Goal: Task Accomplishment & Management: Manage account settings

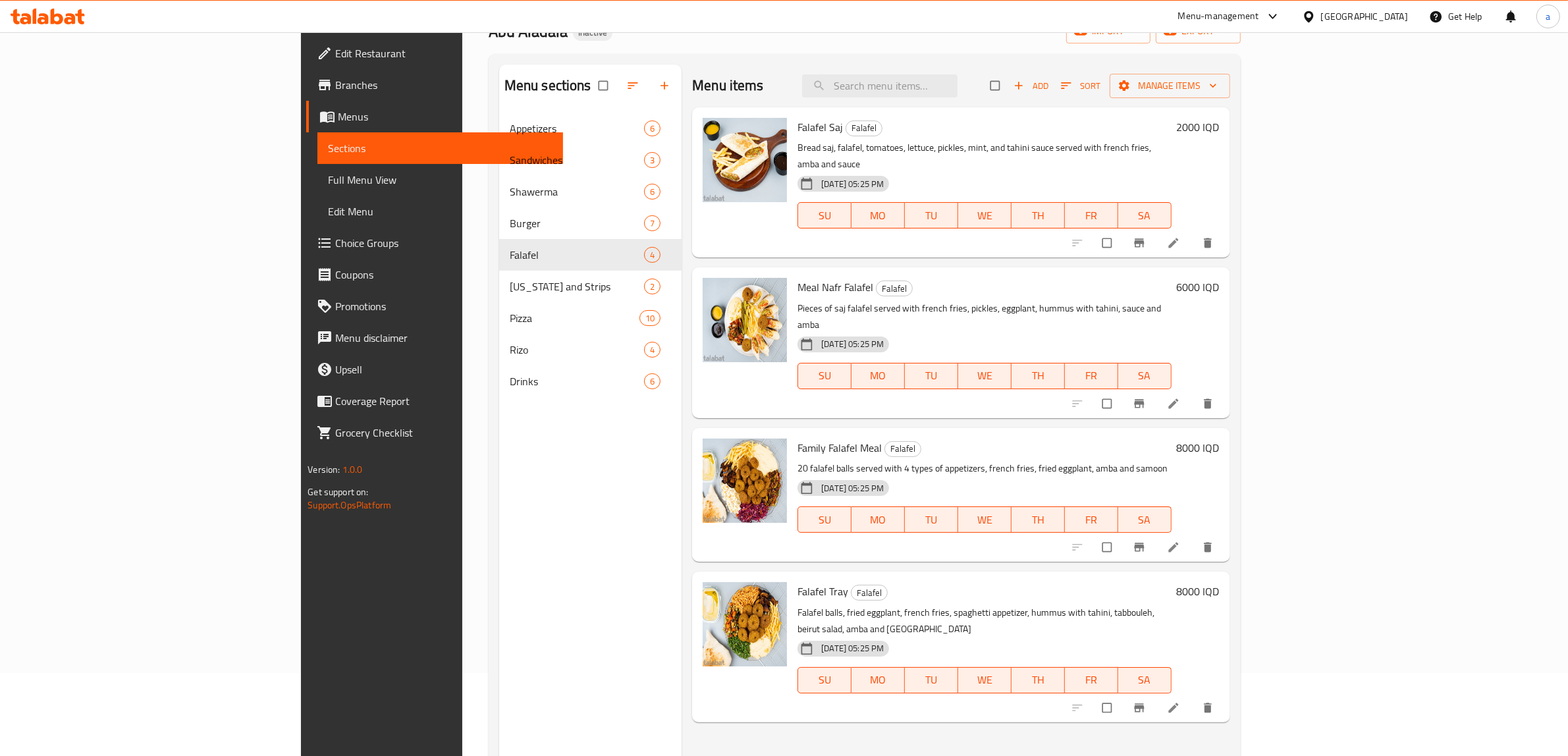
scroll to position [69, 0]
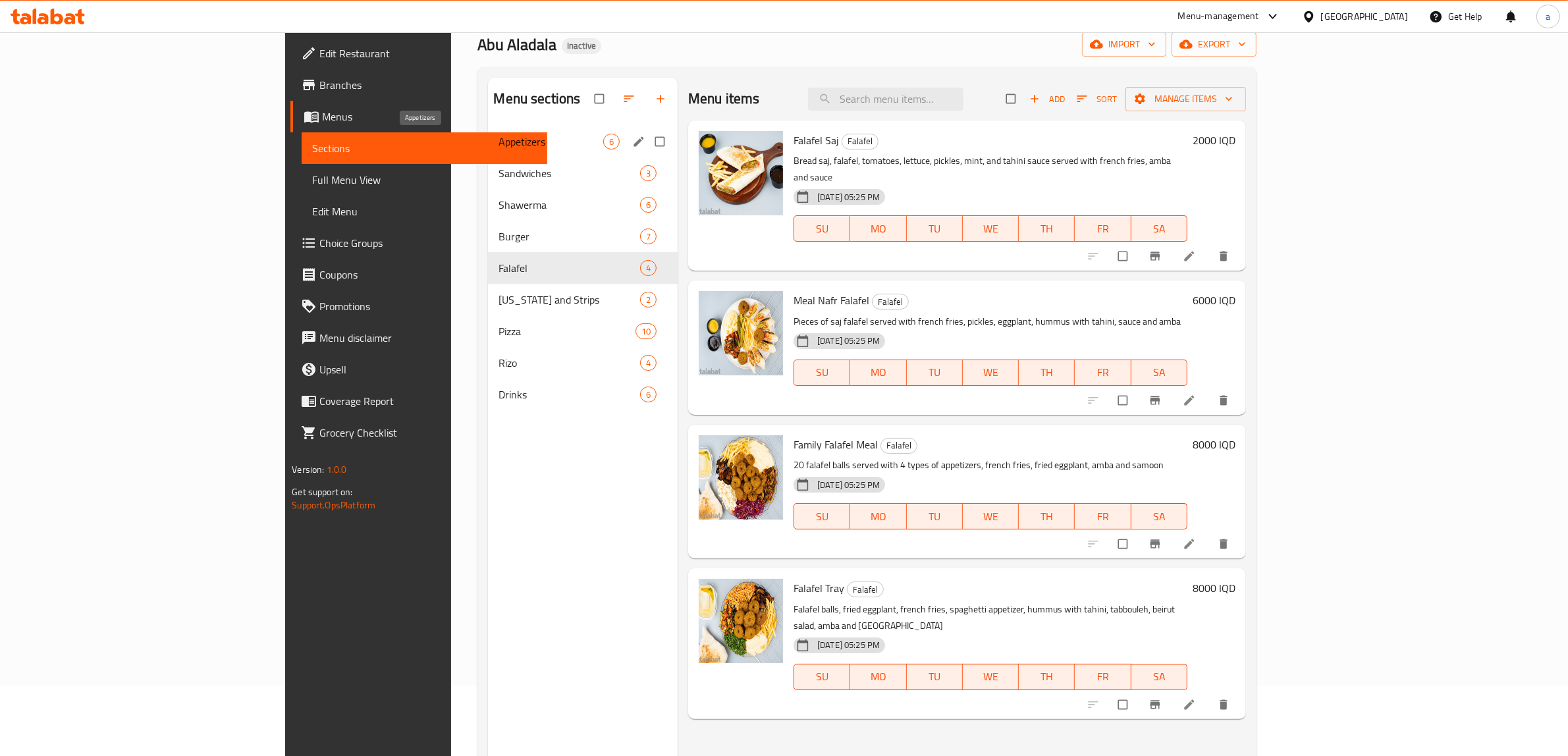
click at [499, 140] on span "Appetizers" at bounding box center [551, 141] width 105 height 16
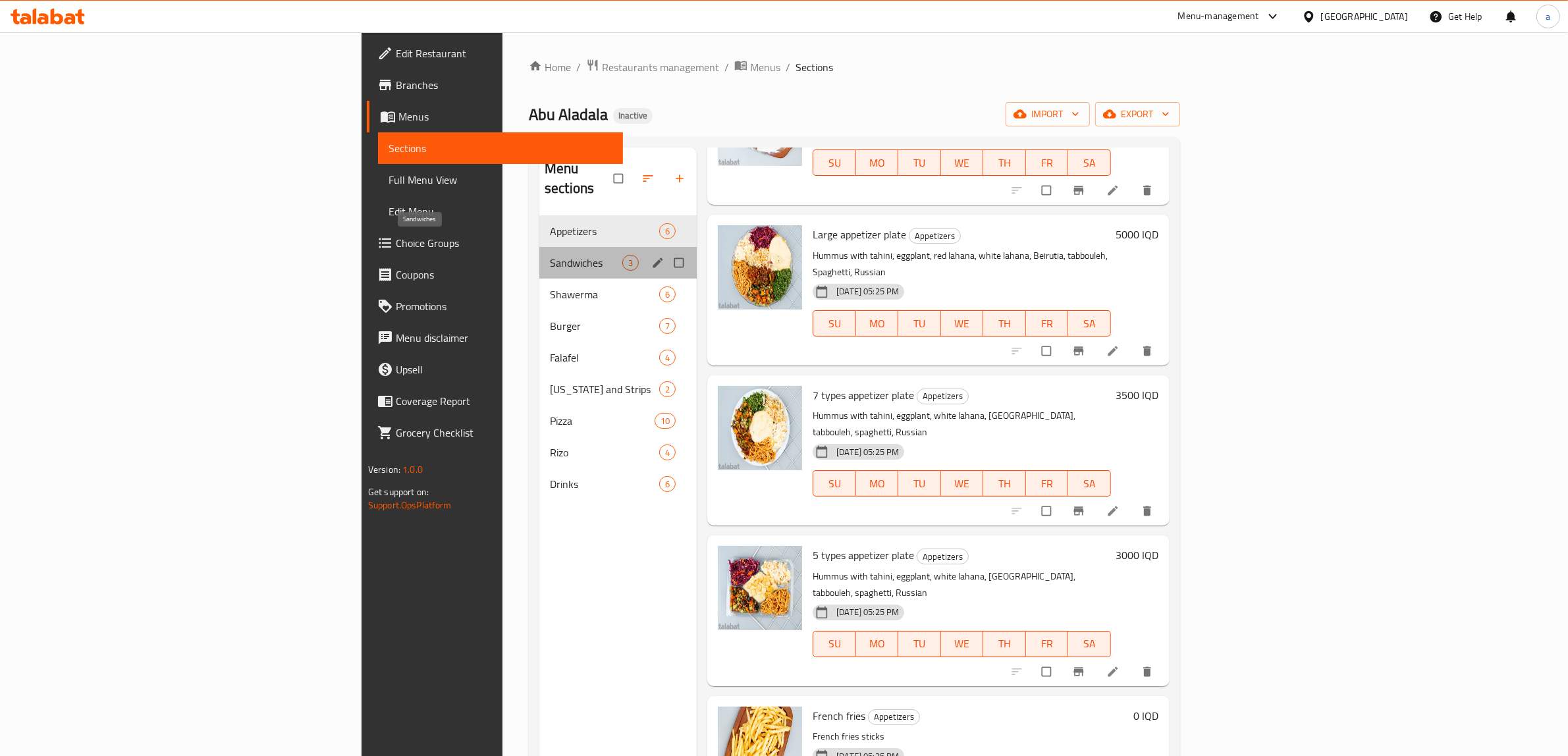
click at [550, 255] on span "Sandwiches" at bounding box center [586, 262] width 72 height 16
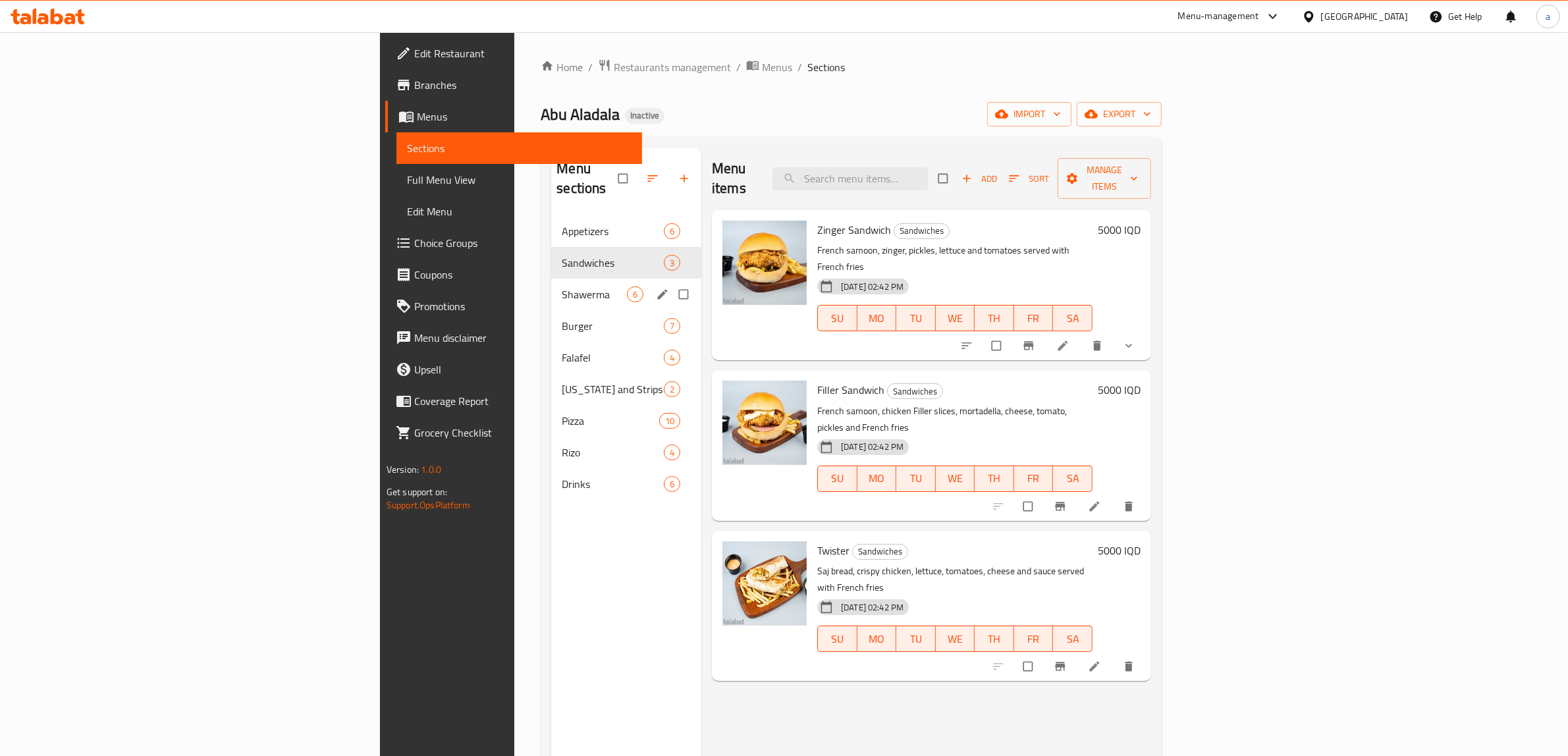
click at [551, 279] on div "Shawerma 6" at bounding box center [626, 294] width 150 height 31
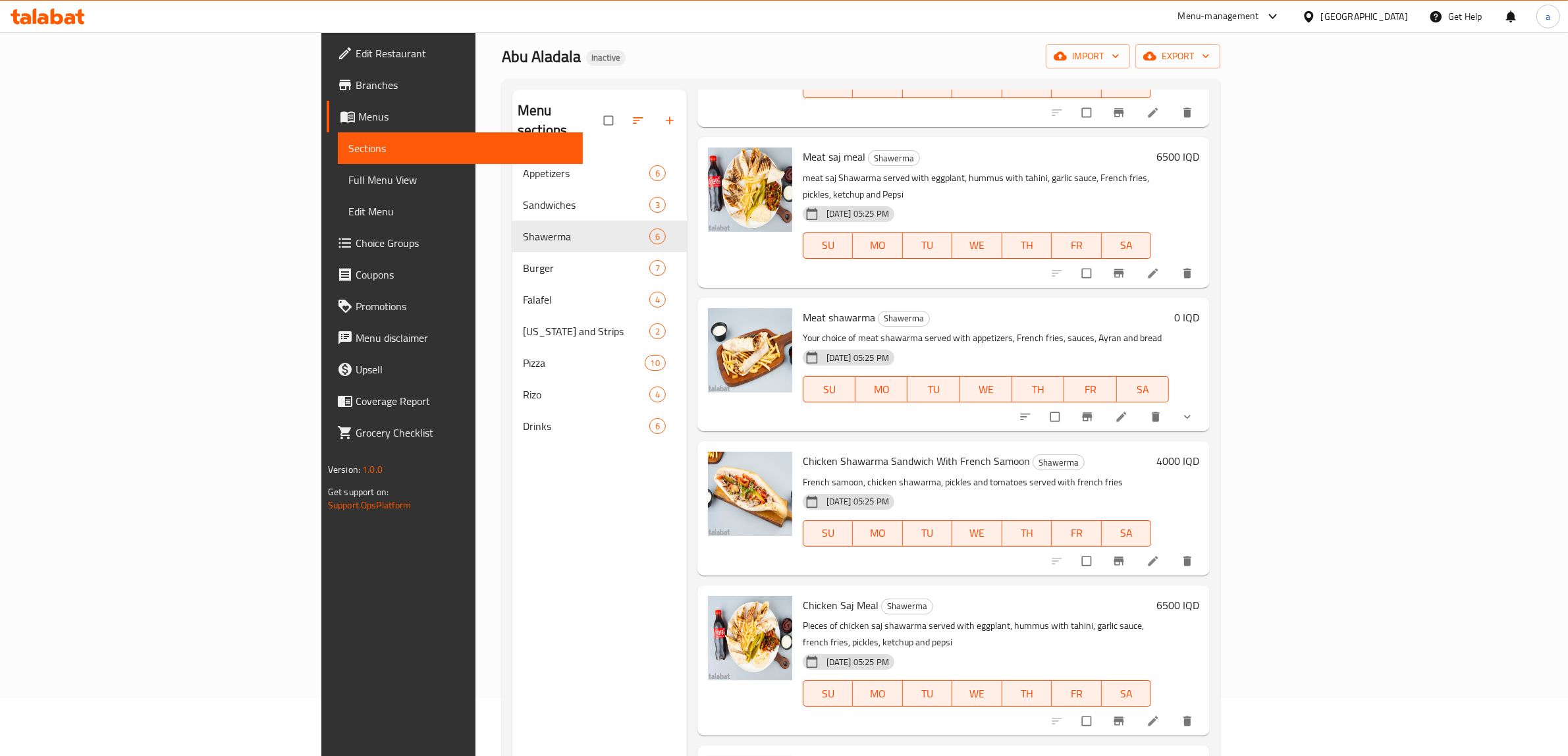
scroll to position [8, 0]
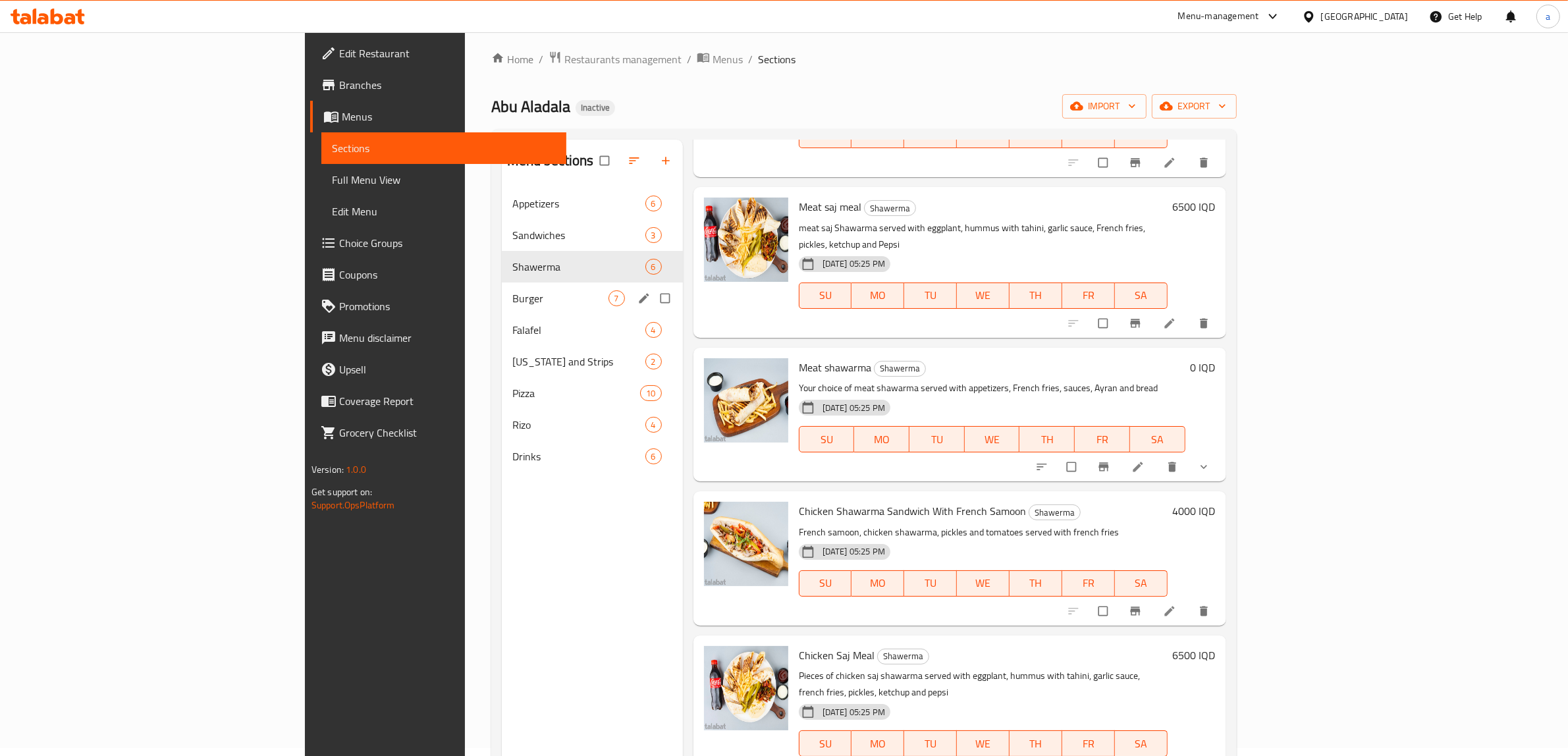
click at [512, 300] on span "Burger" at bounding box center [560, 298] width 96 height 16
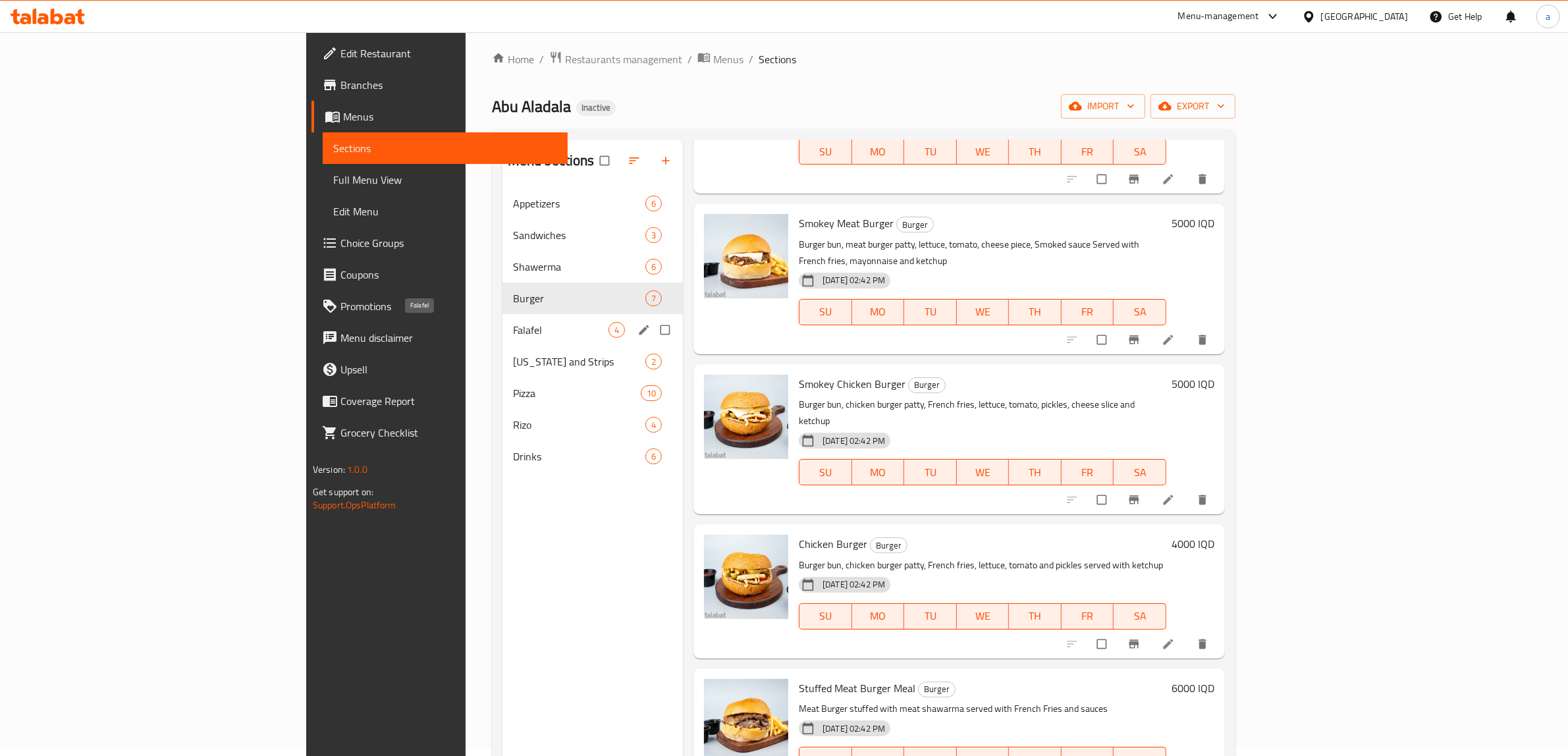
click at [513, 330] on span "Falafel" at bounding box center [561, 330] width 95 height 16
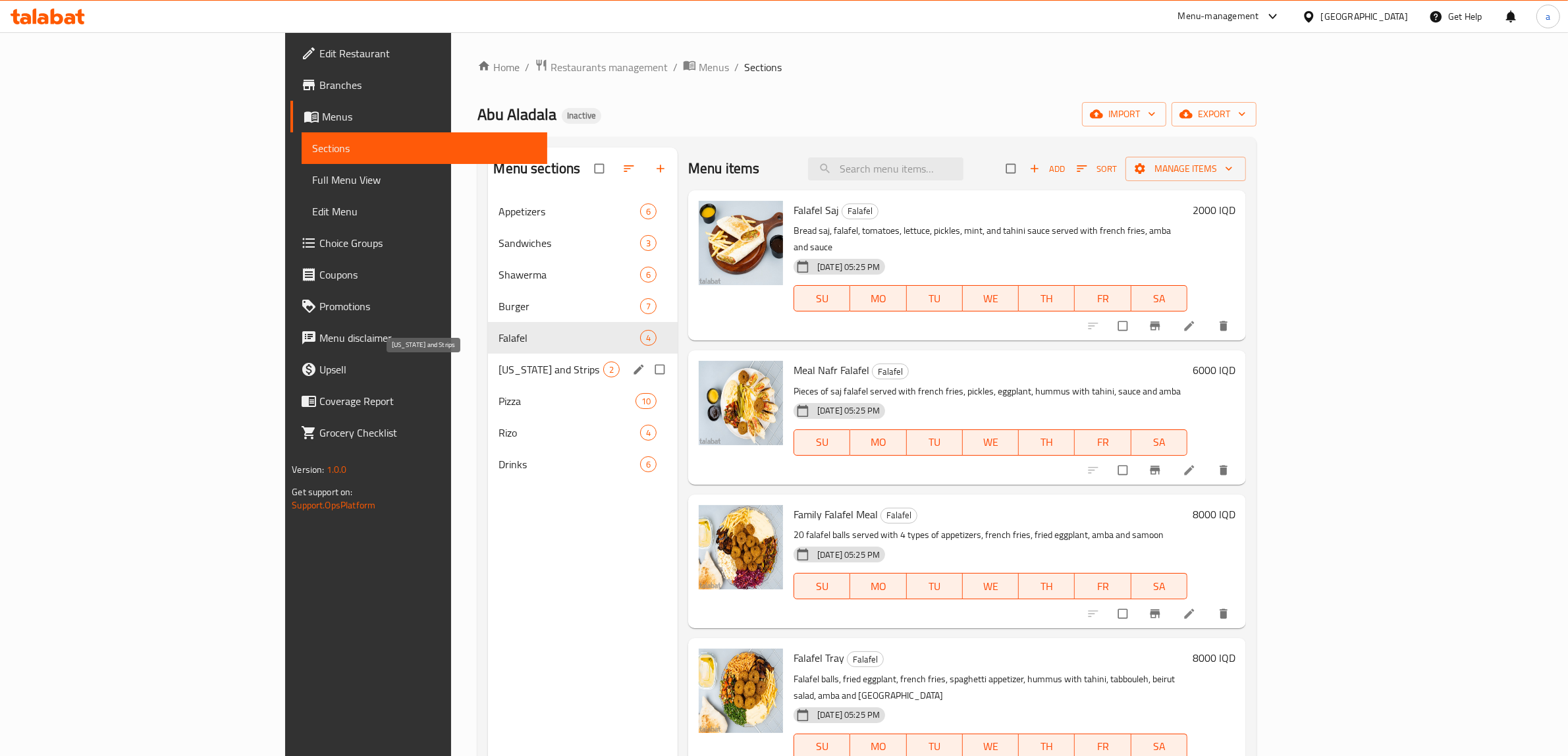
click at [499, 366] on span "[US_STATE] and Strips" at bounding box center [551, 369] width 105 height 16
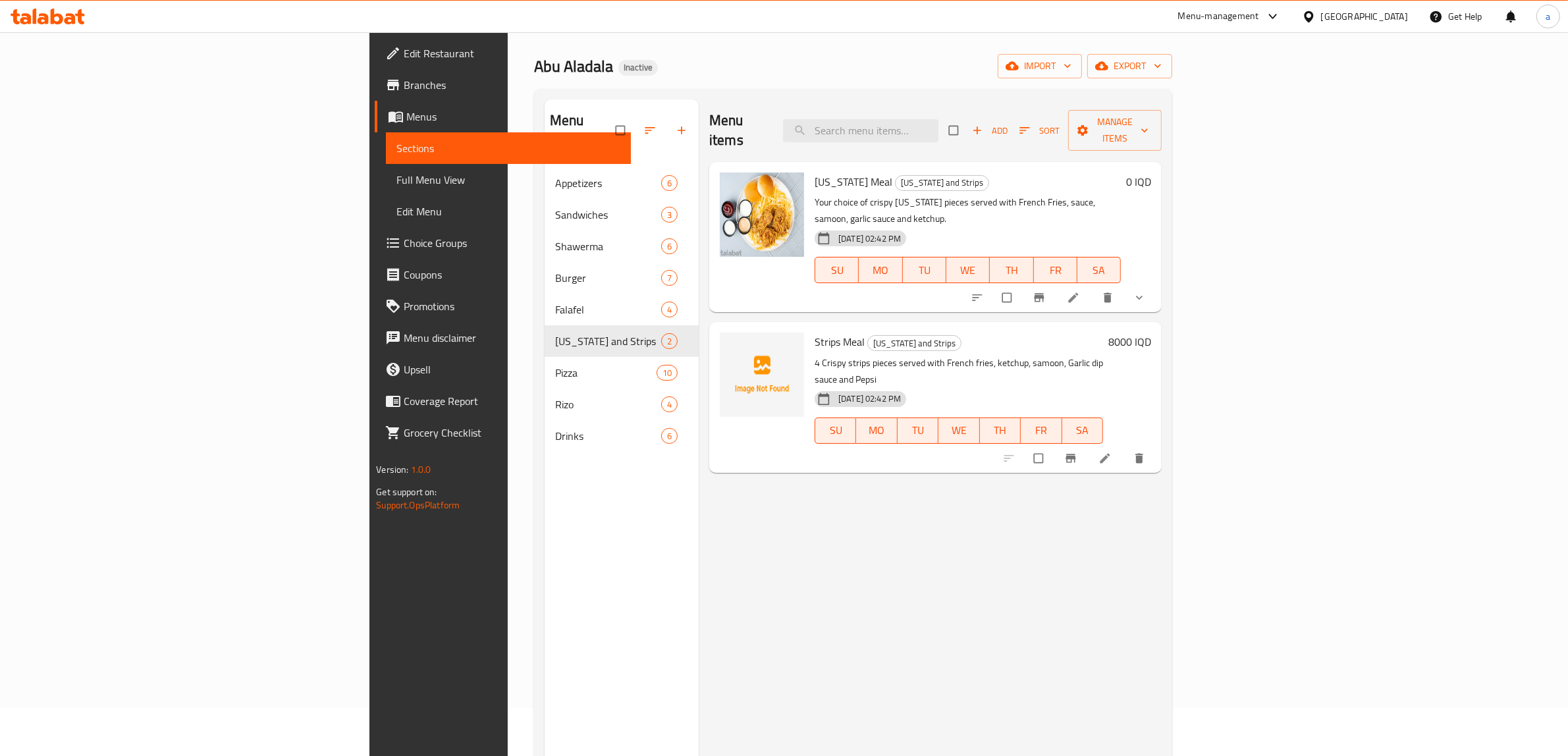
scroll to position [59, 0]
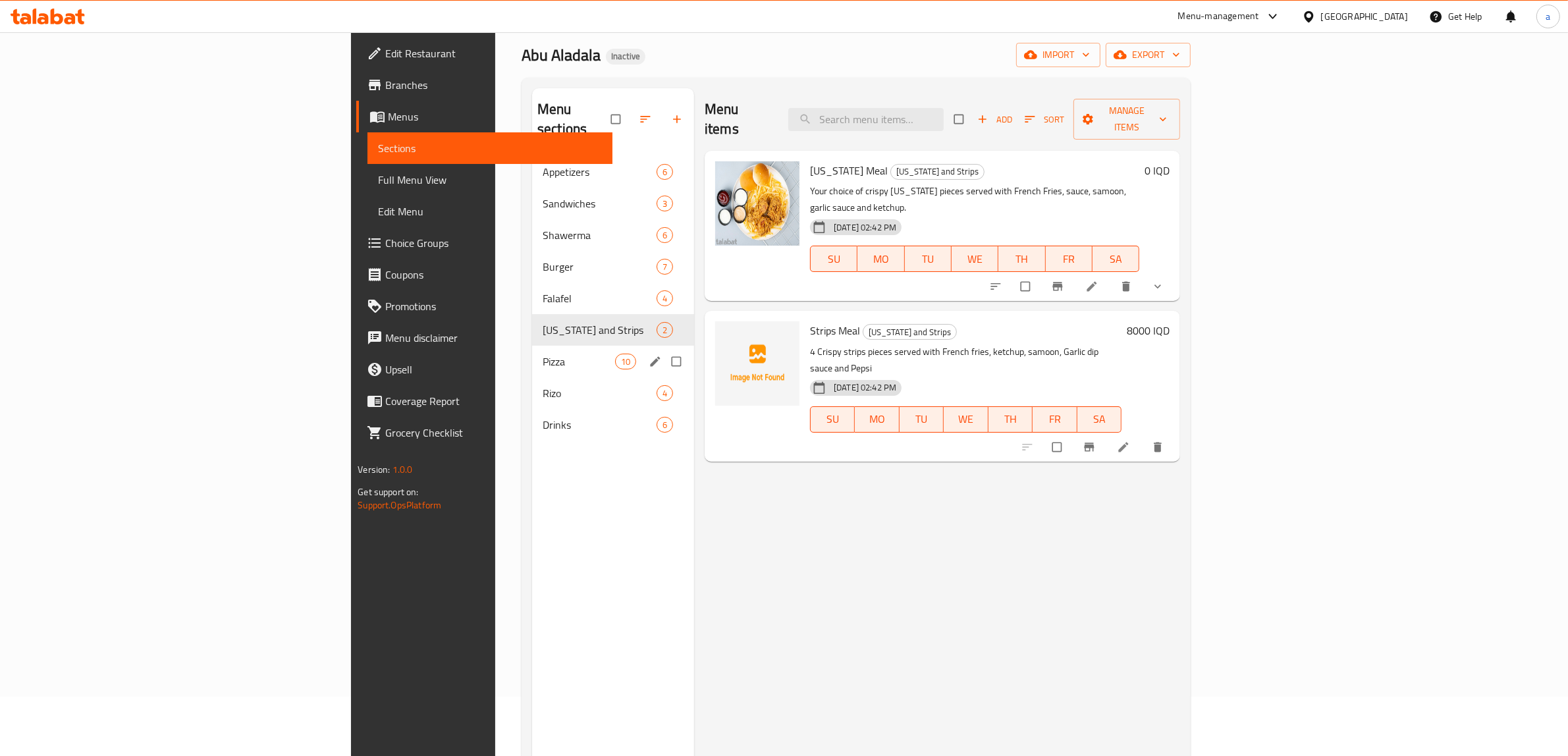
click at [543, 353] on span "Pizza" at bounding box center [579, 361] width 72 height 16
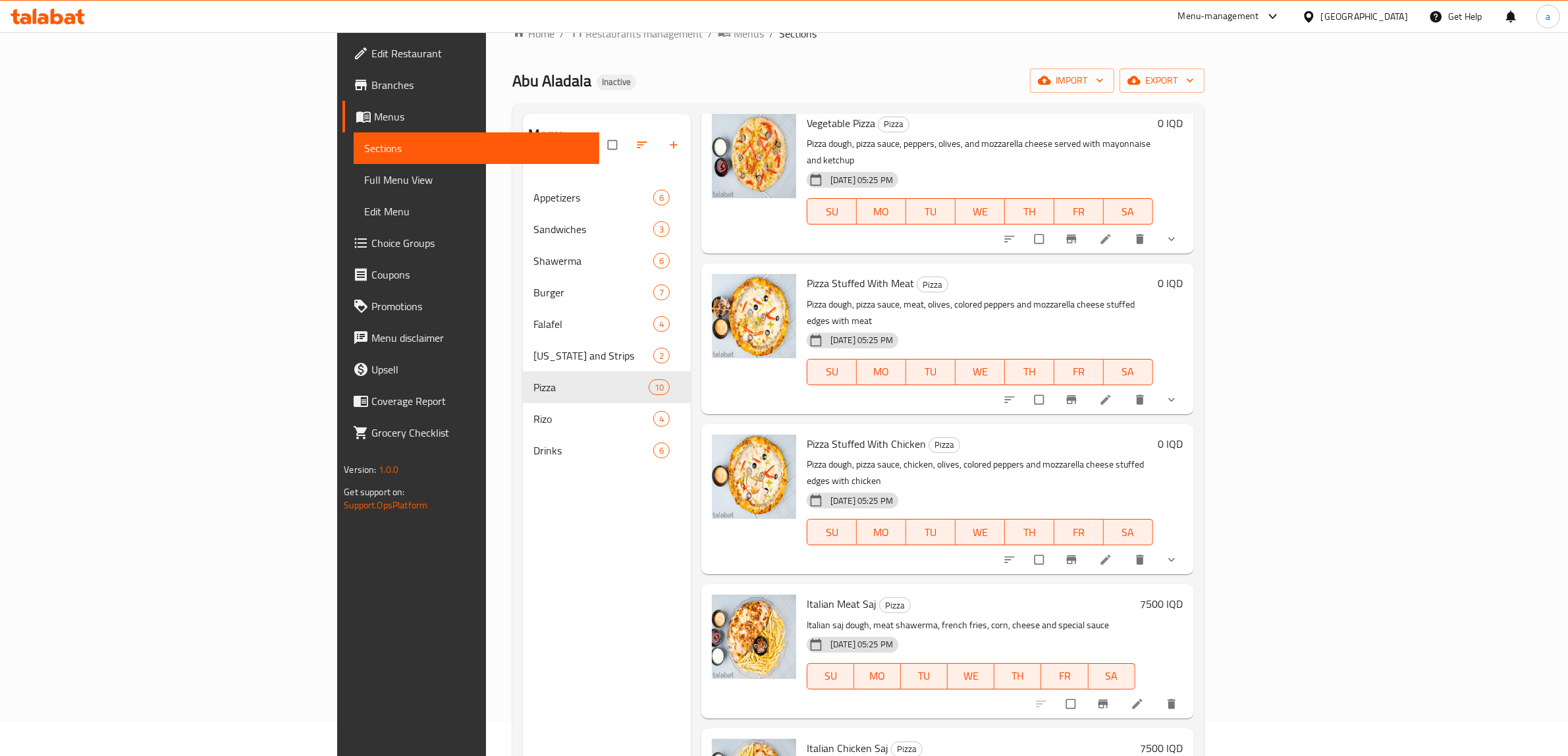
scroll to position [25, 0]
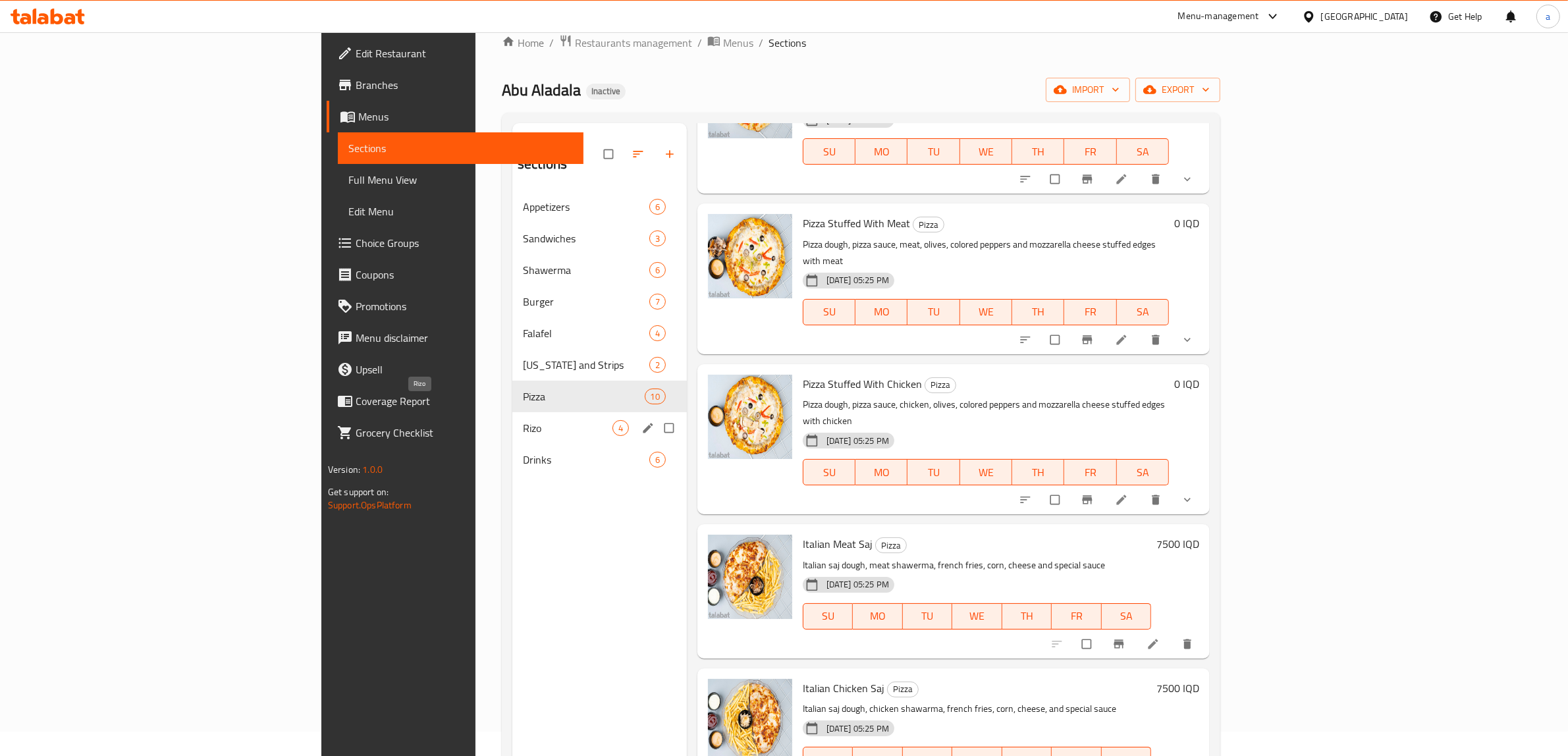
click at [523, 420] on span "Rizo" at bounding box center [568, 428] width 90 height 16
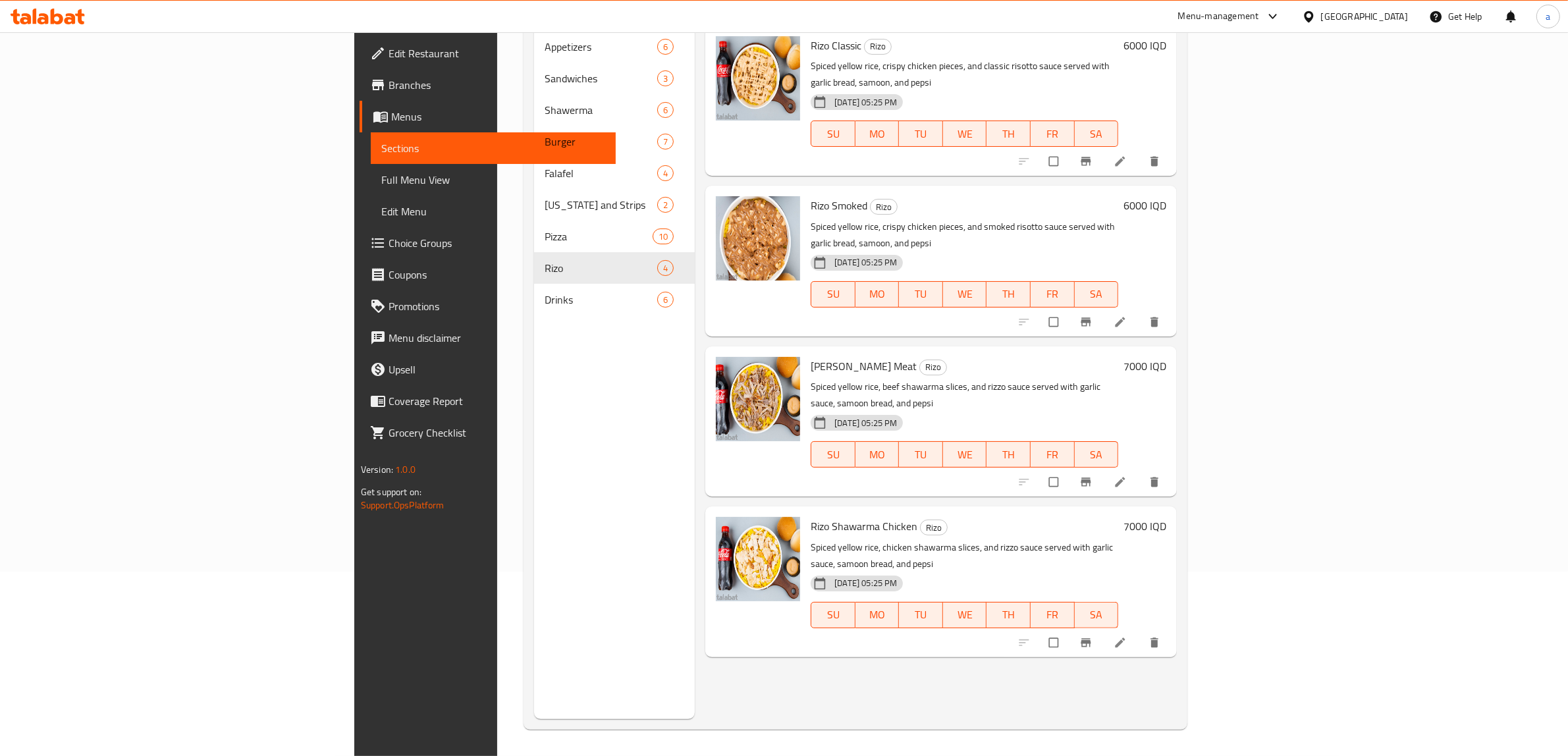
scroll to position [54, 0]
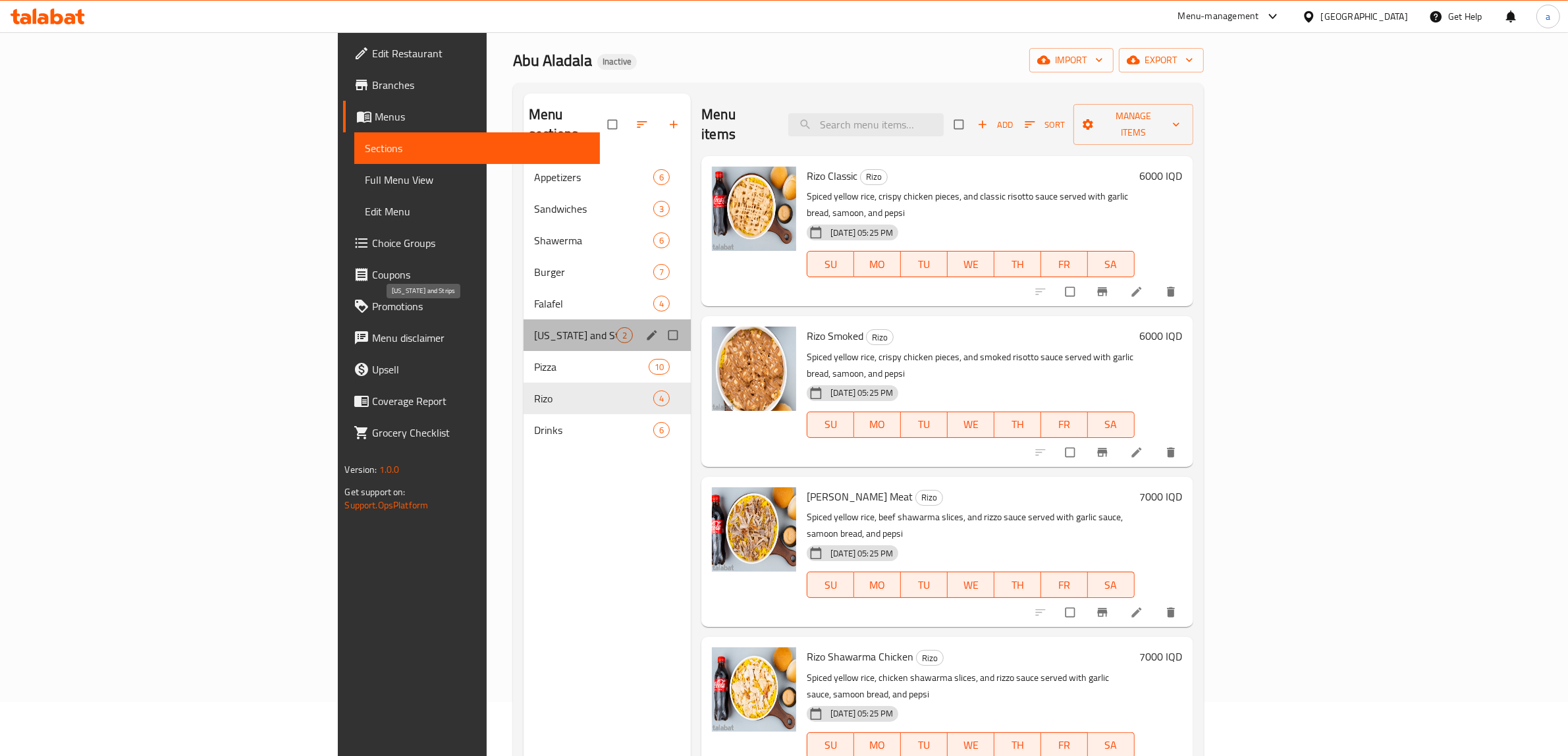
click at [534, 328] on span "[US_STATE] and Strips" at bounding box center [575, 335] width 82 height 16
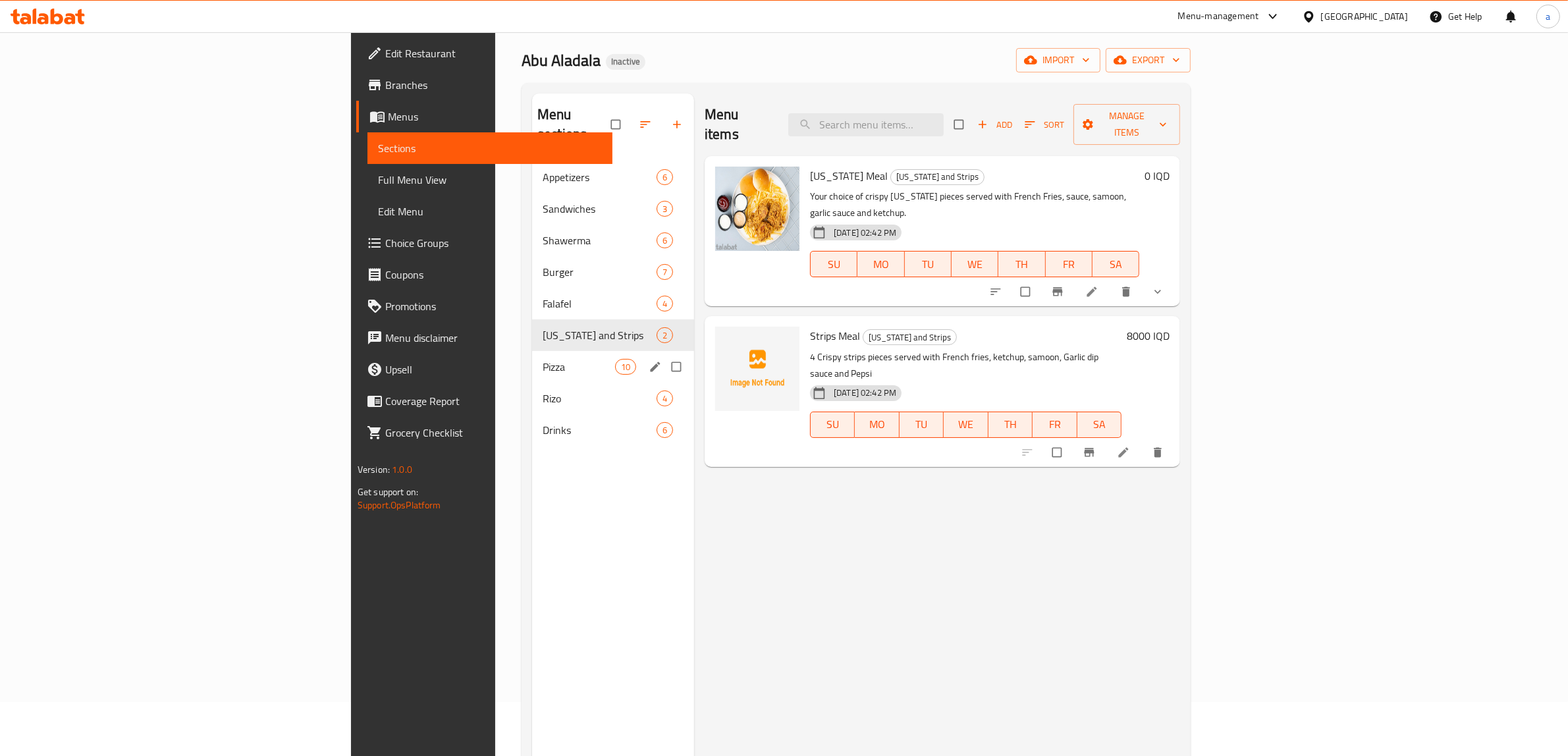
click at [532, 351] on div "Pizza 10" at bounding box center [613, 366] width 162 height 31
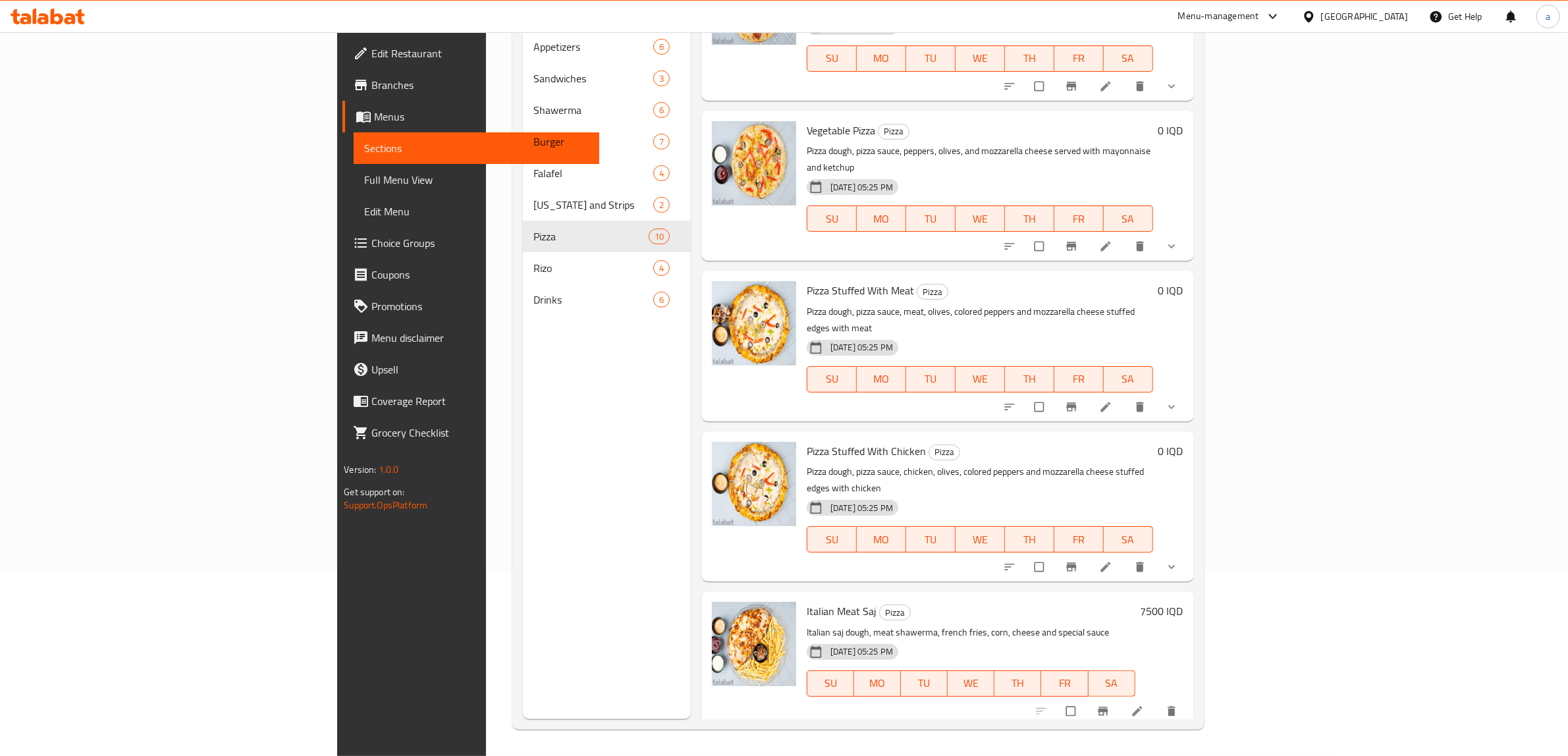
scroll to position [583, 0]
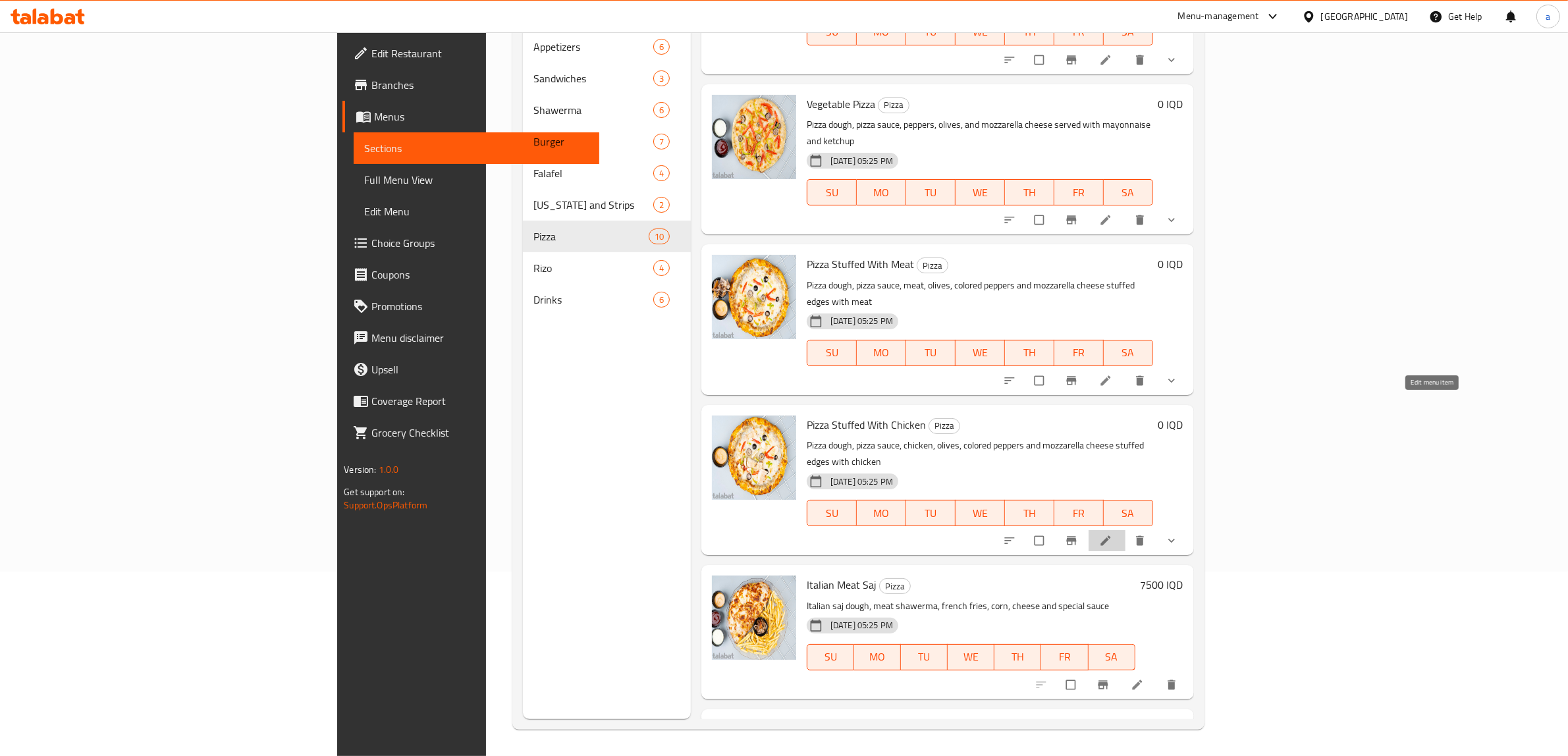
click at [1112, 534] on icon at bounding box center [1106, 540] width 13 height 13
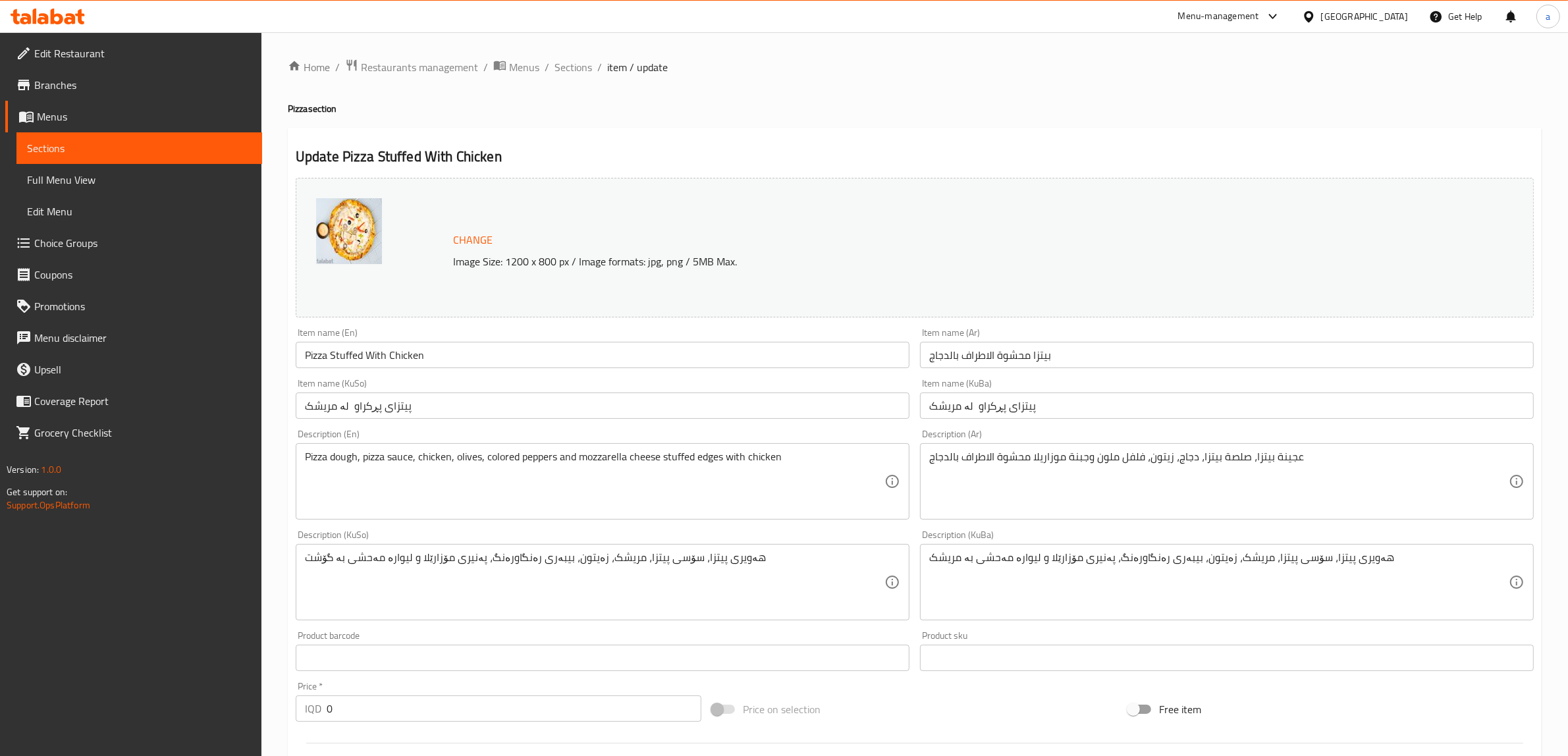
drag, startPoint x: 563, startPoint y: 336, endPoint x: 374, endPoint y: 373, distance: 192.6
click at [374, 373] on div "Item name (En) Pizza Stuffed With Chicken Item name (En)" at bounding box center [602, 348] width 625 height 50
copy label
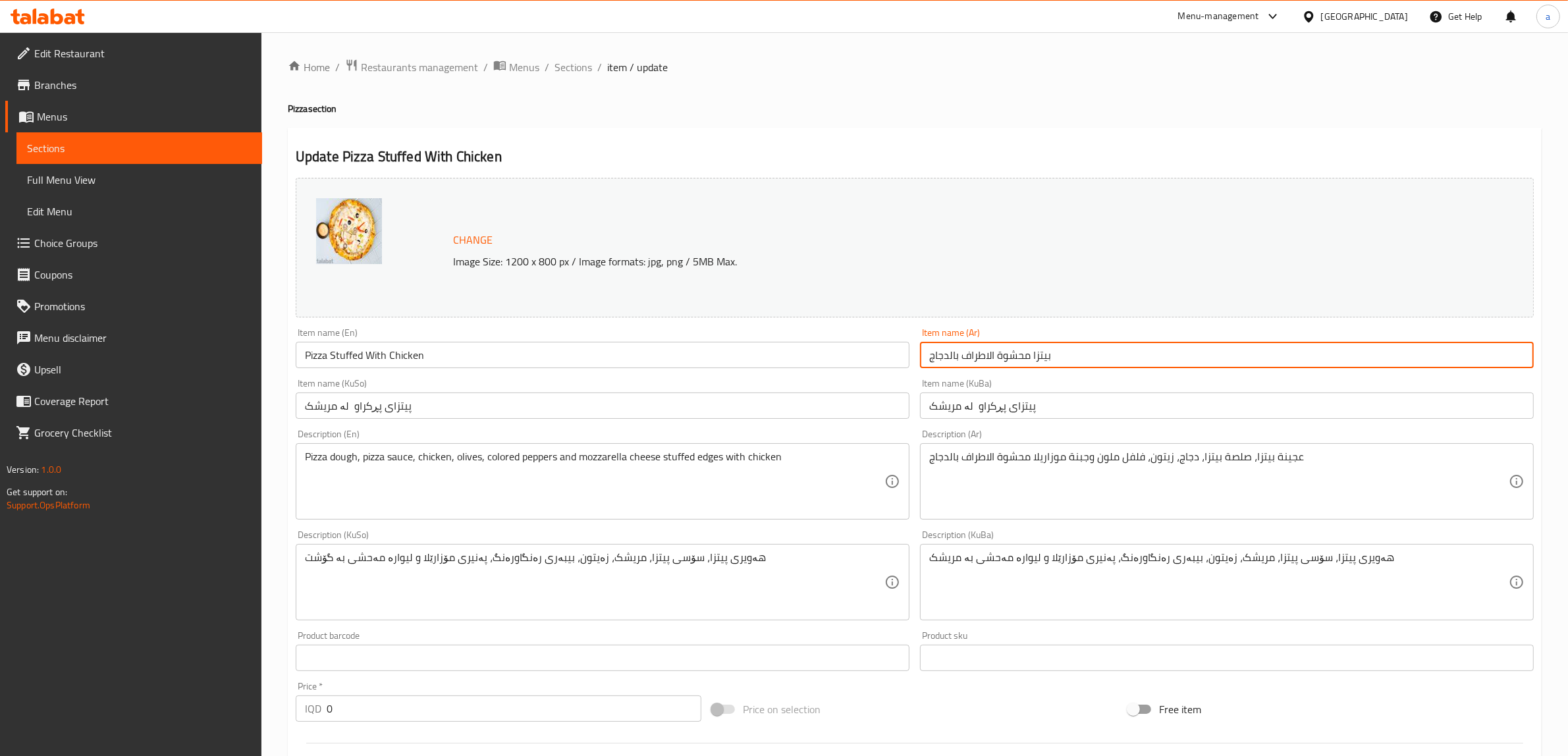
drag, startPoint x: 1056, startPoint y: 356, endPoint x: 856, endPoint y: 359, distance: 200.0
click at [856, 359] on div "Change Image Size: 1200 x 800 px / Image formats: jpg, png / 5MB Max. Item name…" at bounding box center [914, 541] width 1249 height 738
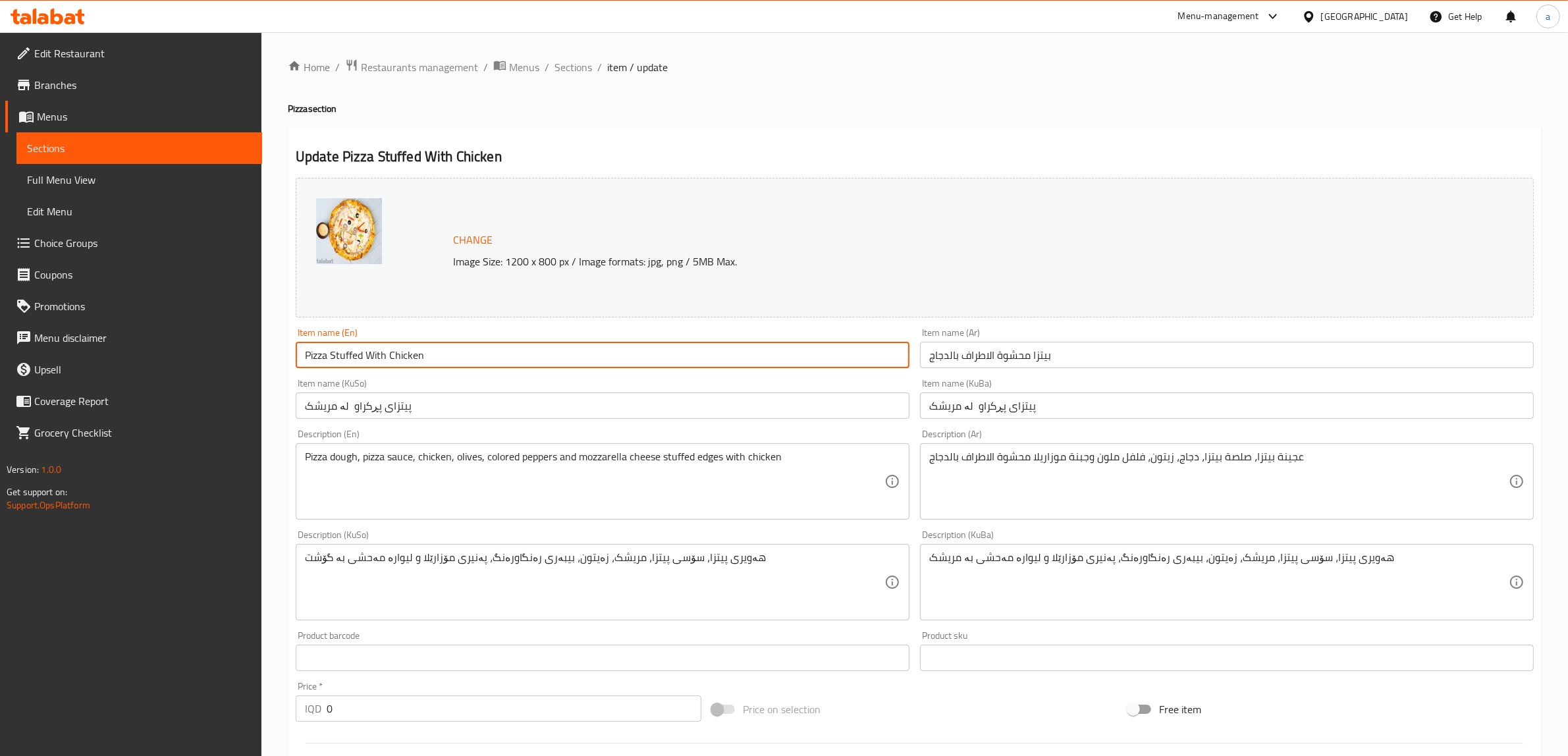
drag, startPoint x: 453, startPoint y: 357, endPoint x: 129, endPoint y: 348, distance: 324.1
click at [129, 348] on div "Edit Restaurant Branches Menus Sections Full Menu View Edit Menu Choice Groups …" at bounding box center [784, 600] width 1568 height 1137
paste input "Stuffed Edges Pizza with c"
type input "Stuffed Edges Pizza with chicken"
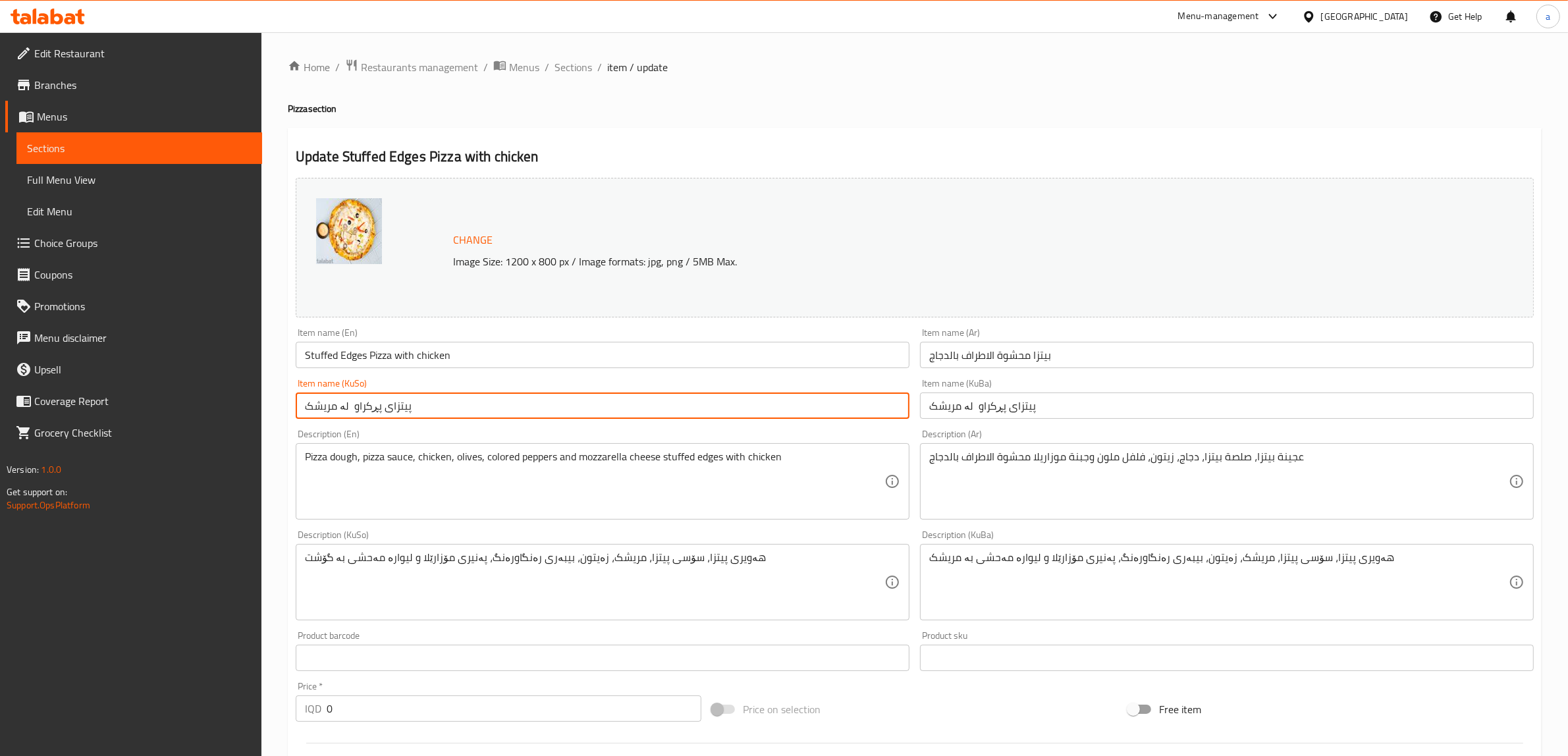
drag, startPoint x: 522, startPoint y: 409, endPoint x: 266, endPoint y: 400, distance: 256.2
click at [266, 400] on div "Home / Restaurants management / Menus / Sections / item / update Pizza section …" at bounding box center [915, 600] width 1306 height 1137
paste input "ێواری پڕکراو ب"
type input "پیتزای لێواری پڕکراو بە مریشک"
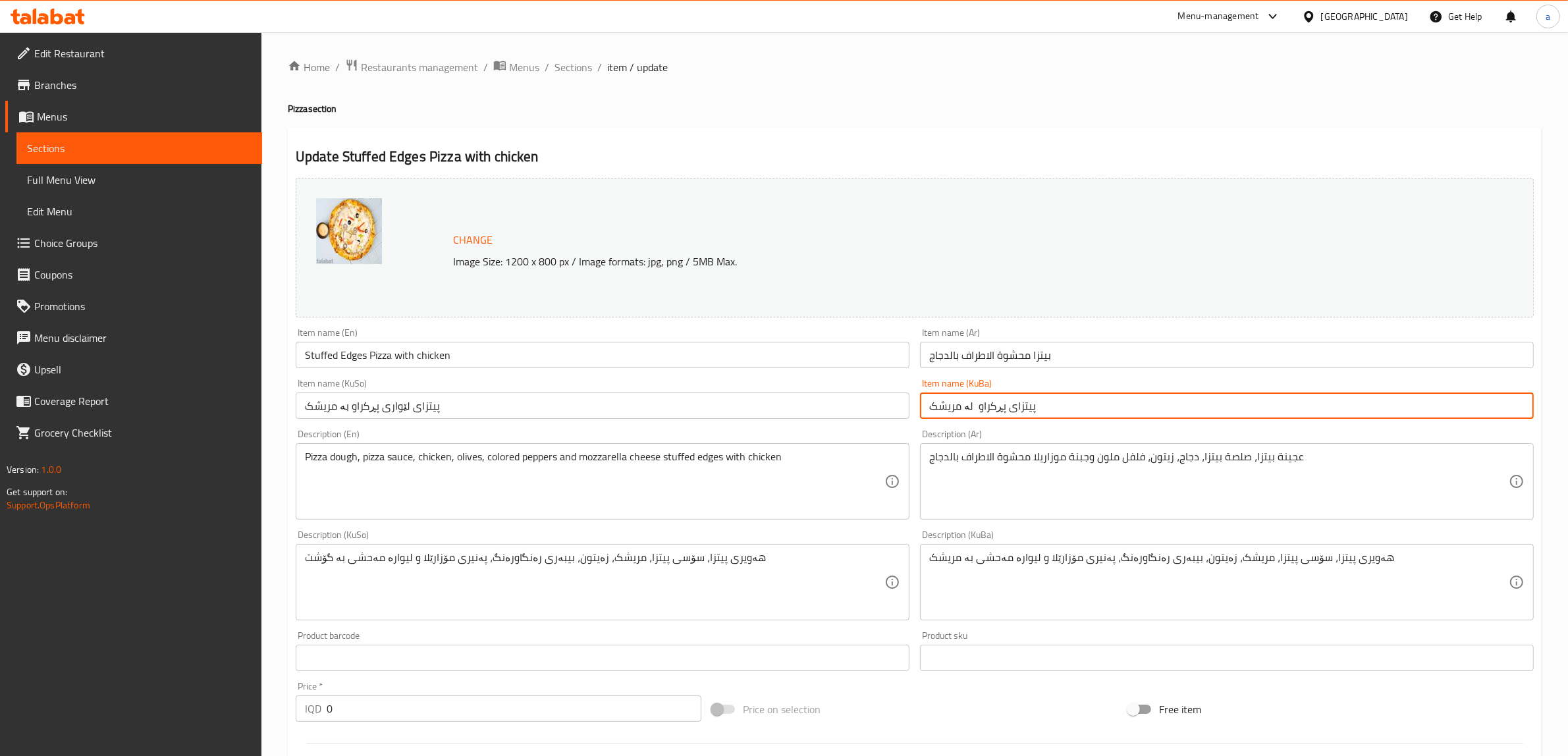
drag, startPoint x: 1055, startPoint y: 415, endPoint x: 870, endPoint y: 409, distance: 185.1
click at [870, 409] on div "Change Image Size: 1200 x 800 px / Image formats: jpg, png / 5MB Max. Item name…" at bounding box center [914, 541] width 1249 height 738
paste input "ێواری پڕکراو ب"
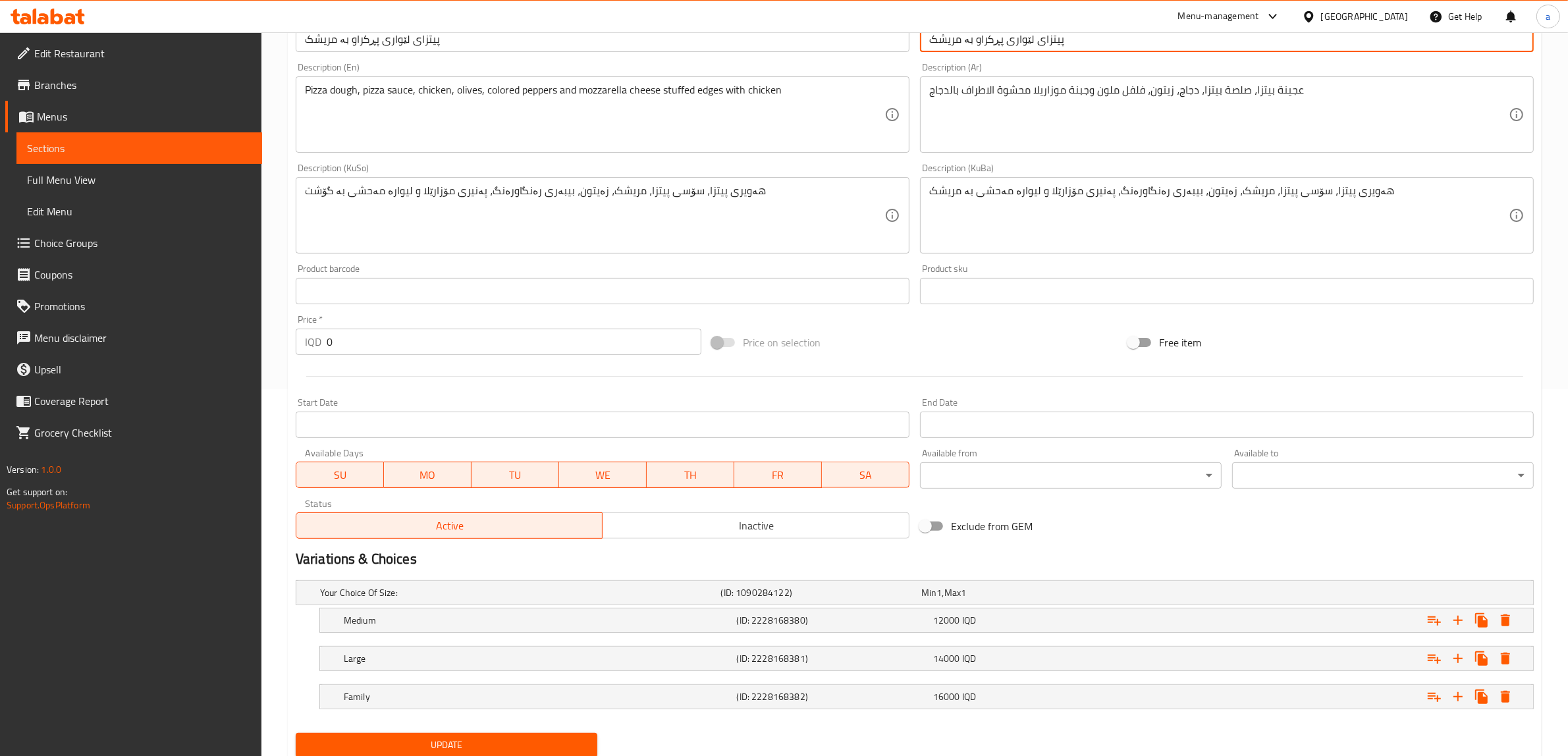
scroll to position [413, 0]
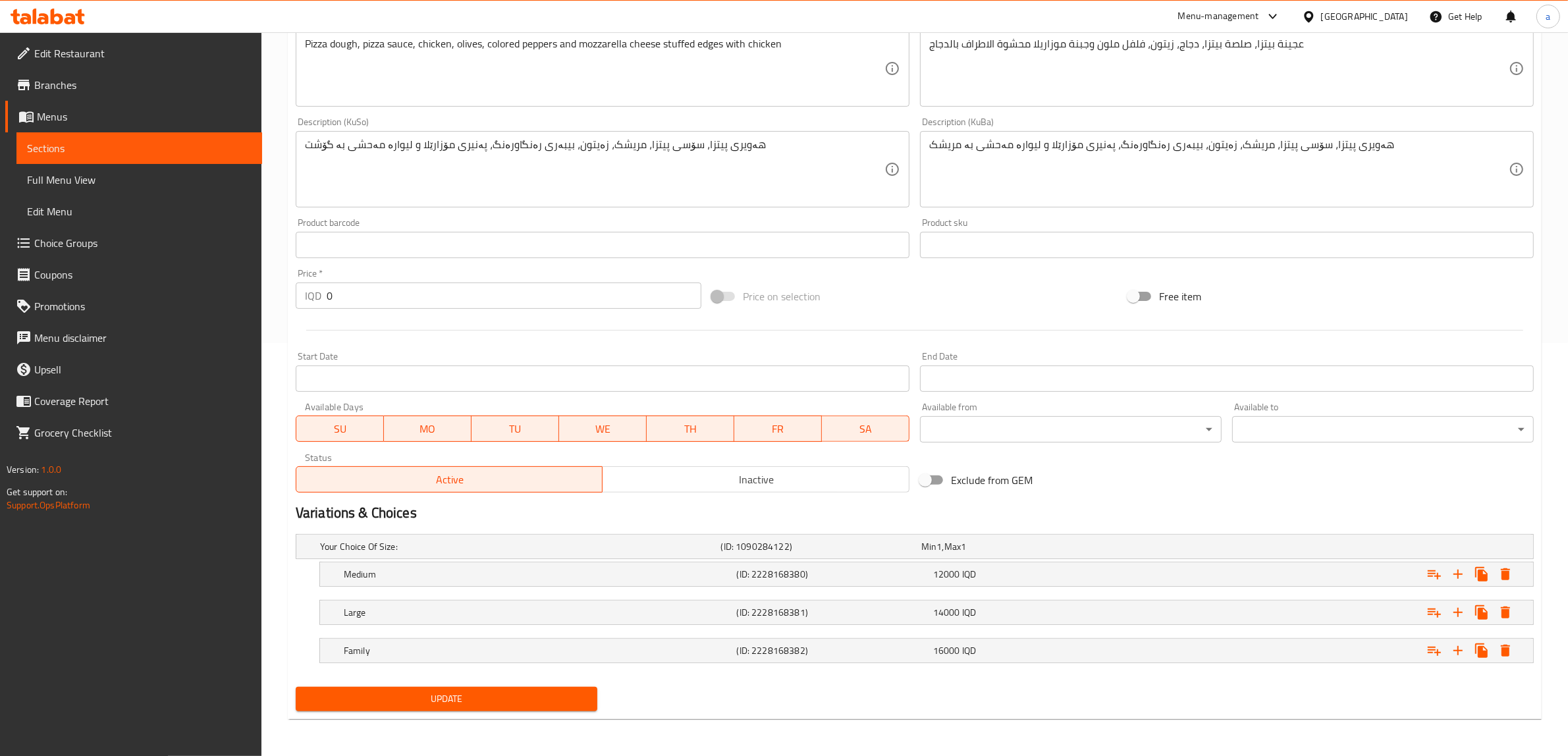
type input "پیتزای لێواری پڕکراو بە مریشک"
click at [528, 699] on span "Update" at bounding box center [447, 699] width 281 height 16
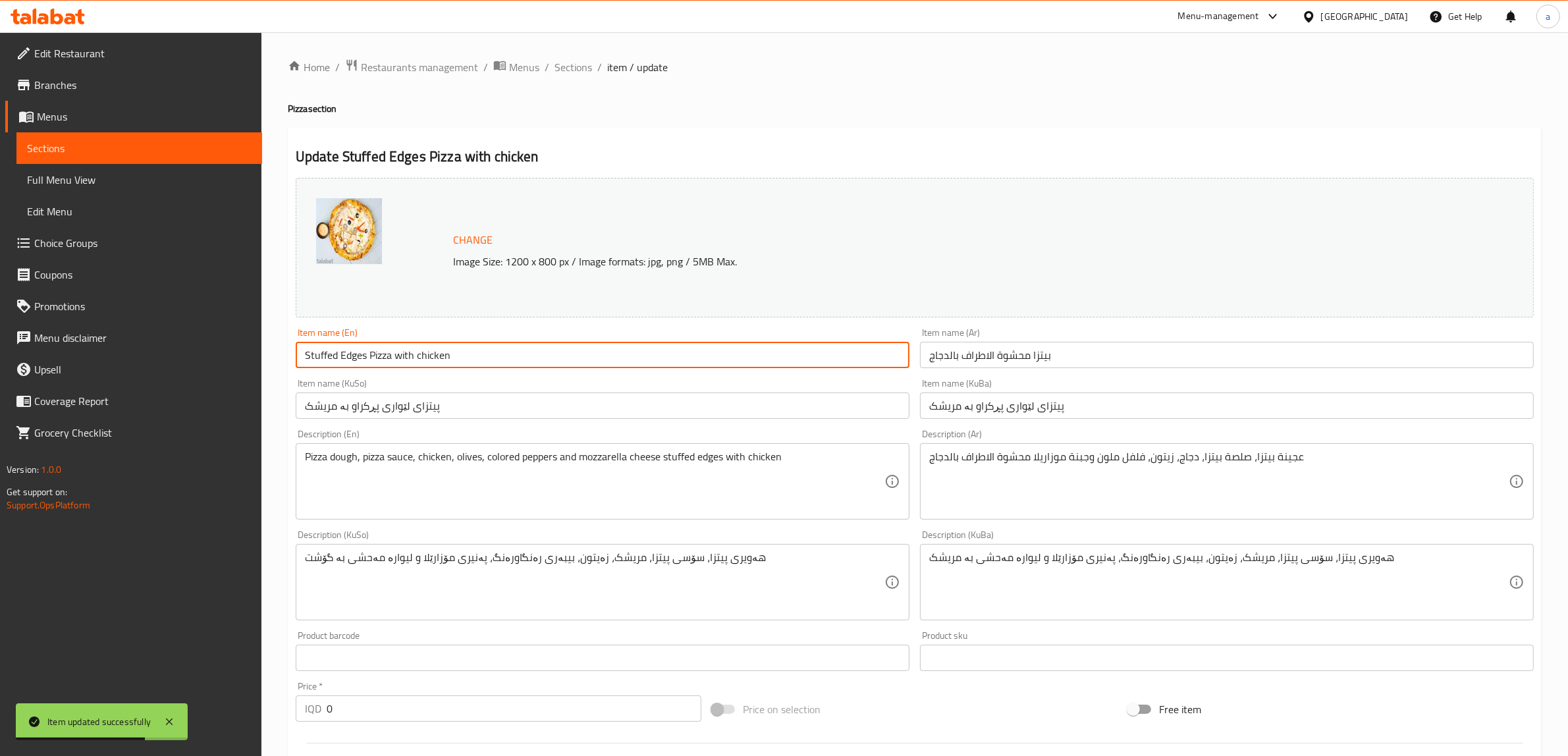
drag, startPoint x: 484, startPoint y: 352, endPoint x: 69, endPoint y: 368, distance: 415.3
click at [69, 368] on div "Edit Restaurant Branches Menus Sections Full Menu View Edit Menu Choice Groups …" at bounding box center [784, 600] width 1568 height 1137
paste input "Chicken Stuffed Edge Pizza"
type input "Chicken Stuffed Edge Pizza"
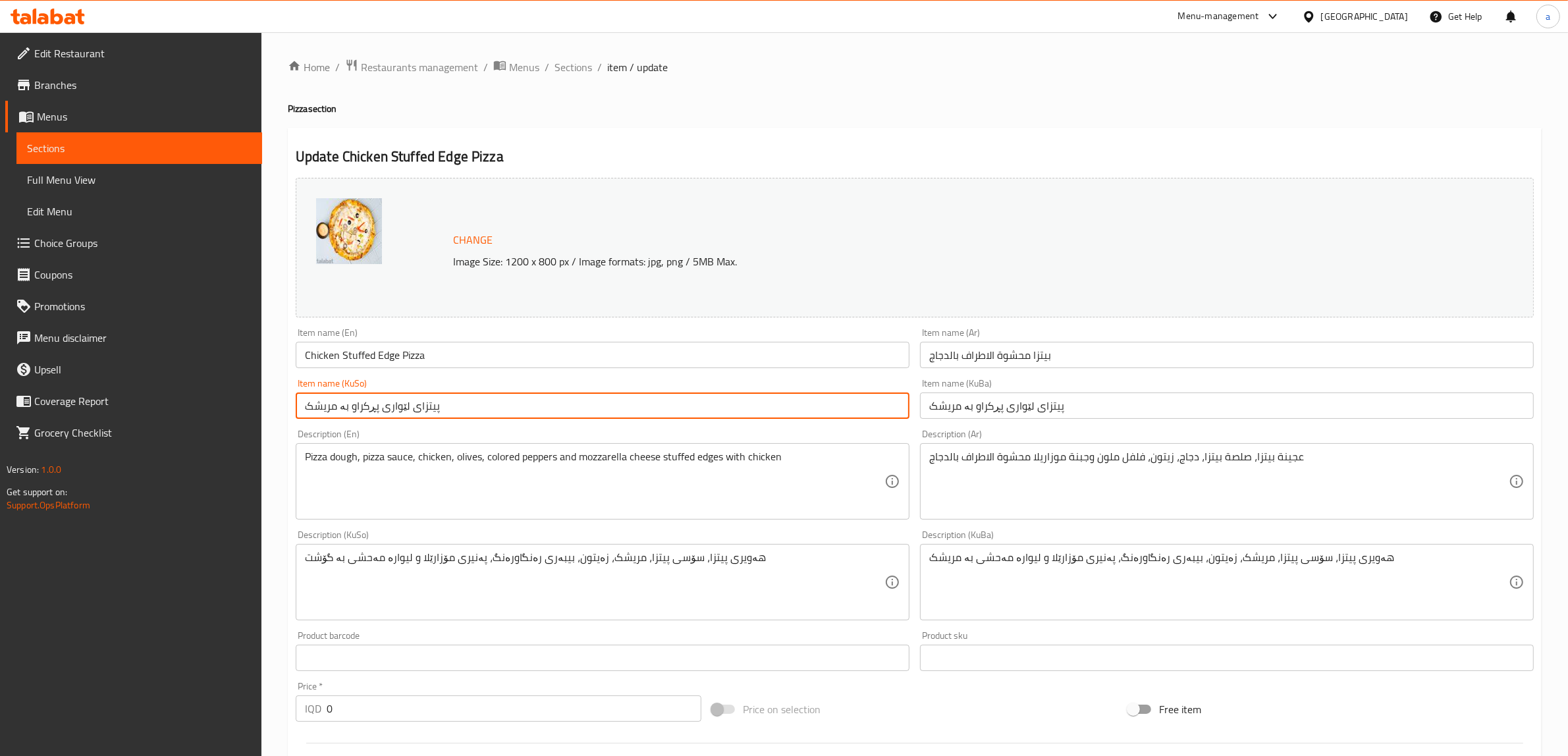
click at [373, 409] on input "پیتزای لێواری پڕکراو بە مریشک" at bounding box center [602, 405] width 614 height 27
drag, startPoint x: 501, startPoint y: 410, endPoint x: 211, endPoint y: 419, distance: 290.1
click at [211, 419] on div "Edit Restaurant Branches Menus Sections Full Menu View Edit Menu Choice Groups …" at bounding box center [784, 600] width 1568 height 1137
paste input "ی"
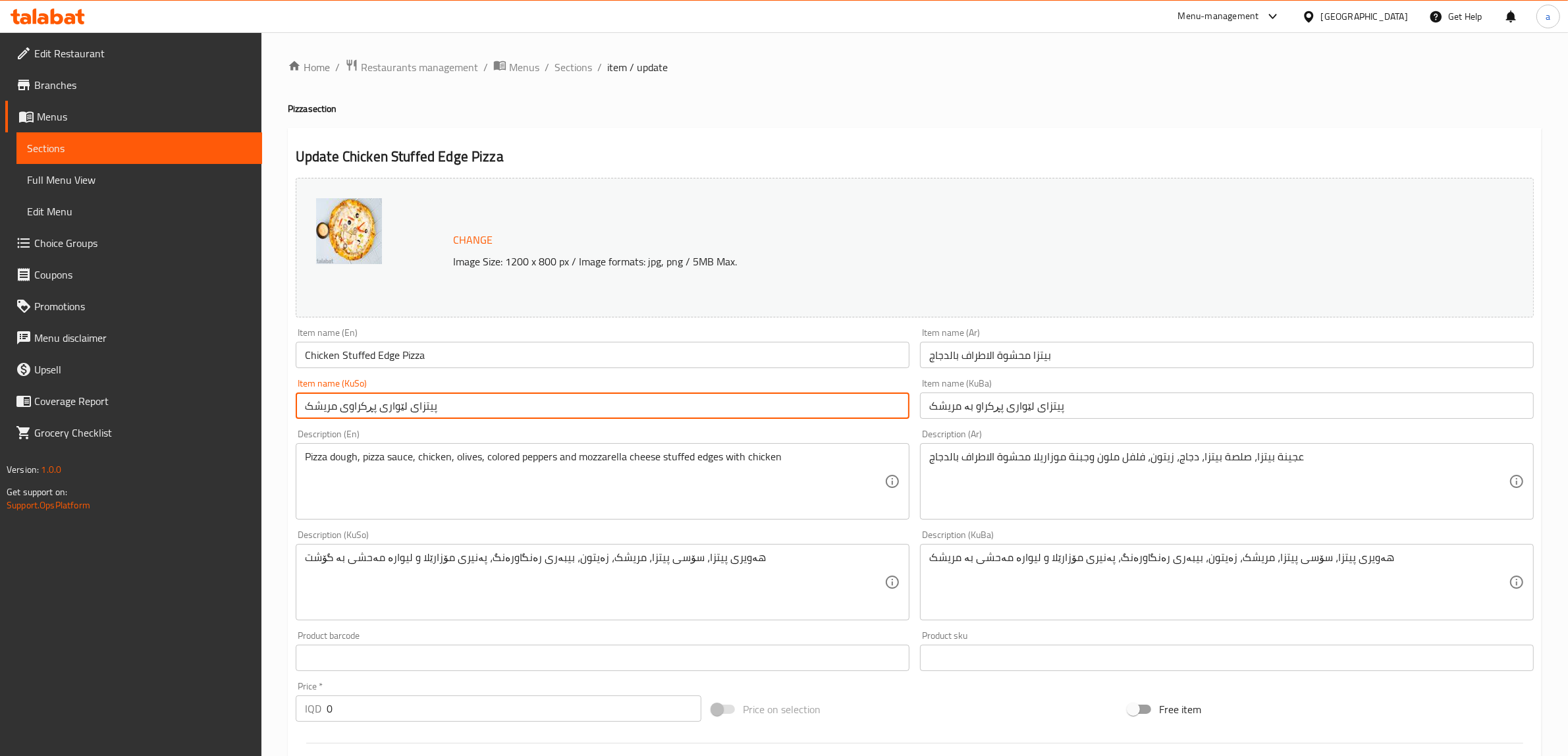
type input "پیتزای لێواری پڕکراوی مریشک"
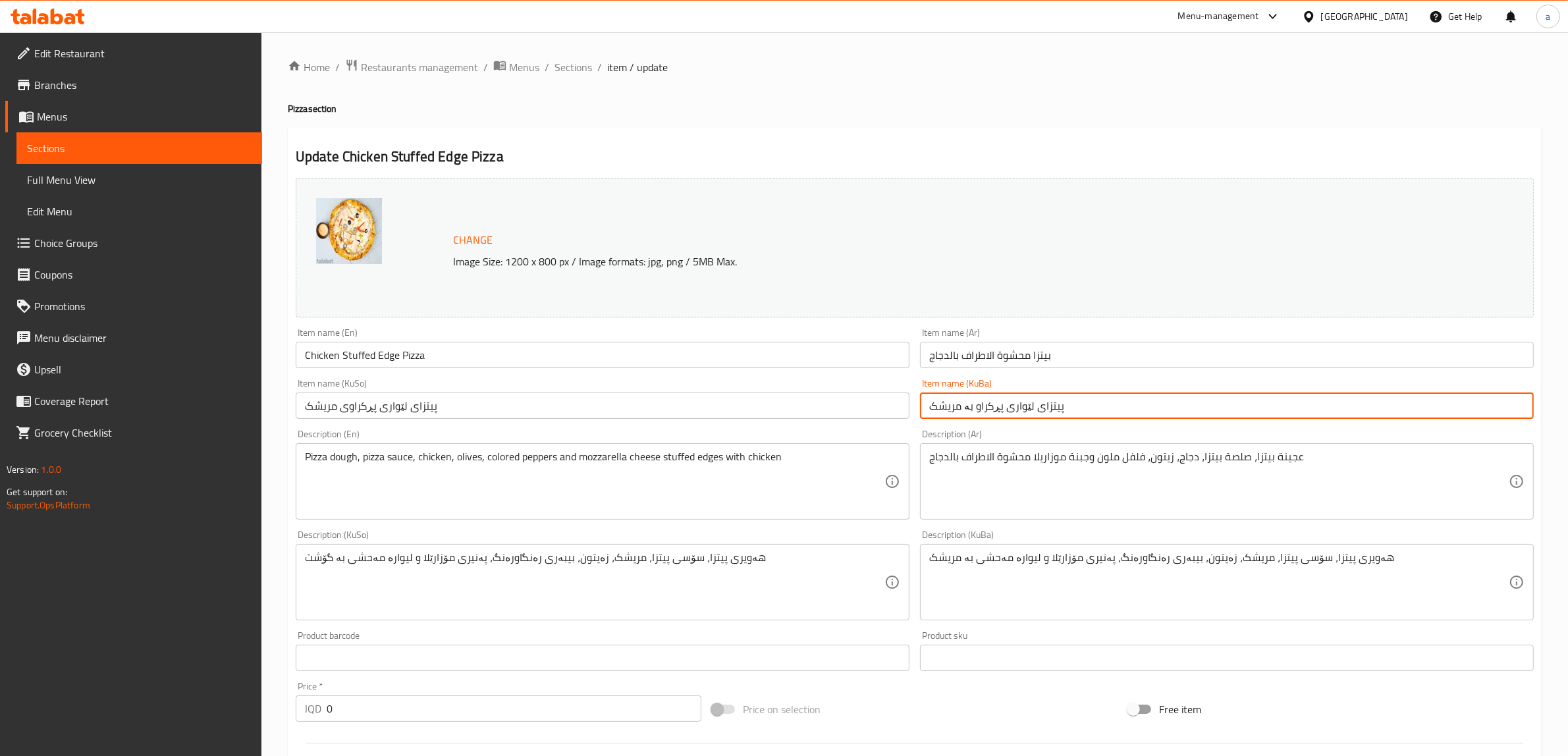
drag, startPoint x: 1071, startPoint y: 410, endPoint x: 790, endPoint y: 410, distance: 281.0
click at [790, 410] on div "Change Image Size: 1200 x 800 px / Image formats: jpg, png / 5MB Max. Item name…" at bounding box center [914, 541] width 1249 height 738
paste input "ی"
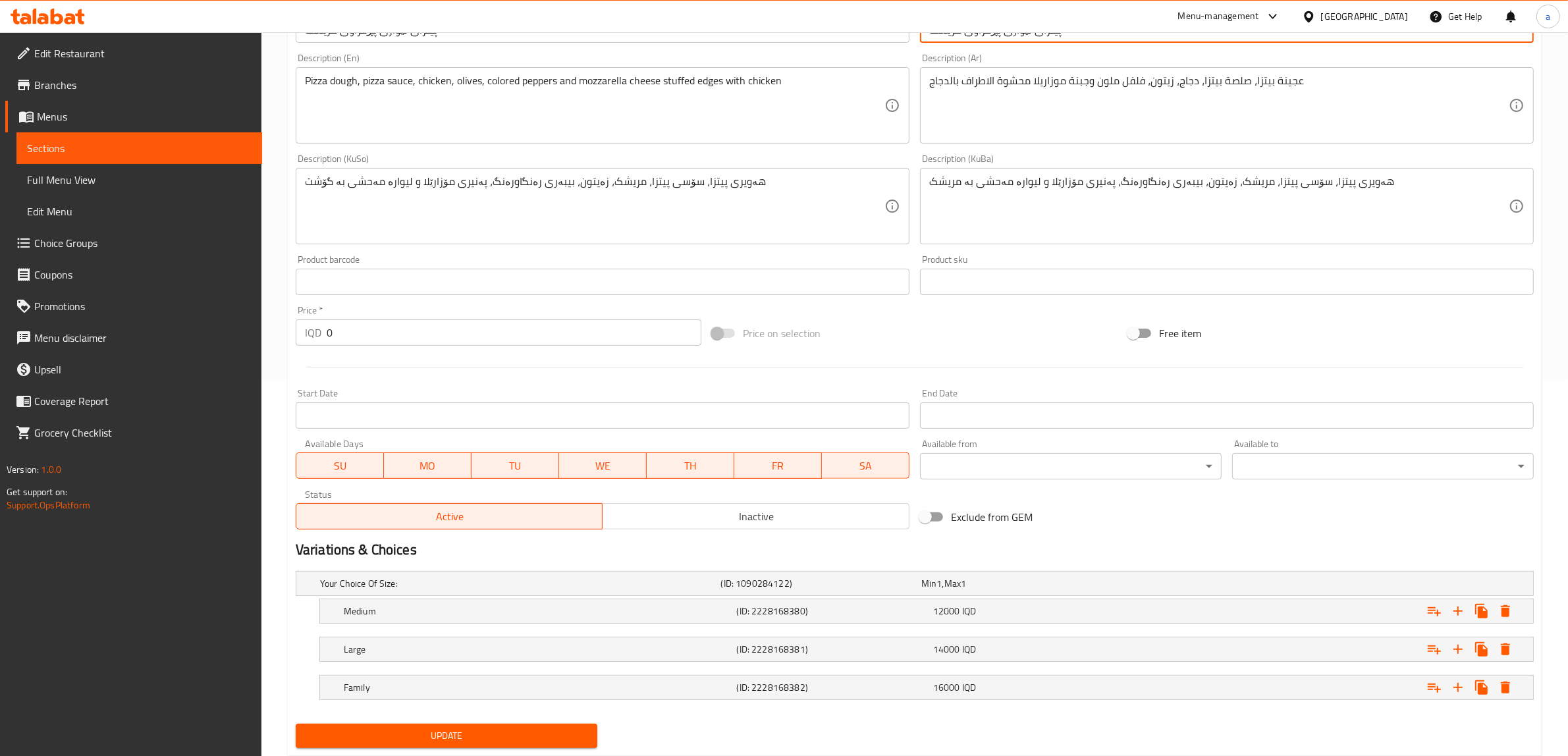
scroll to position [413, 0]
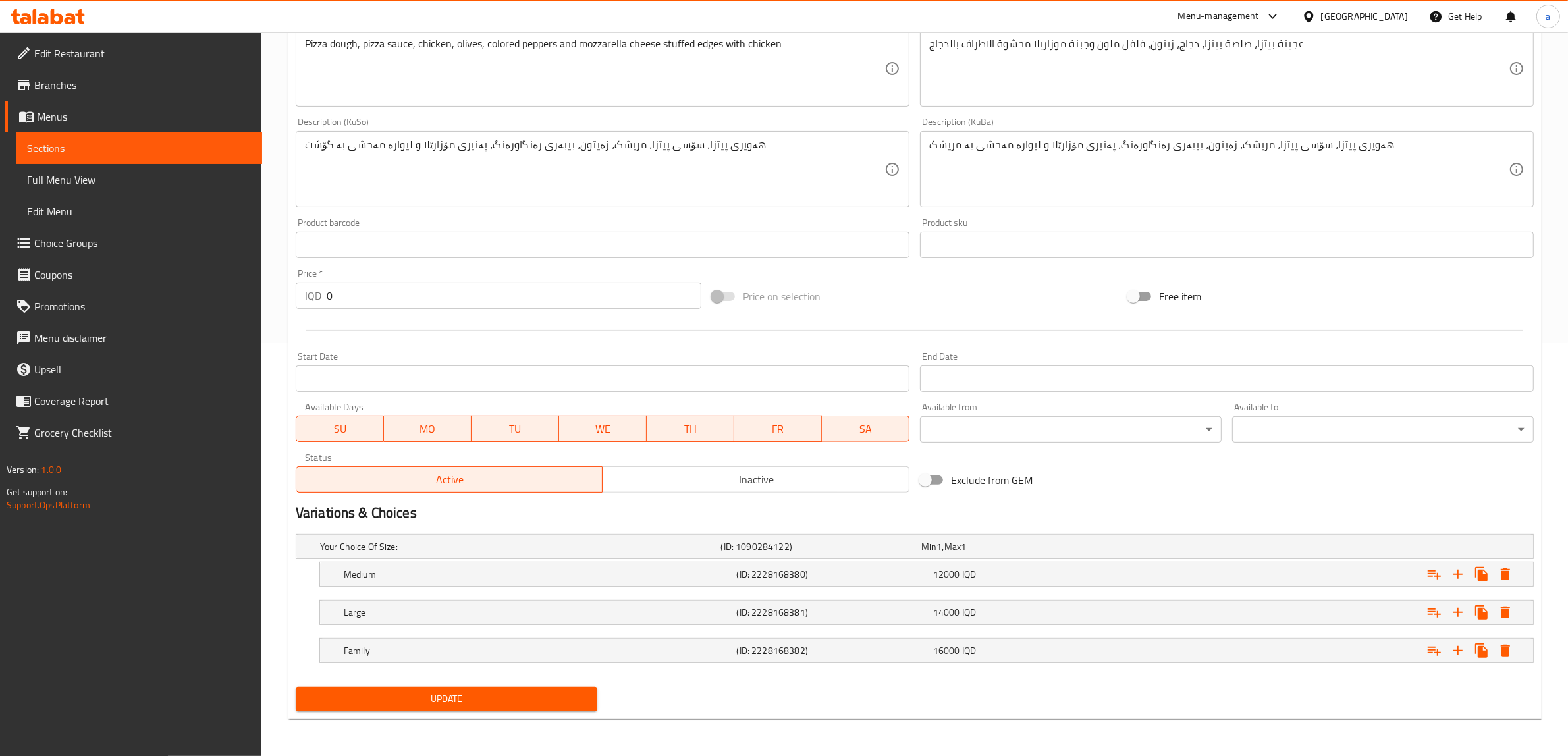
type input "پیتزای لێواری پڕکراوی مریشک"
click at [521, 695] on span "Update" at bounding box center [447, 699] width 281 height 16
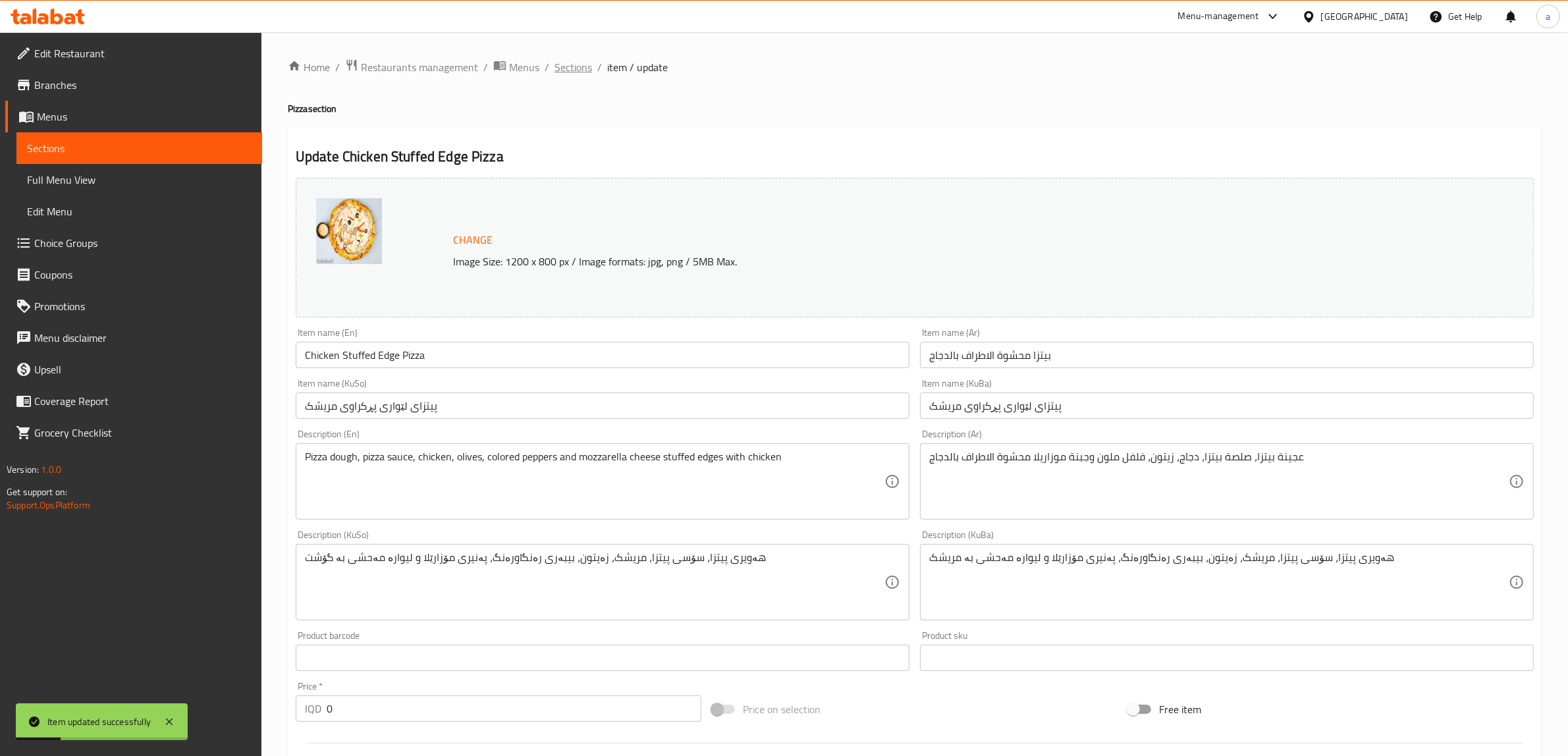
click at [563, 67] on span "Sections" at bounding box center [573, 67] width 37 height 16
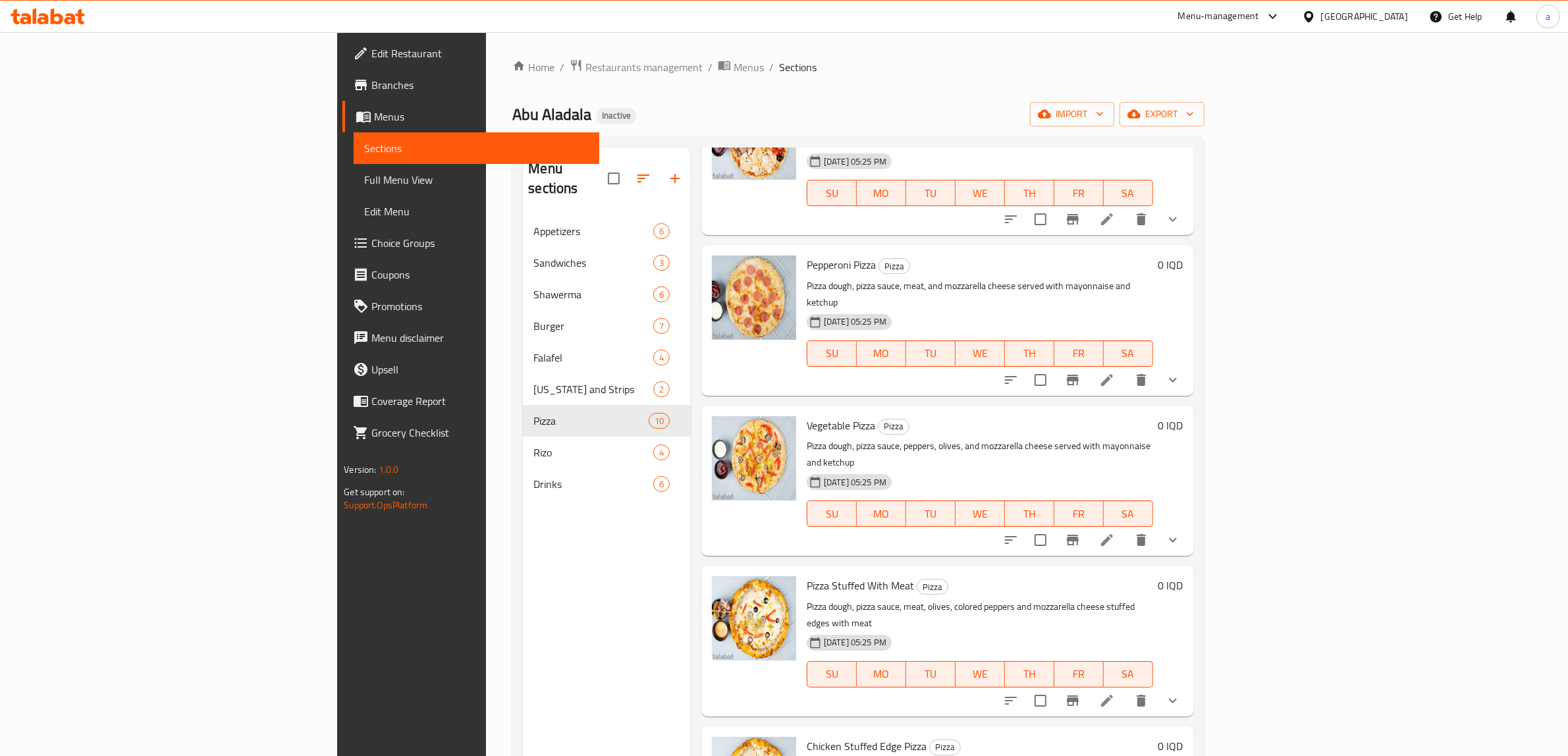
scroll to position [57, 0]
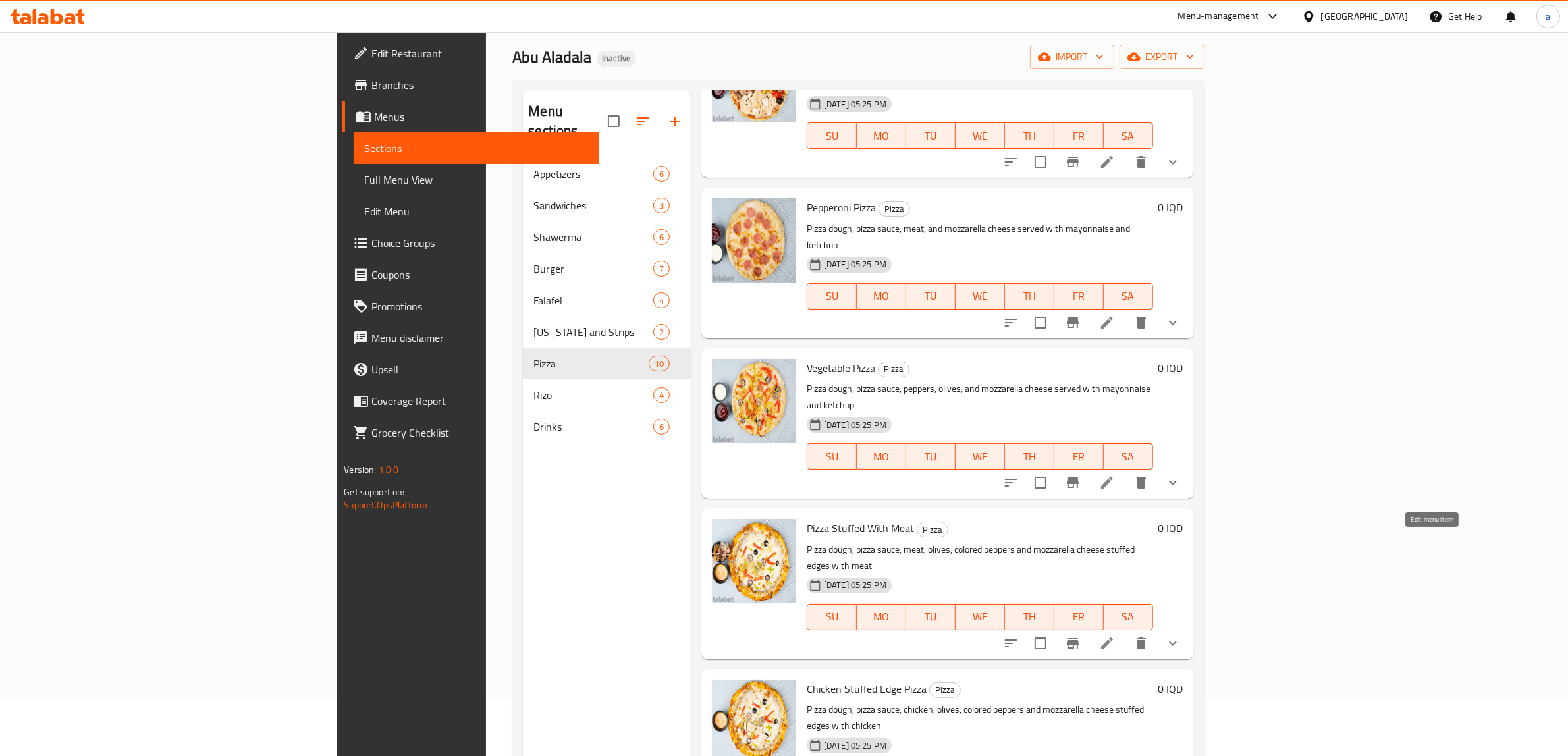
click at [1113, 637] on icon at bounding box center [1107, 643] width 12 height 12
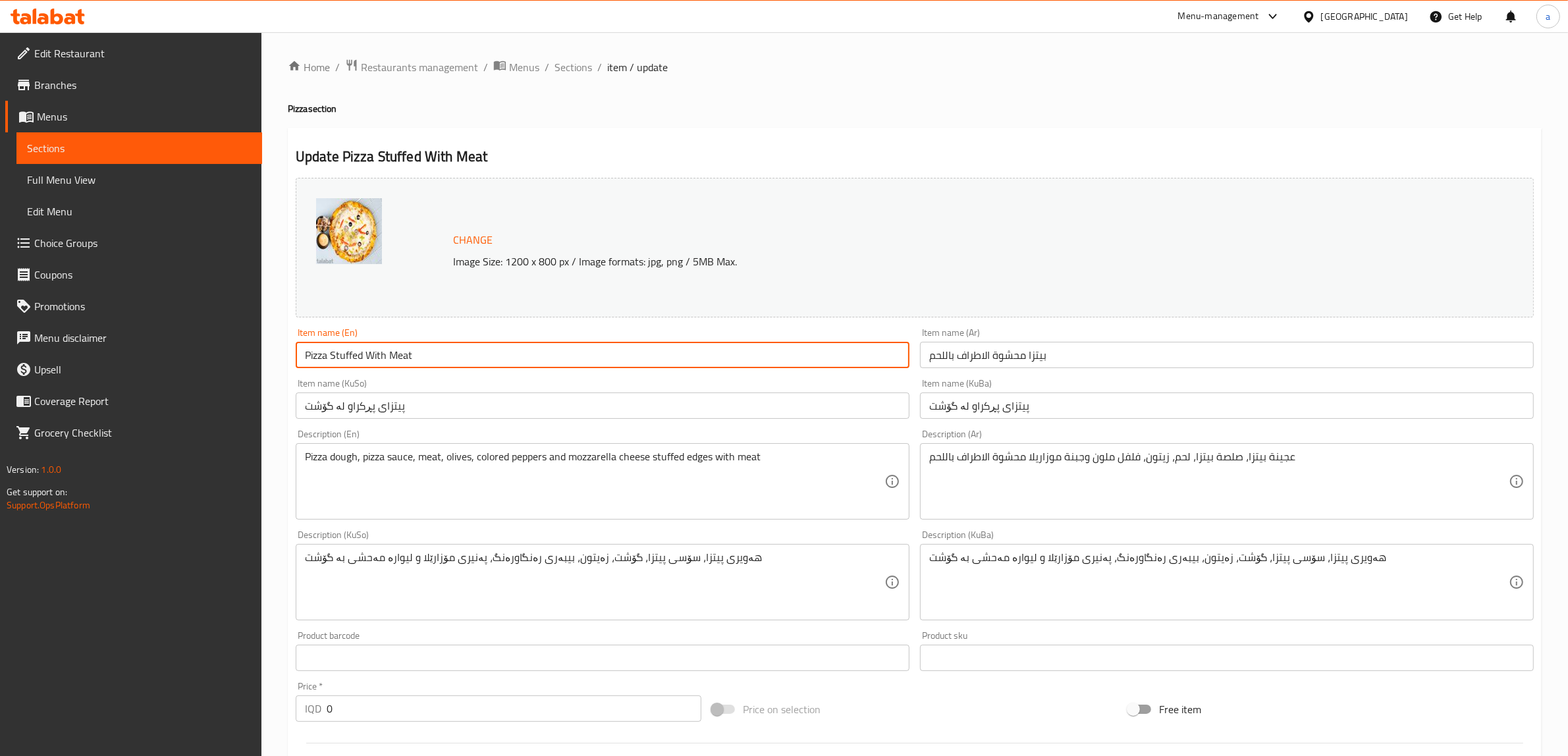
drag, startPoint x: 438, startPoint y: 347, endPoint x: 211, endPoint y: 364, distance: 227.6
click at [211, 364] on div "Edit Restaurant Branches Menus Sections Full Menu View Edit Menu Choice Groups …" at bounding box center [784, 600] width 1568 height 1137
paste input "Meat Stuffed Edges Pizza""
type input "Meat Stuffed Edges Pizza"
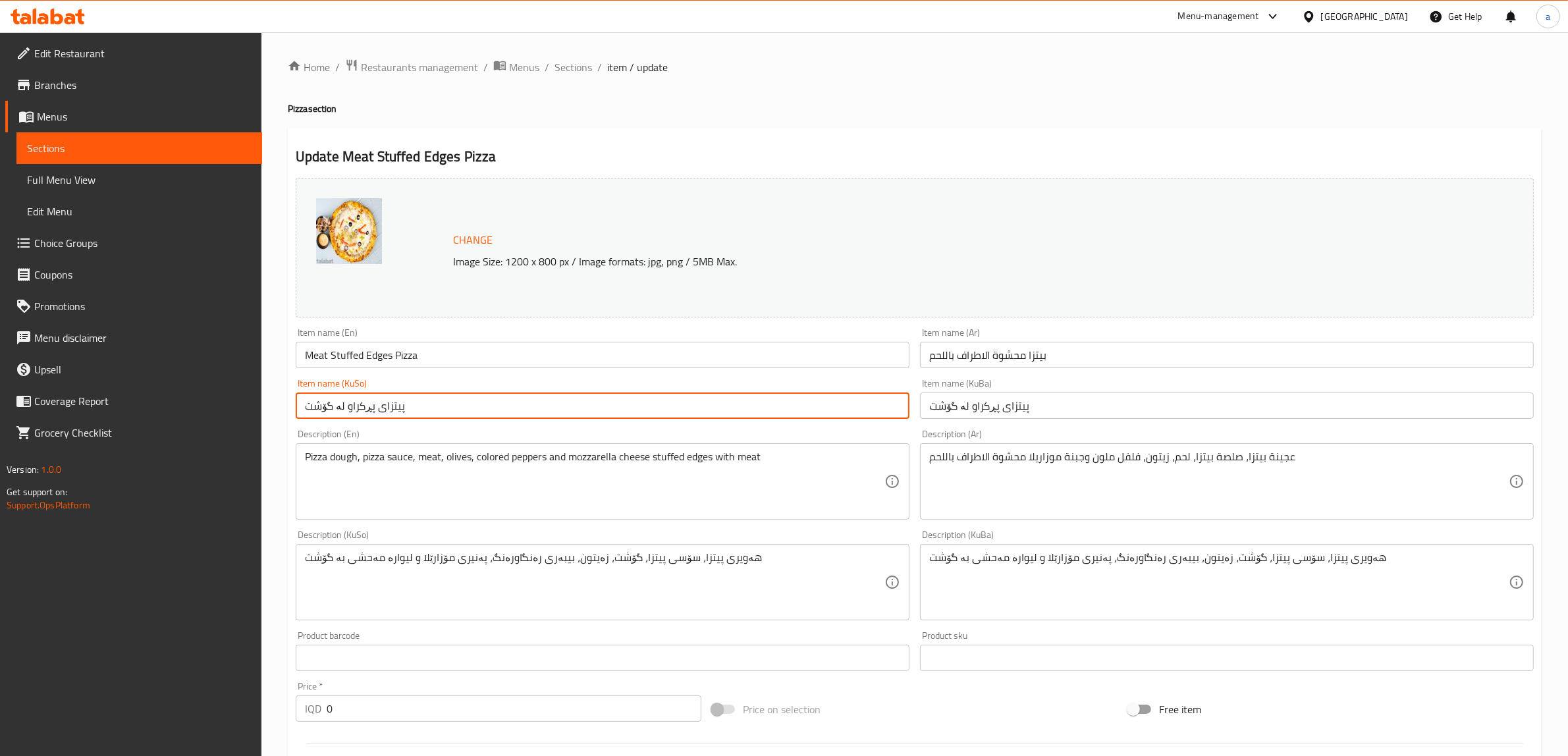
drag, startPoint x: 495, startPoint y: 402, endPoint x: 198, endPoint y: 426, distance: 298.0
click at [198, 426] on div "Edit Restaurant Branches Menus Sections Full Menu View Edit Menu Choice Groups …" at bounding box center [784, 600] width 1568 height 1137
paste input "ێواری پڕکراوی"
type input "پیتزای لێواری پڕکراوی گۆشت"
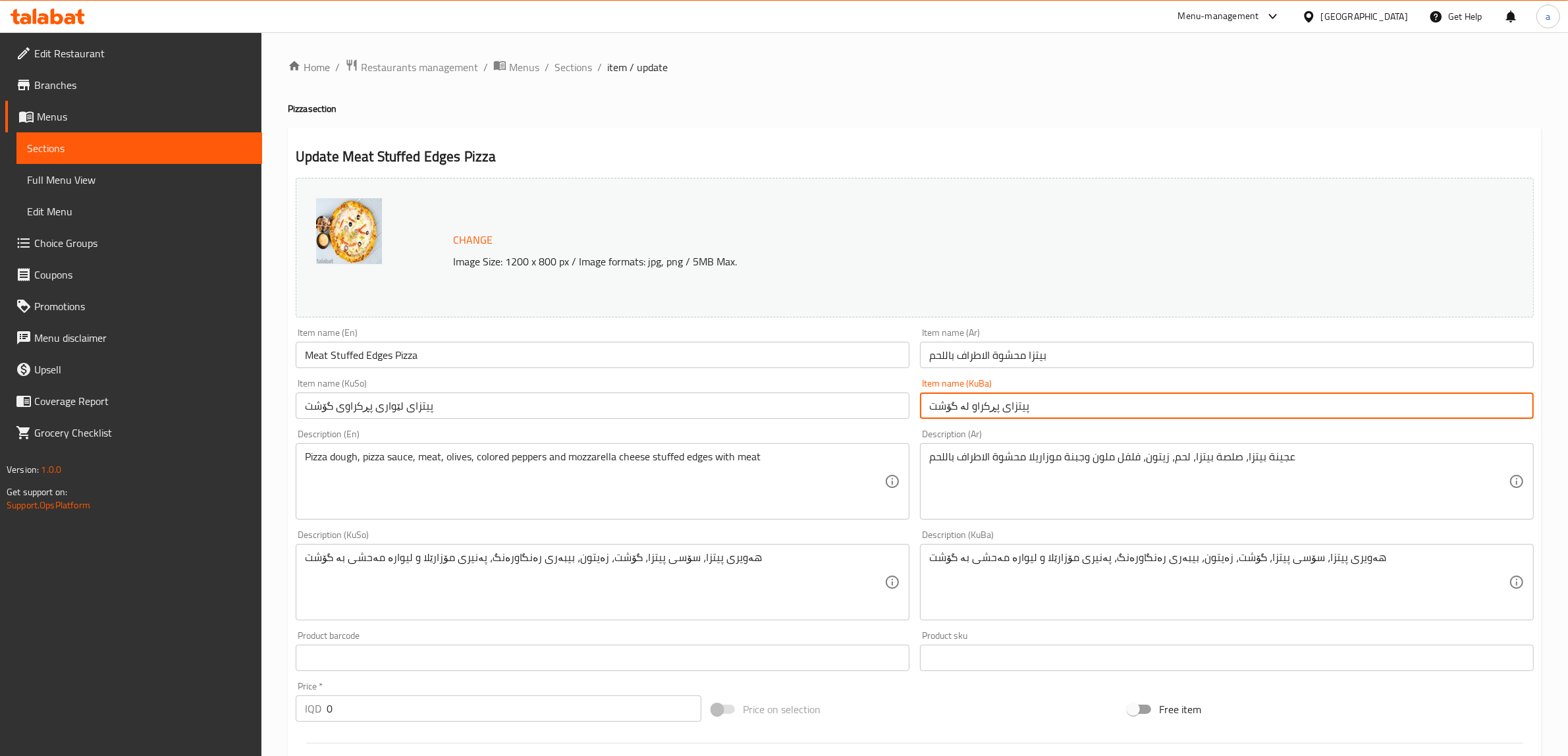
drag, startPoint x: 1115, startPoint y: 417, endPoint x: 659, endPoint y: 453, distance: 457.4
click at [659, 453] on div "Change Image Size: 1200 x 800 px / Image formats: jpg, png / 5MB Max. Item name…" at bounding box center [914, 541] width 1249 height 738
paste input "ێواری پڕکراوی"
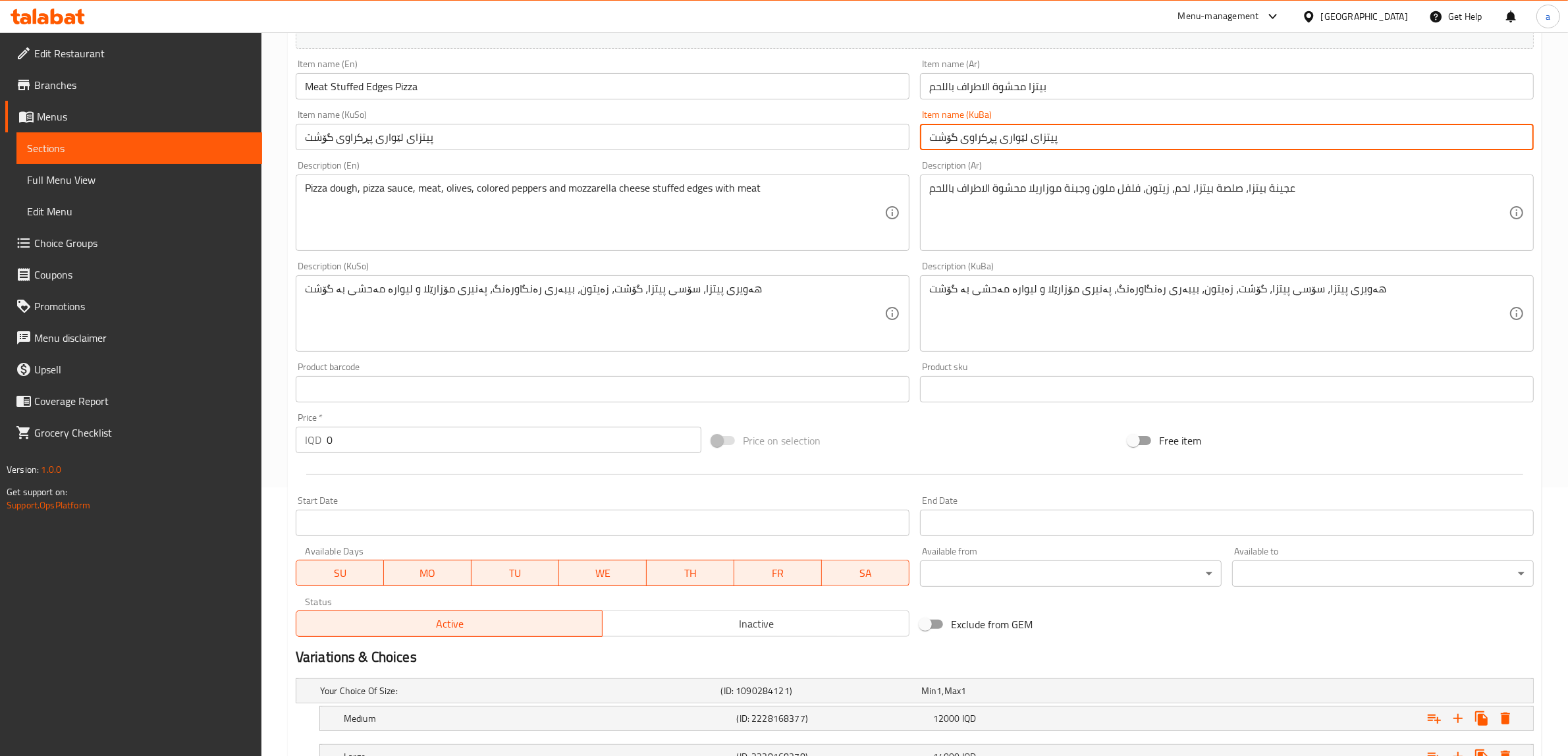
scroll to position [413, 0]
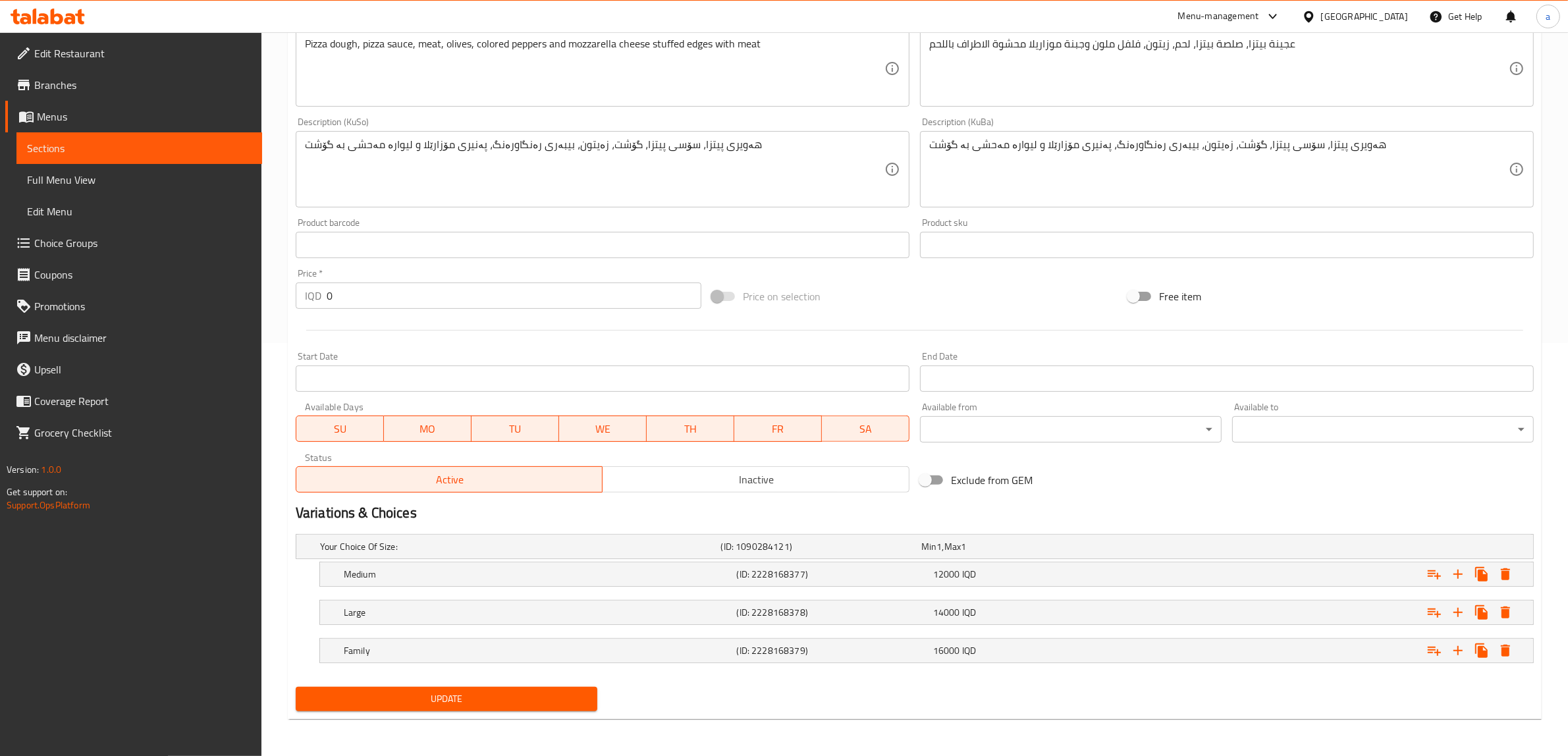
type input "پیتزای لێواری پڕکراوی گۆشت"
click at [563, 693] on span "Update" at bounding box center [447, 699] width 281 height 16
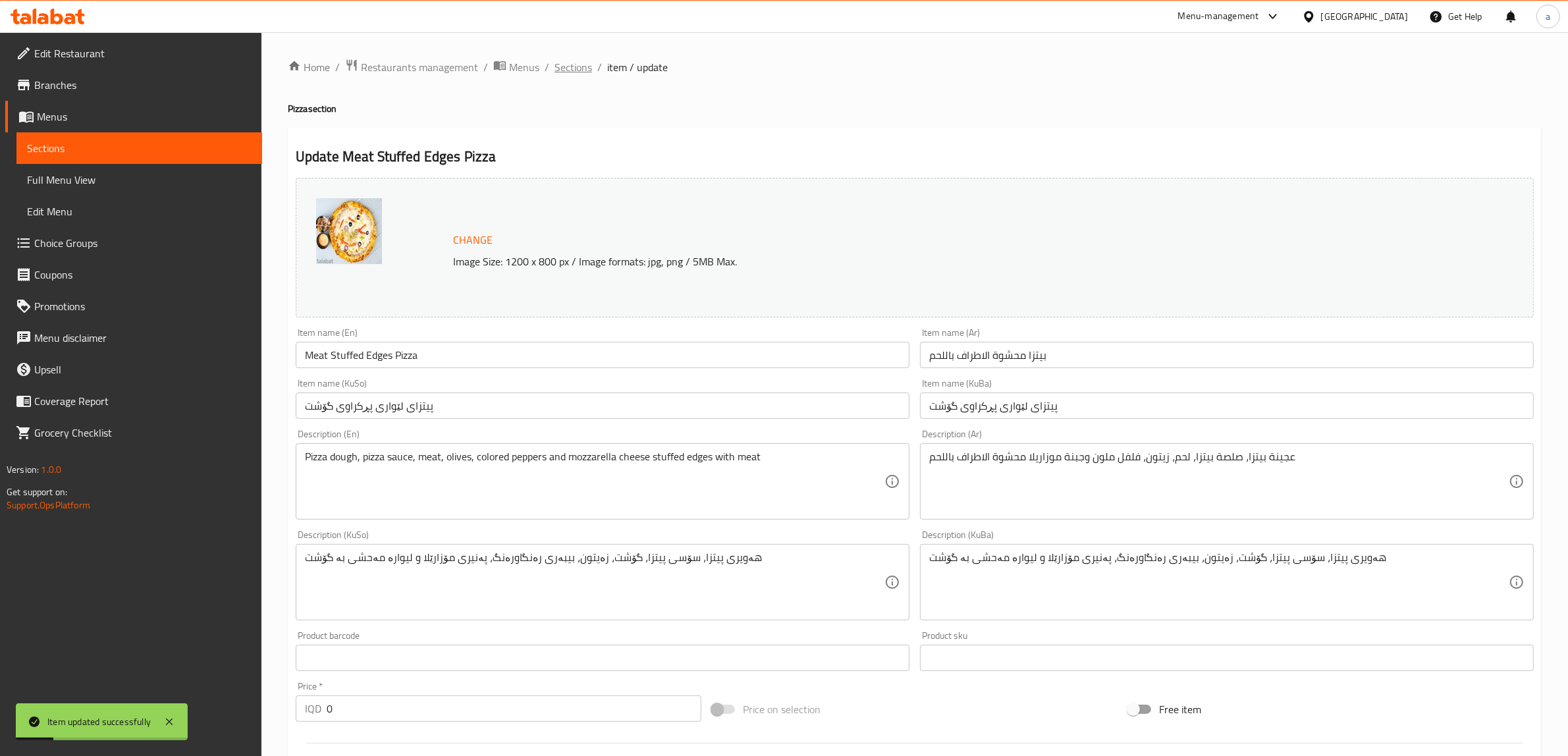
click at [568, 59] on span "Sections" at bounding box center [573, 67] width 37 height 16
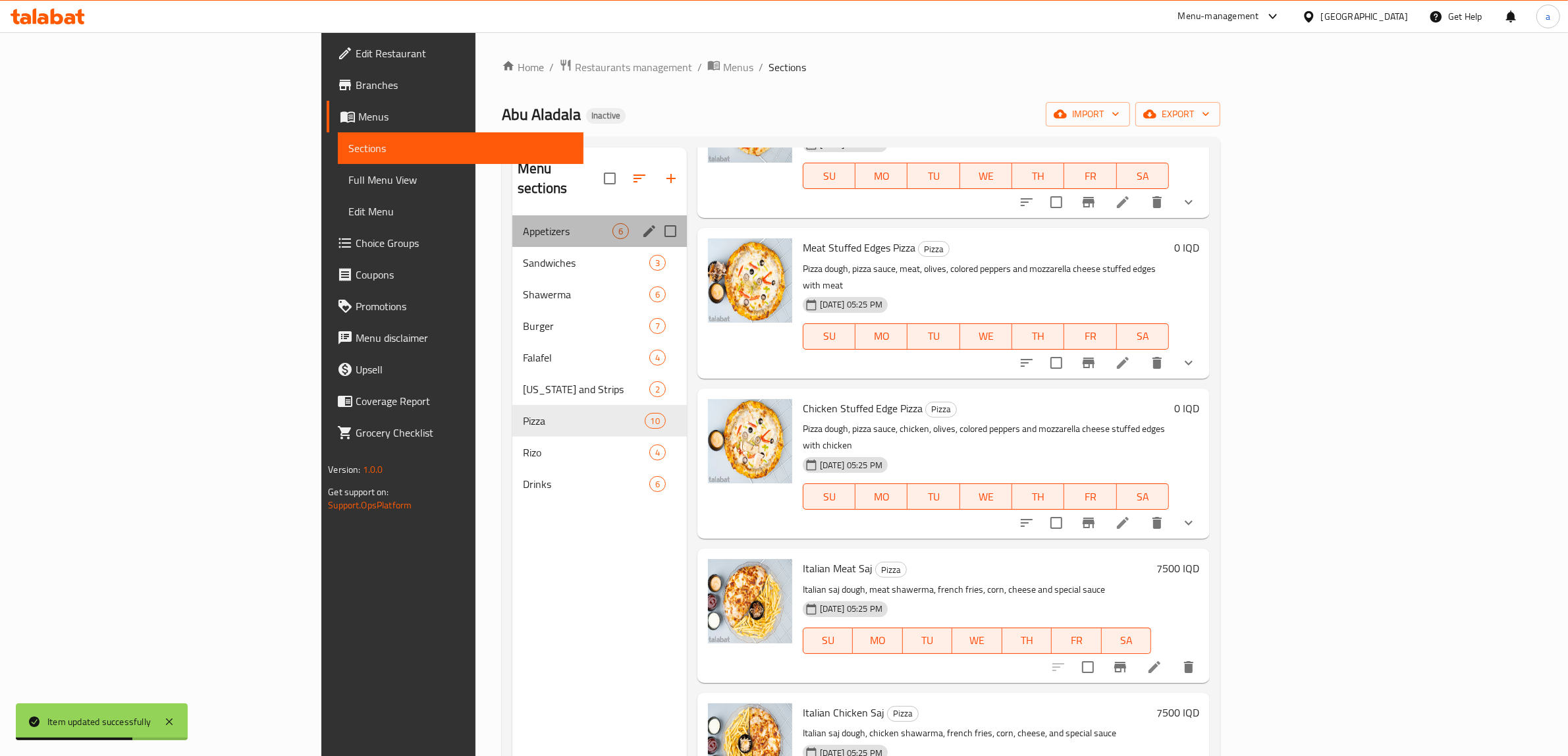
click at [512, 215] on div "Appetizers 6" at bounding box center [599, 231] width 174 height 31
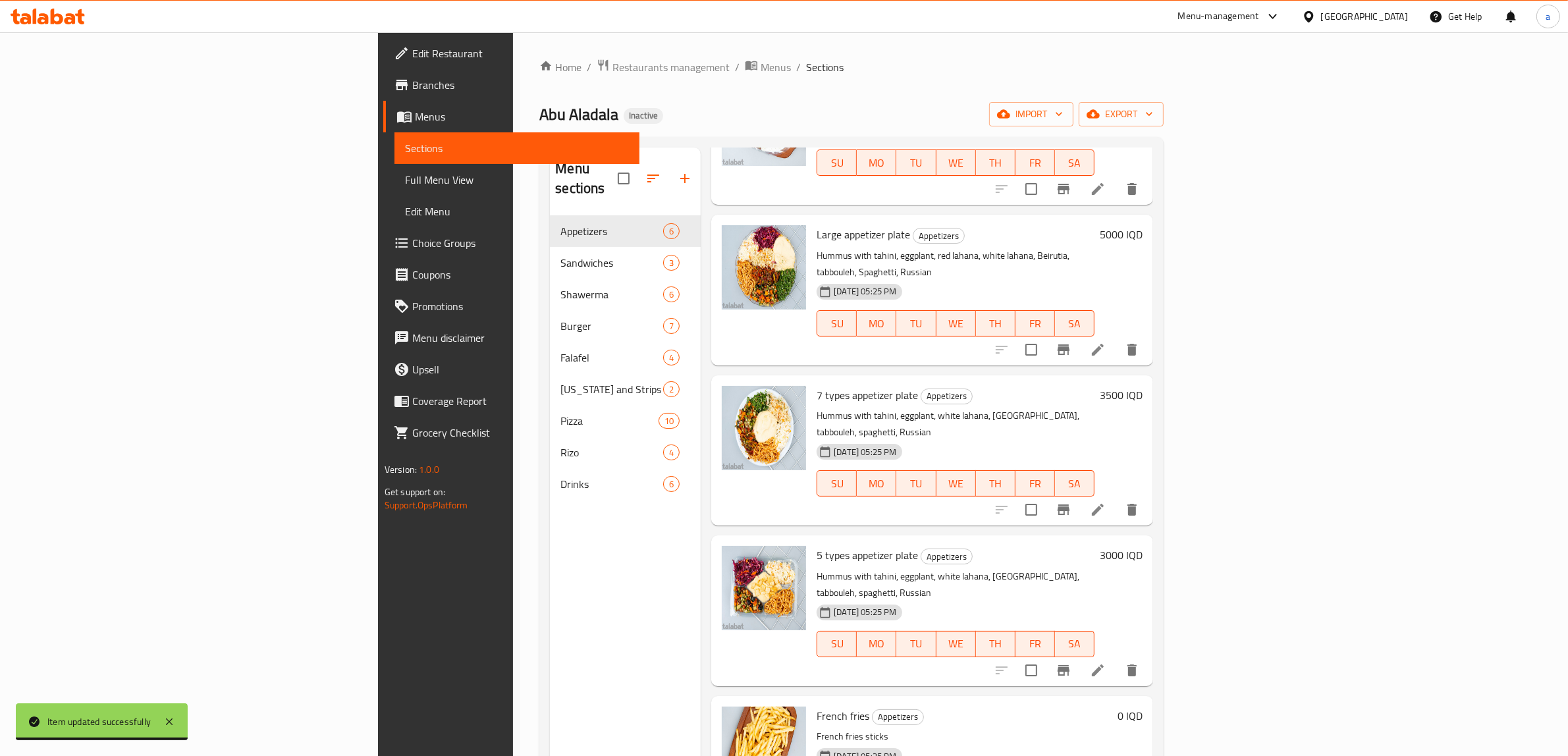
scroll to position [185, 0]
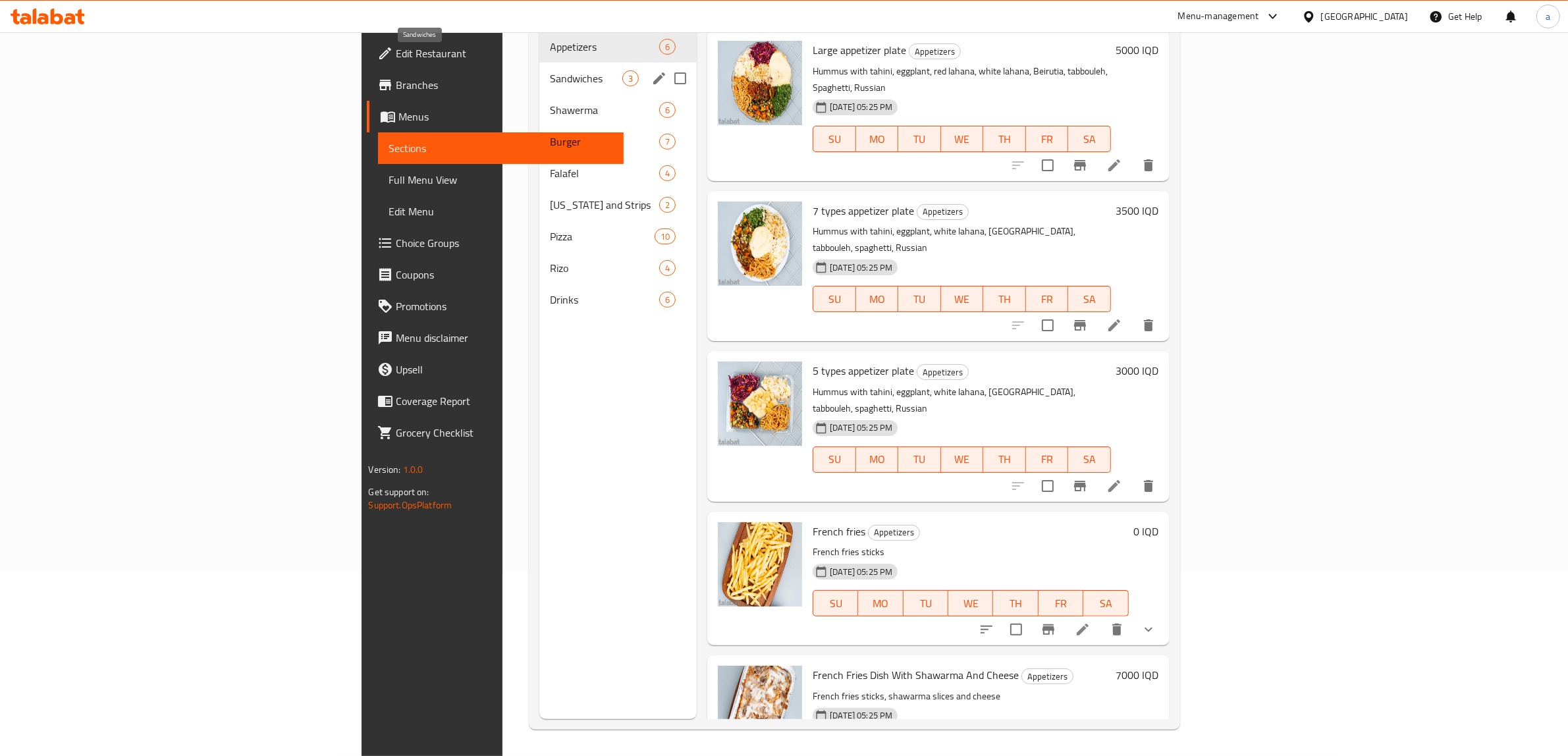
click at [550, 70] on span "Sandwiches" at bounding box center [586, 78] width 72 height 16
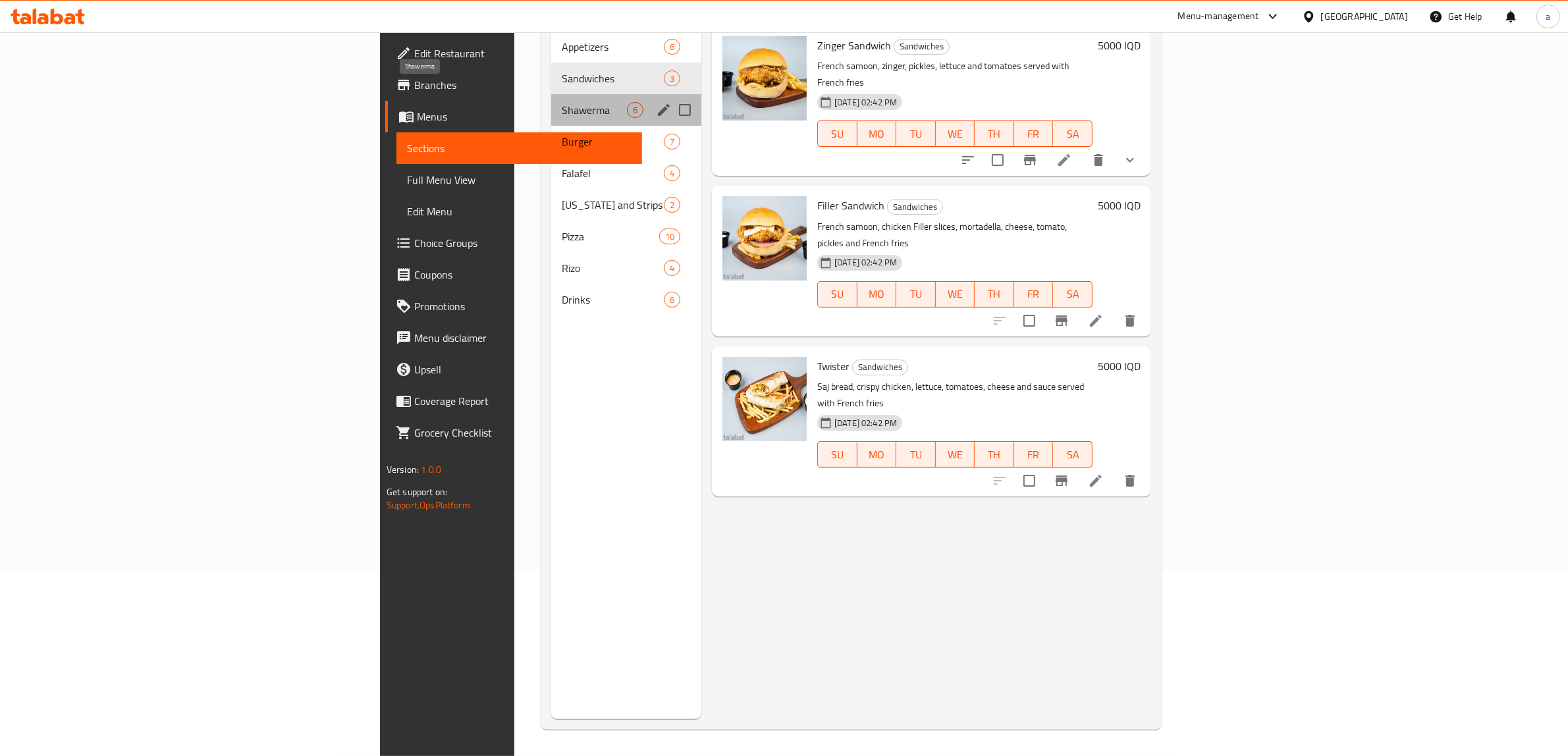
click at [562, 102] on span "Shawerma" at bounding box center [595, 110] width 65 height 16
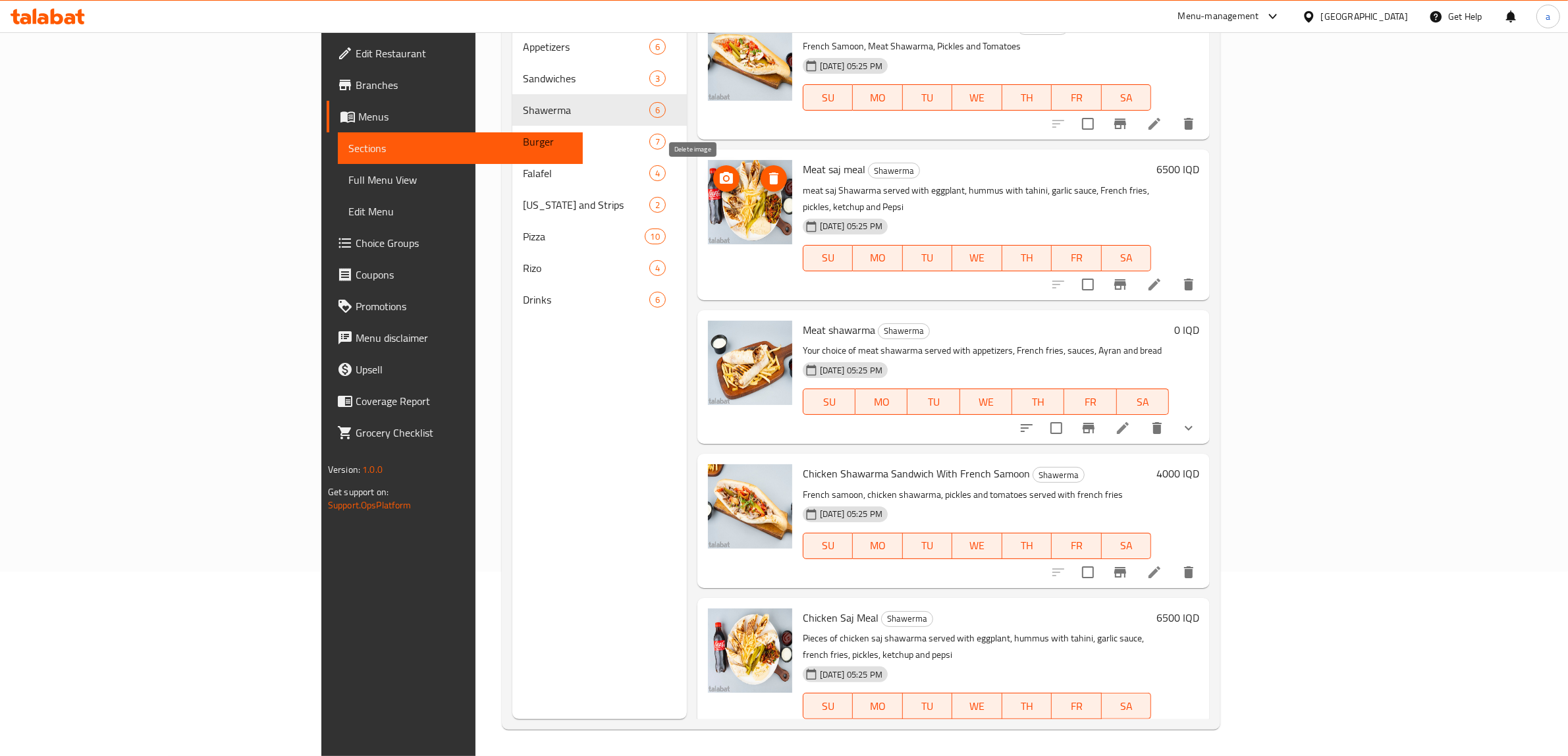
click at [766, 172] on icon "delete image" at bounding box center [774, 178] width 16 height 16
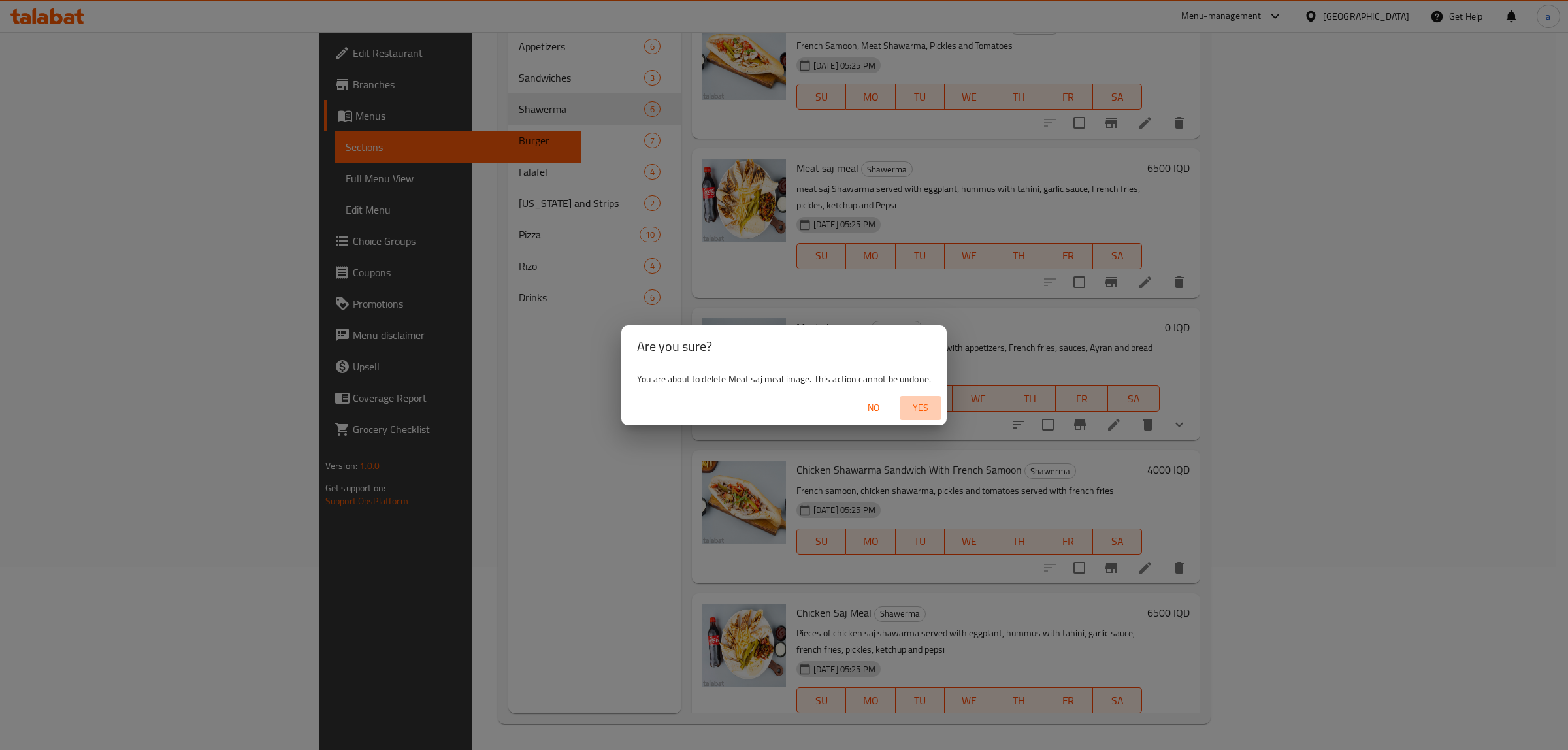
click at [910, 411] on span "Yes" at bounding box center [920, 408] width 31 height 16
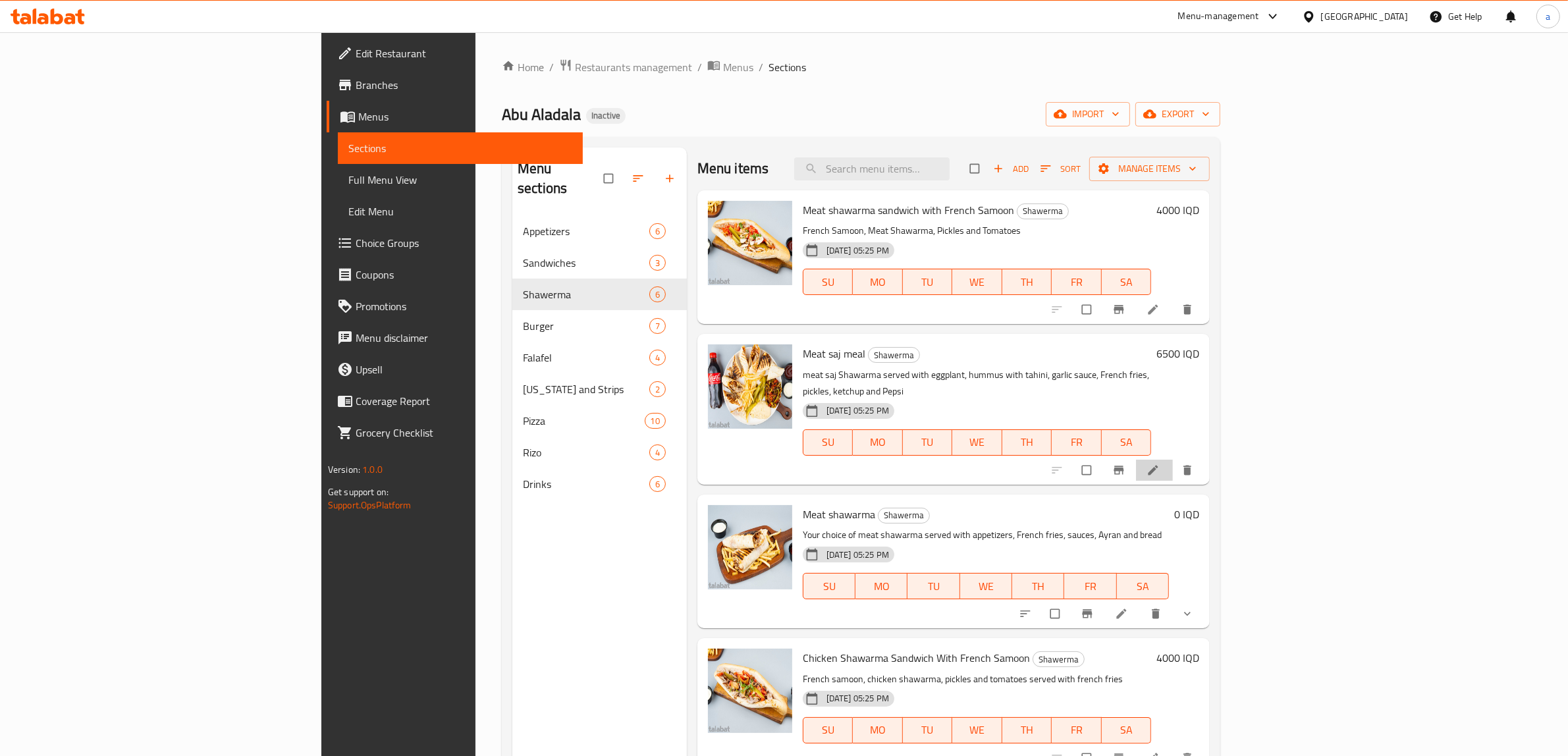
click at [1173, 462] on li at bounding box center [1155, 470] width 37 height 21
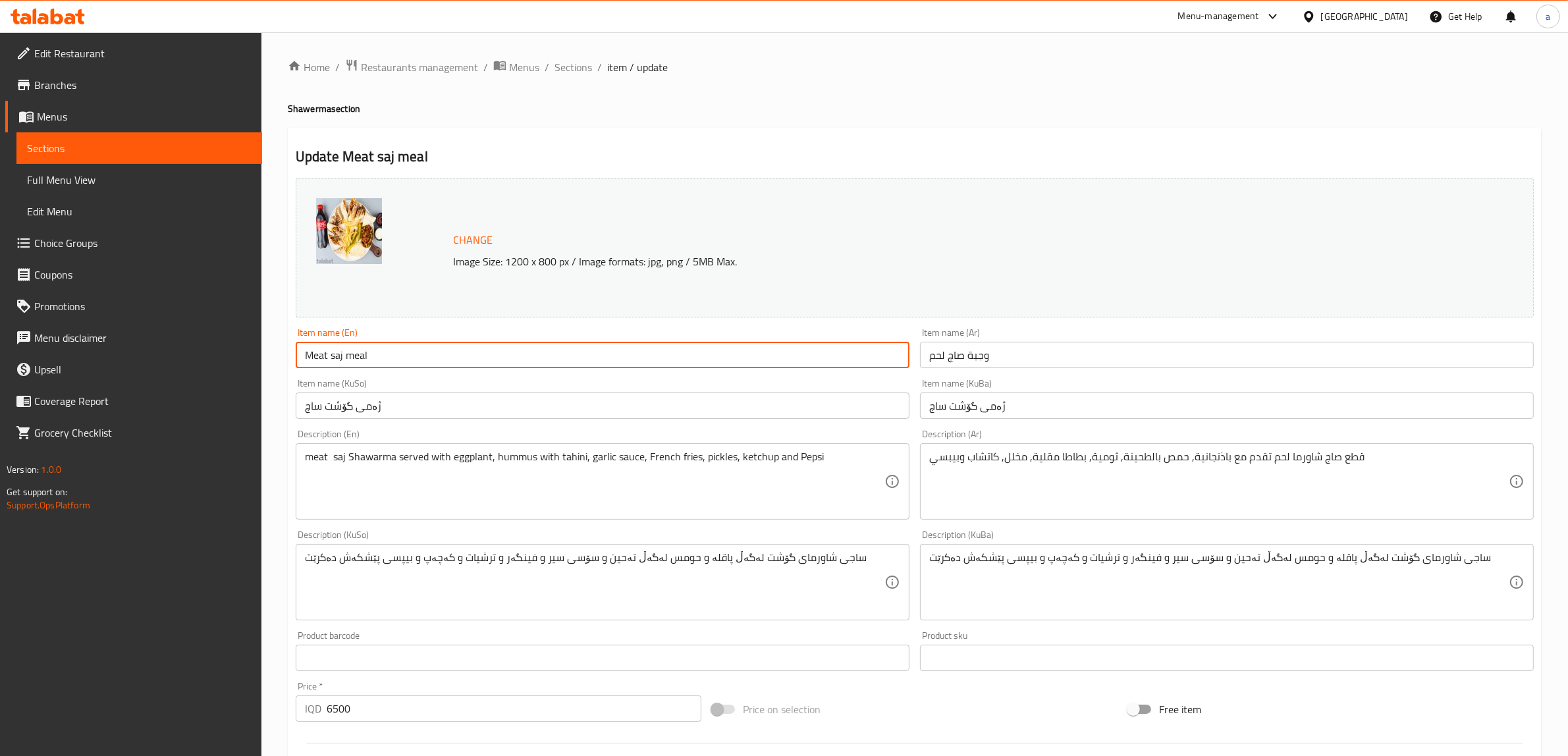
drag, startPoint x: 423, startPoint y: 362, endPoint x: 257, endPoint y: 343, distance: 167.1
click at [257, 343] on div "Edit Restaurant Branches Menus Sections Full Menu View Edit Menu Choice Groups …" at bounding box center [784, 566] width 1568 height 1069
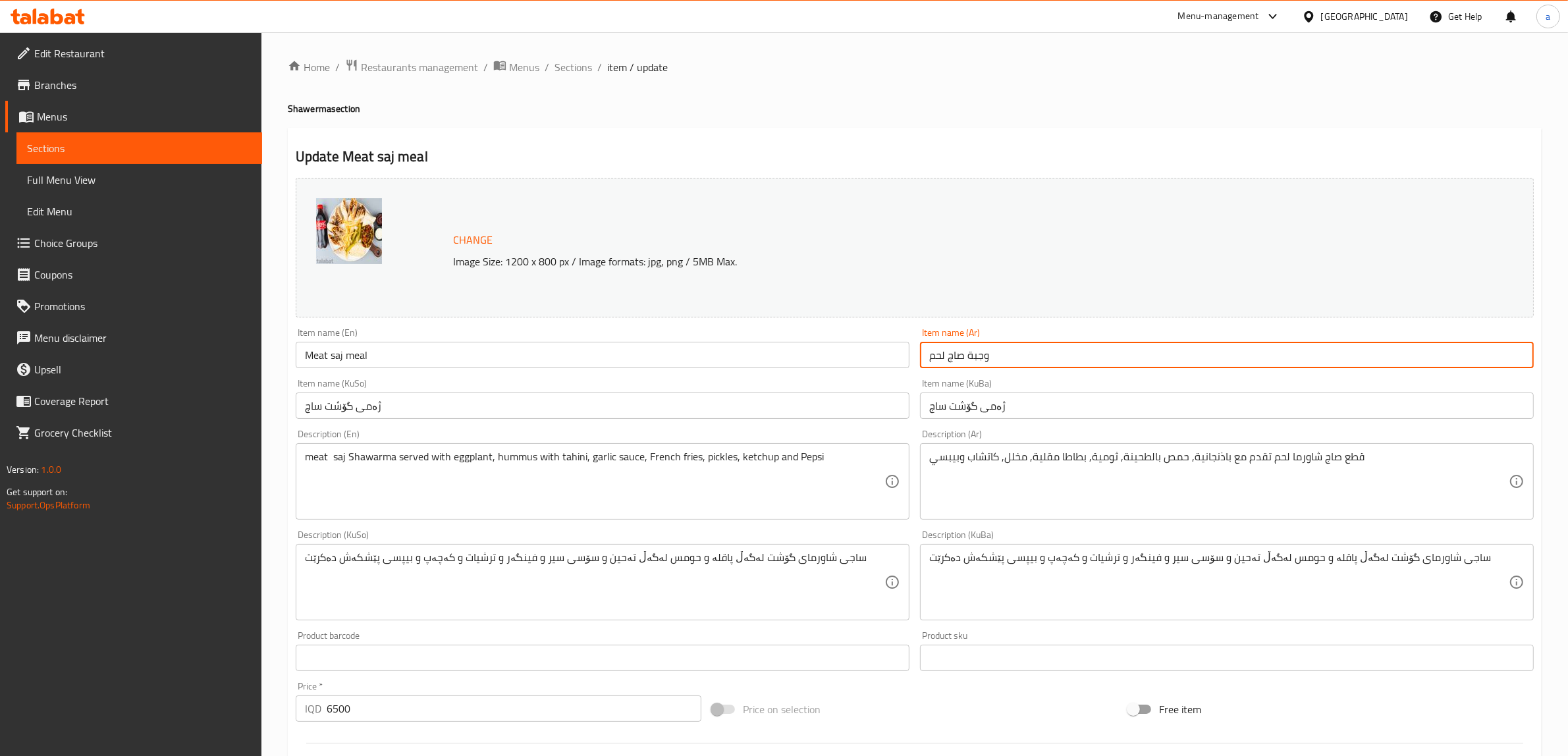
drag, startPoint x: 1161, startPoint y: 353, endPoint x: 784, endPoint y: 373, distance: 377.5
click at [784, 373] on div "Change Image Size: 1200 x 800 px / Image formats: jpg, png / 5MB Max. Item name…" at bounding box center [914, 541] width 1249 height 738
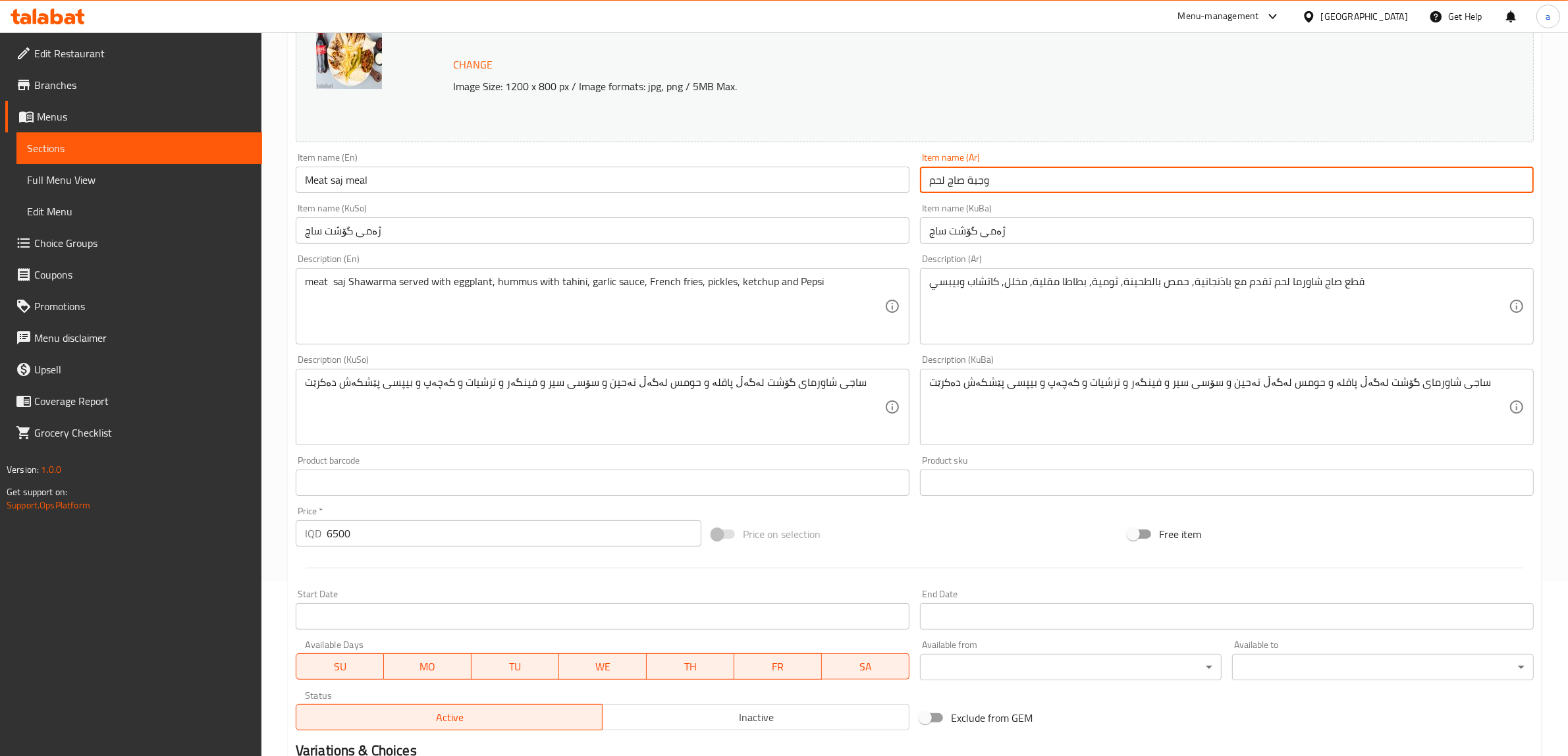
scroll to position [158, 0]
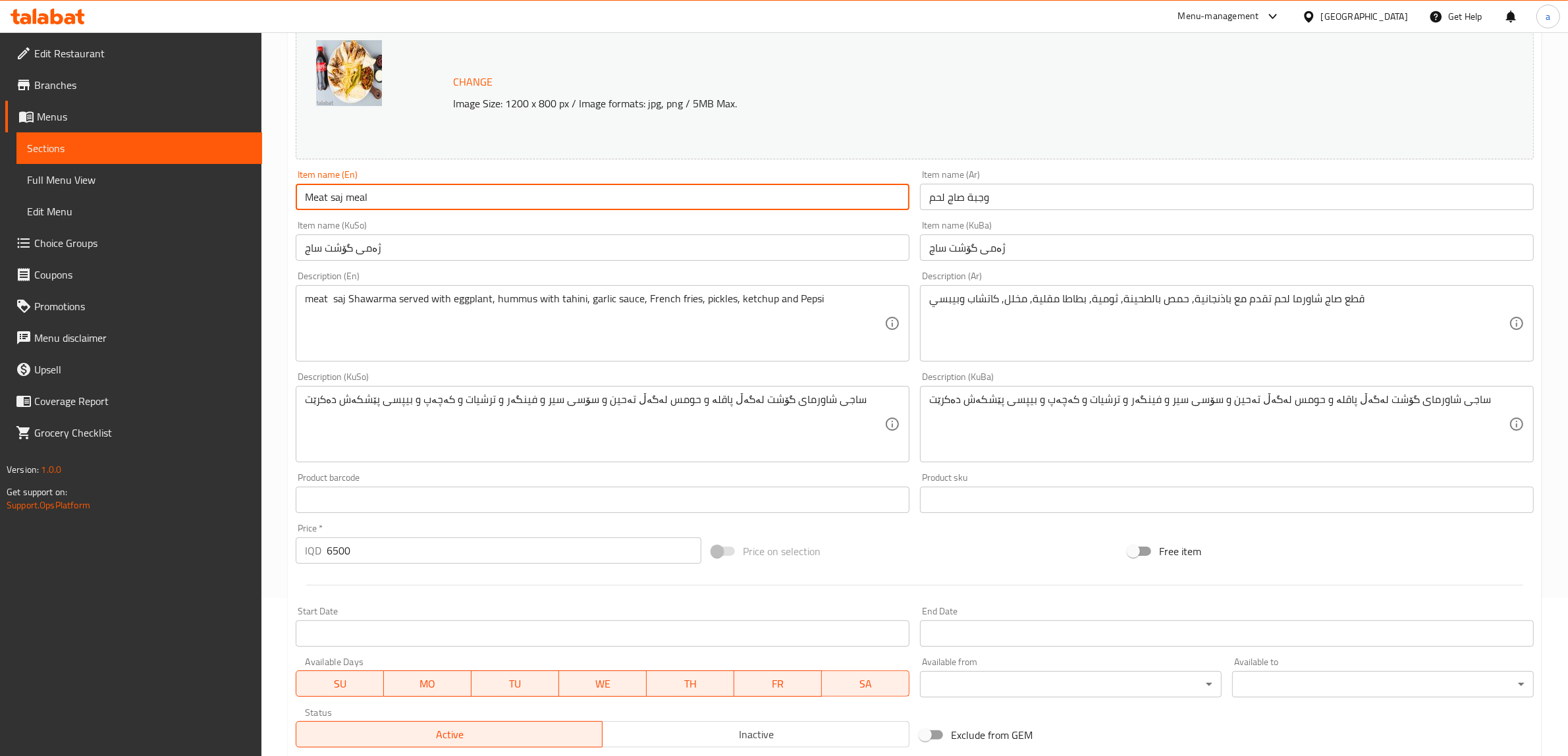
drag, startPoint x: 496, startPoint y: 203, endPoint x: 150, endPoint y: 209, distance: 346.1
click at [150, 209] on div "Edit Restaurant Branches Menus Sections Full Menu View Edit Menu Choice Groups …" at bounding box center [784, 408] width 1568 height 1069
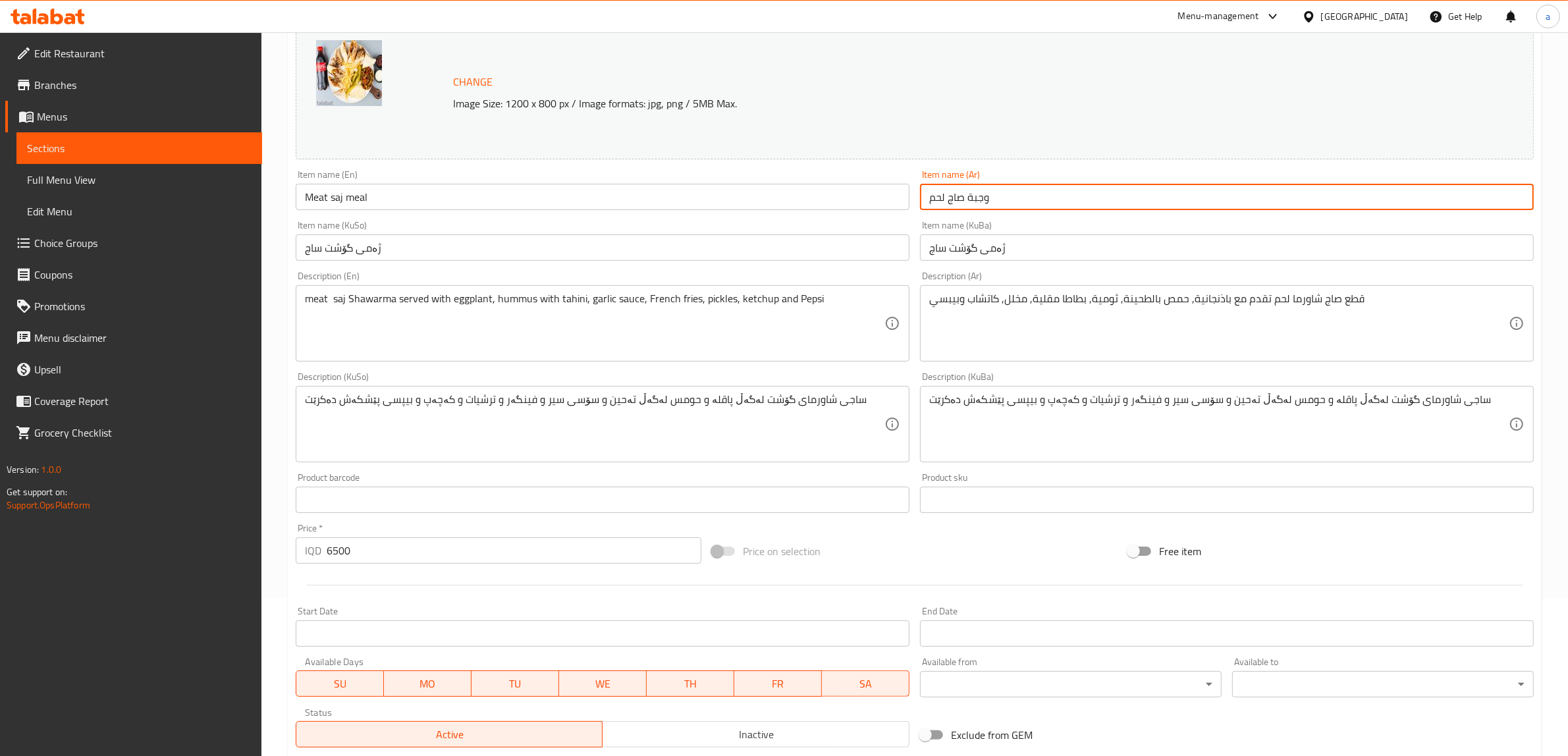
drag, startPoint x: 1061, startPoint y: 201, endPoint x: 843, endPoint y: 223, distance: 219.1
click at [843, 223] on div "Change Image Size: 1200 x 800 px / Image formats: jpg, png / 5MB Max. Item name…" at bounding box center [914, 383] width 1249 height 738
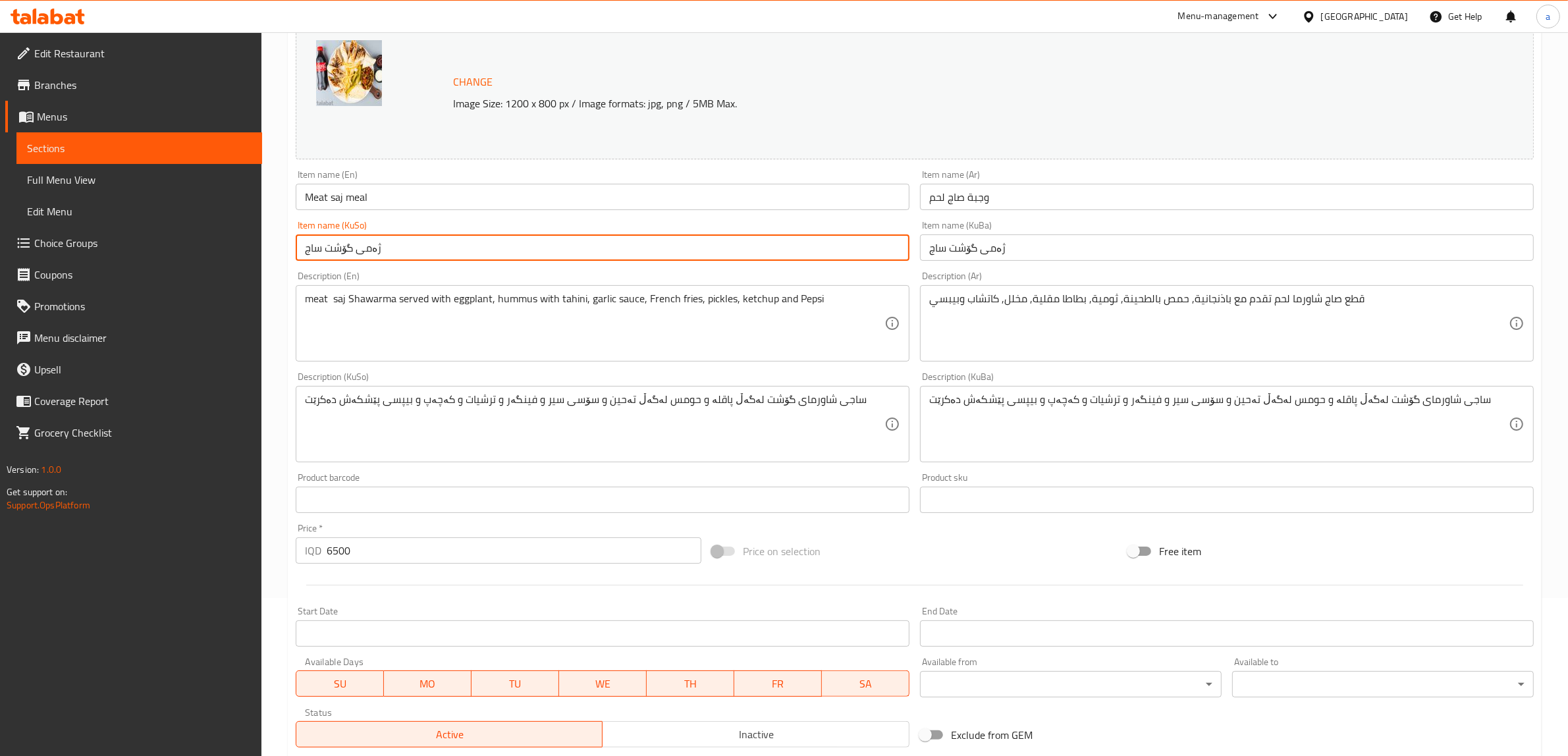
drag, startPoint x: 486, startPoint y: 253, endPoint x: 48, endPoint y: 266, distance: 438.2
click at [48, 266] on div "Edit Restaurant Branches Menus Sections Full Menu View Edit Menu Choice Groups …" at bounding box center [784, 408] width 1568 height 1069
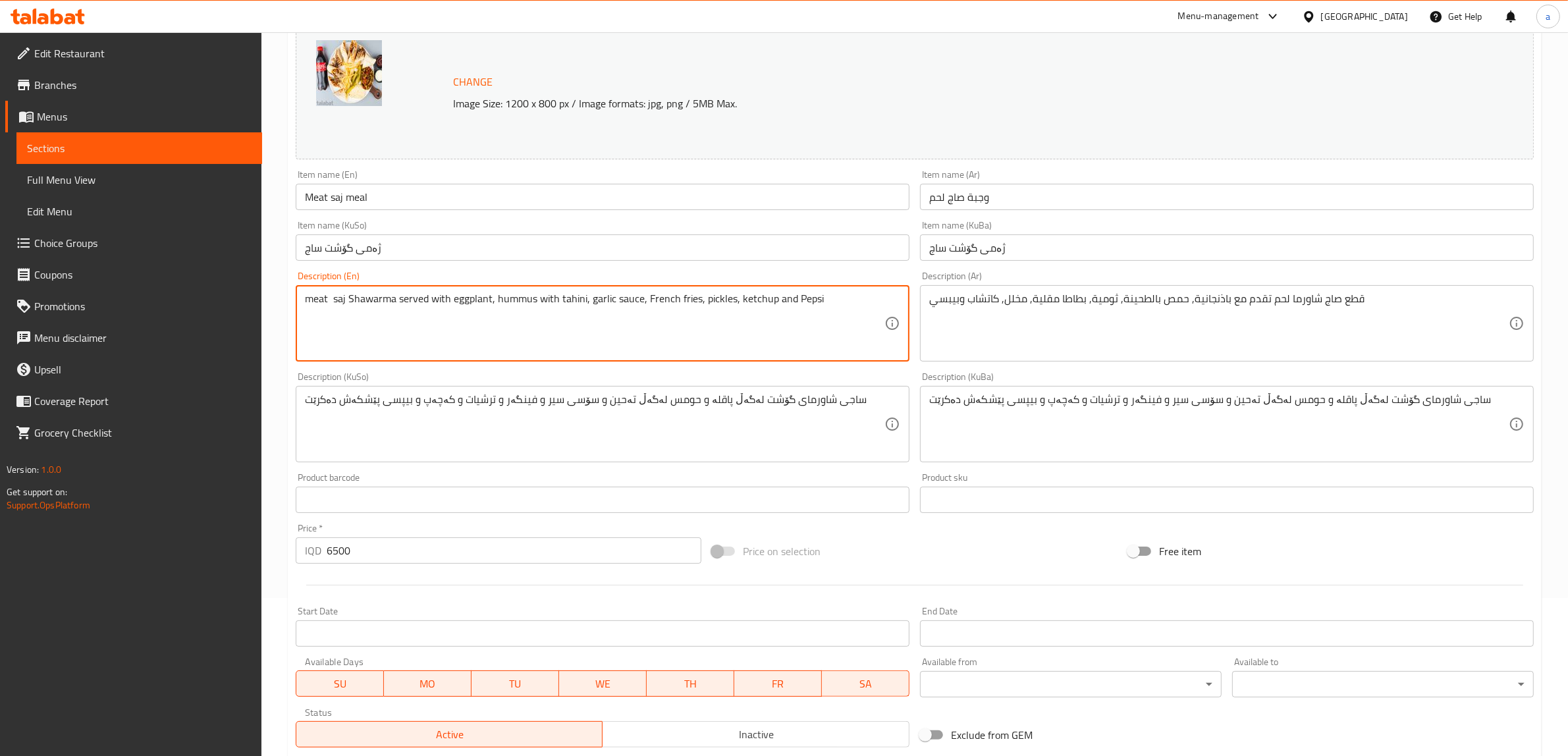
drag, startPoint x: 811, startPoint y: 334, endPoint x: 135, endPoint y: 336, distance: 676.0
click at [860, 329] on textarea "meat saj Shawarma served with eggplant, hummus with tahini, garlic sauce, Frenc…" at bounding box center [595, 324] width 580 height 63
drag, startPoint x: 853, startPoint y: 321, endPoint x: 175, endPoint y: 318, distance: 678.0
click at [175, 318] on div "Edit Restaurant Branches Menus Sections Full Menu View Edit Menu Choice Groups …" at bounding box center [784, 408] width 1568 height 1069
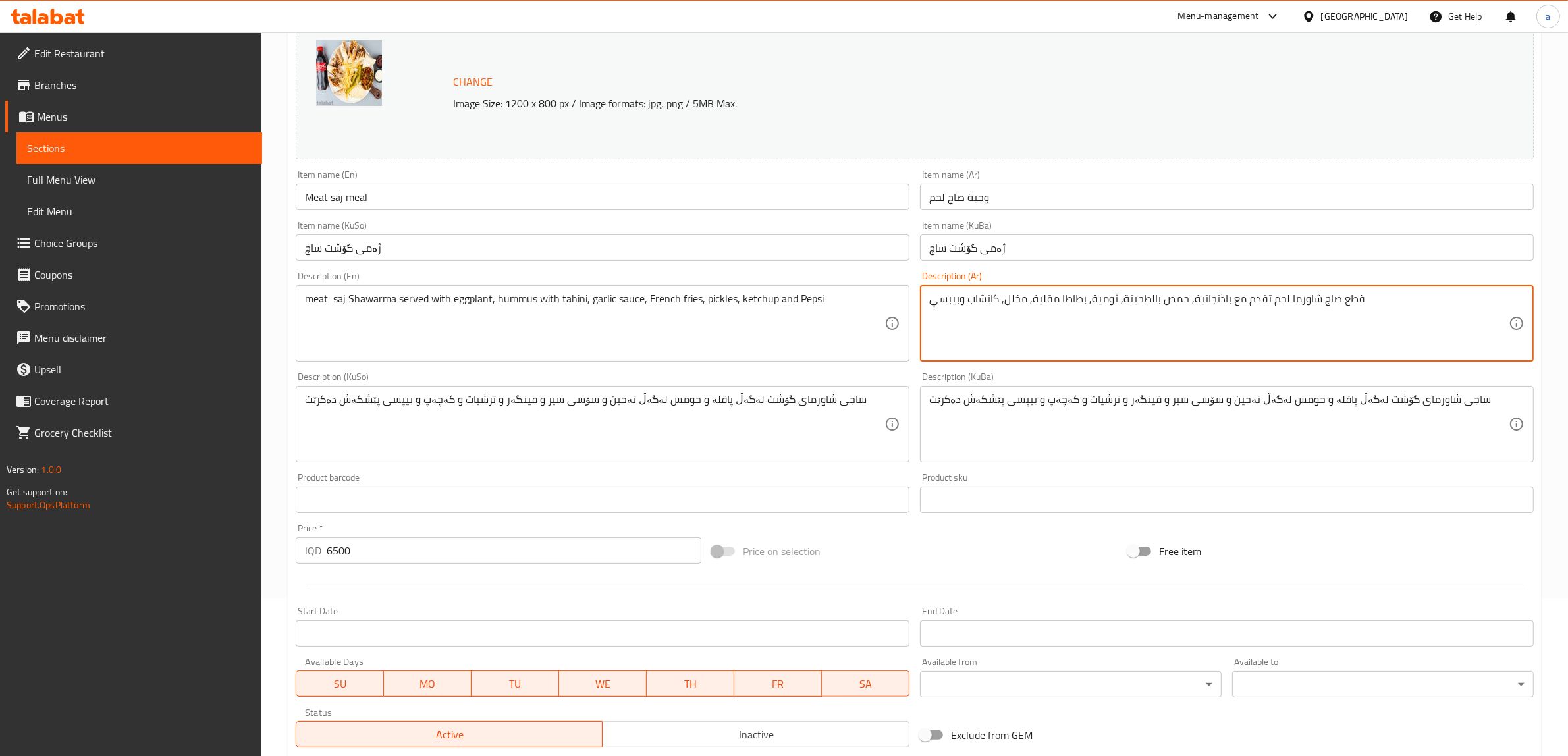
drag, startPoint x: 1406, startPoint y: 303, endPoint x: 746, endPoint y: 336, distance: 660.8
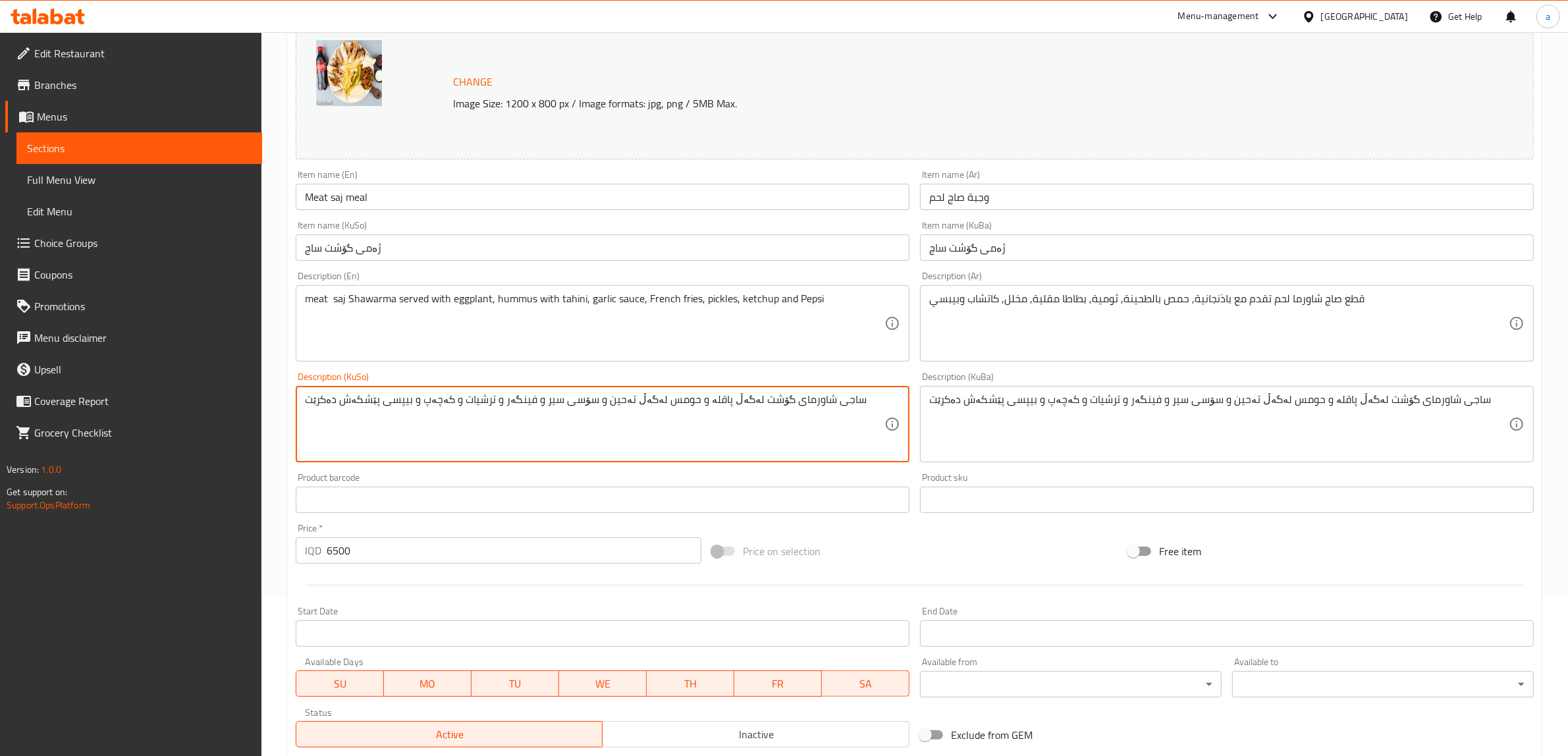
drag, startPoint x: 847, startPoint y: 409, endPoint x: 225, endPoint y: 406, distance: 622.0
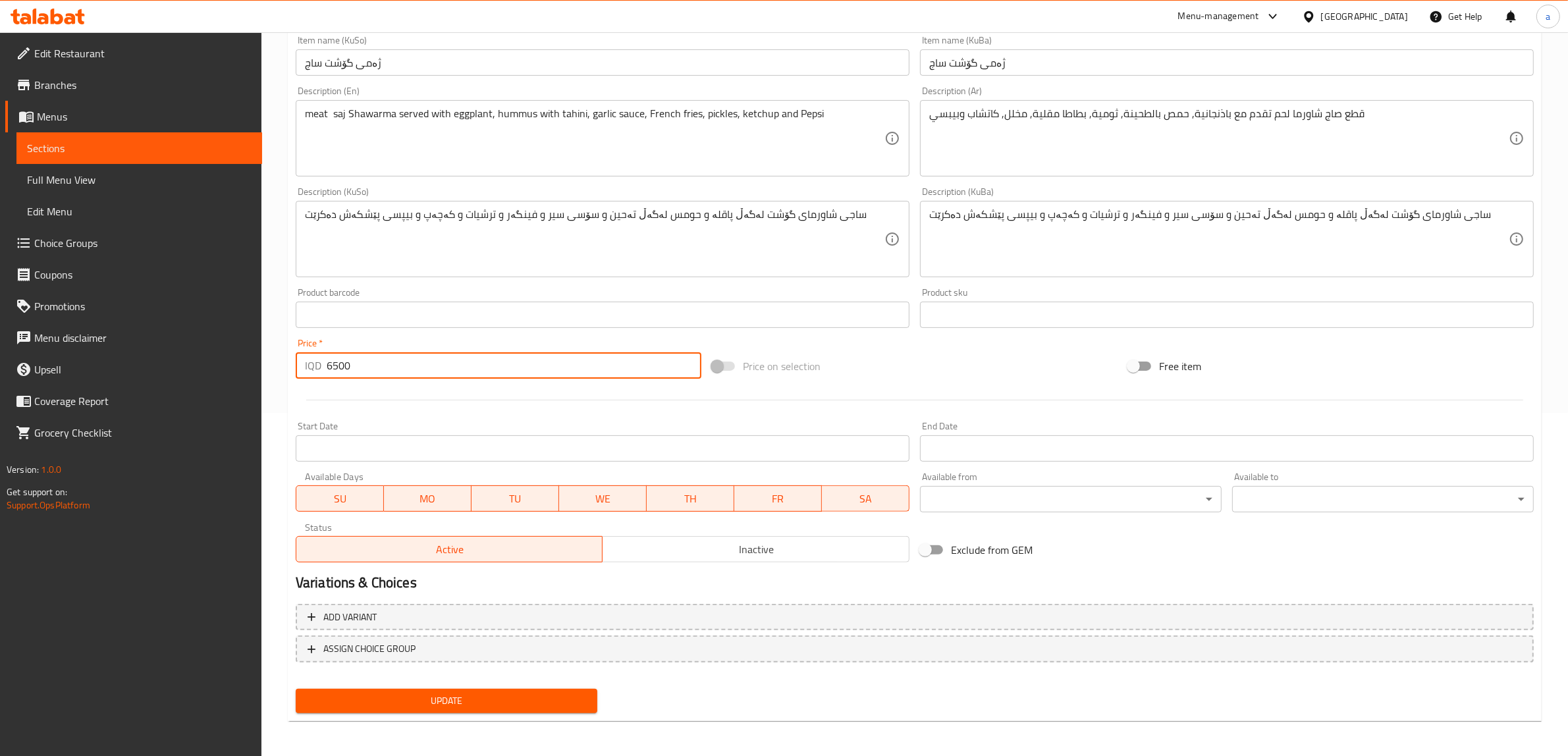
drag, startPoint x: 407, startPoint y: 360, endPoint x: 223, endPoint y: 379, distance: 185.0
click at [223, 379] on div "Edit Restaurant Branches Menus Sections Full Menu View Edit Menu Choice Groups …" at bounding box center [784, 223] width 1568 height 1069
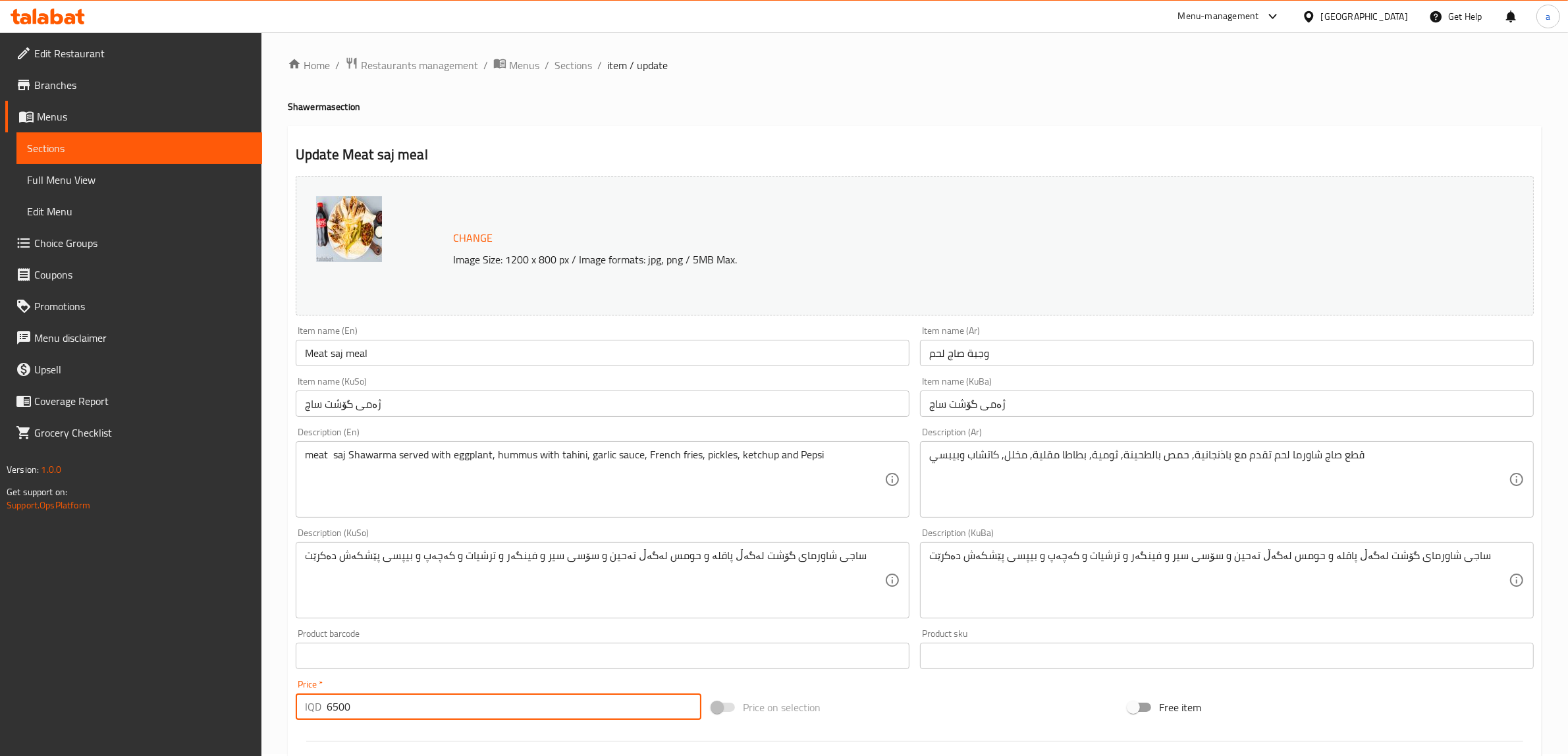
scroll to position [0, 0]
click at [574, 59] on span "Sections" at bounding box center [573, 67] width 37 height 16
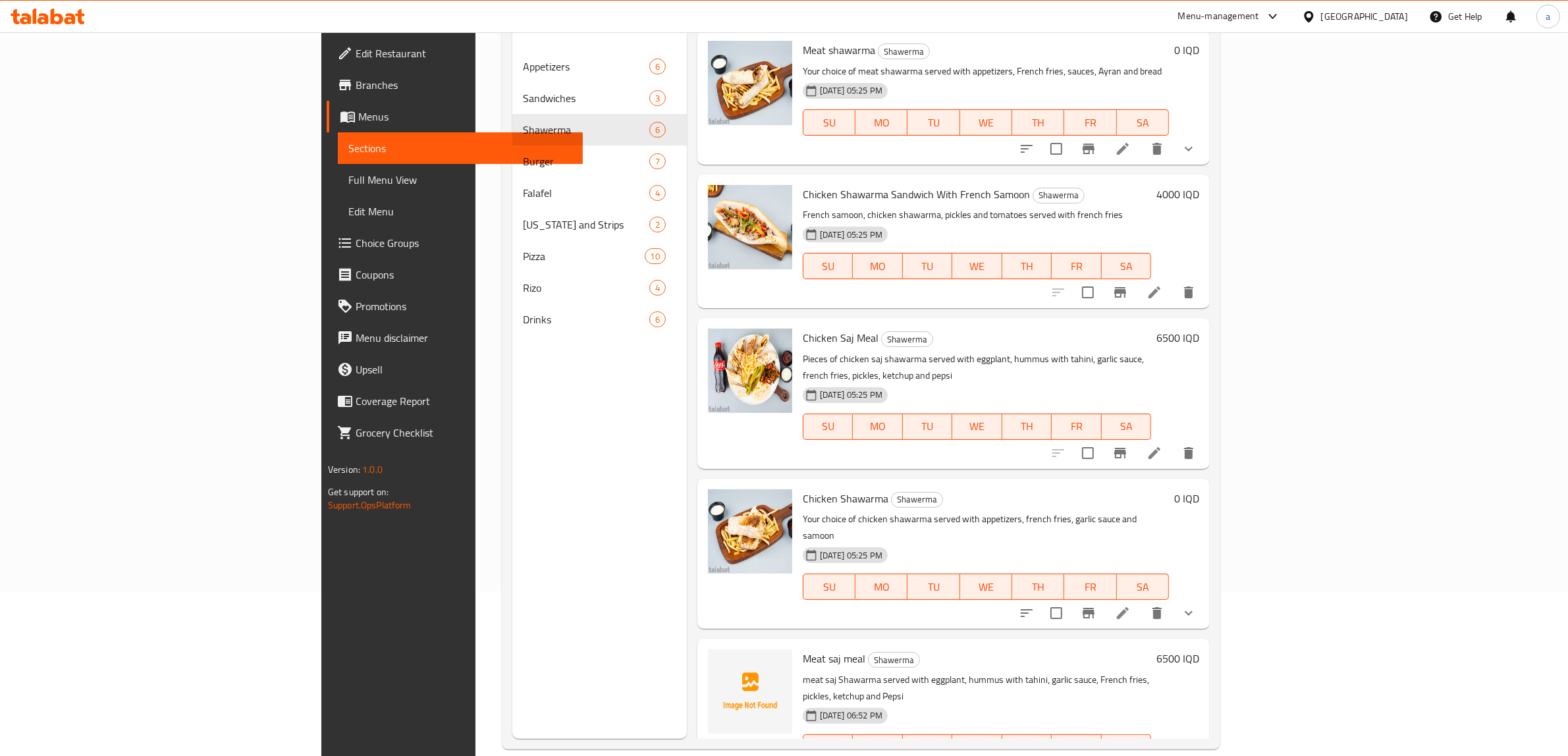
scroll to position [185, 0]
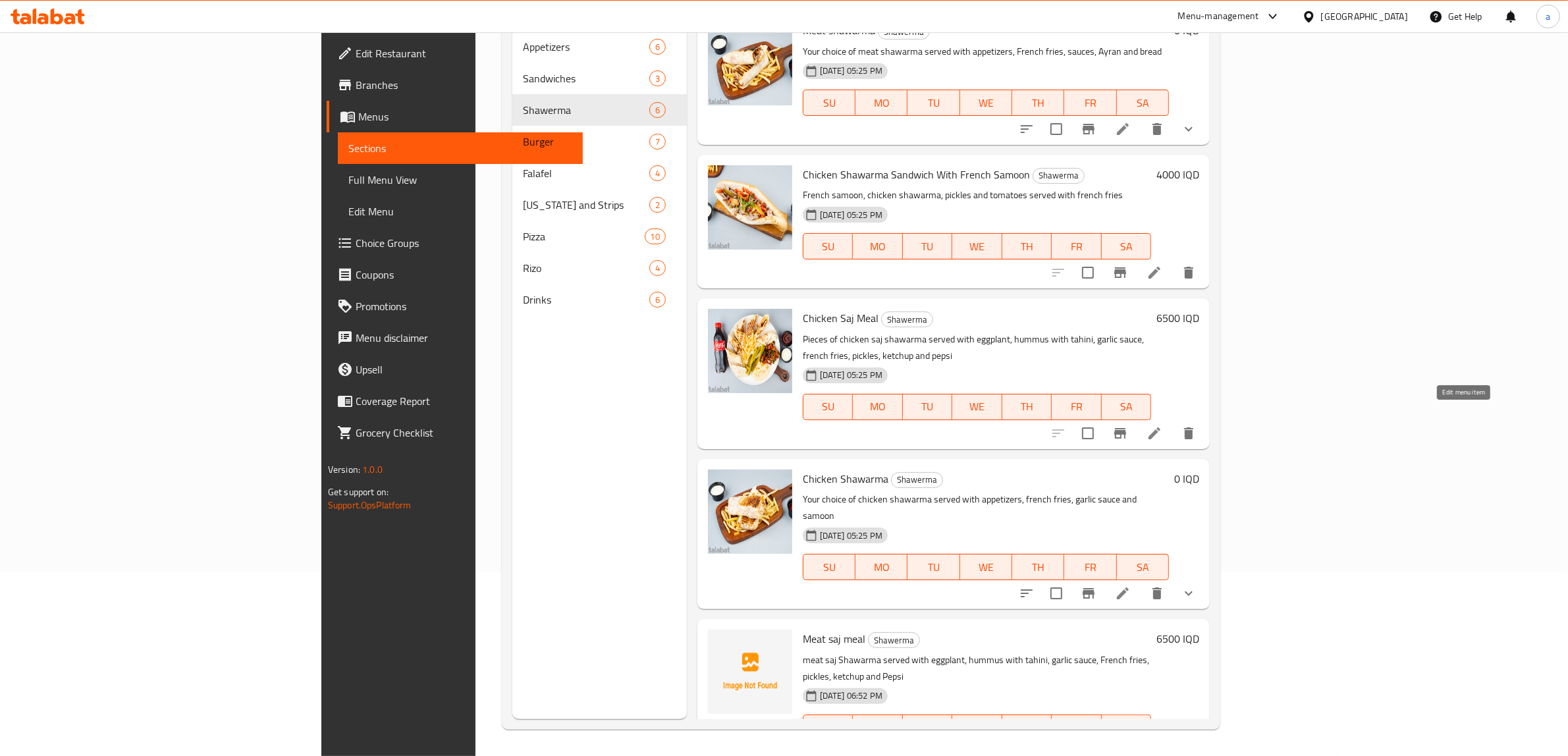
click at [1163, 426] on icon at bounding box center [1154, 433] width 16 height 16
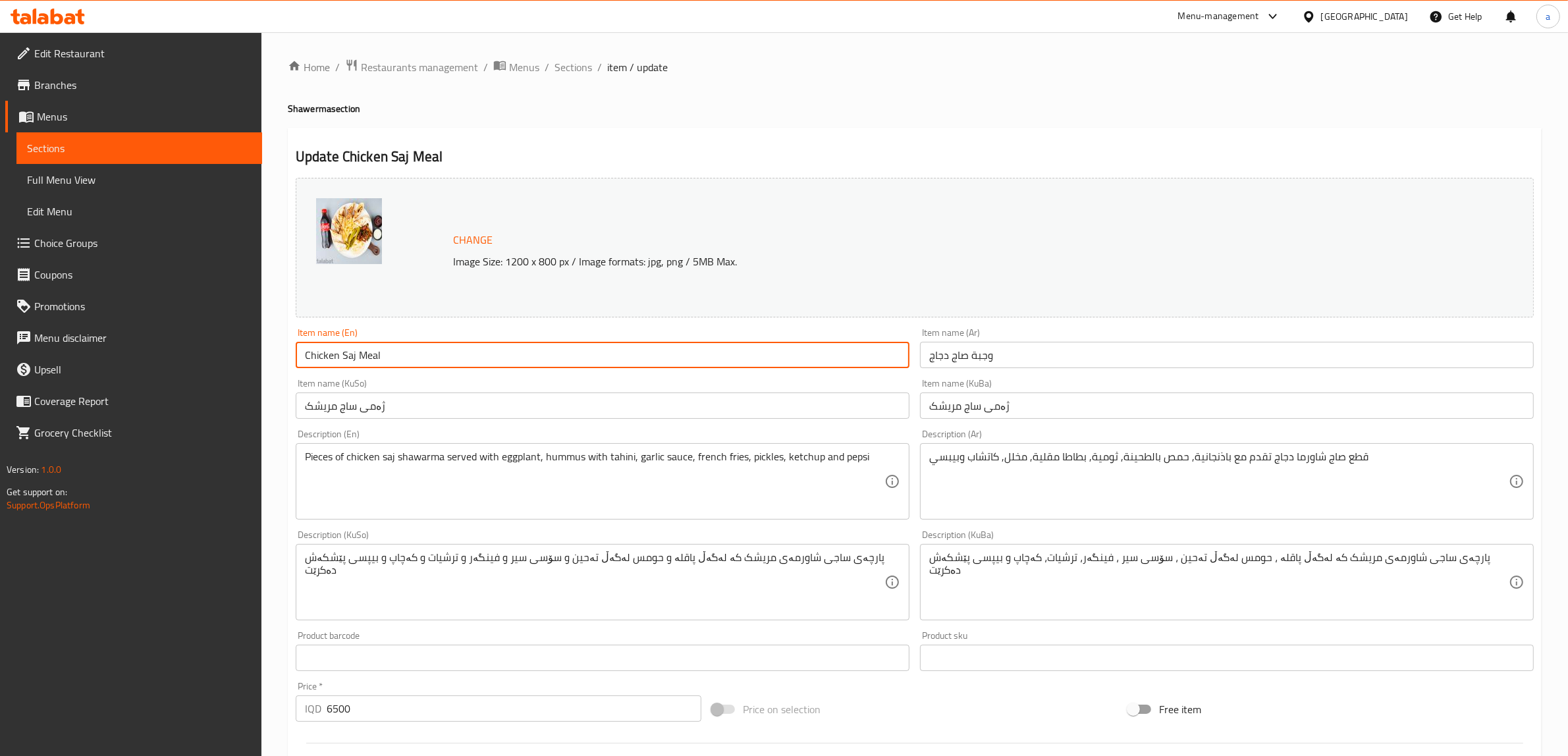
drag, startPoint x: 366, startPoint y: 358, endPoint x: 241, endPoint y: 364, distance: 125.1
click at [241, 364] on div "Edit Restaurant Branches Menus Sections Full Menu View Edit Menu Choice Groups …" at bounding box center [784, 566] width 1568 height 1069
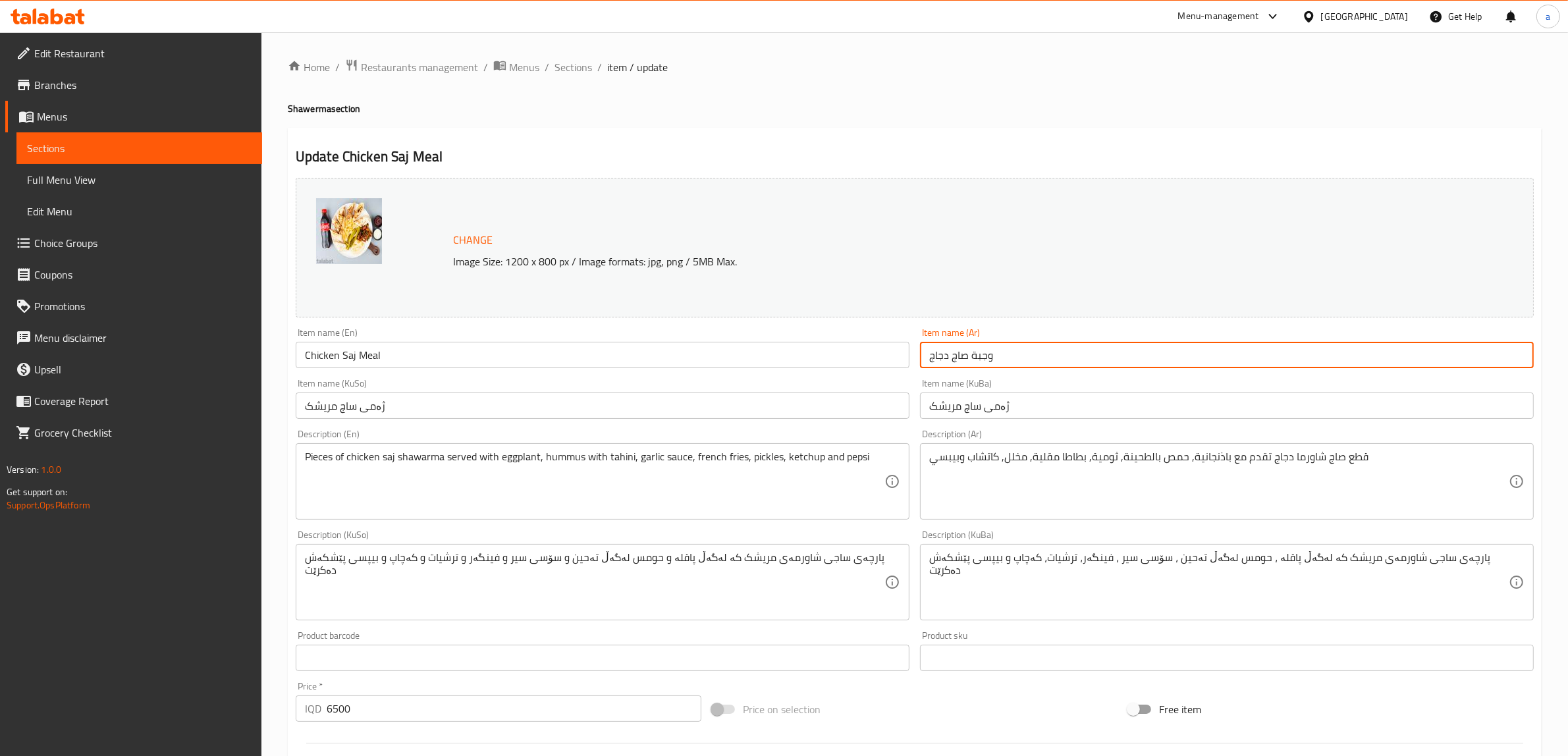
drag, startPoint x: 1019, startPoint y: 360, endPoint x: 834, endPoint y: 381, distance: 186.2
click at [834, 381] on div "Change Image Size: 1200 x 800 px / Image formats: jpg, png / 5MB Max. Item name…" at bounding box center [914, 541] width 1249 height 738
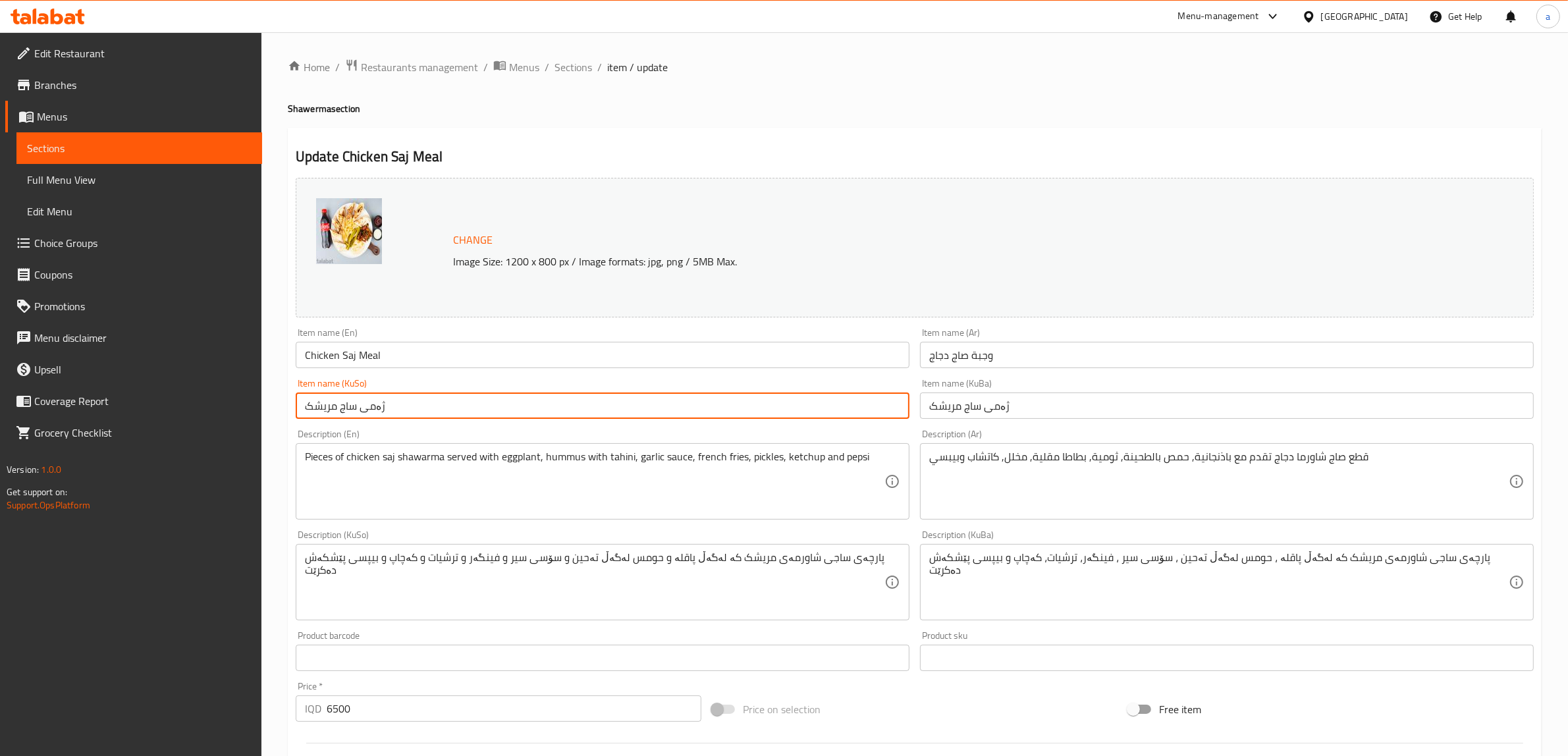
drag, startPoint x: 542, startPoint y: 406, endPoint x: 248, endPoint y: 407, distance: 294.0
click at [248, 407] on div "Edit Restaurant Branches Menus Sections Full Menu View Edit Menu Choice Groups …" at bounding box center [784, 566] width 1568 height 1069
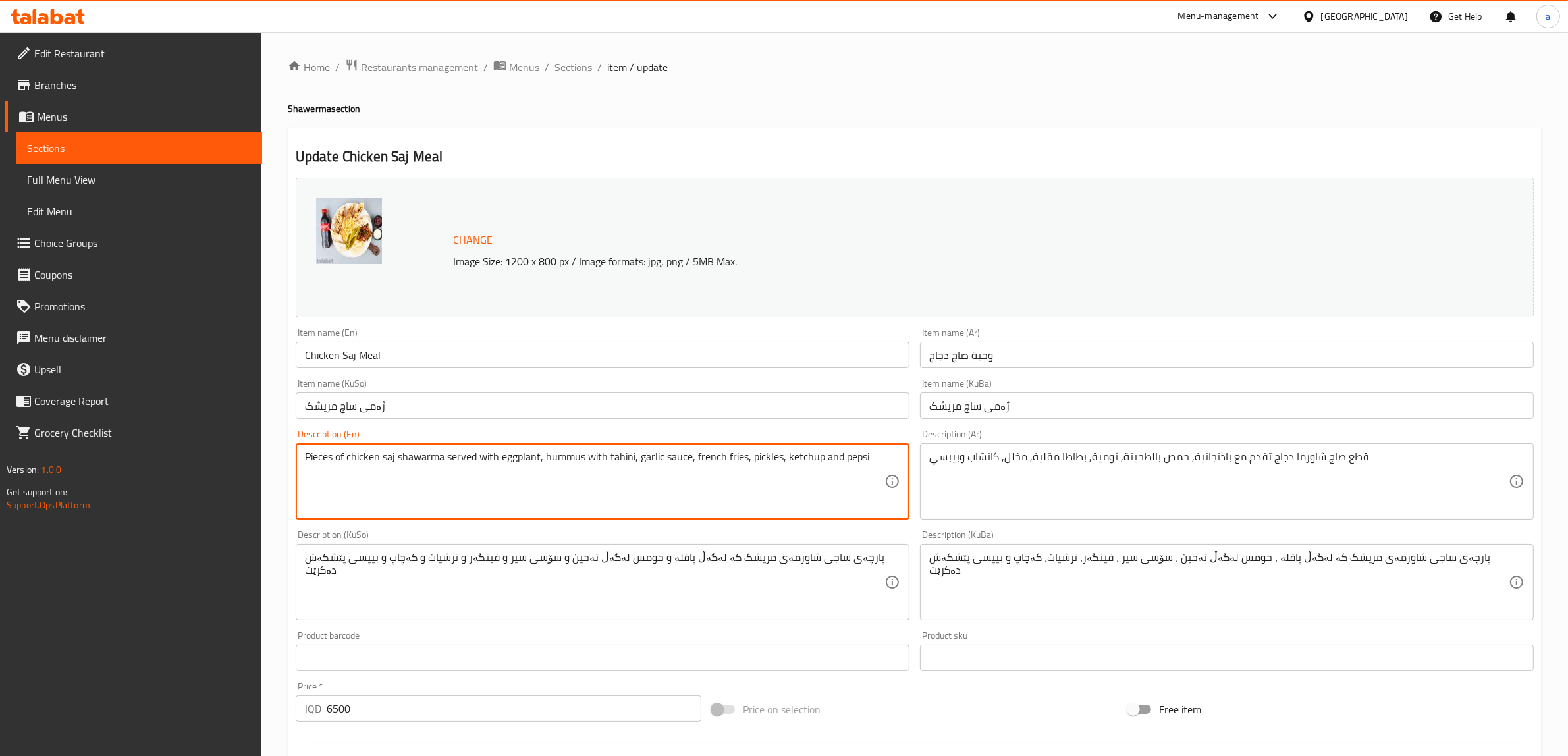
drag, startPoint x: 873, startPoint y: 461, endPoint x: 221, endPoint y: 446, distance: 652.2
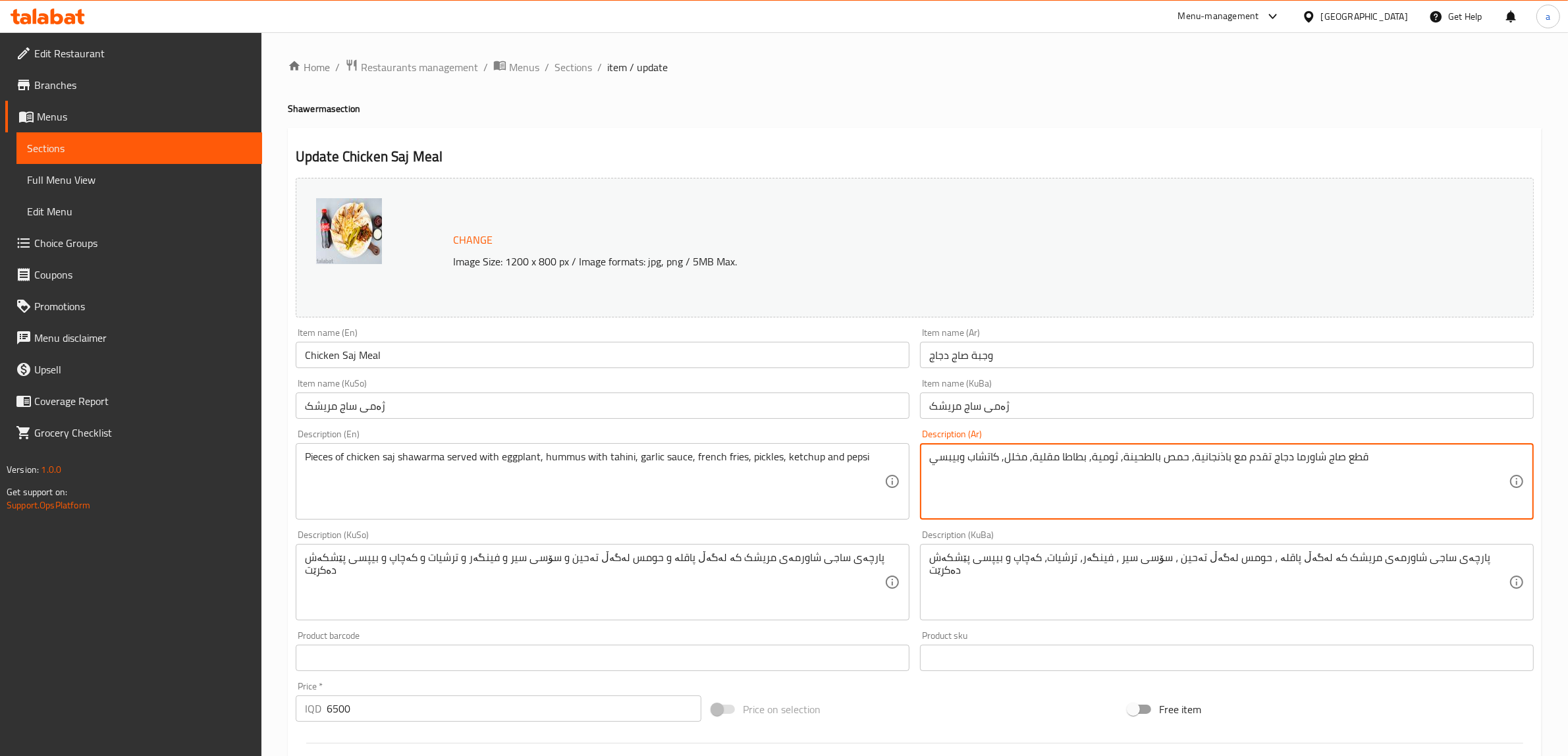
drag, startPoint x: 1230, startPoint y: 462, endPoint x: 697, endPoint y: 482, distance: 533.4
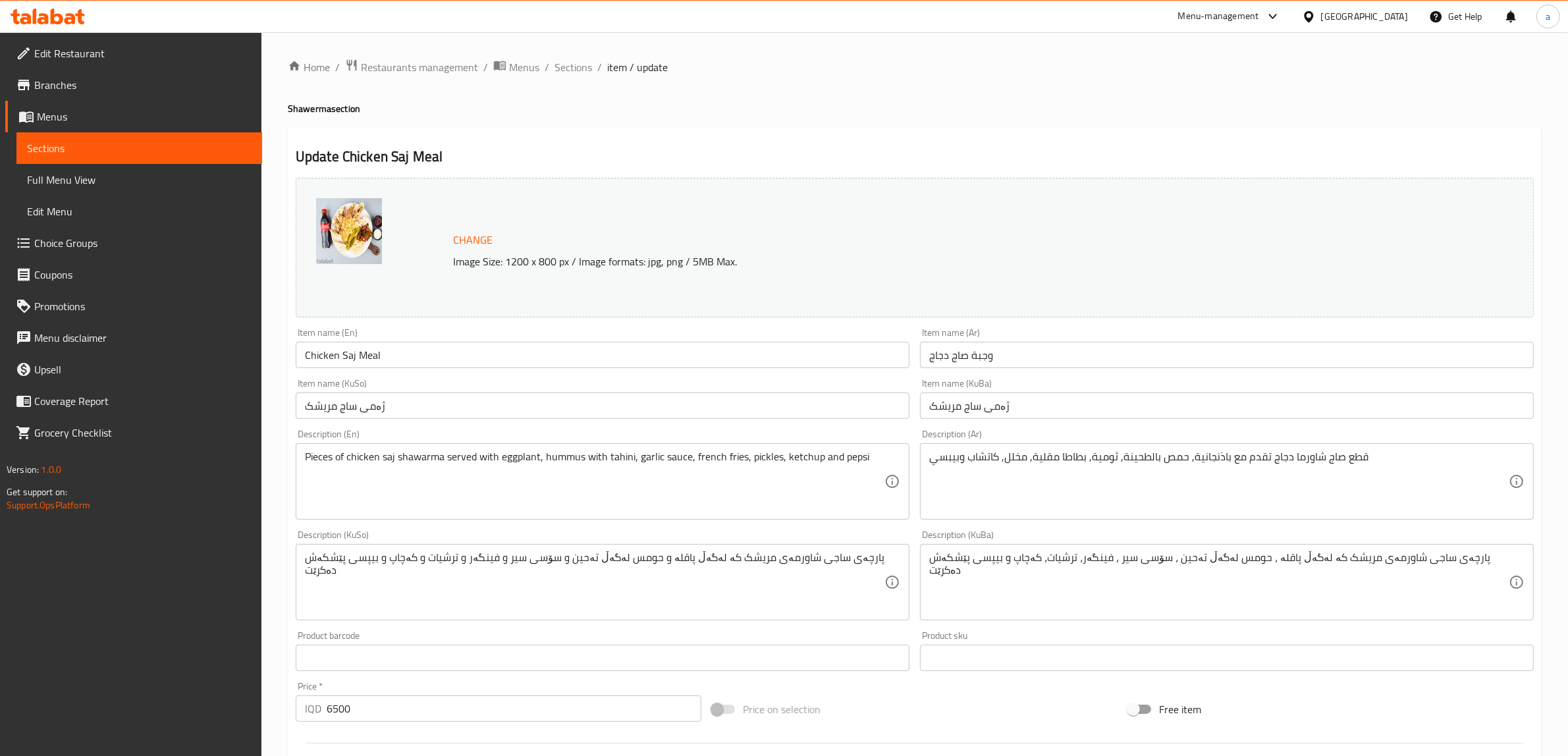
drag, startPoint x: 866, startPoint y: 565, endPoint x: 304, endPoint y: 593, distance: 562.7
click at [304, 593] on div "پارچەی ساجی شاورمەی مریشک کە لەگەڵ پاقلە و حومس لەگەڵ تەحین و سۆسی سیر و فینگەر…" at bounding box center [602, 582] width 614 height 76
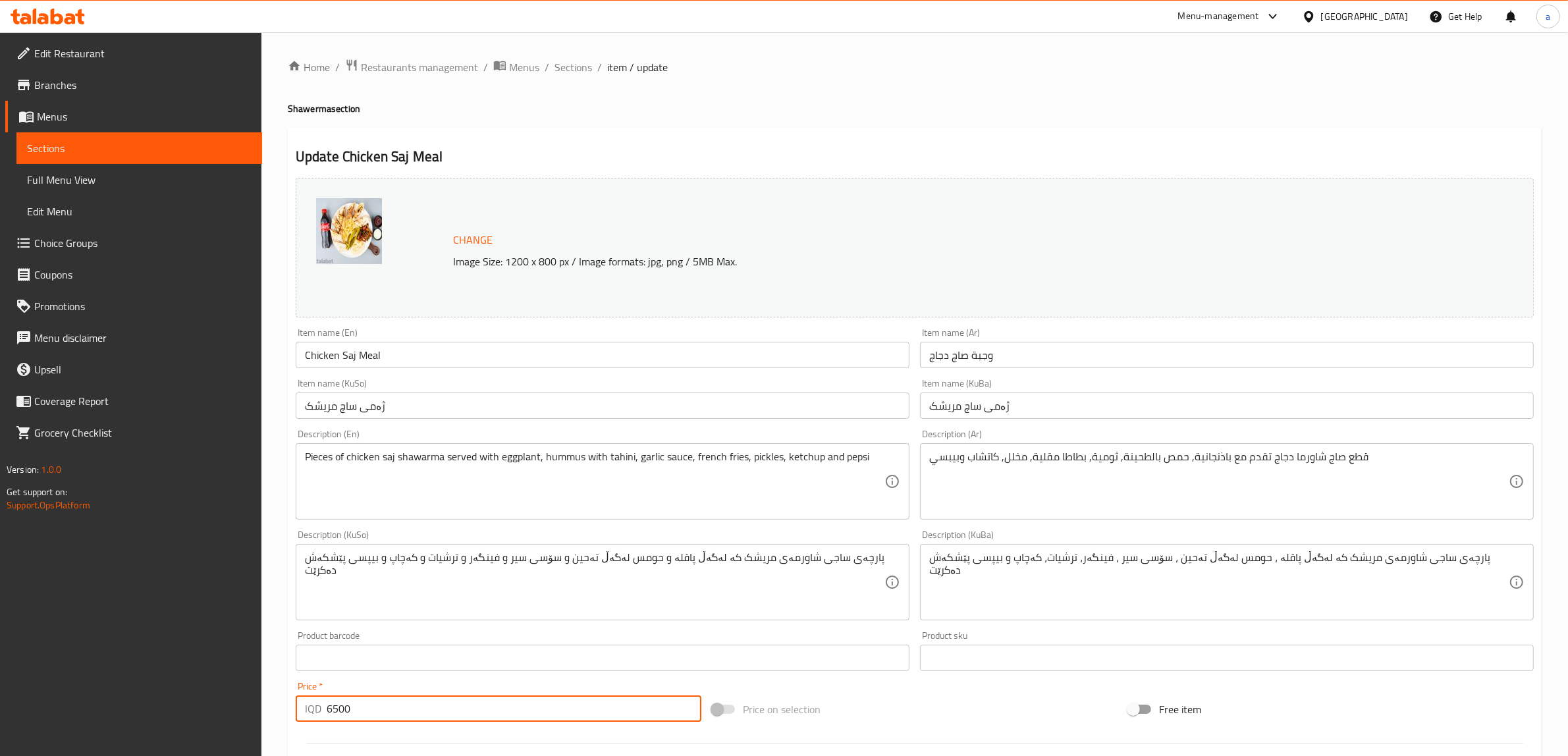
drag, startPoint x: 390, startPoint y: 707, endPoint x: 251, endPoint y: 702, distance: 139.1
click at [251, 702] on div "Edit Restaurant Branches Menus Sections Full Menu View Edit Menu Choice Groups …" at bounding box center [784, 566] width 1568 height 1069
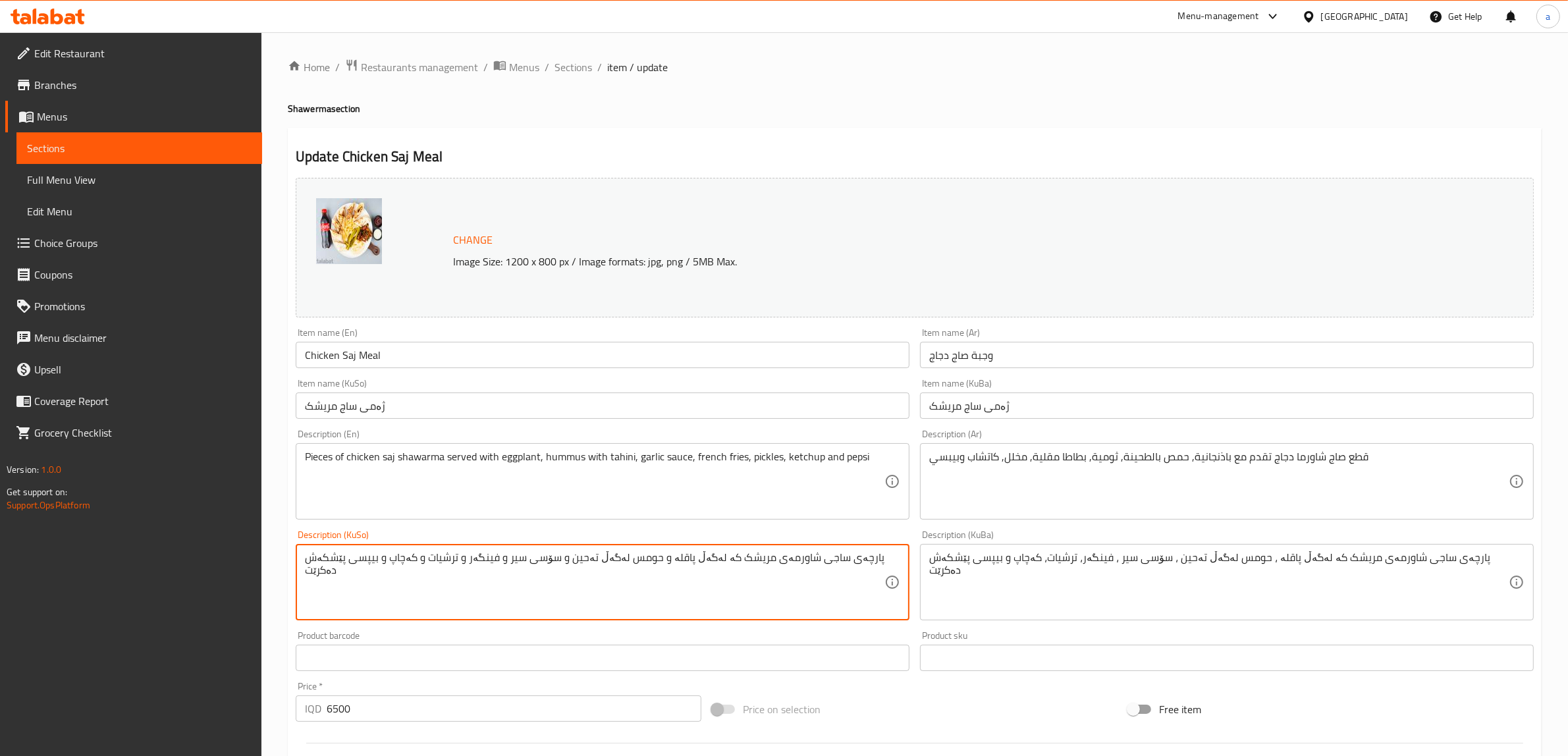
drag, startPoint x: 877, startPoint y: 553, endPoint x: 247, endPoint y: 515, distance: 631.1
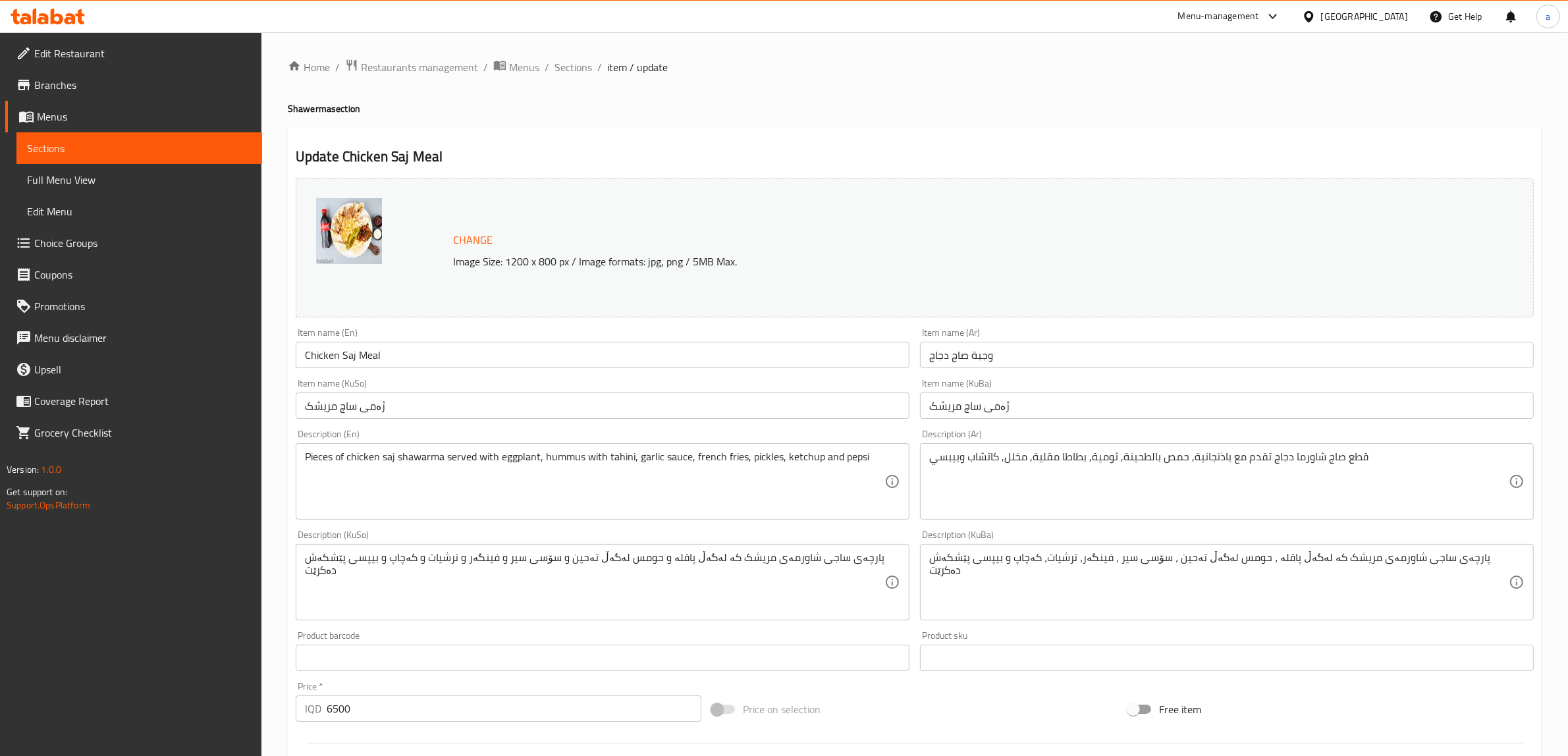
drag, startPoint x: 894, startPoint y: 564, endPoint x: 431, endPoint y: 567, distance: 463.0
click at [431, 567] on div "پارچەی ساجی شاورمەی مریشک کە لەگەڵ پاقلە و حومس لەگەڵ تەحین و سۆسی سیر و فینگەر…" at bounding box center [602, 582] width 614 height 76
click at [885, 558] on div "پارچەی ساجی شاورمەی مریشک کە لەگەڵ پاقلە و حومس لەگەڵ تەحین و سۆسی سیر و فینگەر…" at bounding box center [602, 582] width 614 height 76
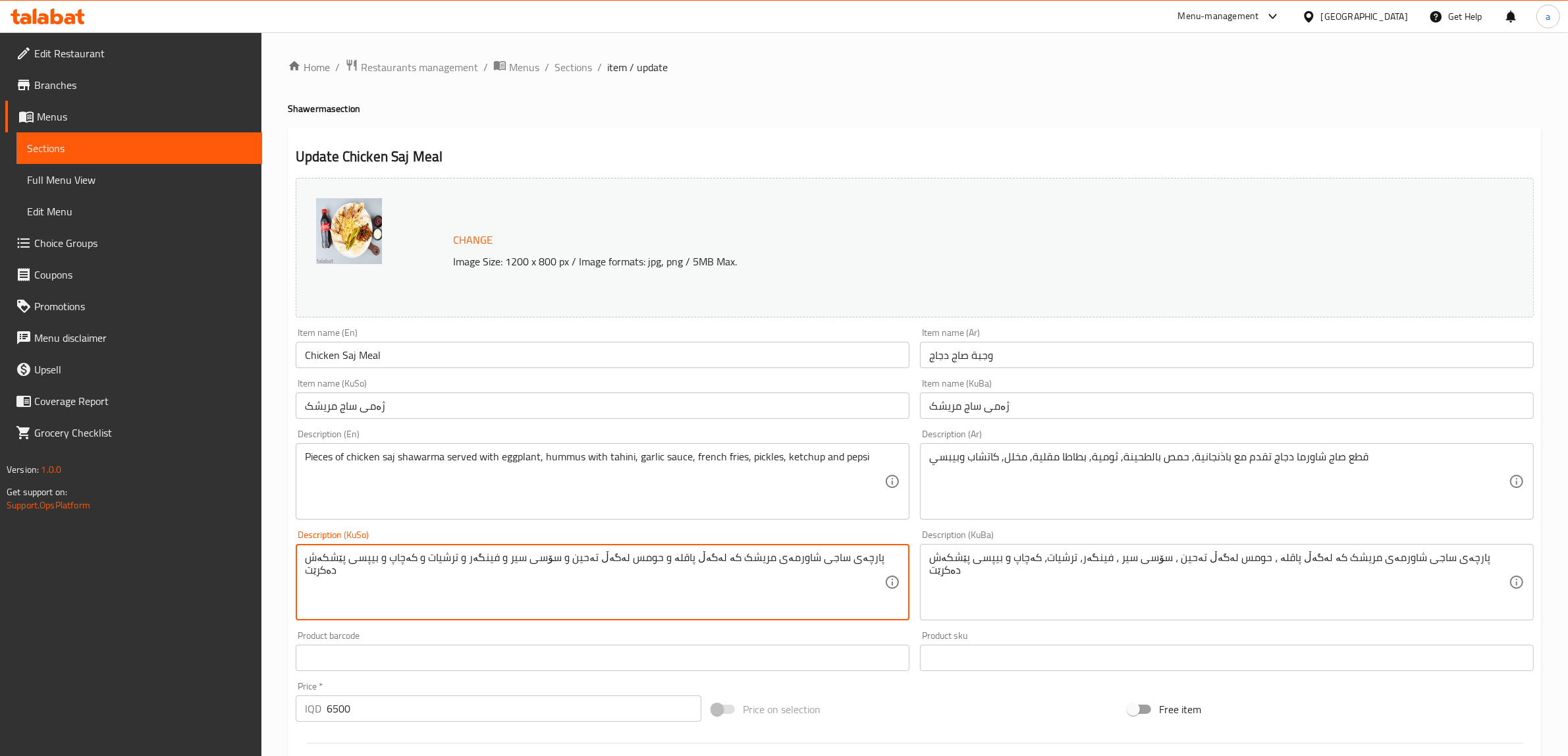
click at [884, 558] on div "پارچەی ساجی شاورمەی مریشک کە لەگەڵ پاقلە و حومس لەگەڵ تەحین و سۆسی سیر و فینگەر…" at bounding box center [602, 582] width 614 height 76
click at [894, 558] on div "پارچەی ساجی شاورمەی مریشک کە لەگەڵ پاقلە و حومس لەگەڵ تەحین و سۆسی سیر و فینگەر…" at bounding box center [602, 582] width 614 height 76
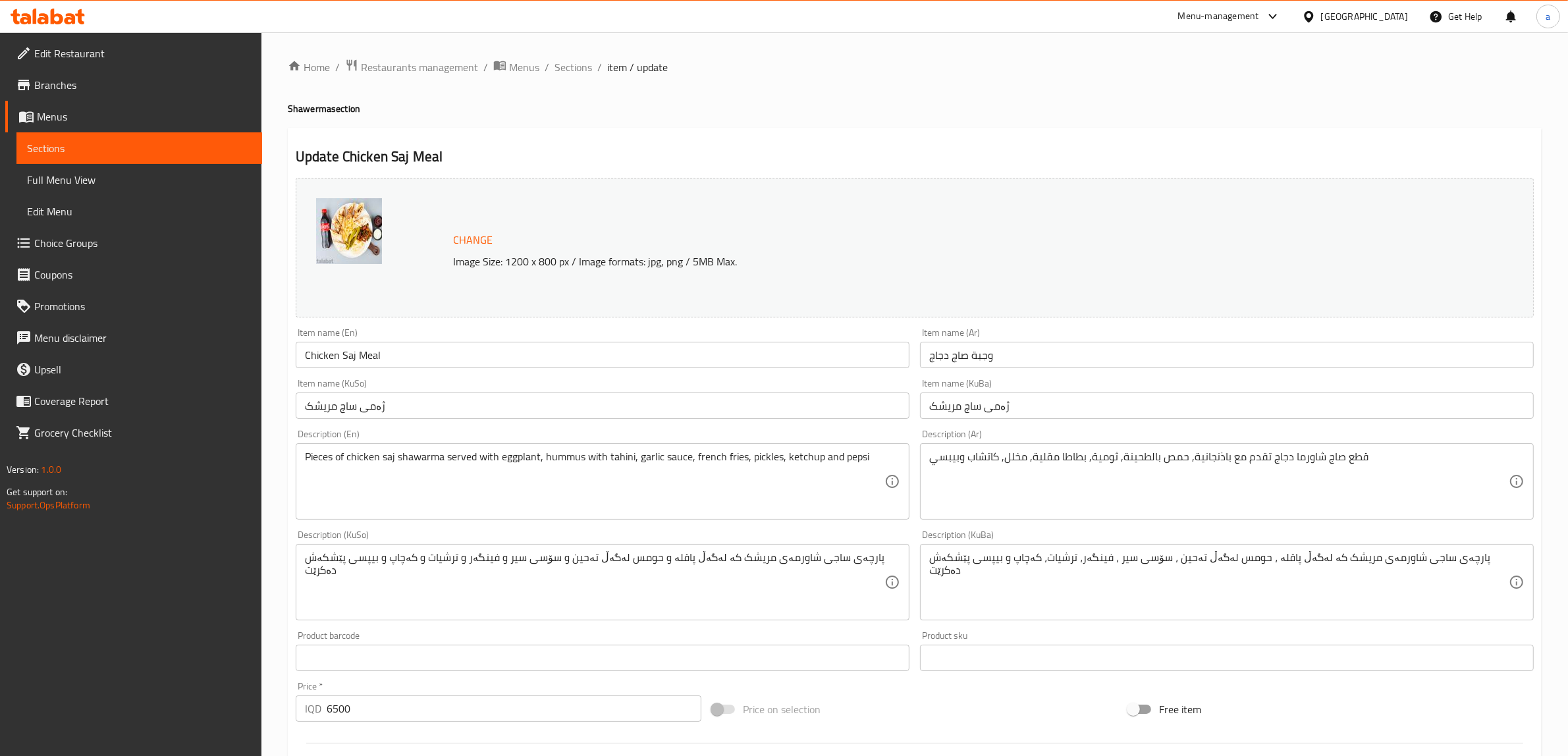
click at [894, 558] on div "پارچەی ساجی شاورمەی مریشک کە لەگەڵ پاقلە و حومس لەگەڵ تەحین و سۆسی سیر و فینگەر…" at bounding box center [602, 582] width 614 height 76
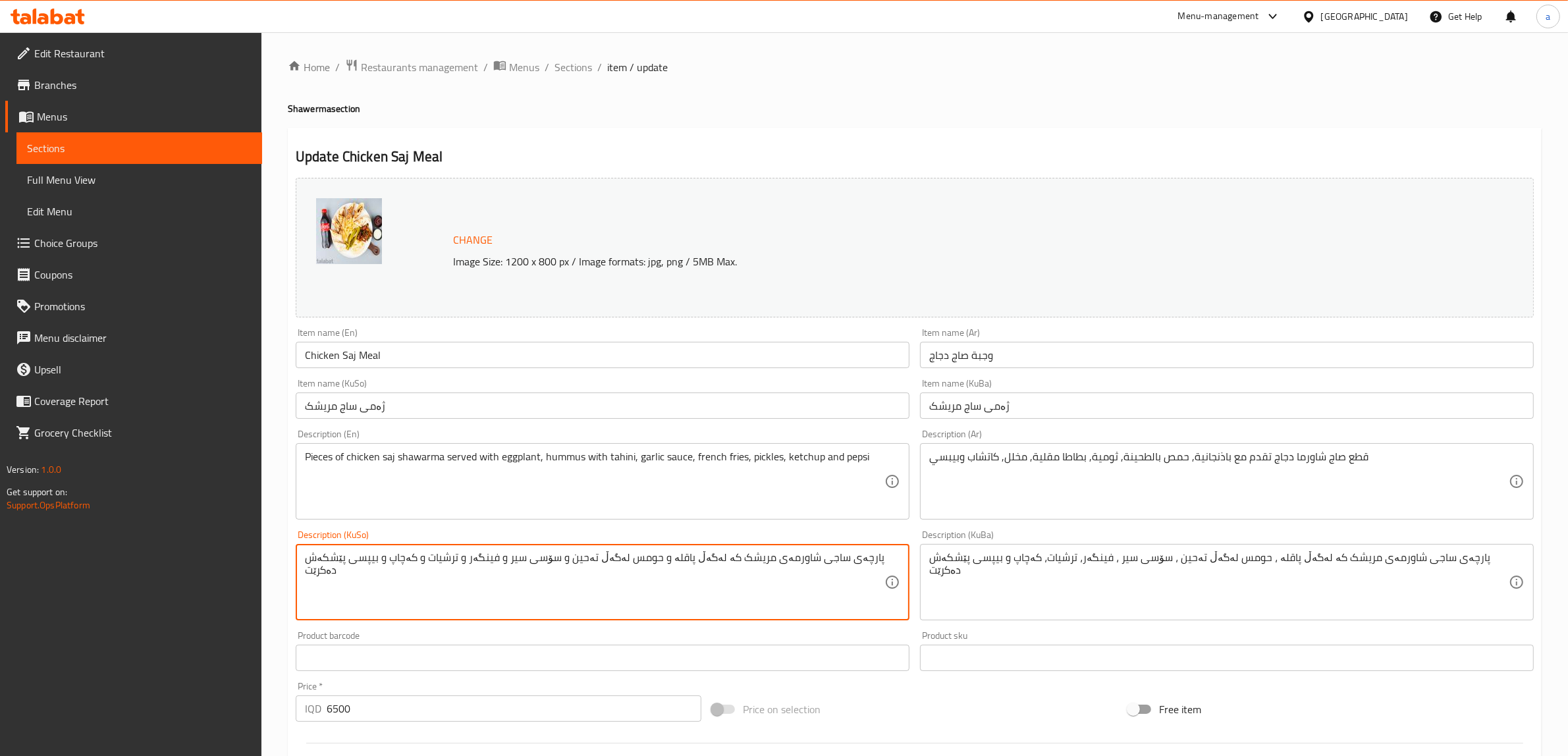
click at [845, 556] on textarea "پارچەی ساجی شاورمەی مریشک کە لەگەڵ پاقلە و حومس لەگەڵ تەحین و سۆسی سیر و فینگەر…" at bounding box center [595, 582] width 580 height 63
drag, startPoint x: 884, startPoint y: 558, endPoint x: 285, endPoint y: 548, distance: 599.1
click at [285, 548] on div "Home / Restaurants management / Menus / Sections / item / update Shawerma secti…" at bounding box center [915, 566] width 1306 height 1069
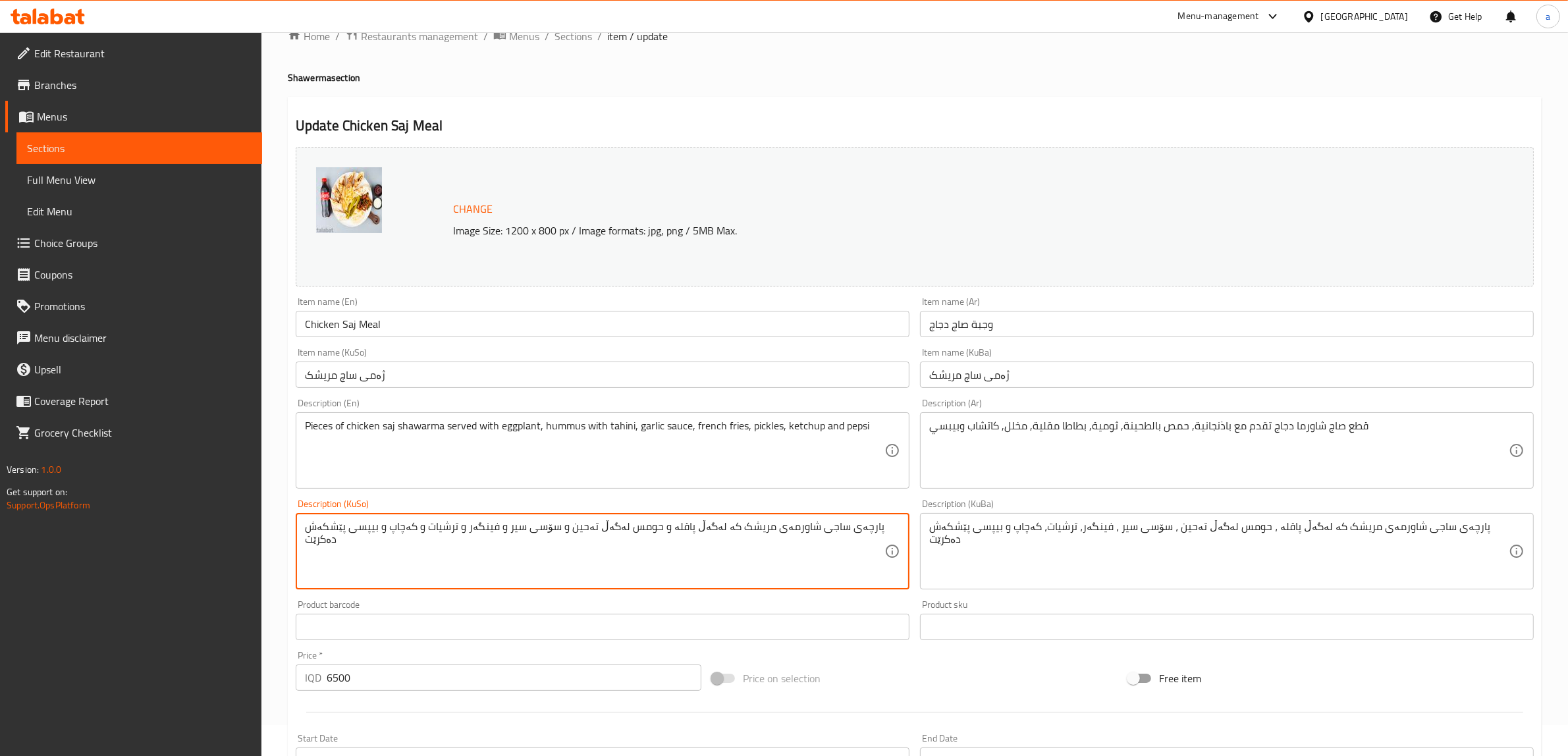
scroll to position [20, 0]
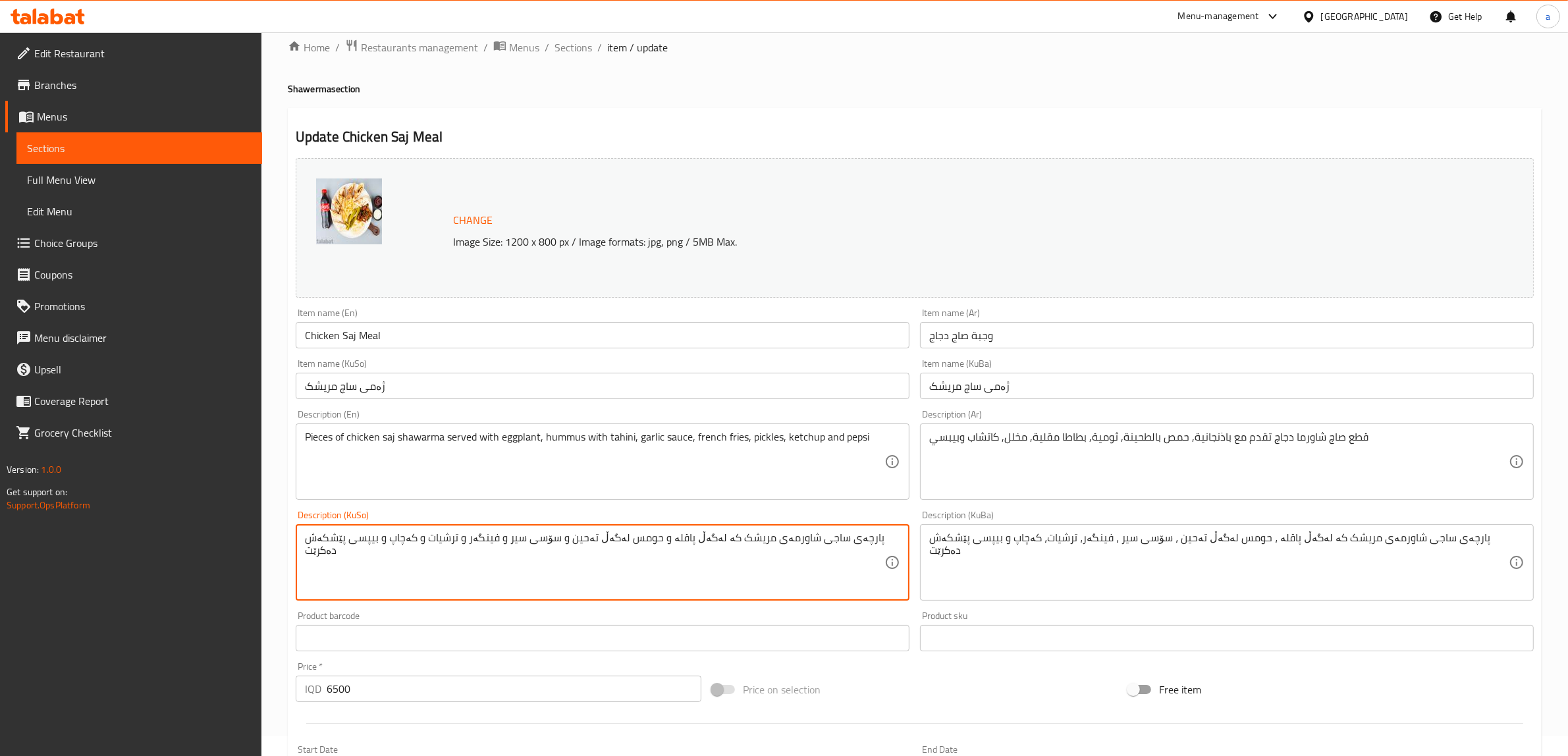
click at [574, 36] on div "Home / Restaurants management / Menus / Sections / item / update Shawerma secti…" at bounding box center [915, 546] width 1306 height 1069
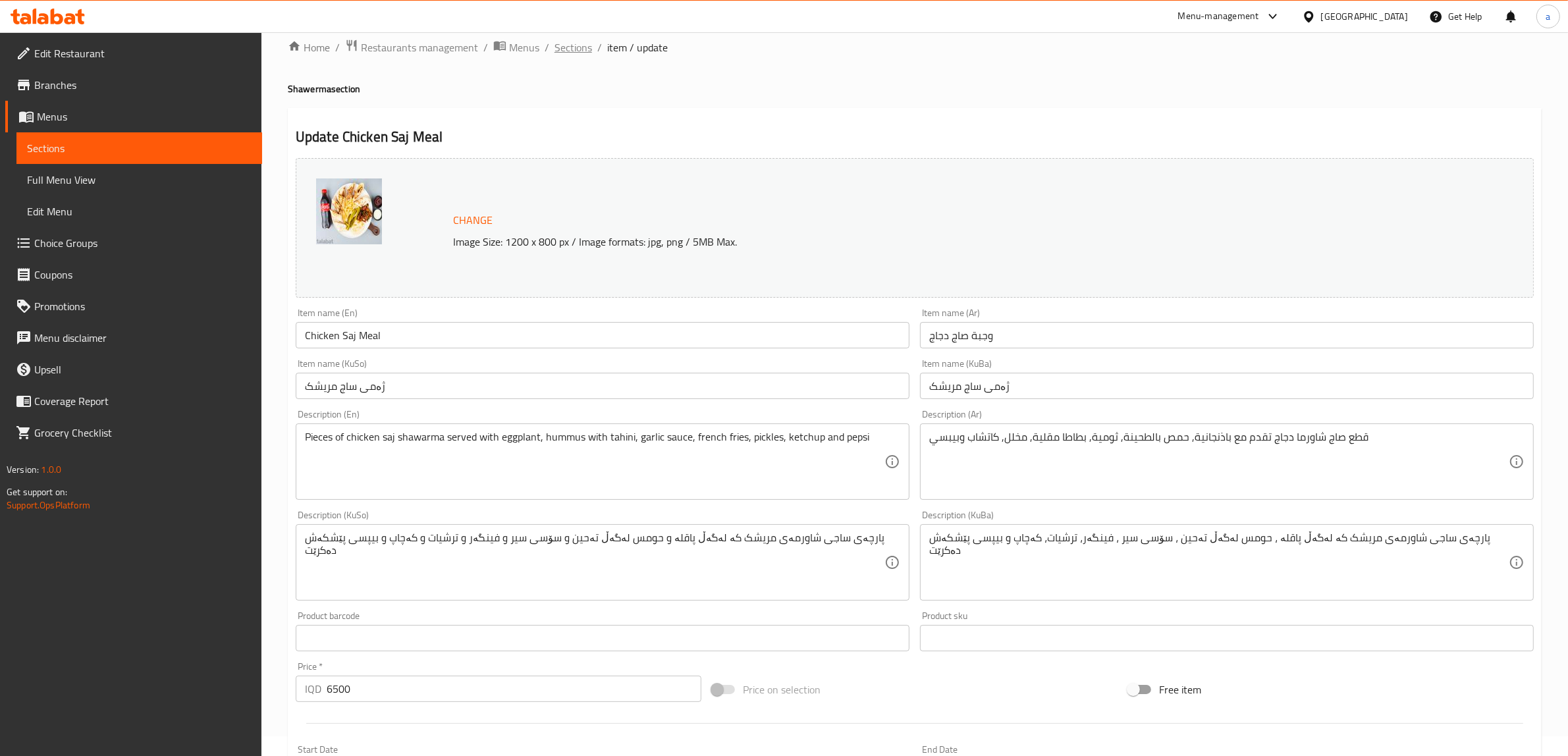
click at [571, 47] on span "Sections" at bounding box center [573, 47] width 37 height 16
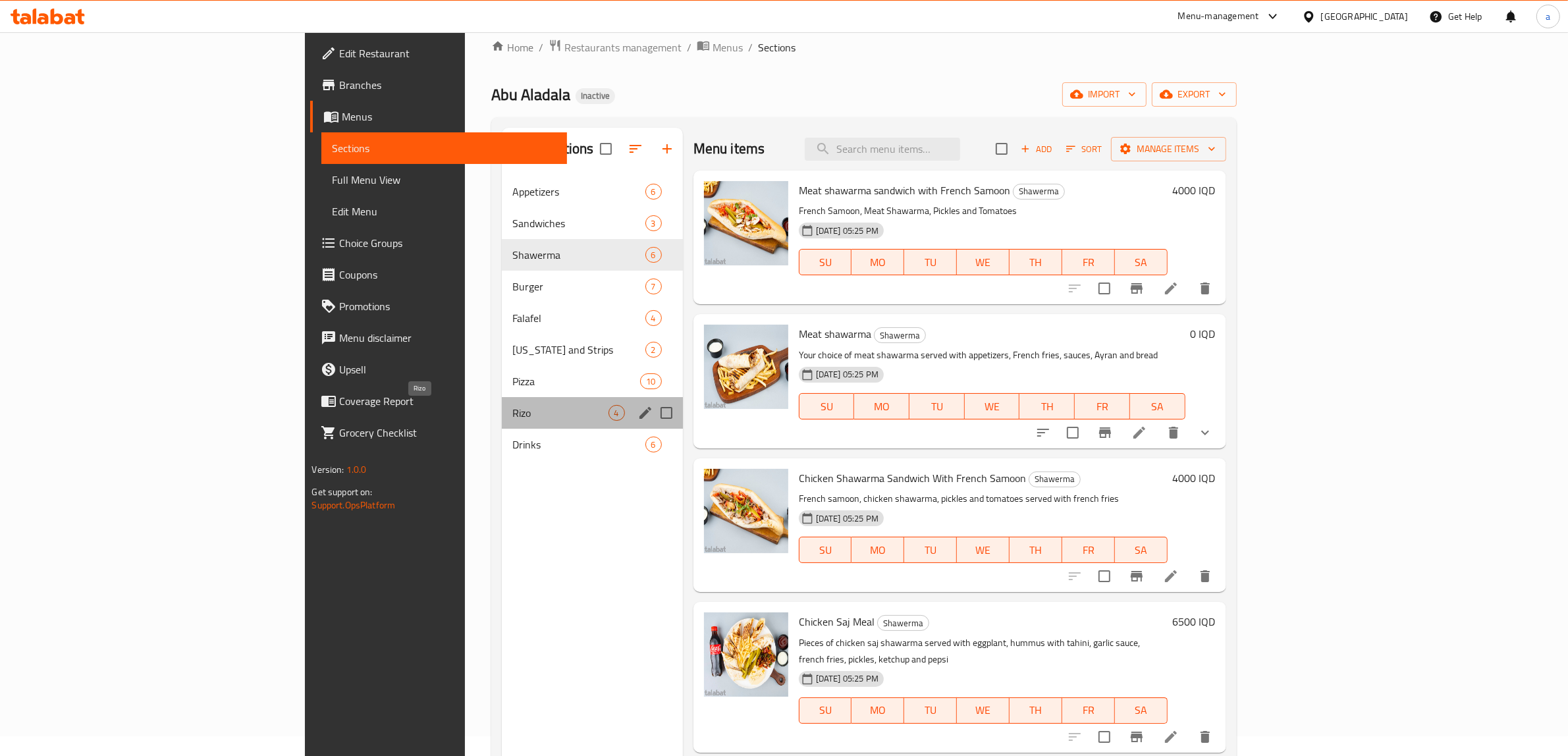
click at [512, 415] on span "Rizo" at bounding box center [560, 413] width 96 height 16
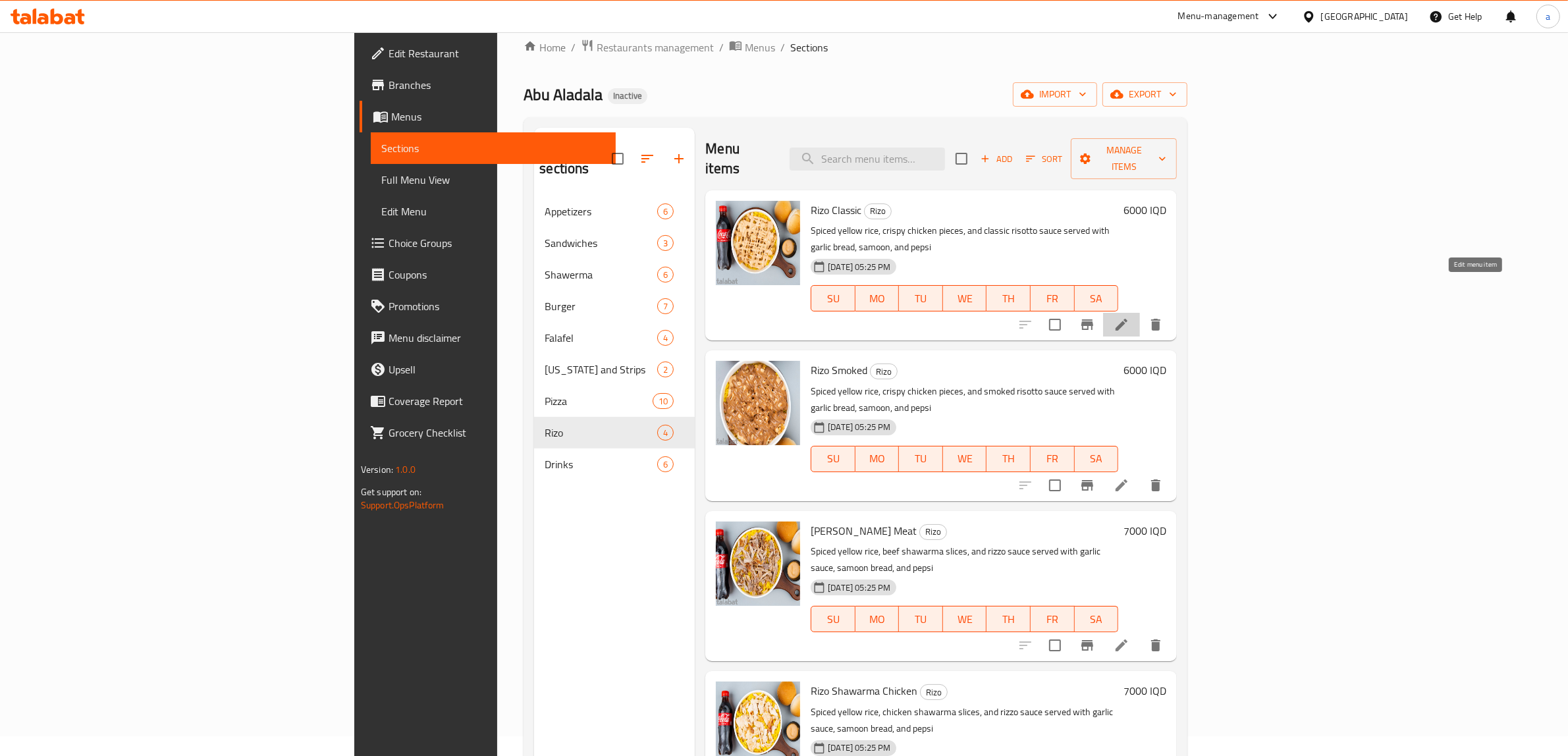
click at [1129, 317] on icon at bounding box center [1121, 324] width 16 height 16
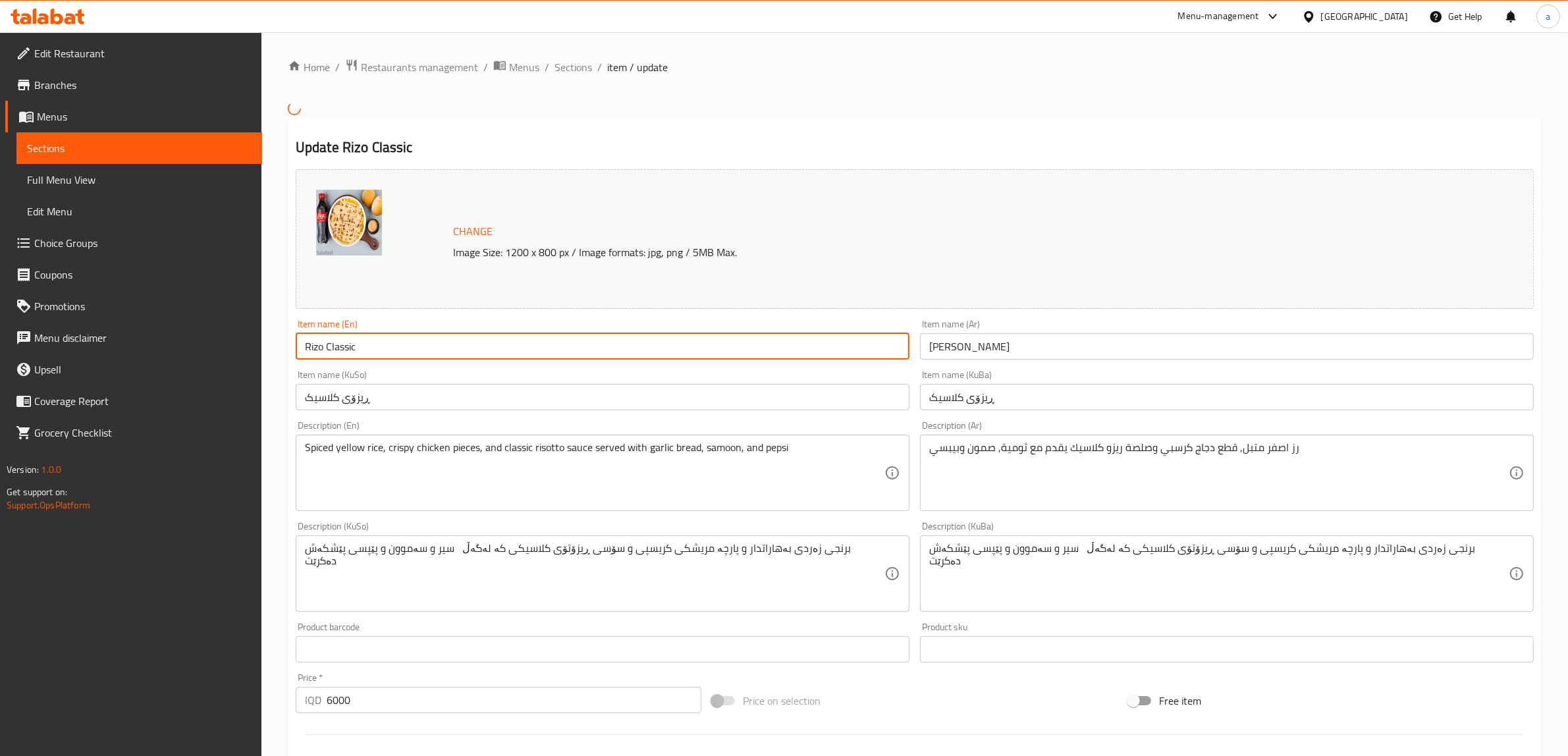
drag, startPoint x: 548, startPoint y: 343, endPoint x: 208, endPoint y: 332, distance: 340.2
click at [208, 332] on div "Edit Restaurant Branches Menus Sections Full Menu View Edit Menu Choice Groups …" at bounding box center [784, 562] width 1568 height 1060
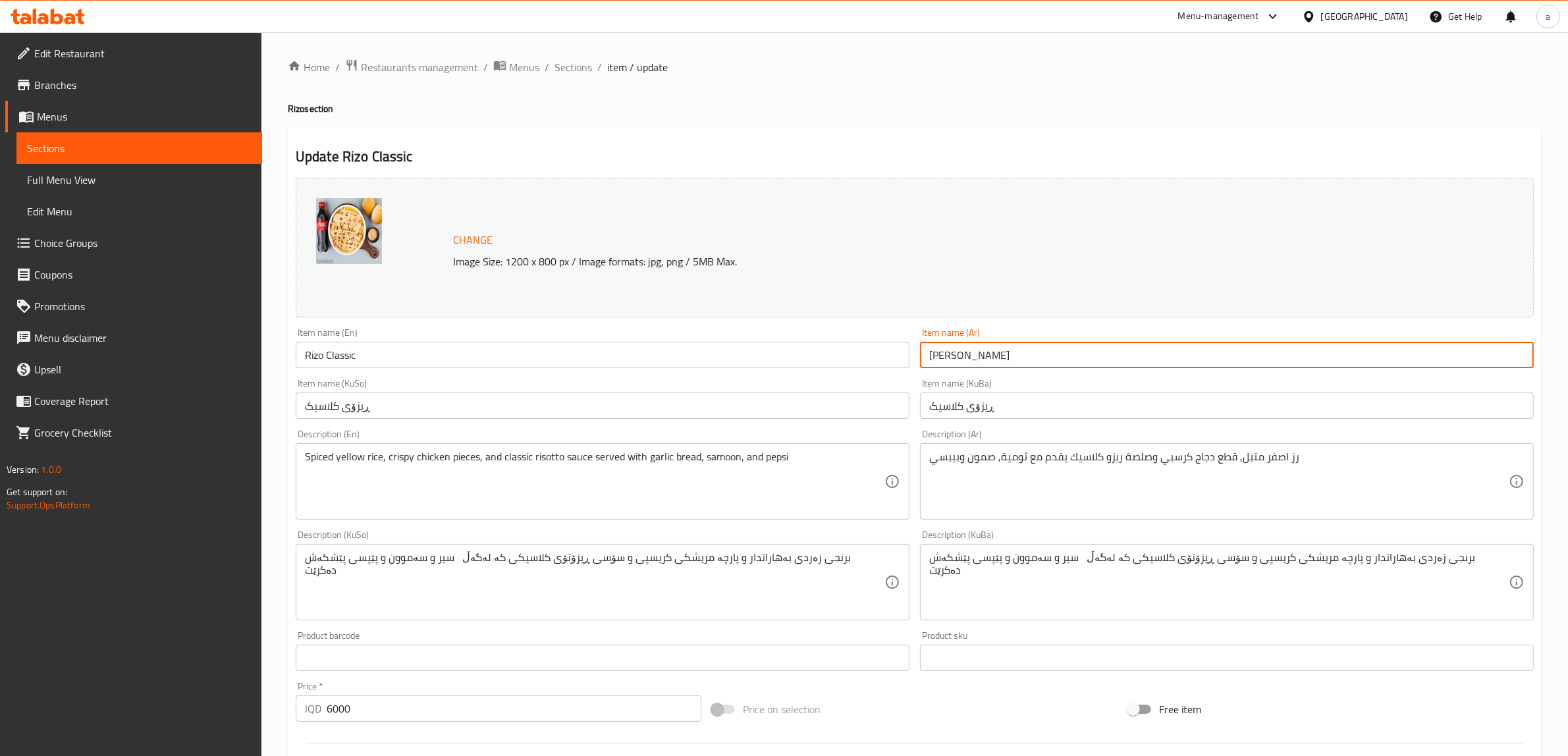
drag, startPoint x: 1014, startPoint y: 353, endPoint x: 797, endPoint y: 369, distance: 217.6
click at [797, 369] on div "Change Image Size: 1200 x 800 px / Image formats: jpg, png / 5MB Max. Item name…" at bounding box center [914, 541] width 1249 height 738
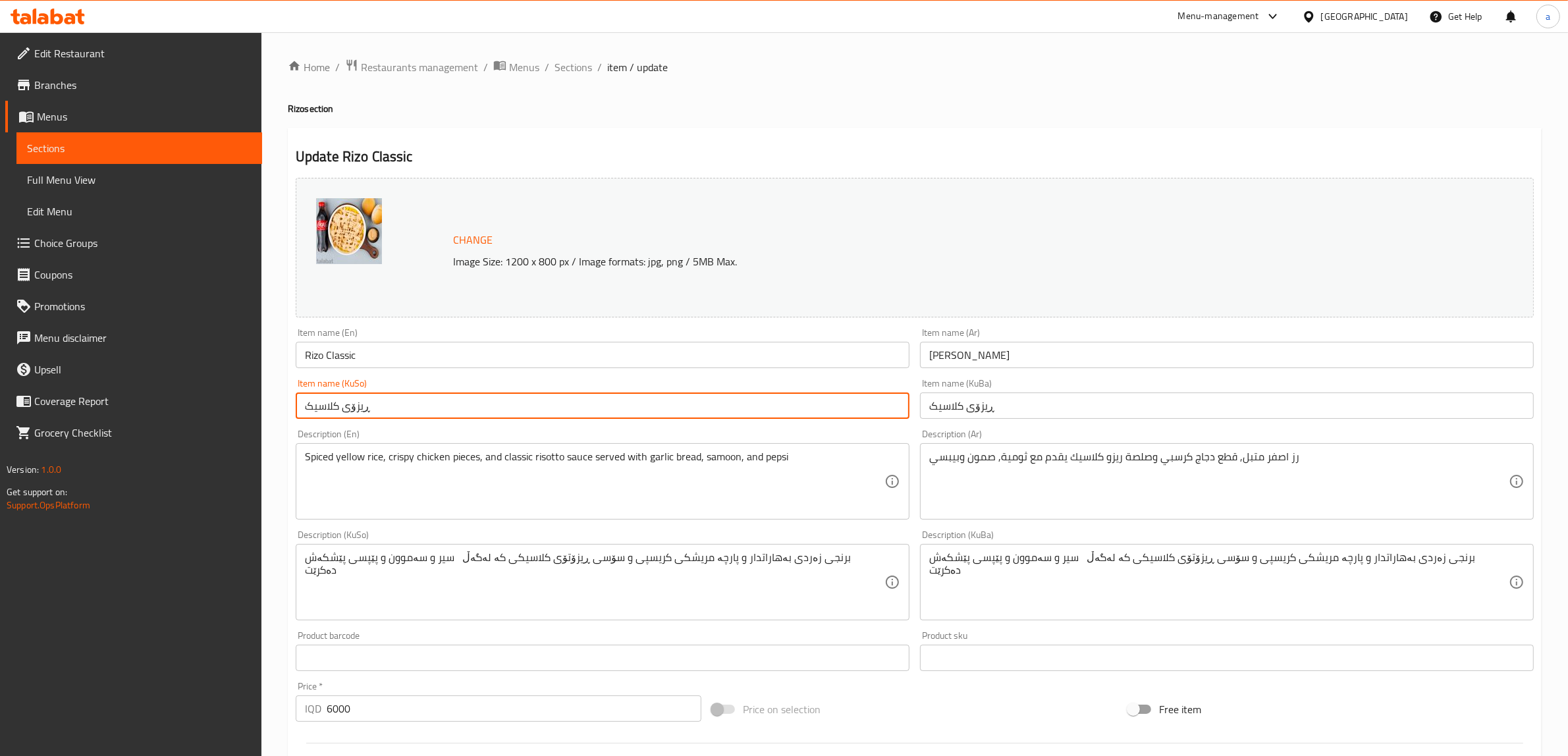
drag, startPoint x: 474, startPoint y: 407, endPoint x: 129, endPoint y: 420, distance: 345.2
click at [129, 420] on div "Edit Restaurant Branches Menus Sections Full Menu View Edit Menu Choice Groups …" at bounding box center [784, 566] width 1568 height 1069
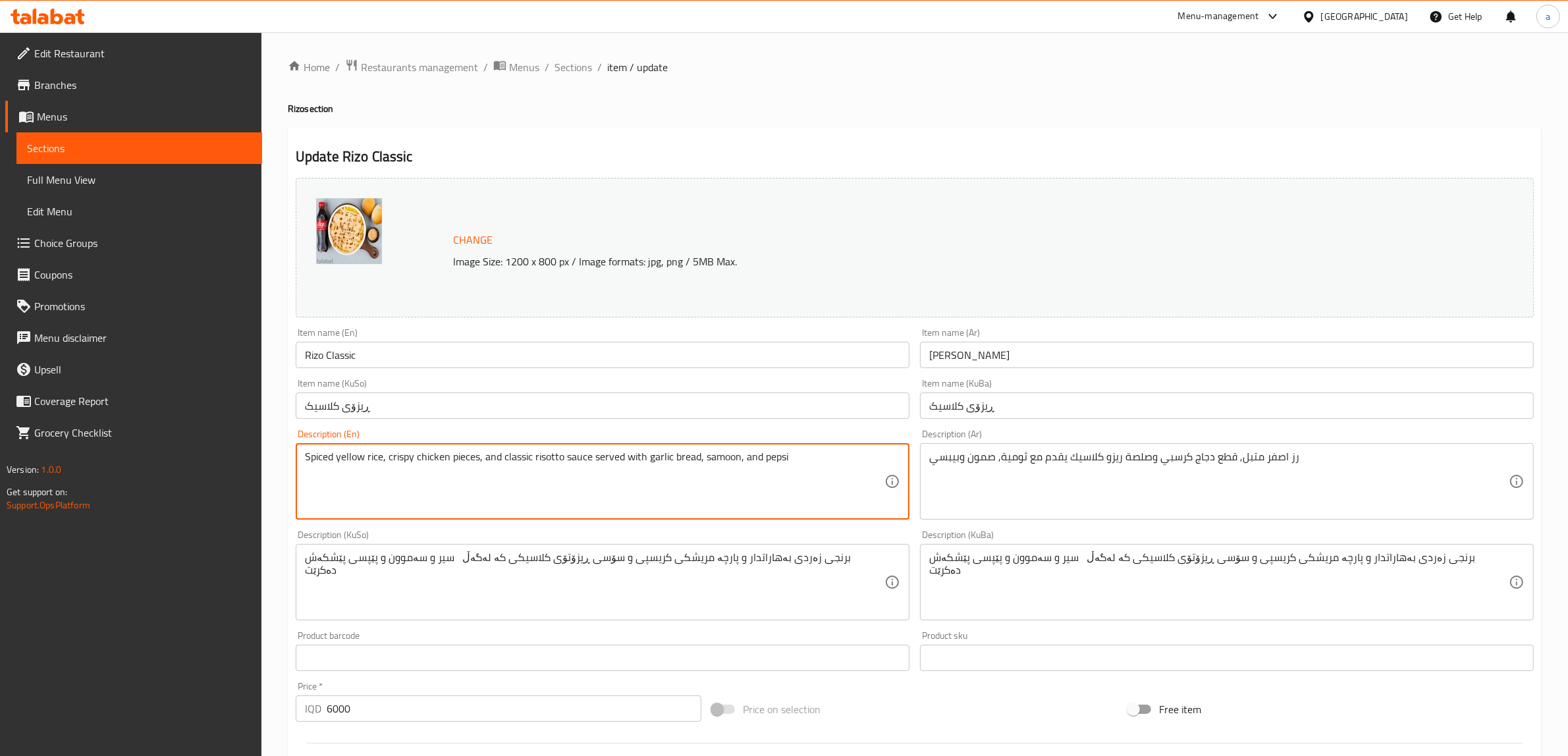
drag, startPoint x: 805, startPoint y: 469, endPoint x: 30, endPoint y: 443, distance: 775.4
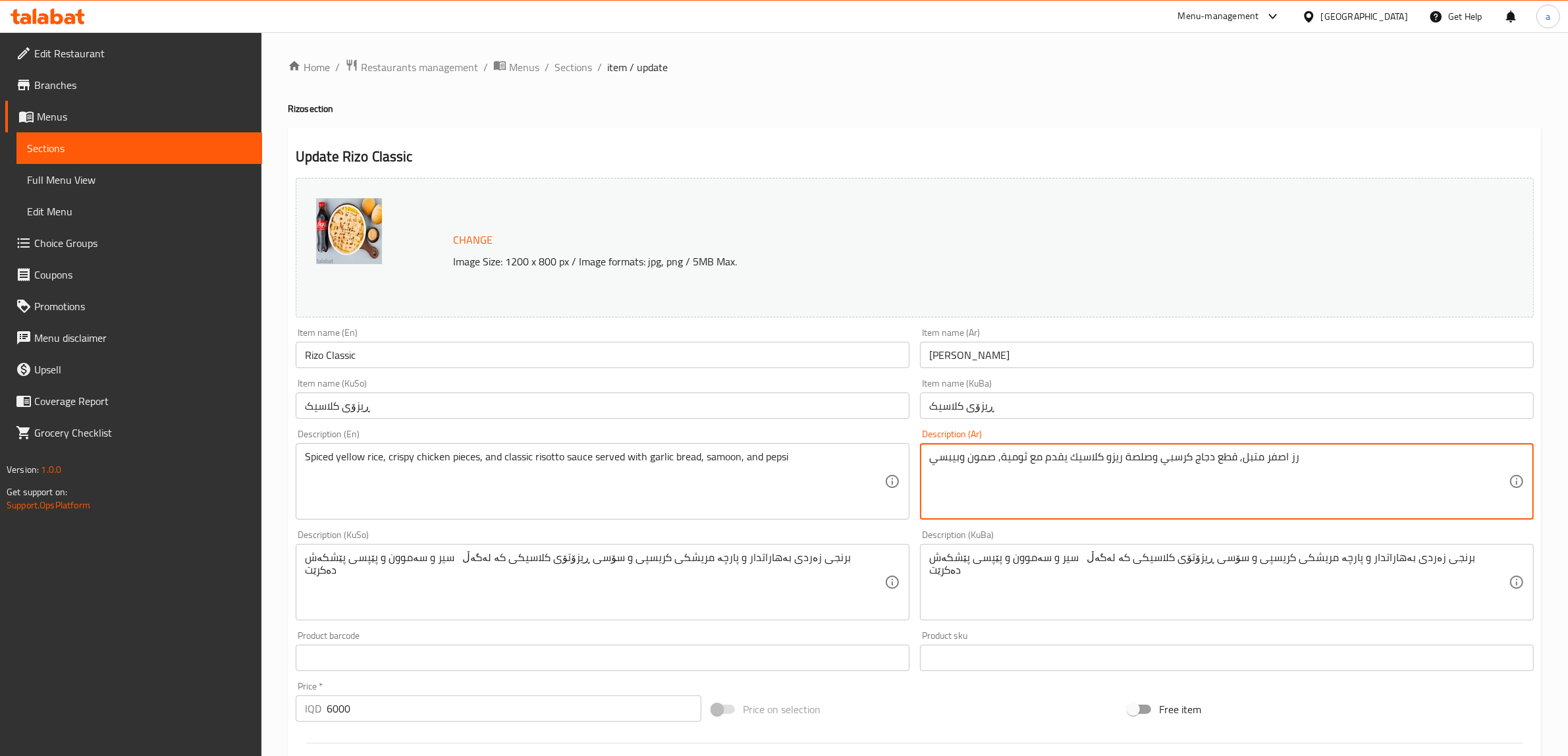
drag, startPoint x: 1232, startPoint y: 482, endPoint x: 783, endPoint y: 488, distance: 449.0
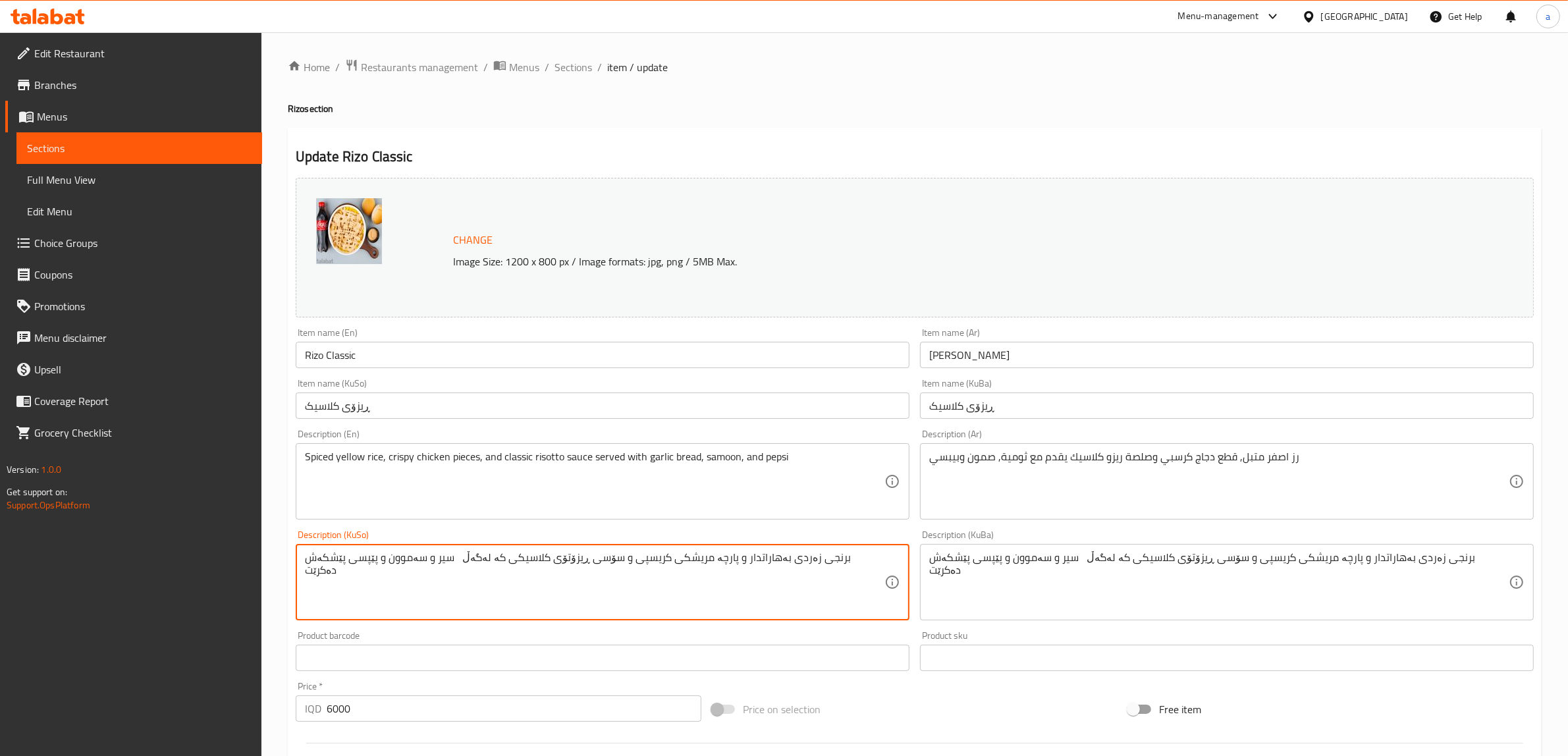
drag, startPoint x: 876, startPoint y: 569, endPoint x: 226, endPoint y: 553, distance: 650.2
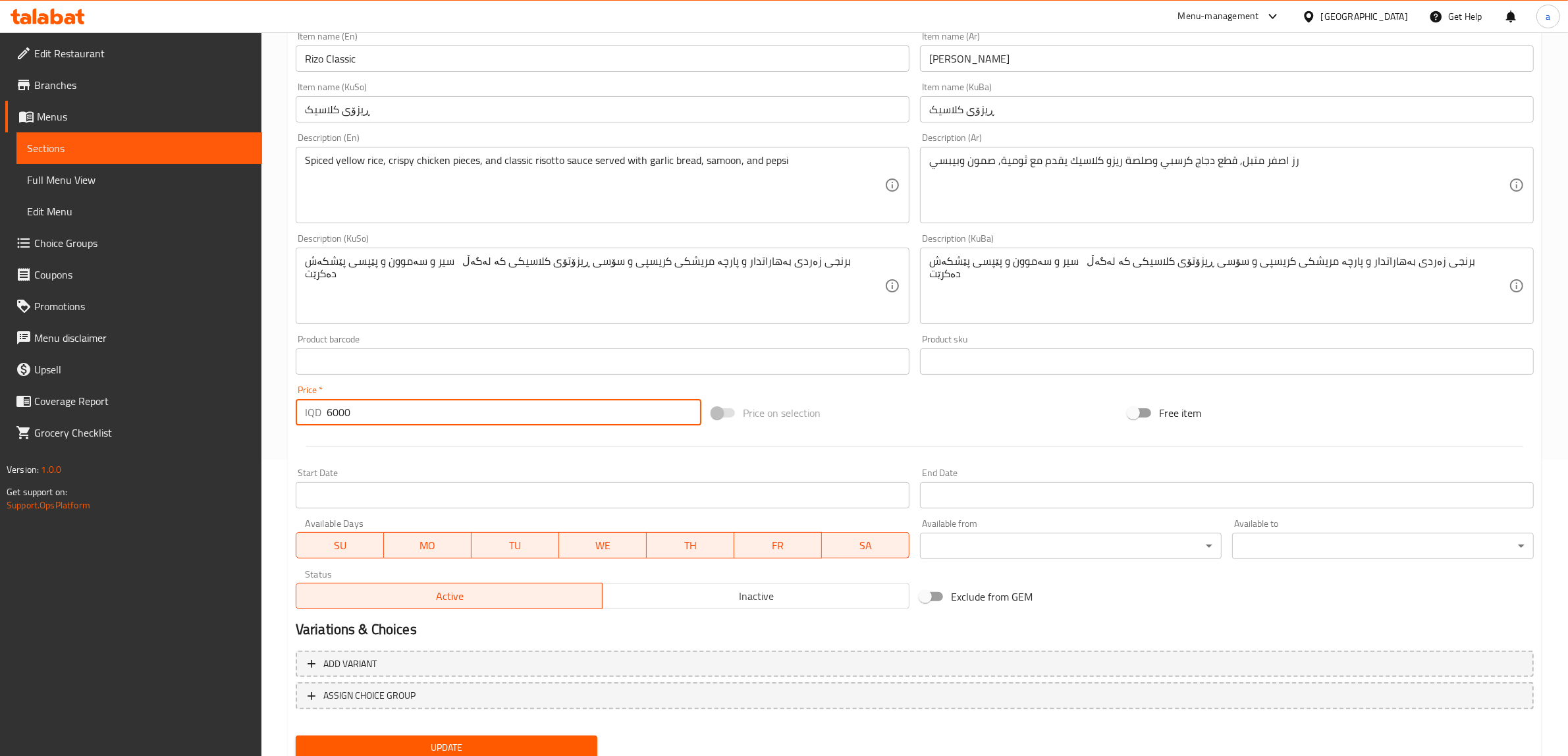
scroll to position [343, 0]
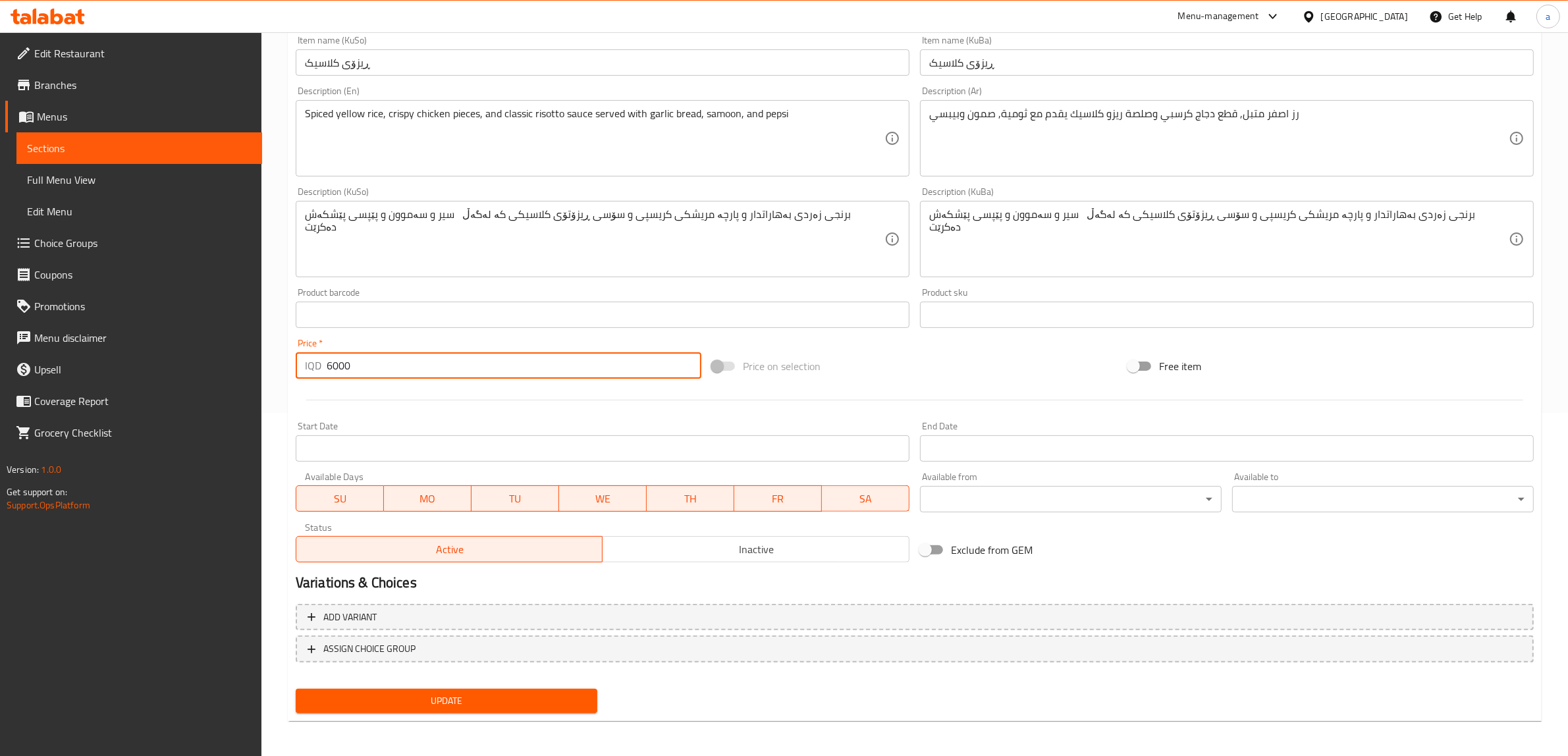
drag, startPoint x: 453, startPoint y: 708, endPoint x: 319, endPoint y: 368, distance: 365.5
click at [319, 368] on div "IQD 6000 Price *" at bounding box center [499, 365] width 406 height 27
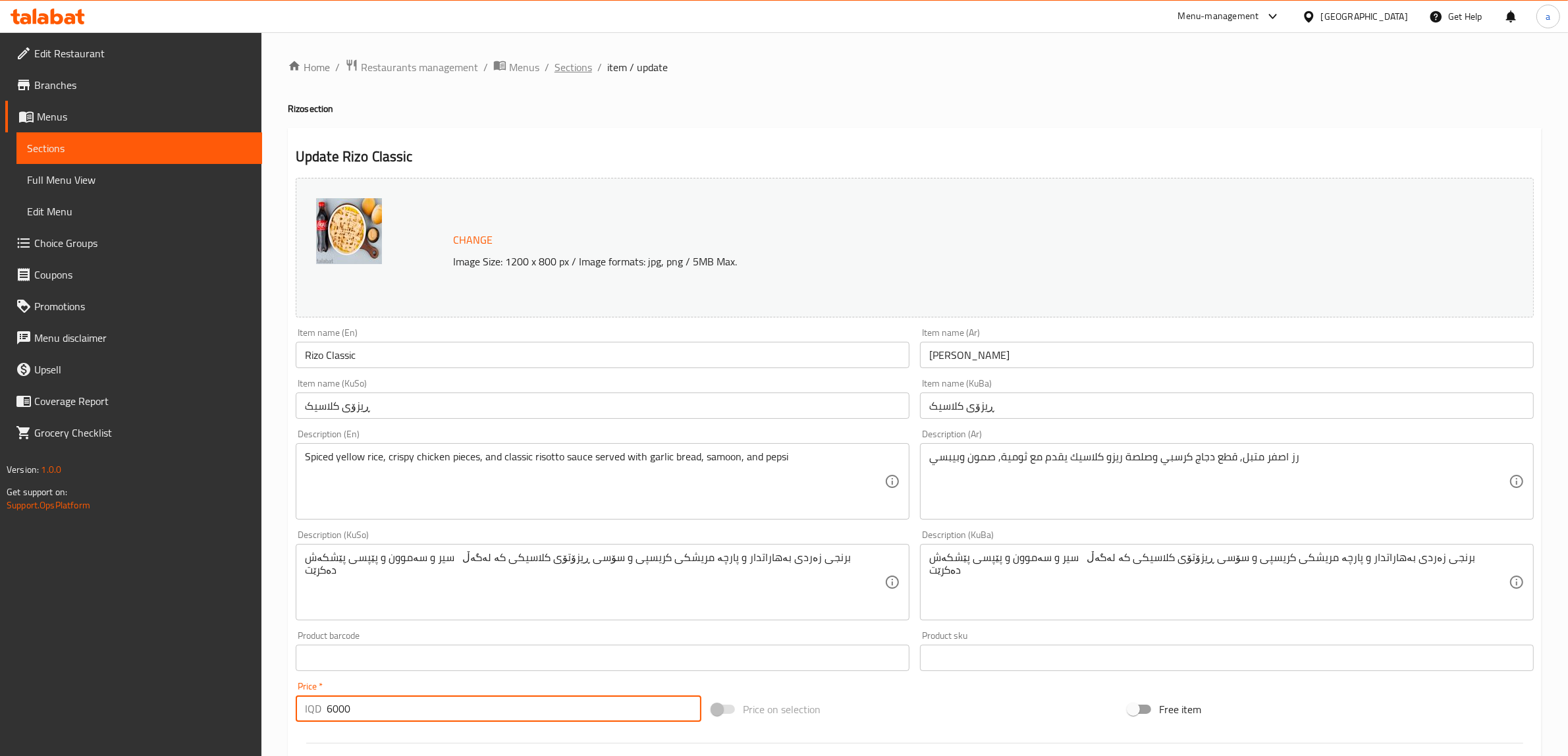
click at [571, 63] on span "Sections" at bounding box center [573, 67] width 37 height 16
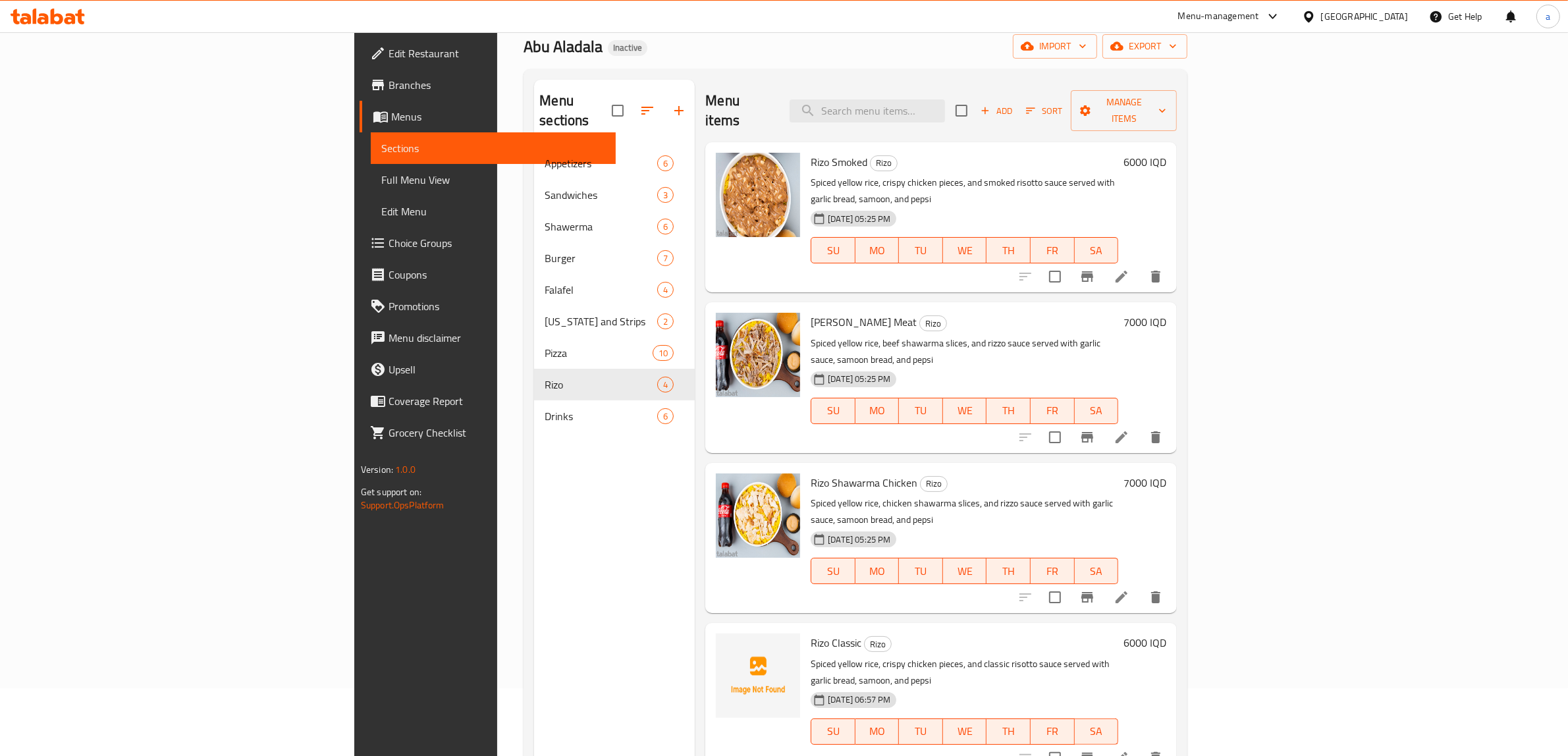
scroll to position [77, 0]
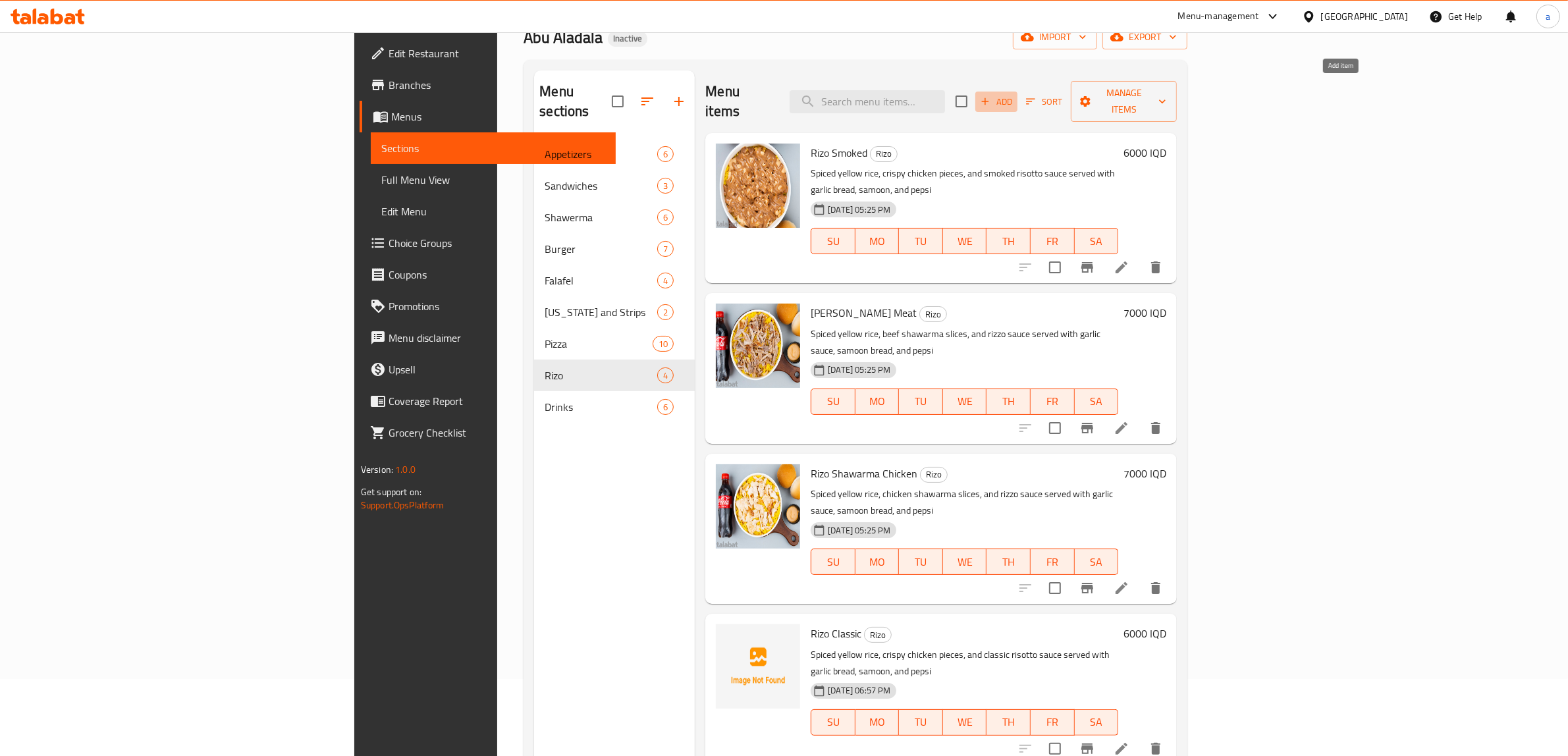
click at [1014, 94] on span "Add" at bounding box center [997, 101] width 35 height 15
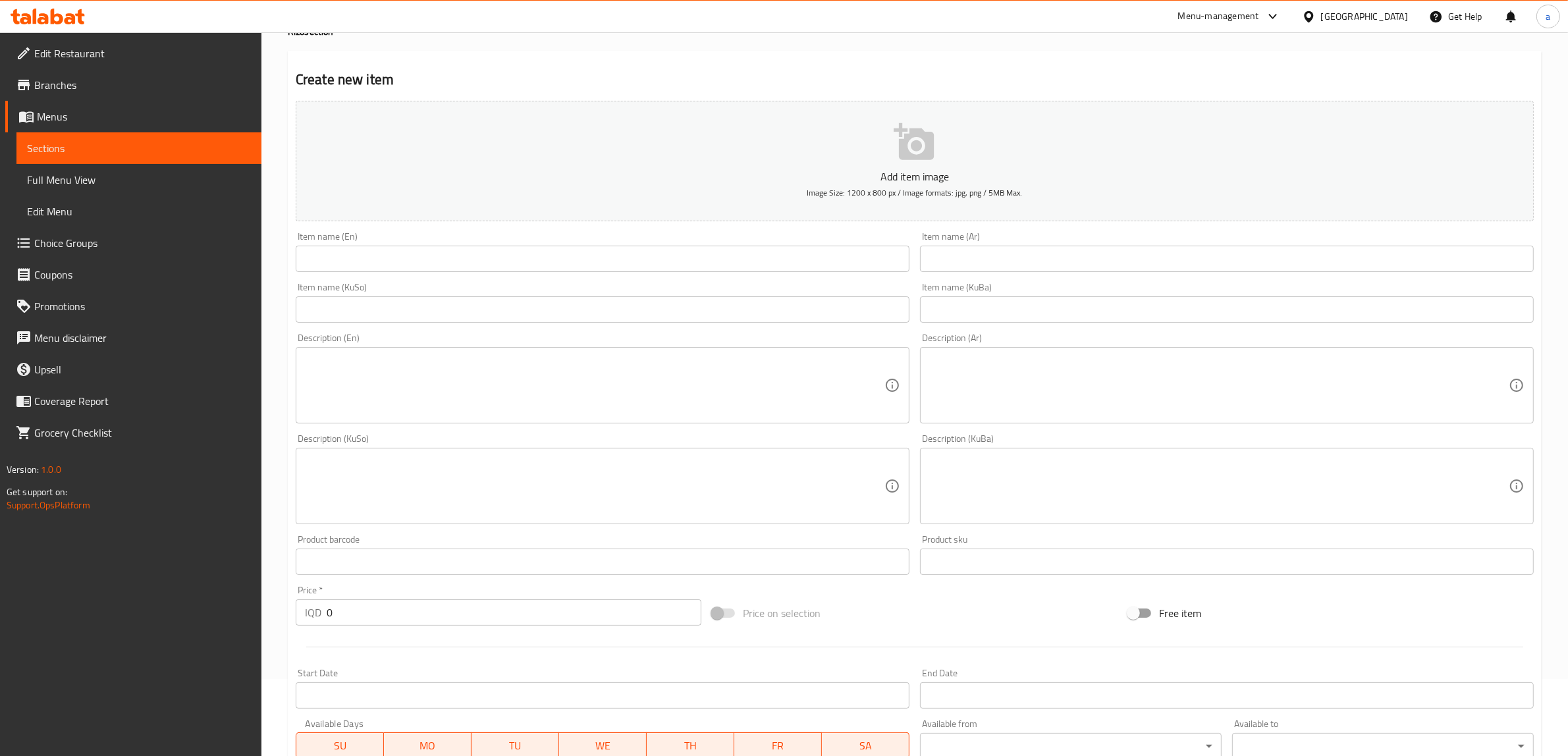
click at [677, 275] on div "Item name (En) Item name (En)" at bounding box center [602, 252] width 625 height 50
click at [672, 252] on input "text" at bounding box center [602, 259] width 614 height 27
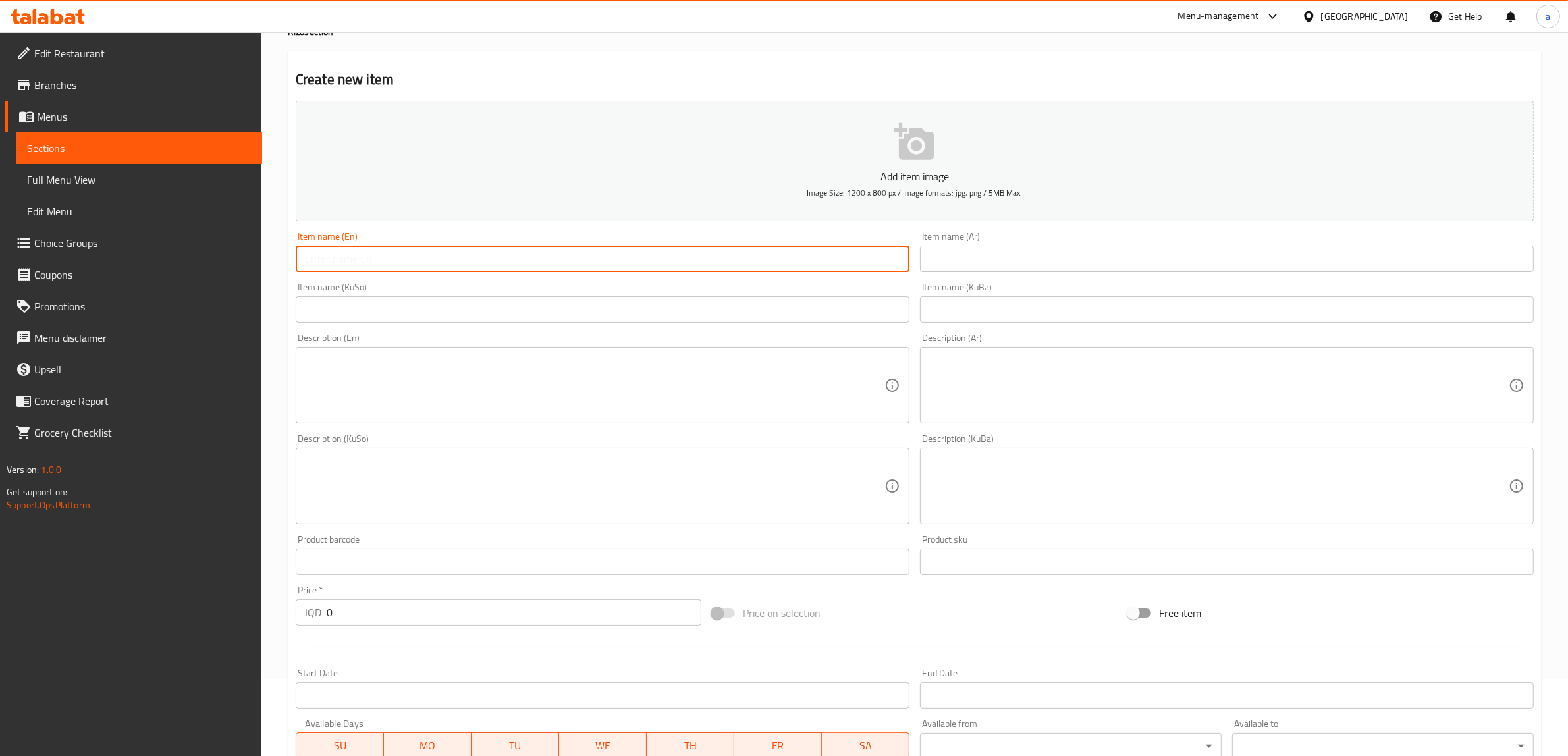
paste input "[PERSON_NAME] Meat"
type input "[PERSON_NAME] Meat"
click at [991, 255] on input "text" at bounding box center [1227, 259] width 614 height 27
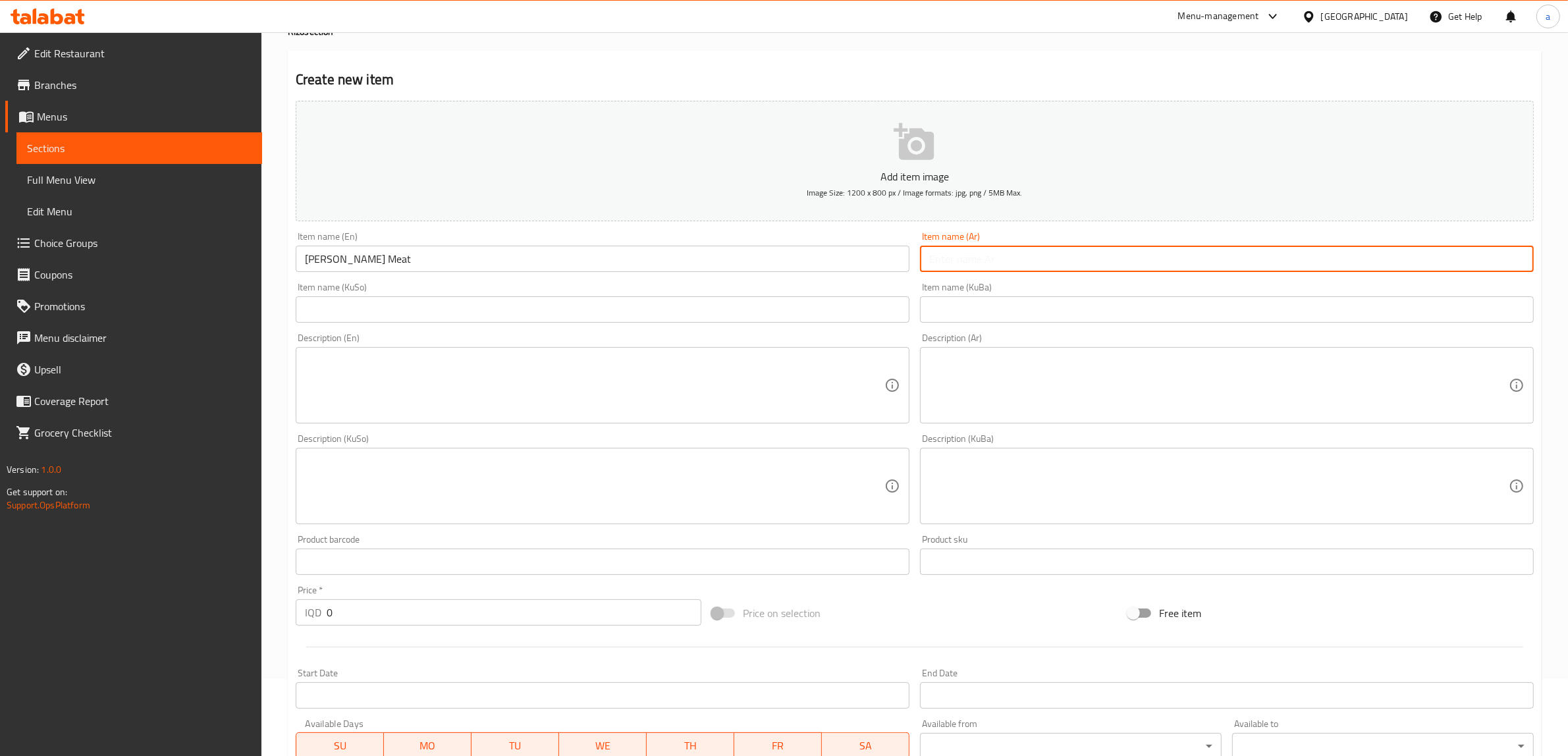
paste input "[PERSON_NAME] لحم"
type input "[PERSON_NAME] لحم"
click at [691, 311] on input "text" at bounding box center [602, 309] width 614 height 27
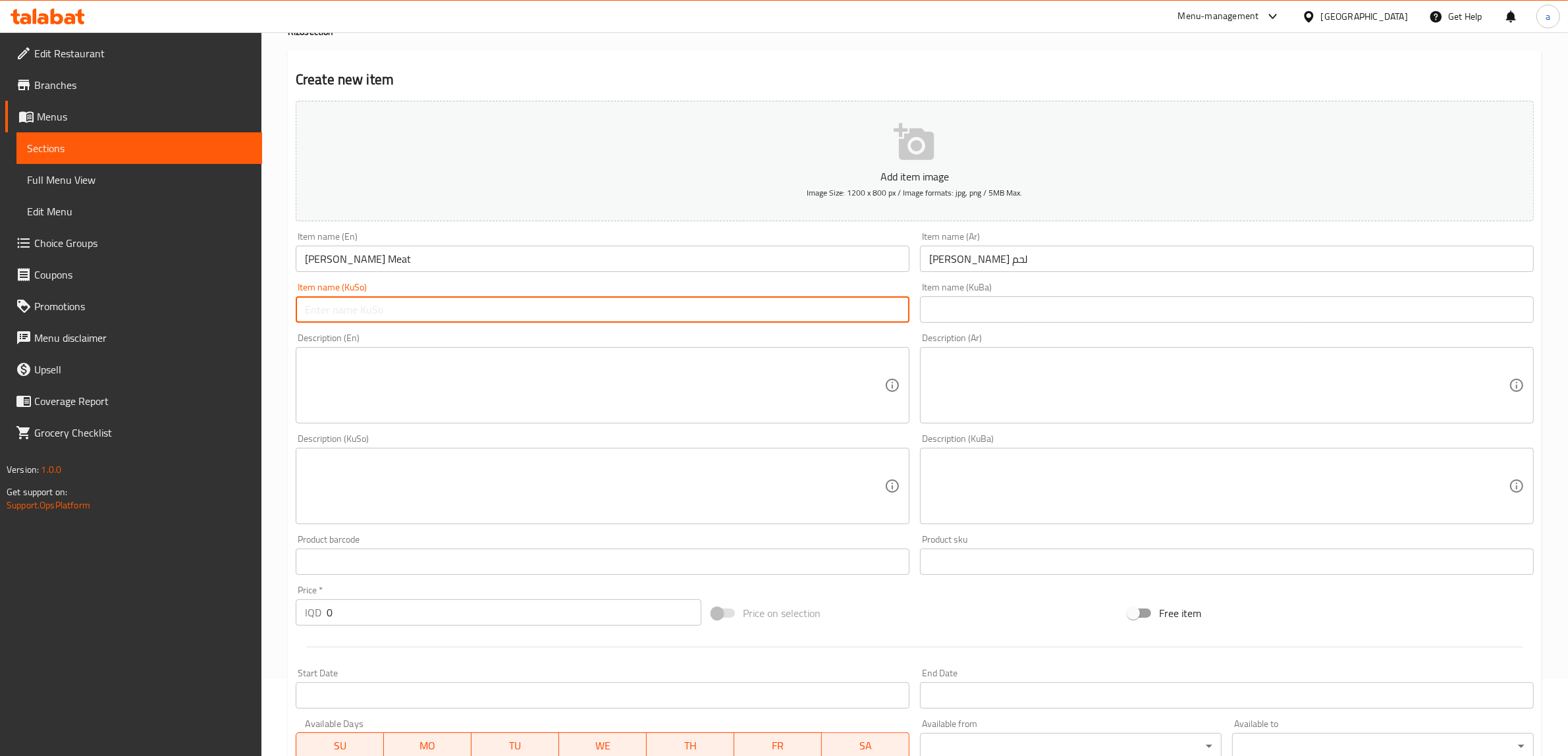
paste input "ڕیزۆی شاورمەی گۆشت"
type input "ڕیزۆی شاورمەی گۆشت"
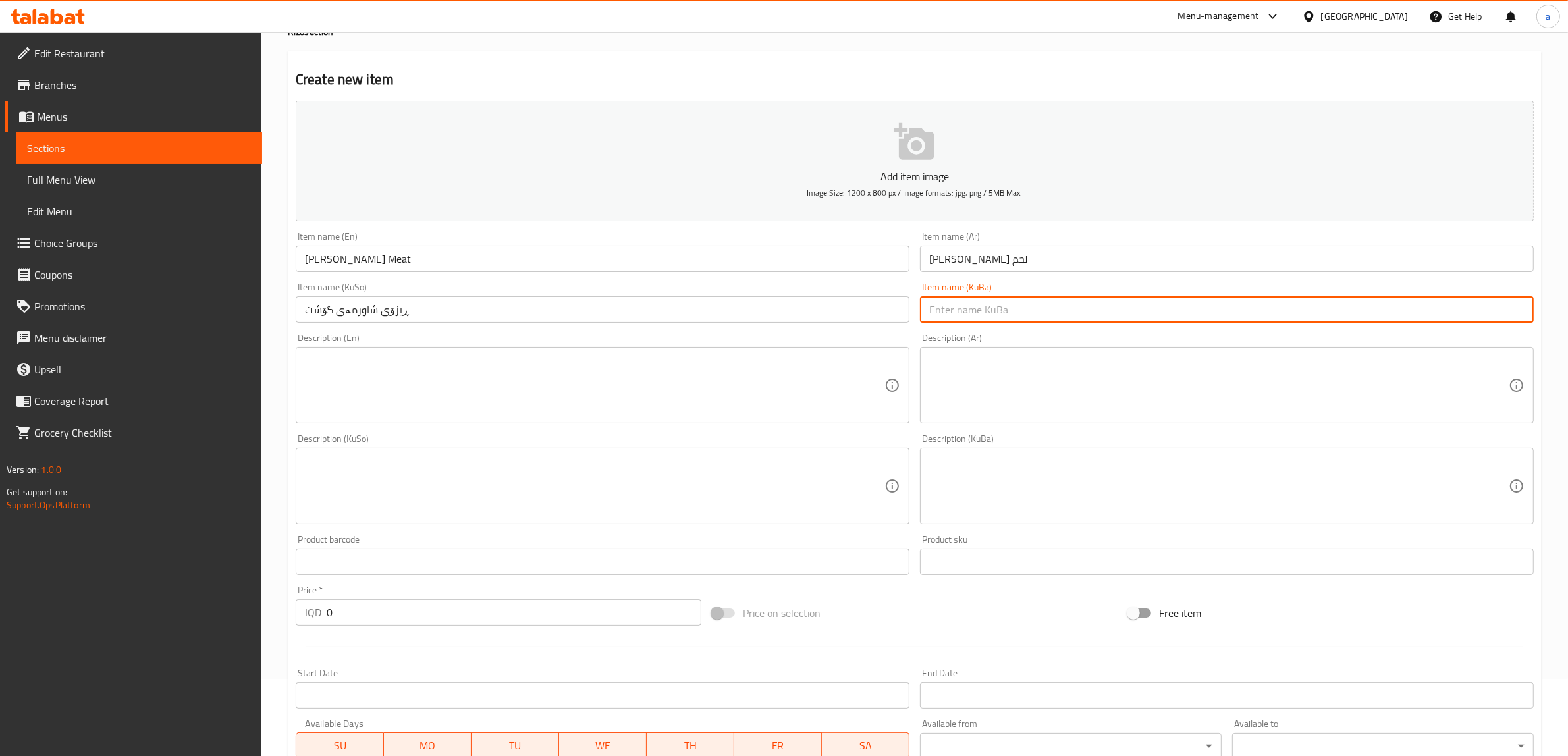
click at [969, 318] on input "text" at bounding box center [1227, 309] width 614 height 27
paste input "ڕیزۆی شاورمەی گۆشت"
type input "ڕیزۆی شاورمەی گۆشت"
click at [801, 383] on textarea at bounding box center [595, 385] width 580 height 63
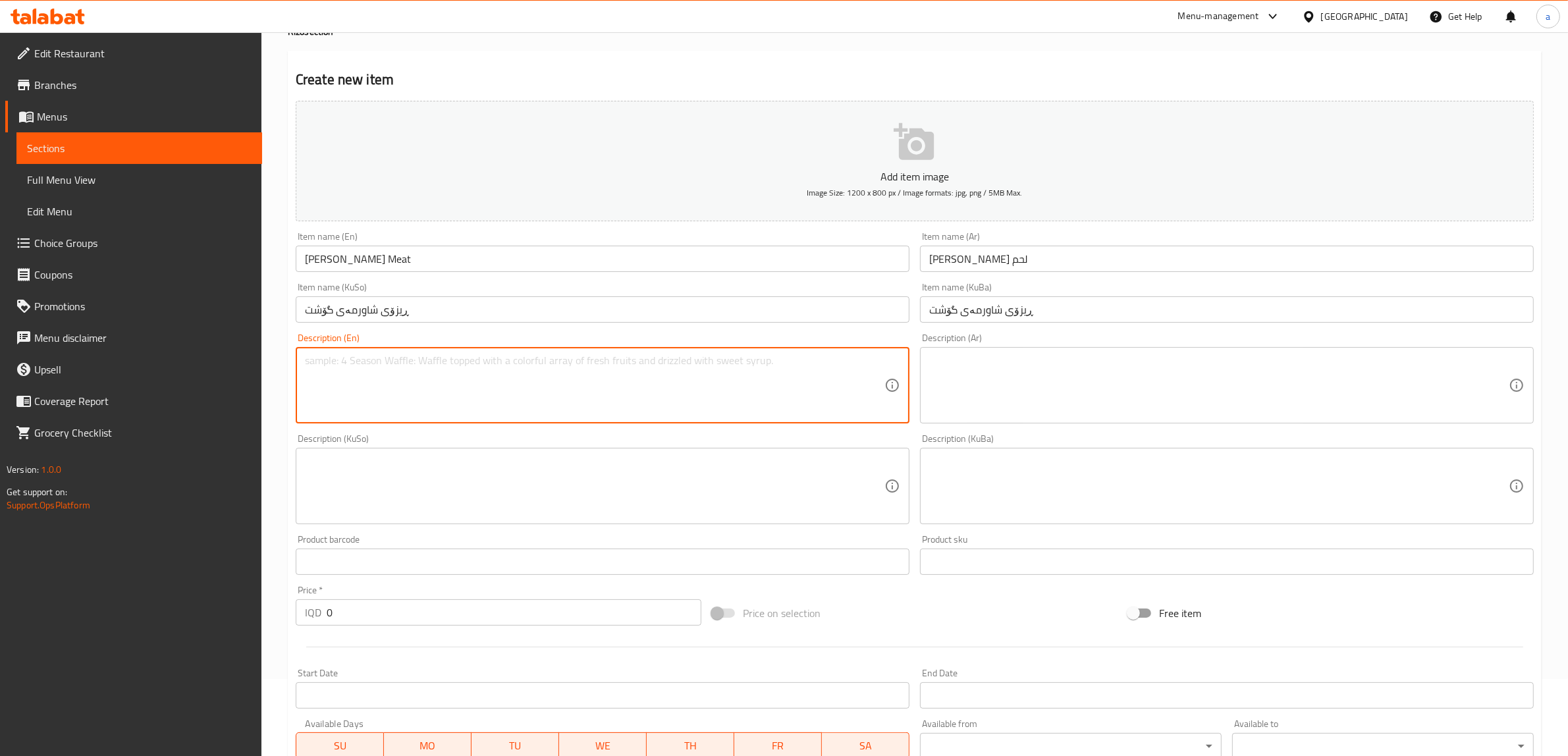
paste textarea "Spiced yellow rice, beef shawarma slices, and rizzo sauce served with garlic sa…"
type textarea "Spiced yellow rice, beef shawarma slices, and rizzo sauce served with garlic sa…"
click at [1003, 390] on textarea at bounding box center [1219, 385] width 580 height 63
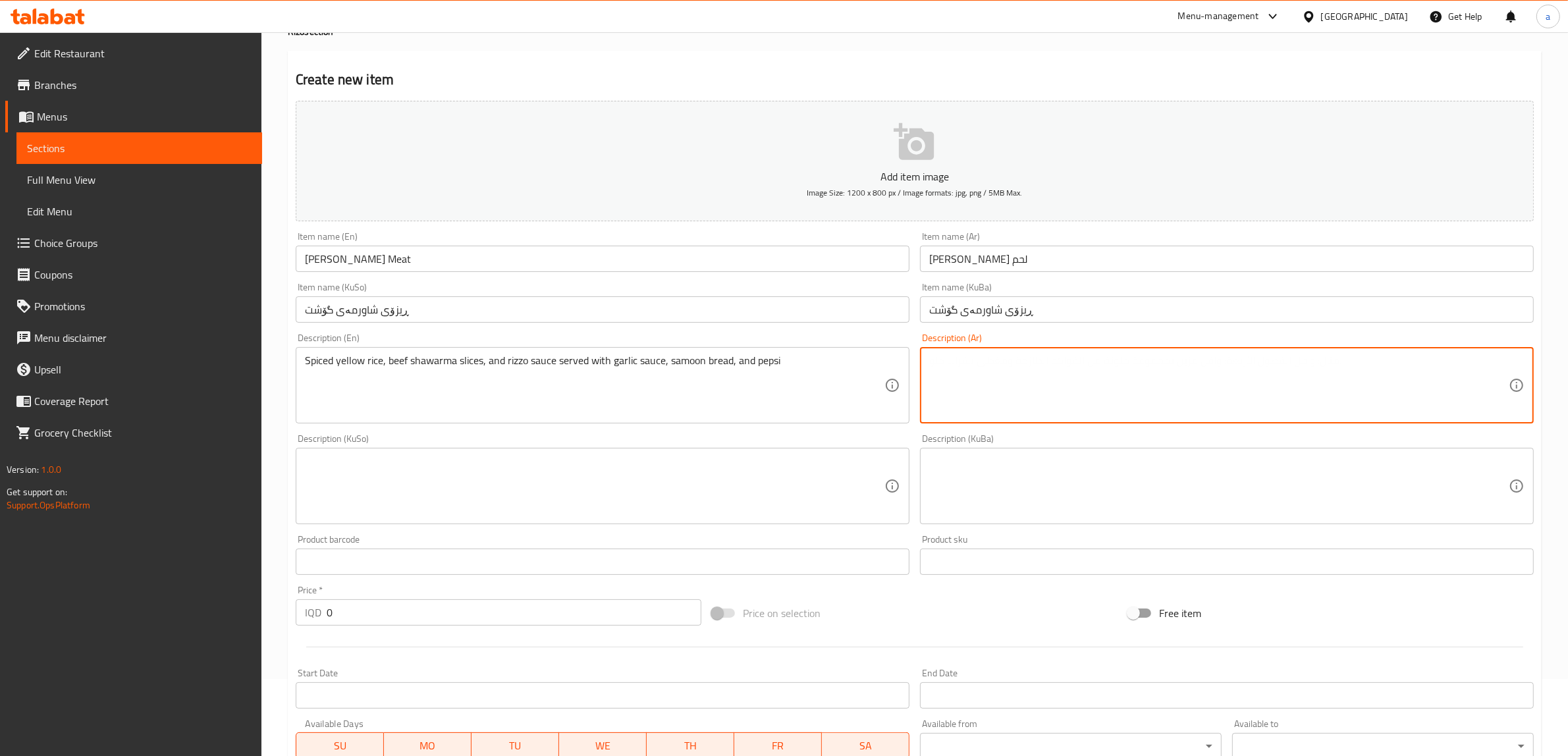
paste textarea "رز اصفر متبل, شرائح شاورما لحم وصلصة ريزو يقدم مع ثومية, صمون وبيبسي"
type textarea "رز اصفر متبل, شرائح شاورما لحم وصلصة ريزو يقدم مع ثومية, صمون وبيبسي"
click at [656, 486] on textarea at bounding box center [595, 486] width 580 height 63
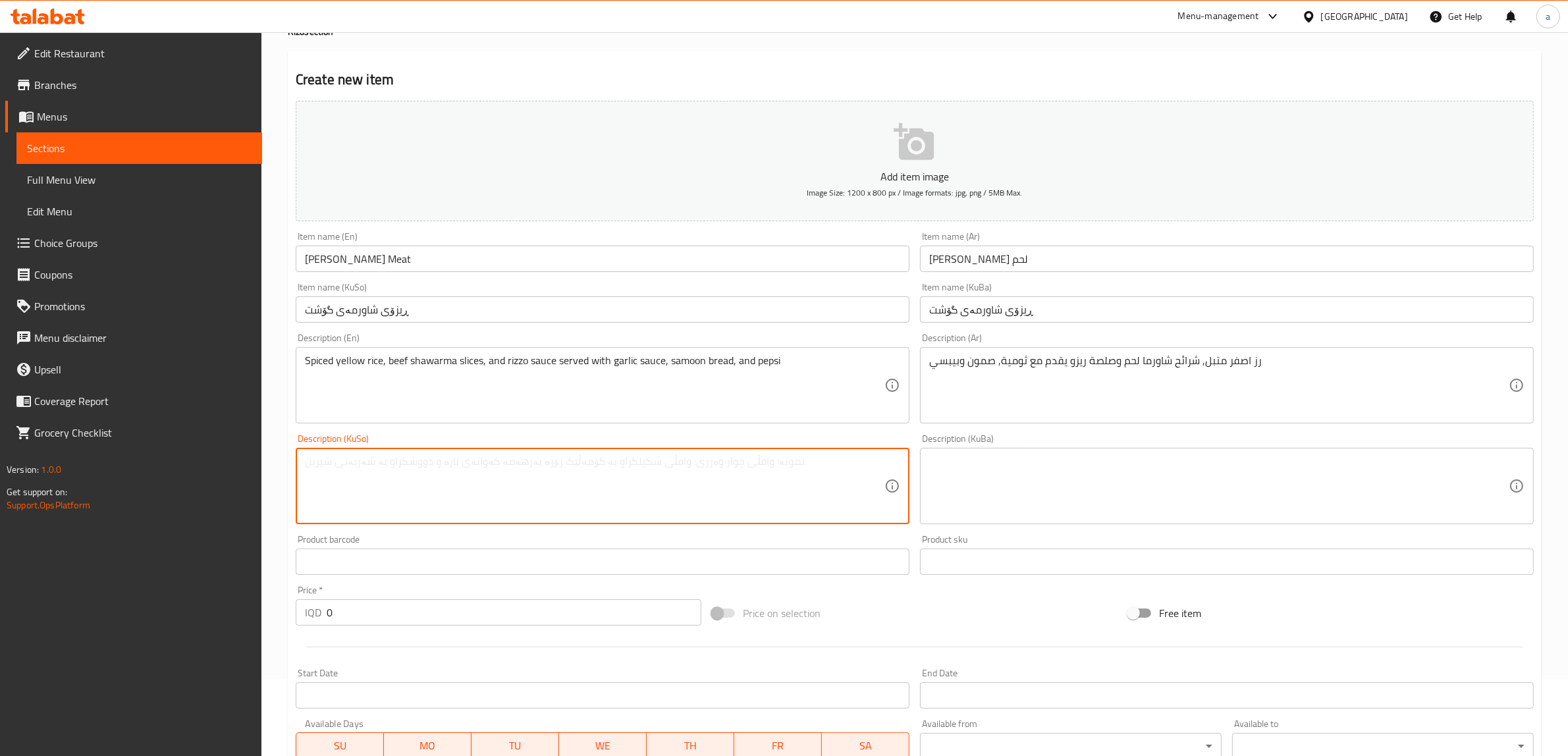
paste textarea "برنجی زەردی بەهاراتدار و پارچە شاورمەی گۆشتی مانگا و سۆسی ڕیزۆ لەگەڵ سۆسی سیر و…"
type textarea "برنجی زەردی بەهاراتدار و پارچە شاورمەی گۆشتی مانگا و سۆسی ڕیزۆ لەگەڵ سۆسی سیر و…"
click at [1003, 498] on textarea at bounding box center [1219, 486] width 580 height 63
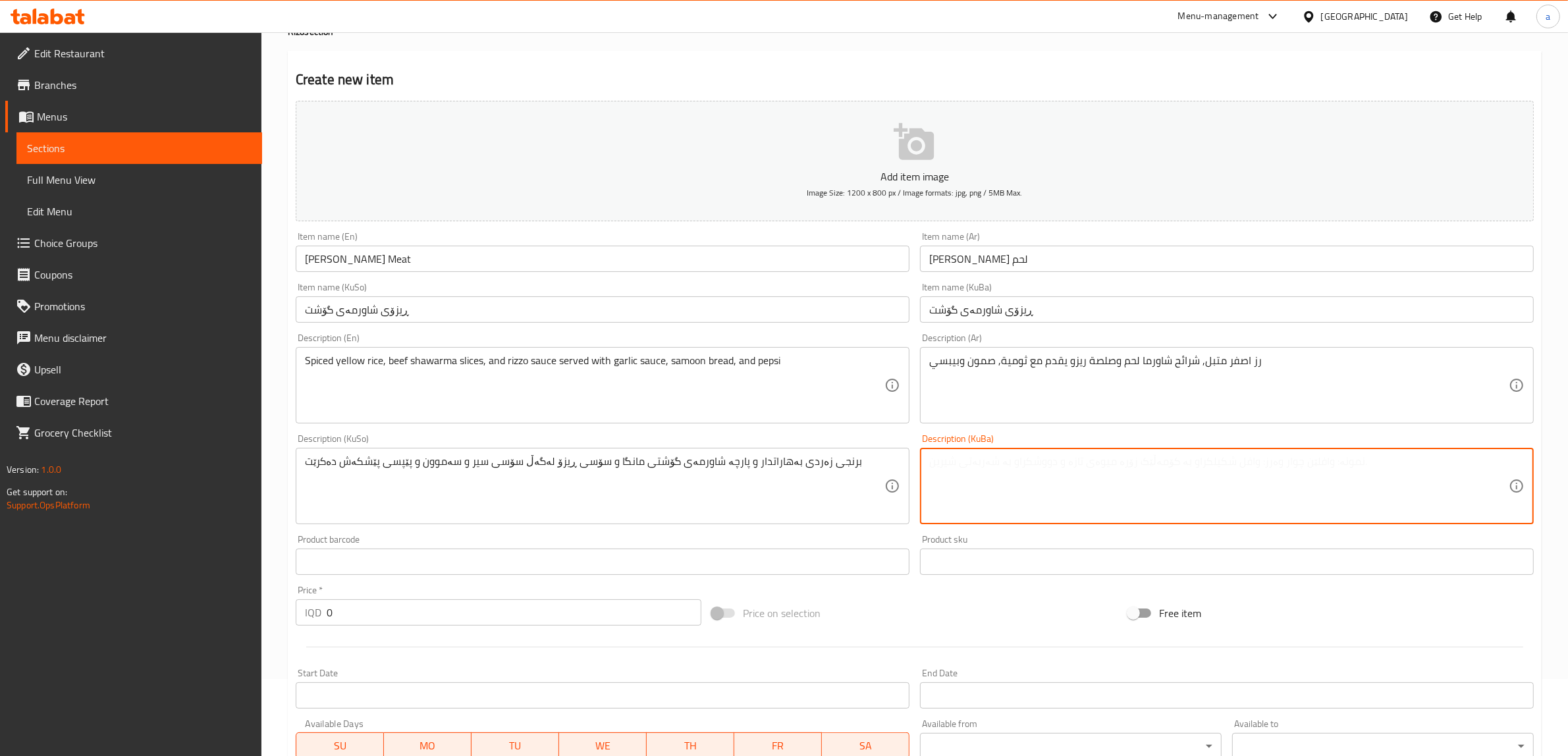
paste textarea "برنجی زەردی بەهاراتدار و پارچە شاورمەی گۆشتی مانگا و سۆسی ڕیزۆ لەگەڵ سۆسی سیر و…"
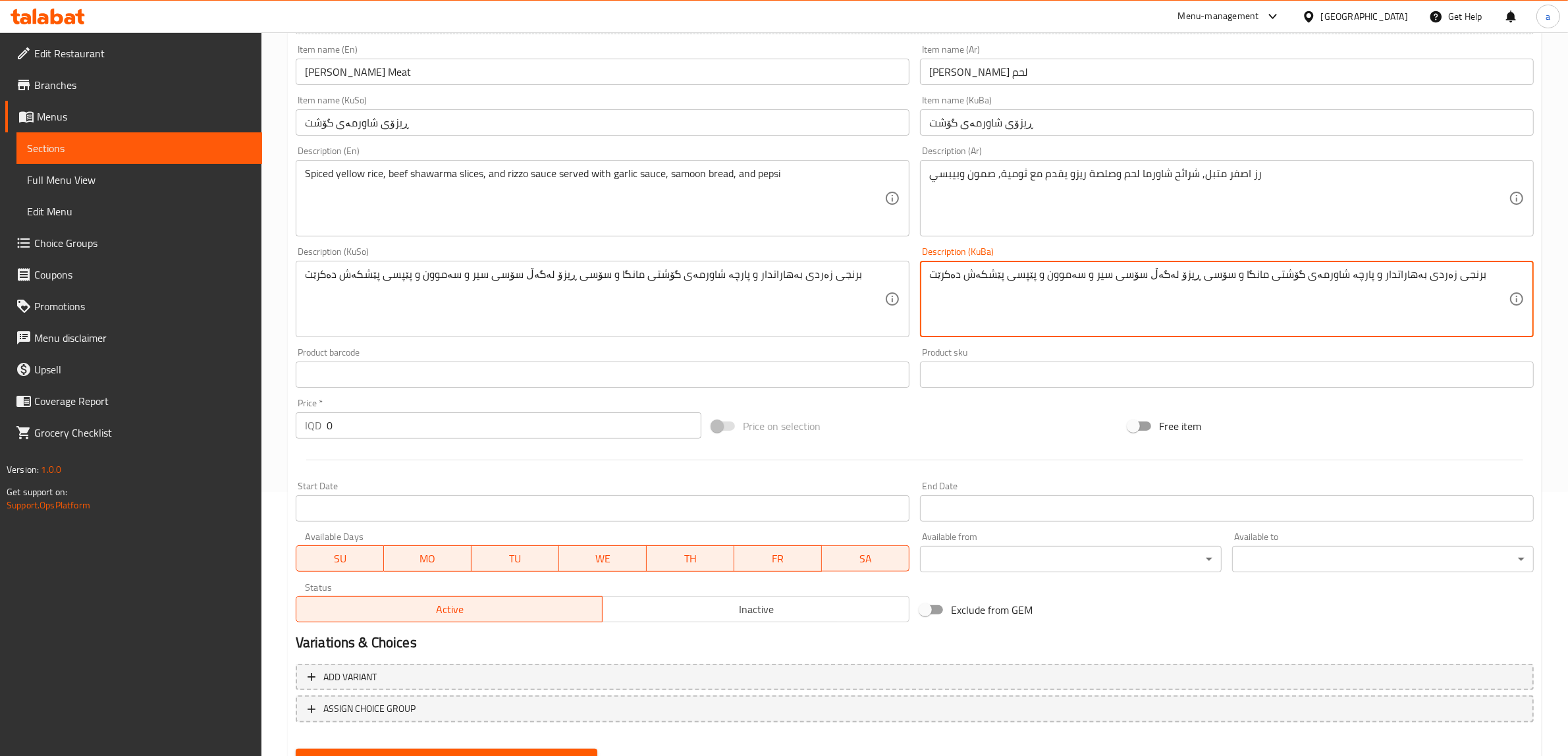
scroll to position [267, 0]
type textarea "برنجی زەردی بەهاراتدار و پارچە شاورمەی گۆشتی مانگا و سۆسی ڕیزۆ لەگەڵ سۆسی سیر و…"
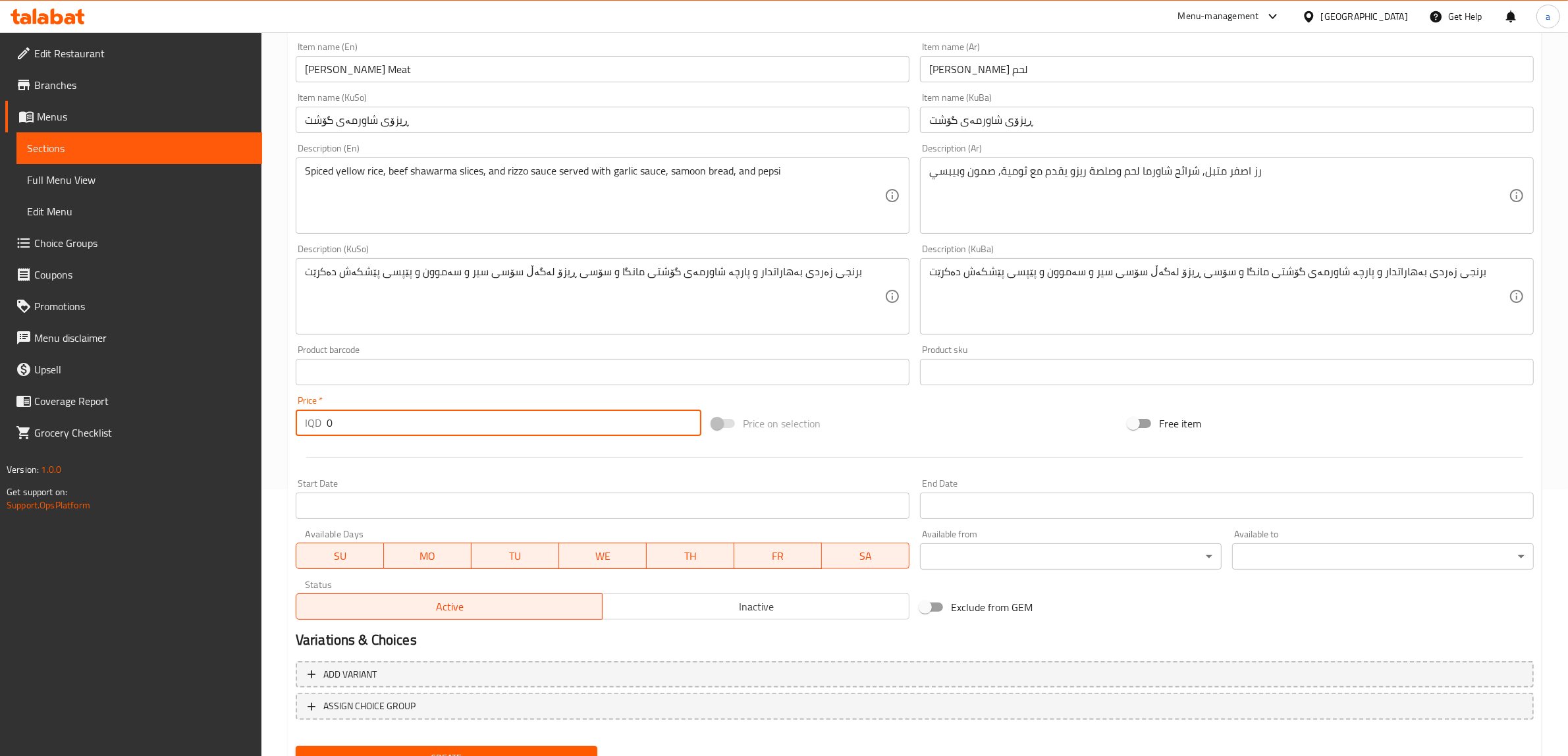
drag, startPoint x: 508, startPoint y: 431, endPoint x: 264, endPoint y: 431, distance: 244.0
click at [264, 431] on div "Home / Restaurants management / Menus / Sections / item / create Rizo section C…" at bounding box center [915, 290] width 1306 height 1050
paste input "700"
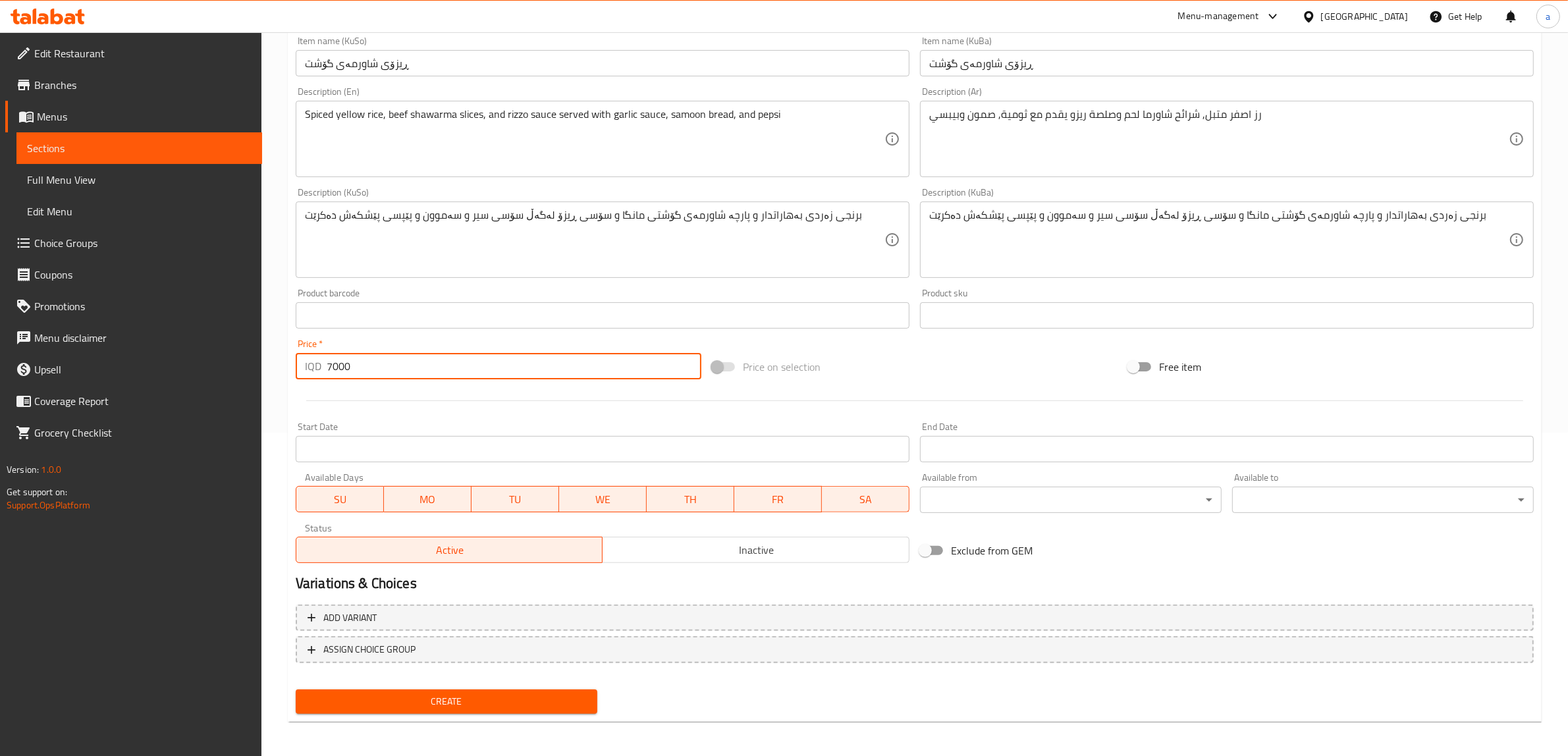
type input "7000"
click at [469, 698] on span "Create" at bounding box center [447, 702] width 281 height 16
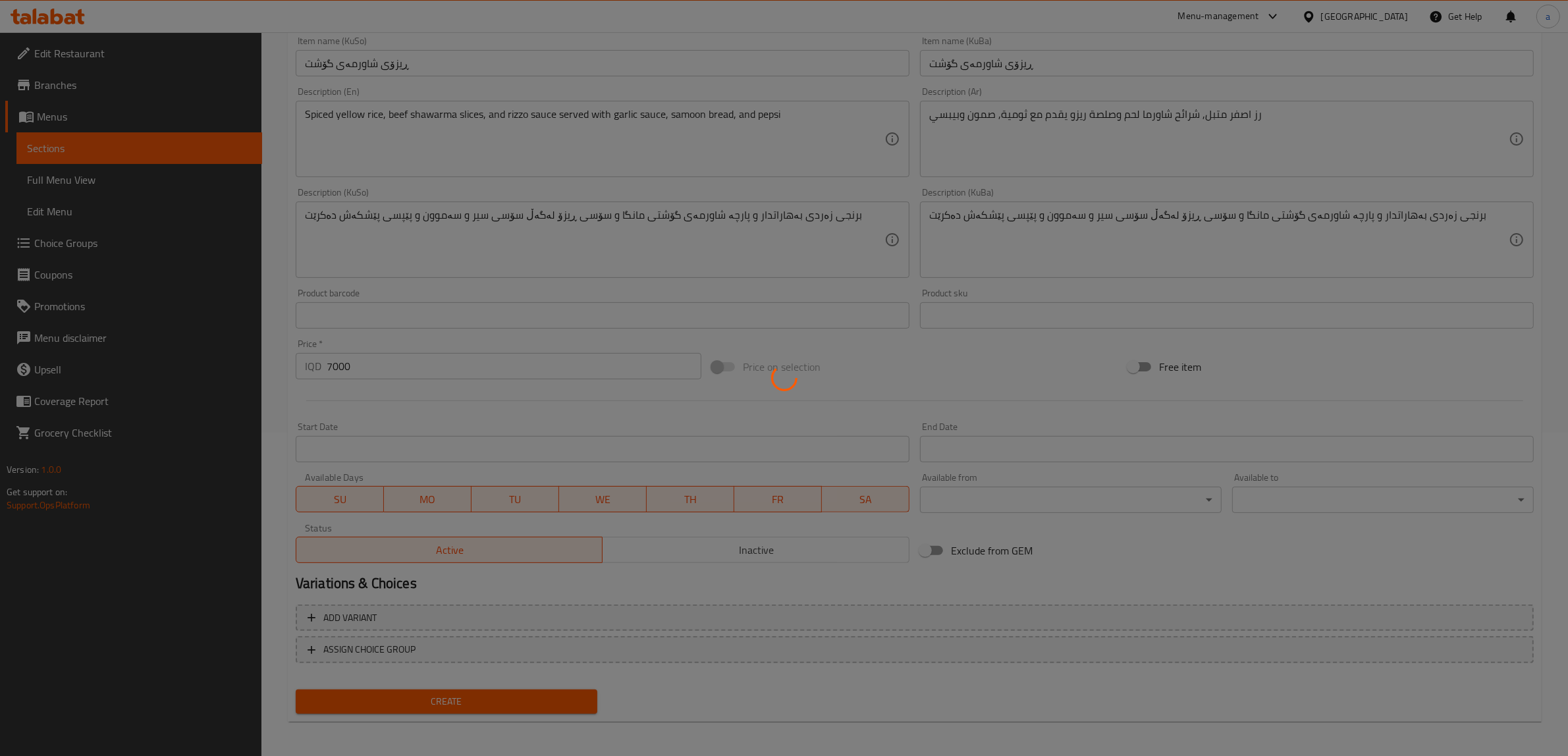
scroll to position [0, 0]
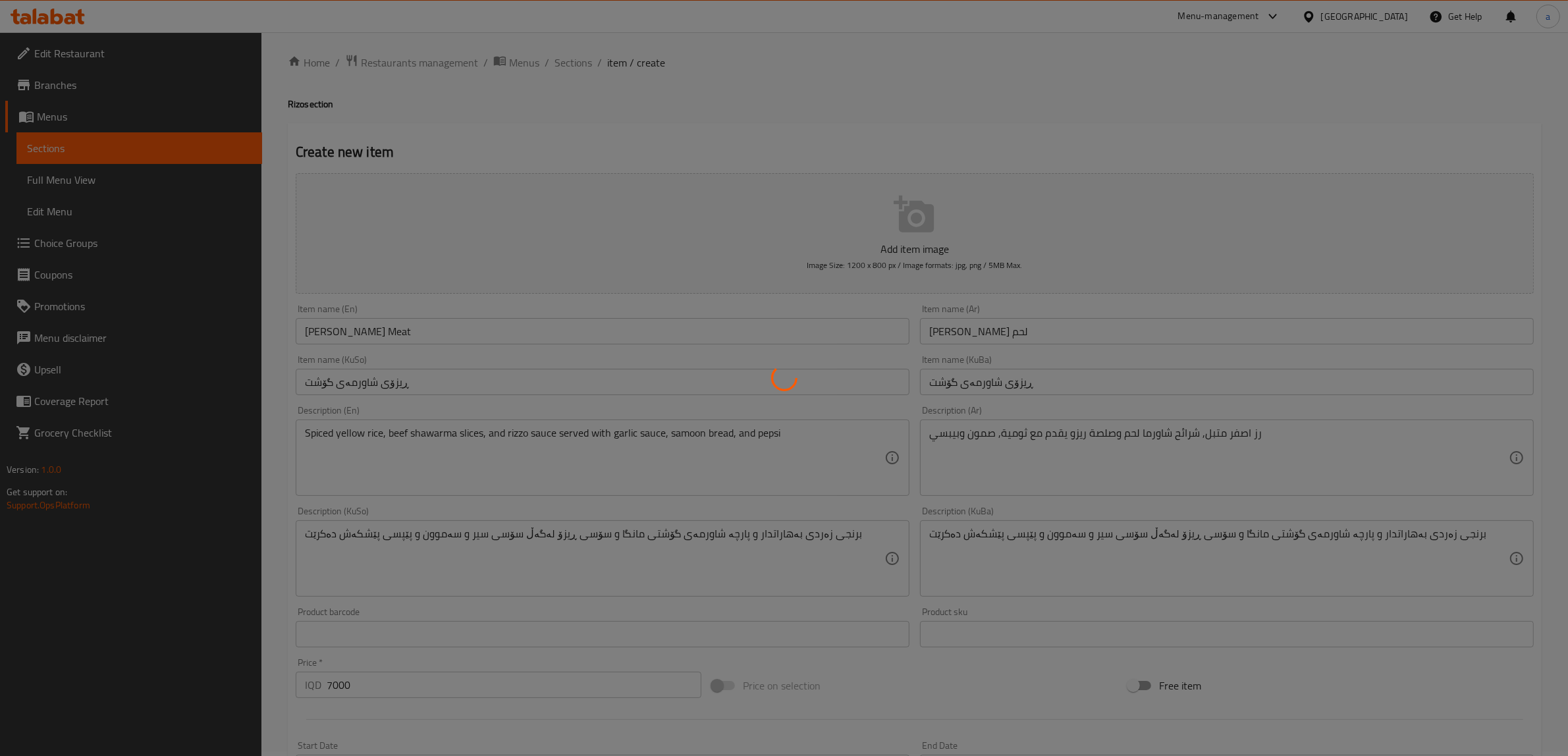
type input "0"
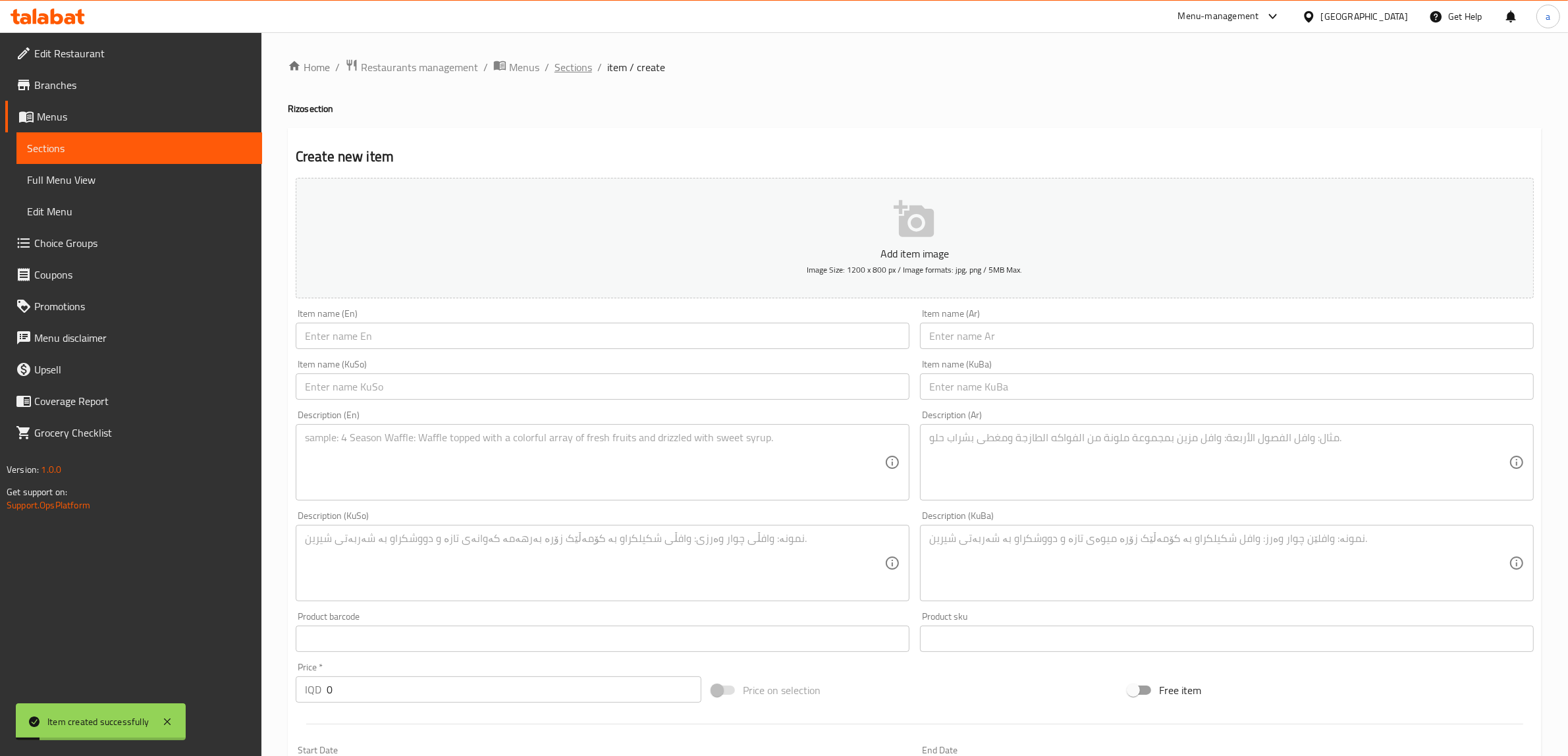
click at [578, 61] on span "Sections" at bounding box center [573, 67] width 37 height 16
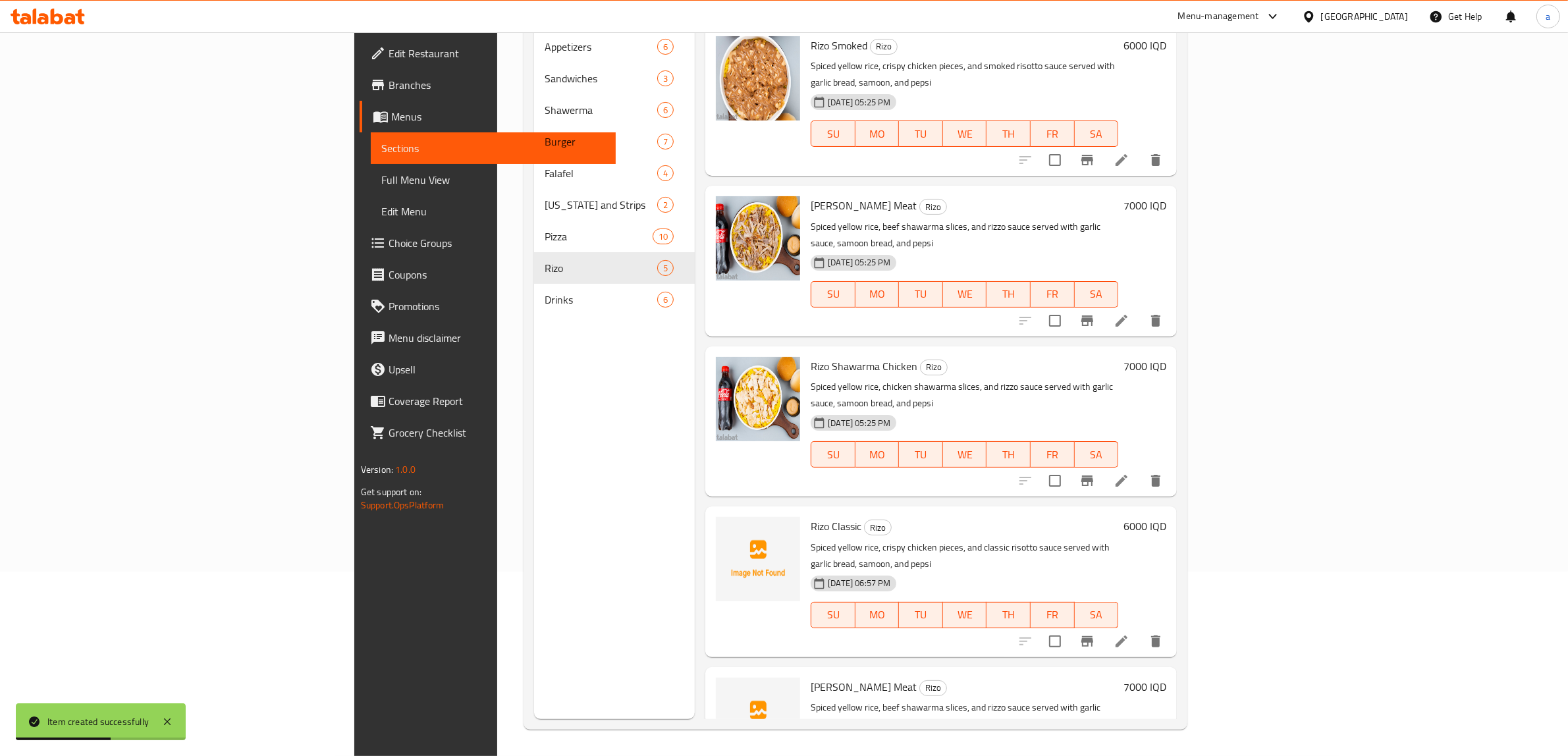
scroll to position [146, 0]
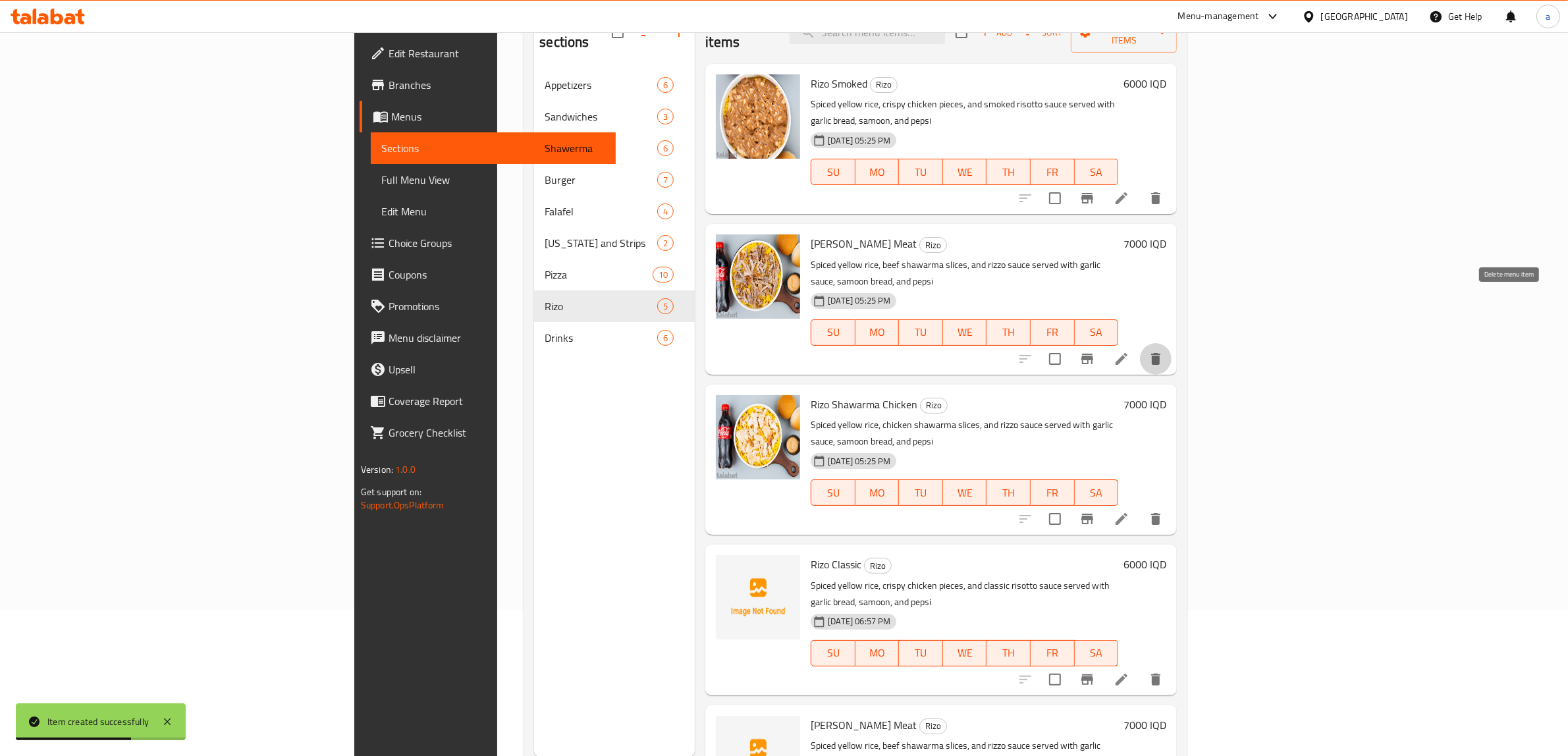
click at [1164, 351] on icon "delete" at bounding box center [1155, 358] width 16 height 16
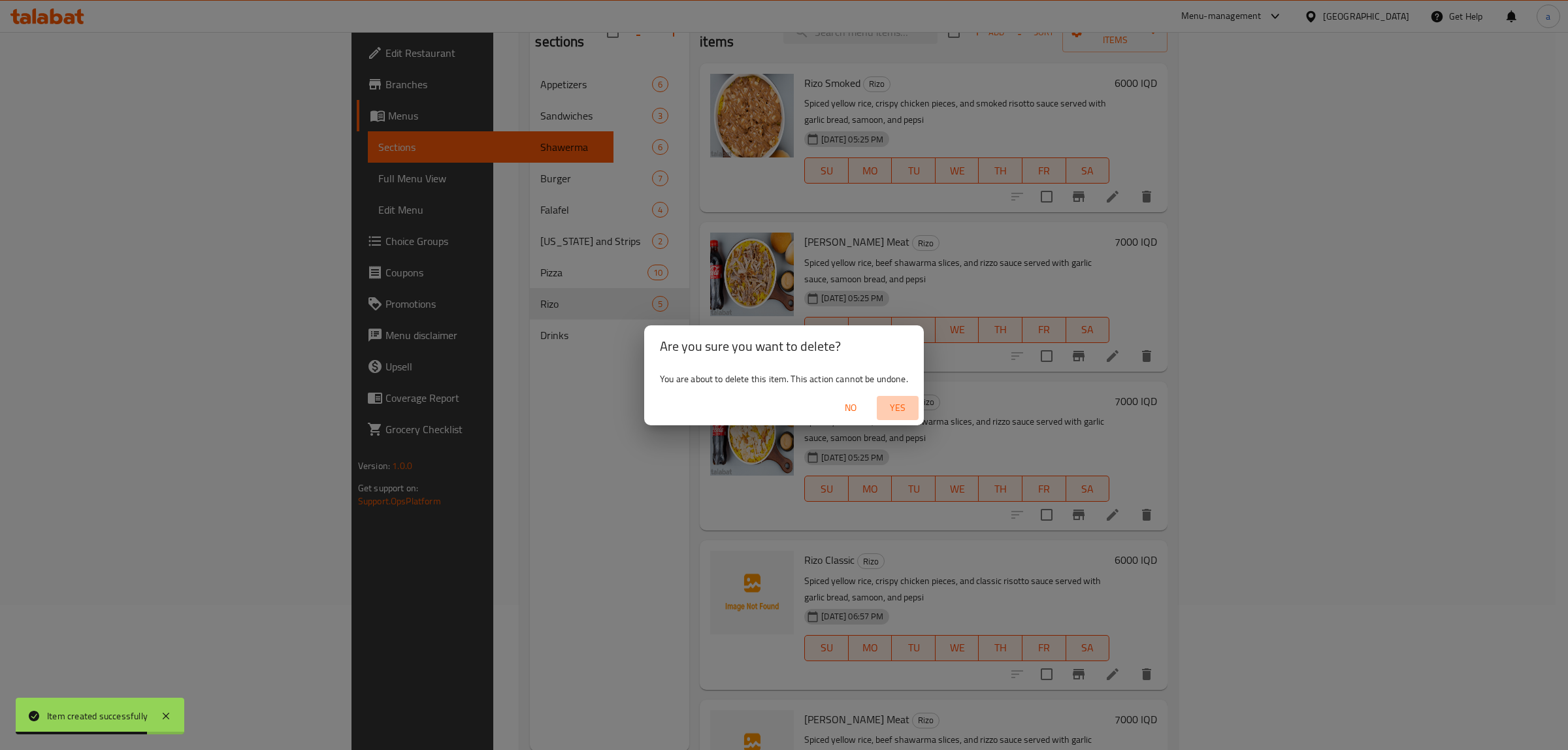
click at [899, 403] on span "Yes" at bounding box center [897, 408] width 31 height 16
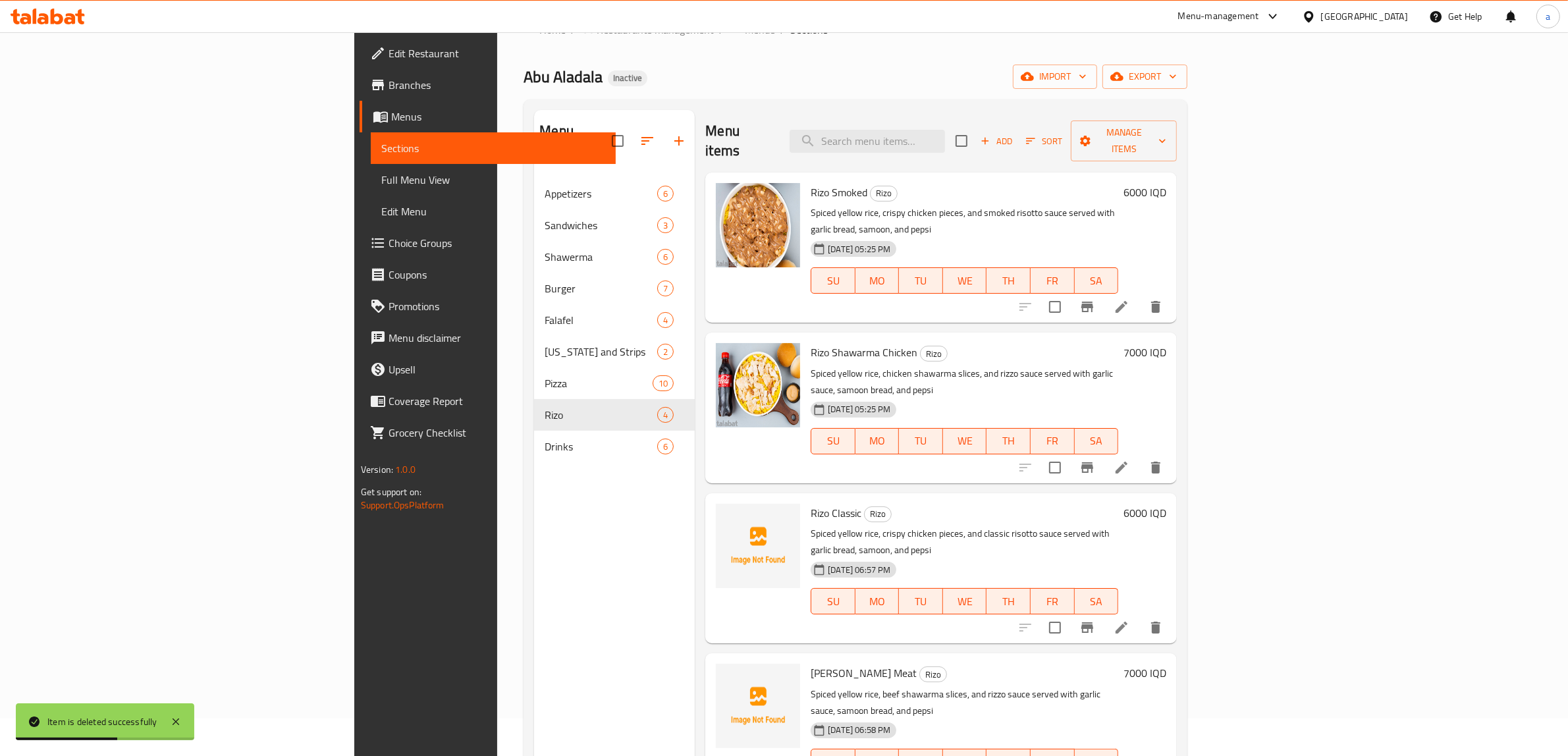
scroll to position [0, 0]
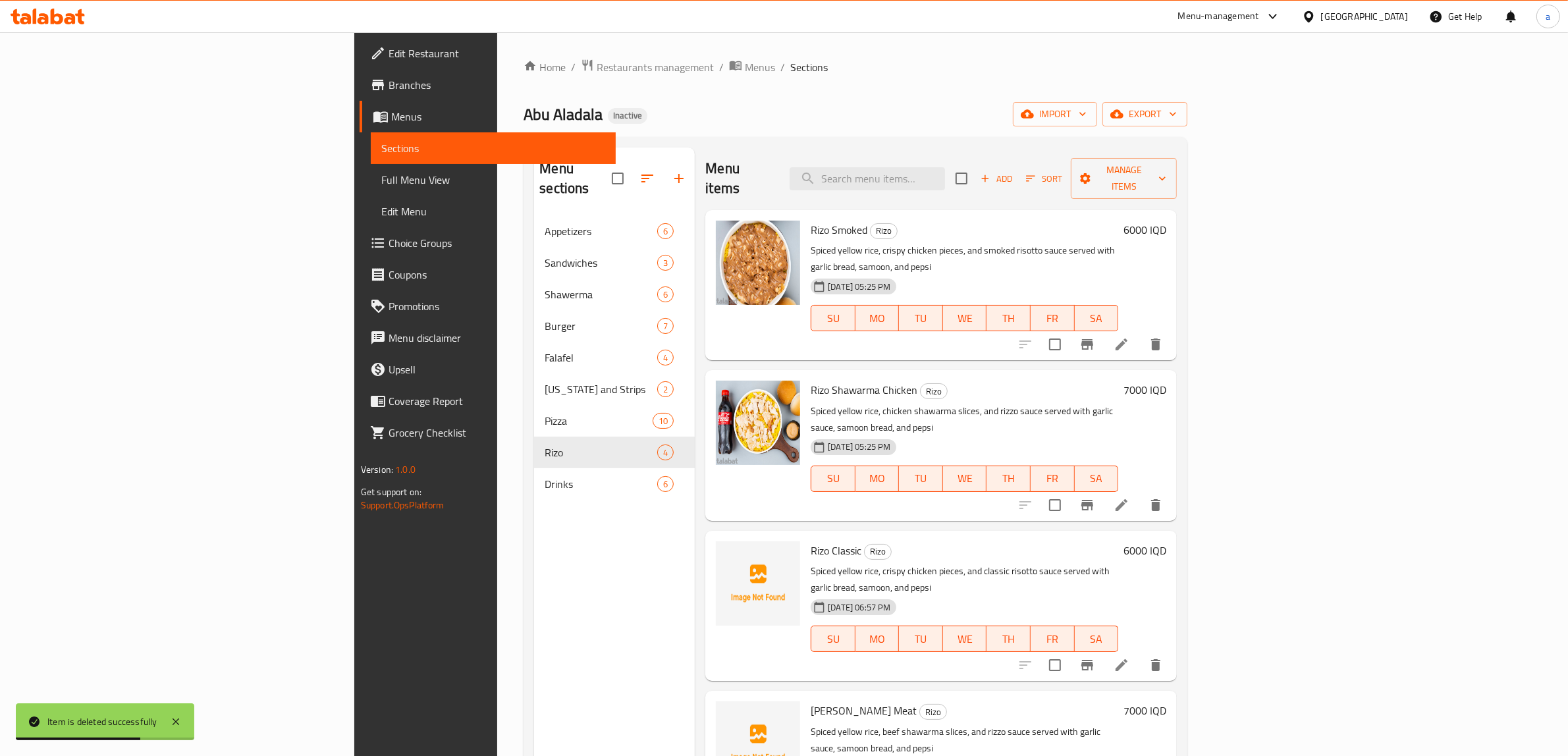
click at [1014, 176] on span "Add" at bounding box center [997, 178] width 35 height 15
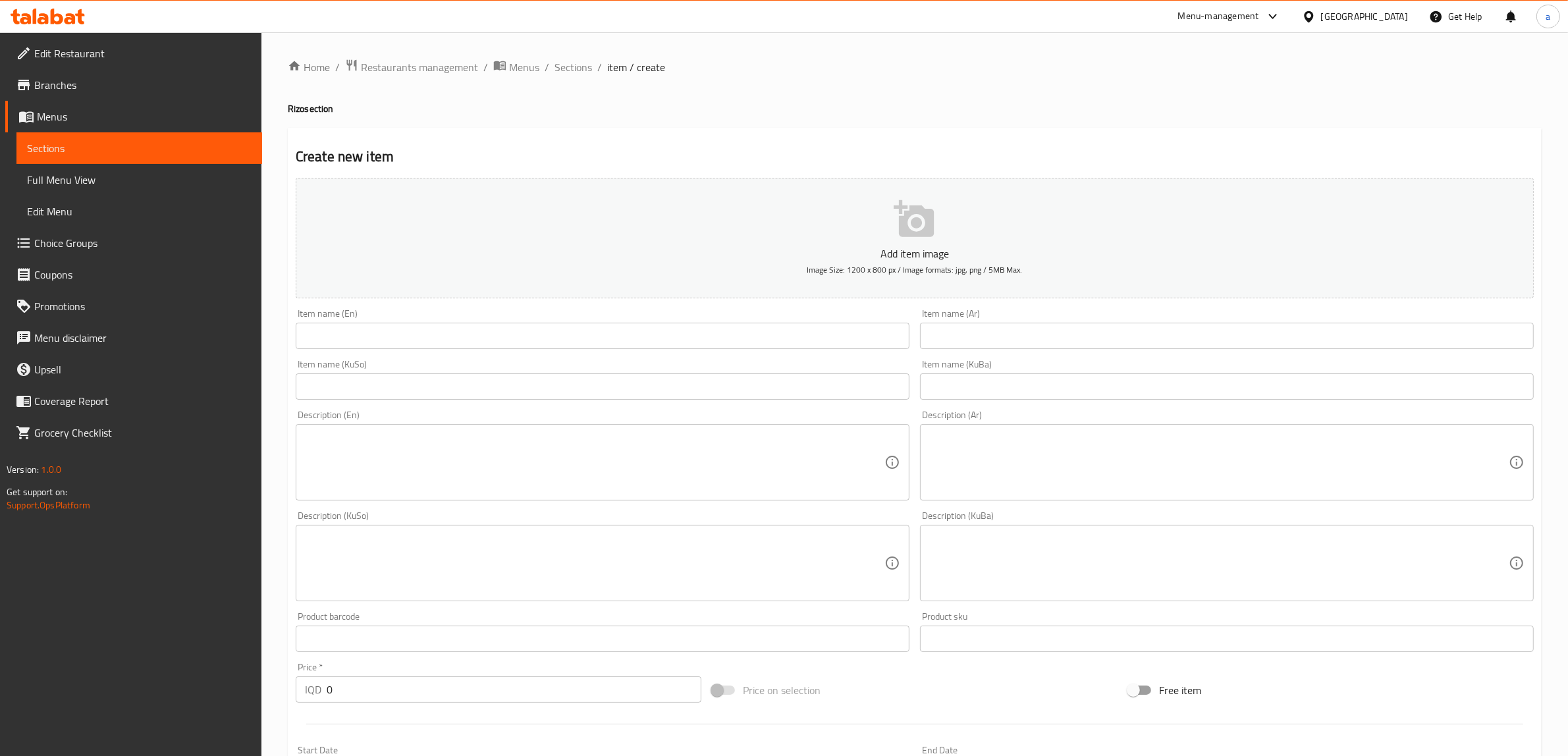
click at [689, 330] on input "text" at bounding box center [602, 336] width 614 height 27
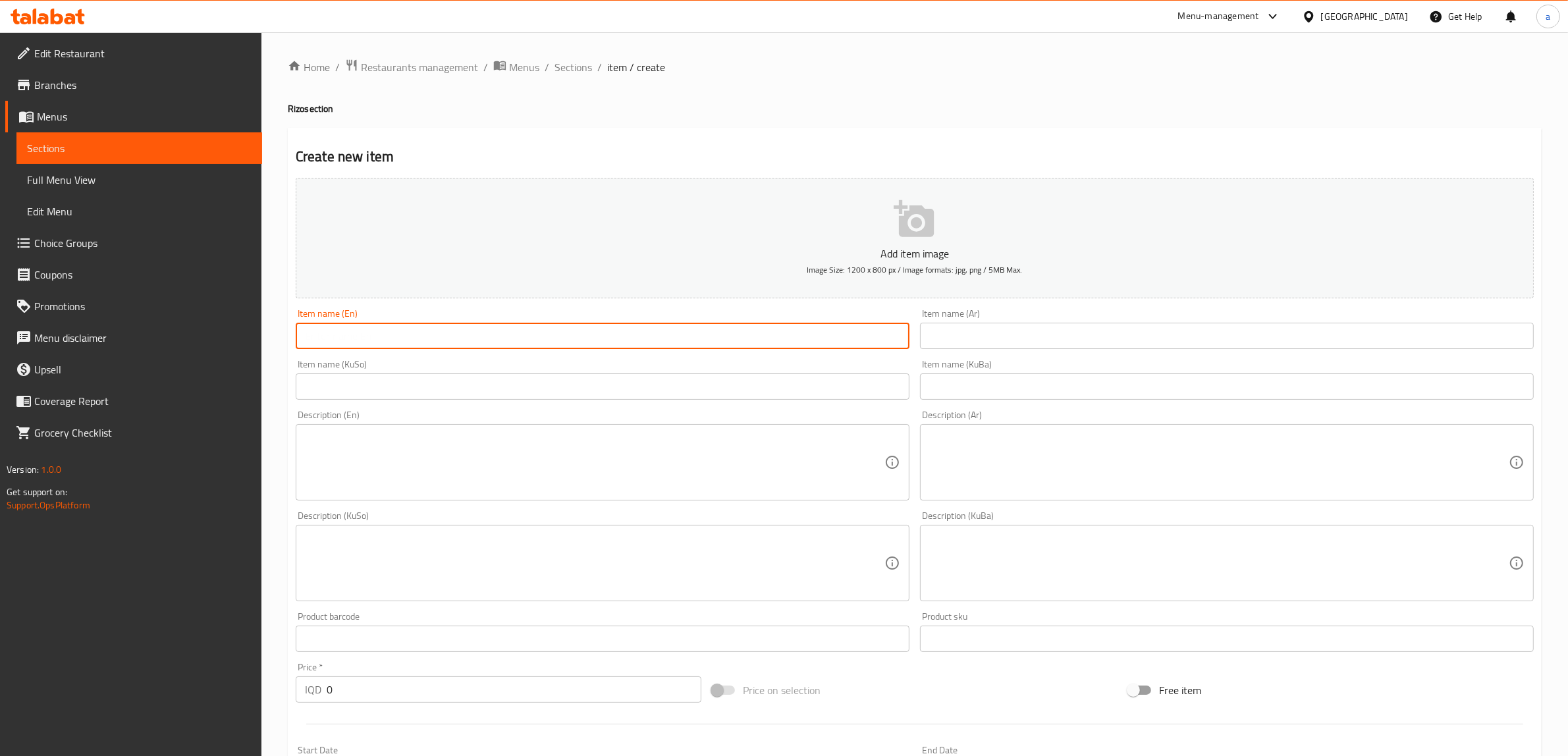
paste input "Rizo Shawarma Chicken"
type input "Rizo Shawarma Chicken"
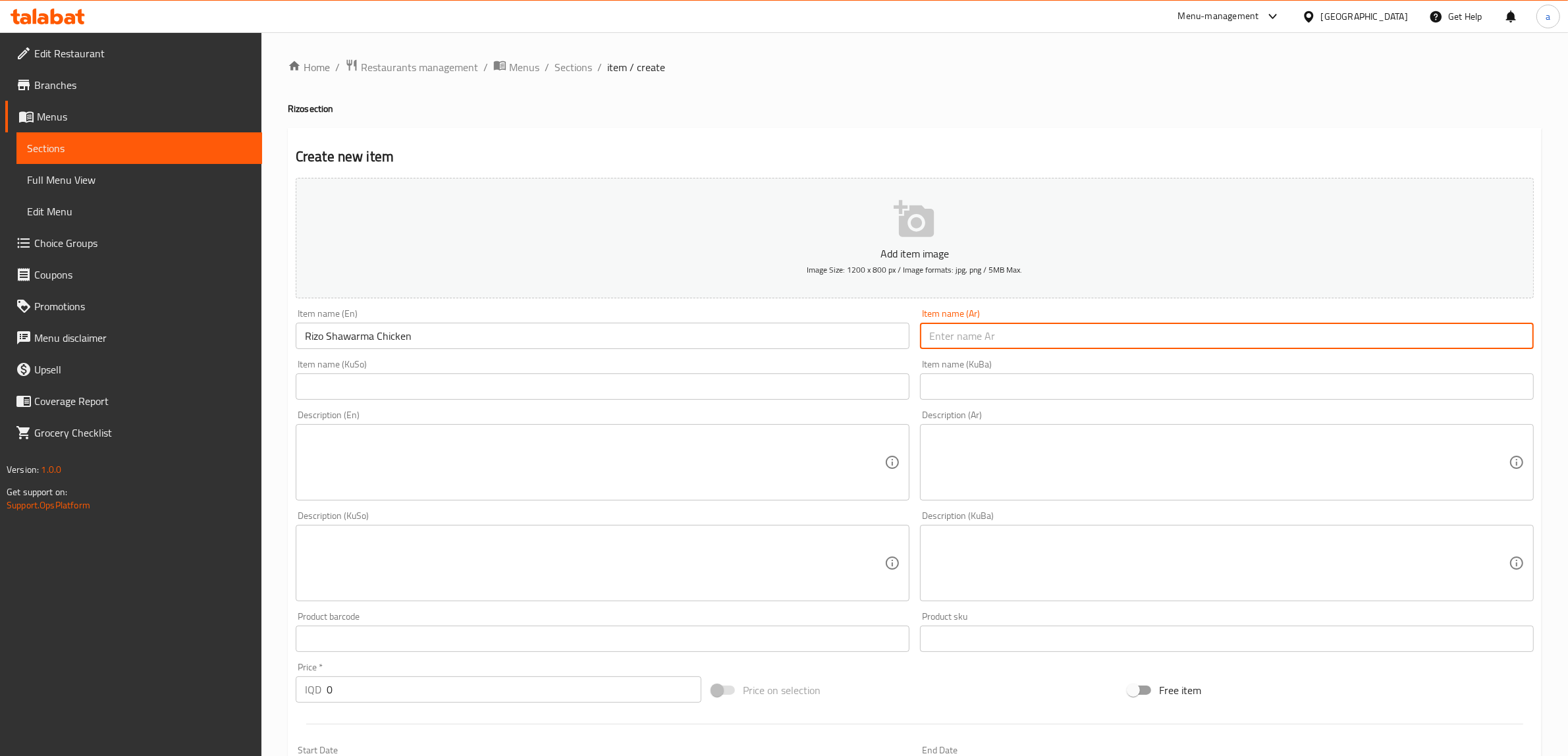
click at [969, 337] on input "text" at bounding box center [1227, 336] width 614 height 27
paste input "Rizo Shawarma Chicken"
drag, startPoint x: 1048, startPoint y: 336, endPoint x: 862, endPoint y: 348, distance: 186.4
click at [862, 348] on div "Add item image Image Size: 1200 x 800 px / Image formats: jpg, png / 5MB Max. I…" at bounding box center [914, 532] width 1249 height 719
paste input "[PERSON_NAME] دجاج"
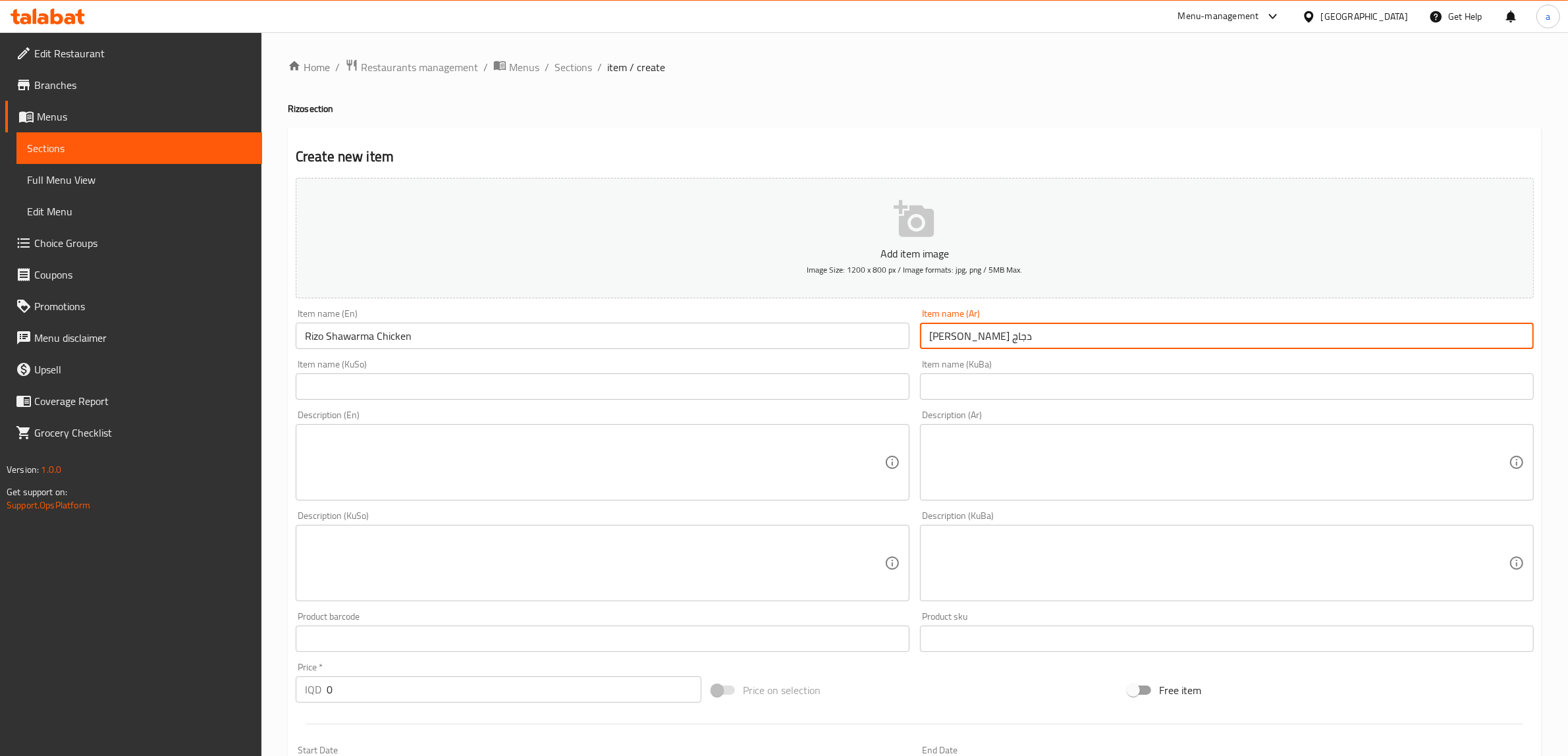
type input "[PERSON_NAME] دجاج"
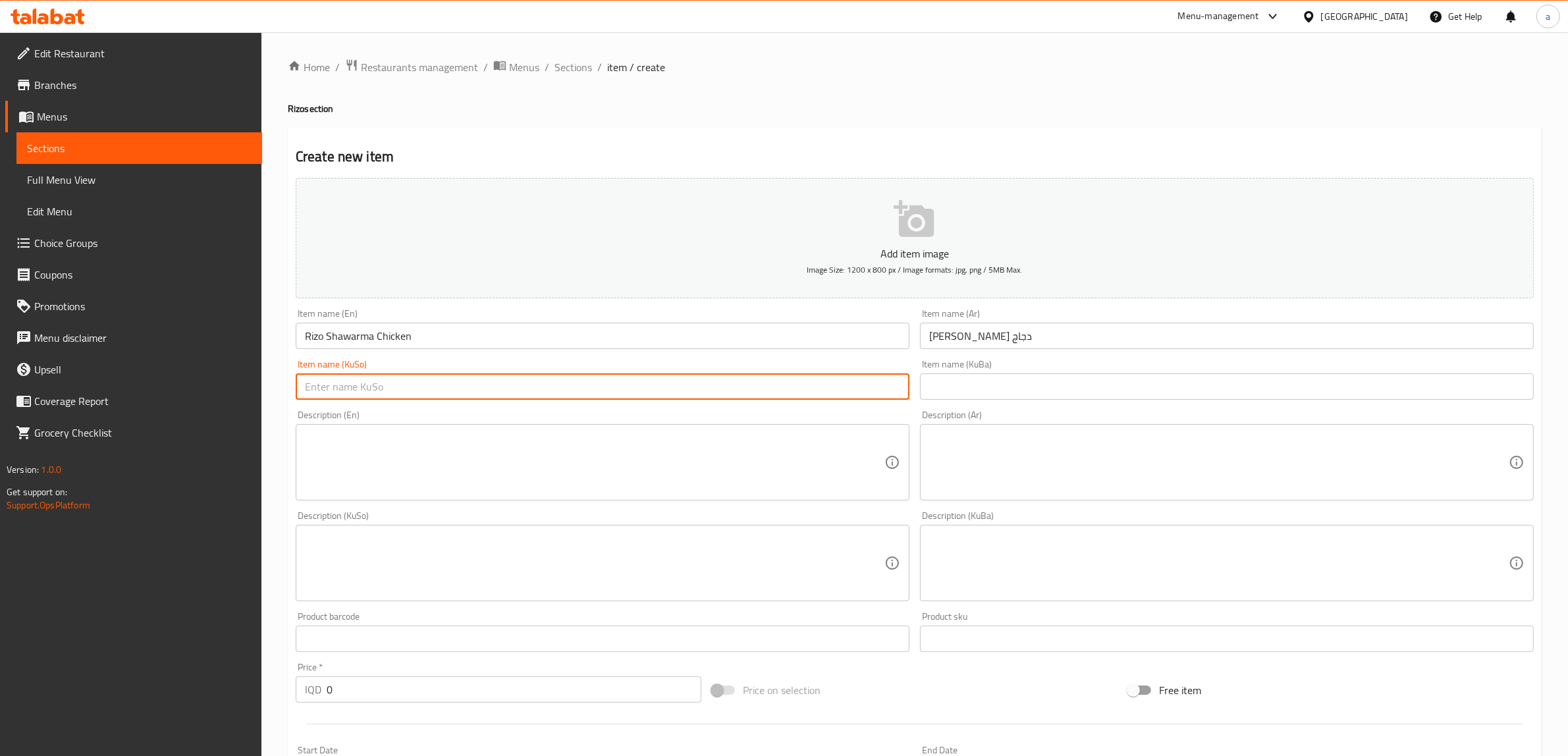
click at [606, 388] on input "text" at bounding box center [602, 386] width 614 height 27
paste input "ڕیزۆی شاورمەی مریشکی"
type input "ڕیزۆی شاورمەی مریشکی"
click at [1110, 380] on input "text" at bounding box center [1227, 386] width 614 height 27
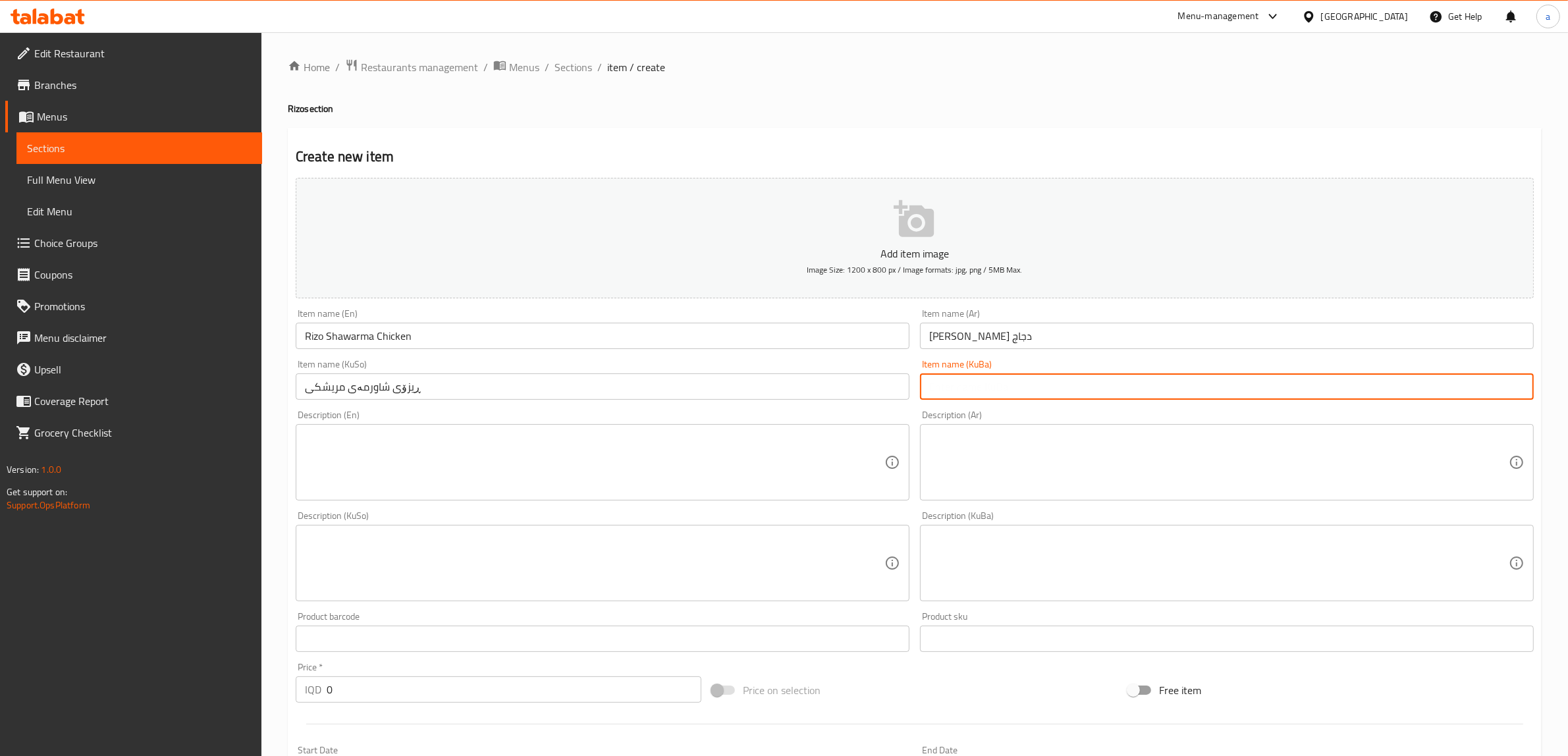
paste input "ڕیزۆی شاورمەی مریشکی"
type input "ڕیزۆی شاورمەی مریشکی"
click at [749, 471] on textarea at bounding box center [595, 462] width 580 height 63
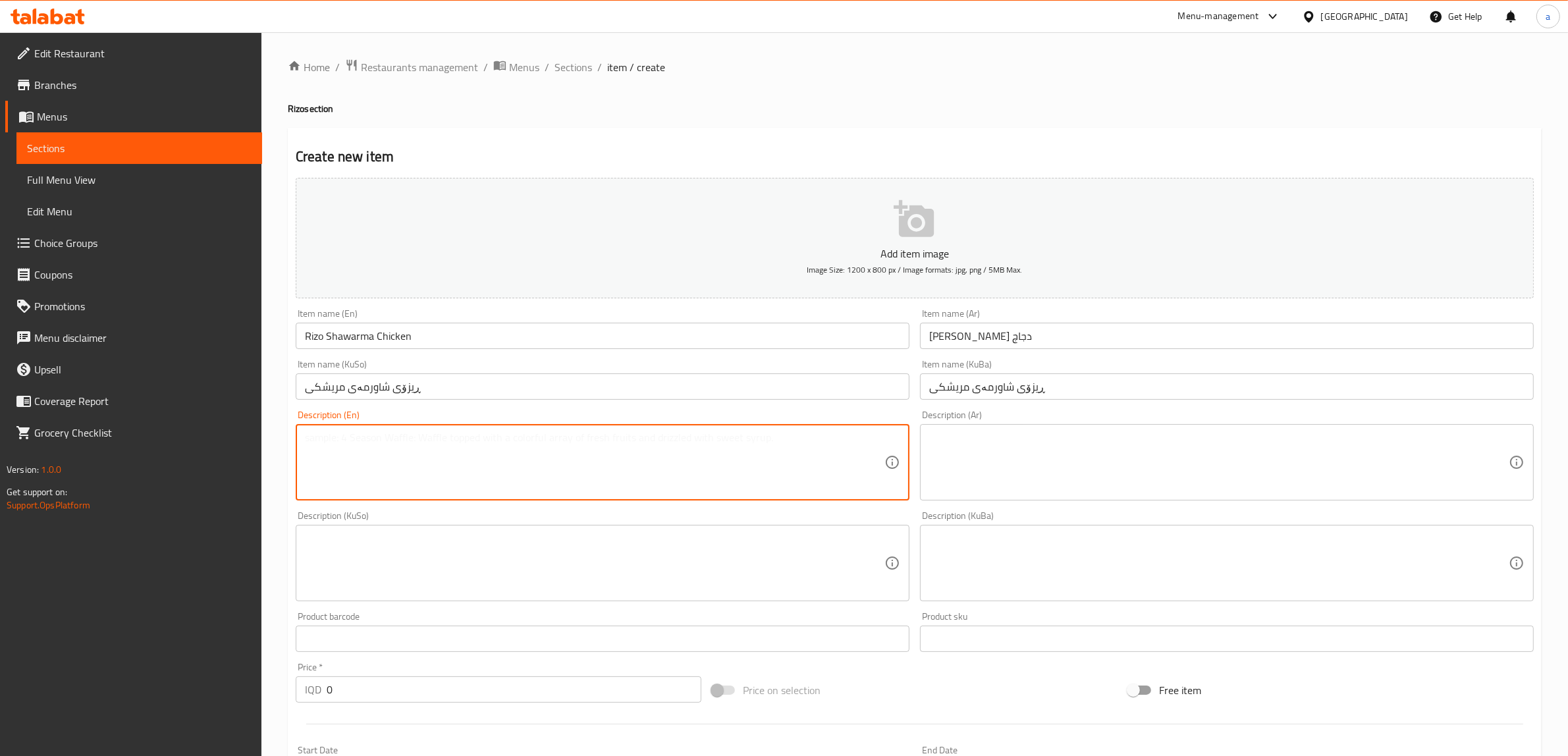
paste textarea "Spiced yellow rice, chicken shawarma slices, and rizzo sauce served with garlic…"
type textarea "Spiced yellow rice, chicken shawarma slices, and rizzo sauce served with garlic…"
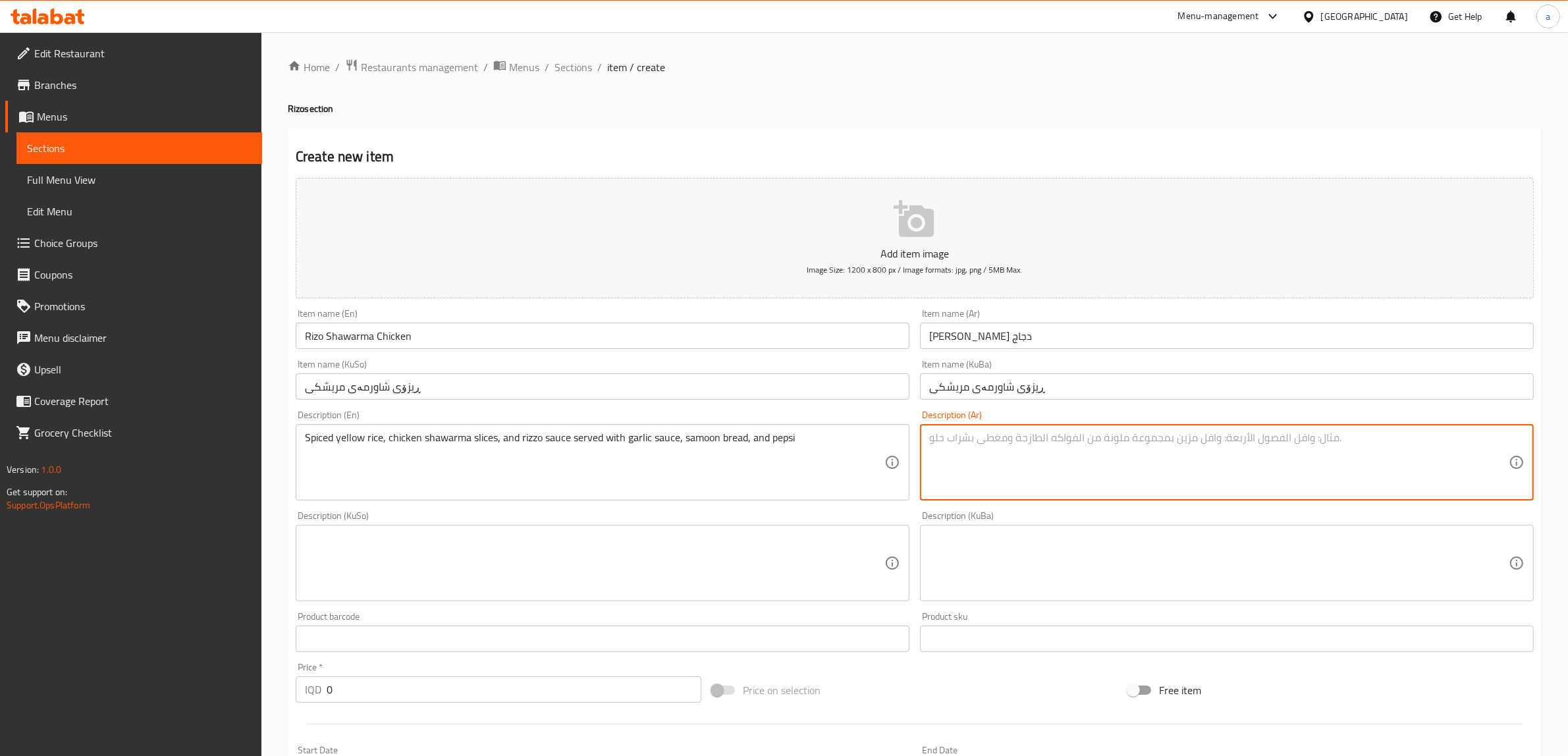
click at [986, 471] on textarea at bounding box center [1219, 462] width 580 height 63
paste textarea "رز اصفر متبل, شرائح شاورما دجاج وصلصة ريزو يقدم مع ثومية, صمون وبيبسي"
type textarea "رز اصفر متبل, شرائح شاورما دجاج وصلصة ريزو يقدم مع ثومية, صمون وبيبسي"
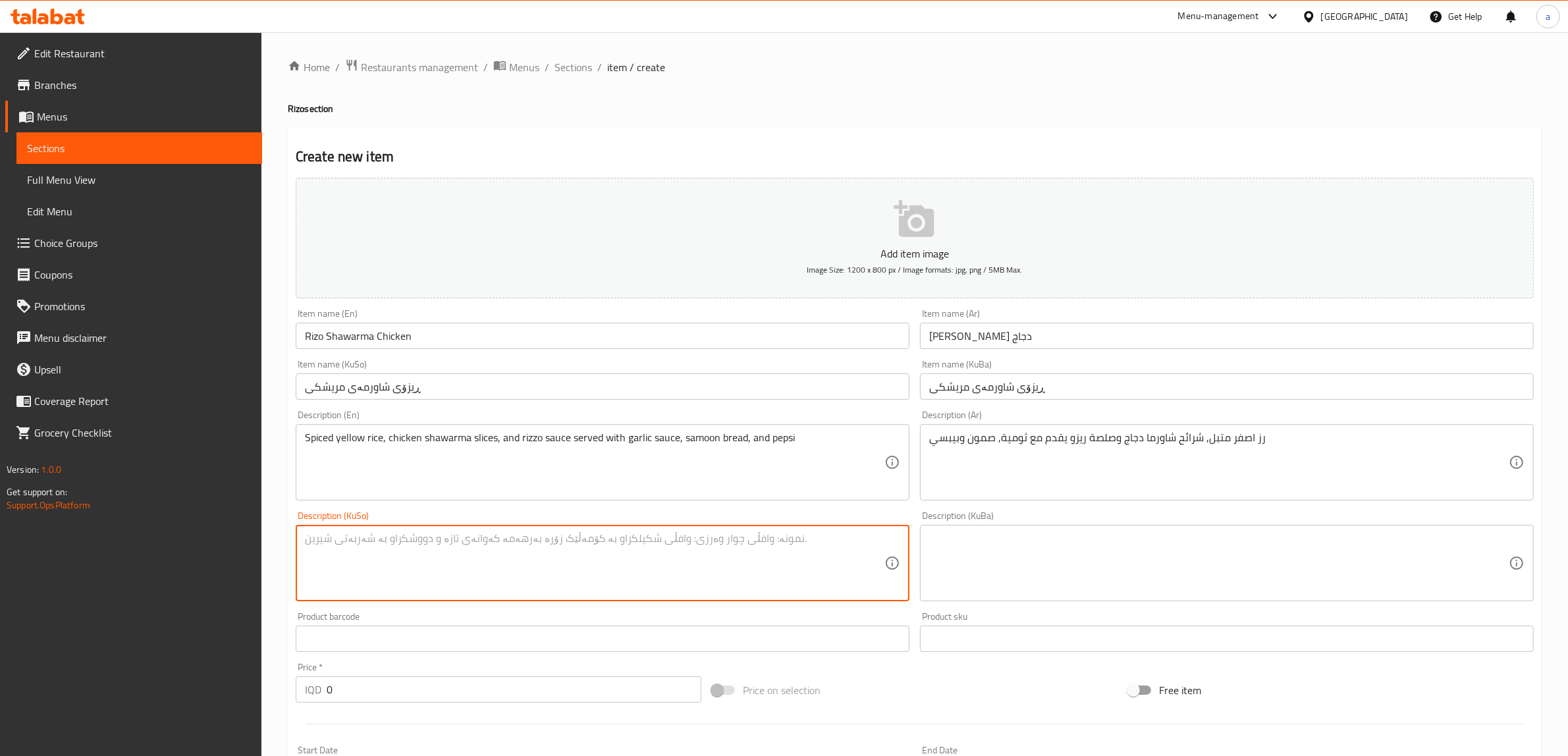
click at [738, 586] on textarea at bounding box center [595, 563] width 580 height 63
paste textarea "برنجی زەردی بەهاراتدار و پارچە شاورمەی مریشک و سۆسی ڕیزۆ لەگەڵ سۆسی سیر و سەموو…"
type textarea "برنجی زەردی بەهاراتدار و پارچە شاورمەی مریشک و سۆسی ڕیزۆ لەگەڵ سۆسی سیر و سەموو…"
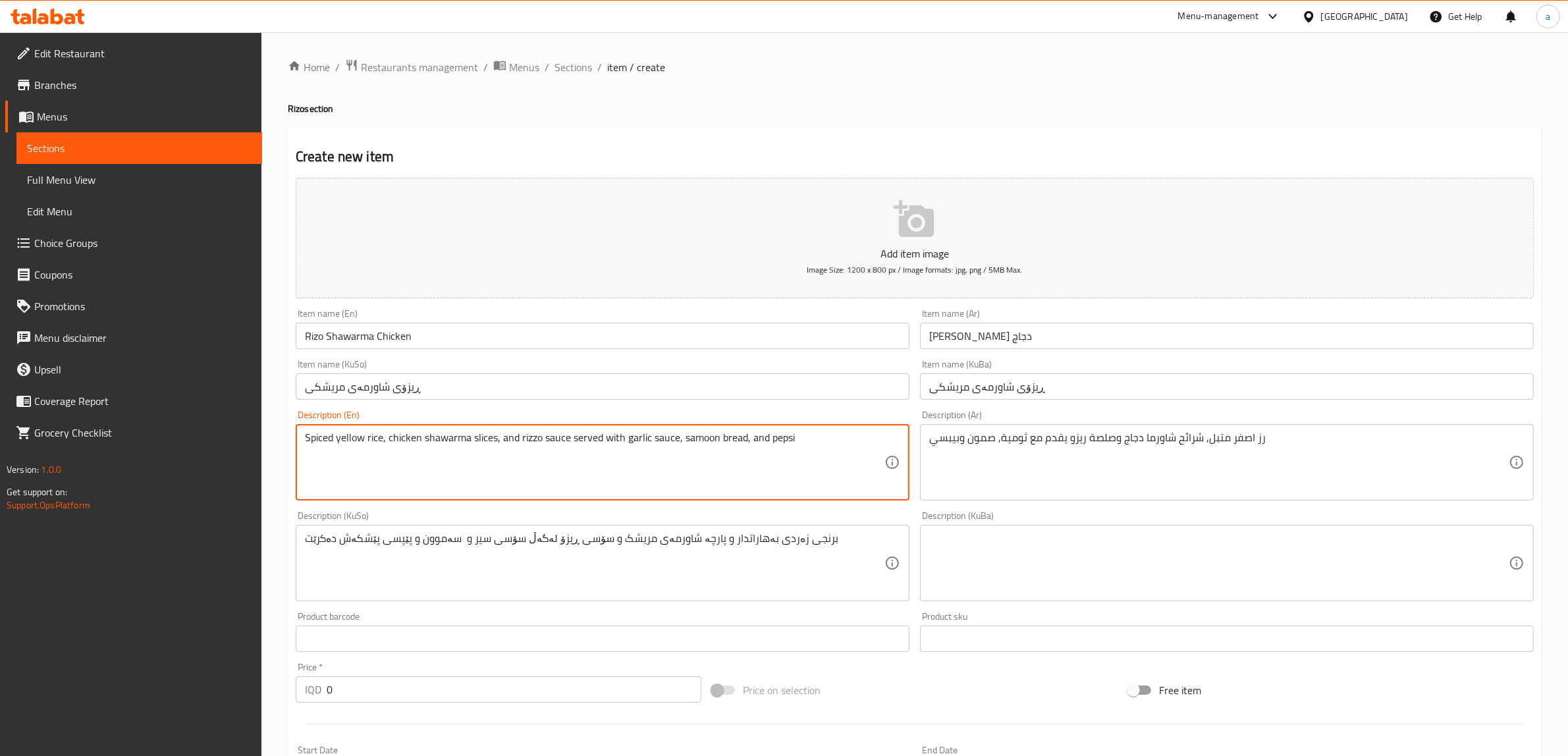
drag, startPoint x: 782, startPoint y: 439, endPoint x: 983, endPoint y: 552, distance: 230.6
click at [983, 552] on textarea at bounding box center [1219, 563] width 580 height 63
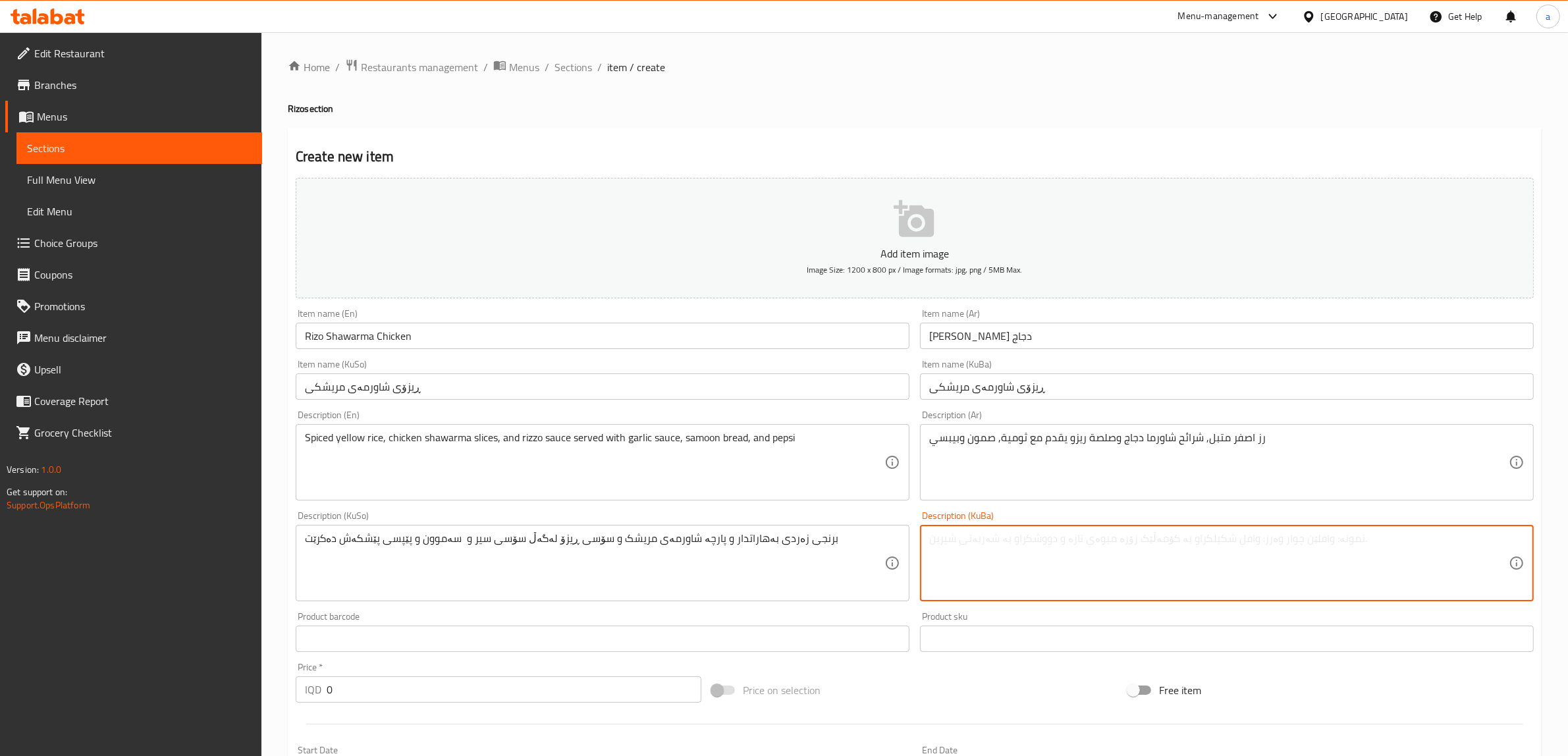
paste textarea "برنجی زەردی بەهاراتدار و پارچە شاورمەی مریشک و سۆسی ڕیزۆ لەگەڵ سۆسی سیر و سەموو…"
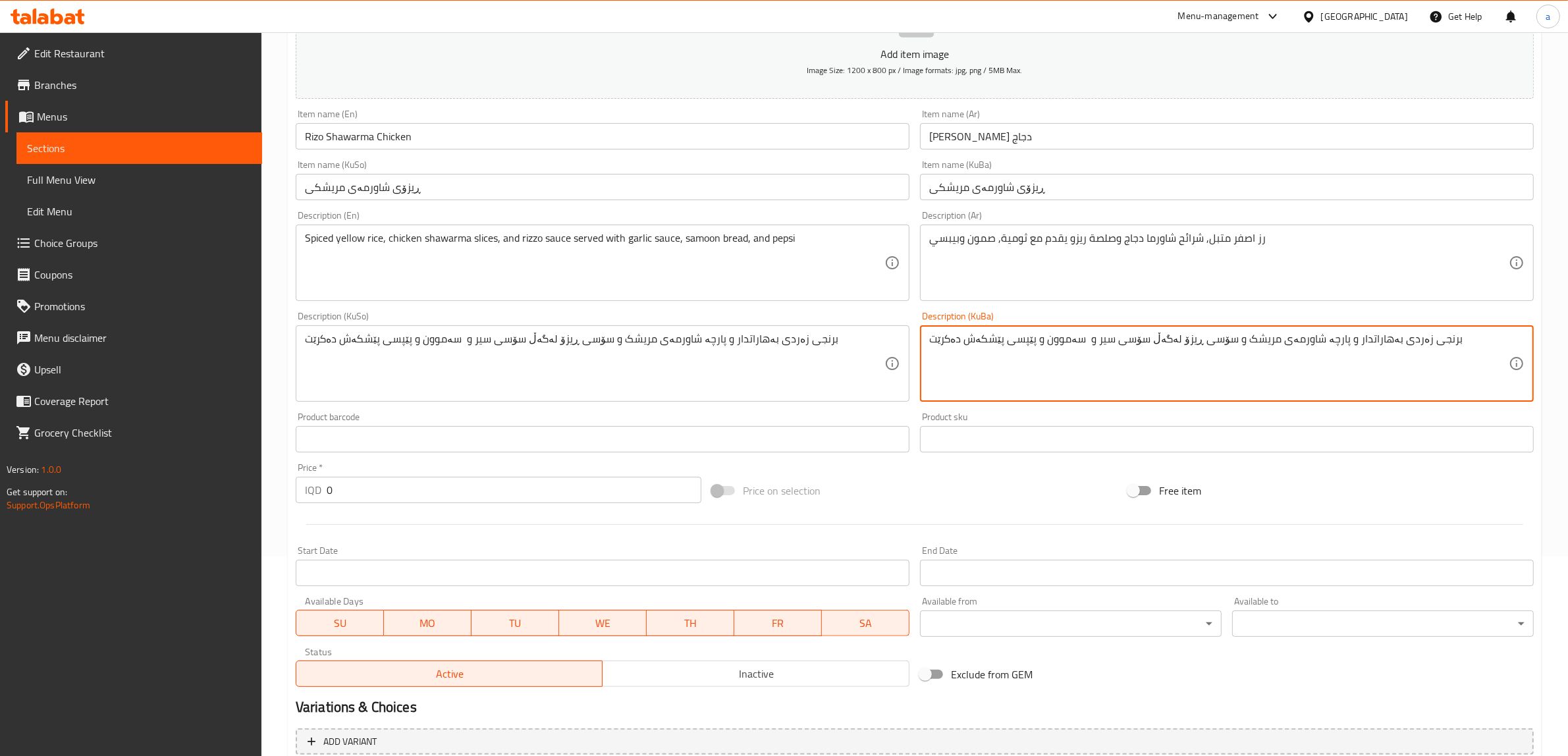
scroll to position [202, 0]
type textarea "برنجی زەردی بەهاراتدار و پارچە شاورمەی مریشک و سۆسی ڕیزۆ لەگەڵ سۆسی سیر و سەموو…"
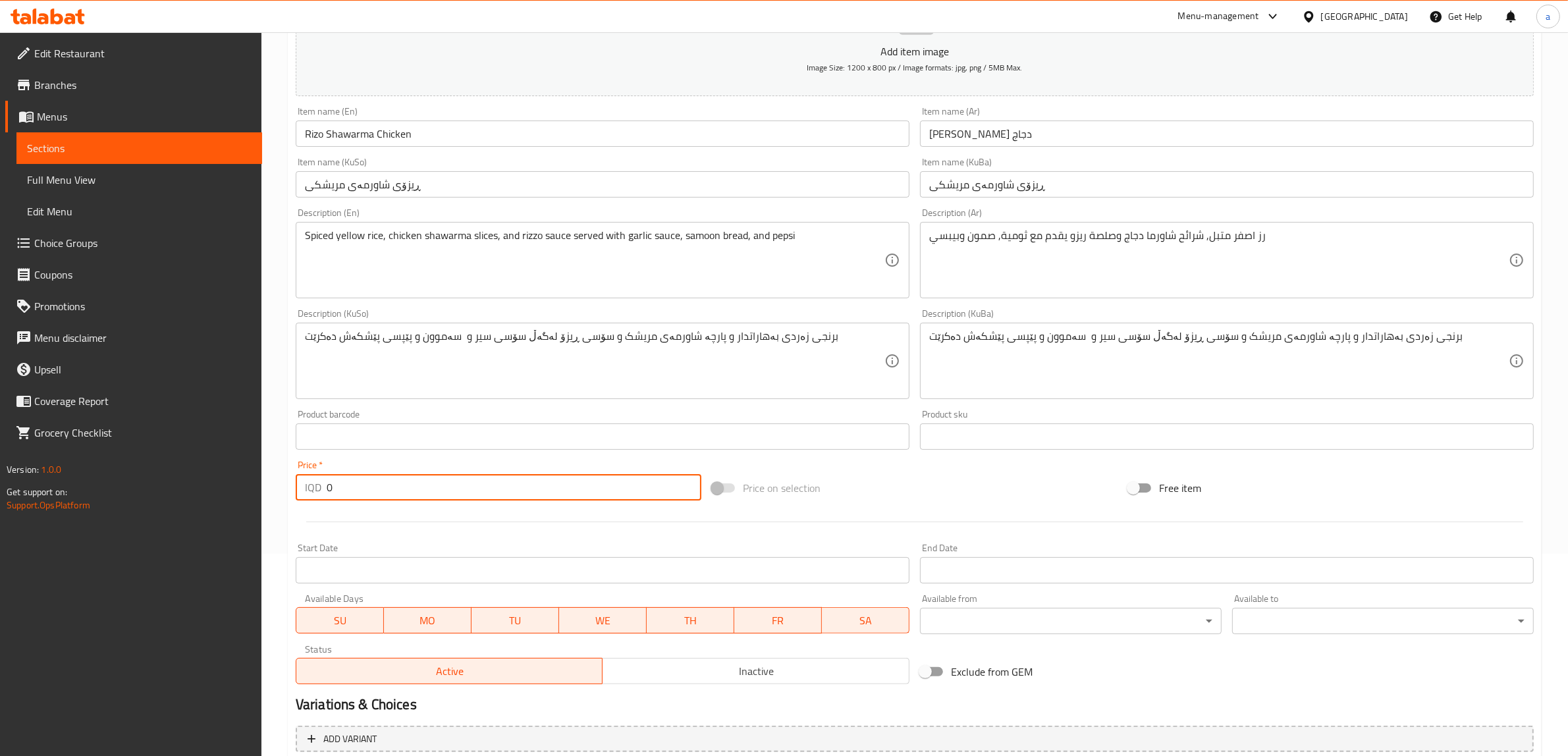
drag, startPoint x: 367, startPoint y: 491, endPoint x: 304, endPoint y: 492, distance: 63.0
click at [304, 492] on div "IQD 0 Price *" at bounding box center [499, 487] width 406 height 27
paste input "700"
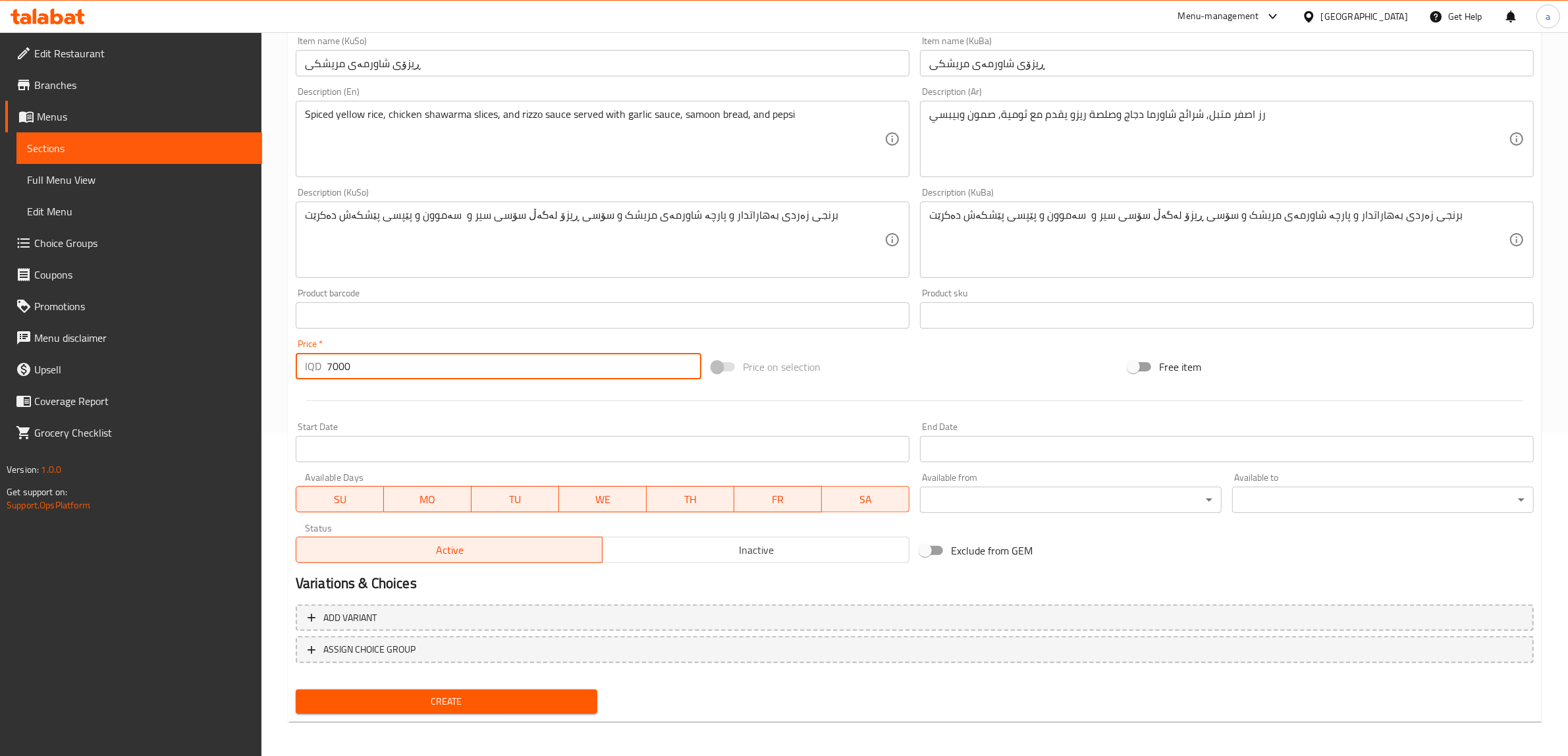
type input "7000"
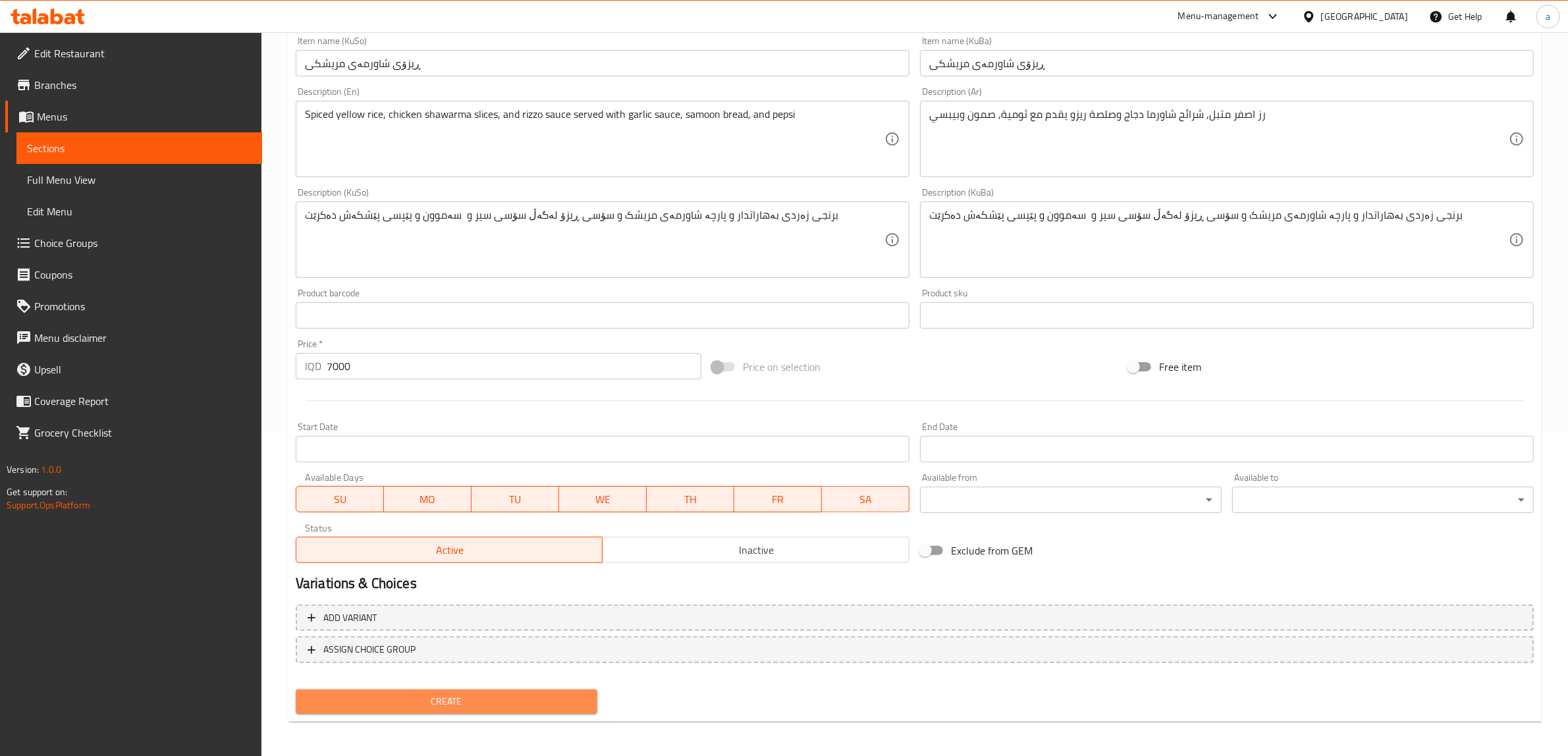
click at [532, 706] on span "Create" at bounding box center [447, 702] width 281 height 16
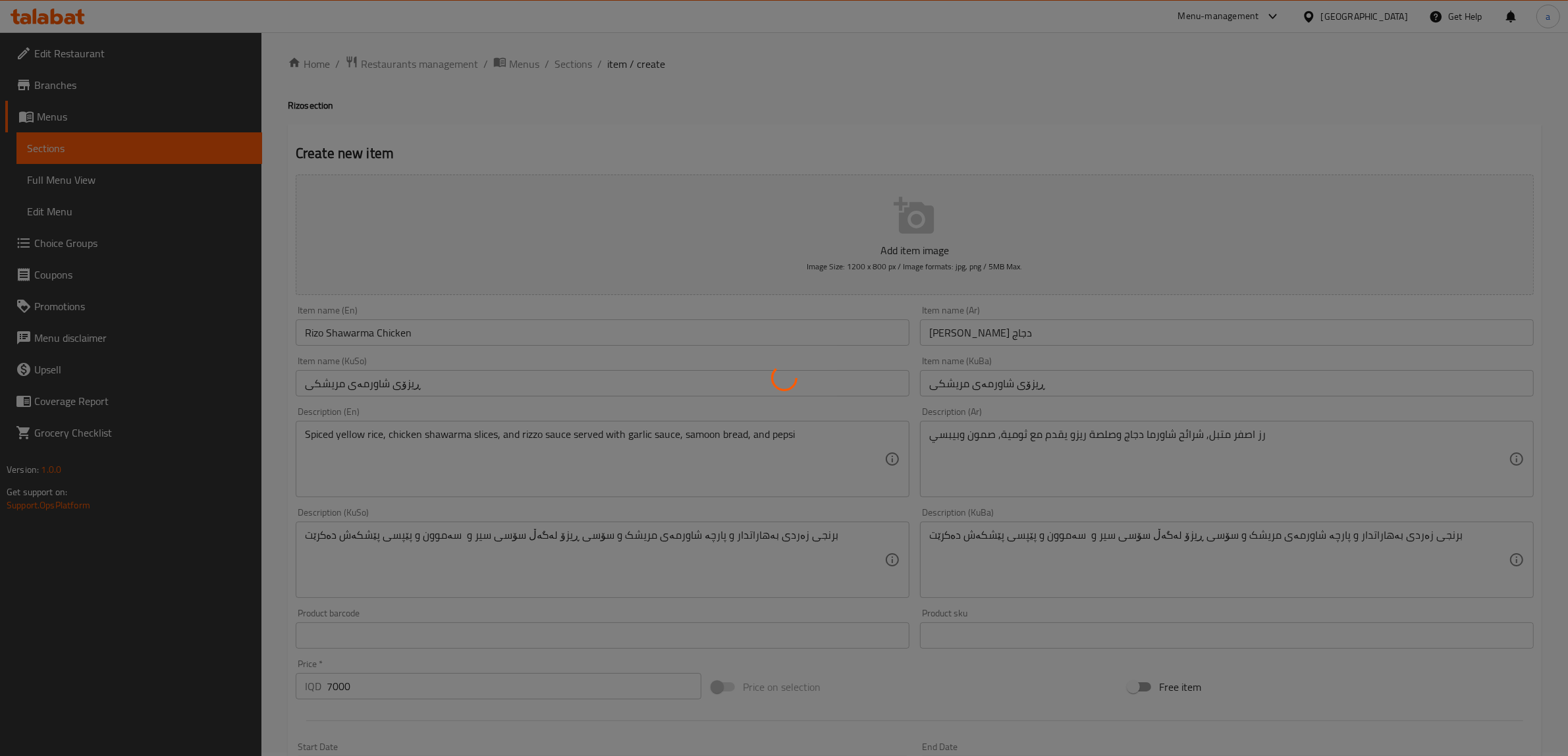
scroll to position [0, 0]
type input "0"
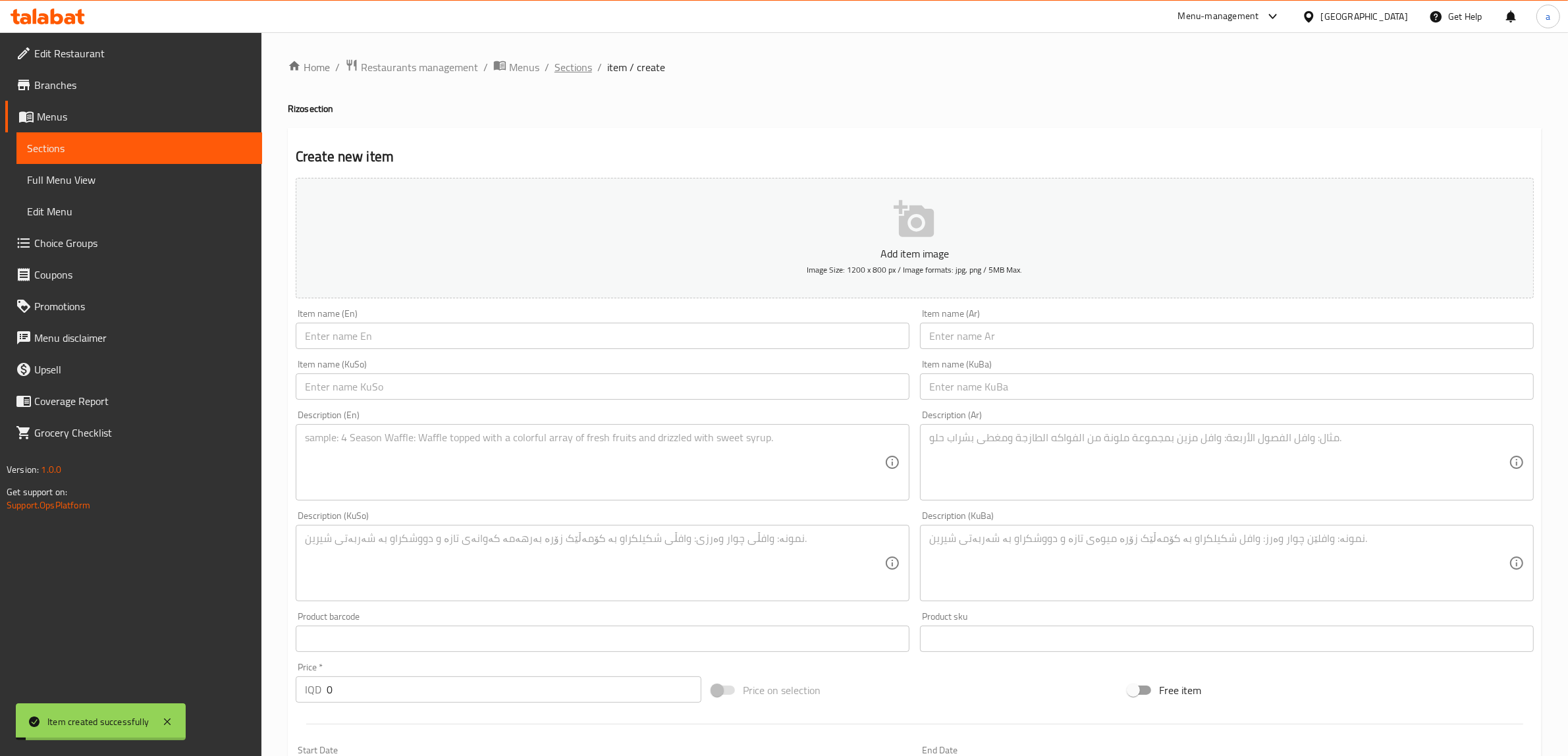
click at [584, 69] on span "Sections" at bounding box center [573, 67] width 37 height 16
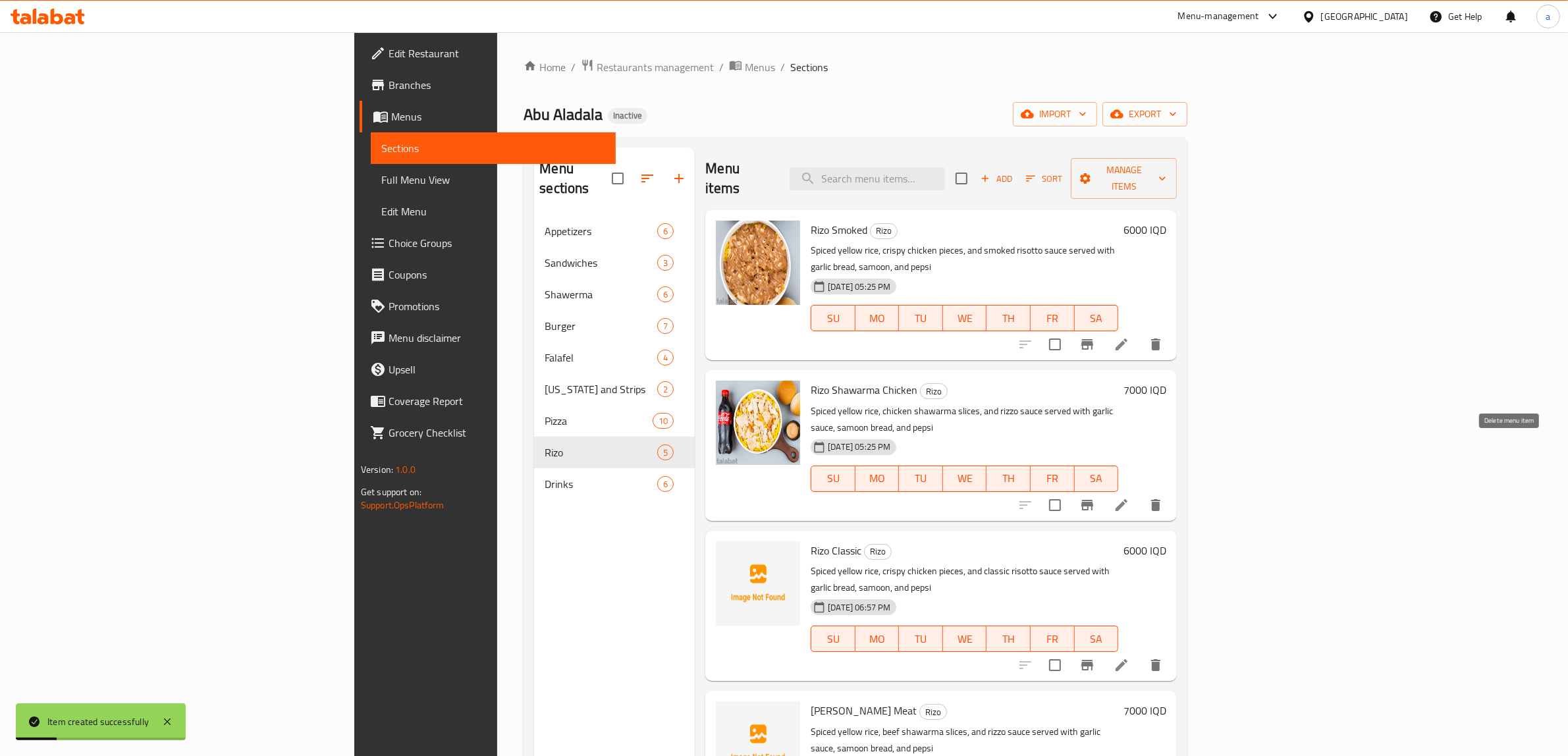
click at [1164, 497] on icon "delete" at bounding box center [1155, 505] width 16 height 16
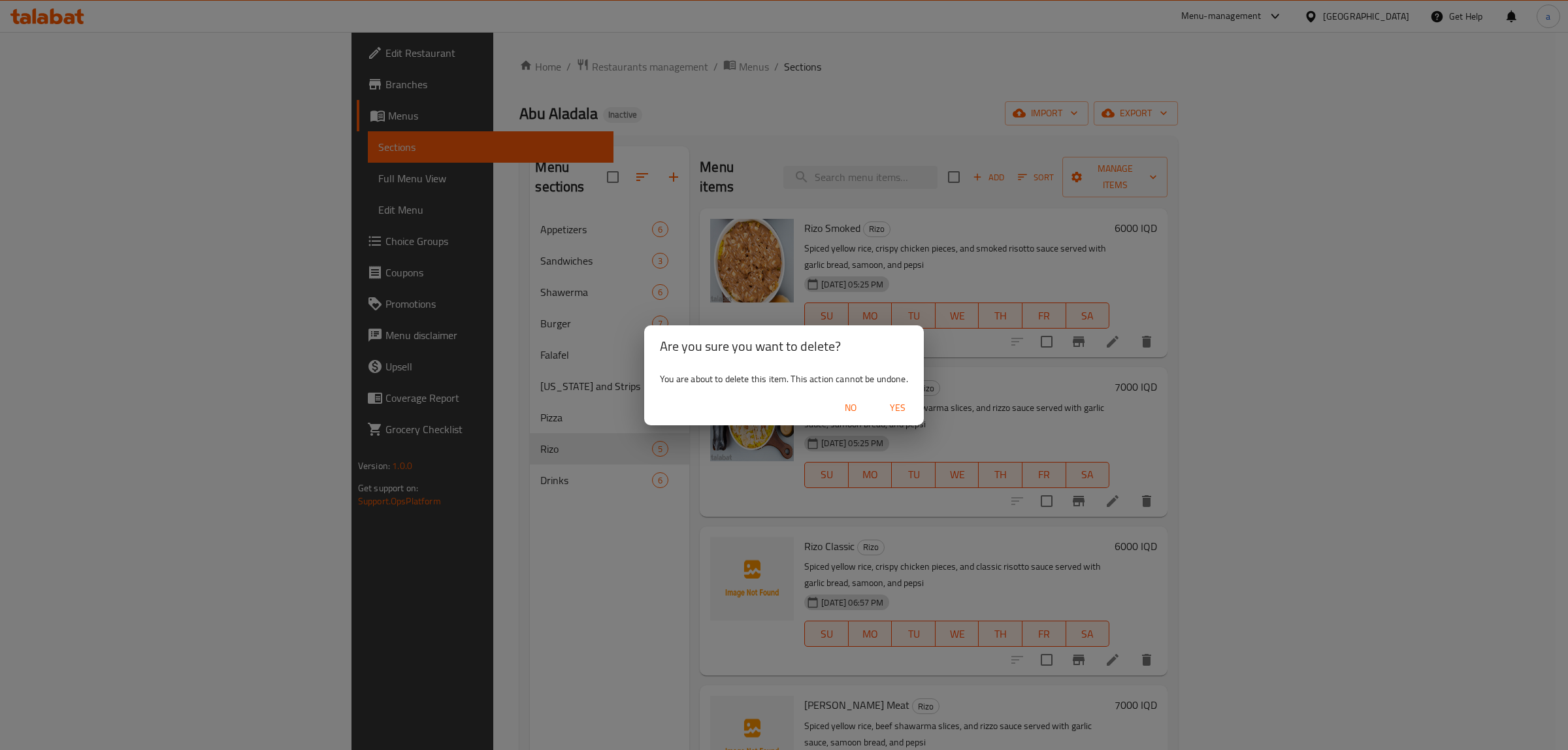
click at [903, 404] on span "Yes" at bounding box center [897, 408] width 31 height 16
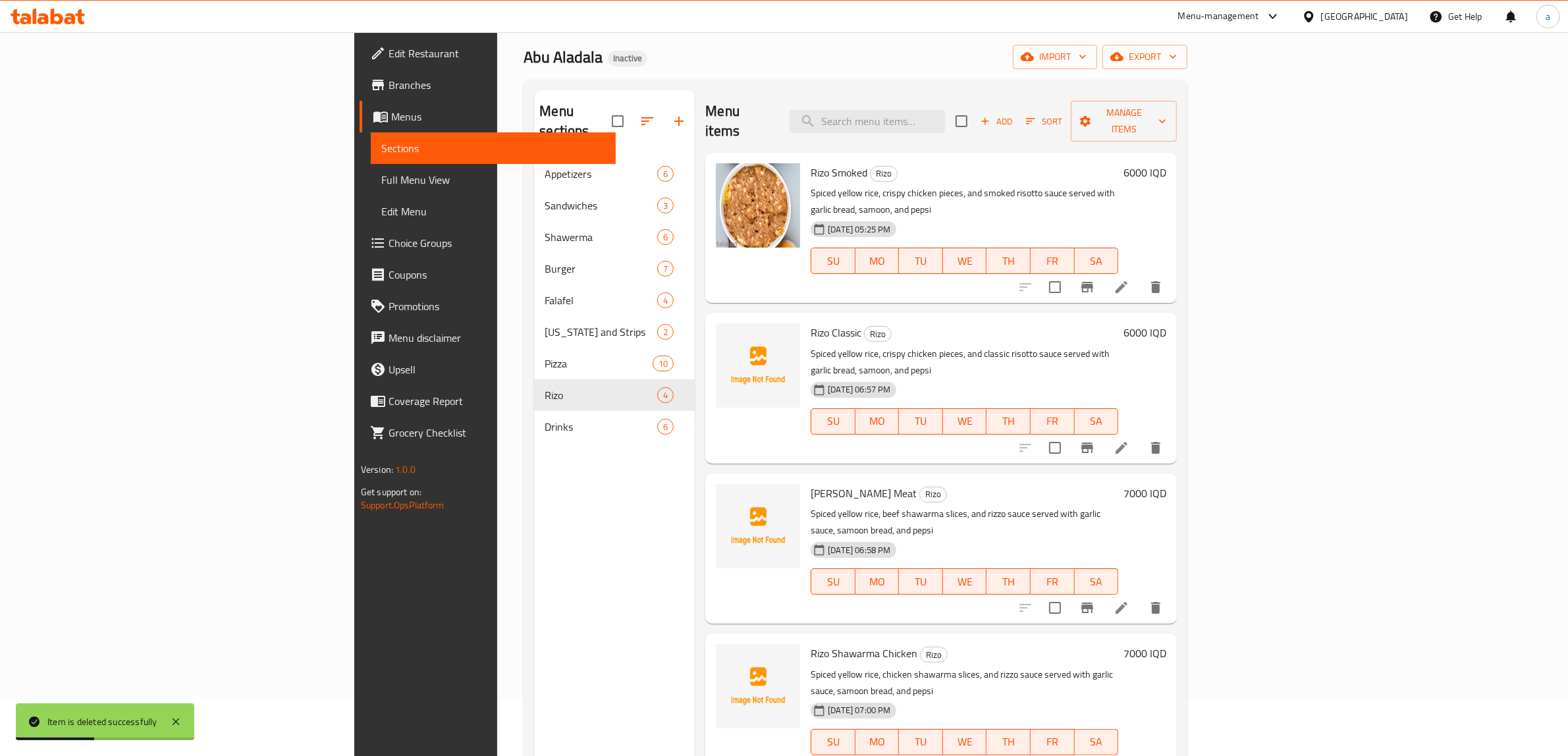
scroll to position [30, 0]
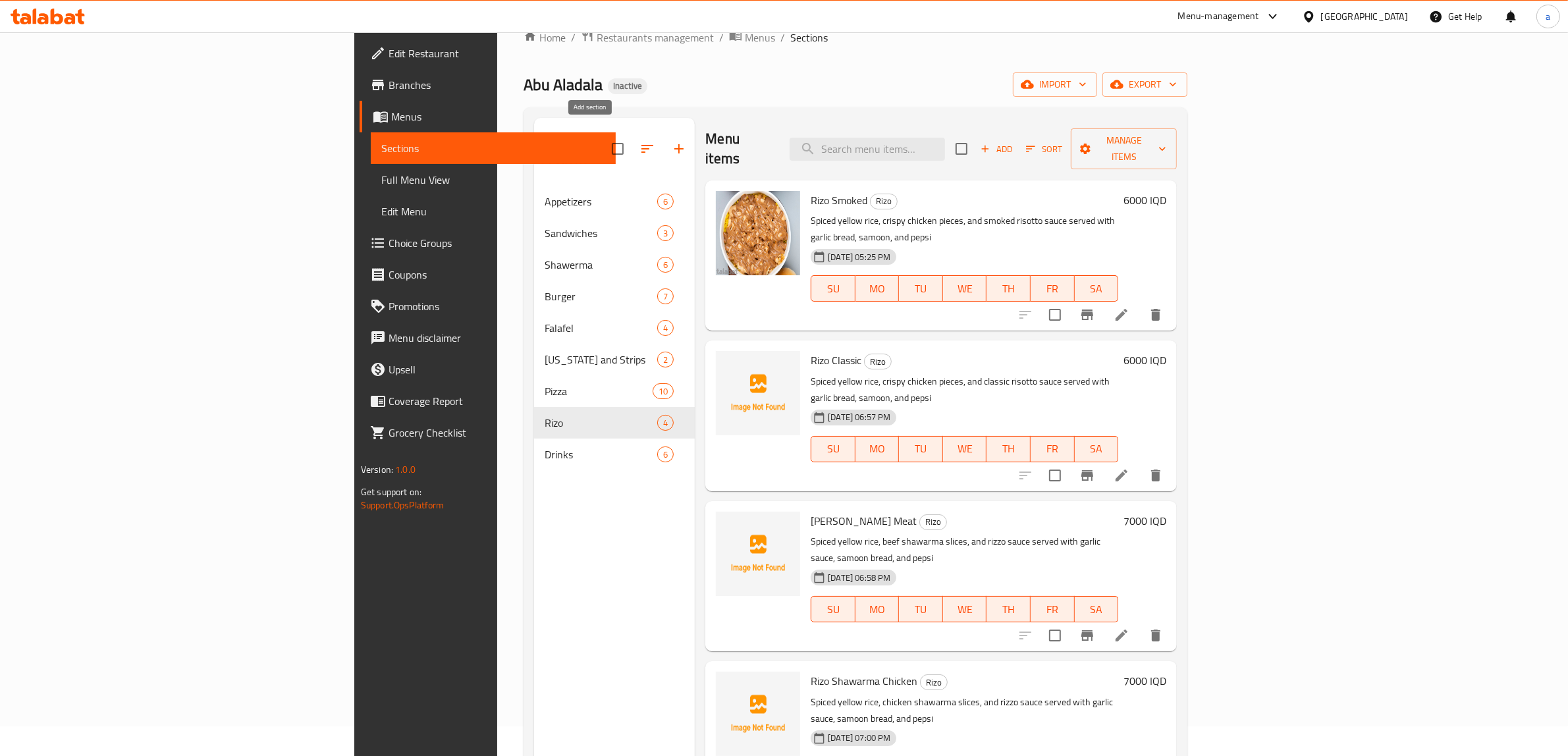
click at [663, 149] on button "button" at bounding box center [679, 148] width 31 height 31
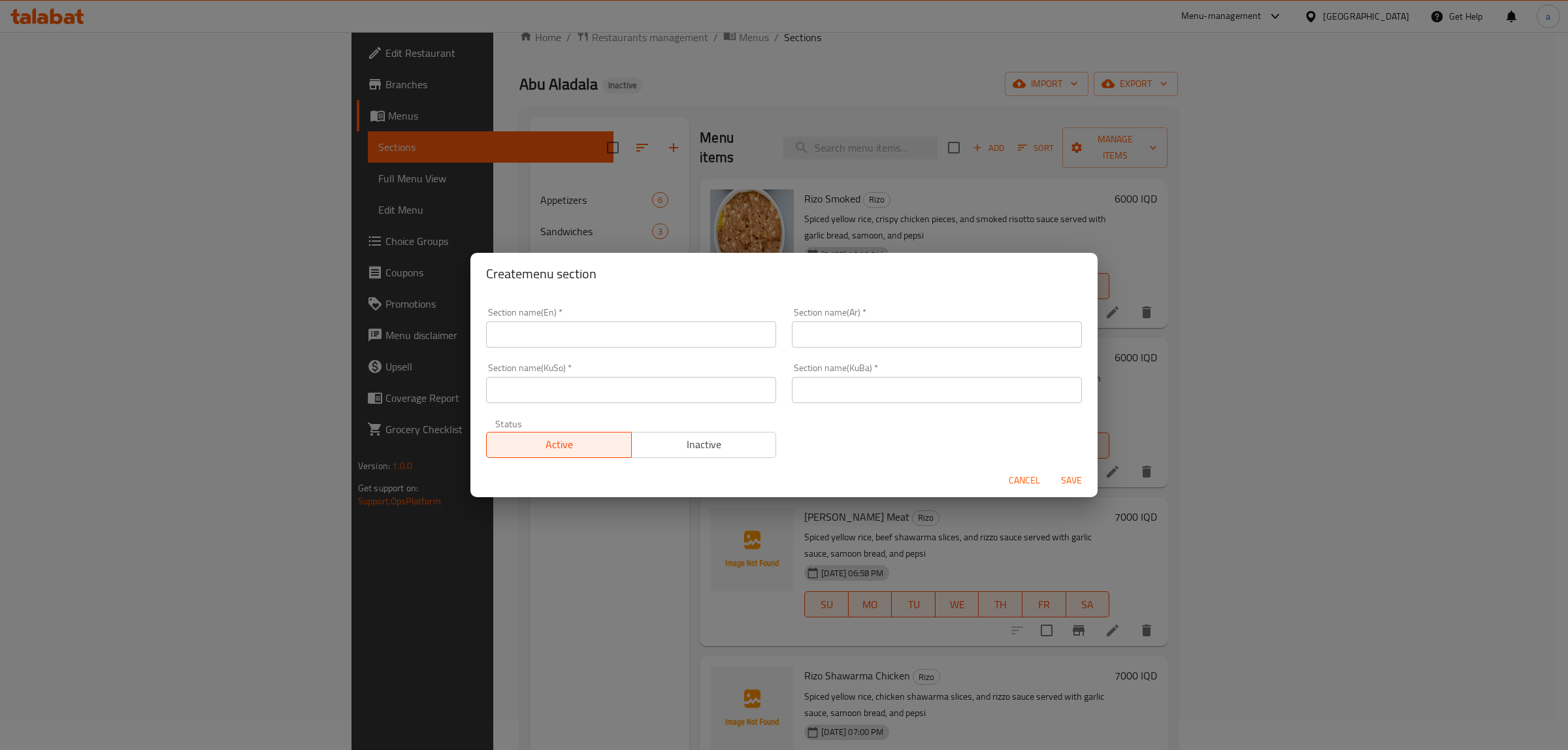
click at [568, 345] on input "text" at bounding box center [630, 334] width 290 height 26
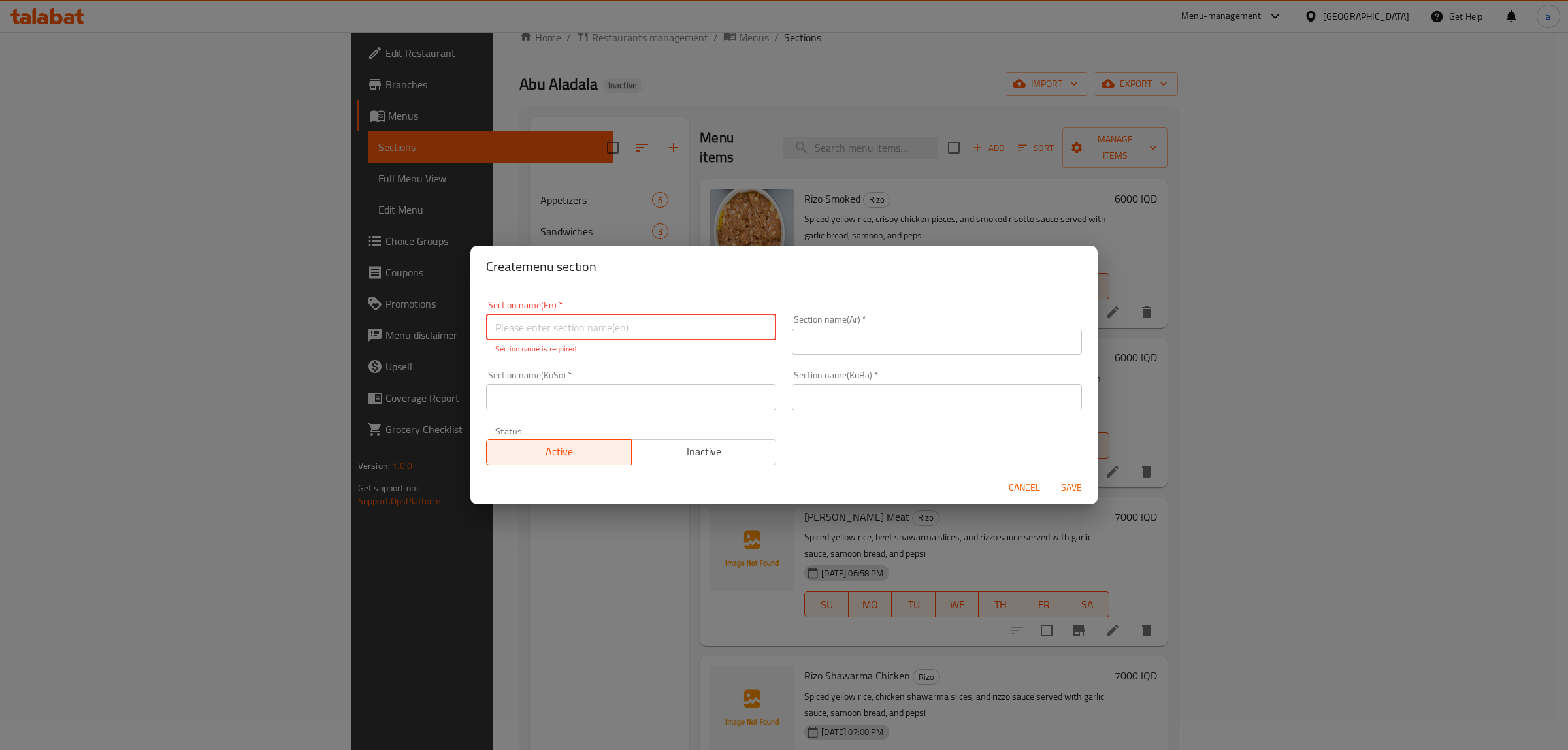
paste input "Saj"
type input "Saj"
click at [846, 338] on input "text" at bounding box center [936, 341] width 290 height 26
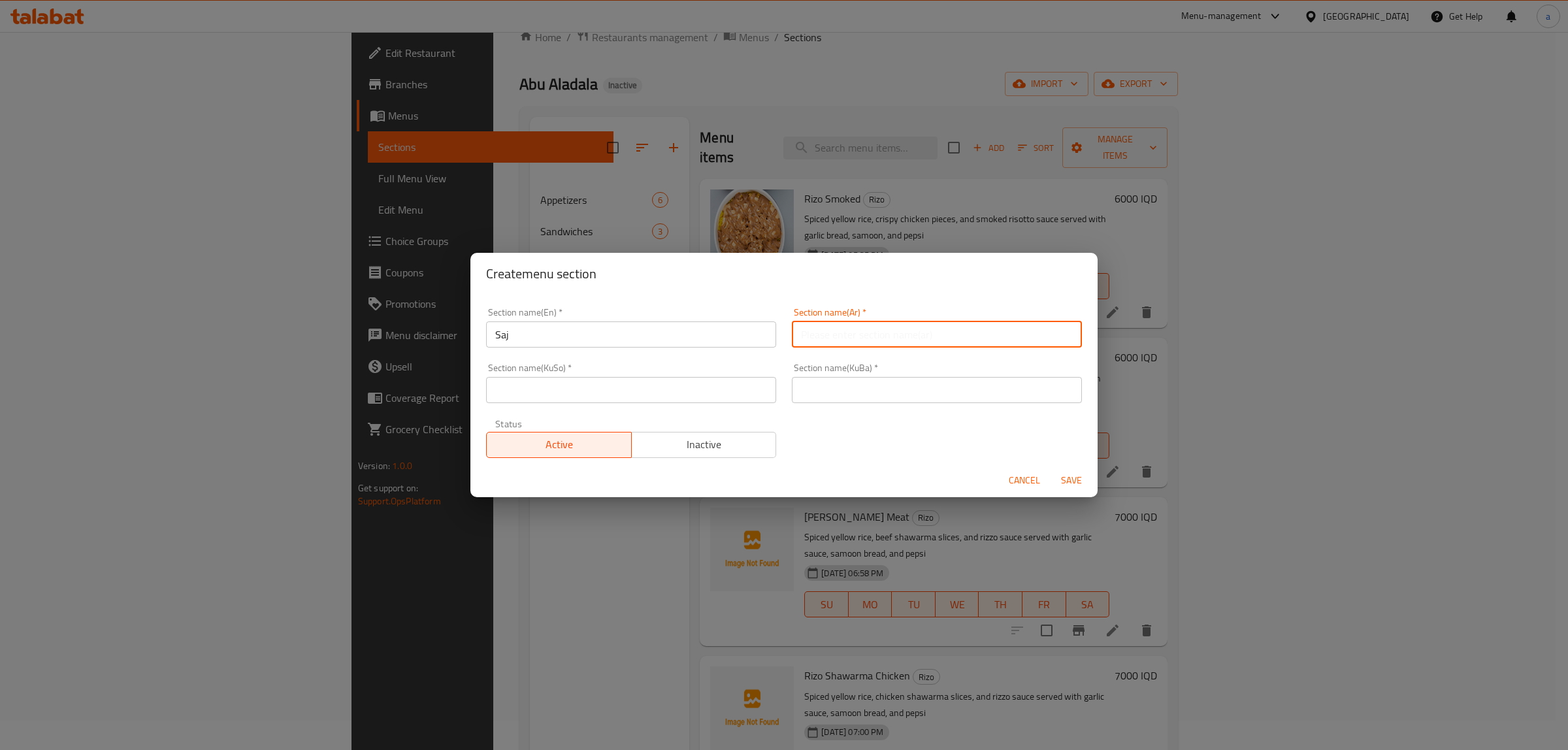
paste input "صاج"
type input "صاج"
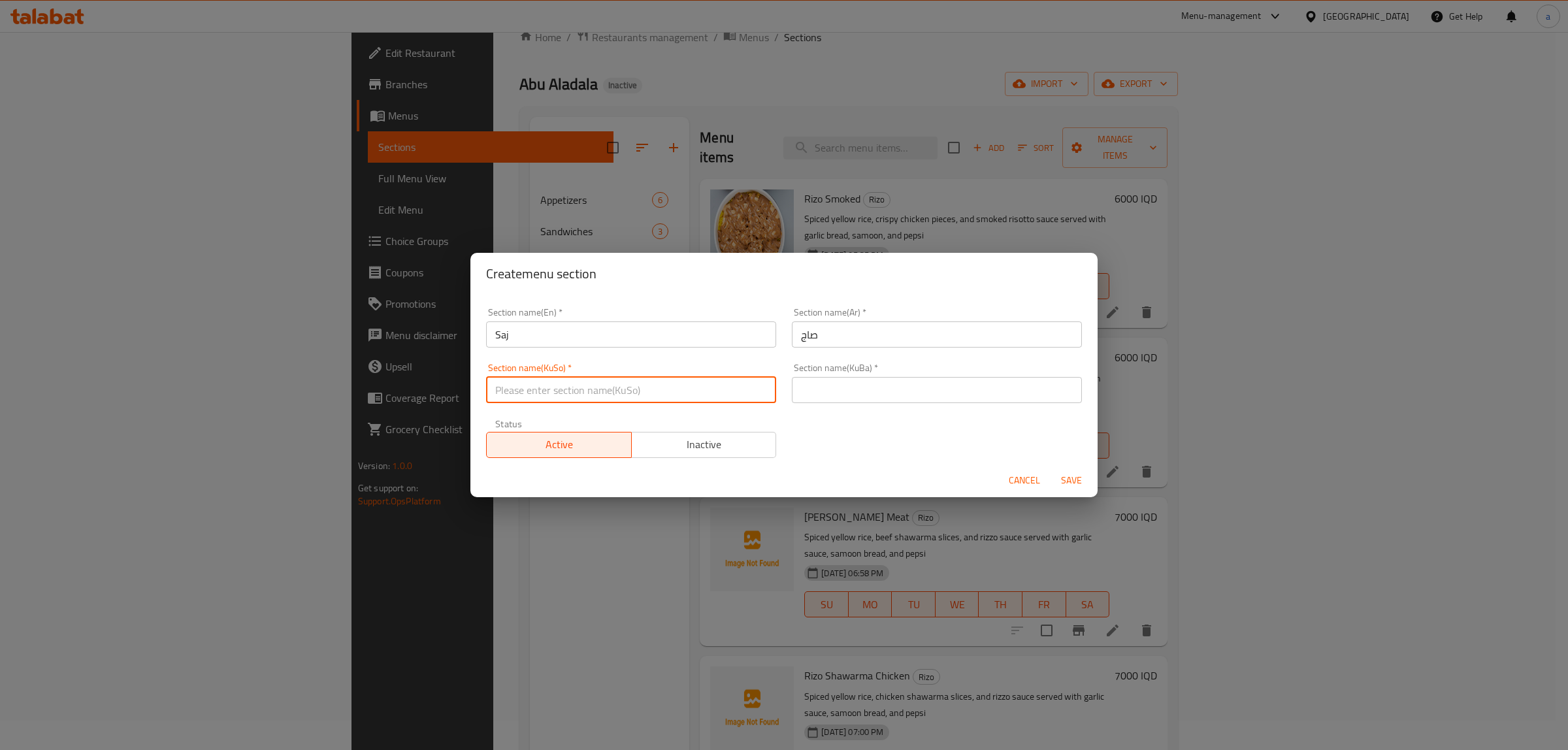
click at [694, 397] on input "text" at bounding box center [630, 390] width 290 height 26
paste input "ساج"
type input "ساج"
click at [840, 403] on div "Section name(KuBa)   * Section name(KuBa) *" at bounding box center [936, 383] width 306 height 55
click at [840, 392] on input "text" at bounding box center [936, 390] width 290 height 26
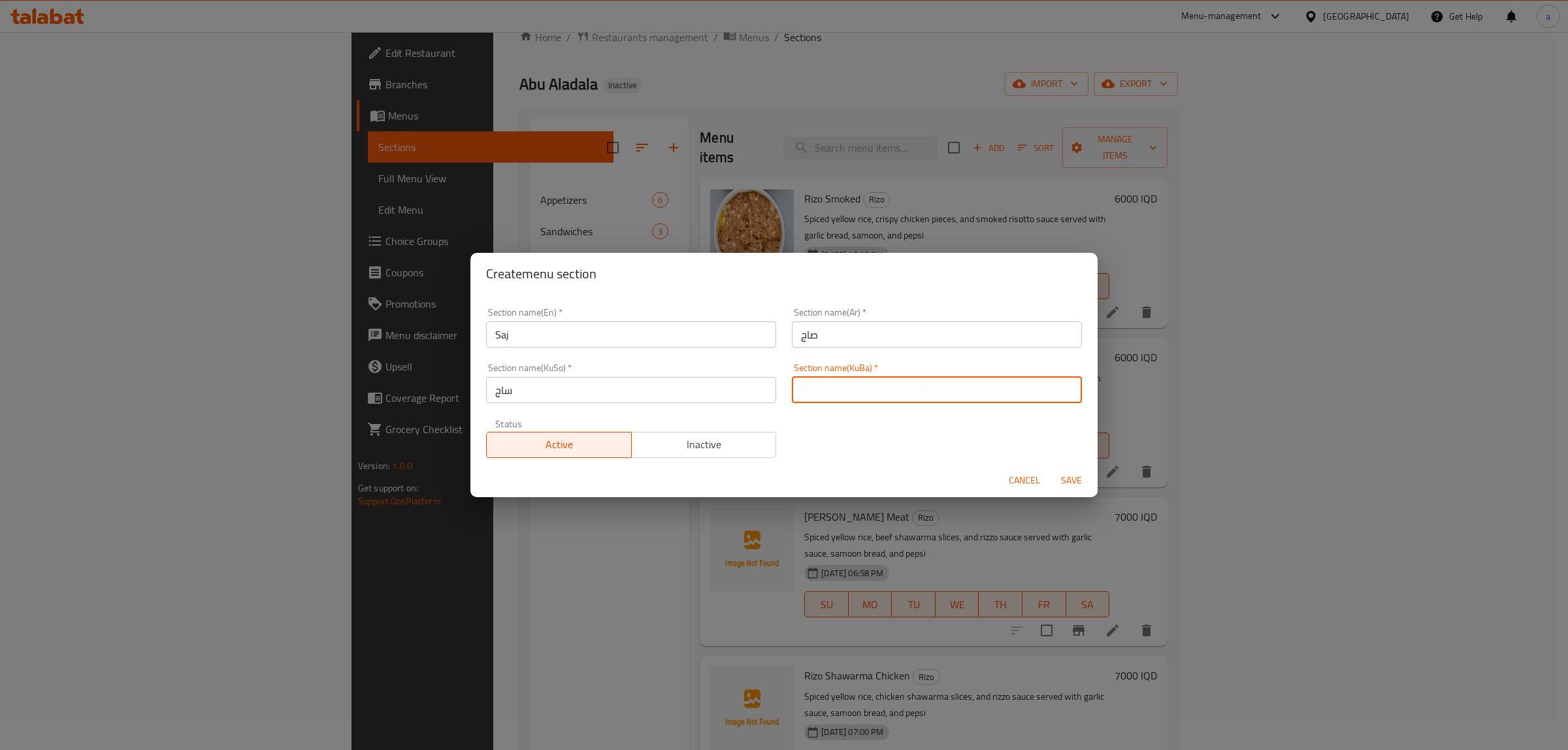
paste input "ساج"
type input "ساج"
click at [1060, 478] on span "Save" at bounding box center [1071, 480] width 31 height 16
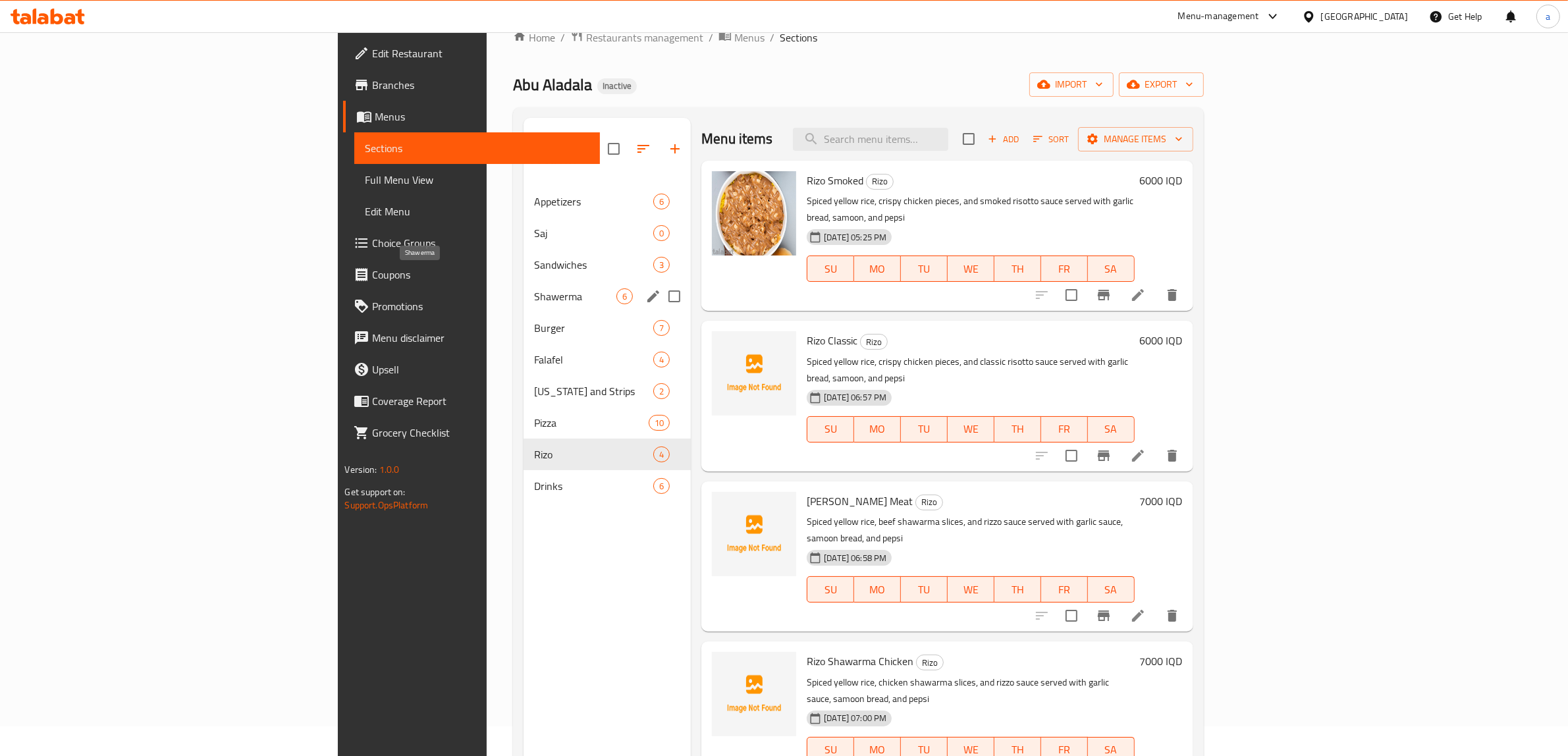
click at [534, 289] on span "Shawerma" at bounding box center [575, 296] width 82 height 16
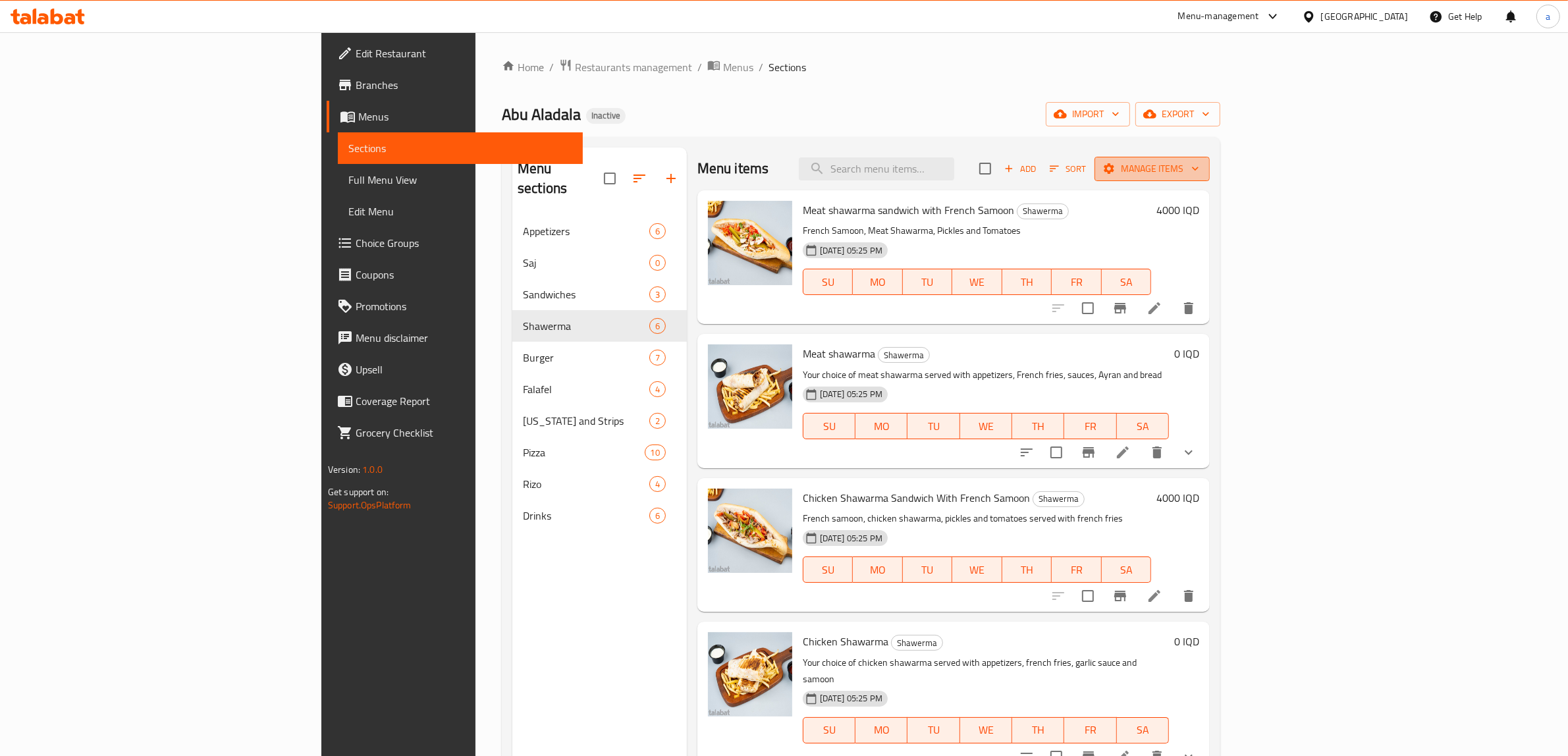
click at [1199, 173] on span "Manage items" at bounding box center [1153, 169] width 94 height 16
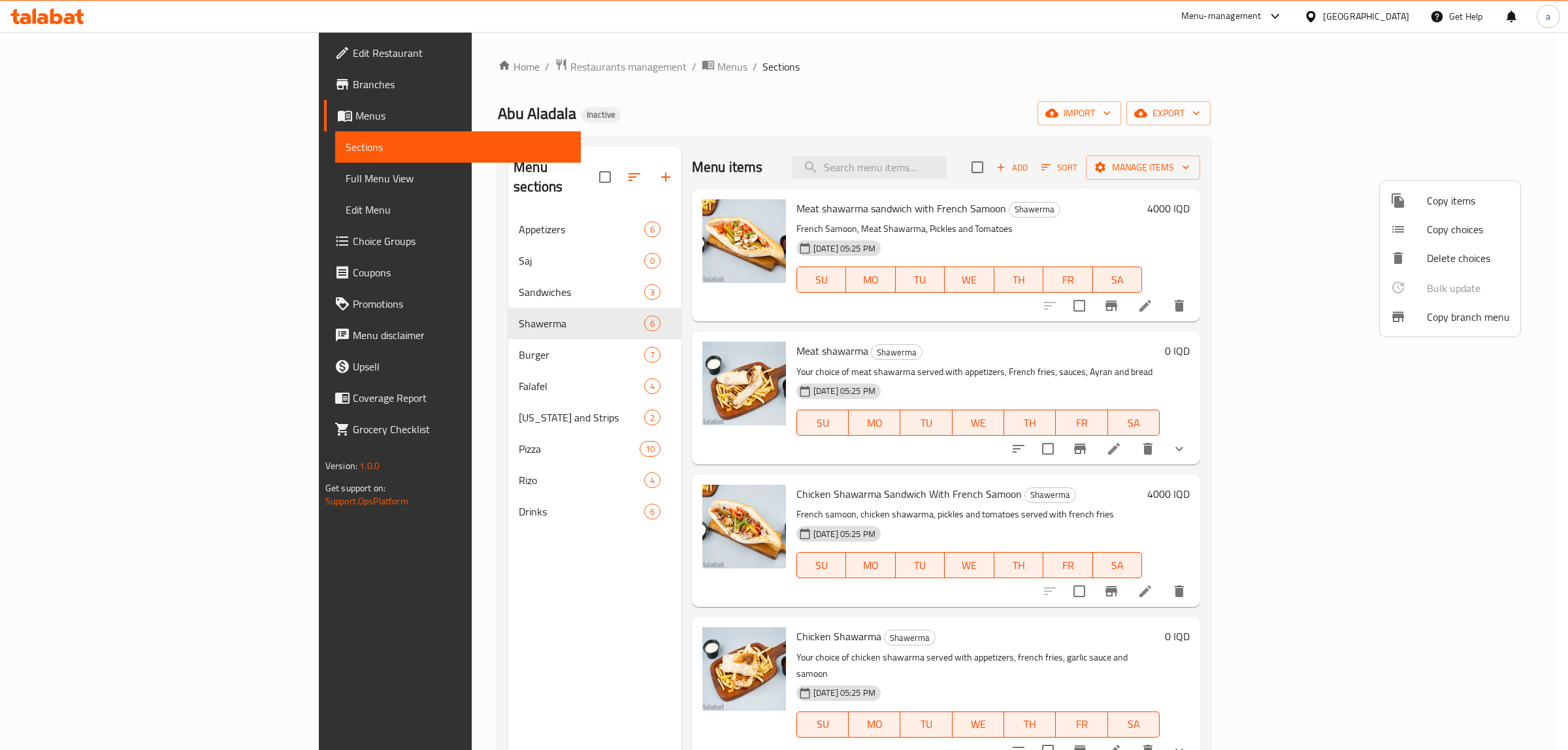
click at [1407, 206] on div at bounding box center [1409, 200] width 36 height 16
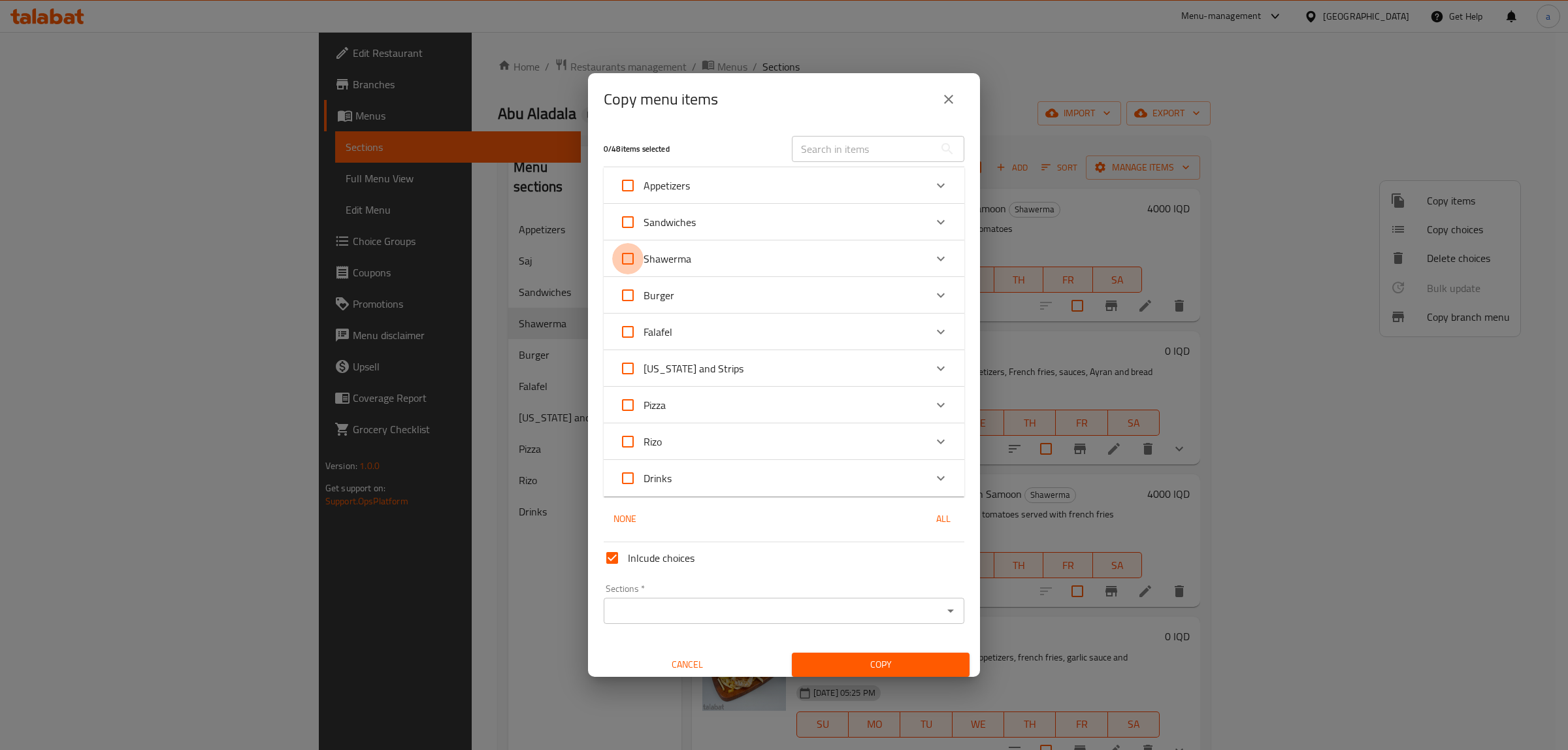
click at [627, 255] on input "Shawerma" at bounding box center [628, 259] width 31 height 31
checkbox input "true"
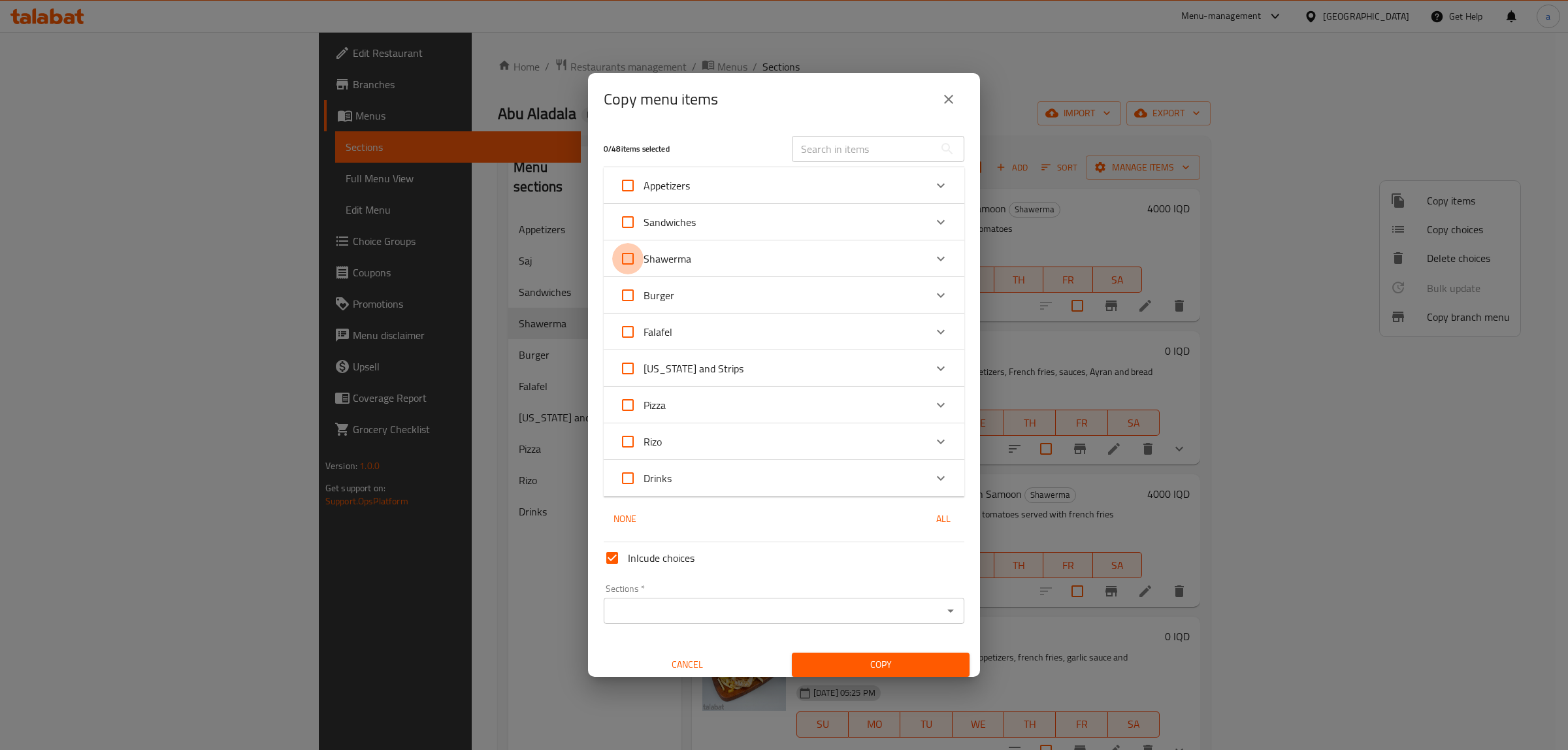
checkbox input "true"
click at [933, 255] on icon "Expand" at bounding box center [940, 258] width 16 height 16
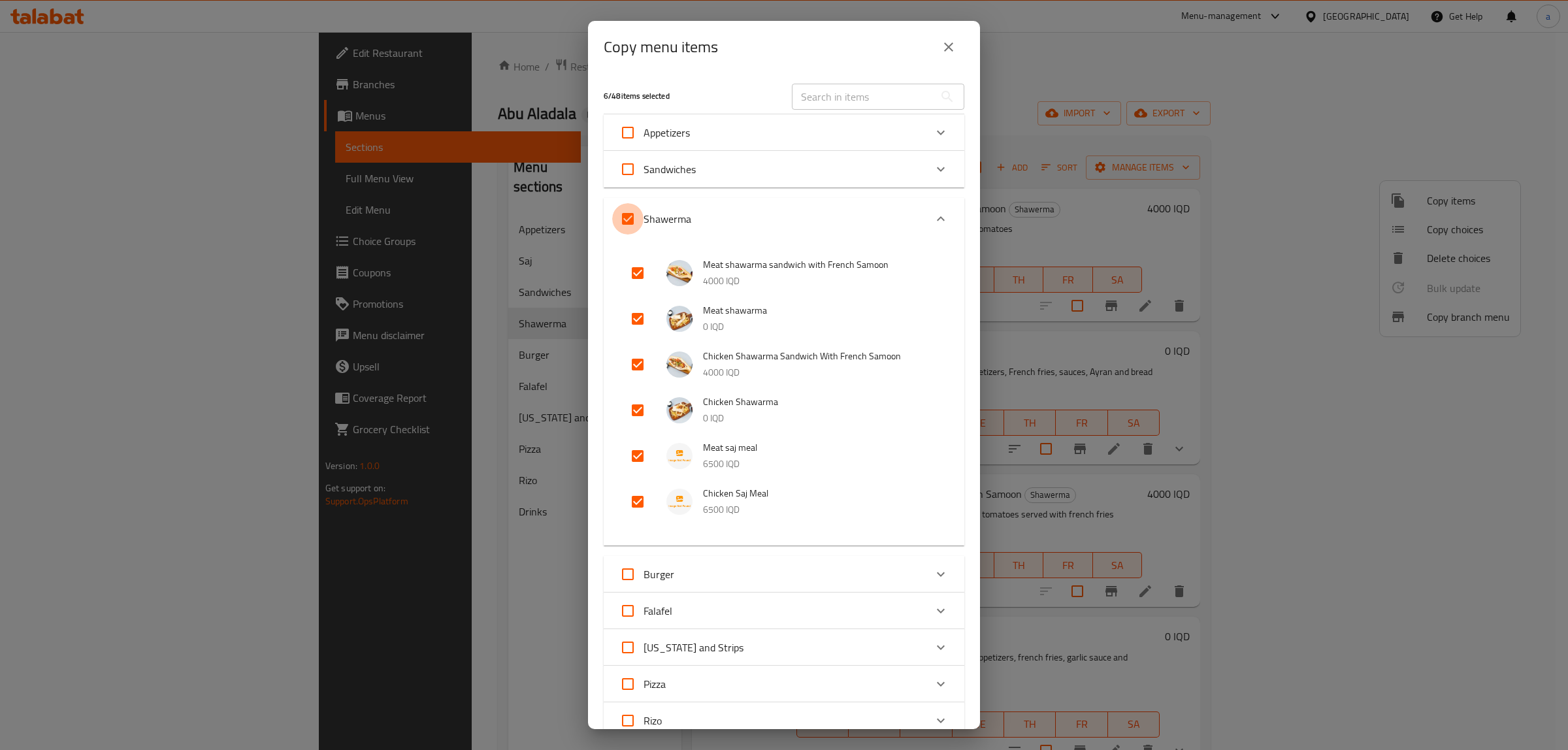
click at [625, 227] on input "Shawerma" at bounding box center [628, 219] width 31 height 31
checkbox input "false"
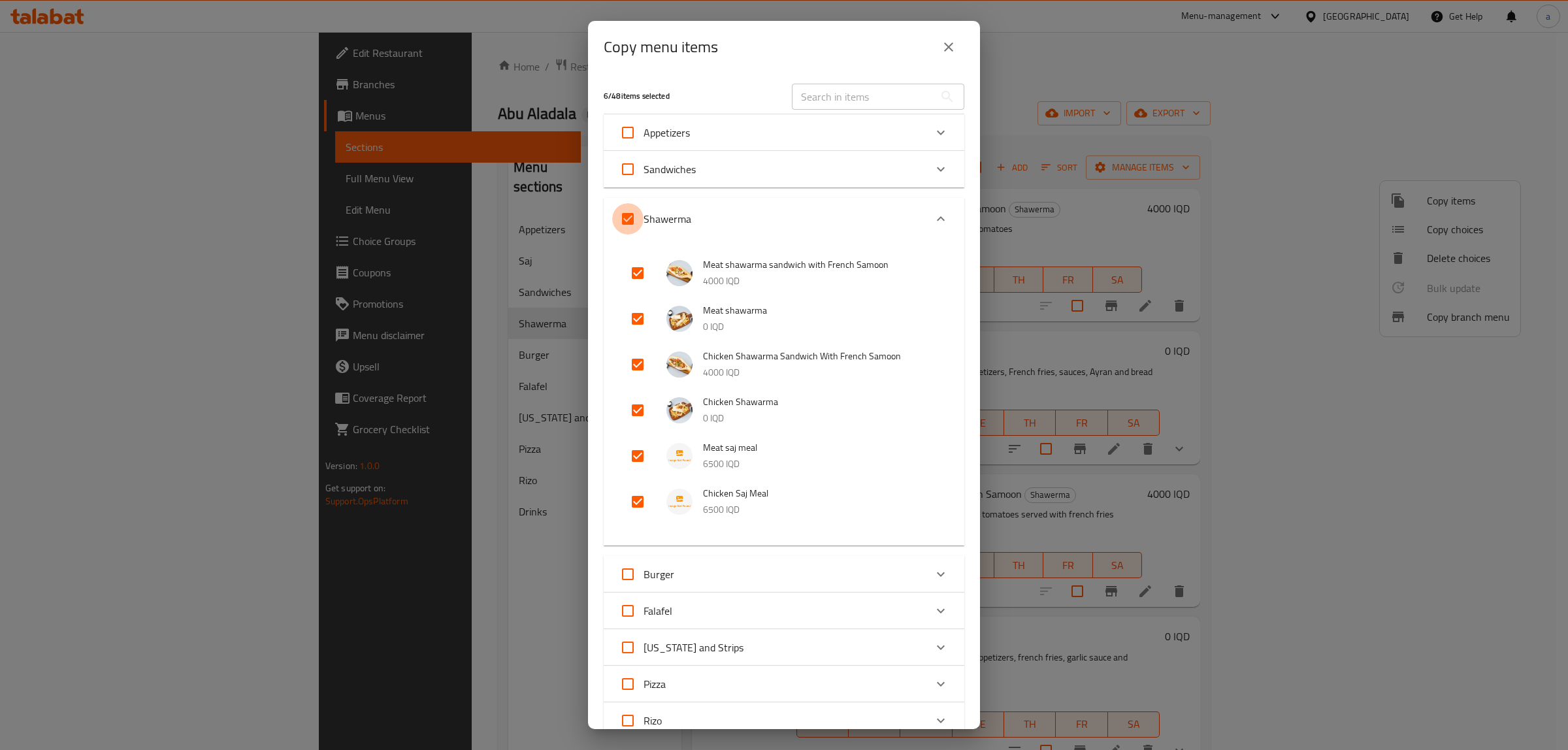
checkbox input "false"
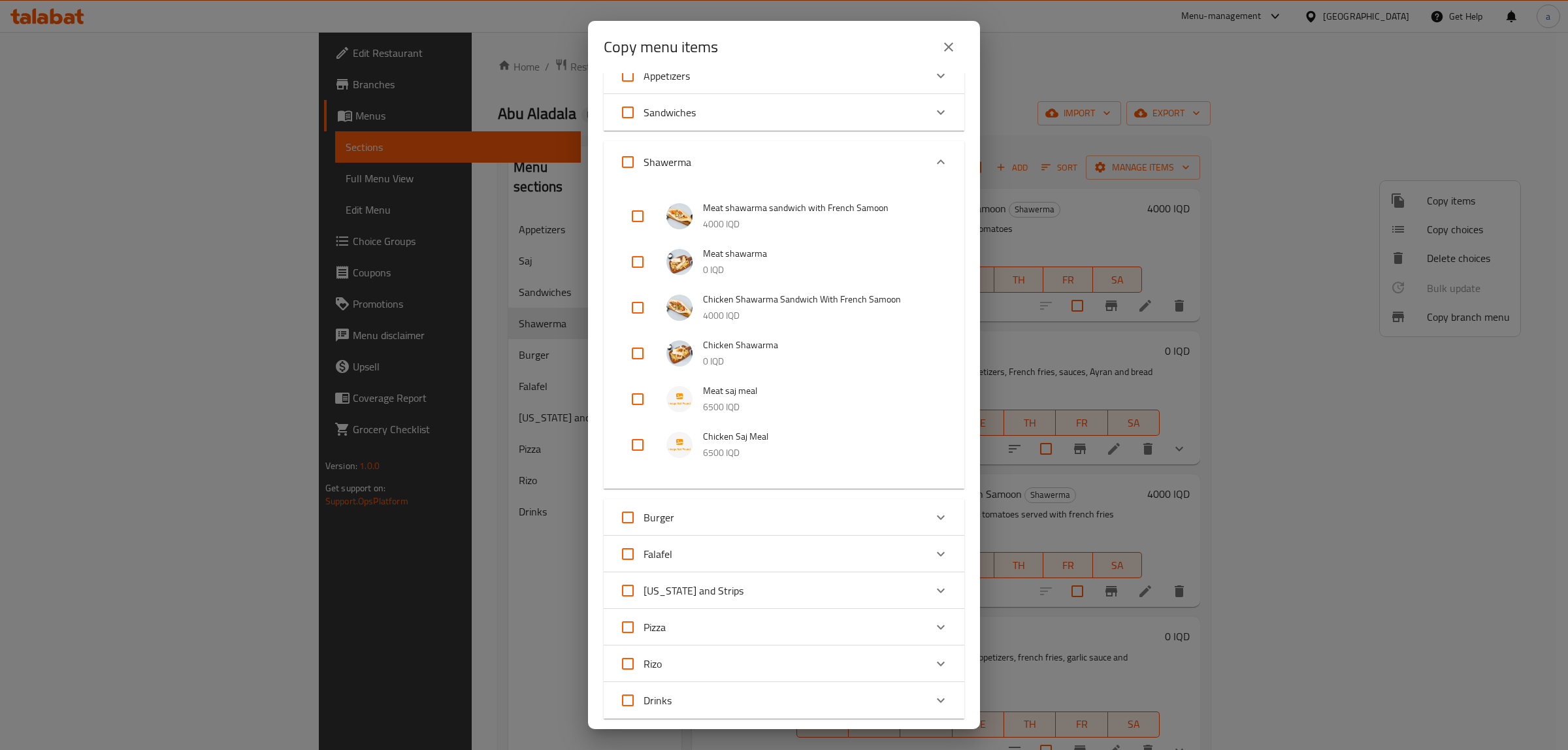
scroll to position [136, 0]
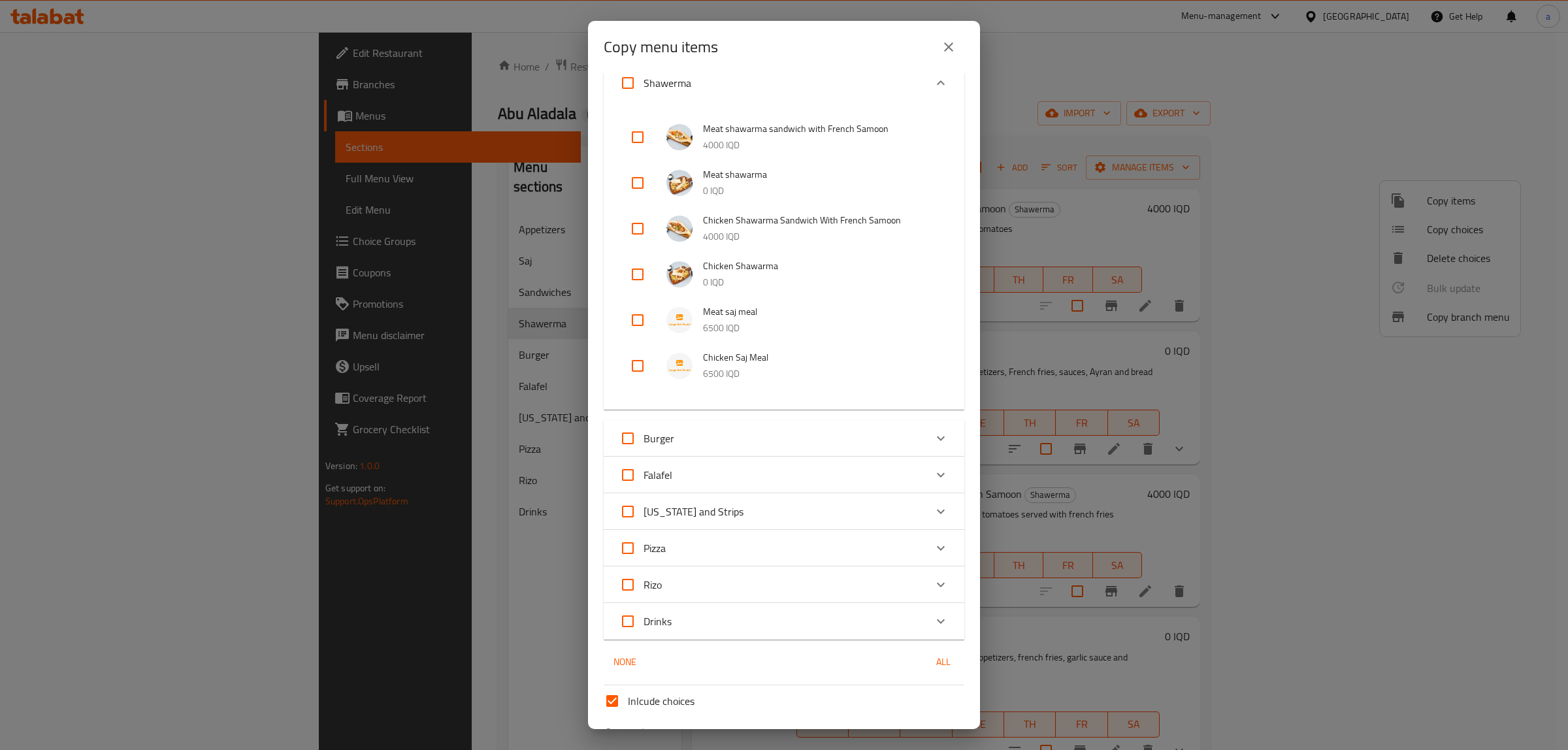
click at [637, 322] on input "checkbox" at bounding box center [638, 320] width 31 height 31
checkbox input "true"
click at [638, 356] on input "checkbox" at bounding box center [638, 366] width 31 height 31
checkbox input "true"
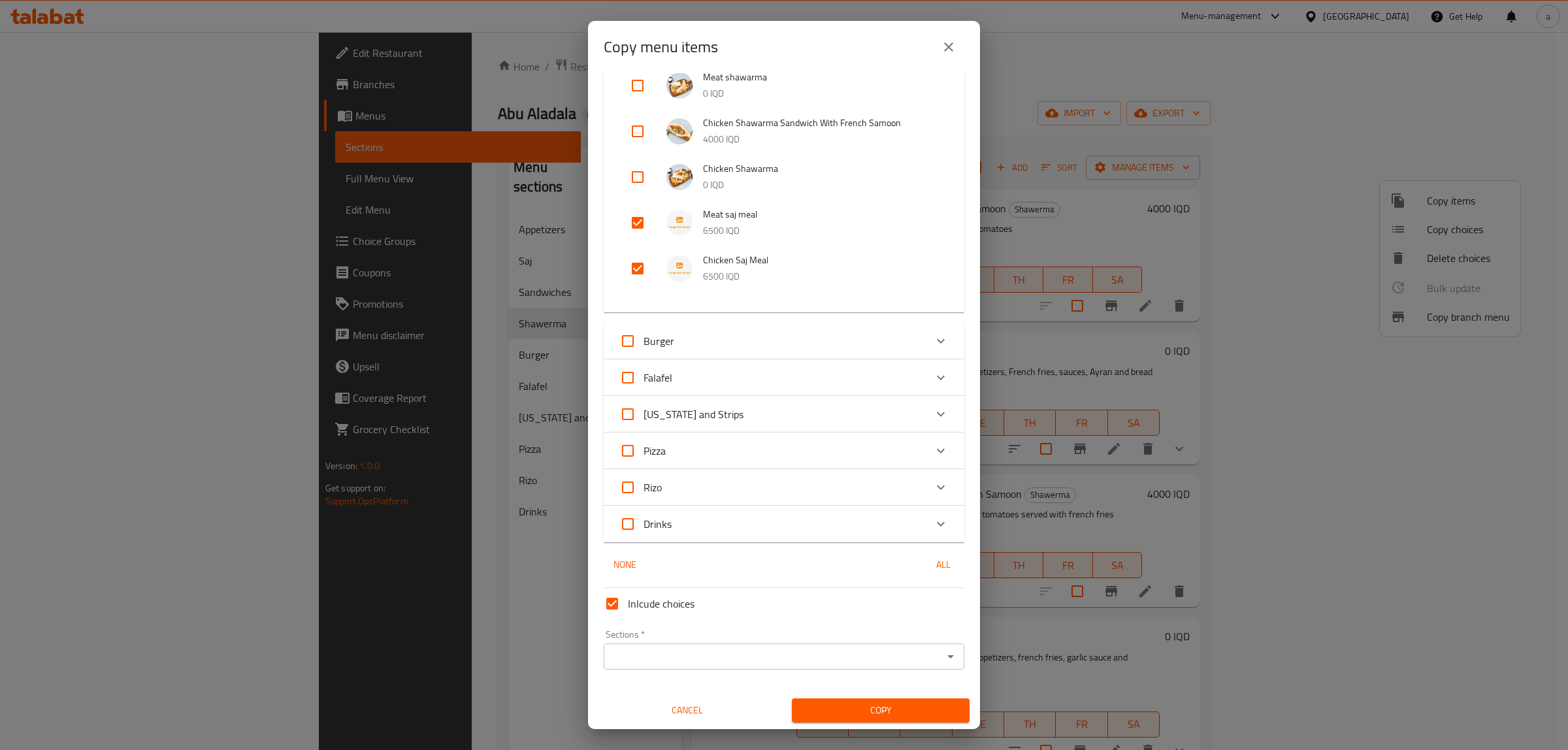
click at [680, 660] on input "Sections   *" at bounding box center [773, 656] width 331 height 18
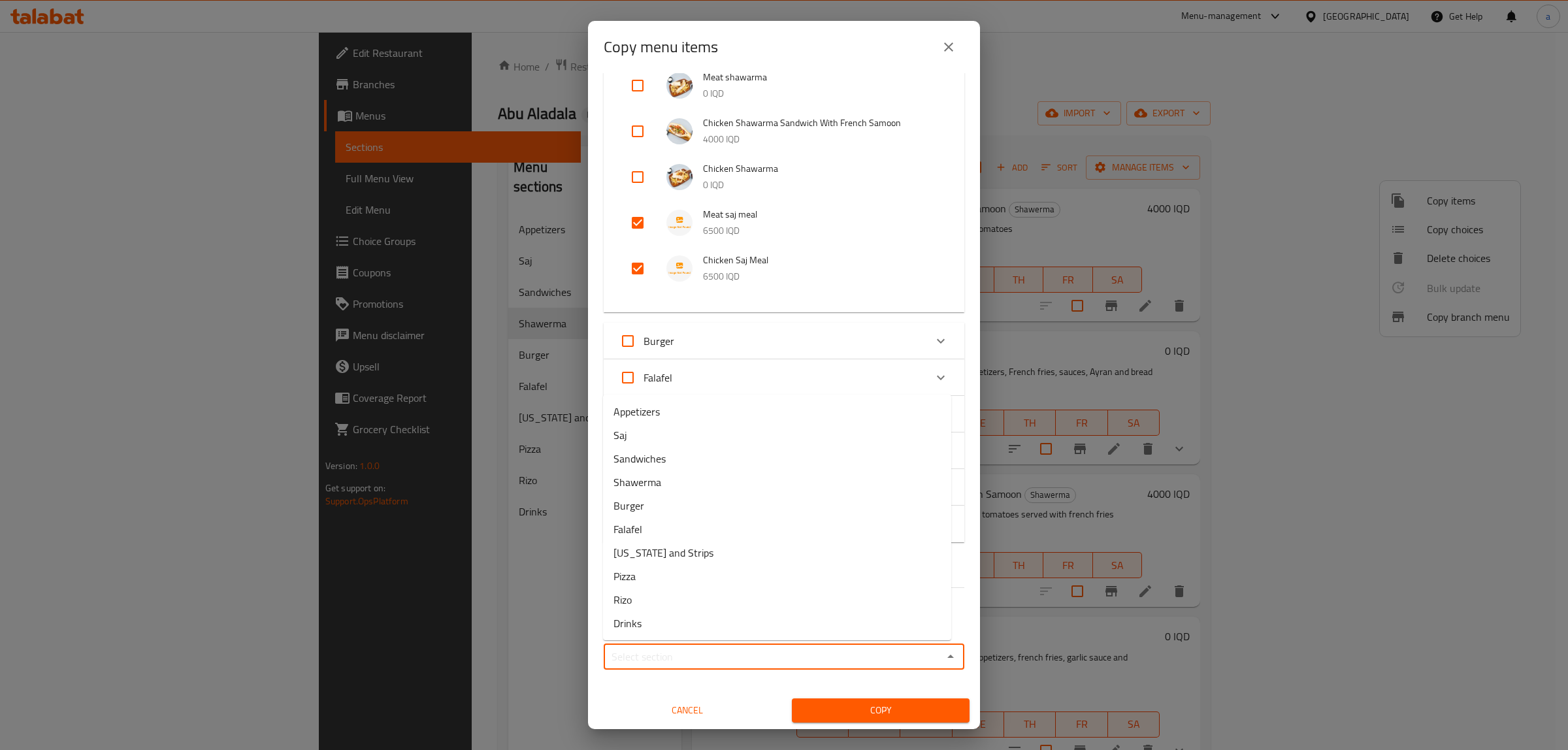
click at [942, 659] on icon "Close" at bounding box center [950, 656] width 16 height 16
click at [947, 655] on icon "Open" at bounding box center [951, 657] width 7 height 3
click at [622, 436] on span "Saj" at bounding box center [620, 434] width 14 height 16
type input "Saj"
click at [857, 706] on span "Copy" at bounding box center [880, 710] width 157 height 16
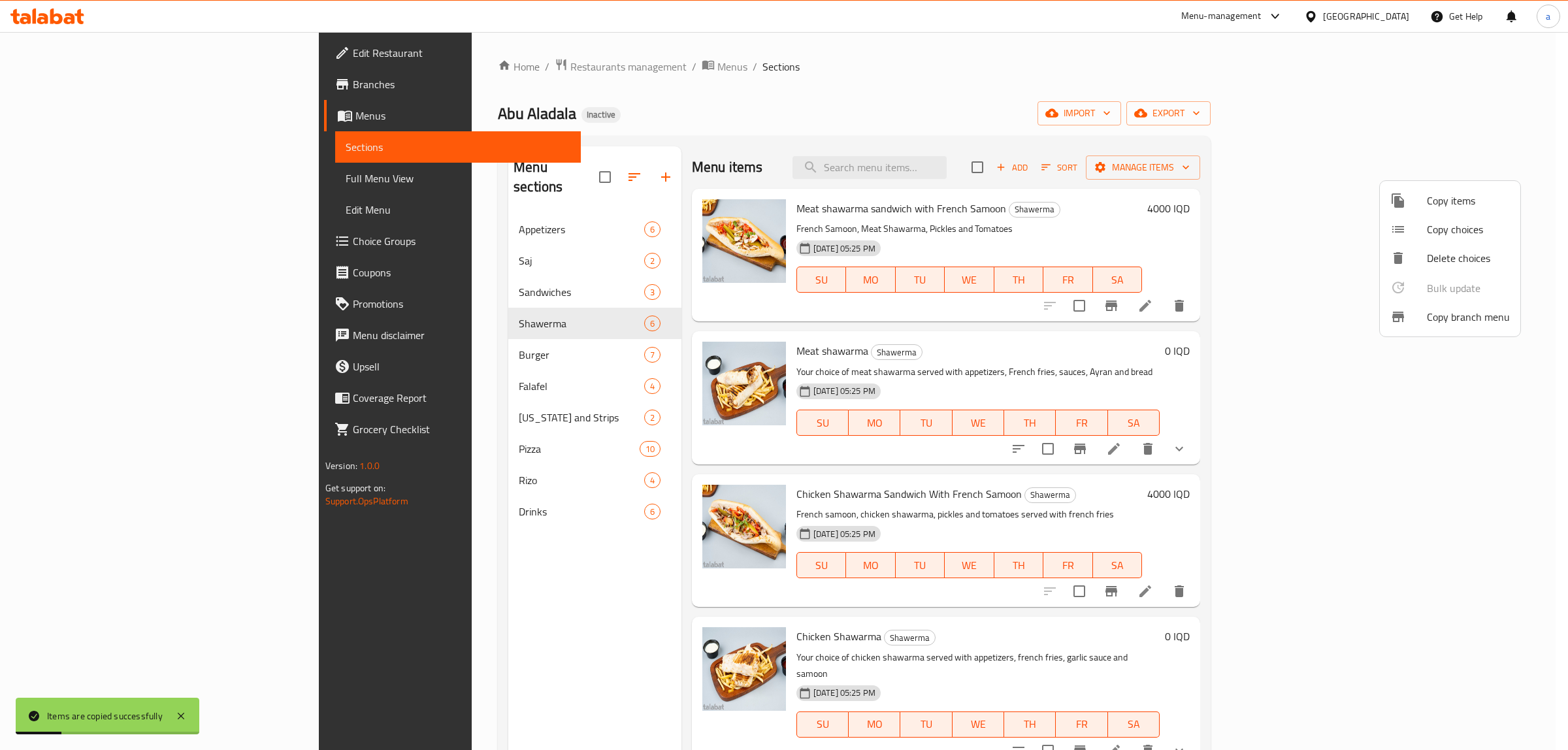
click at [1532, 397] on div at bounding box center [784, 375] width 1568 height 750
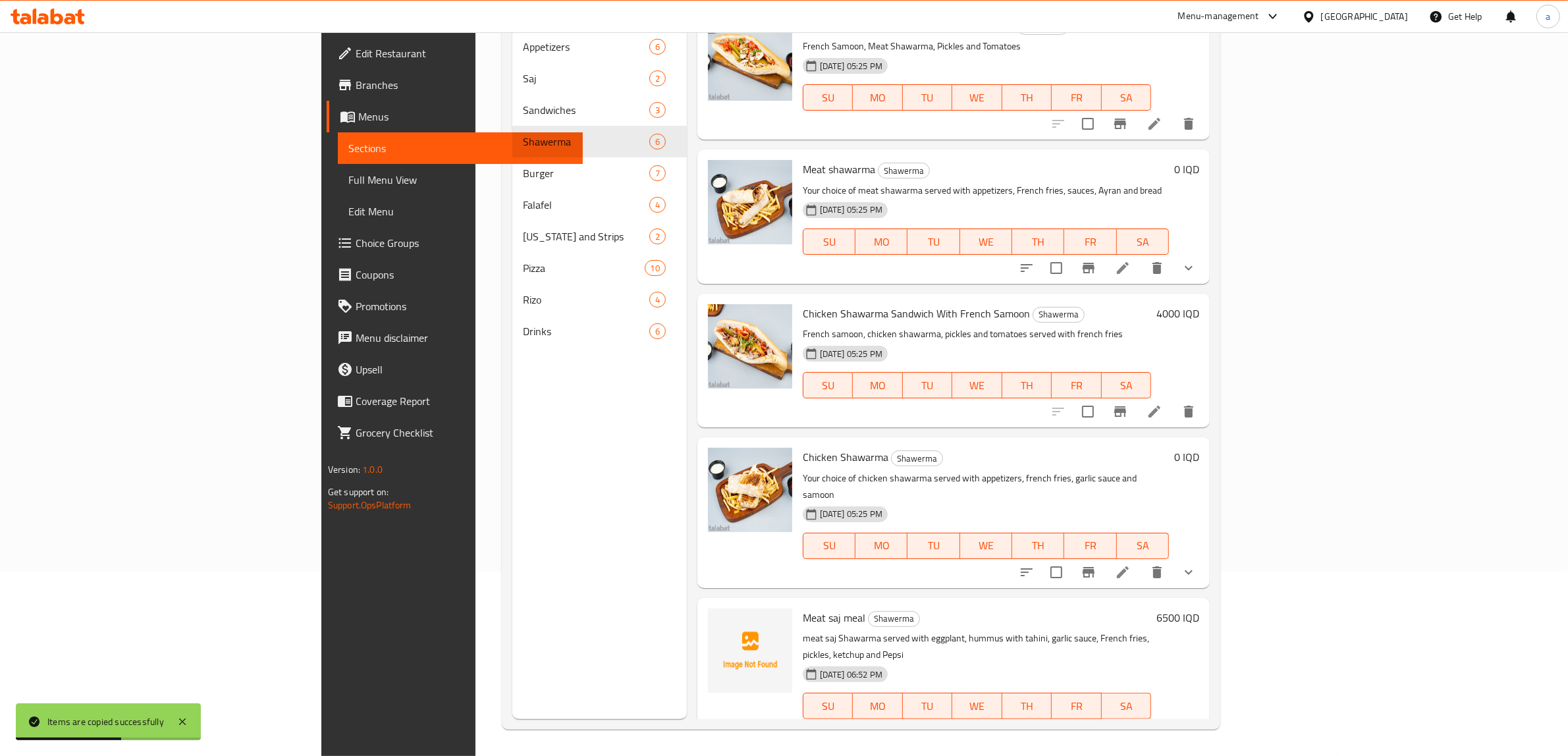
scroll to position [139, 0]
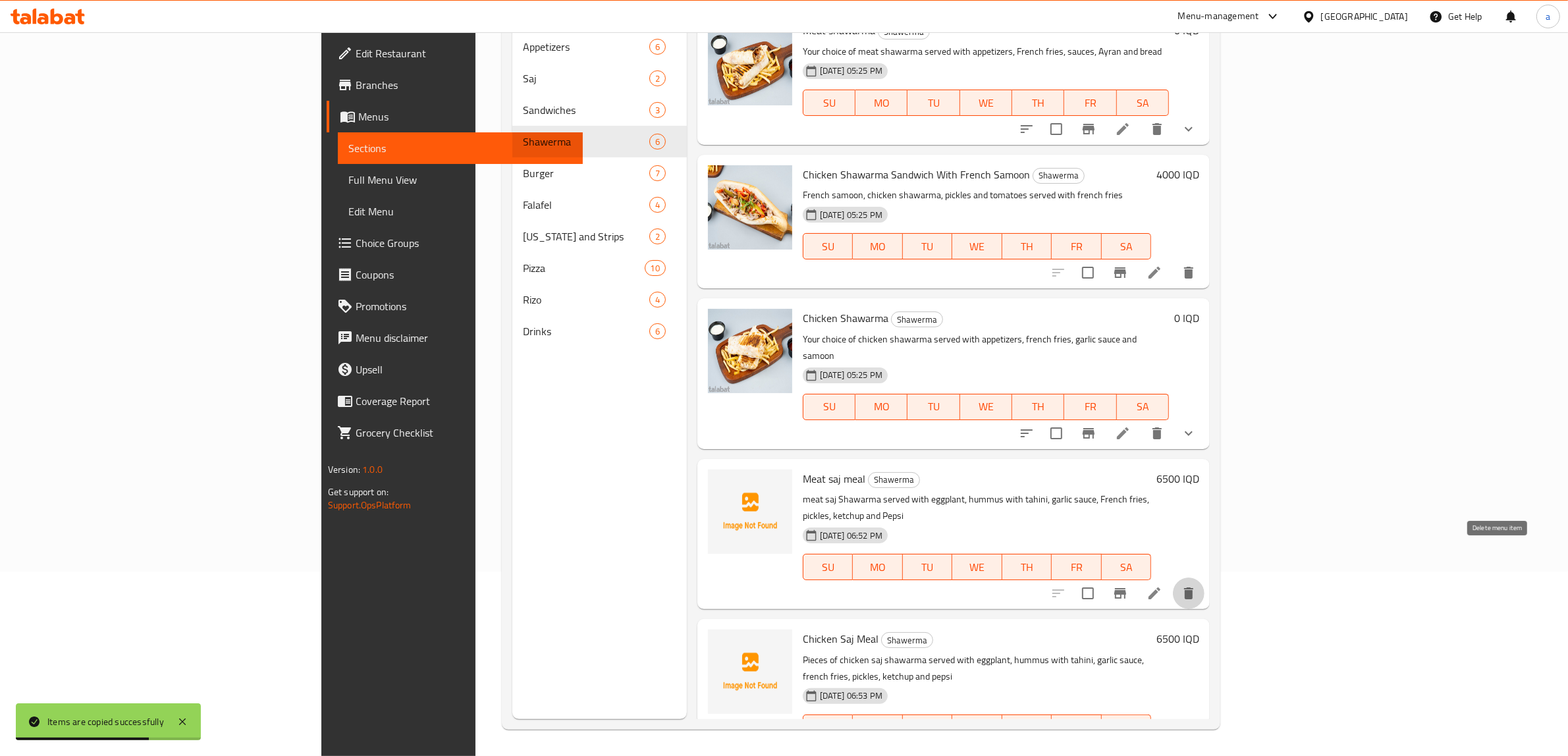
click at [1197, 586] on icon "delete" at bounding box center [1189, 593] width 16 height 16
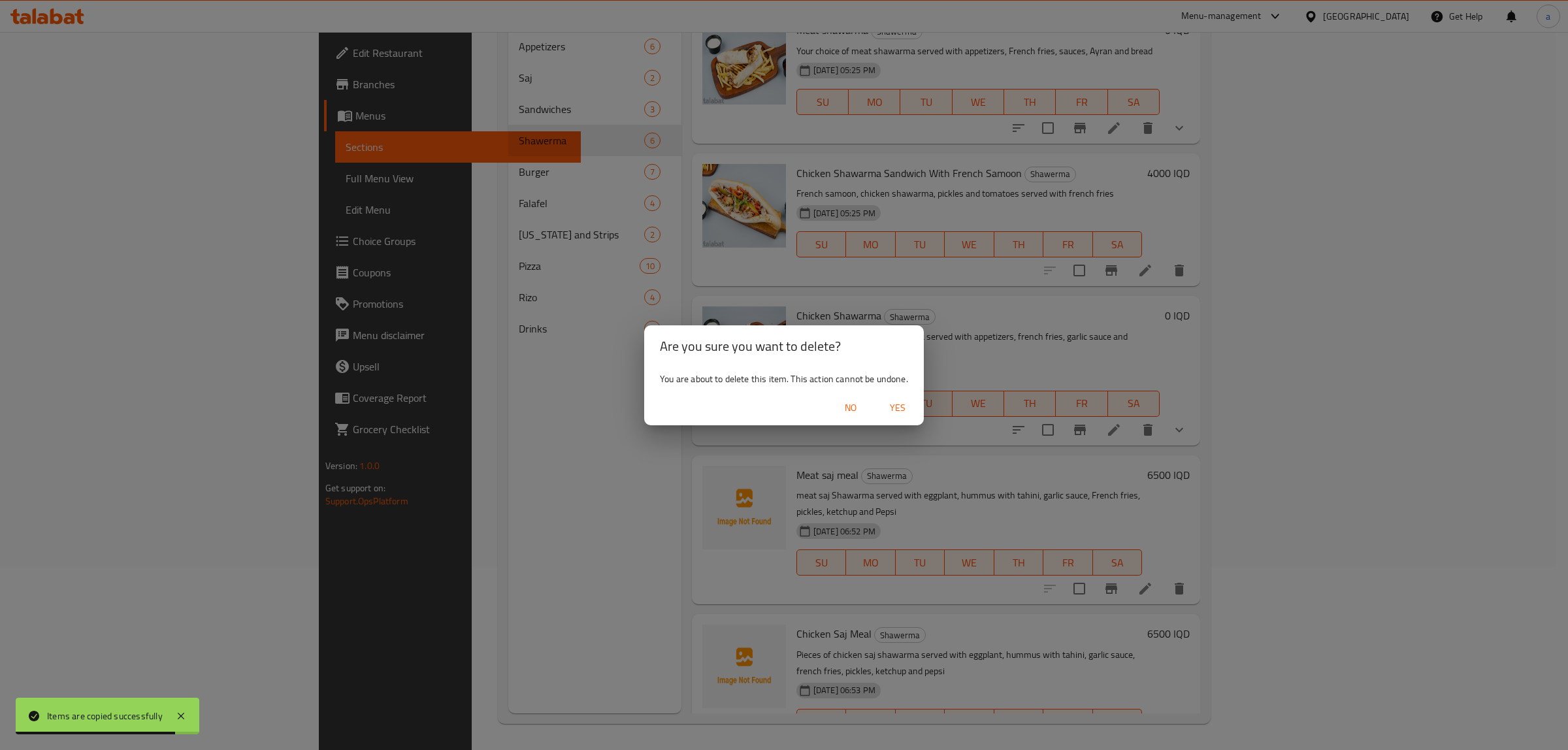
click at [897, 403] on span "Yes" at bounding box center [897, 408] width 31 height 16
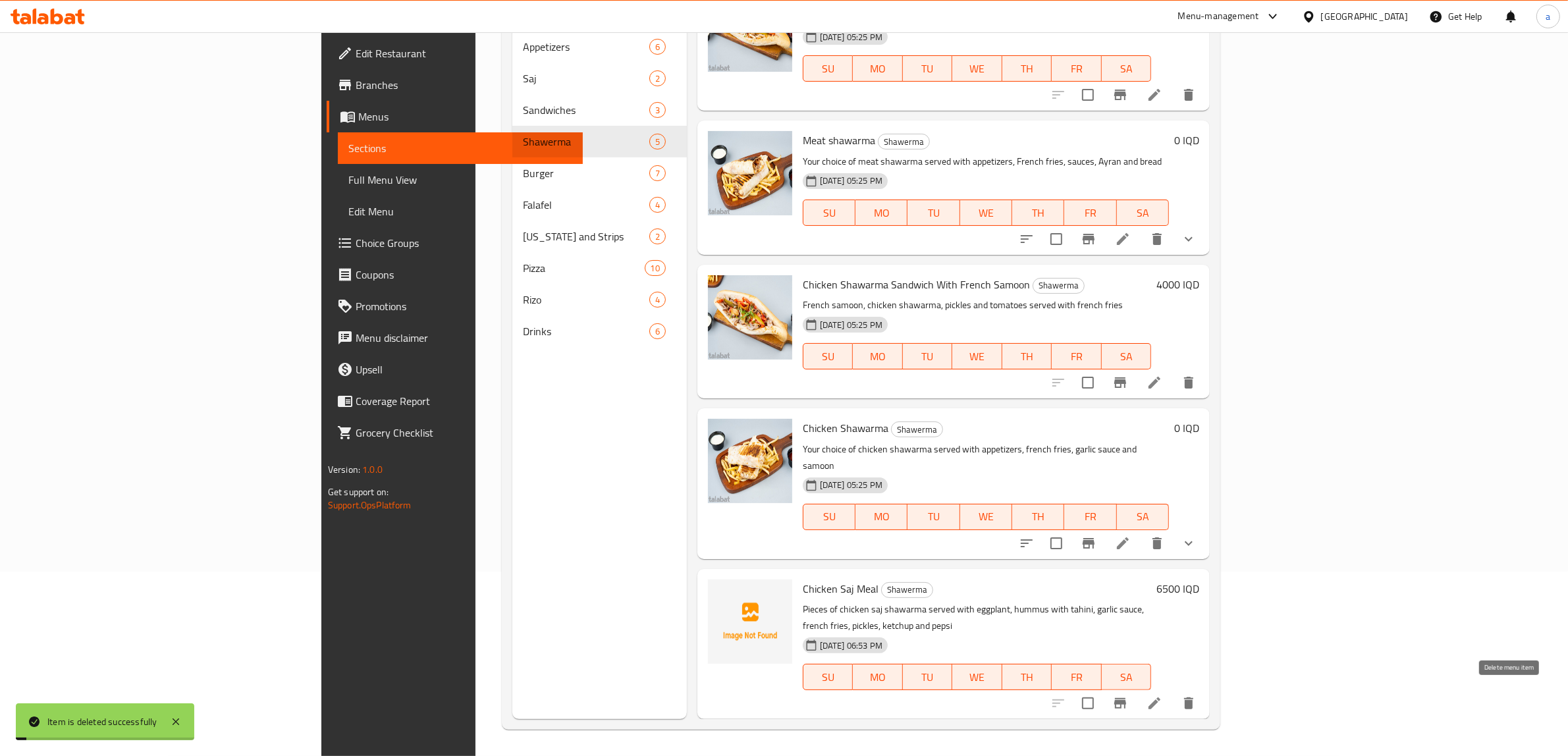
scroll to position [0, 0]
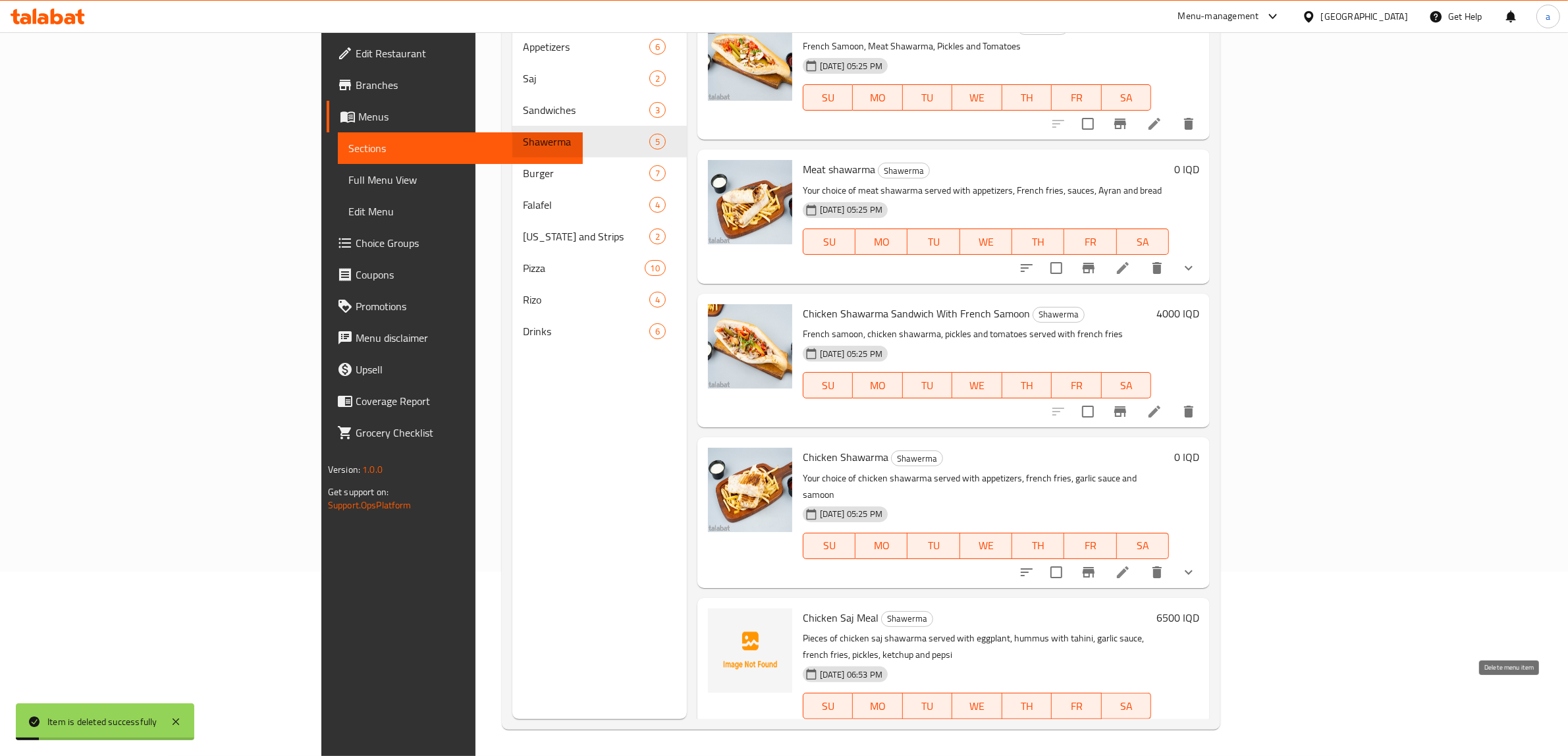
click at [1205, 716] on button "delete" at bounding box center [1189, 732] width 31 height 31
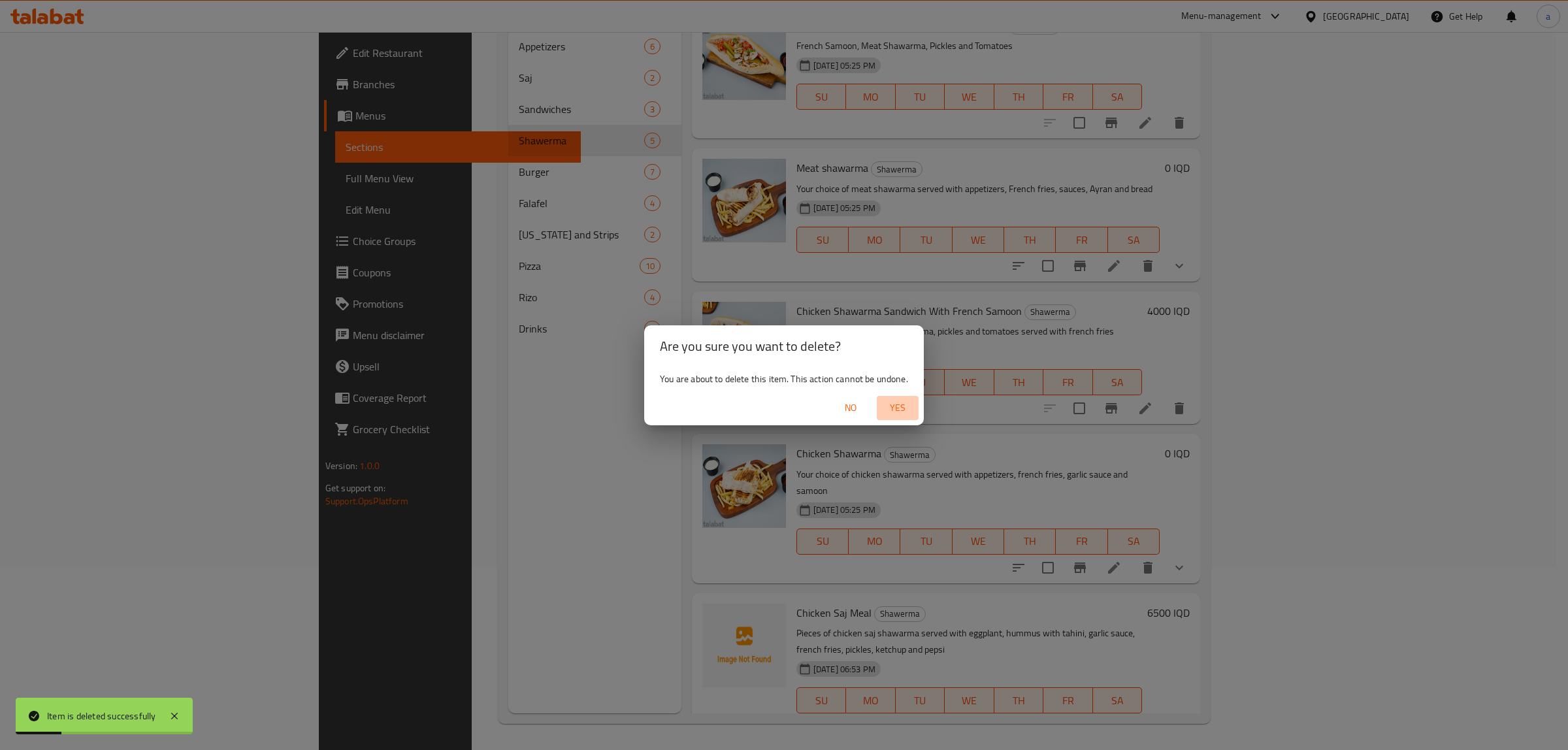
click at [902, 412] on span "Yes" at bounding box center [897, 408] width 31 height 16
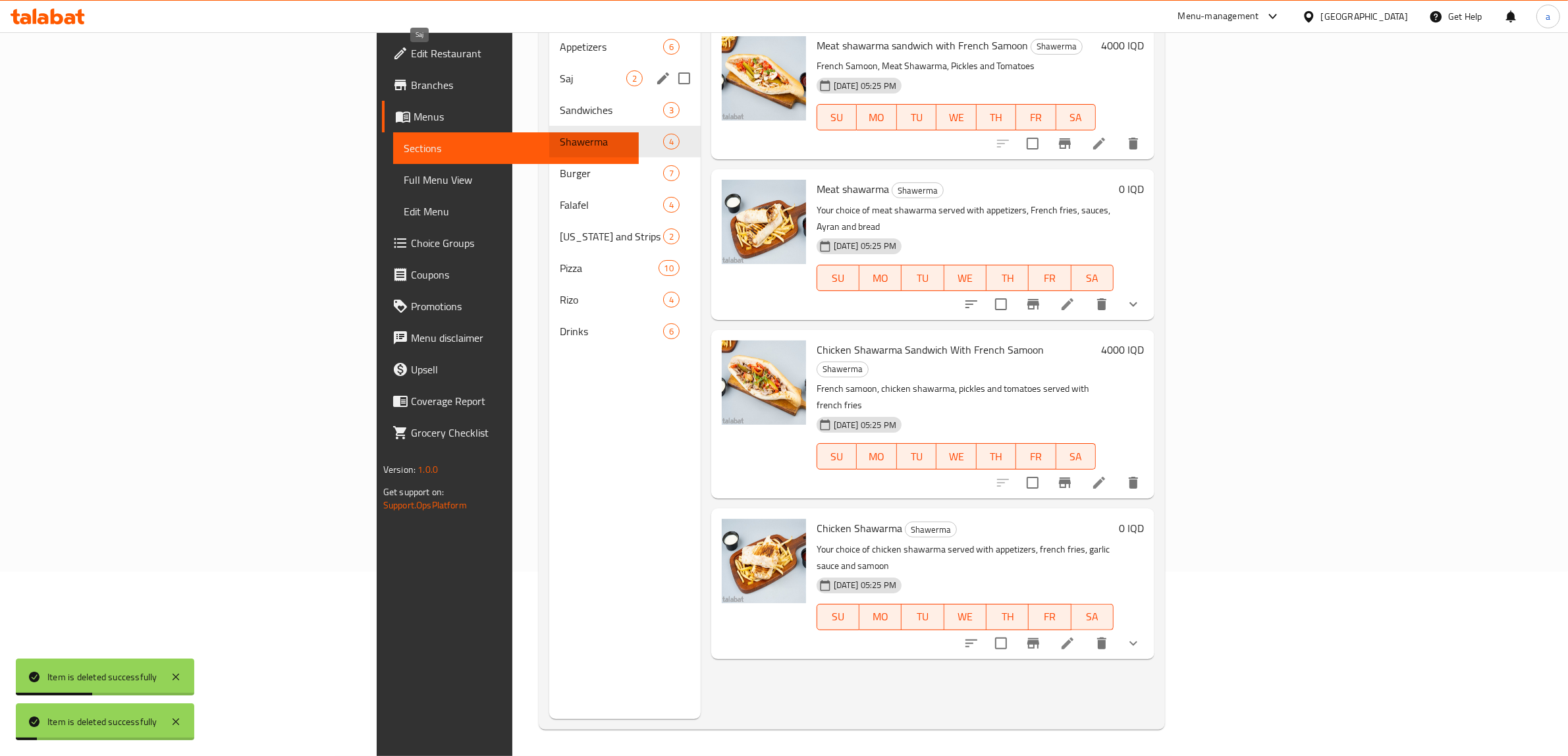
click at [560, 70] on span "Saj" at bounding box center [593, 78] width 67 height 16
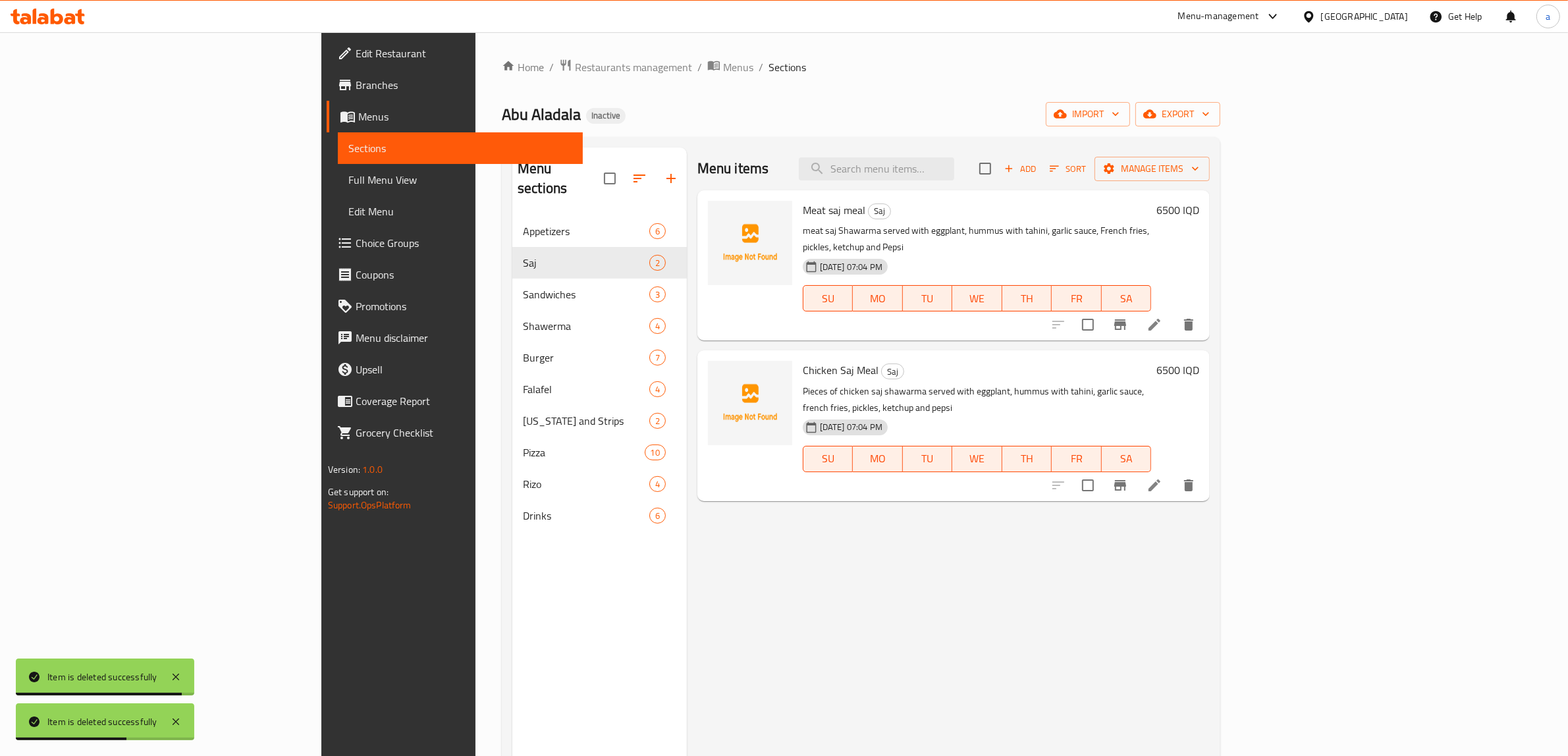
click at [349, 176] on span "Full Menu View" at bounding box center [461, 179] width 225 height 16
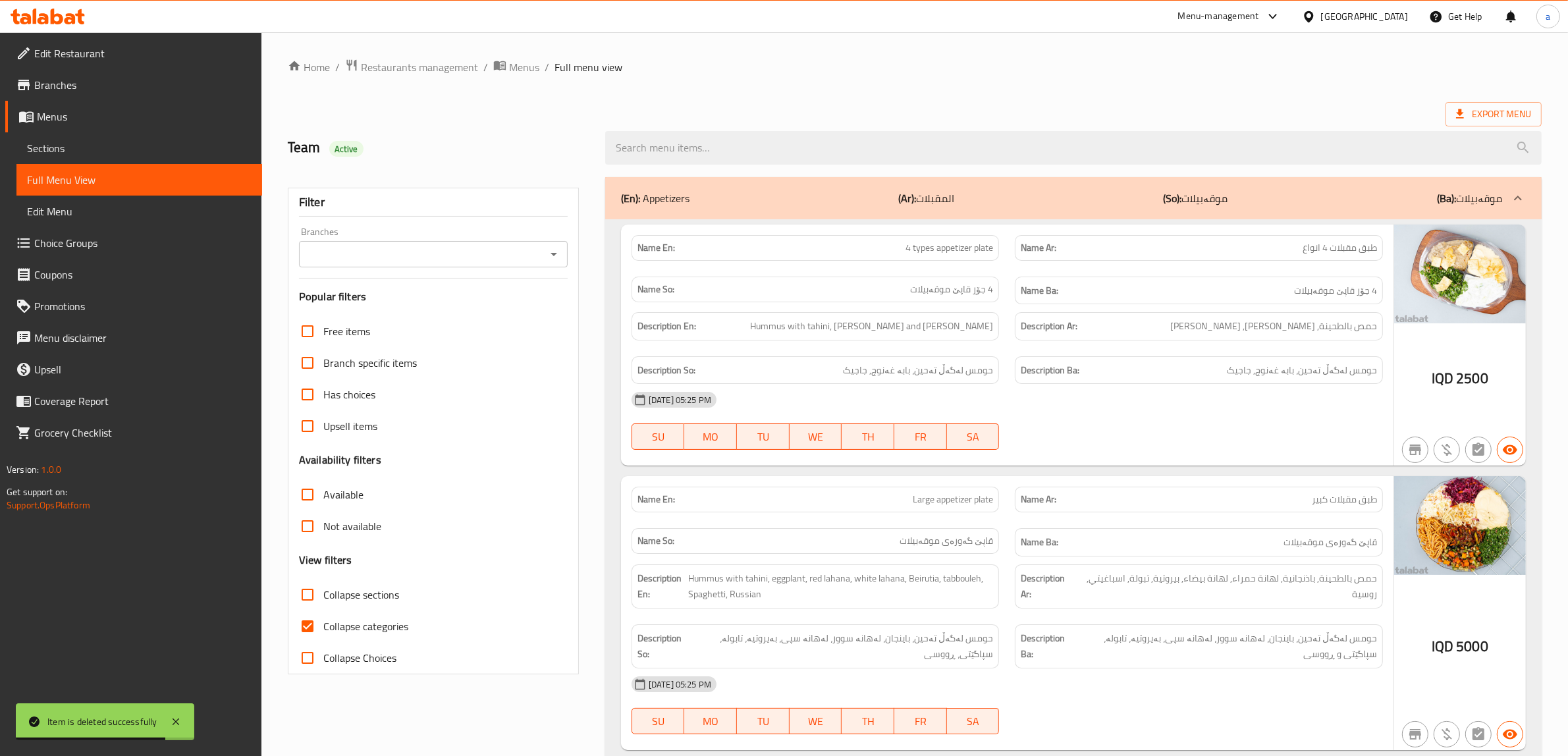
click at [343, 627] on span "Collapse categories" at bounding box center [366, 626] width 85 height 16
click at [324, 627] on input "Collapse categories" at bounding box center [307, 626] width 31 height 31
checkbox input "false"
click at [301, 597] on input "Collapse sections" at bounding box center [307, 595] width 31 height 31
checkbox input "true"
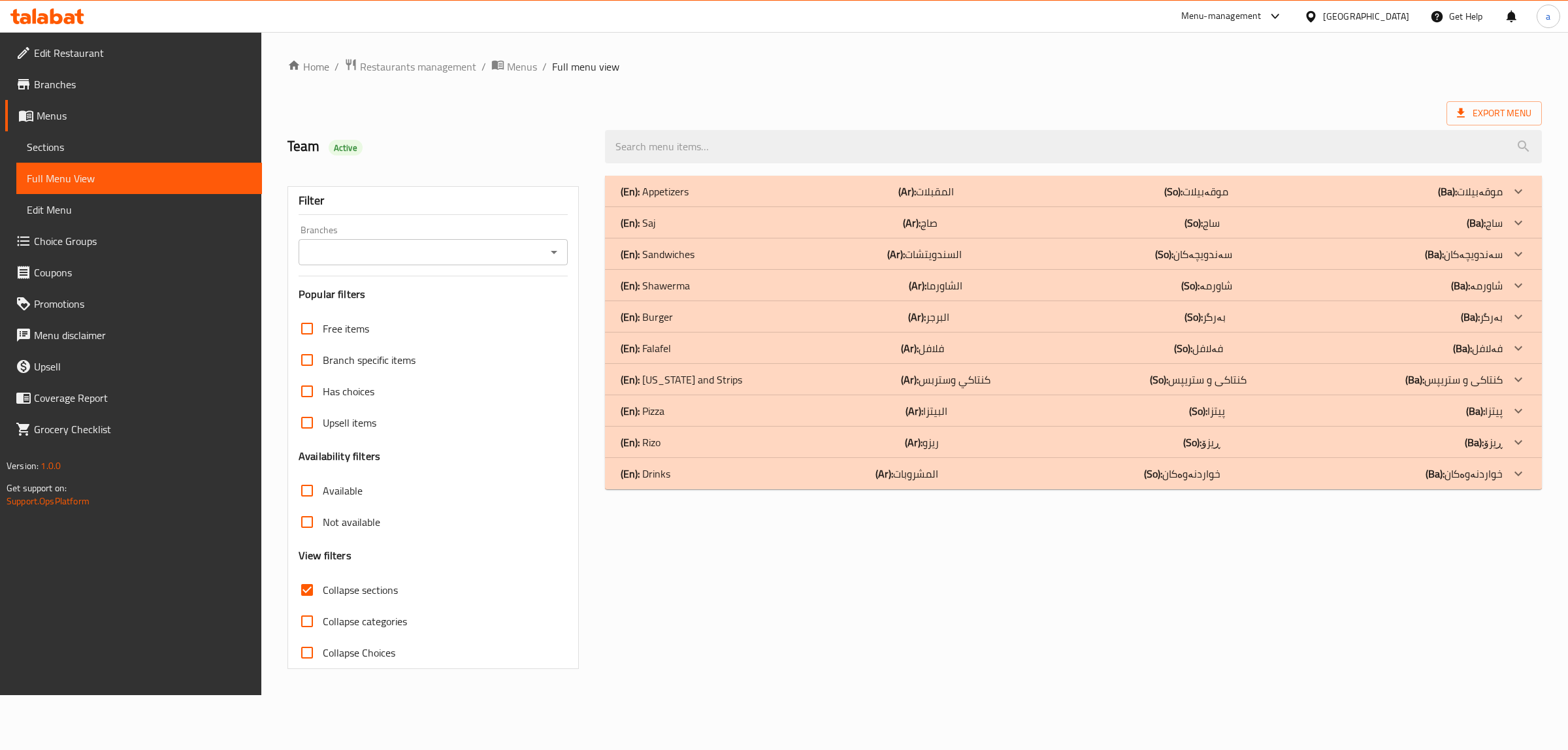
click at [788, 199] on div "(En): Drinks (Ar): المشروبات (So): خواردنەوەکان (Ba): خواردنەوەکان" at bounding box center [1061, 191] width 882 height 16
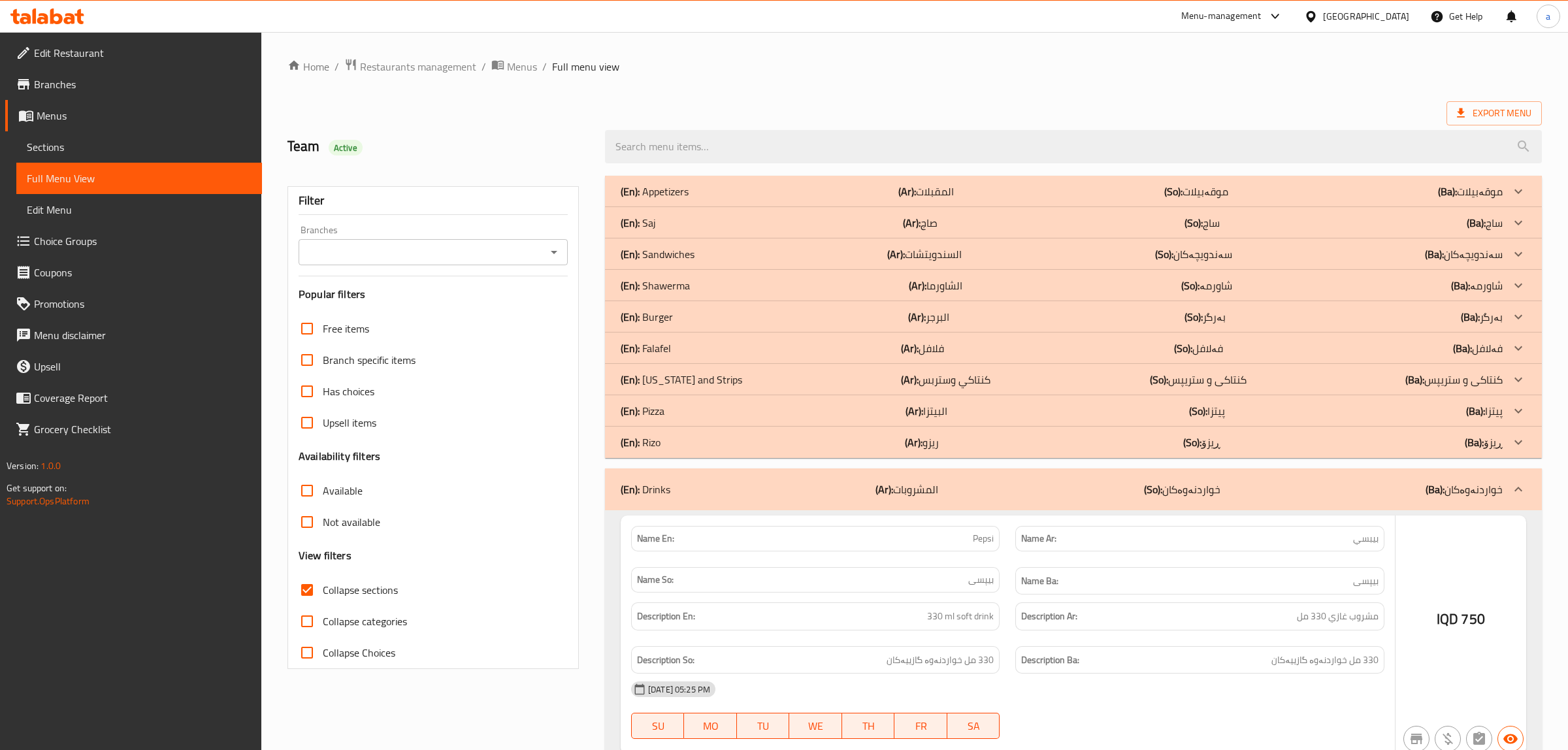
click at [732, 199] on div "(En): [PERSON_NAME] (Ar): ريزو (So): ڕیزۆ (Ba): ڕیزۆ" at bounding box center [1061, 191] width 882 height 16
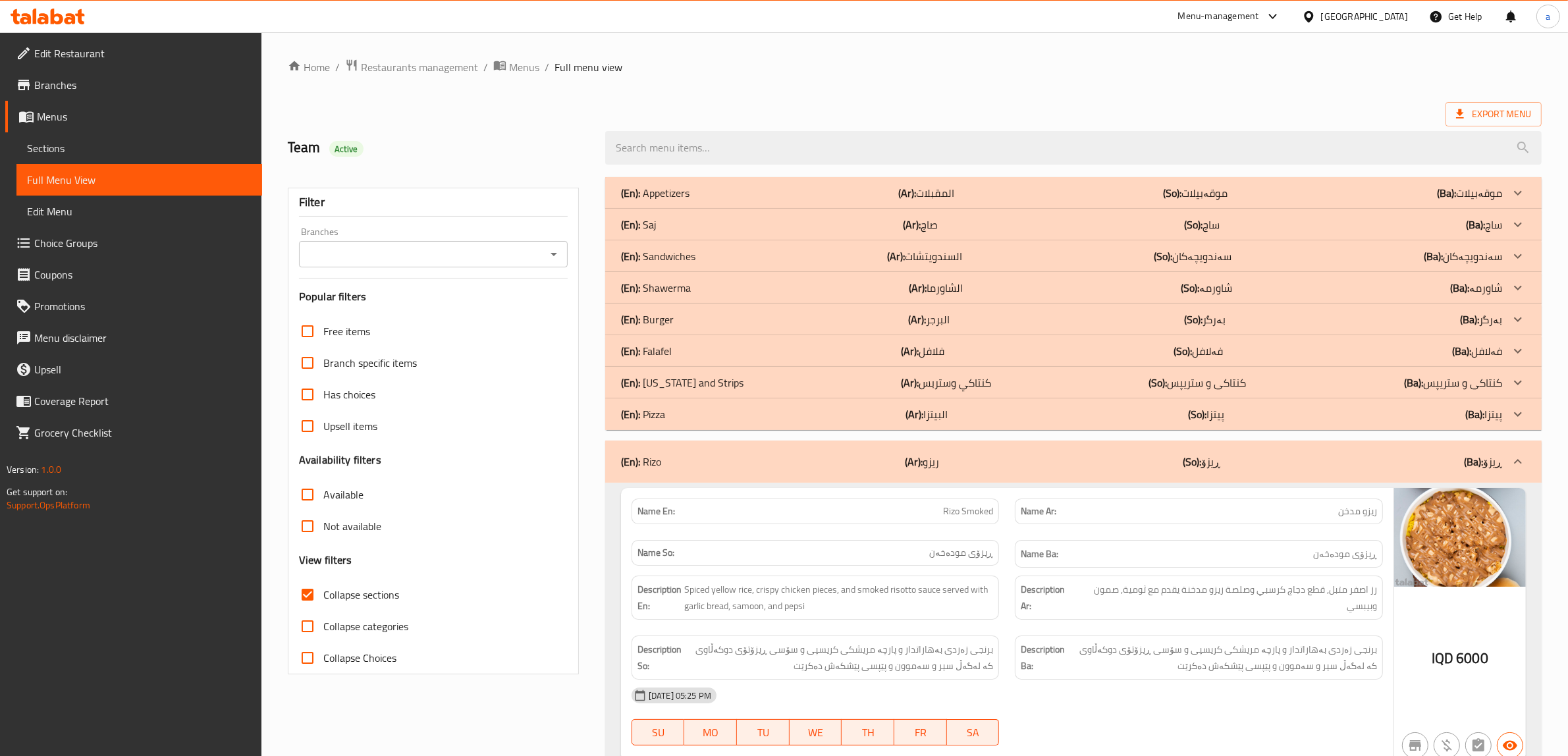
click at [683, 201] on div "(En): Pizza (Ar): البيتزا (So): پیتزا (Ba): پیتزا" at bounding box center [1062, 193] width 881 height 16
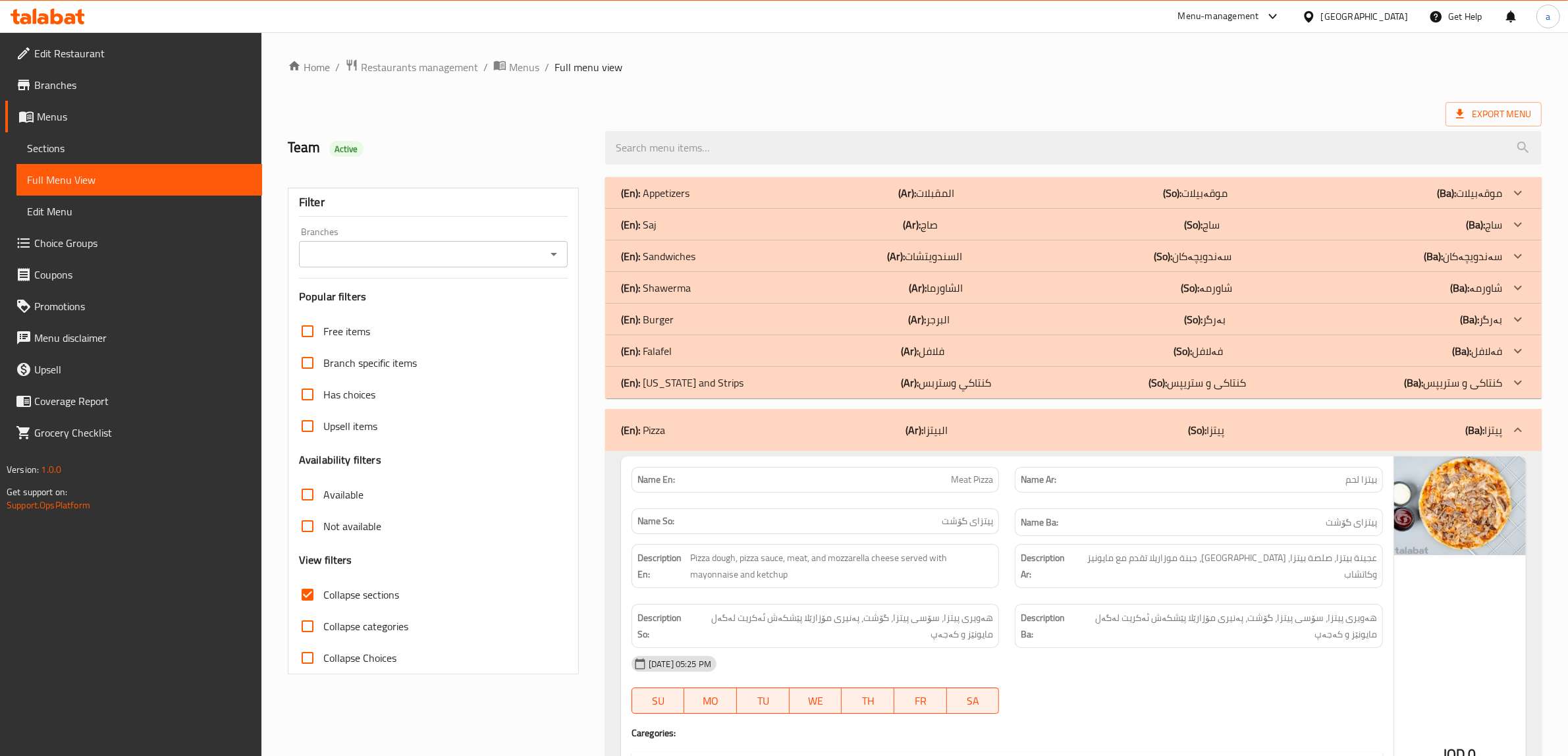
click at [678, 201] on div "(En): Falafel (Ar): فلافل (So): فەلافل (Ba): فەلافل" at bounding box center [1062, 193] width 881 height 16
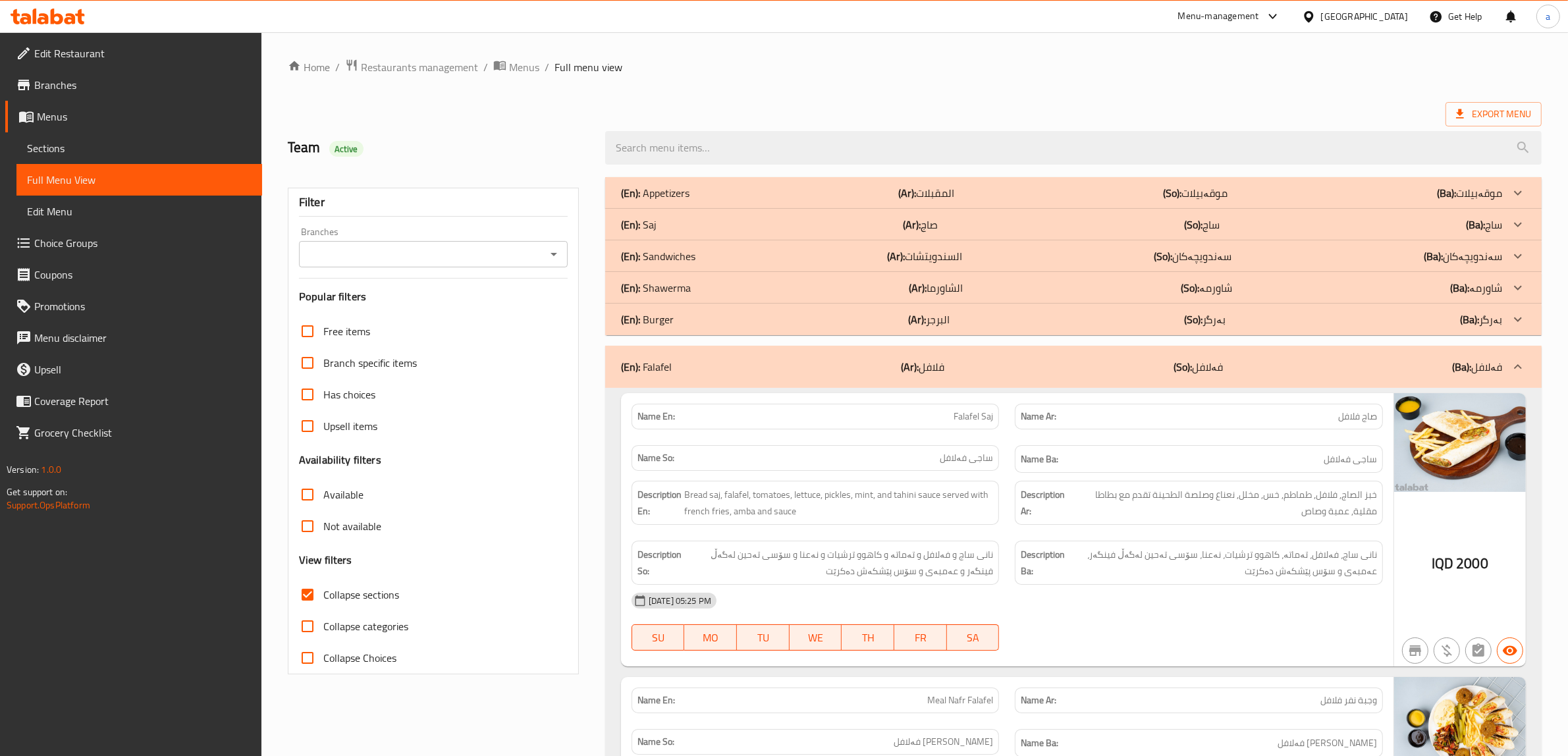
click at [670, 201] on p "(En): Burger" at bounding box center [655, 193] width 69 height 16
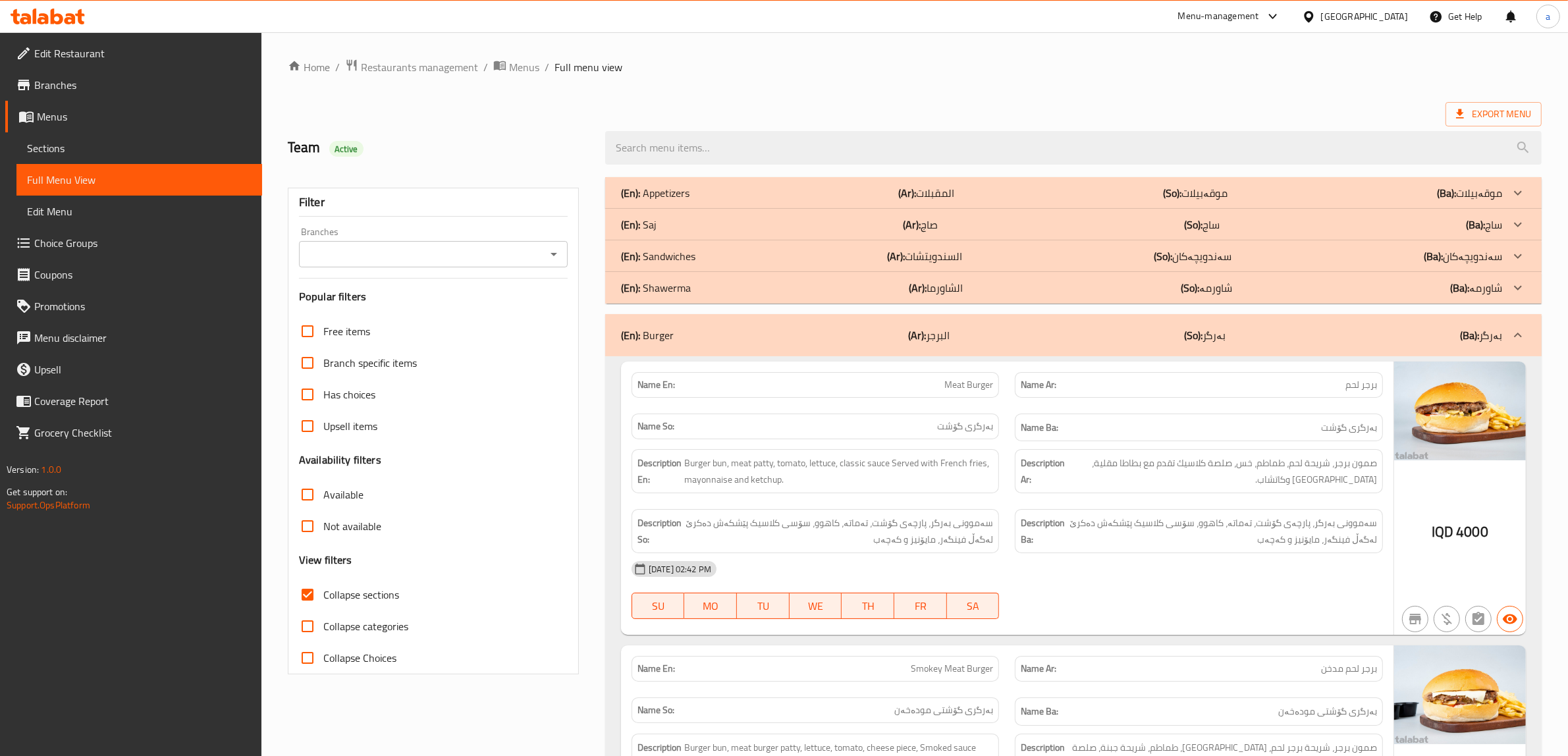
click at [670, 323] on div "(En): Burger (Ar): البرجر (So): بەرگر (Ba): بەرگر" at bounding box center [1073, 335] width 937 height 42
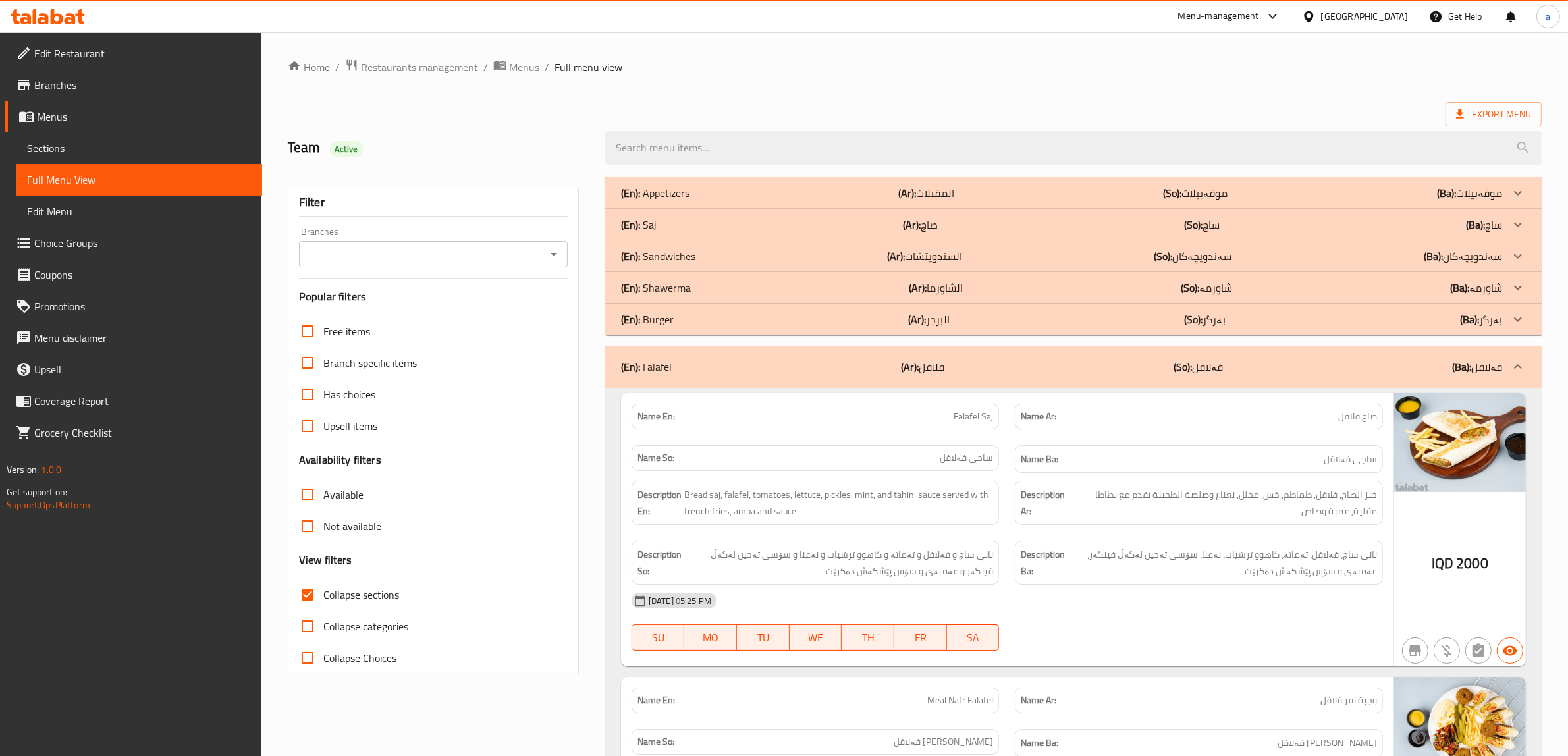
click at [669, 201] on p "(En): [PERSON_NAME]" at bounding box center [655, 193] width 69 height 16
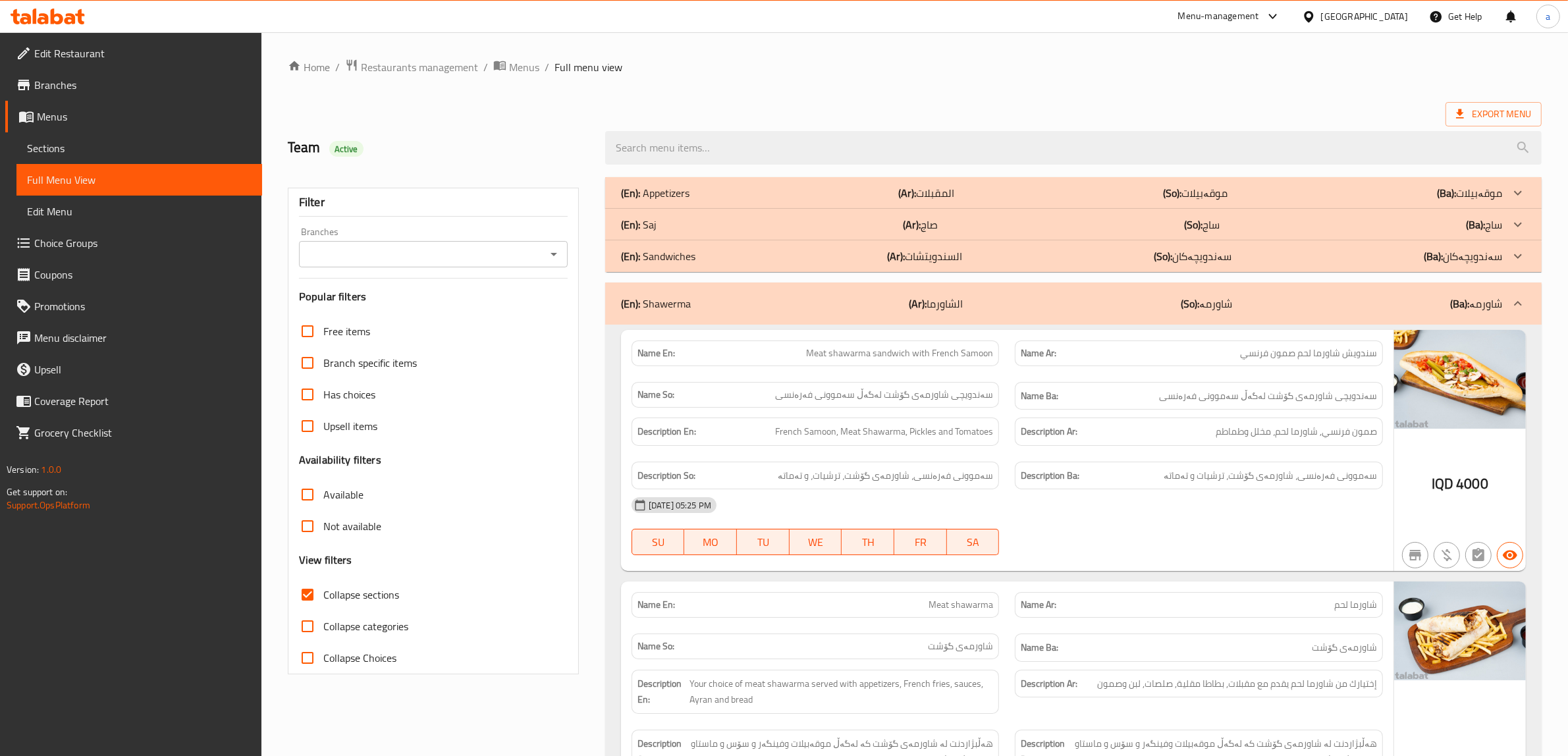
click at [683, 201] on div "(En): Saj (Ar): صاج (So): ساج (Ba): ساج" at bounding box center [1062, 193] width 881 height 16
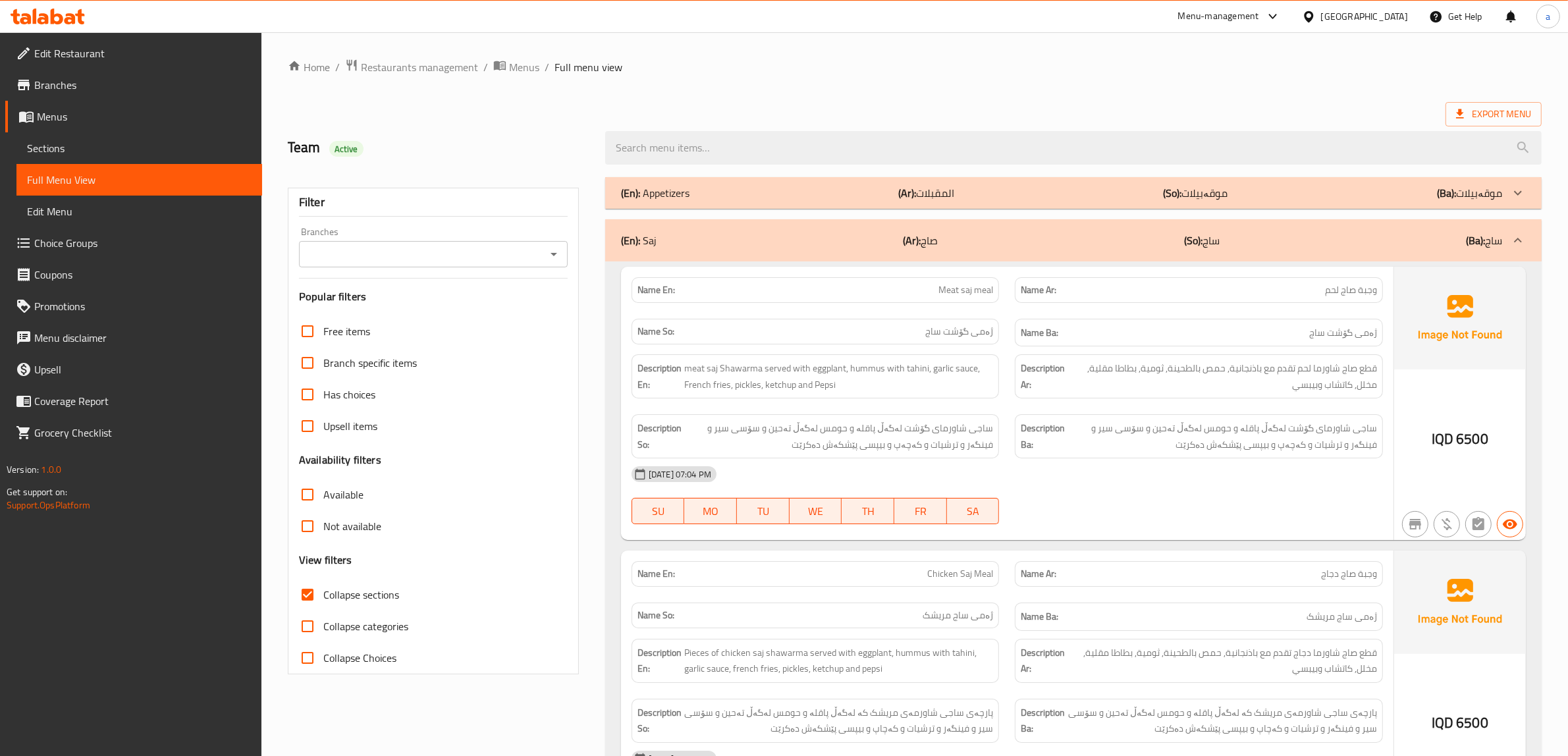
click at [672, 189] on p "(En): Appetizers" at bounding box center [655, 193] width 69 height 16
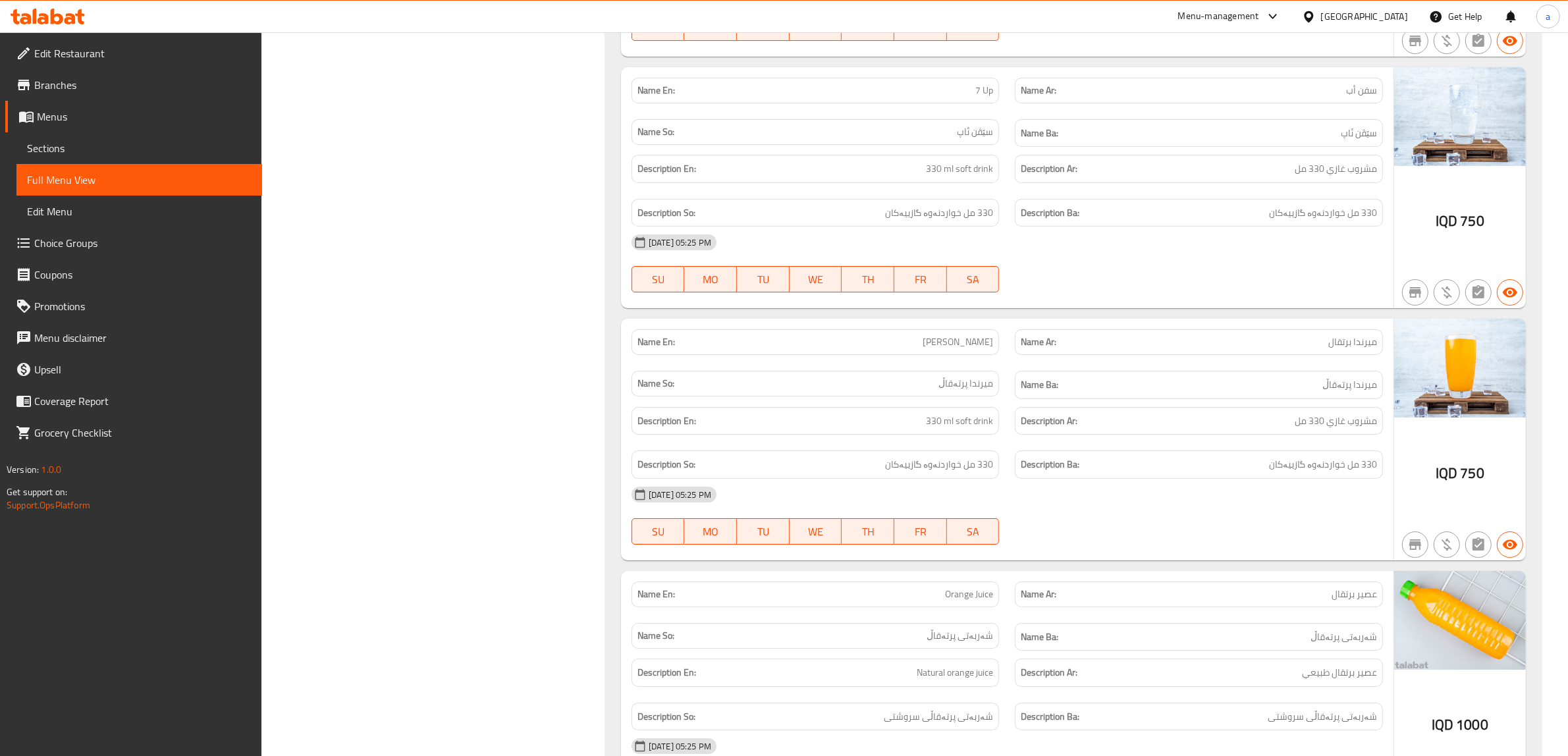
scroll to position [11535, 0]
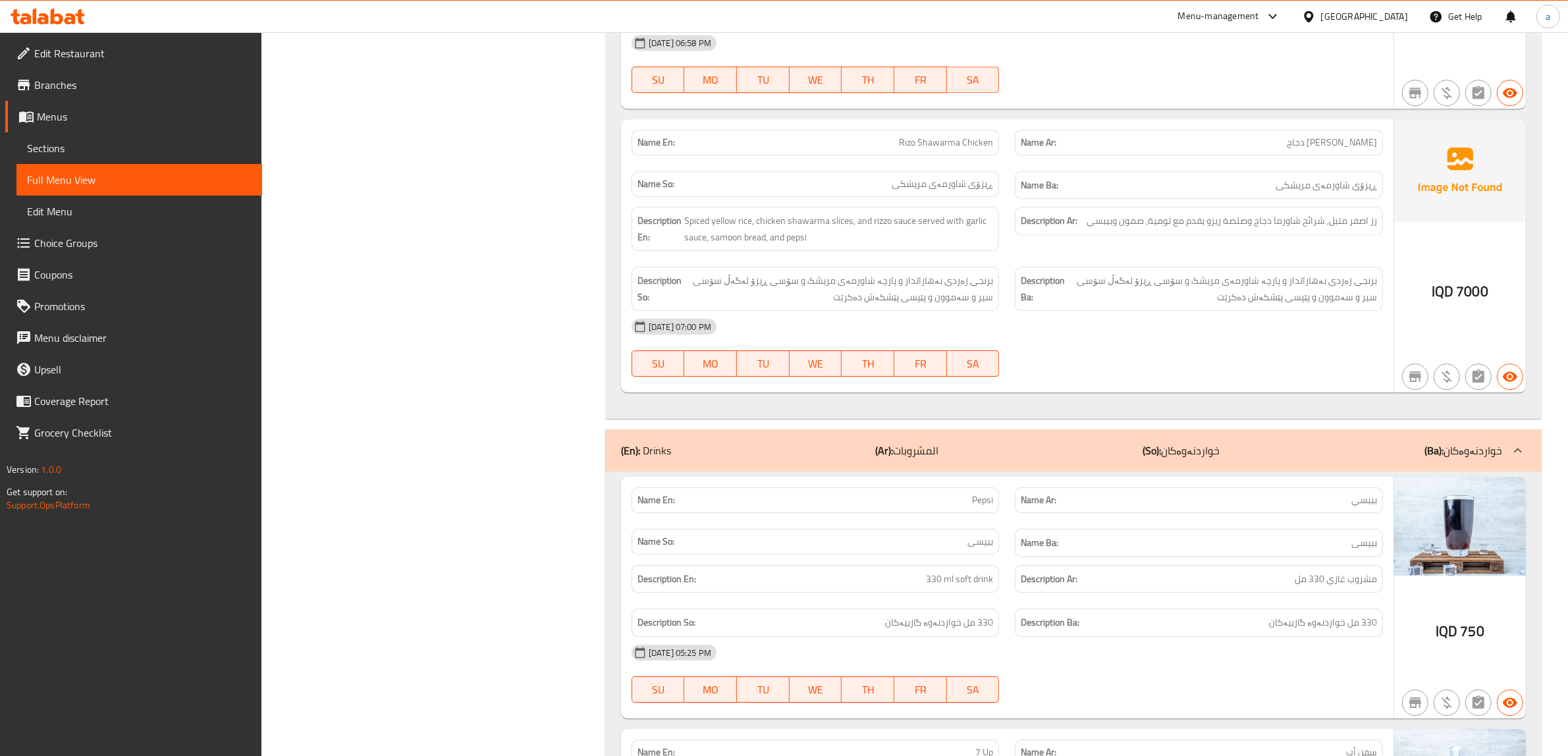
click at [213, 137] on link "Sections" at bounding box center [139, 148] width 246 height 31
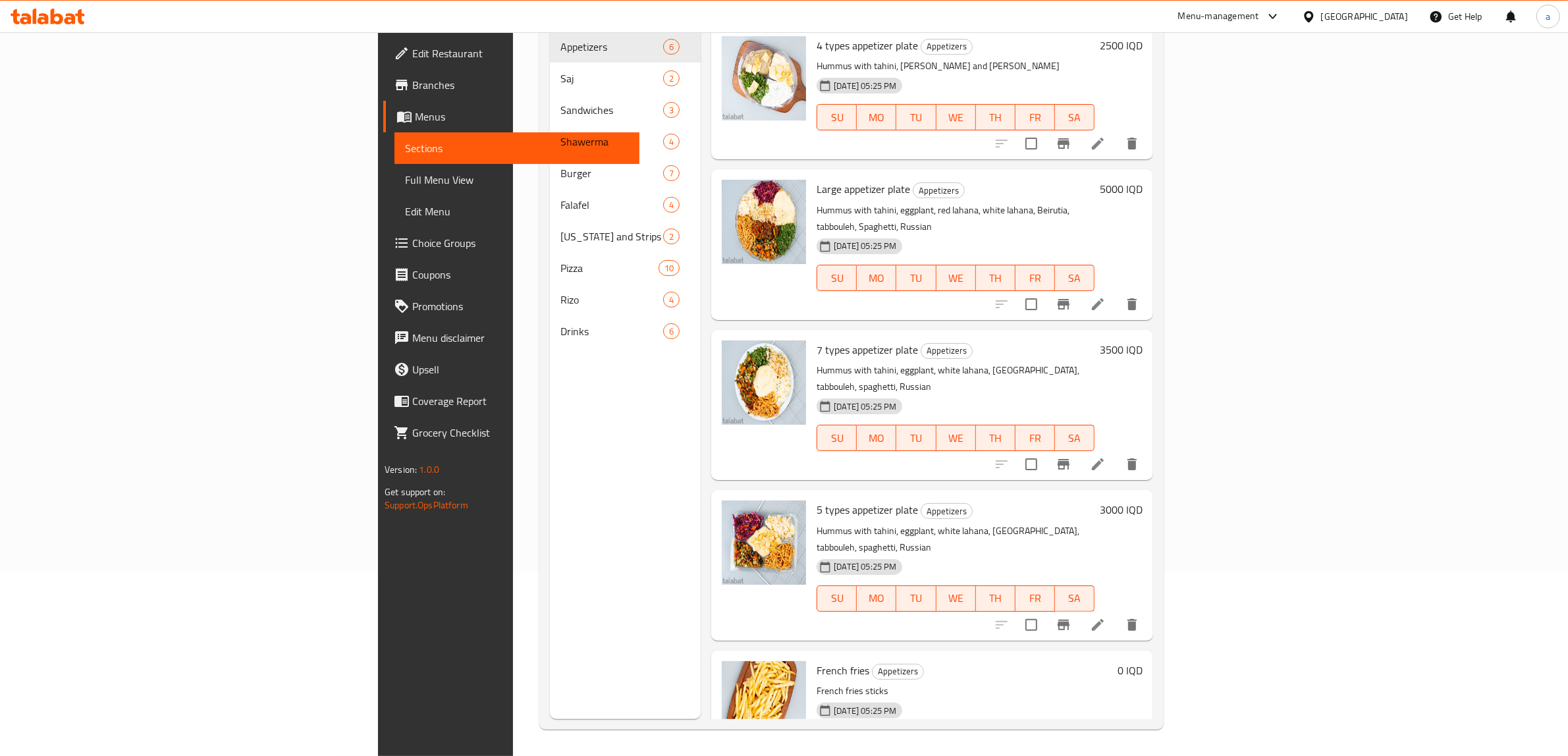
scroll to position [185, 0]
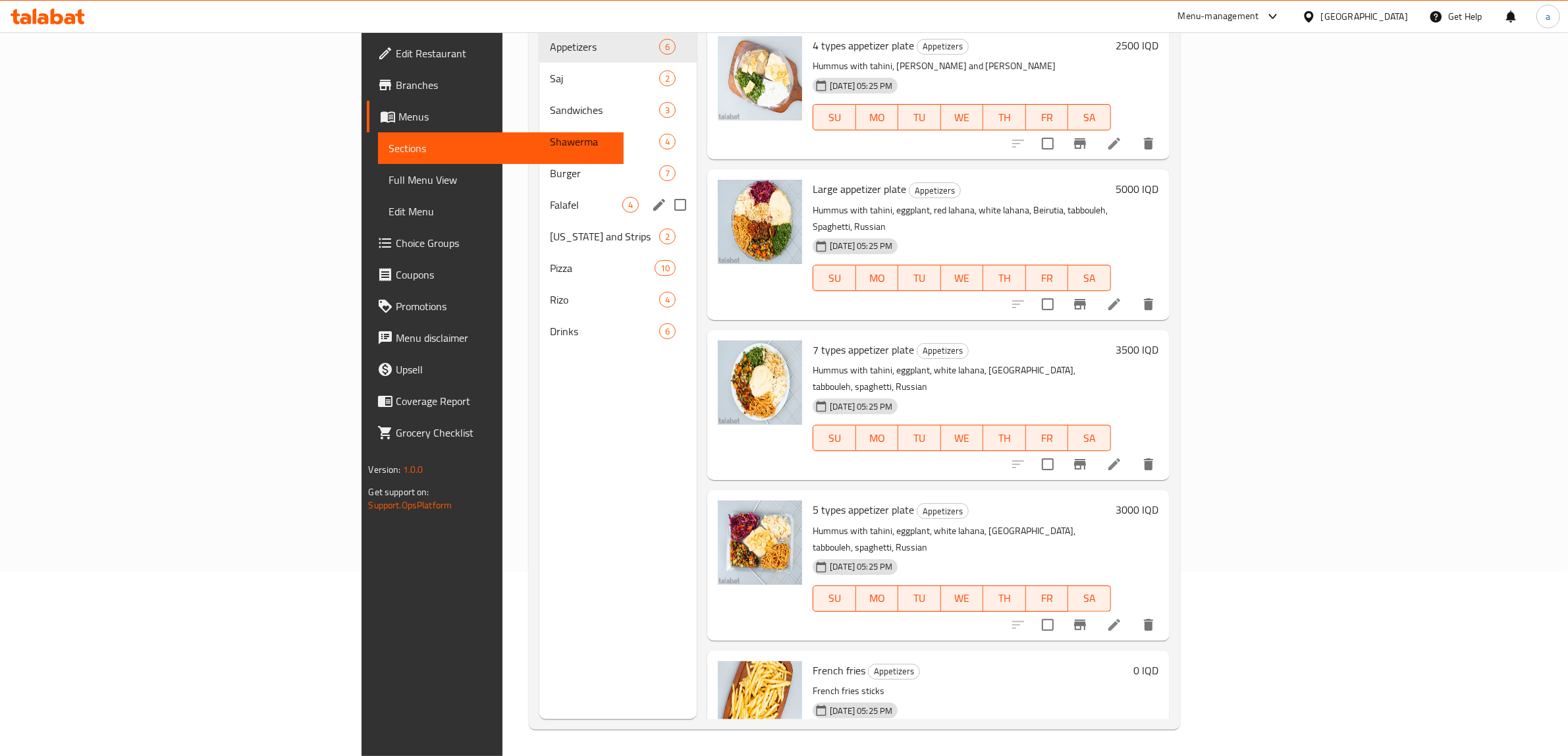
click at [539, 196] on div "Falafel 4" at bounding box center [618, 205] width 157 height 31
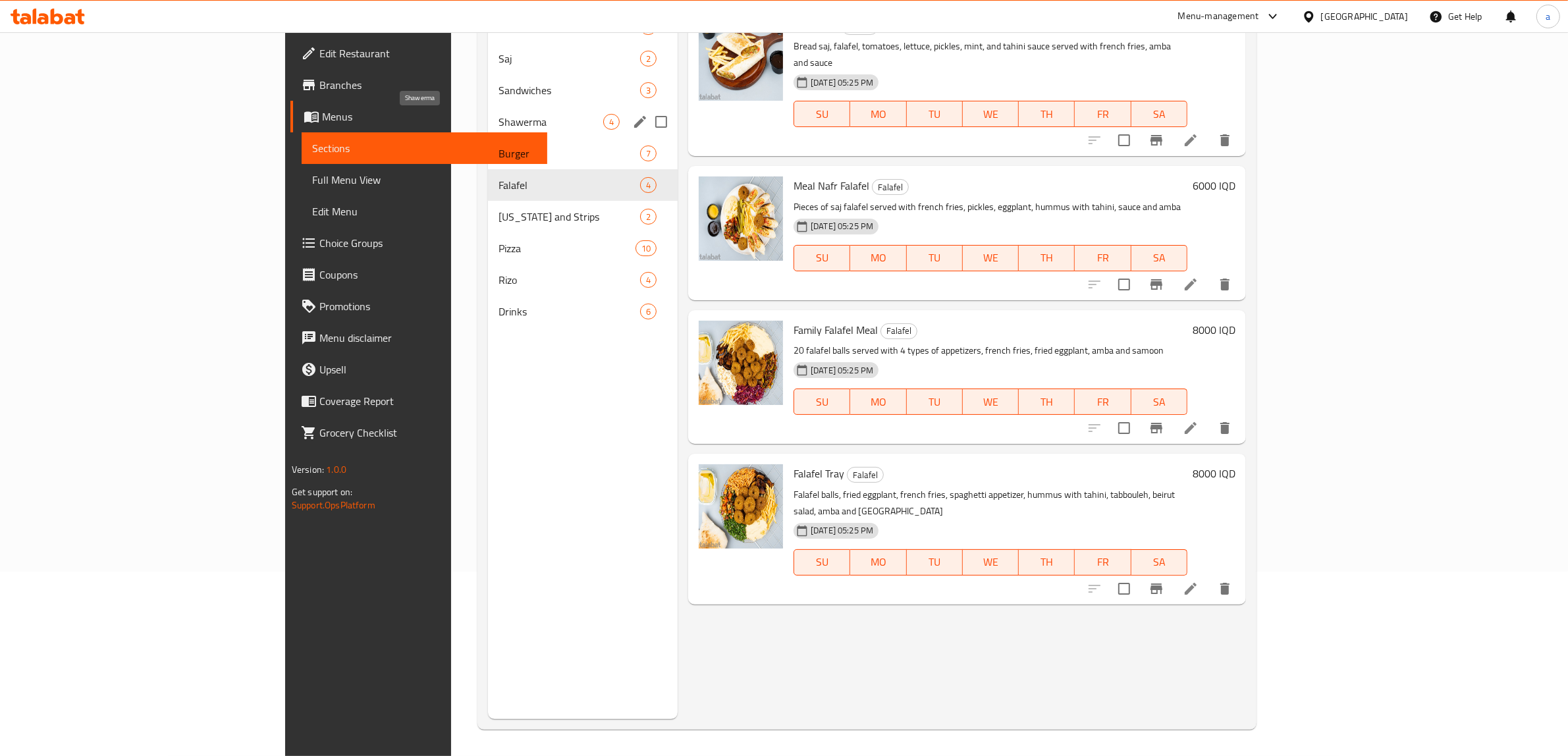
click at [499, 114] on span "Shawerma" at bounding box center [551, 121] width 105 height 16
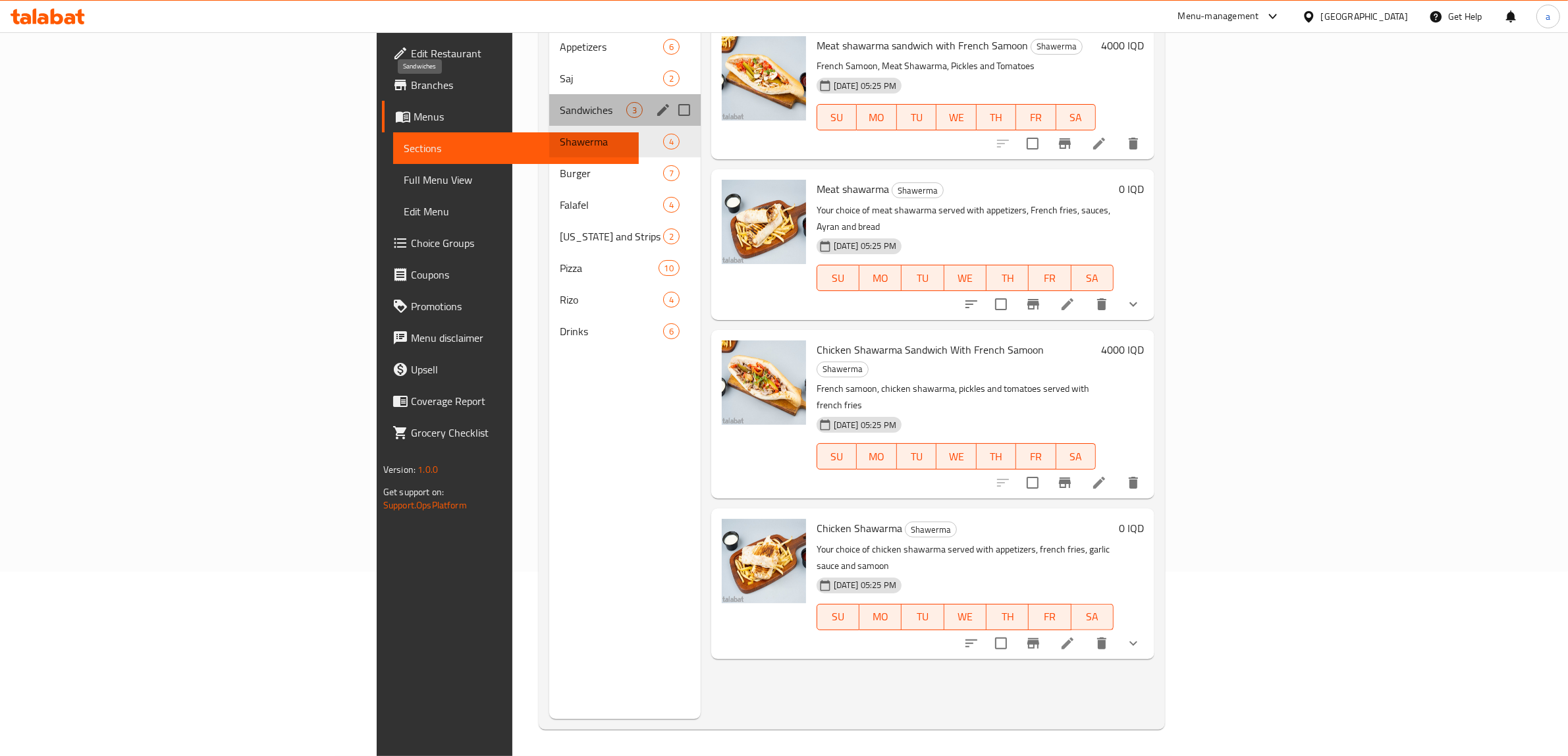
click at [560, 102] on span "Sandwiches" at bounding box center [593, 110] width 67 height 16
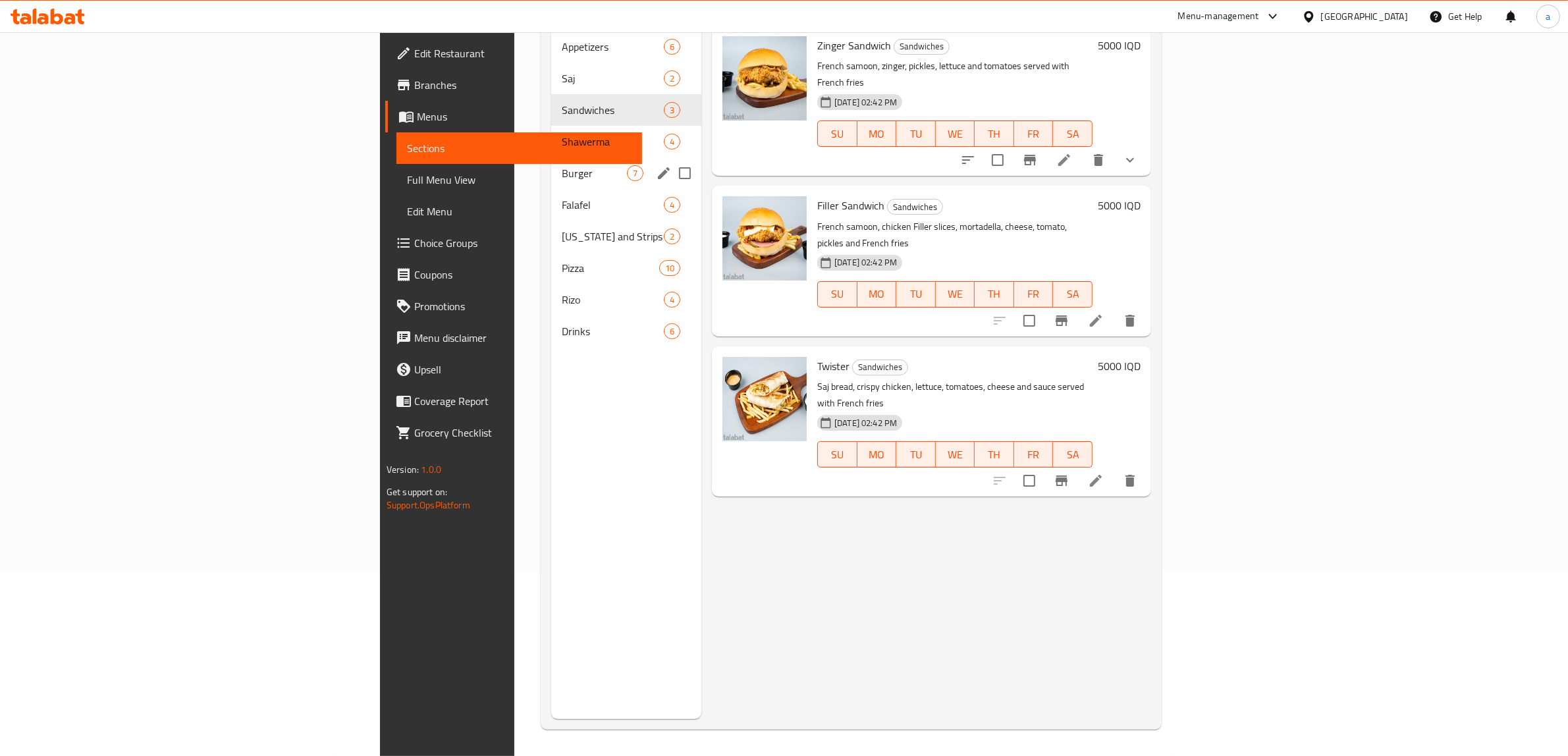
click at [551, 157] on div "Burger 7" at bounding box center [626, 173] width 150 height 31
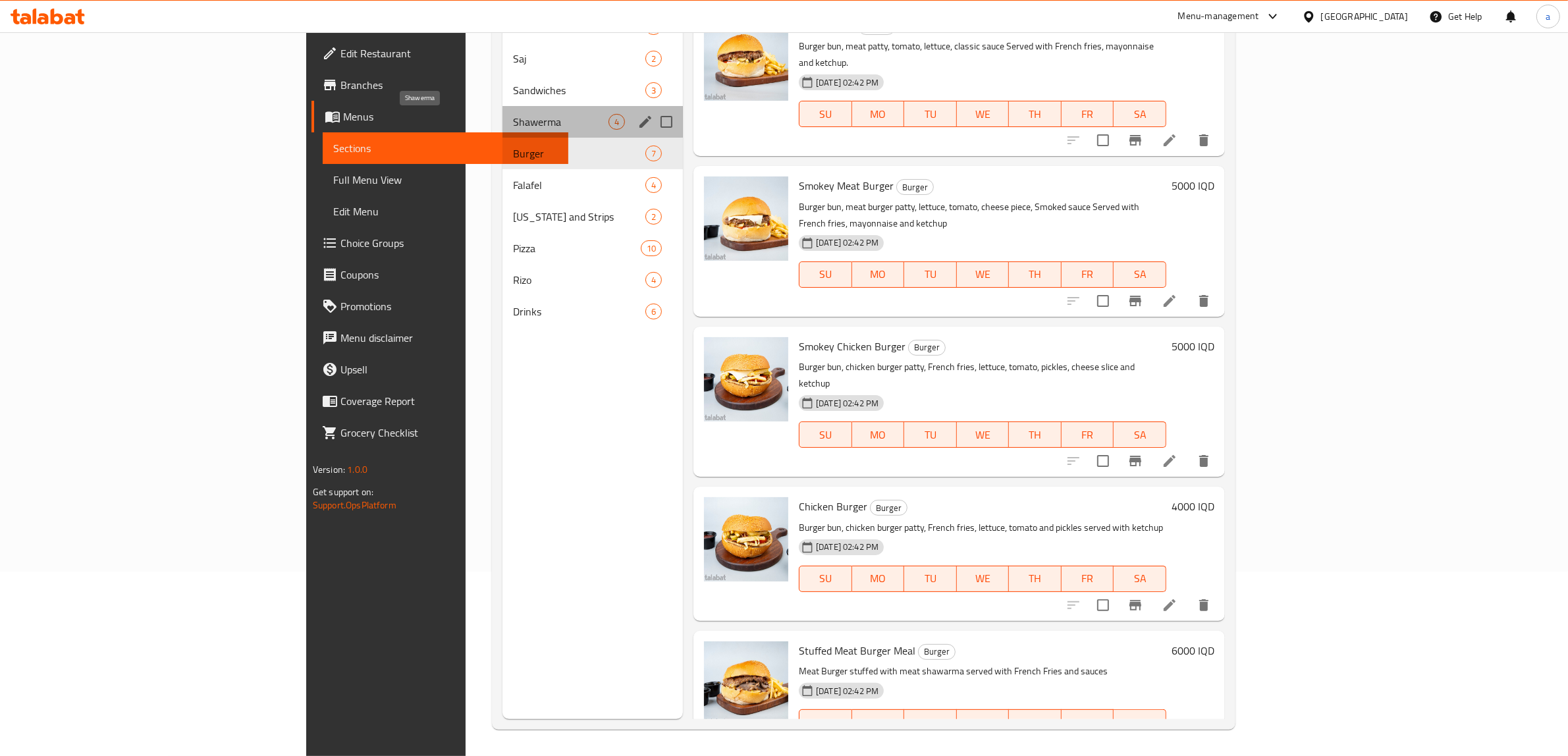
click at [513, 124] on span "Shawerma" at bounding box center [561, 121] width 95 height 16
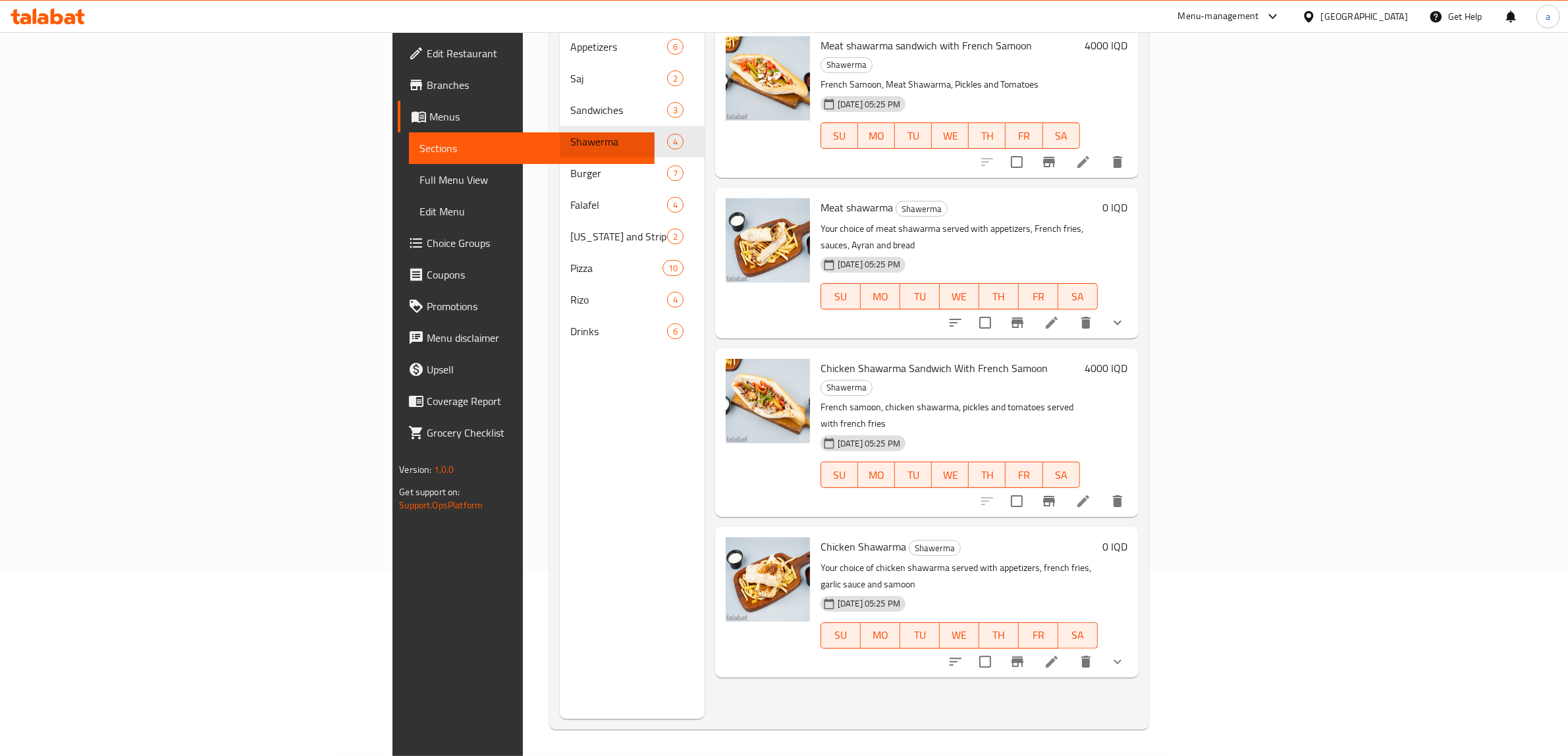
scroll to position [106, 0]
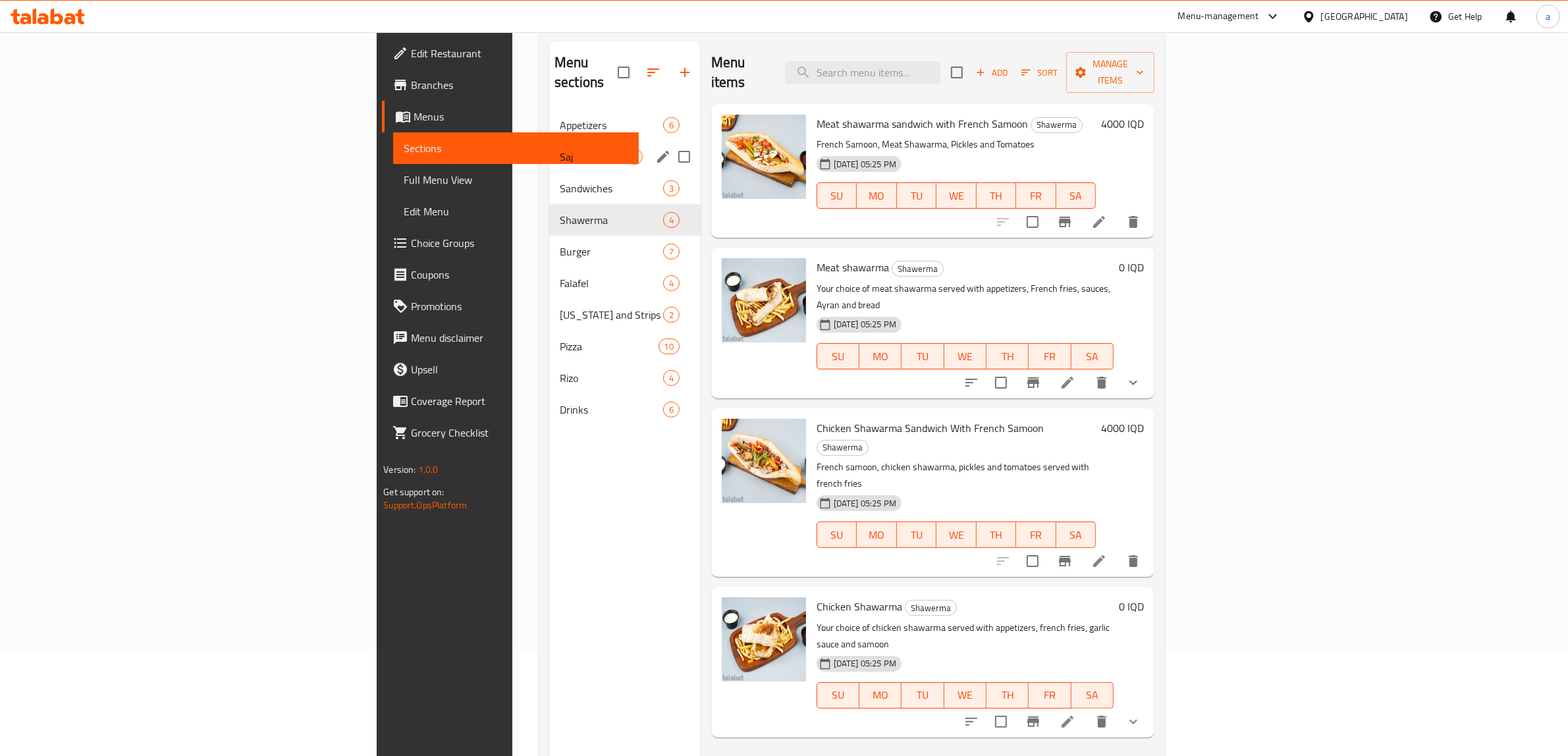
click at [549, 141] on div "Saj 2" at bounding box center [625, 157] width 151 height 31
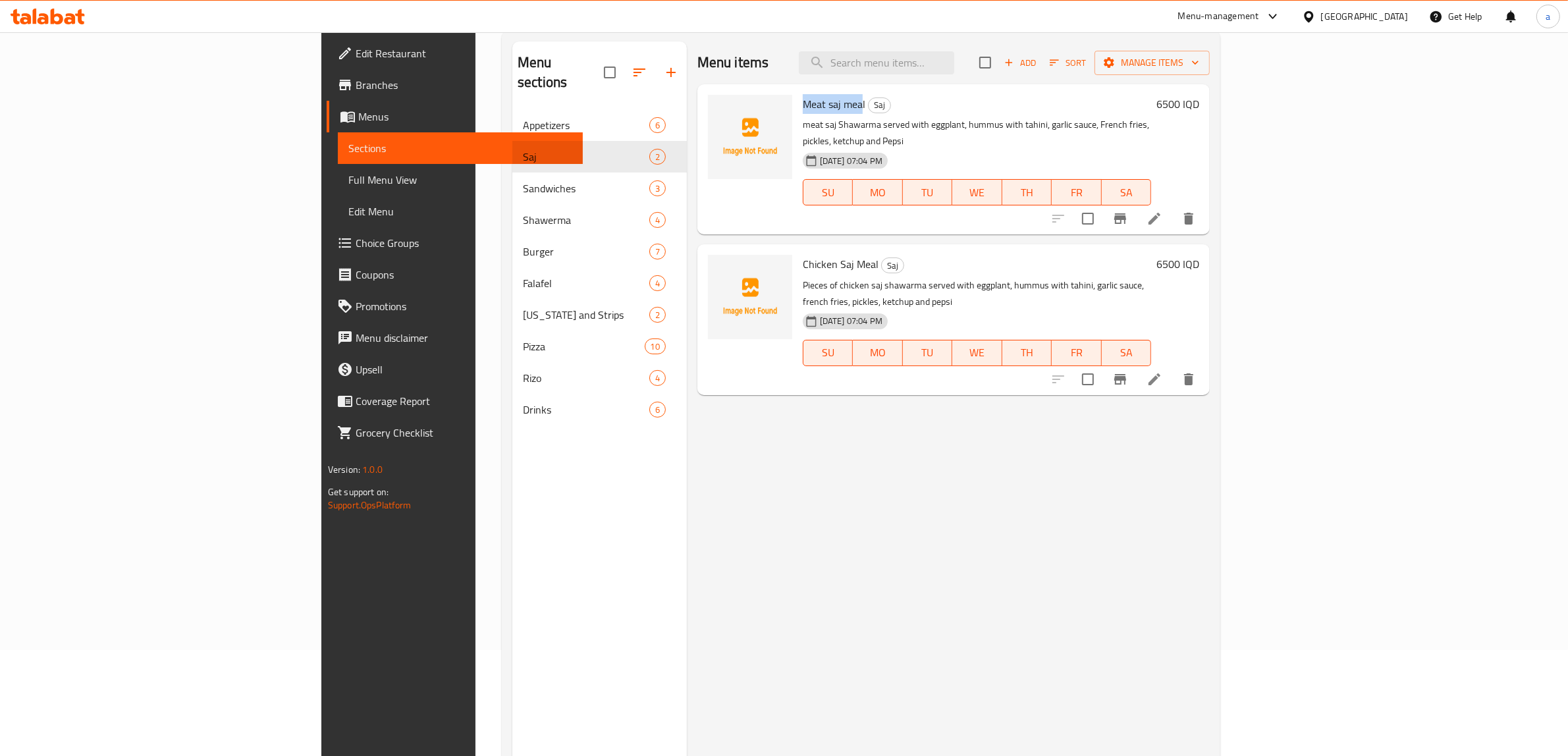
drag, startPoint x: 719, startPoint y: 106, endPoint x: 783, endPoint y: 110, distance: 64.1
click at [798, 110] on div "Meat saj meal Saj meat saj Shawarma served with eggplant, hummus with tahini, g…" at bounding box center [977, 159] width 359 height 140
drag, startPoint x: 785, startPoint y: 106, endPoint x: 673, endPoint y: 110, distance: 112.1
click at [703, 110] on div "Meat saj meal Saj meat saj Shawarma served with eggplant, hummus with tahini, g…" at bounding box center [954, 159] width 502 height 140
copy div "Meat saj meal"
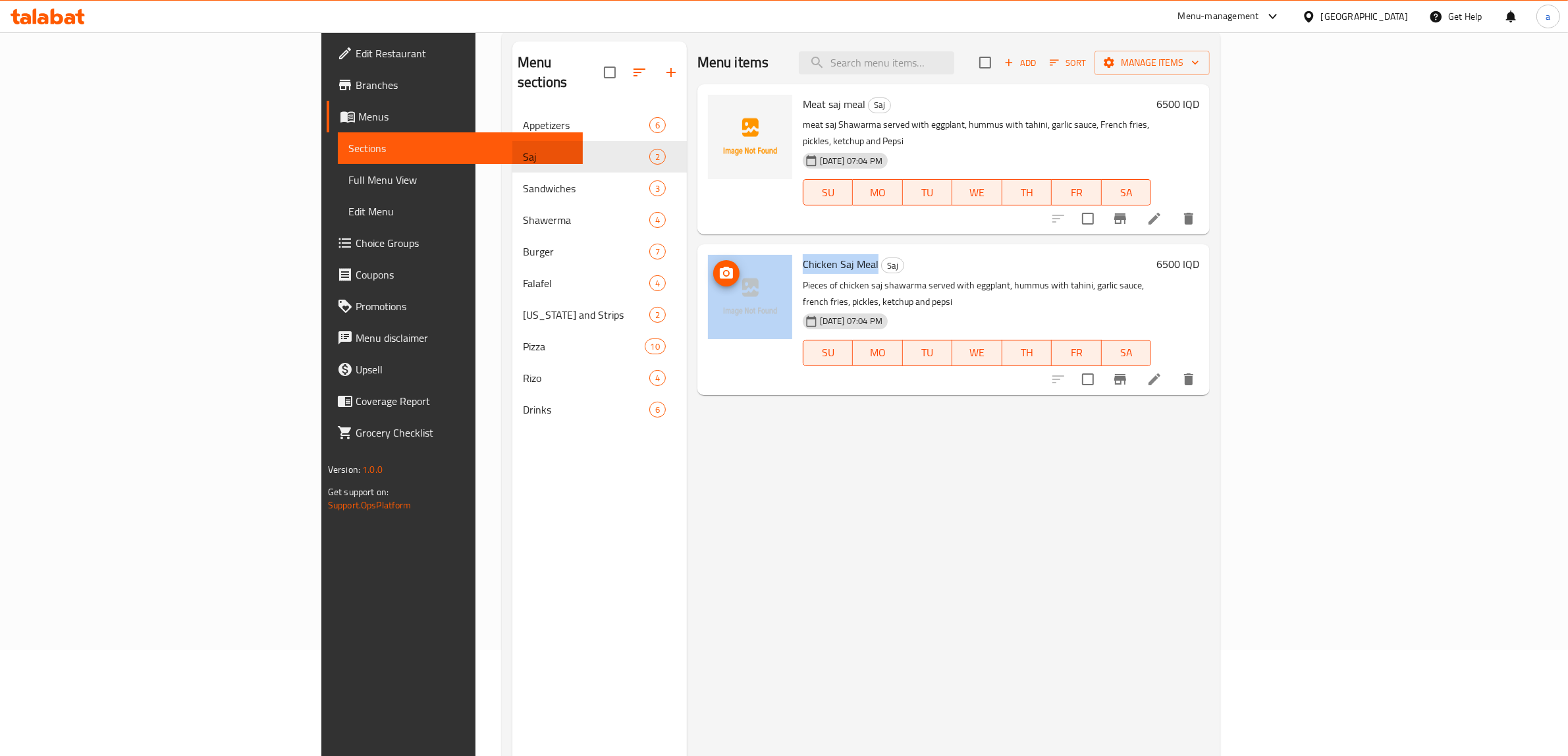
drag, startPoint x: 796, startPoint y: 247, endPoint x: 661, endPoint y: 245, distance: 135.0
click at [703, 249] on div "Chicken Saj Meal Saj Pieces of chicken saj shawarma served with eggplant, hummu…" at bounding box center [954, 319] width 502 height 140
click at [798, 249] on div "Chicken Saj Meal Saj Pieces of chicken saj shawarma served with eggplant, hummu…" at bounding box center [977, 319] width 359 height 140
drag, startPoint x: 799, startPoint y: 245, endPoint x: 723, endPoint y: 238, distance: 76.3
click at [803, 255] on h6 "Chicken Saj Meal Saj" at bounding box center [977, 264] width 349 height 18
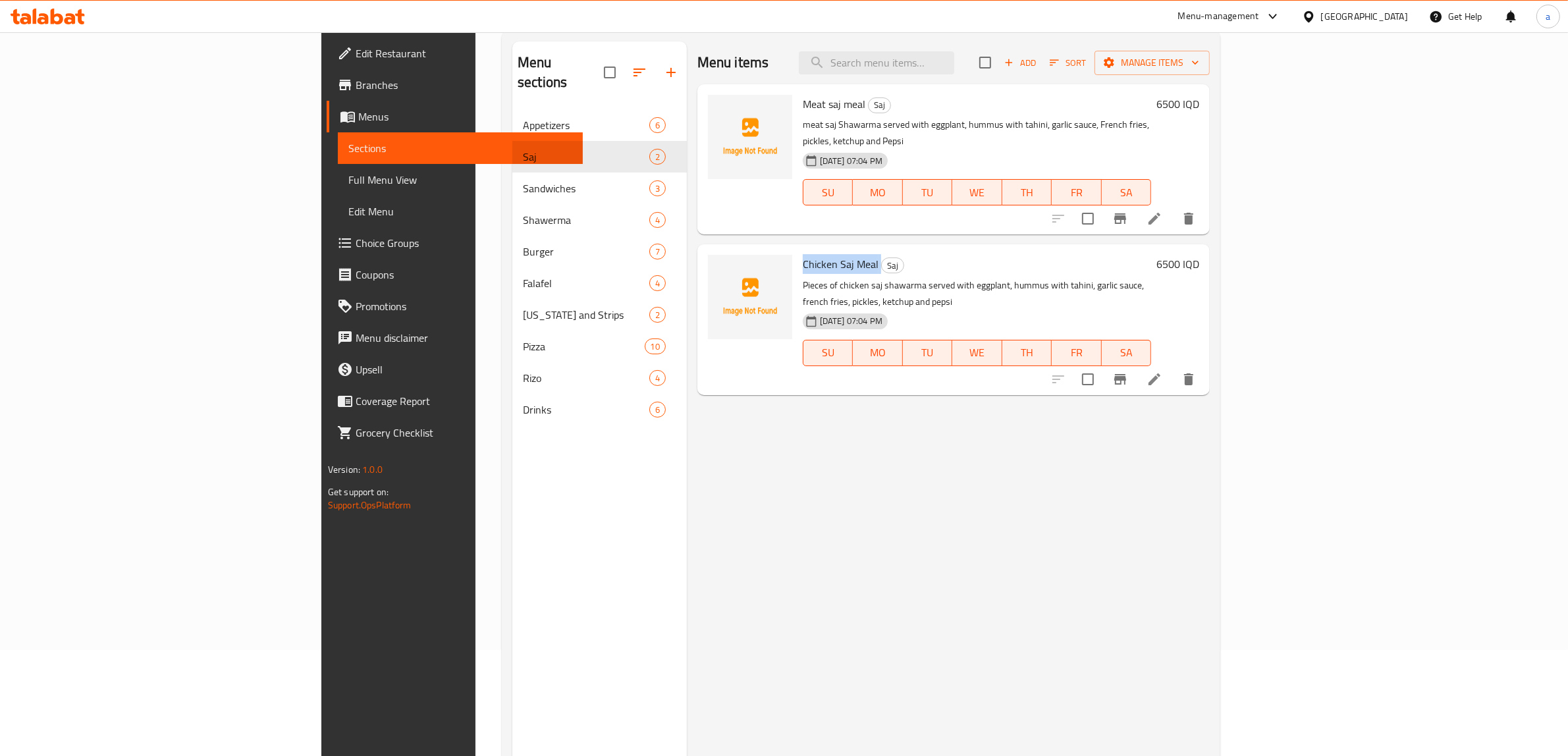
copy h6 "Chicken Saj Meal"
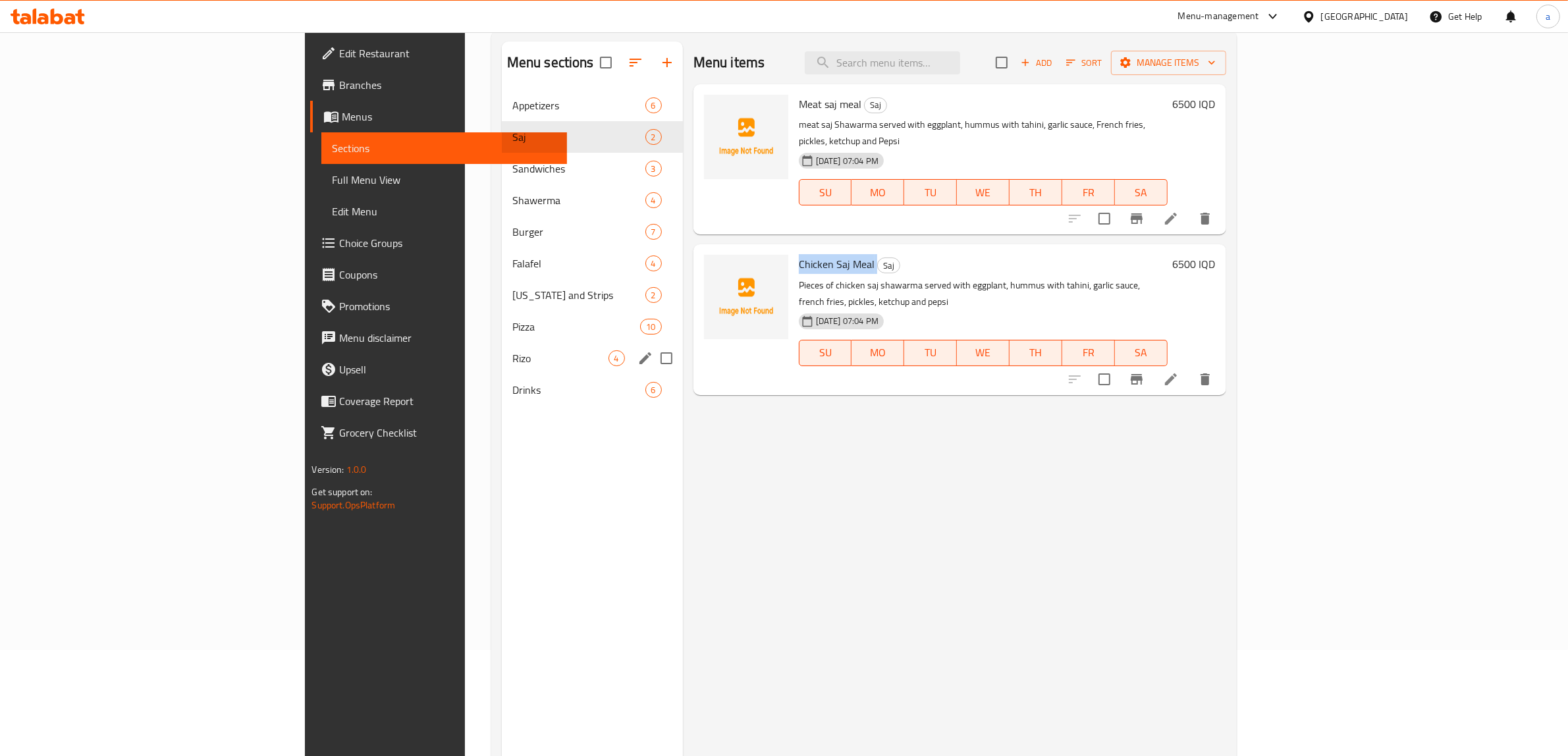
click at [502, 371] on div "Rizo 4" at bounding box center [593, 358] width 181 height 31
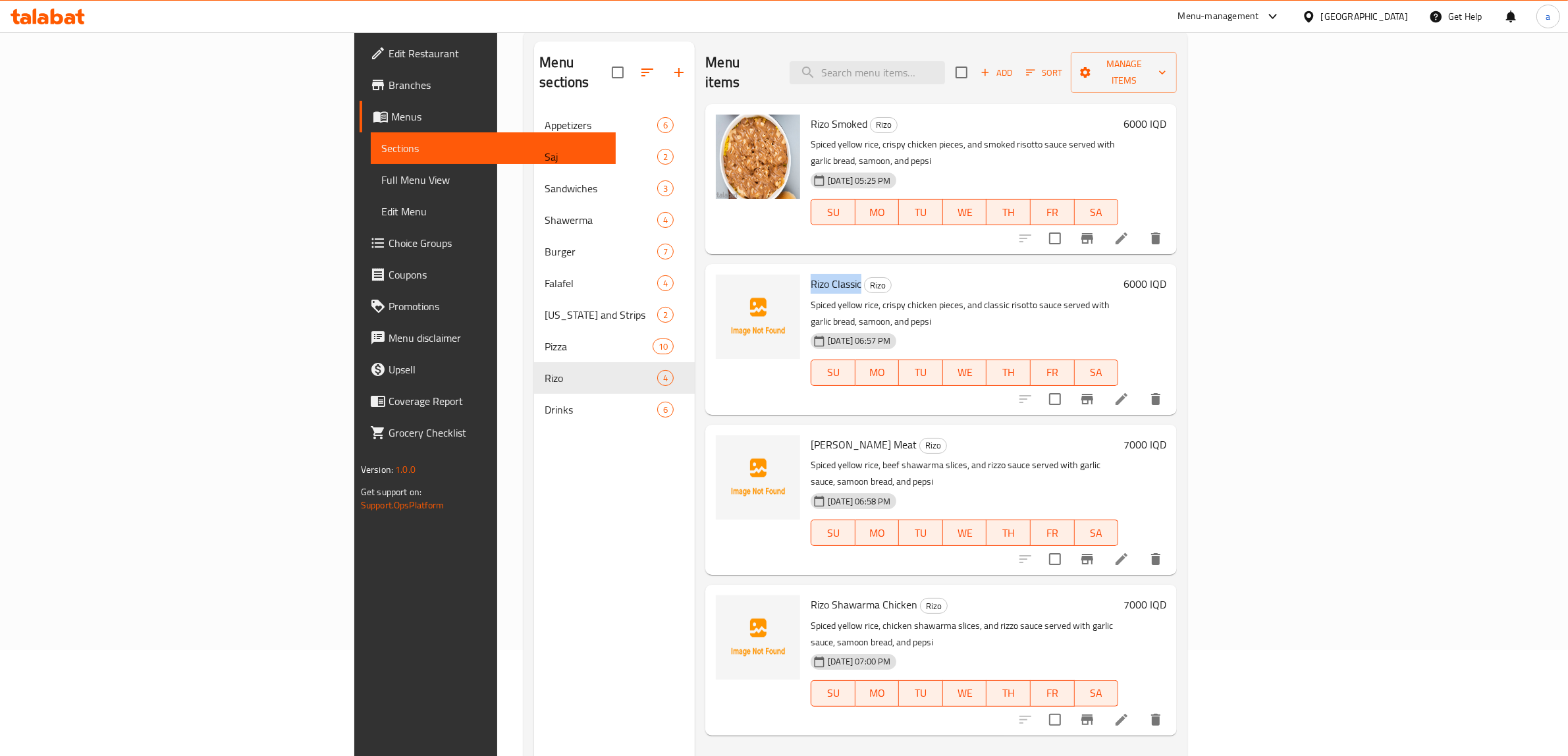
drag, startPoint x: 723, startPoint y: 251, endPoint x: 772, endPoint y: 250, distance: 49.0
click at [811, 274] on span "Rizo Classic" at bounding box center [836, 283] width 50 height 20
copy span "Rizo Classic"
drag, startPoint x: 723, startPoint y: 389, endPoint x: 817, endPoint y: 388, distance: 94.0
click at [817, 435] on h6 "[PERSON_NAME] Meat Rizo" at bounding box center [965, 444] width 308 height 18
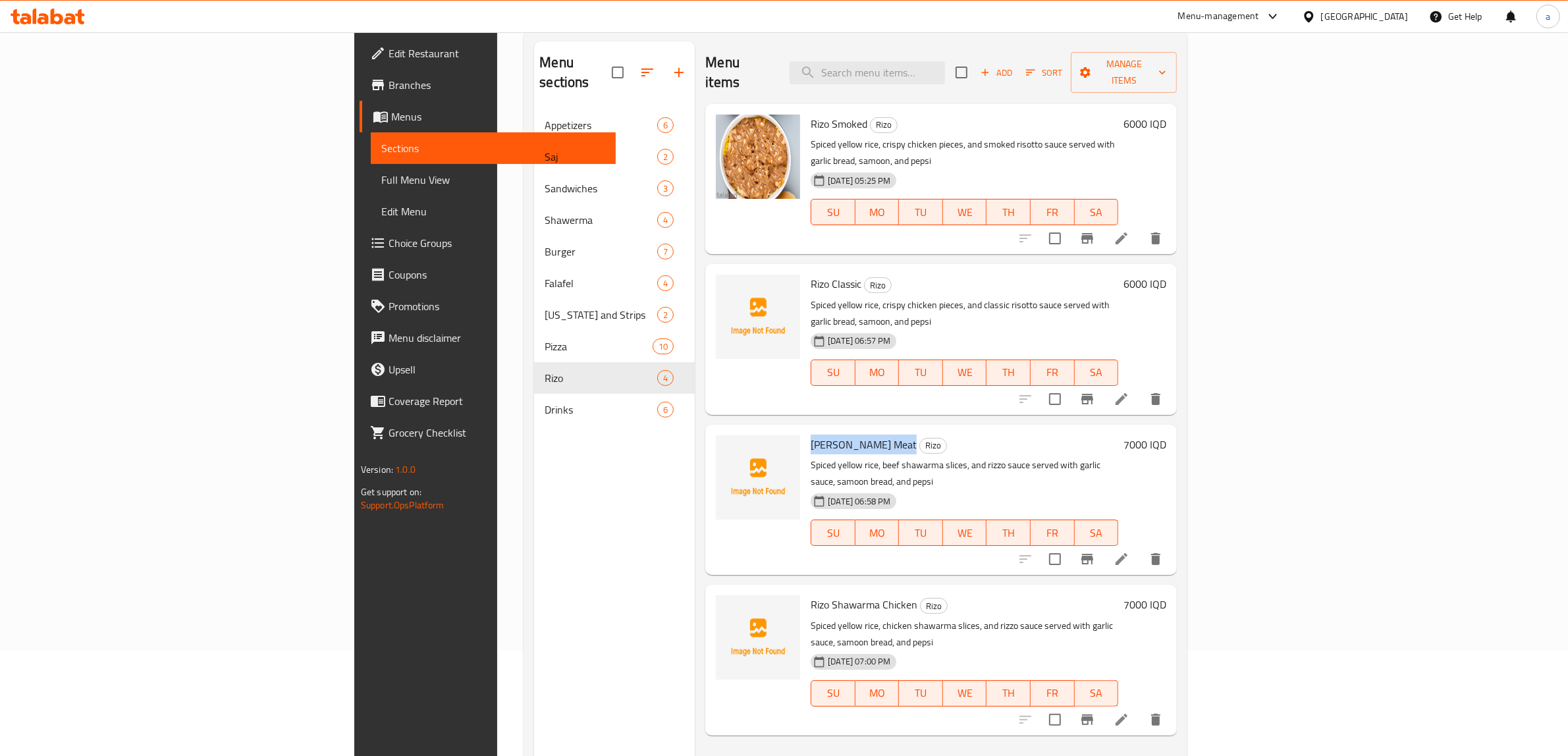
copy span "[PERSON_NAME] Meat"
drag, startPoint x: 722, startPoint y: 535, endPoint x: 827, endPoint y: 531, distance: 105.1
click at [827, 595] on span "Rizo Shawarma Chicken" at bounding box center [864, 604] width 107 height 20
copy span "Rizo Shawarma Chicken"
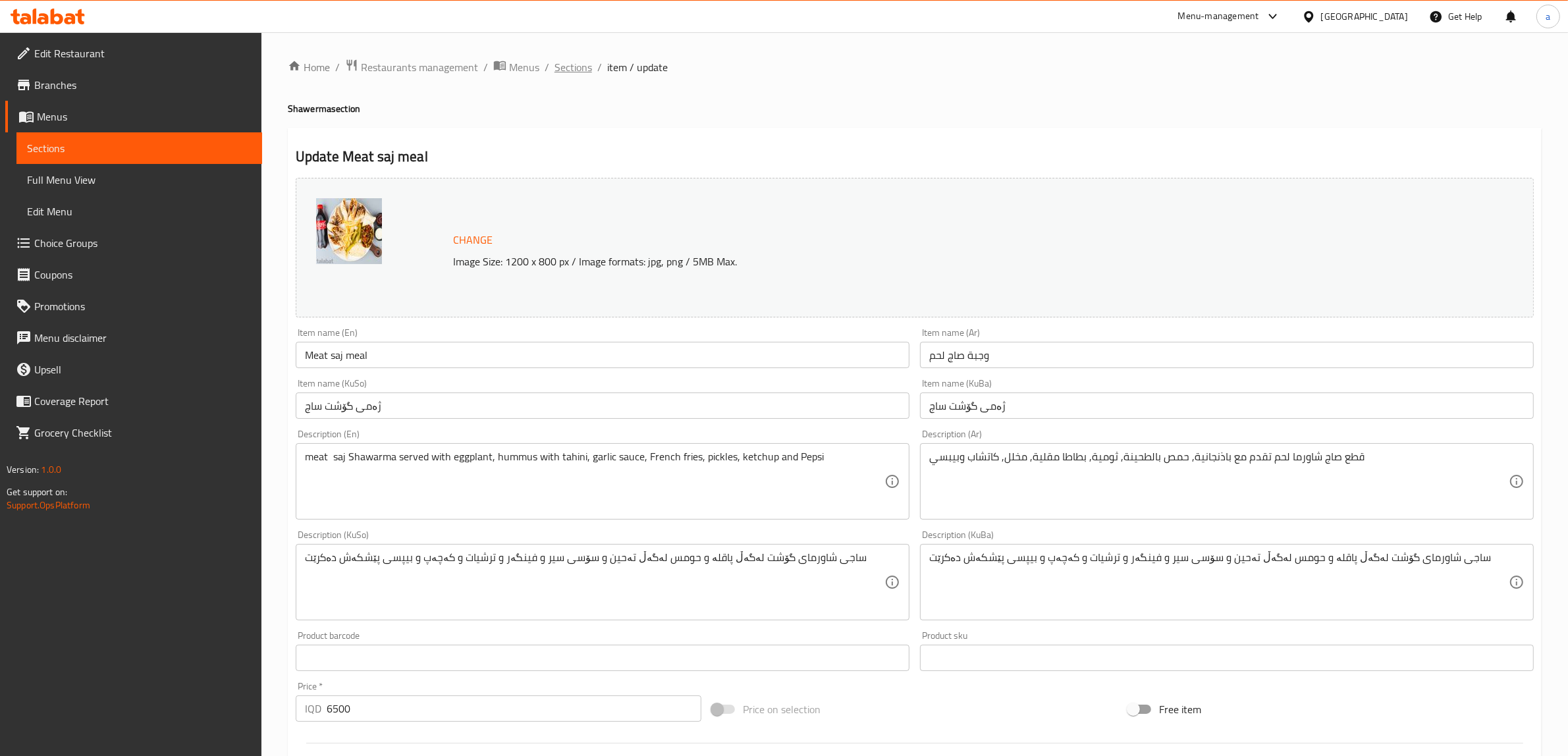
click at [565, 70] on span "Sections" at bounding box center [573, 67] width 37 height 16
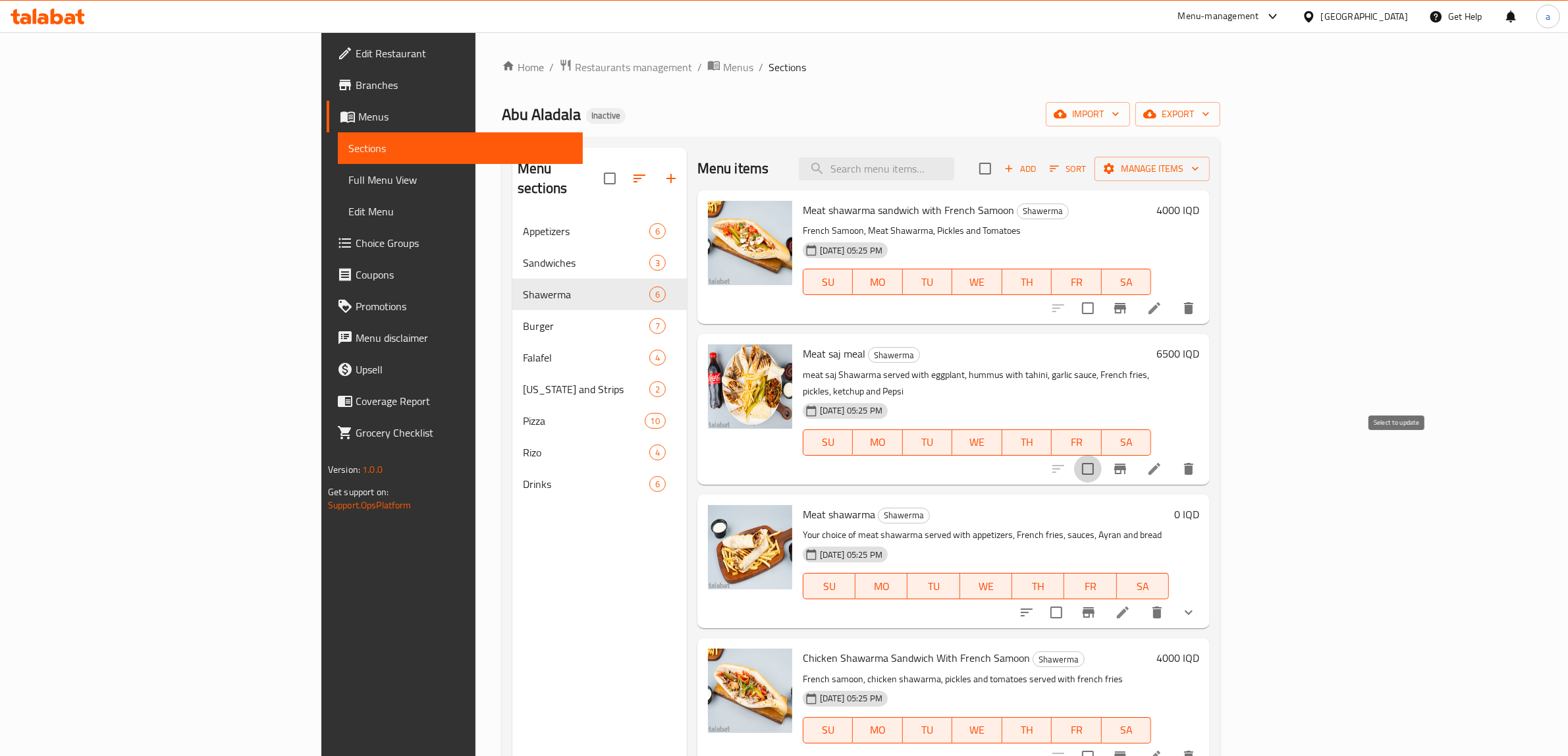
click at [1102, 456] on input "checkbox" at bounding box center [1088, 469] width 28 height 28
checkbox input "false"
click at [1163, 461] on icon at bounding box center [1154, 469] width 16 height 16
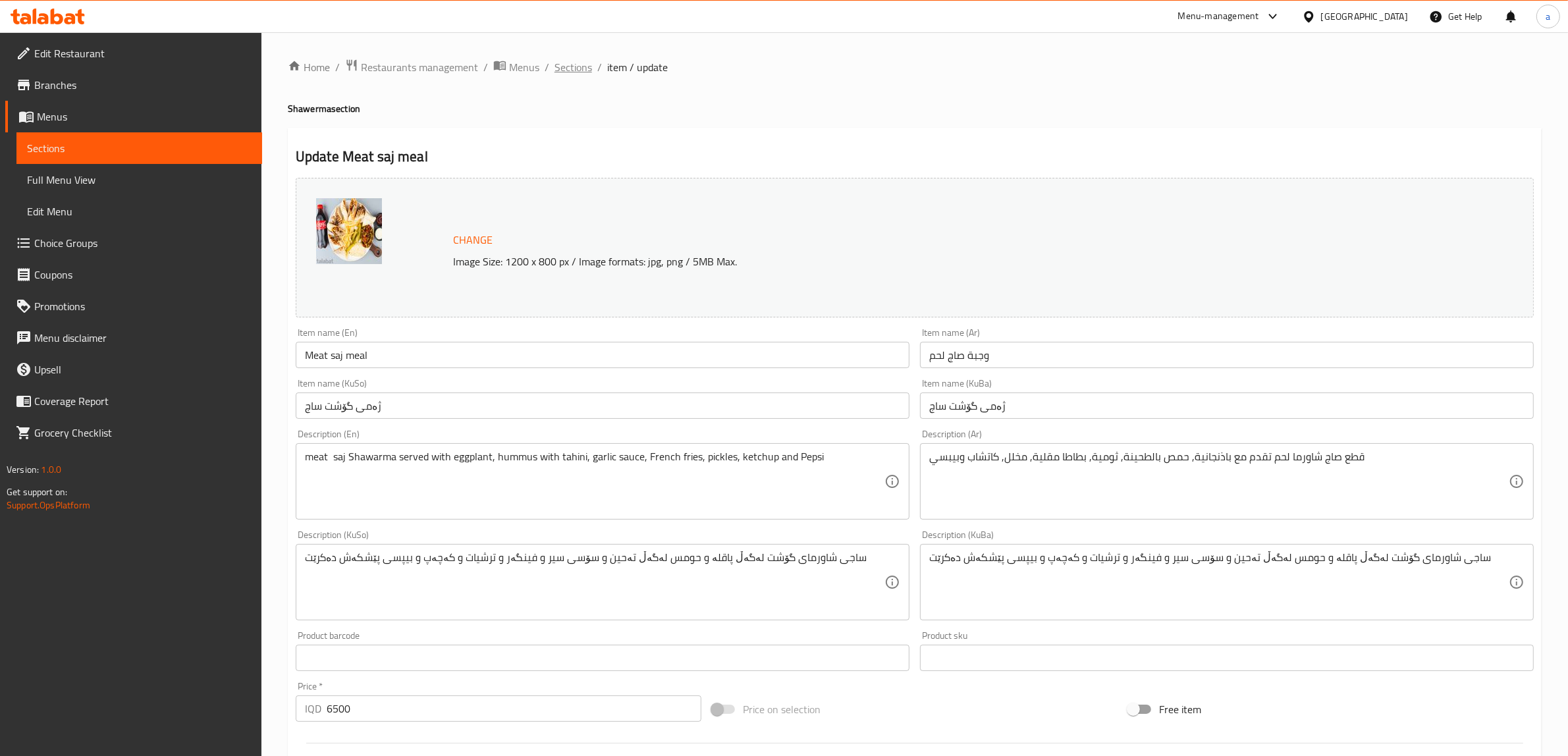
click at [571, 74] on span "Sections" at bounding box center [573, 67] width 37 height 16
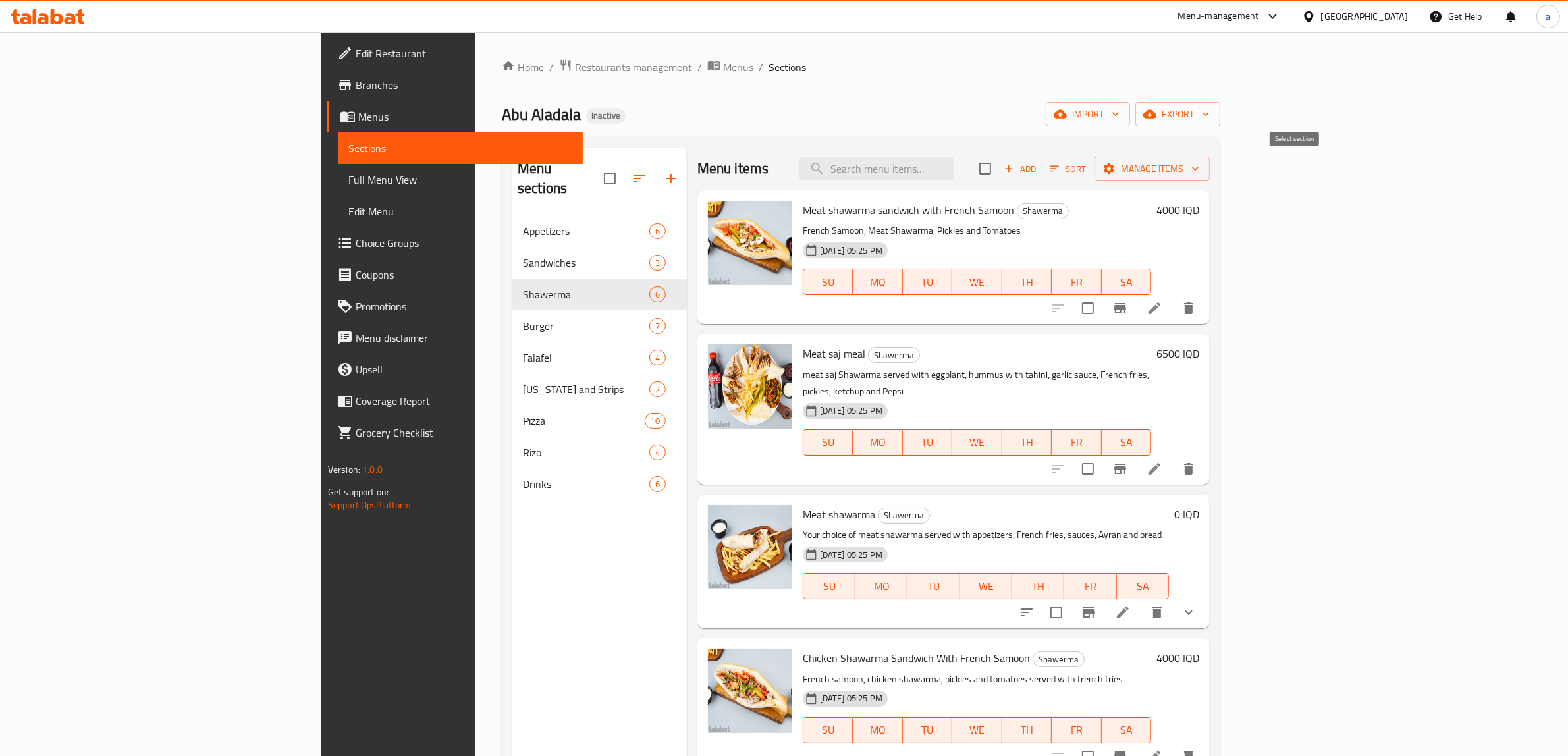
click at [999, 172] on input "checkbox" at bounding box center [985, 168] width 28 height 28
checkbox input "true"
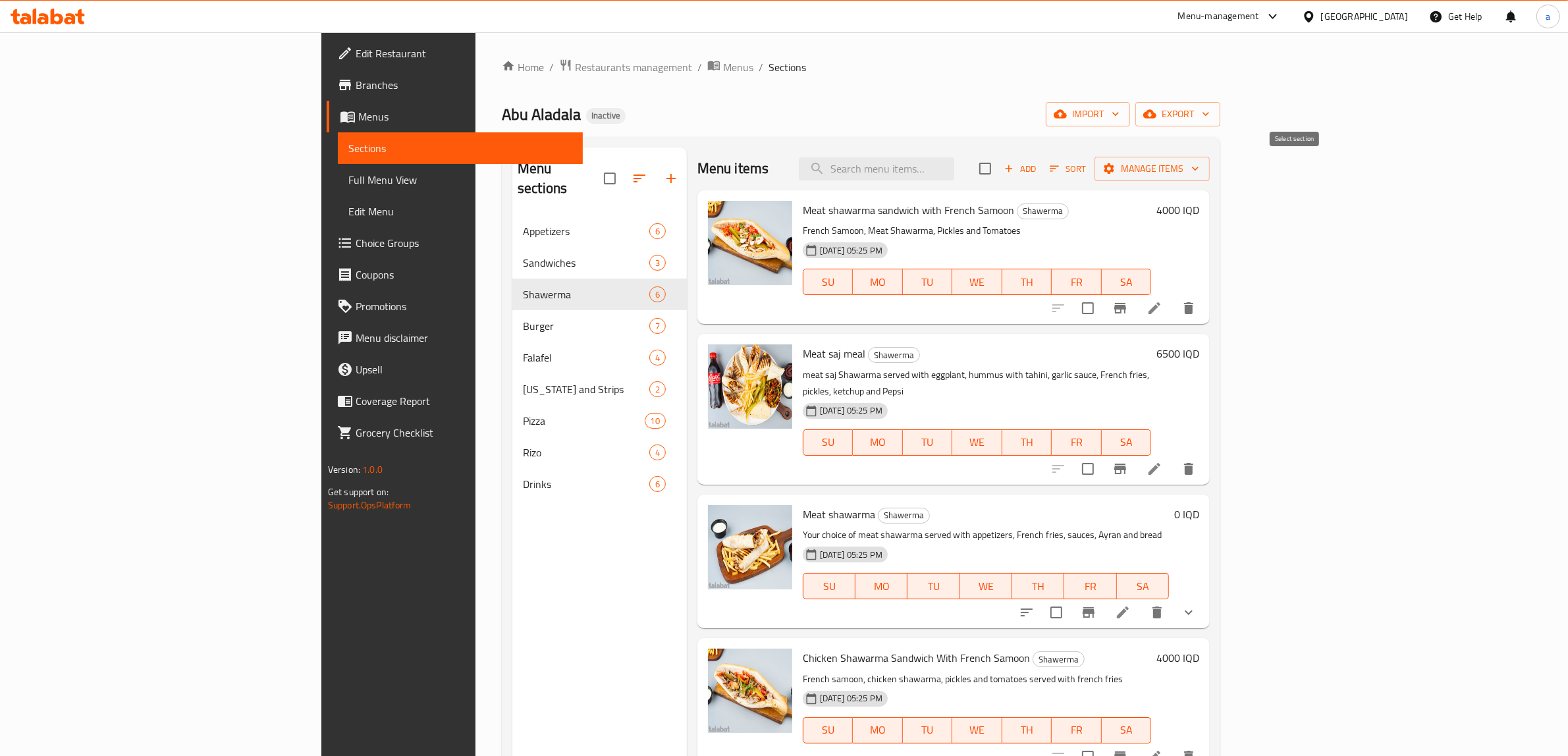
checkbox input "true"
click at [999, 172] on input "checkbox" at bounding box center [985, 168] width 28 height 28
checkbox input "false"
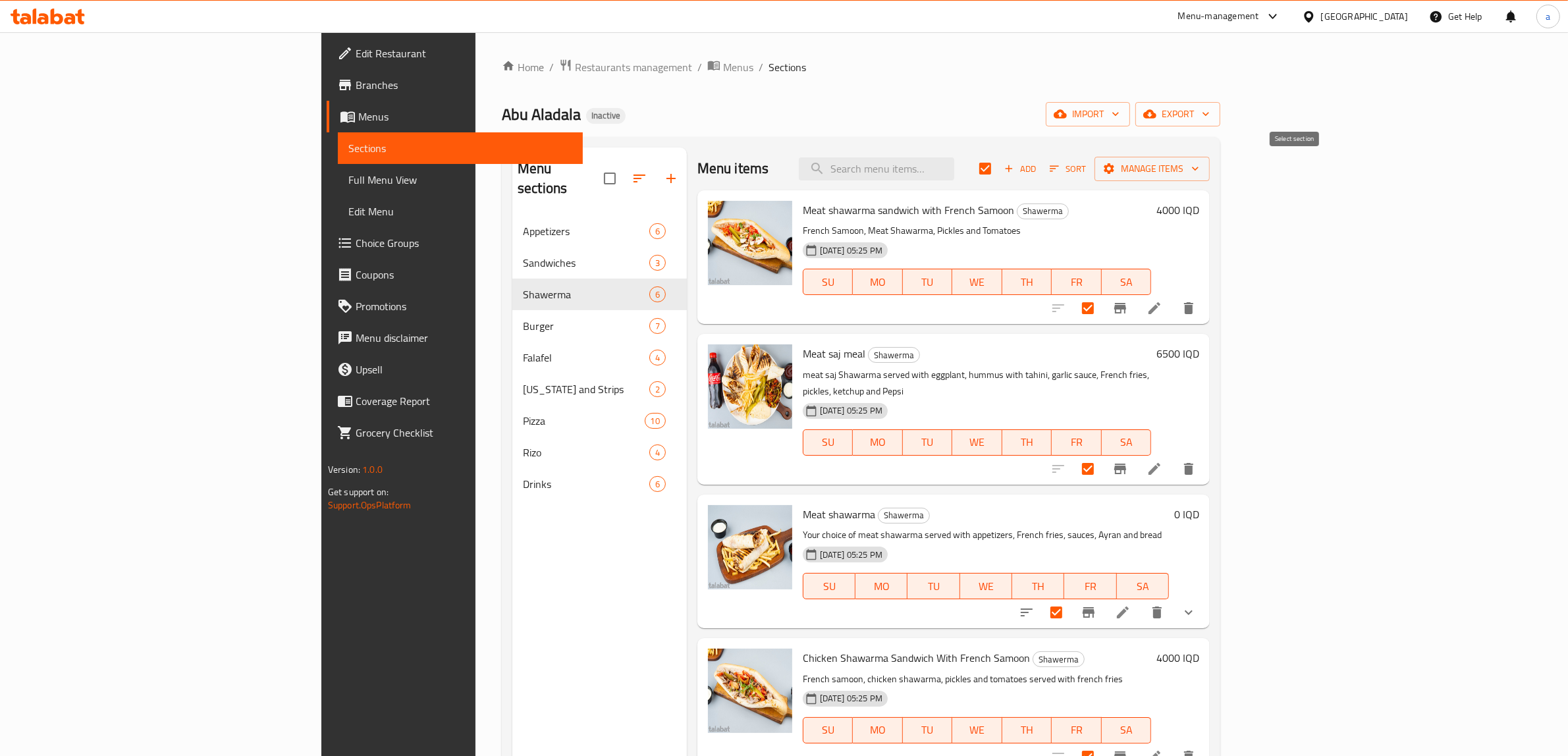
checkbox input "false"
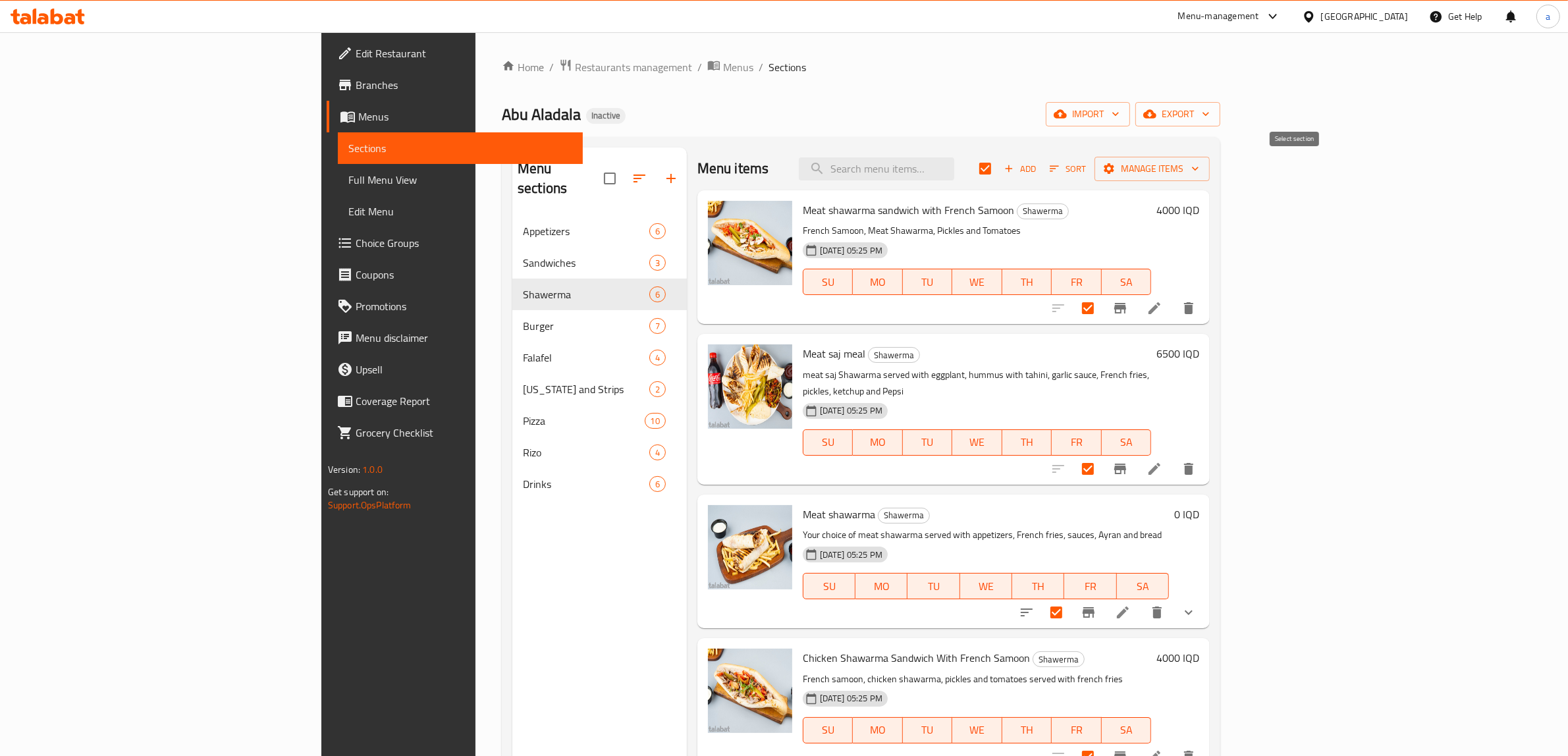
checkbox input "false"
click at [1102, 455] on input "checkbox" at bounding box center [1088, 469] width 28 height 28
checkbox input "false"
click at [1038, 176] on span "Add" at bounding box center [1020, 169] width 35 height 15
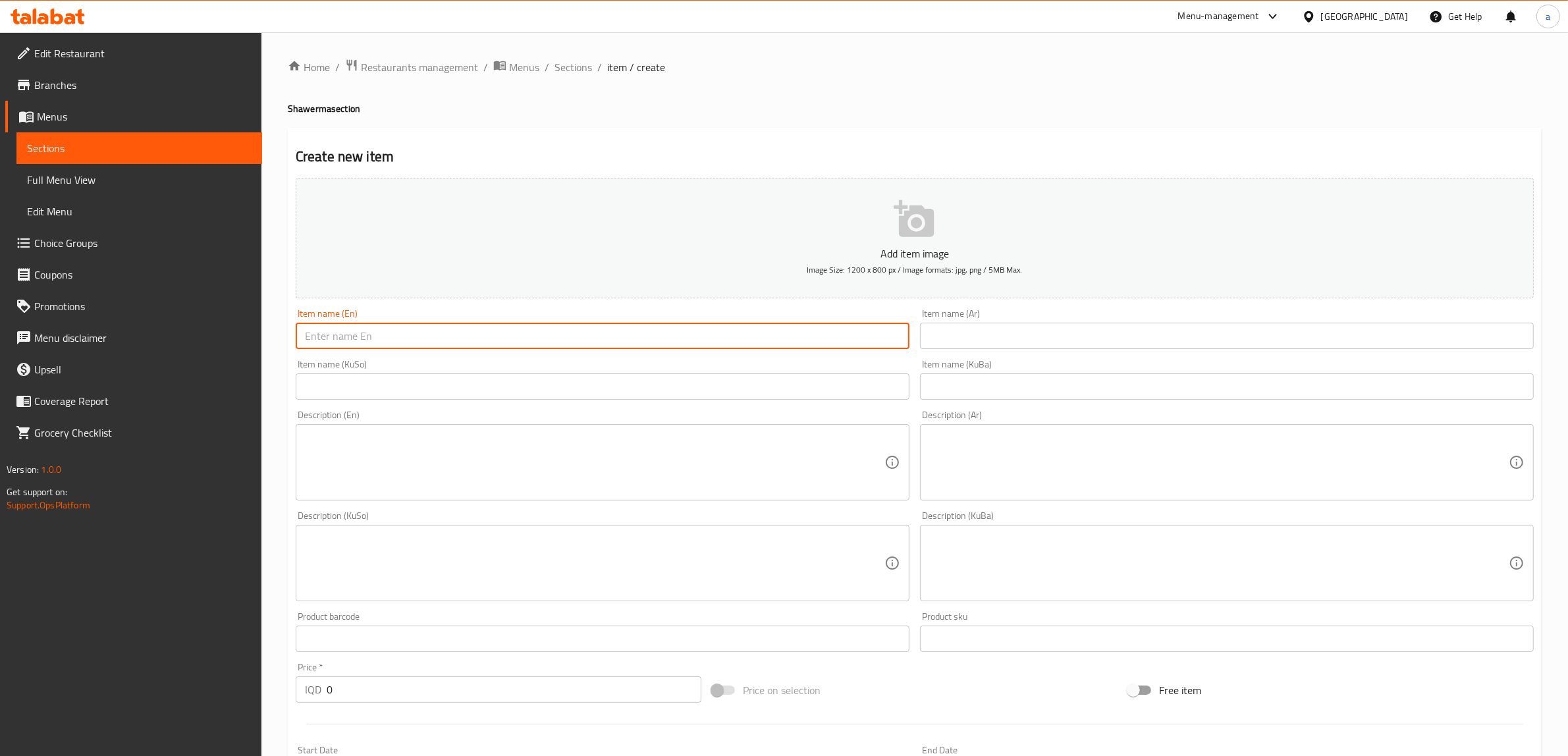
click at [744, 345] on input "text" at bounding box center [602, 336] width 614 height 27
paste input "Meat saj meal"
type input "Meat saj meal"
click at [1008, 339] on input "text" at bounding box center [1227, 336] width 614 height 27
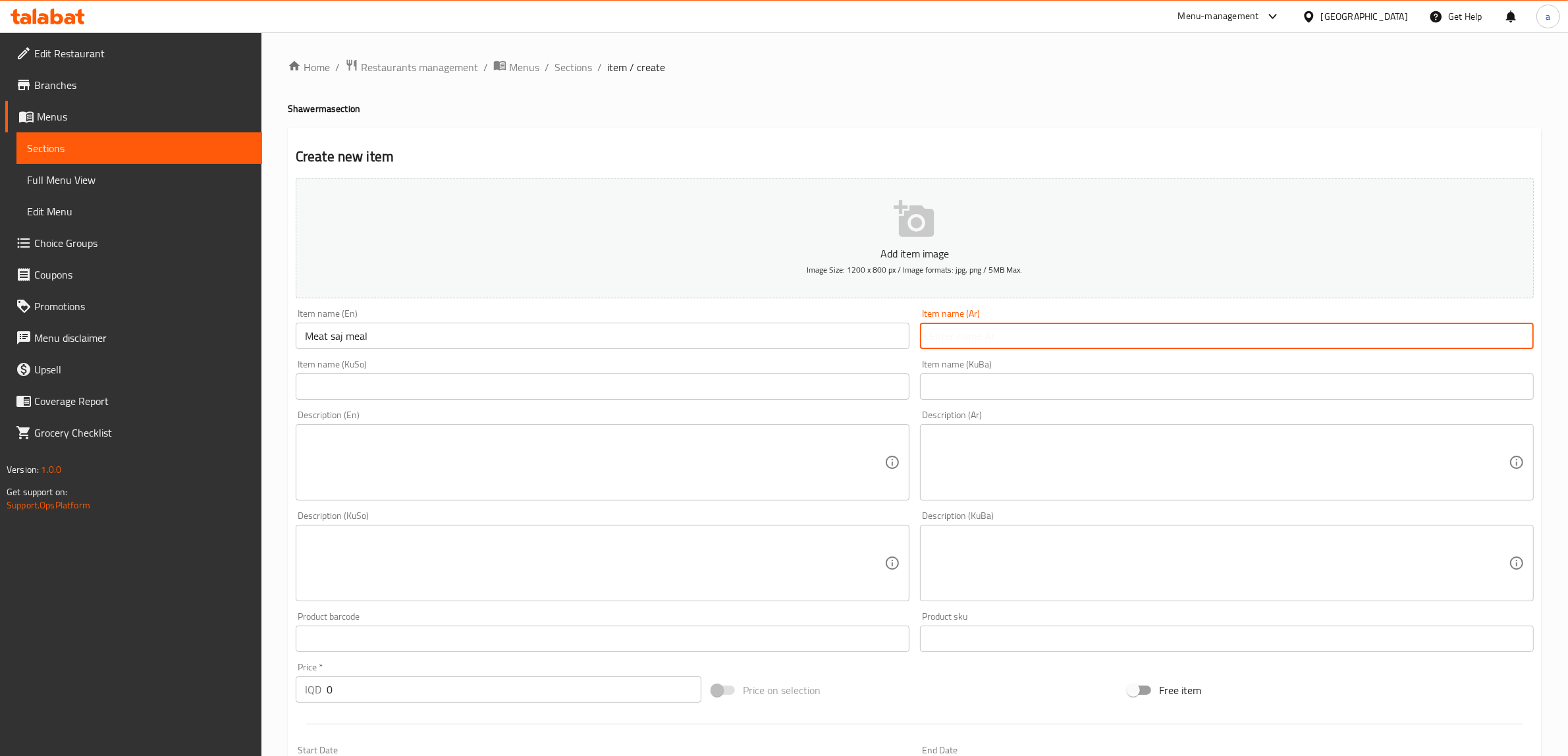
paste input "وجبة صاج لحم"
type input "وجبة صاج لحم"
click at [764, 381] on input "text" at bounding box center [602, 386] width 614 height 27
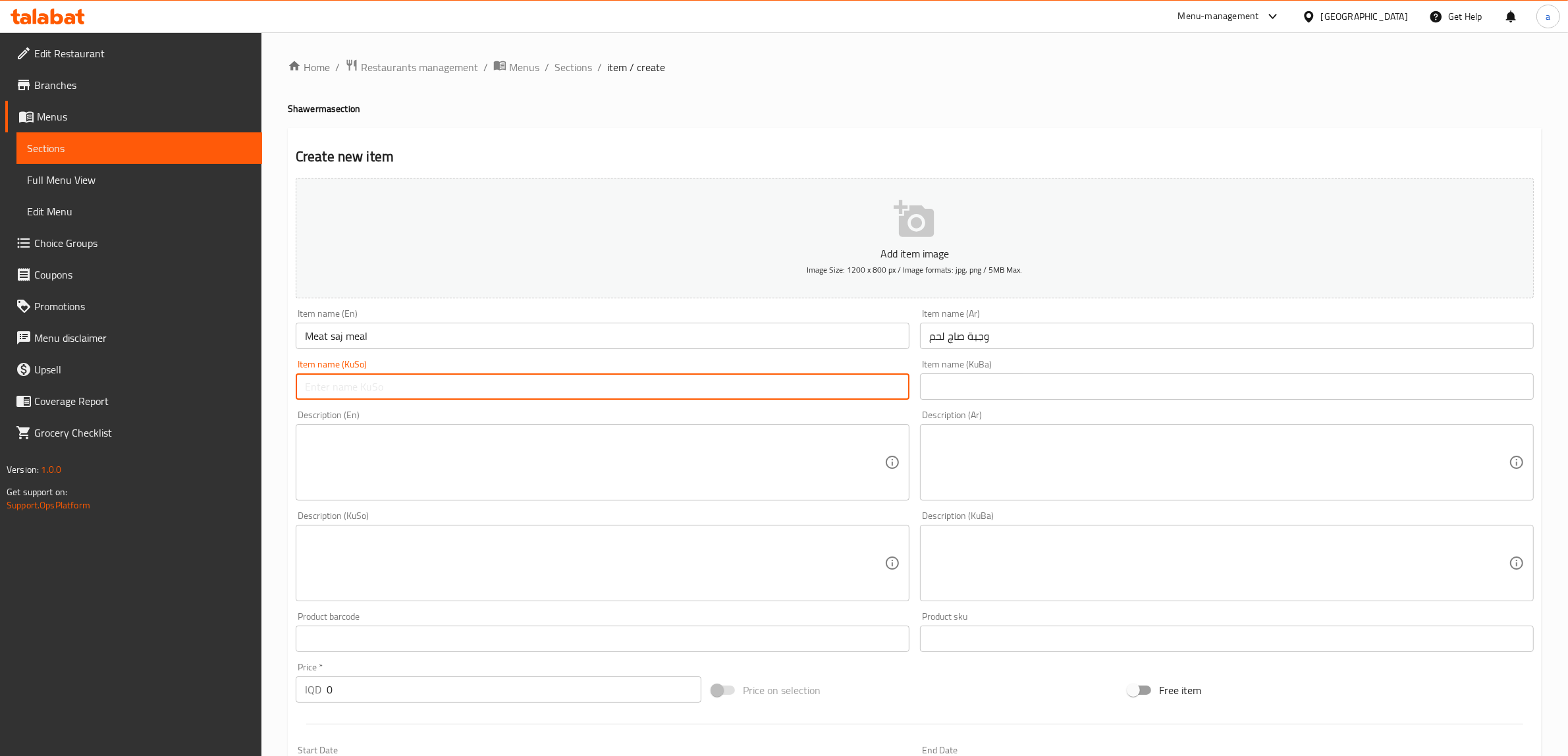
paste input "ژەمی گۆشت ساج"
type input "ژەمی گۆشت ساج"
click at [1086, 392] on input "text" at bounding box center [1227, 386] width 614 height 27
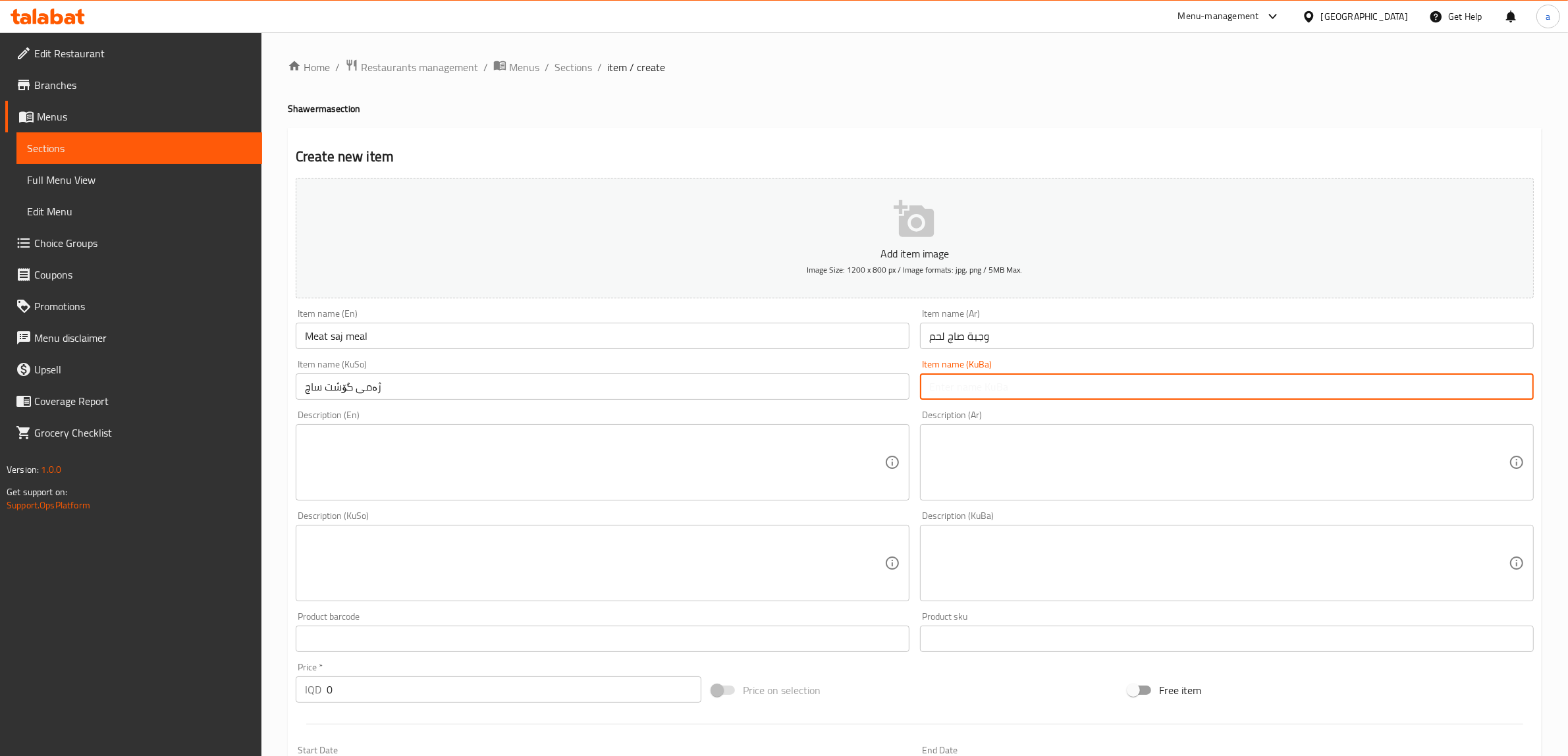
paste input "ژەمی گۆشت ساج"
type input "ژەمی گۆشت ساج"
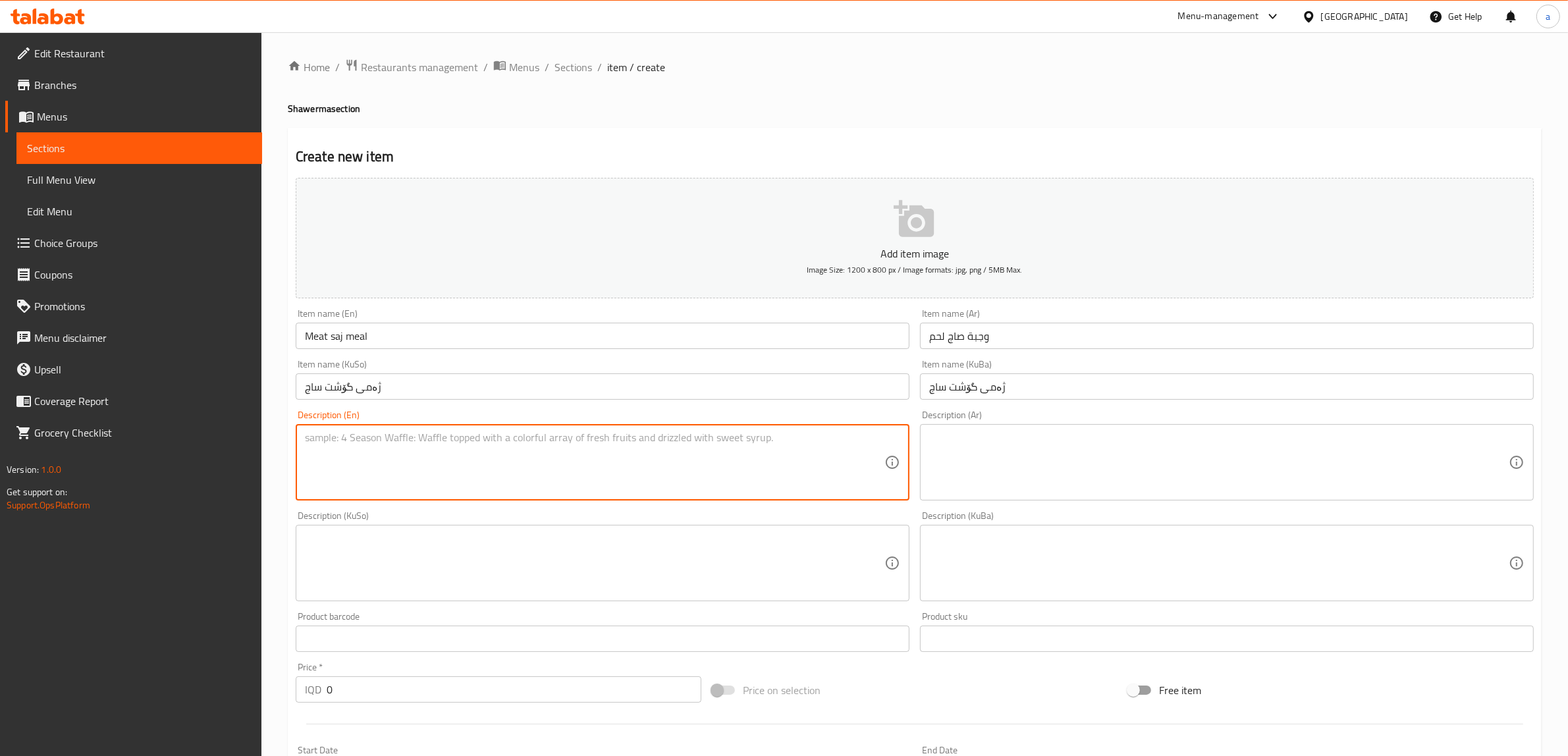
click at [565, 463] on textarea at bounding box center [595, 462] width 580 height 63
paste textarea "meat saj Shawarma served with eggplant, hummus with tahini, garlic sauce, Frenc…"
type textarea "meat saj Shawarma served with eggplant, hummus with tahini, garlic sauce, Frenc…"
click at [969, 478] on textarea at bounding box center [1219, 462] width 580 height 63
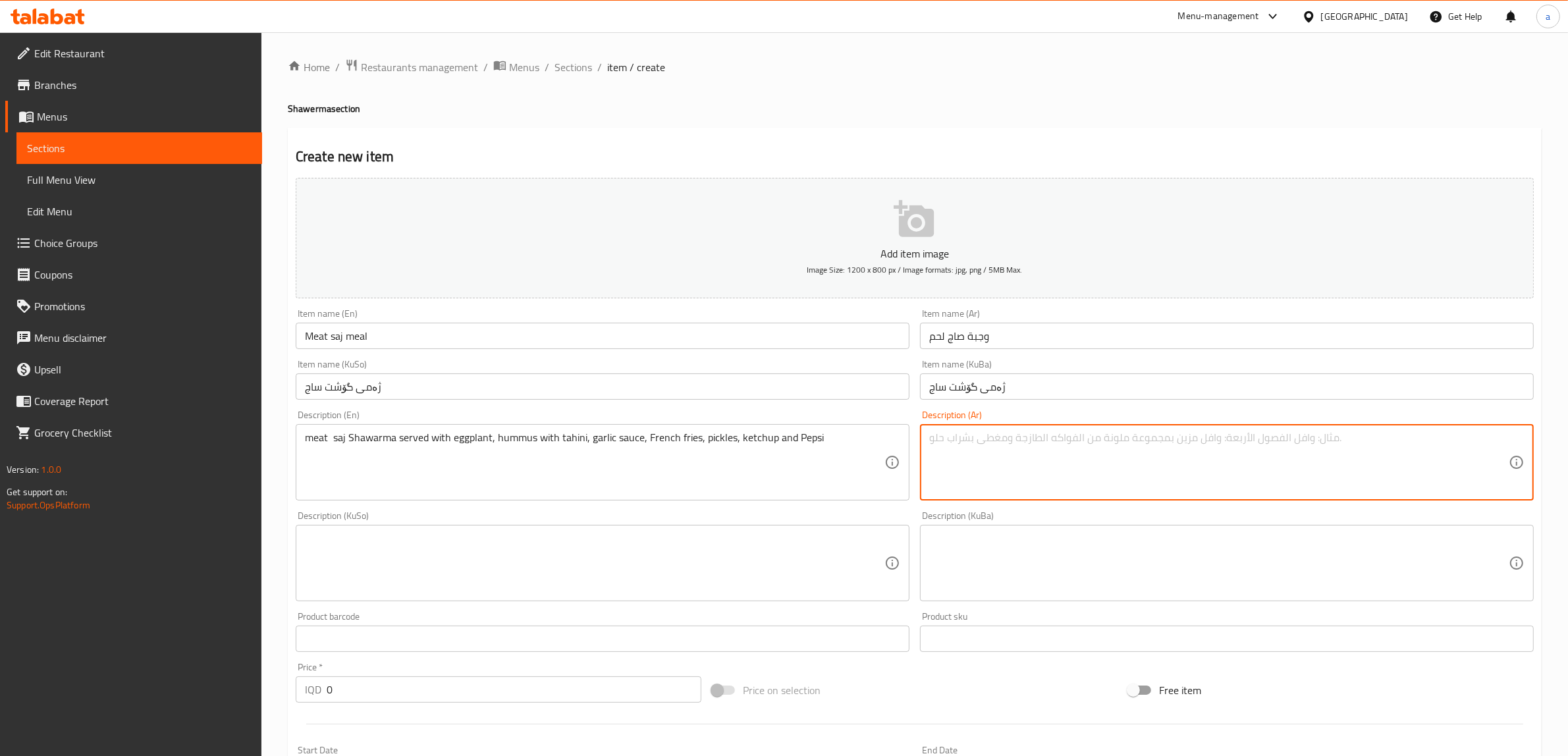
paste textarea "قطع صاج شاورما لحم تقدم مع باذنجانية, حمص بالطحينة, ثومية, بطاطا مقلية, مخلل, ك…"
type textarea "قطع صاج شاورما لحم تقدم مع باذنجانية, حمص بالطحينة, ثومية, بطاطا مقلية, مخلل, ك…"
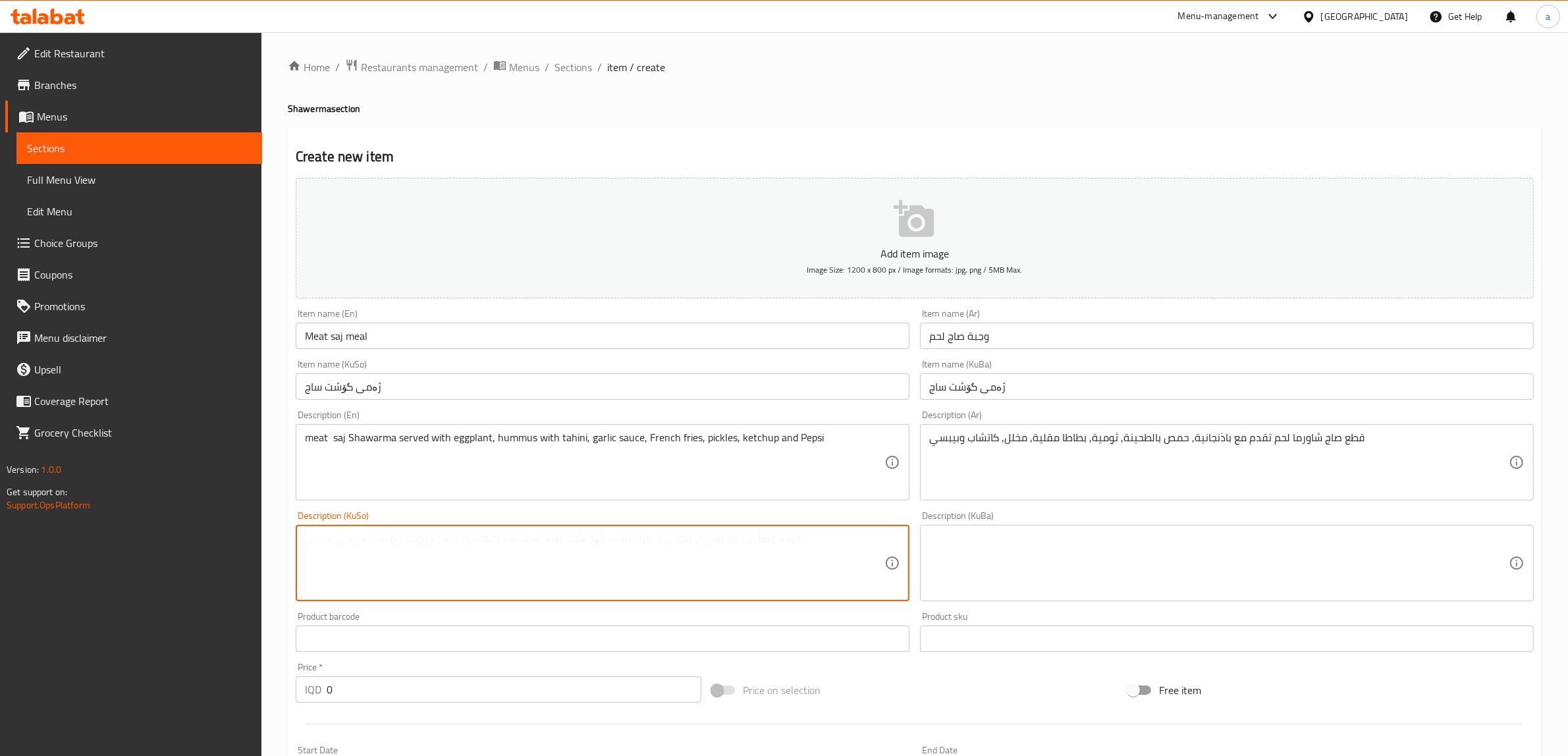
click at [835, 585] on textarea at bounding box center [595, 563] width 580 height 63
paste textarea "ساجی شاورمای گۆشت لەگەڵ پاقلە و حومس لەگەڵ تەحین و سۆسی سیر و فینگەر و ترشیات و…"
type textarea "ساجی شاورمای گۆشت لەگەڵ پاقلە و حومس لەگەڵ تەحین و سۆسی سیر و فینگەر و ترشیات و…"
click at [949, 548] on textarea at bounding box center [1219, 563] width 580 height 63
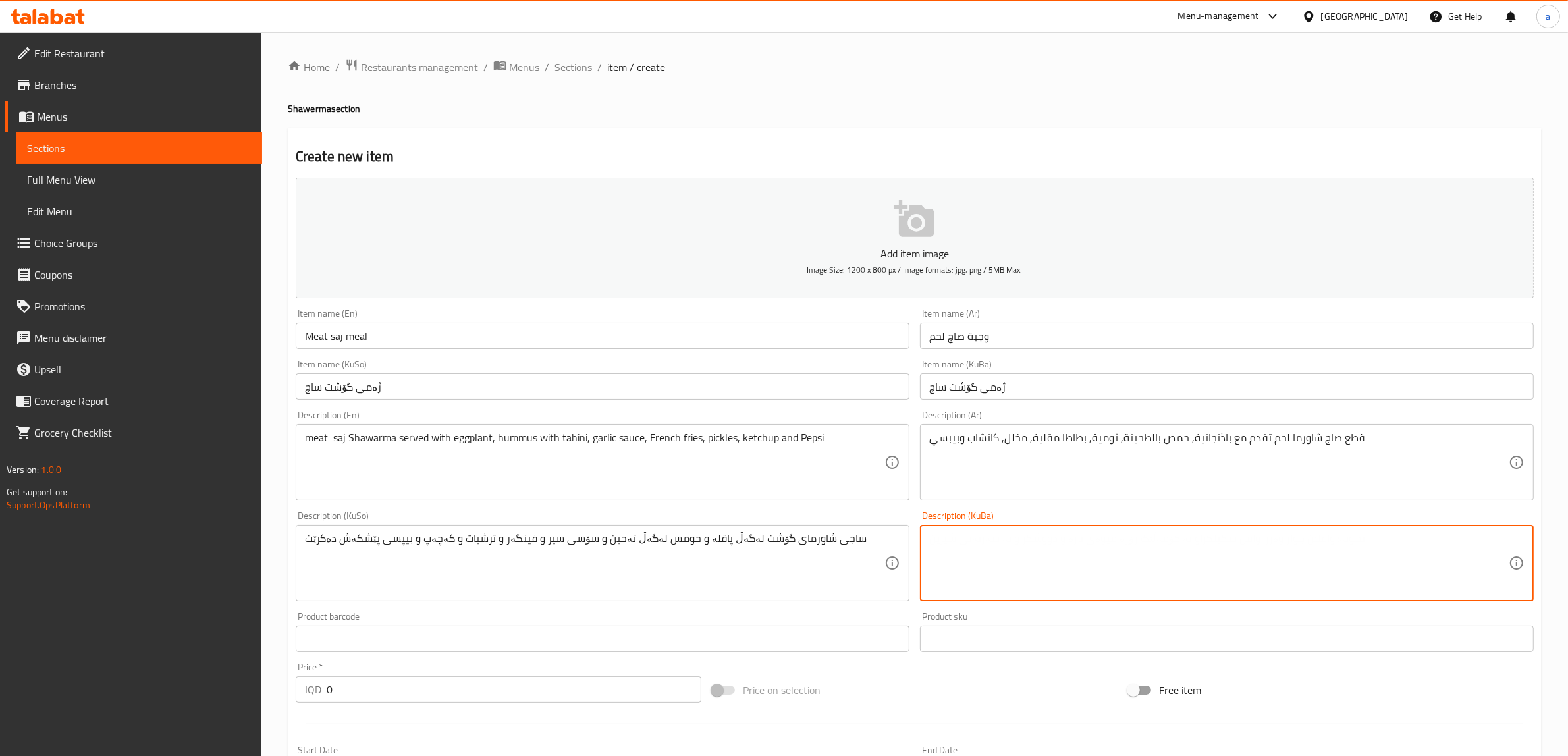
paste textarea "ساجی شاورمای گۆشت لەگەڵ پاقلە و حومس لەگەڵ تەحین و سۆسی سیر و فینگەر و ترشیات و…"
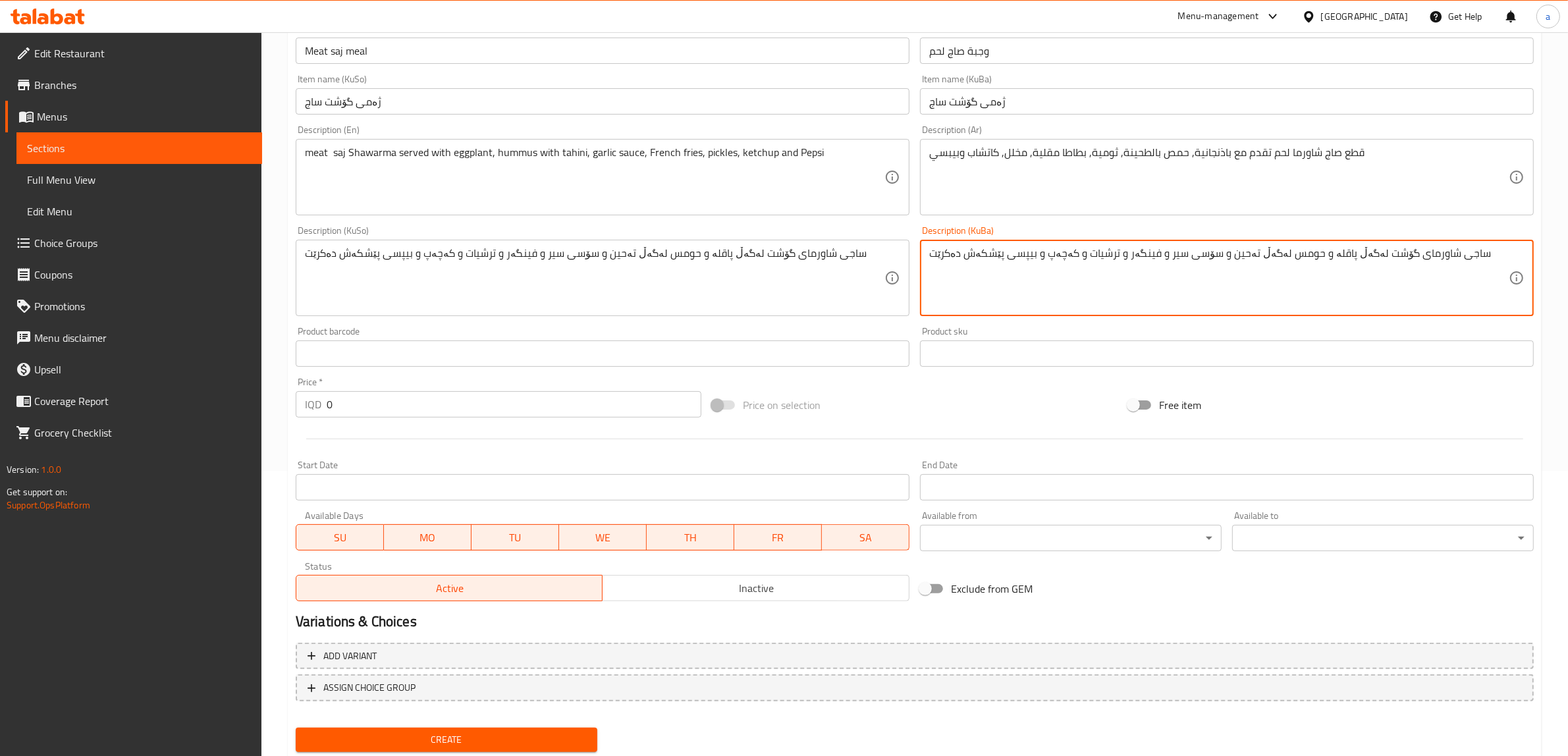
scroll to position [324, 0]
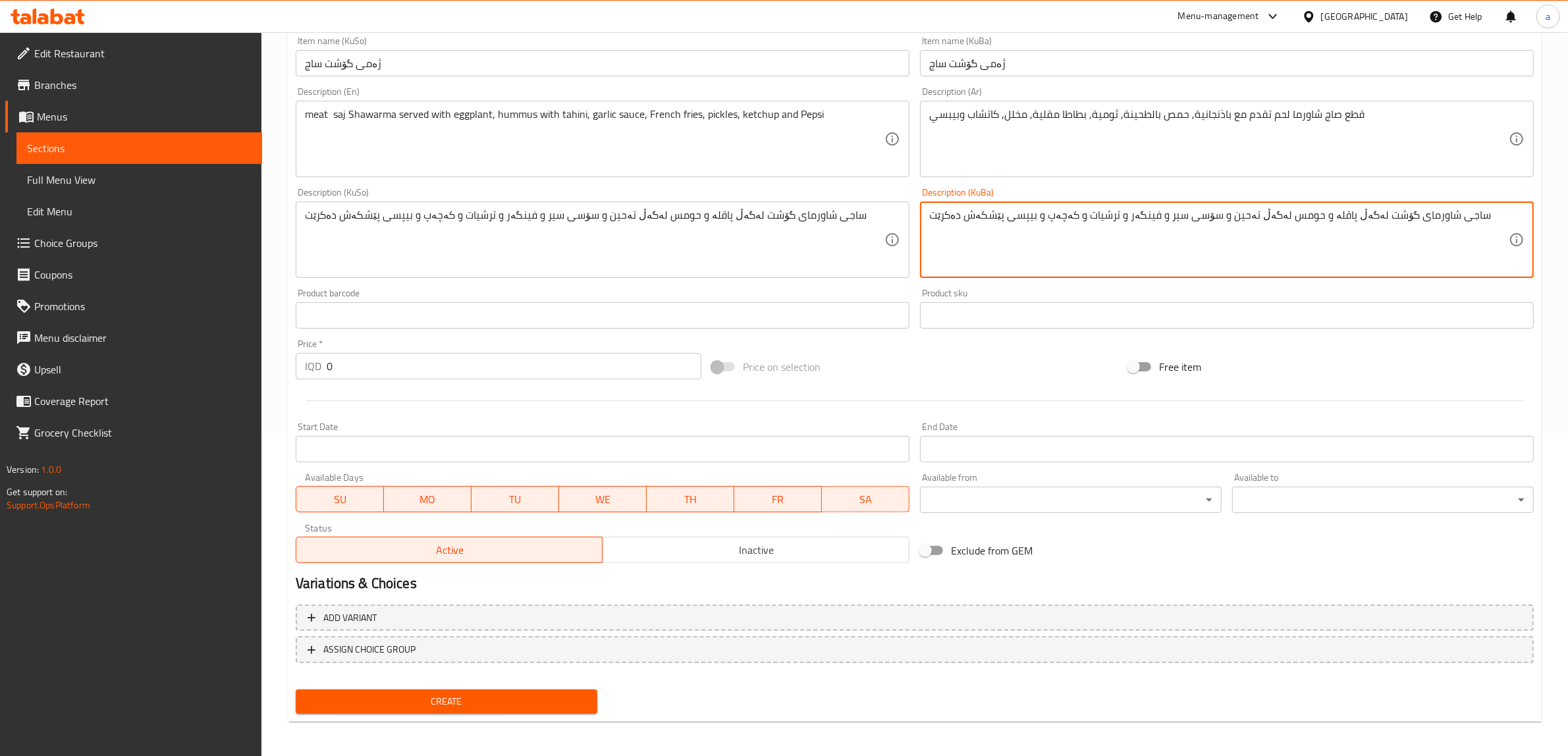
type textarea "ساجی شاورمای گۆشت لەگەڵ پاقلە و حومس لەگەڵ تەحین و سۆسی سیر و فینگەر و ترشیات و…"
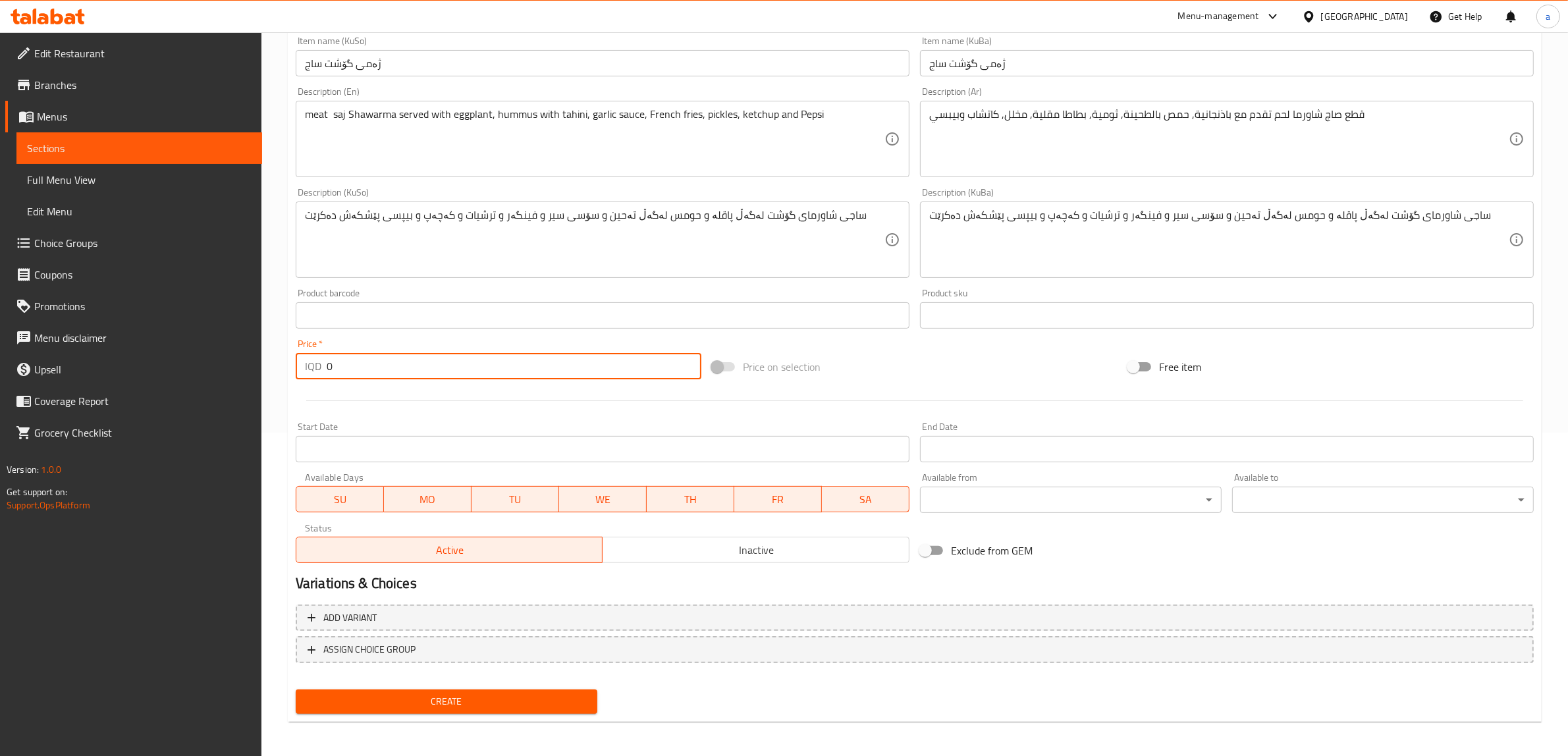
drag, startPoint x: 533, startPoint y: 372, endPoint x: 174, endPoint y: 384, distance: 359.2
click at [174, 384] on div "Edit Restaurant Branches Menus Sections Full Menu View Edit Menu Choice Groups …" at bounding box center [784, 234] width 1568 height 1050
paste input "650"
type input "6500"
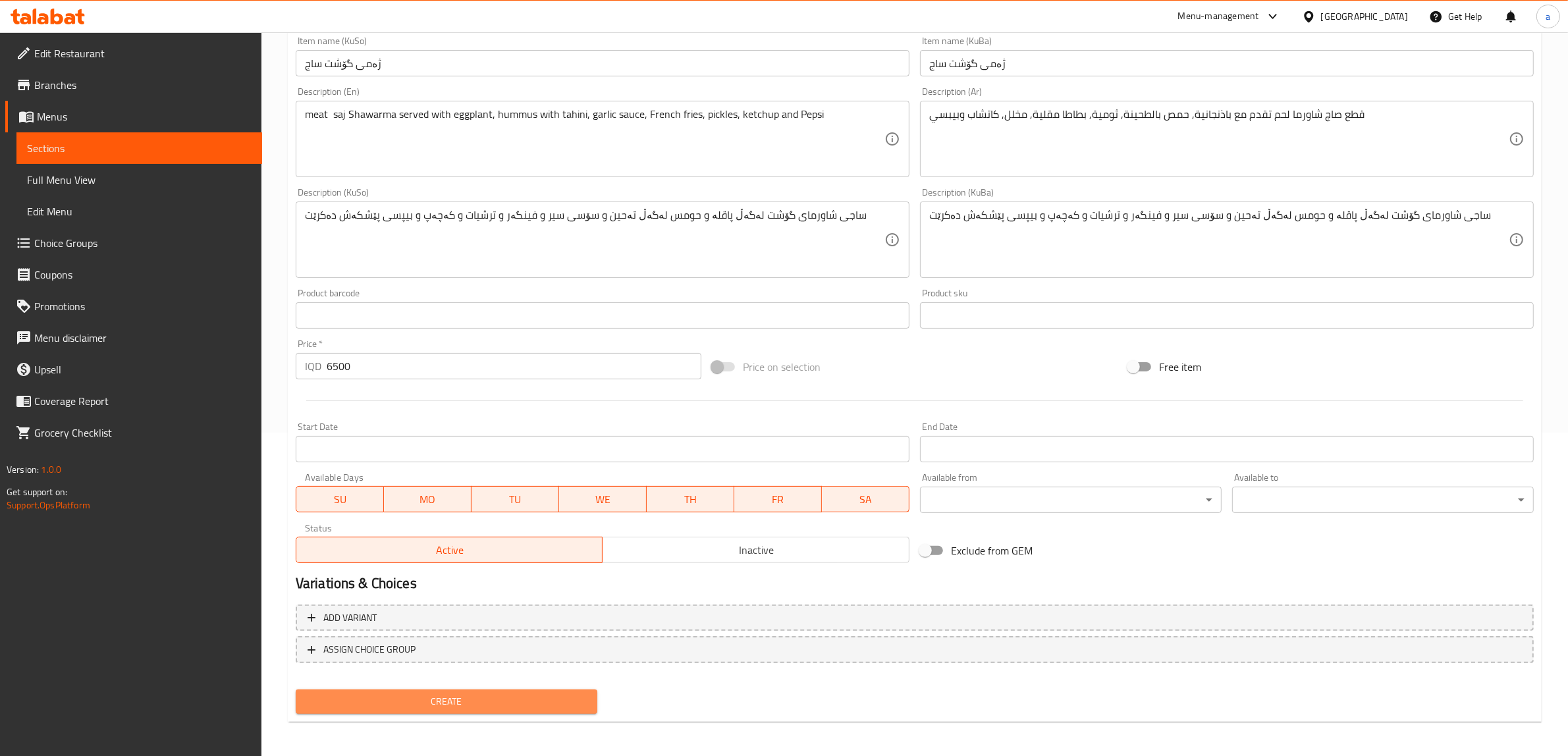
click at [508, 693] on span "Create" at bounding box center [447, 702] width 281 height 16
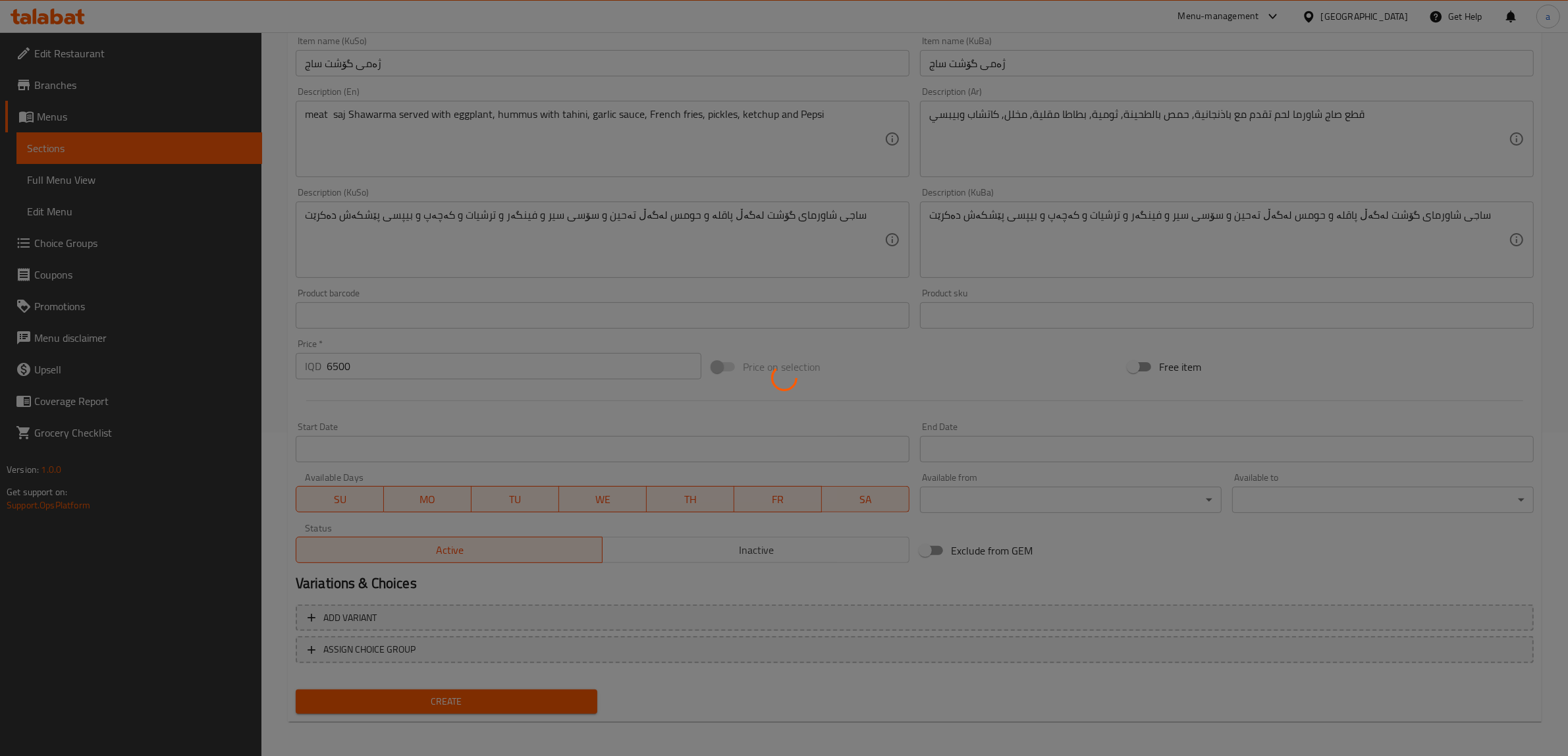
type input "0"
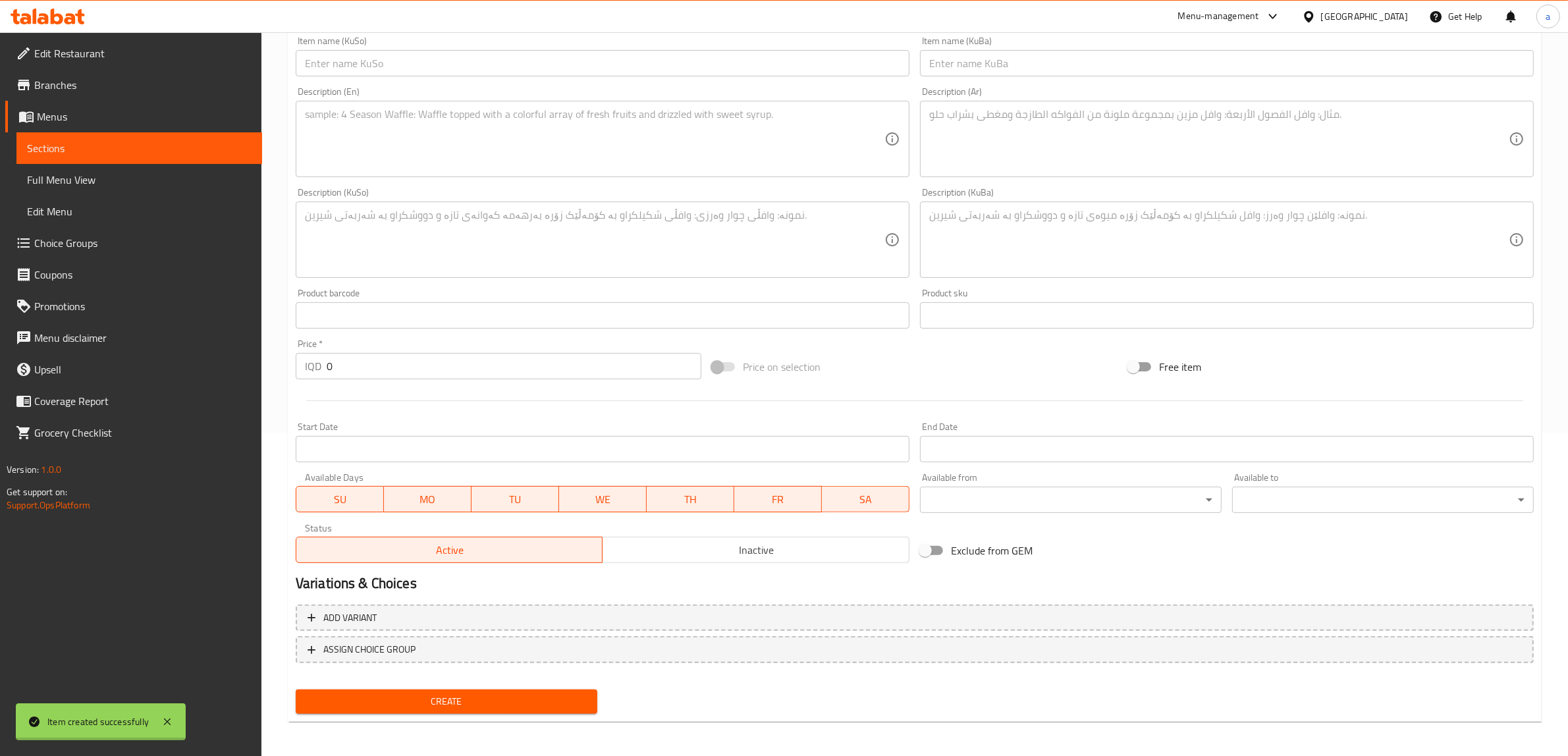
scroll to position [0, 0]
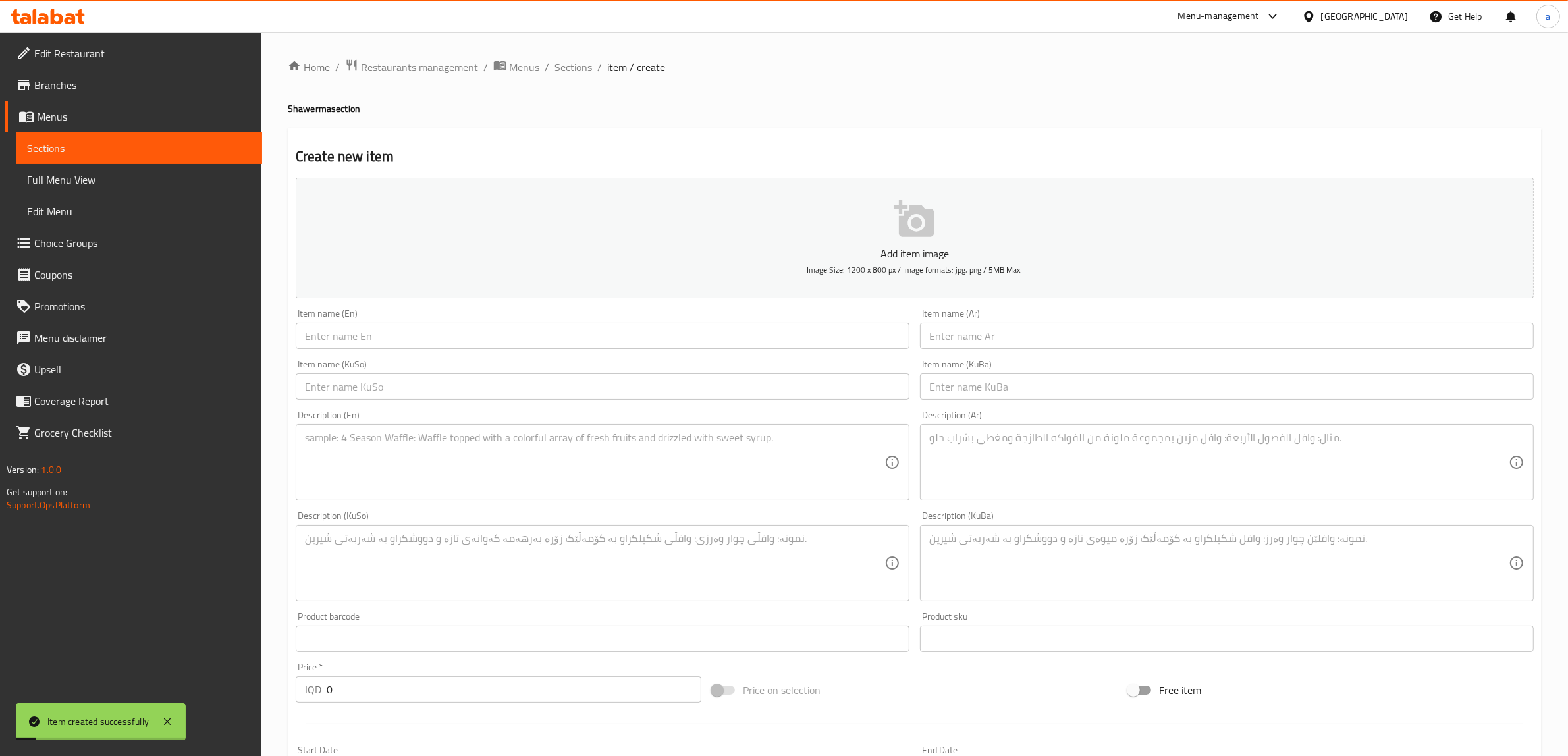
click at [583, 68] on span "Sections" at bounding box center [573, 67] width 37 height 16
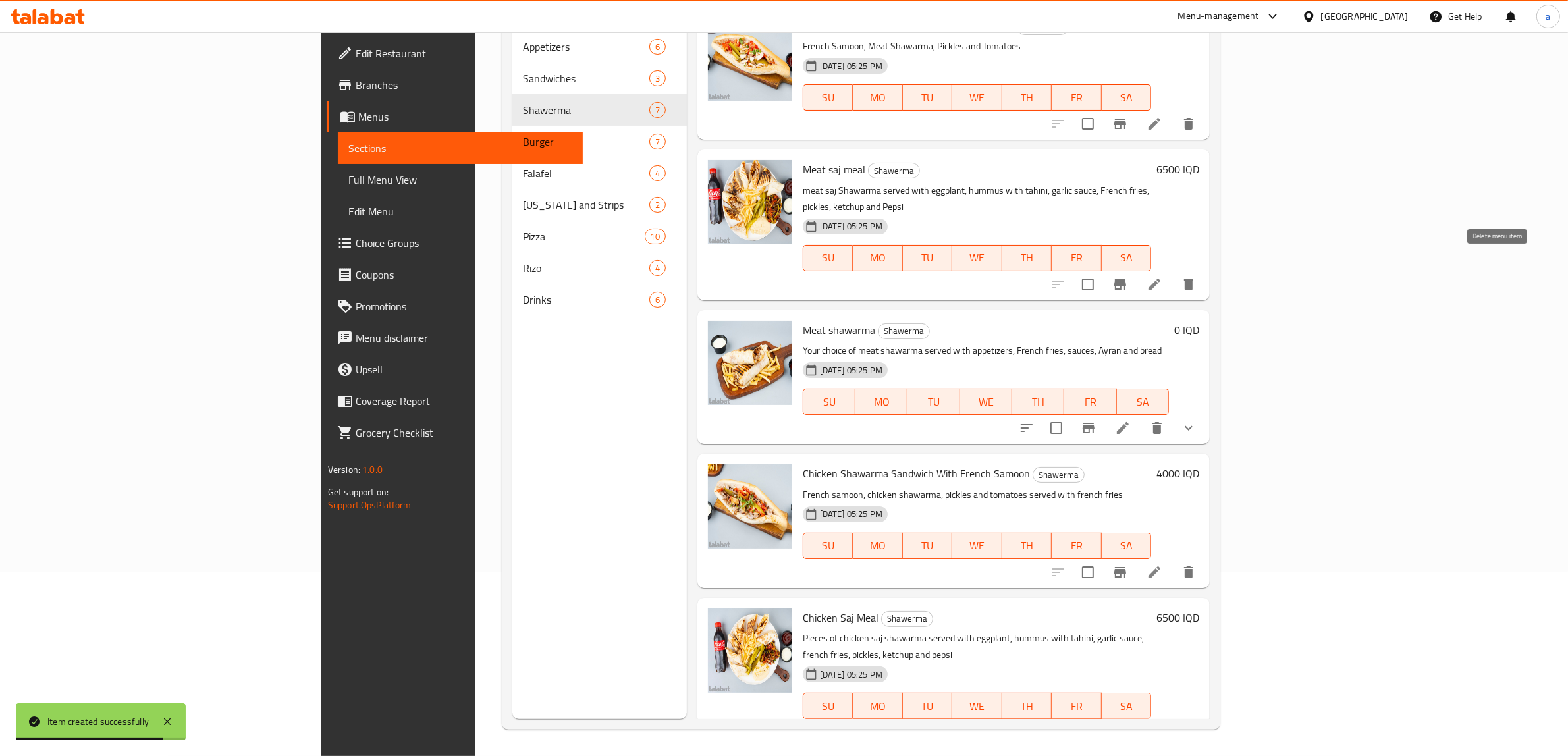
click at [1193, 279] on icon "delete" at bounding box center [1189, 284] width 10 height 12
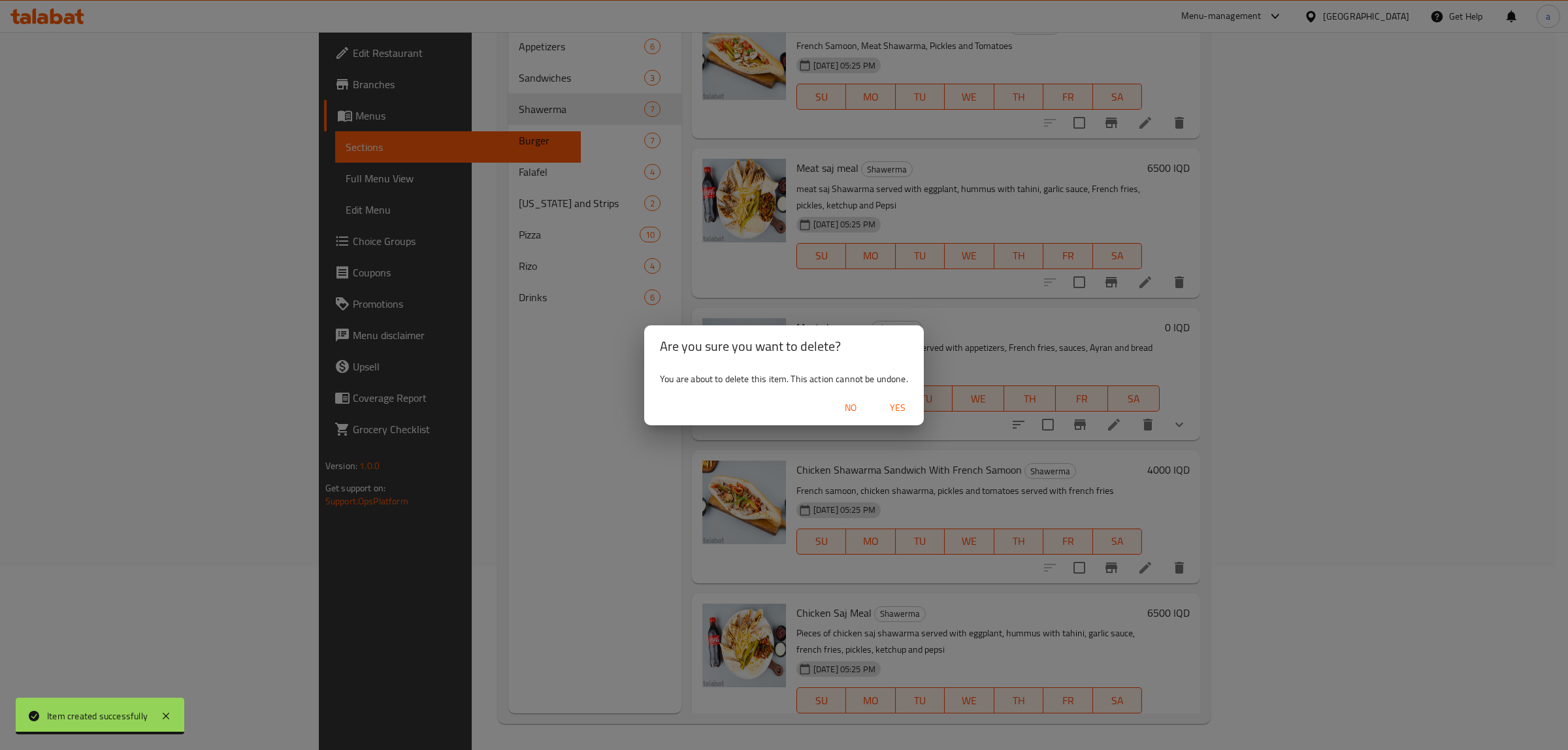
click at [890, 414] on span "Yes" at bounding box center [897, 408] width 31 height 16
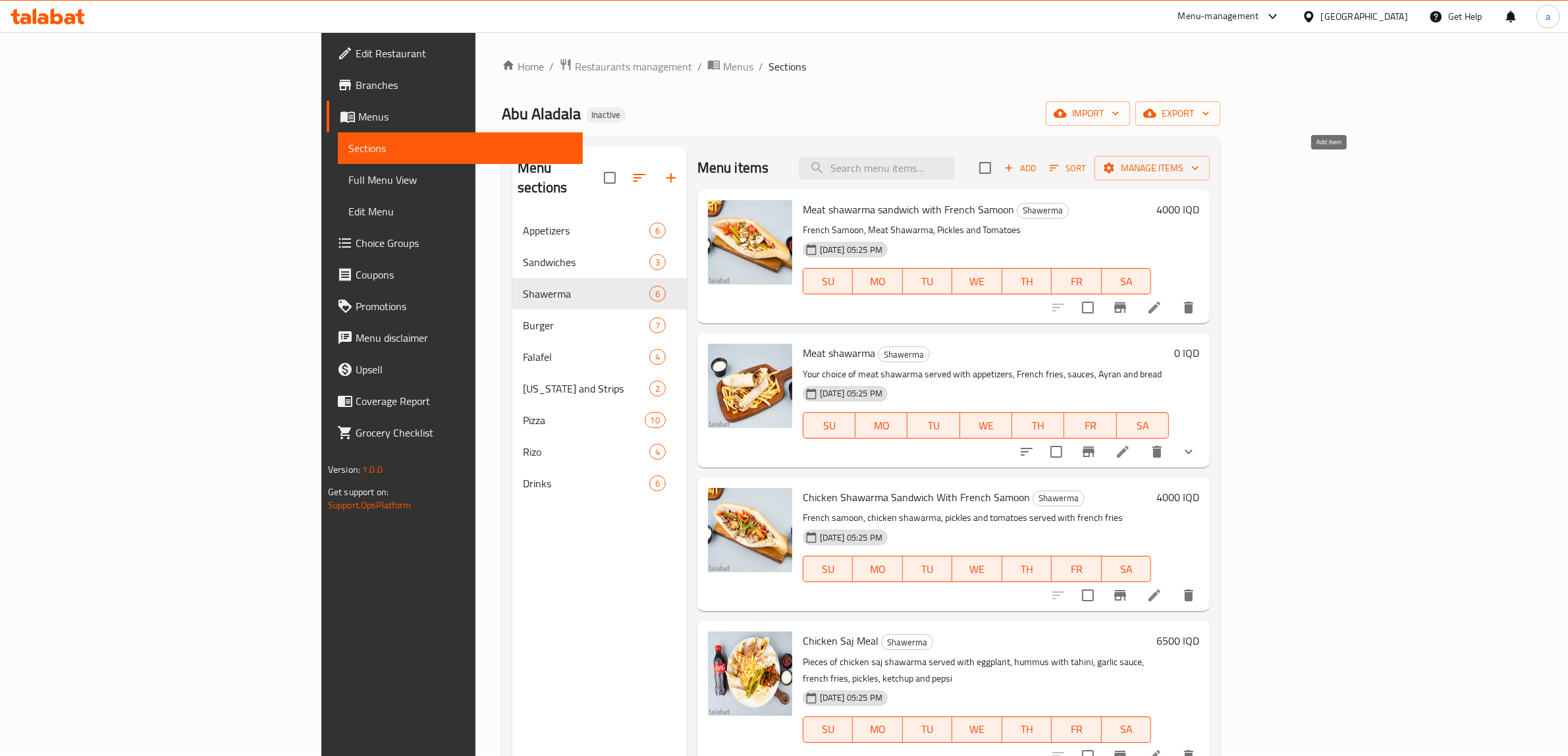
click at [1015, 165] on icon "button" at bounding box center [1009, 168] width 12 height 12
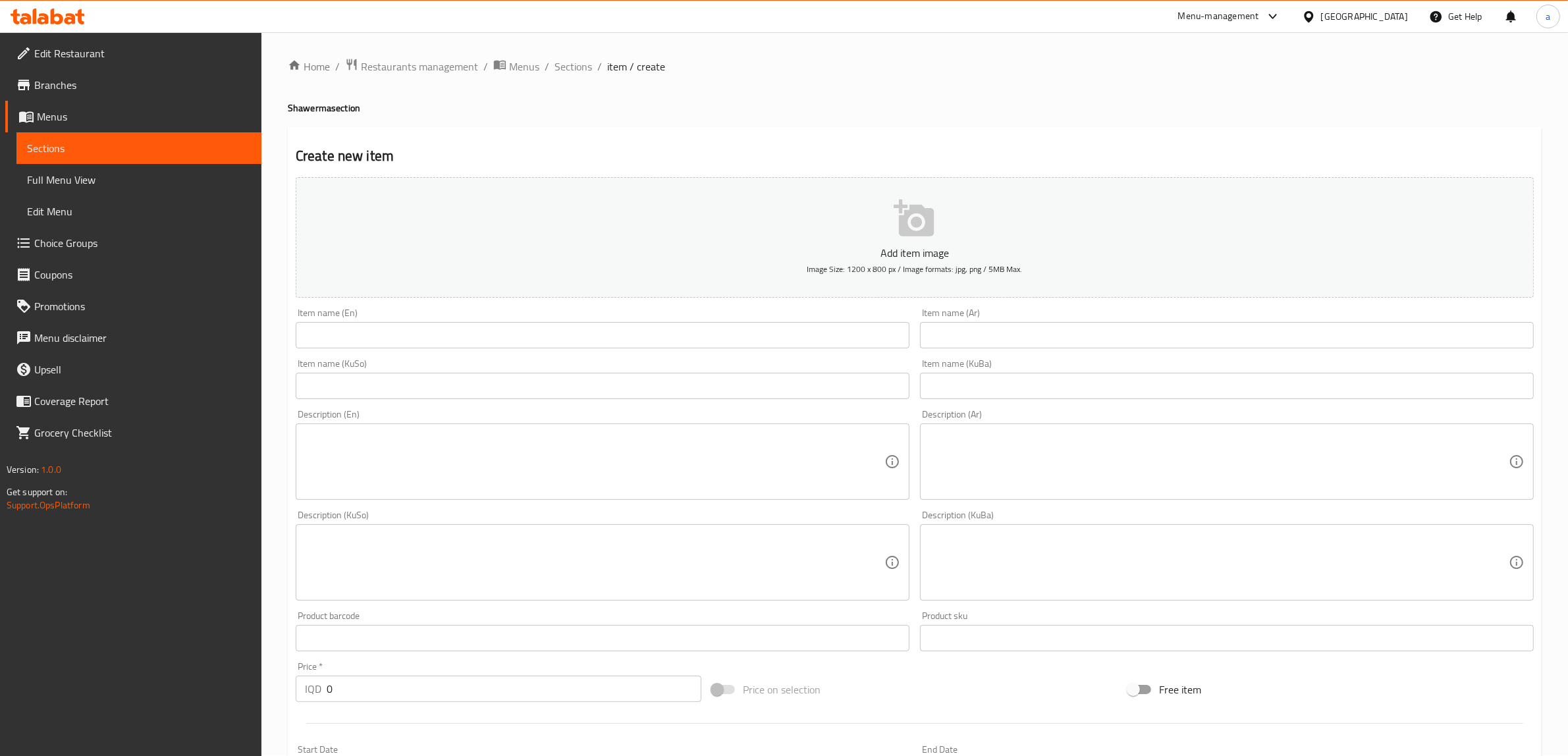
click at [718, 343] on input "text" at bounding box center [602, 335] width 614 height 27
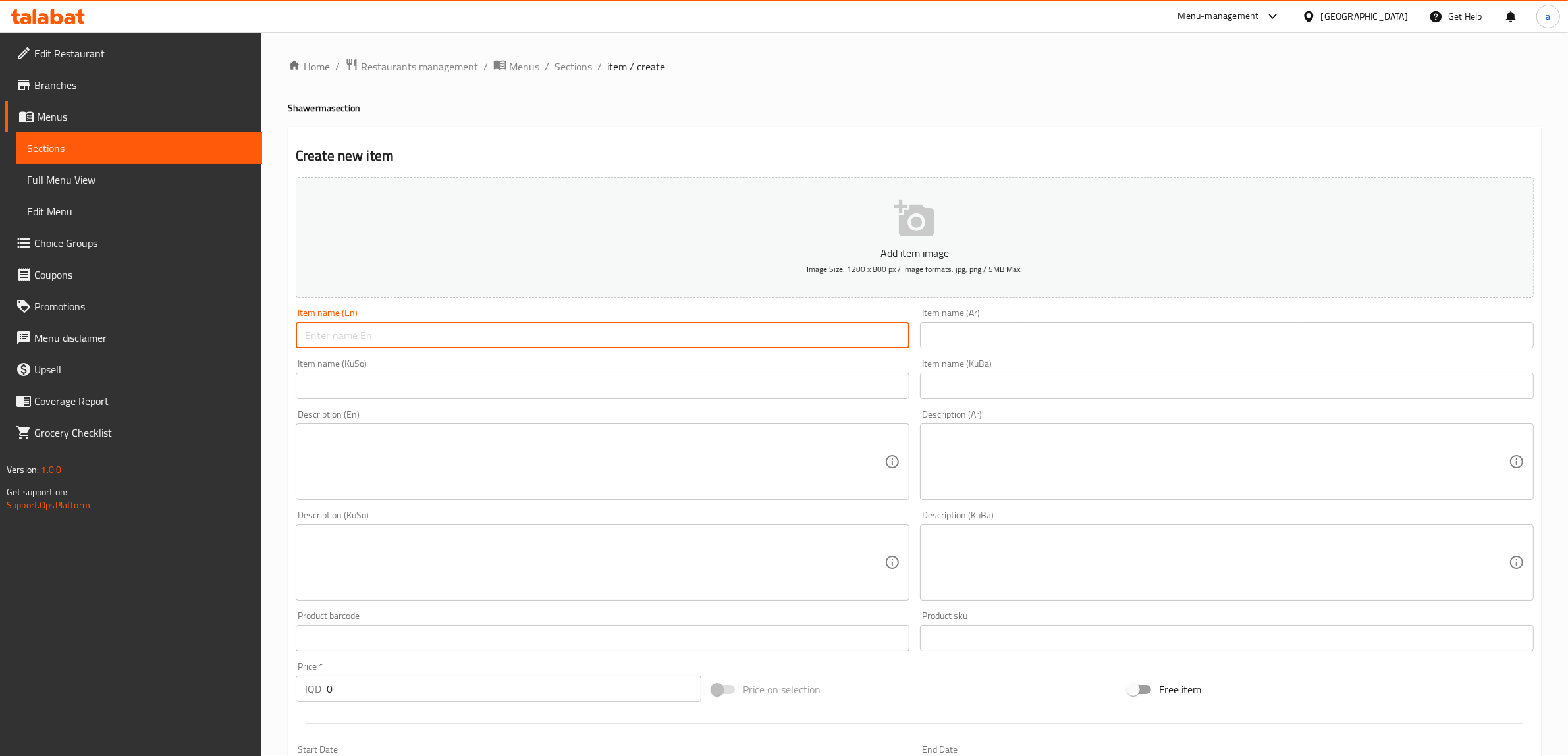
paste input "Chicken Saj Meal"
type input "Chicken Saj Meal"
click at [975, 336] on input "text" at bounding box center [1227, 335] width 614 height 27
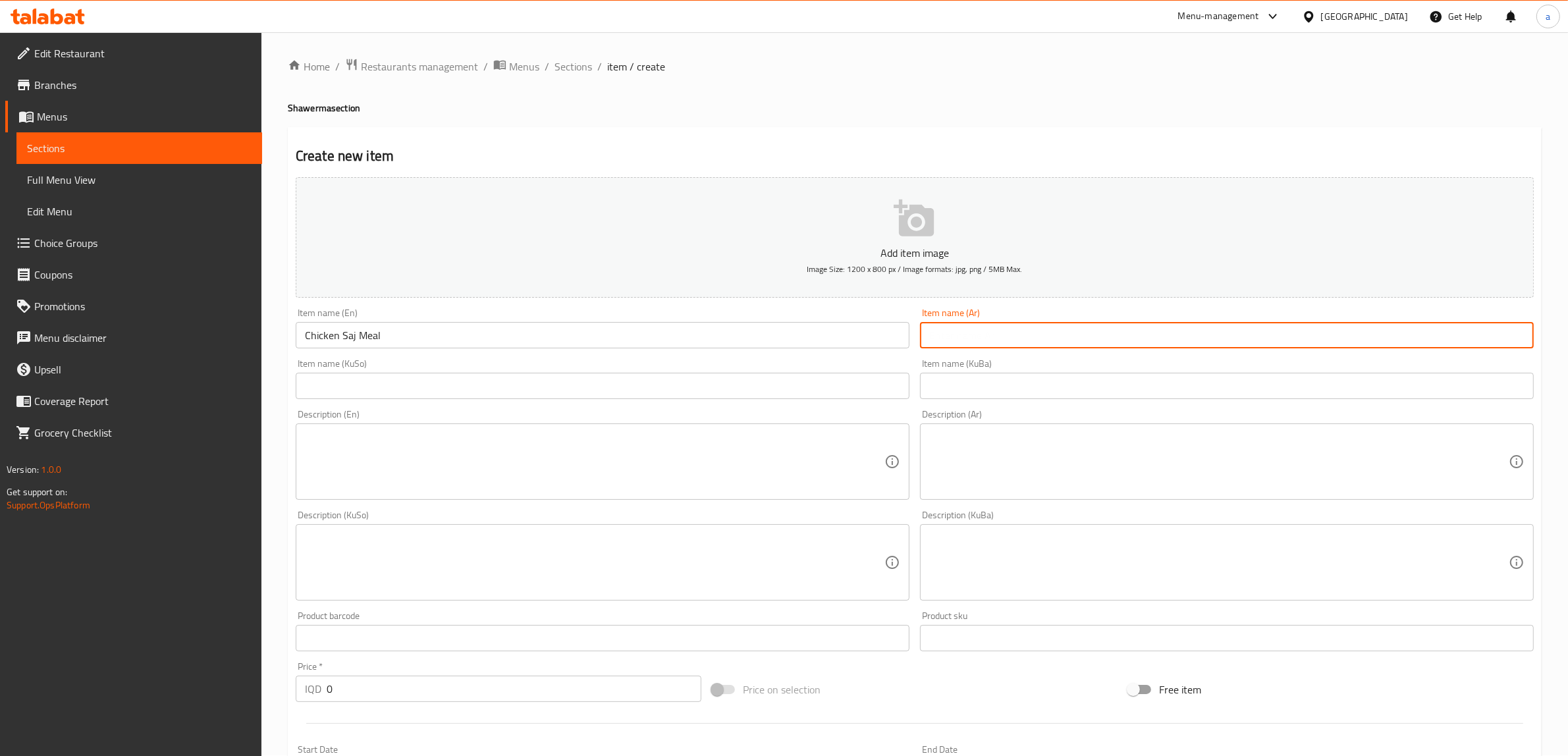
paste input "وجبة صاج دجاج"
type input "وجبة صاج دجاج"
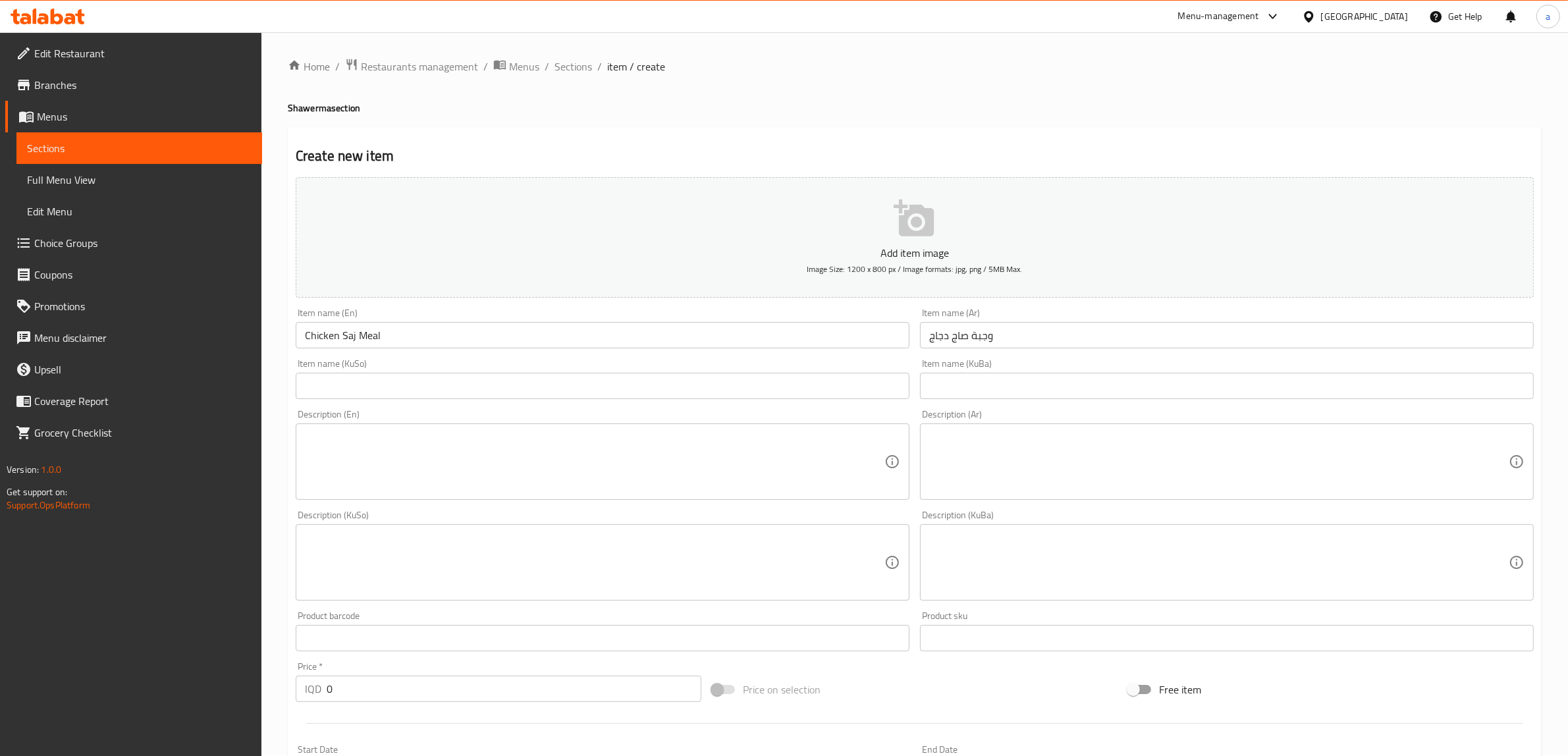
click at [655, 419] on div "Description (En) Description (En)" at bounding box center [602, 454] width 614 height 90
click at [643, 405] on div "Description (En) Description (En)" at bounding box center [602, 455] width 625 height 101
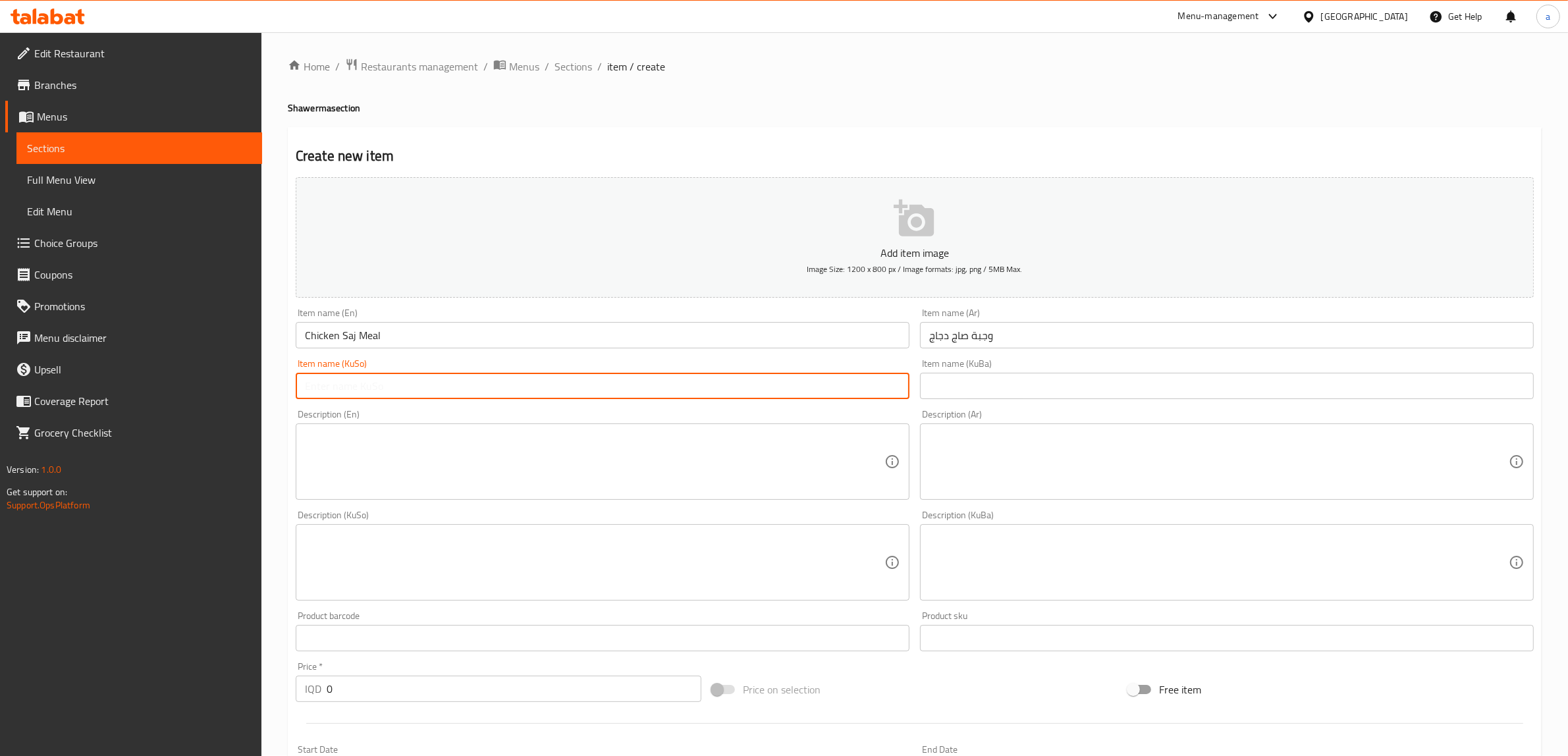
click at [627, 388] on input "text" at bounding box center [602, 385] width 614 height 27
paste input "ژەمی ساج مریشک"
type input "ژەمی ساج مریشک"
click at [992, 381] on input "text" at bounding box center [1227, 385] width 614 height 27
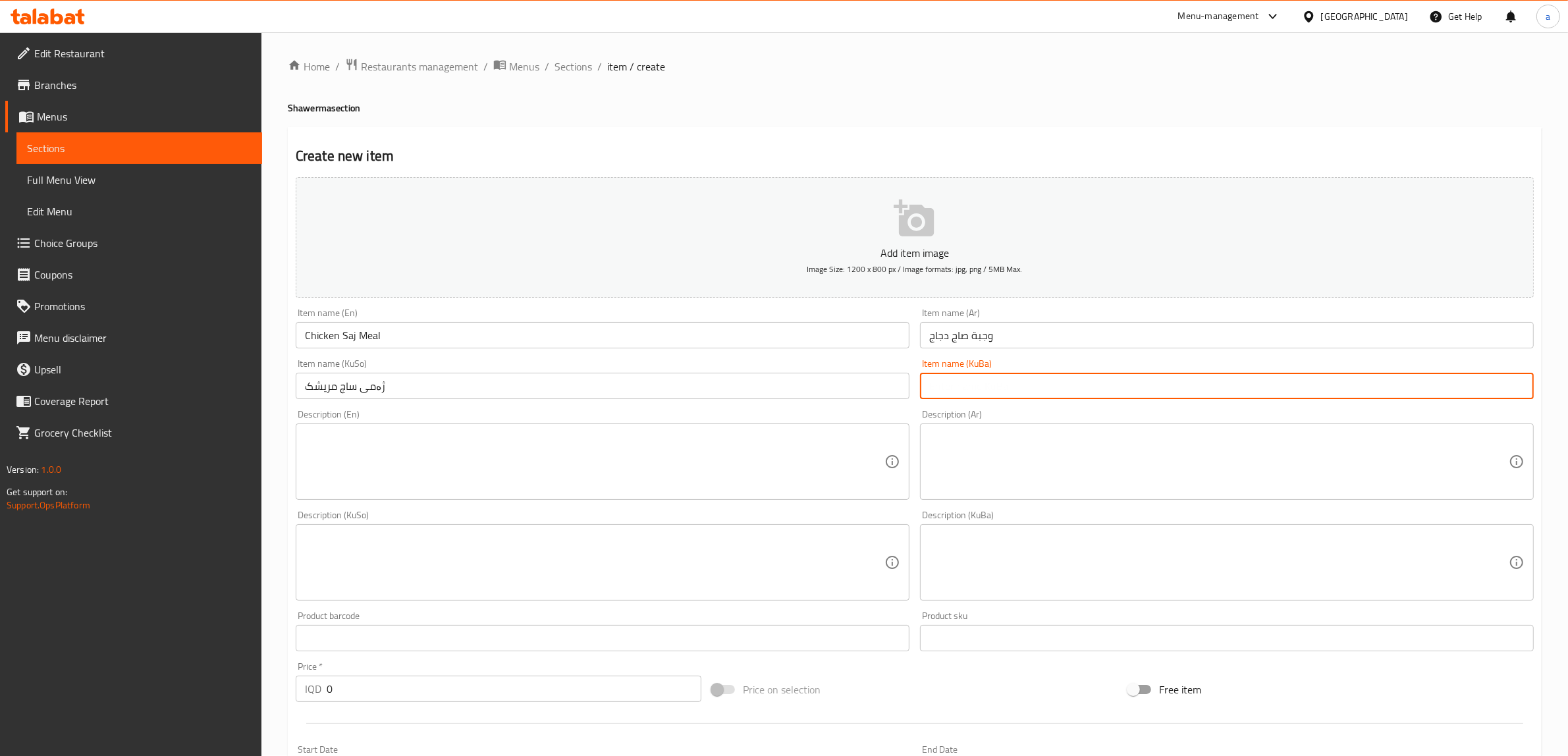
paste input "ژەمی ساج مریشک"
type input "ژەمی ساج مریشک"
click at [706, 465] on textarea at bounding box center [595, 462] width 580 height 63
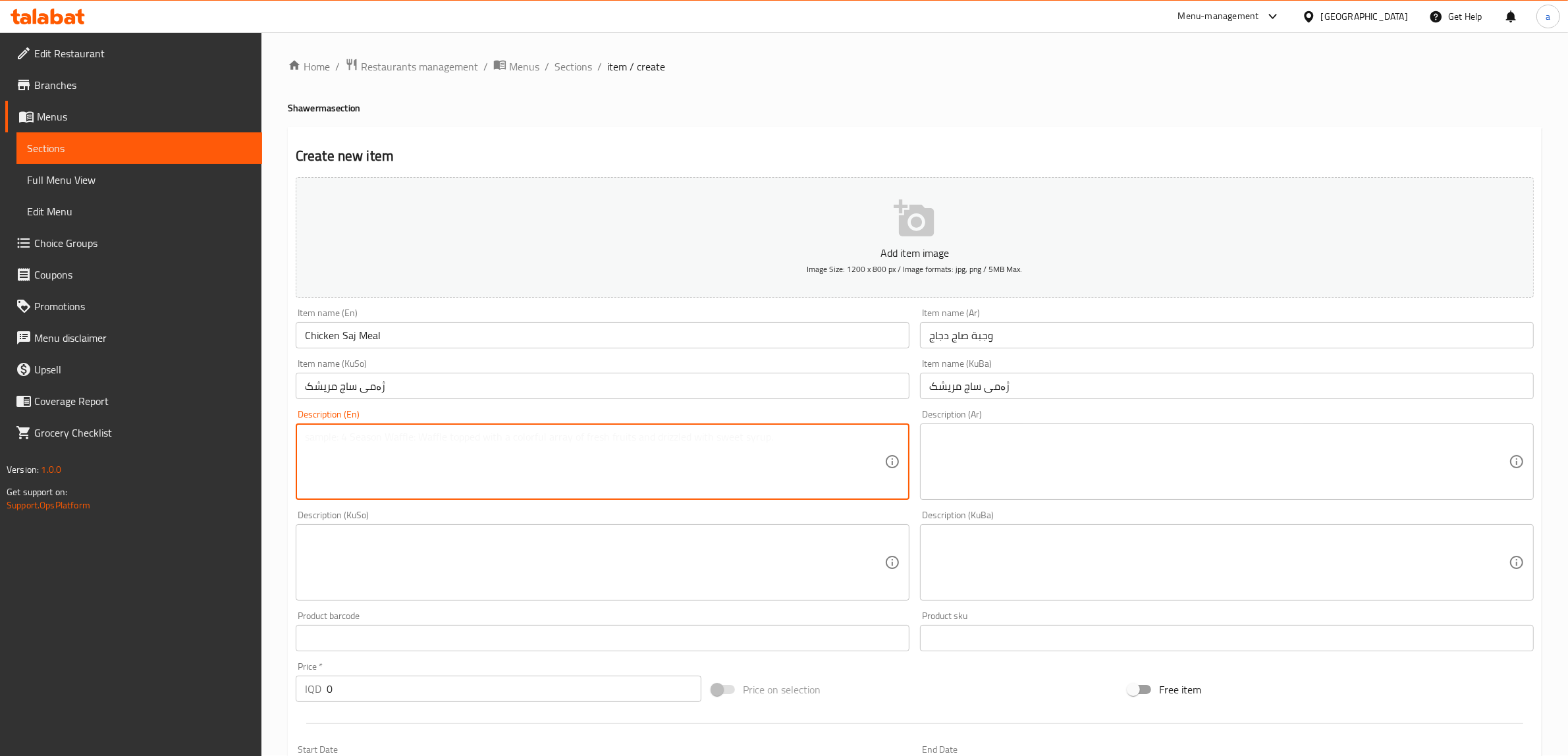
paste textarea "Pieces of chicken saj shawarma served with eggplant, hummus with tahini, garlic…"
type textarea "Pieces of chicken saj shawarma served with eggplant, hummus with tahini, garlic…"
click at [1020, 465] on textarea at bounding box center [1219, 462] width 580 height 63
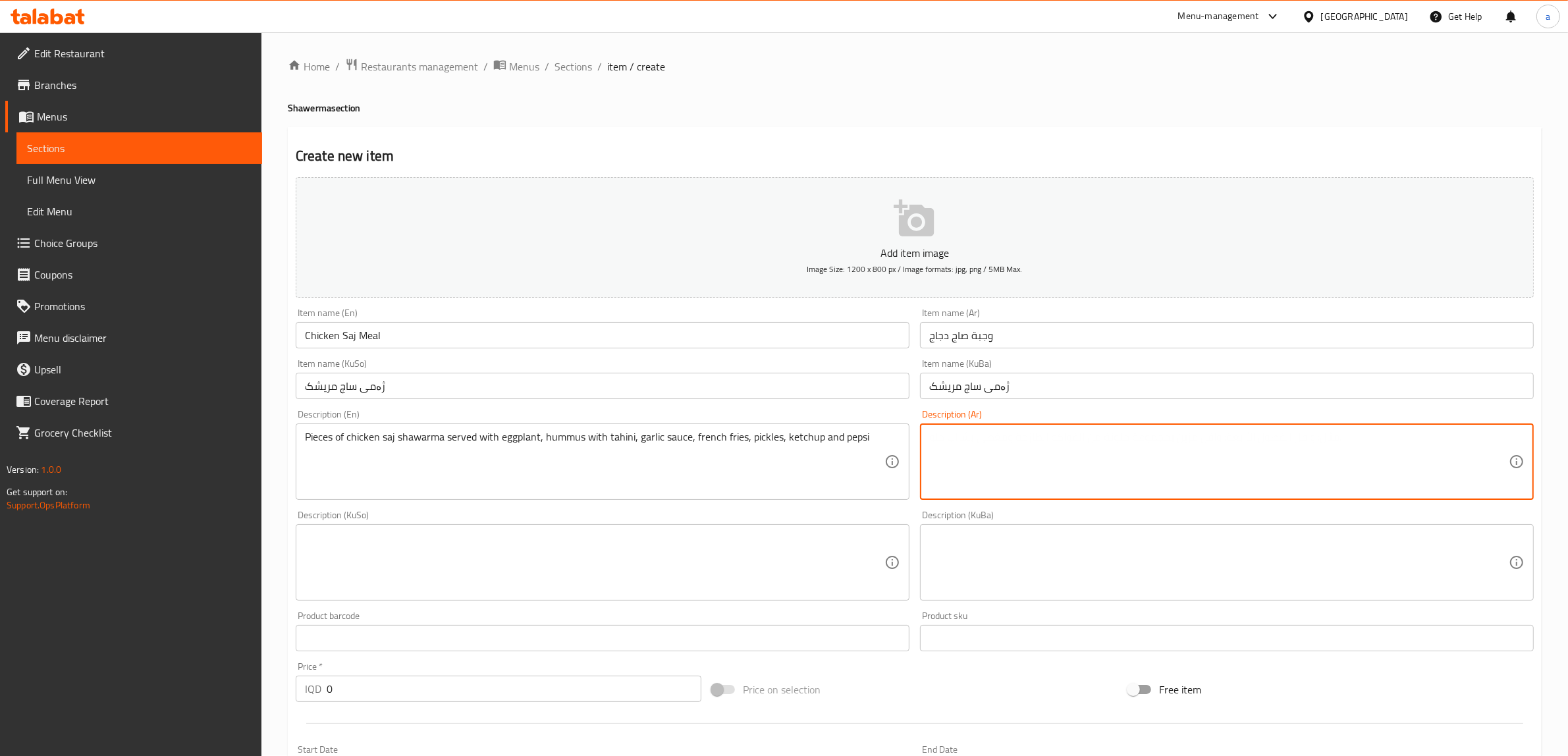
paste textarea "قطع صاج شاورما دجاج تقدم مع باذنجانية, حمص بالطحينة, ثومية, بطاطا مقلية, مخلل, …"
type textarea "قطع صاج شاورما دجاج تقدم مع باذنجانية, حمص بالطحينة, ثومية, بطاطا مقلية, مخلل, …"
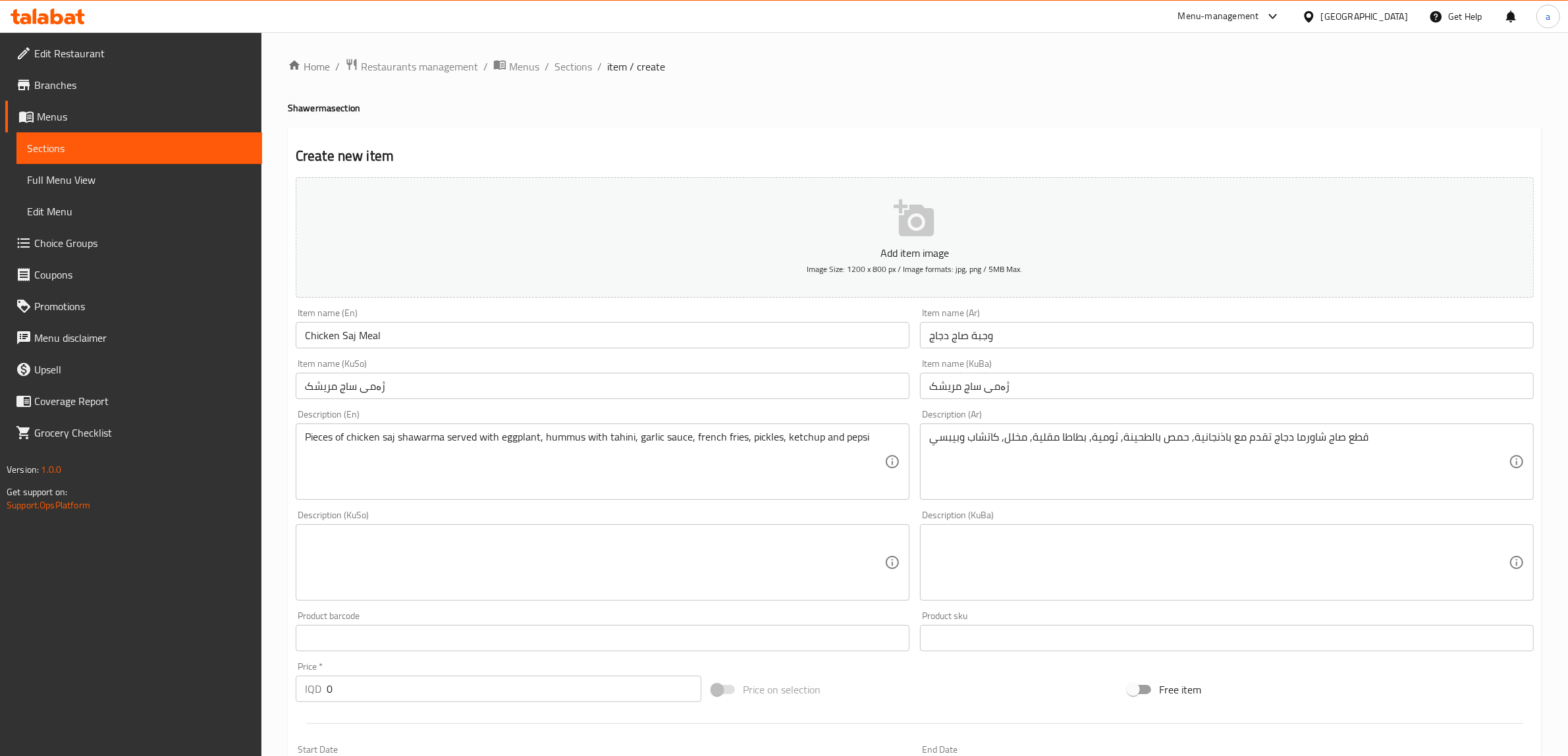
click at [718, 525] on div "Description (KuSo)" at bounding box center [602, 563] width 614 height 76
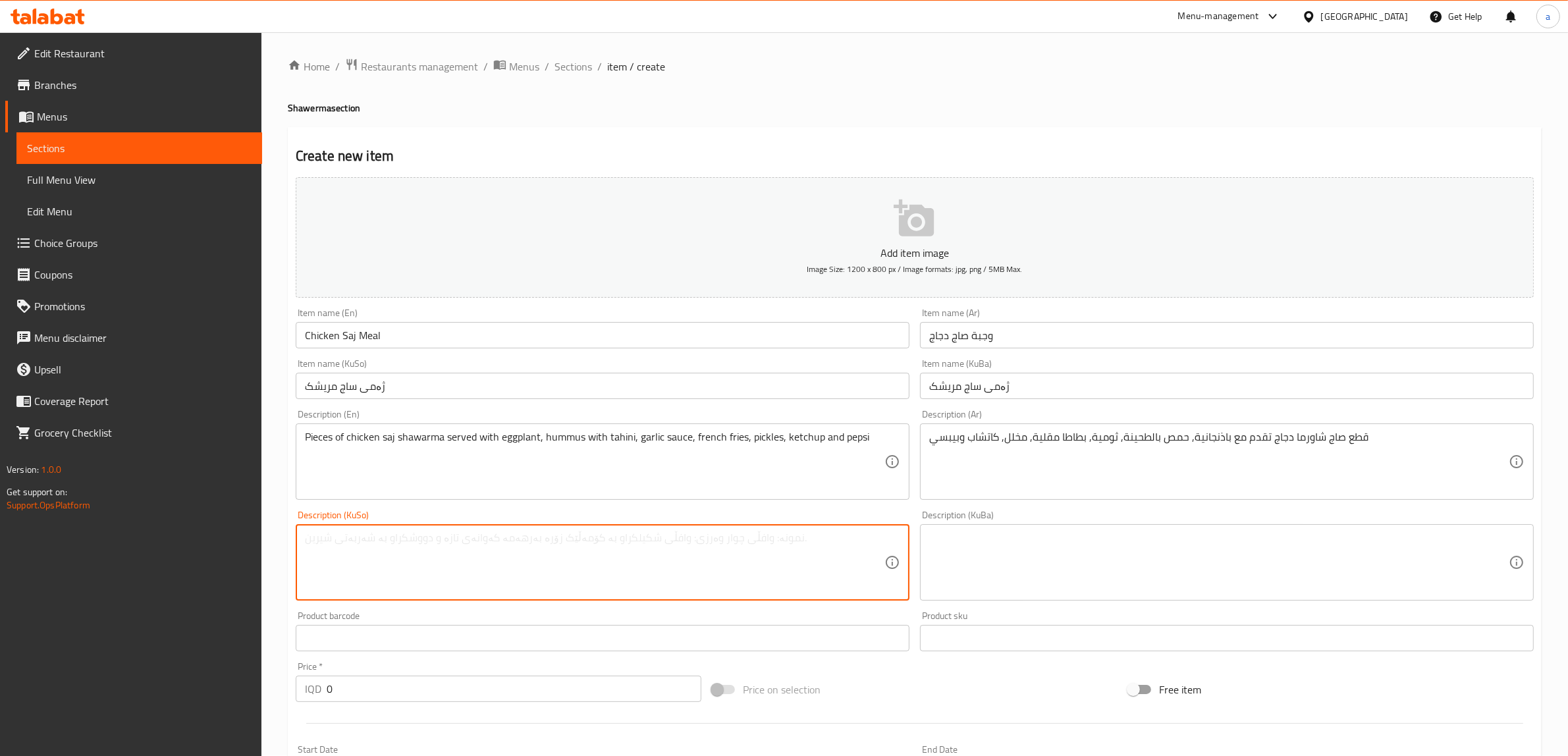
paste textarea "پارچەی ساجی شاورمەی مریشک کە لەگەڵ پاقلە و حومس لەگەڵ تەحین و سۆسی سیر و فینگەر…"
type textarea "پارچەی ساجی شاورمەی مریشک کە لەگەڵ پاقلە و حومس لەگەڵ تەحین و سۆسی سیر و فینگەر…"
click at [1027, 522] on div "Description (KuBa) Description (KuBa)" at bounding box center [1227, 555] width 614 height 90
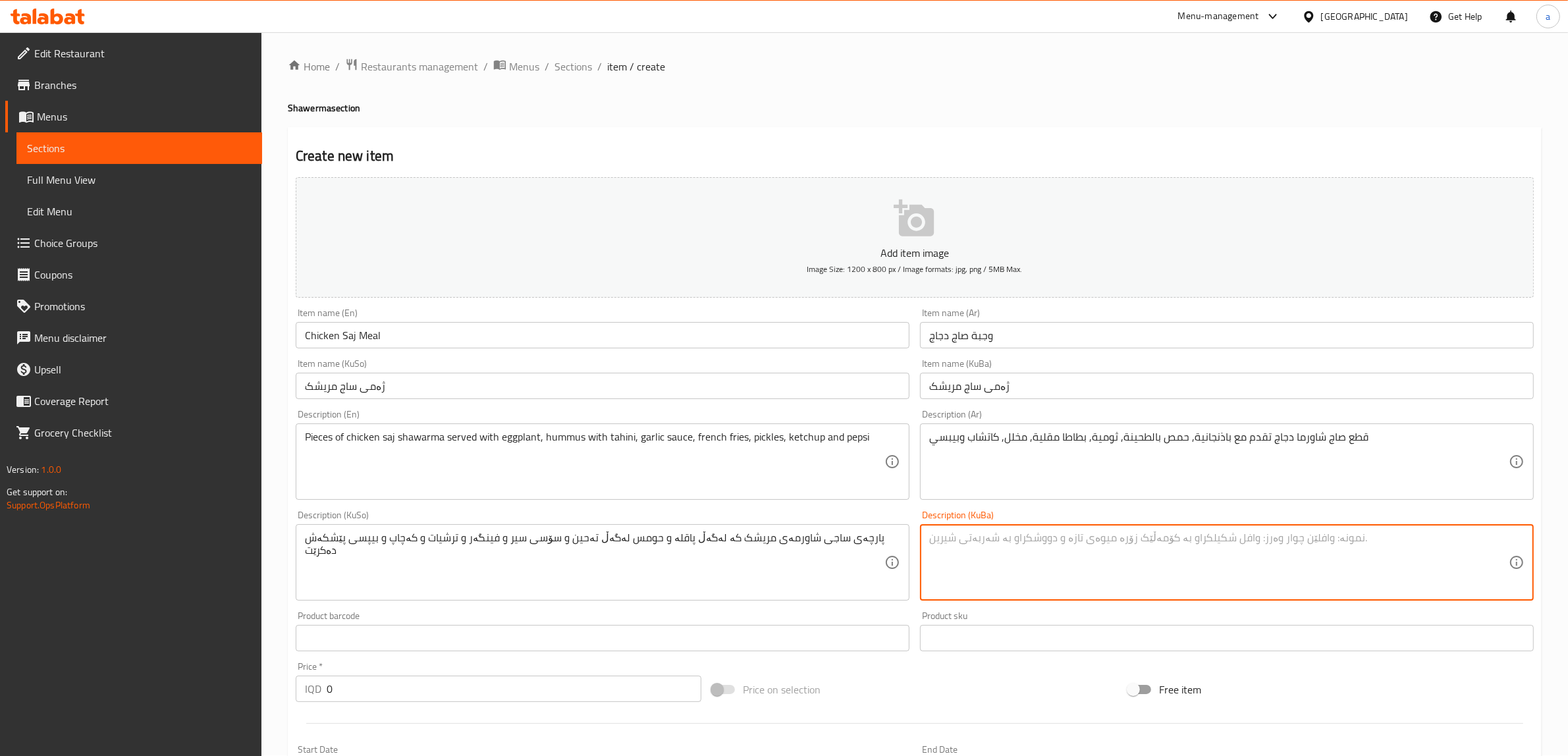
click at [1015, 538] on textarea at bounding box center [1219, 563] width 580 height 63
paste textarea "پارچەی ساجی شاورمەی مریشک کە لەگەڵ پاقلە و حومس لەگەڵ تەحین و سۆسی سیر و فینگەر…"
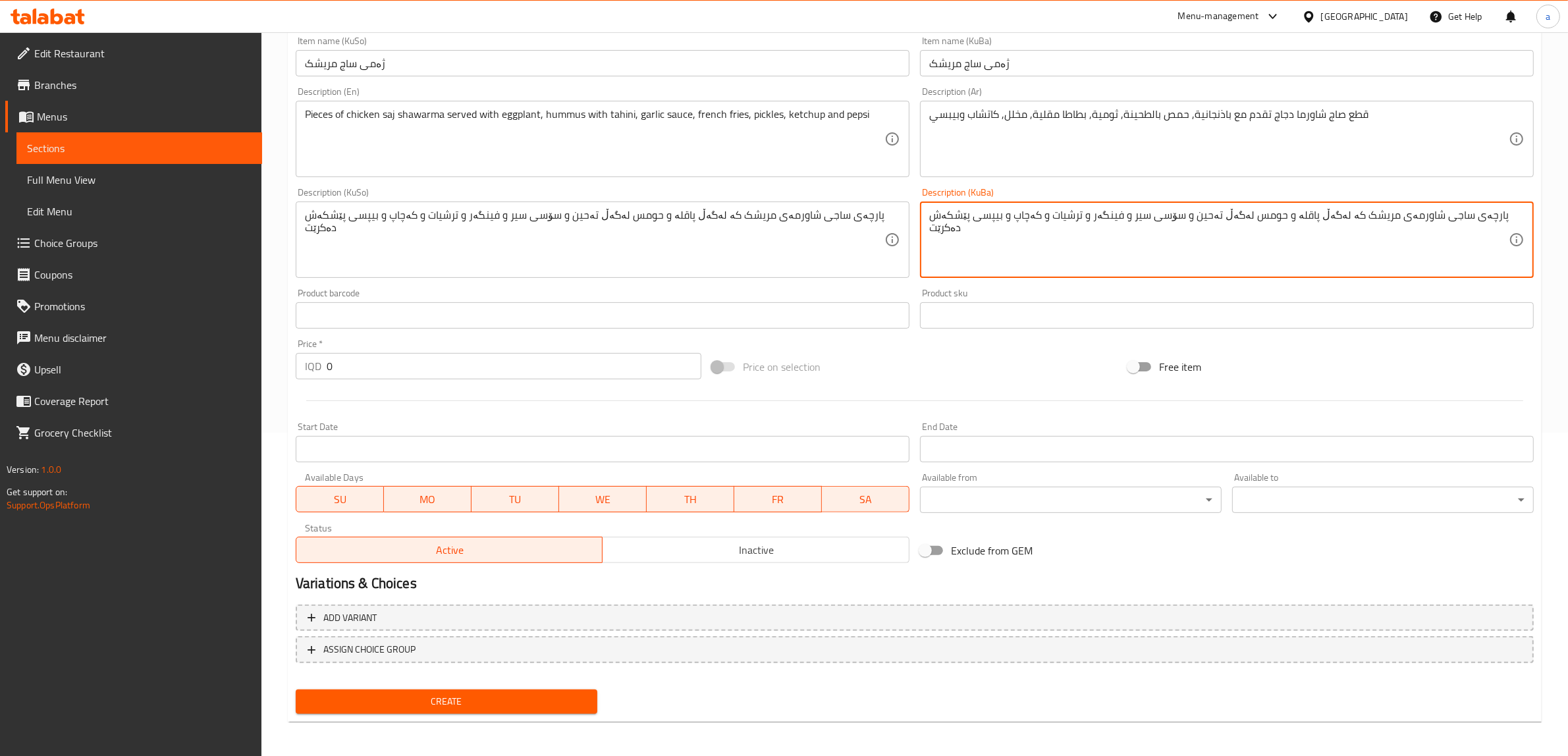
type textarea "پارچەی ساجی شاورمەی مریشک کە لەگەڵ پاقلە و حومس لەگەڵ تەحین و سۆسی سیر و فینگەر…"
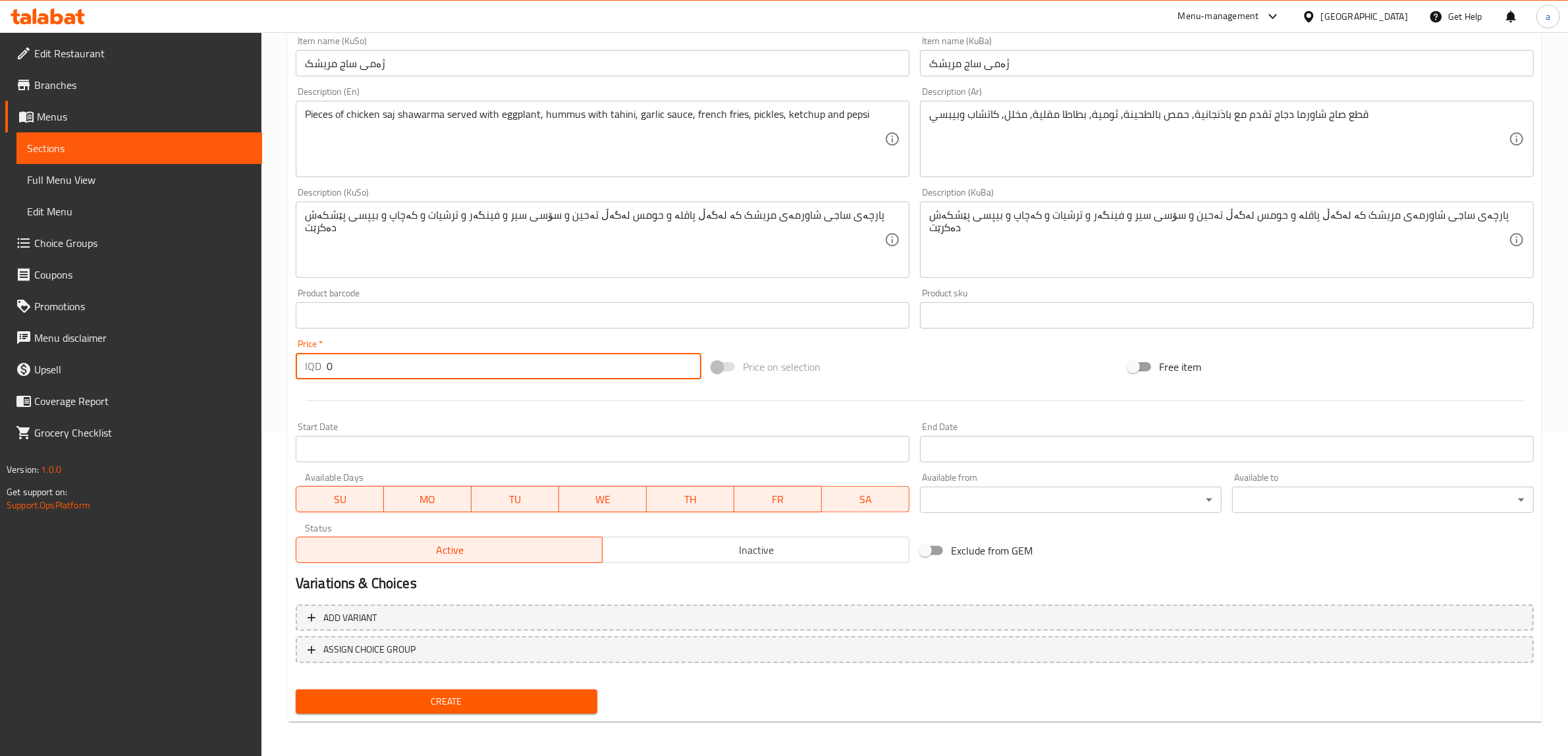
drag, startPoint x: 515, startPoint y: 373, endPoint x: 206, endPoint y: 392, distance: 309.6
click at [206, 392] on div "Edit Restaurant Branches Menus Sections Full Menu View Edit Menu Choice Groups …" at bounding box center [784, 234] width 1568 height 1050
paste input "650"
type input "6500"
click at [448, 699] on span "Create" at bounding box center [447, 702] width 281 height 16
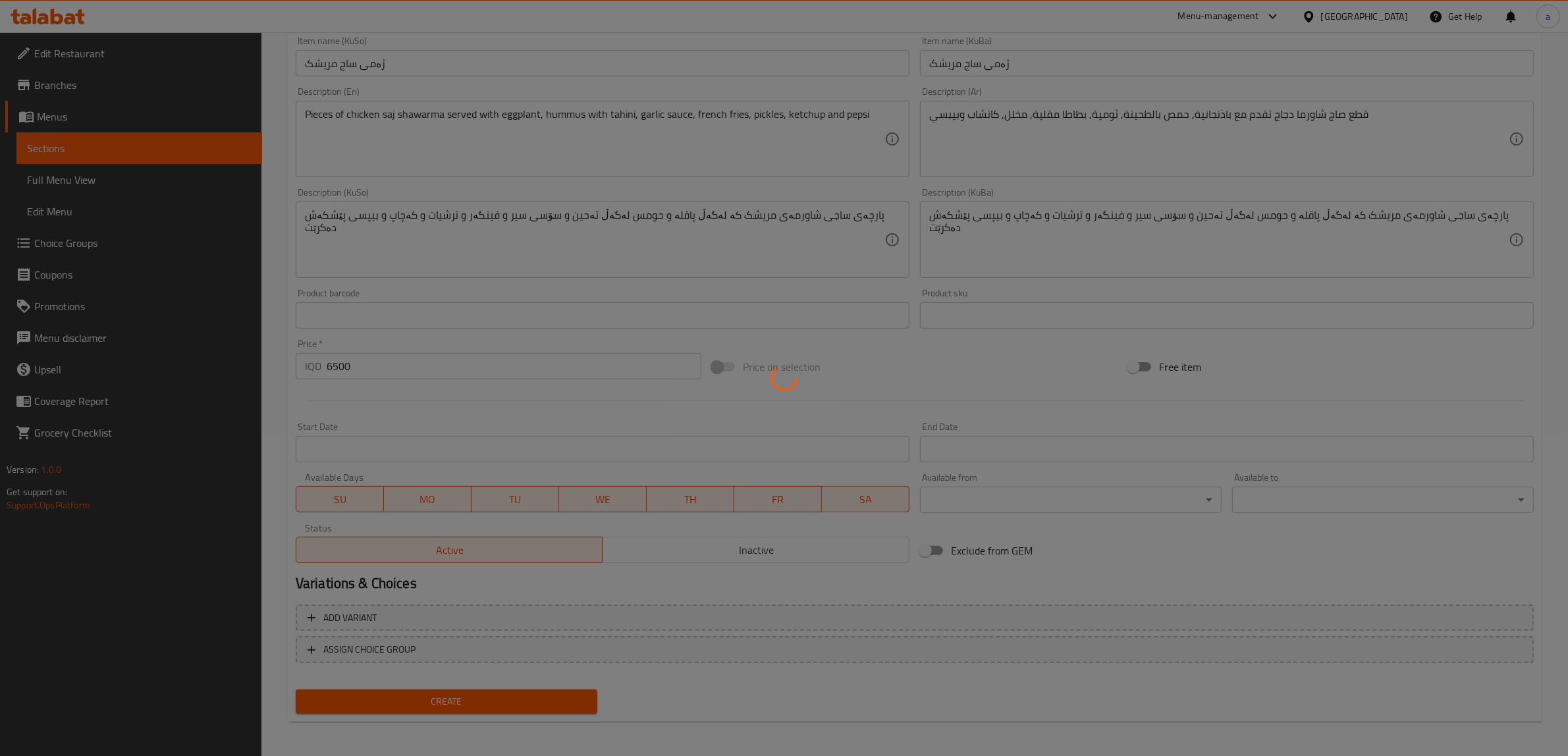
type input "0"
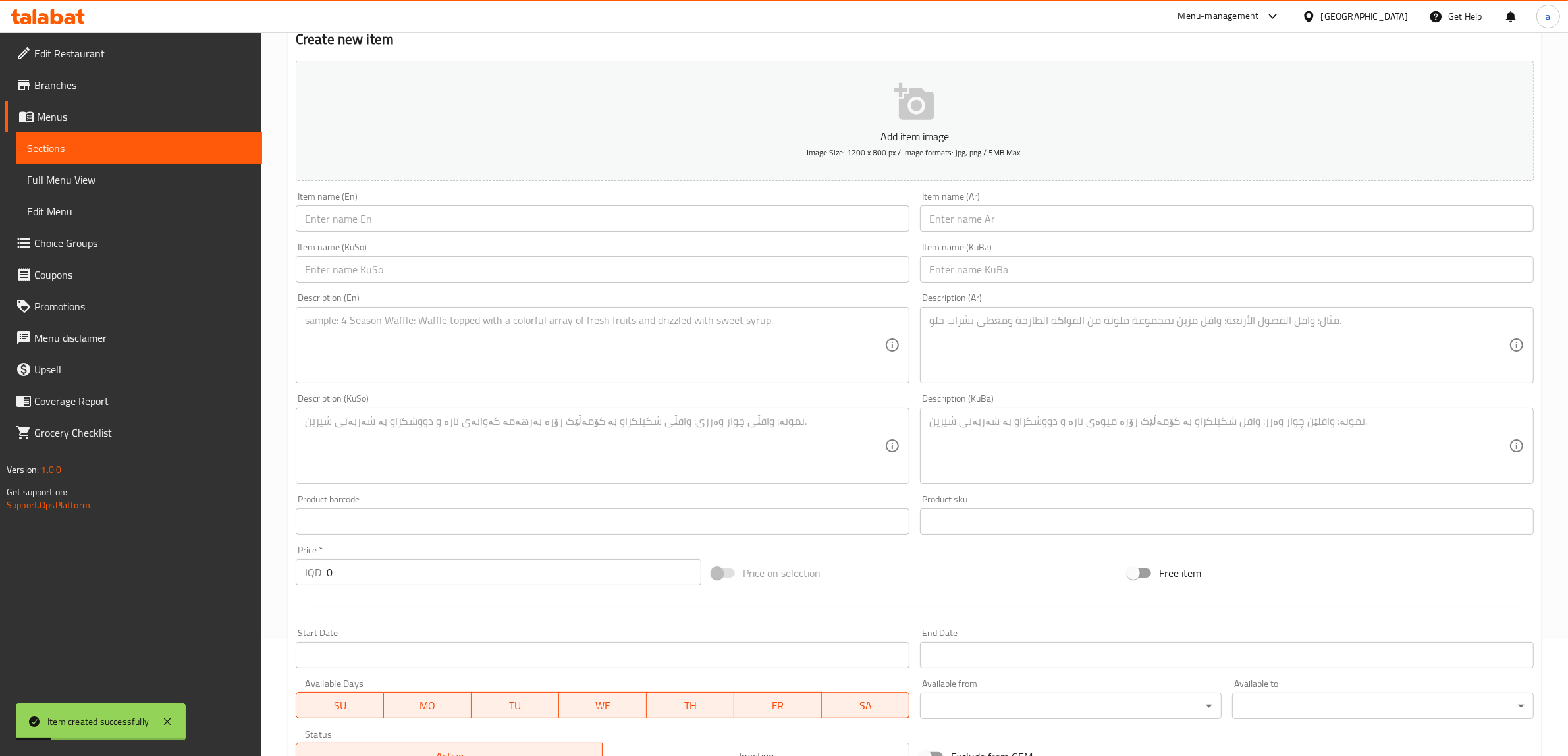
scroll to position [0, 0]
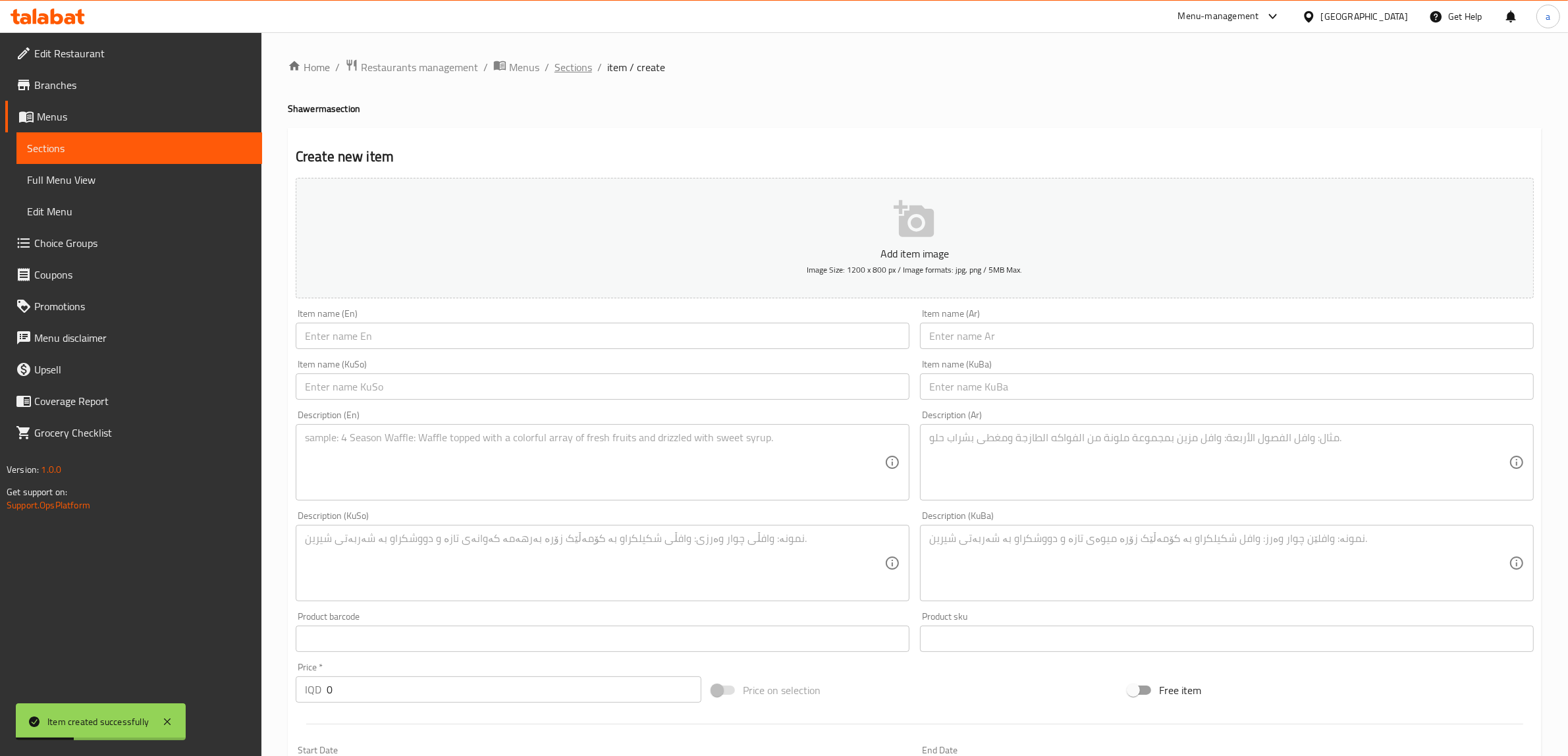
click at [565, 59] on span "Sections" at bounding box center [573, 67] width 37 height 16
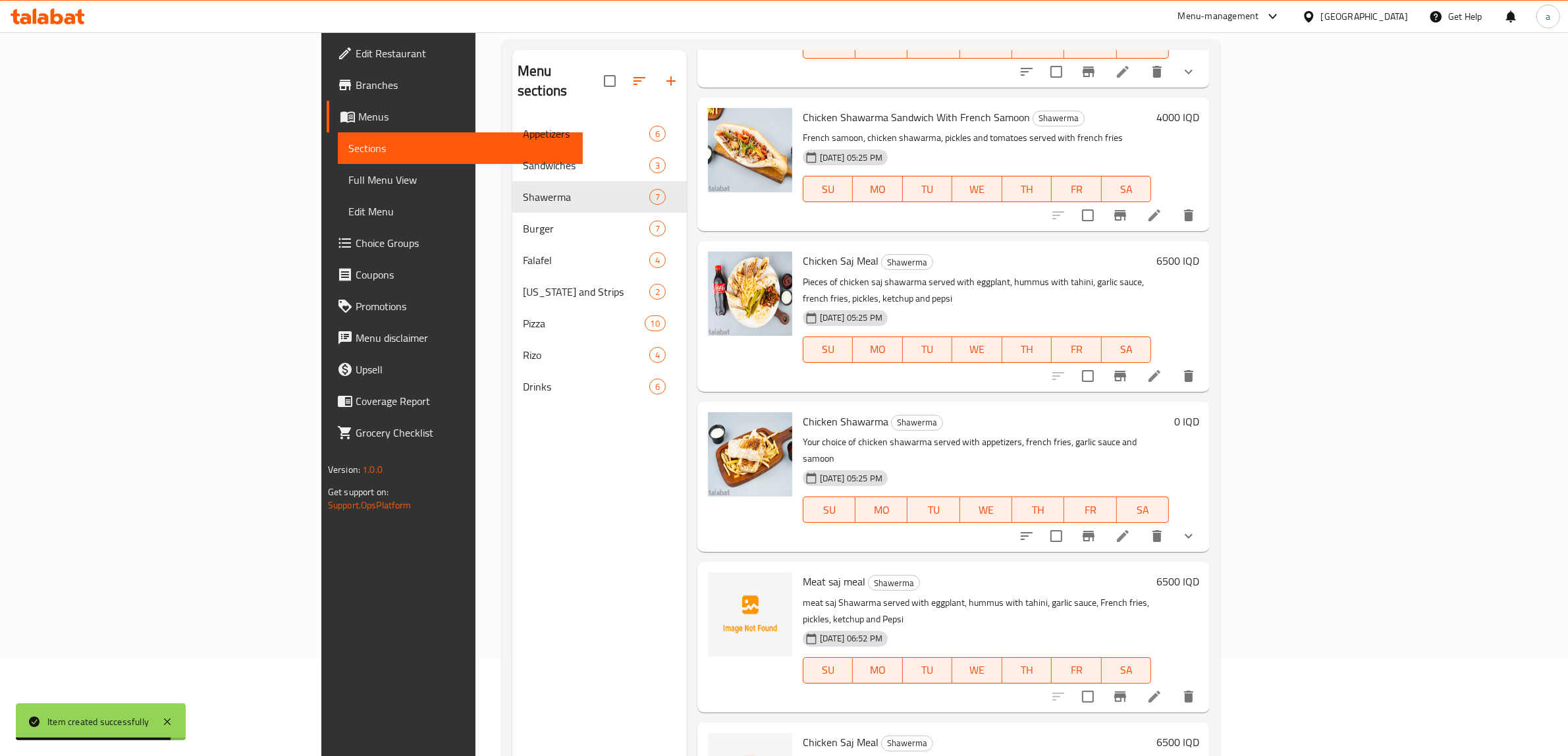
scroll to position [87, 0]
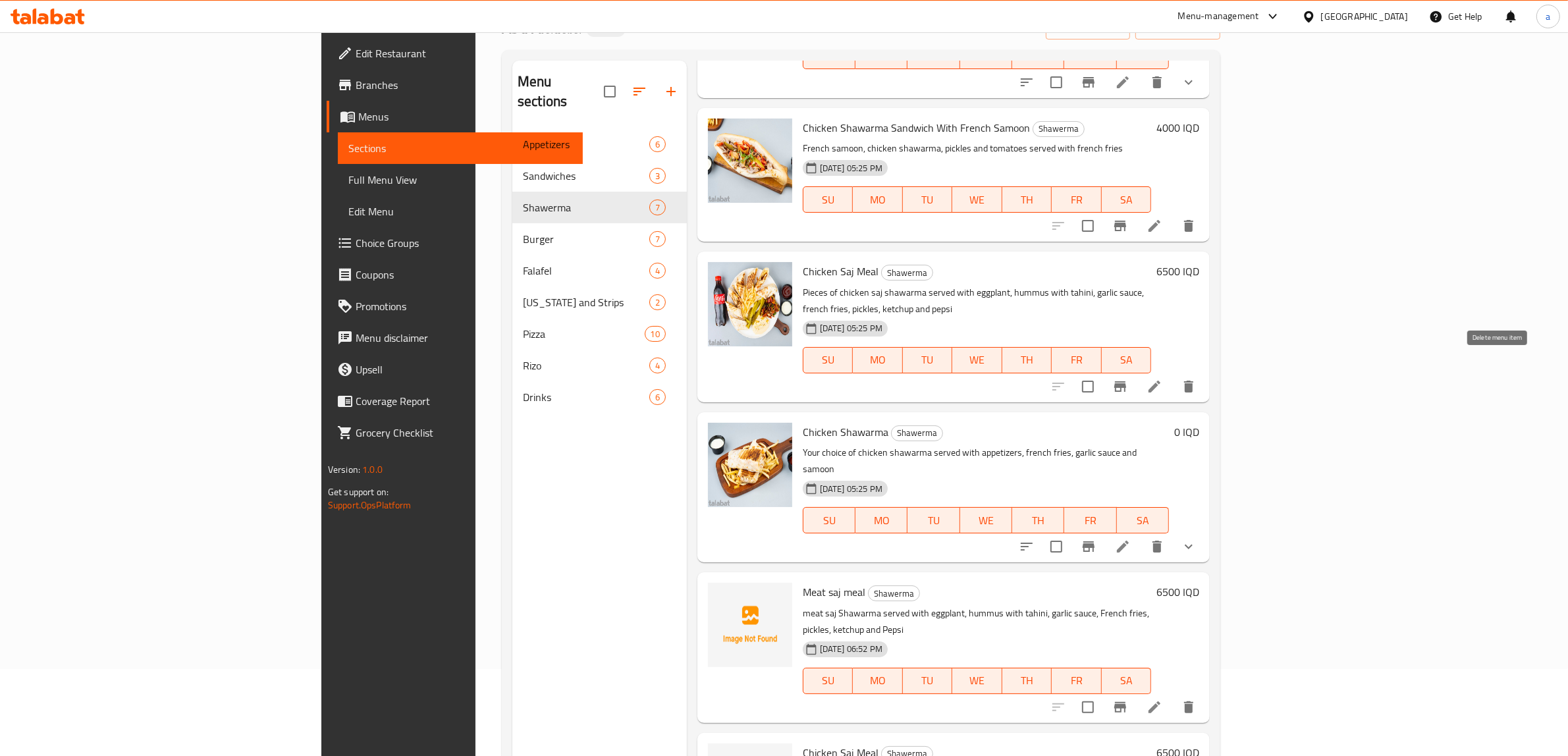
click at [1197, 379] on icon "delete" at bounding box center [1189, 386] width 16 height 16
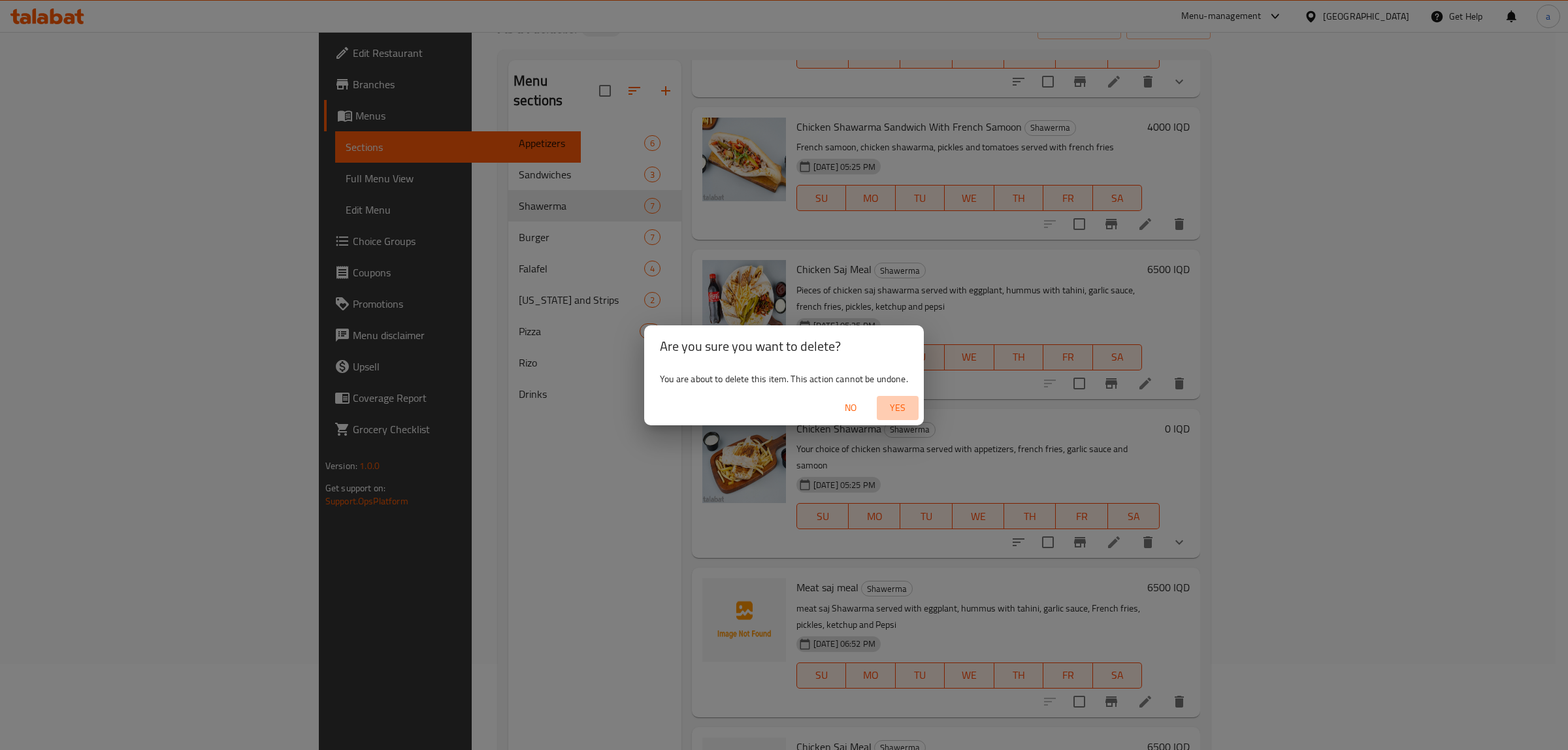
click at [890, 405] on span "Yes" at bounding box center [897, 408] width 31 height 16
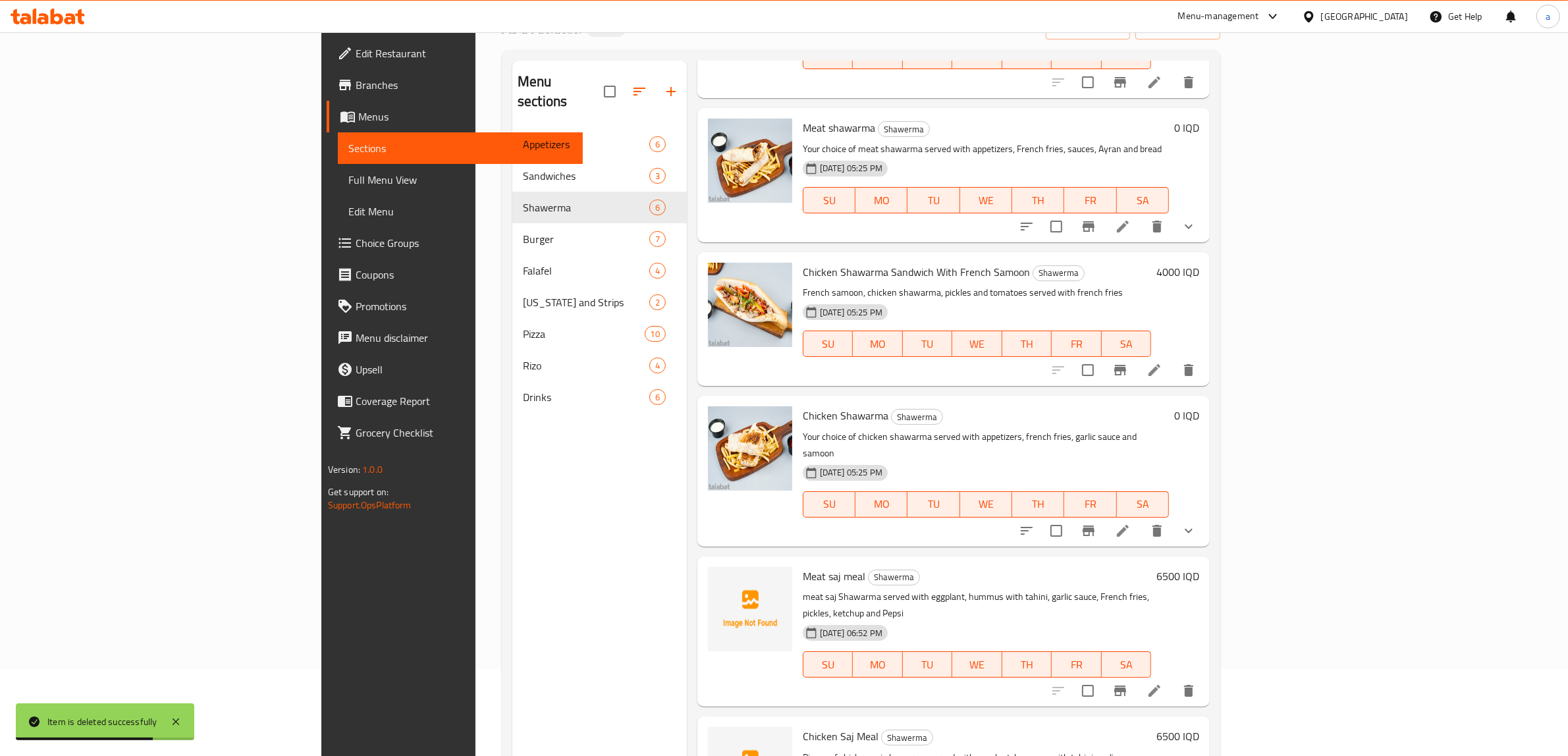
scroll to position [0, 0]
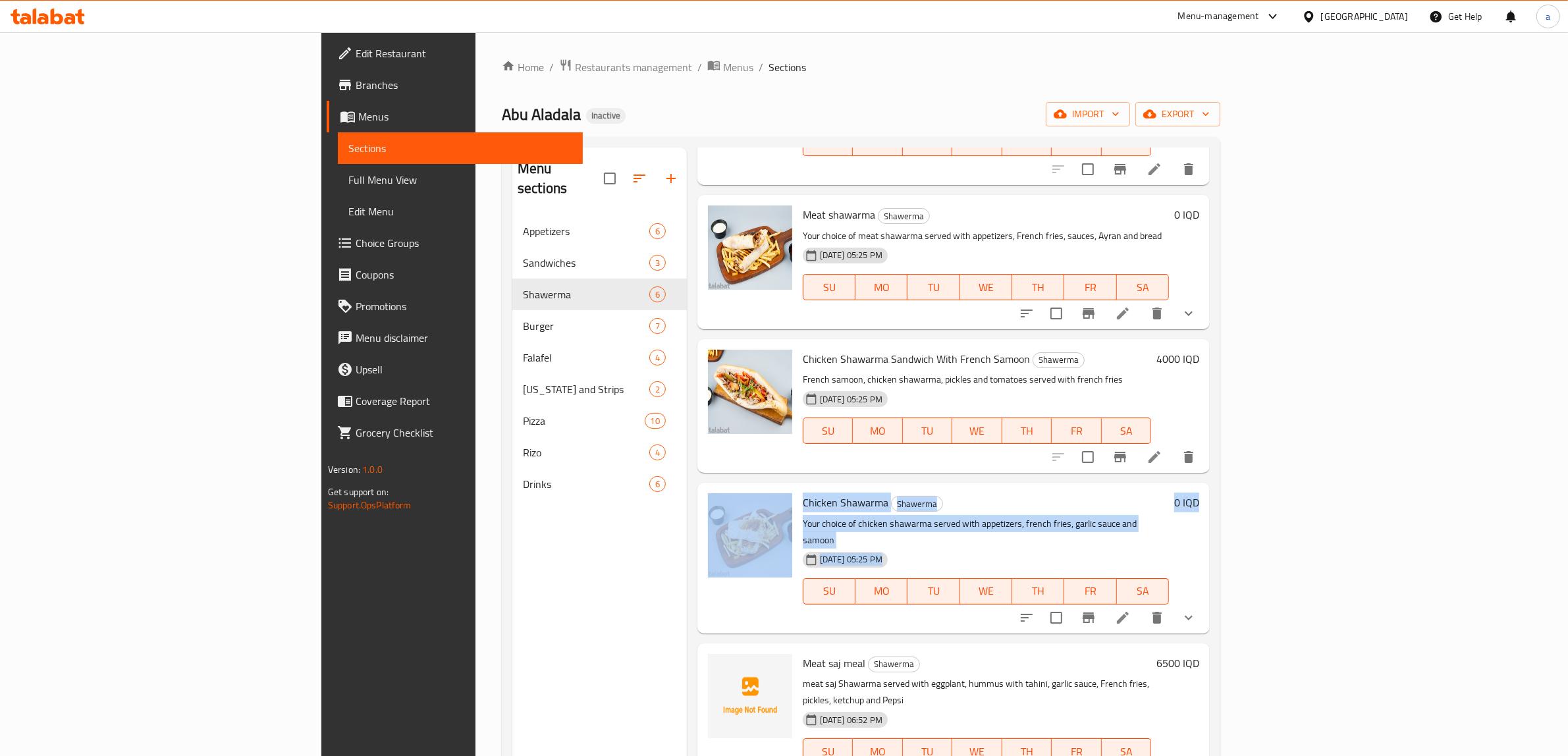
drag, startPoint x: 1531, startPoint y: 409, endPoint x: 1523, endPoint y: 545, distance: 136.2
click at [1210, 545] on div "Menu items Add Sort Manage items Meat shawarma sandwich with French Samoon Shaw…" at bounding box center [949, 526] width 523 height 756
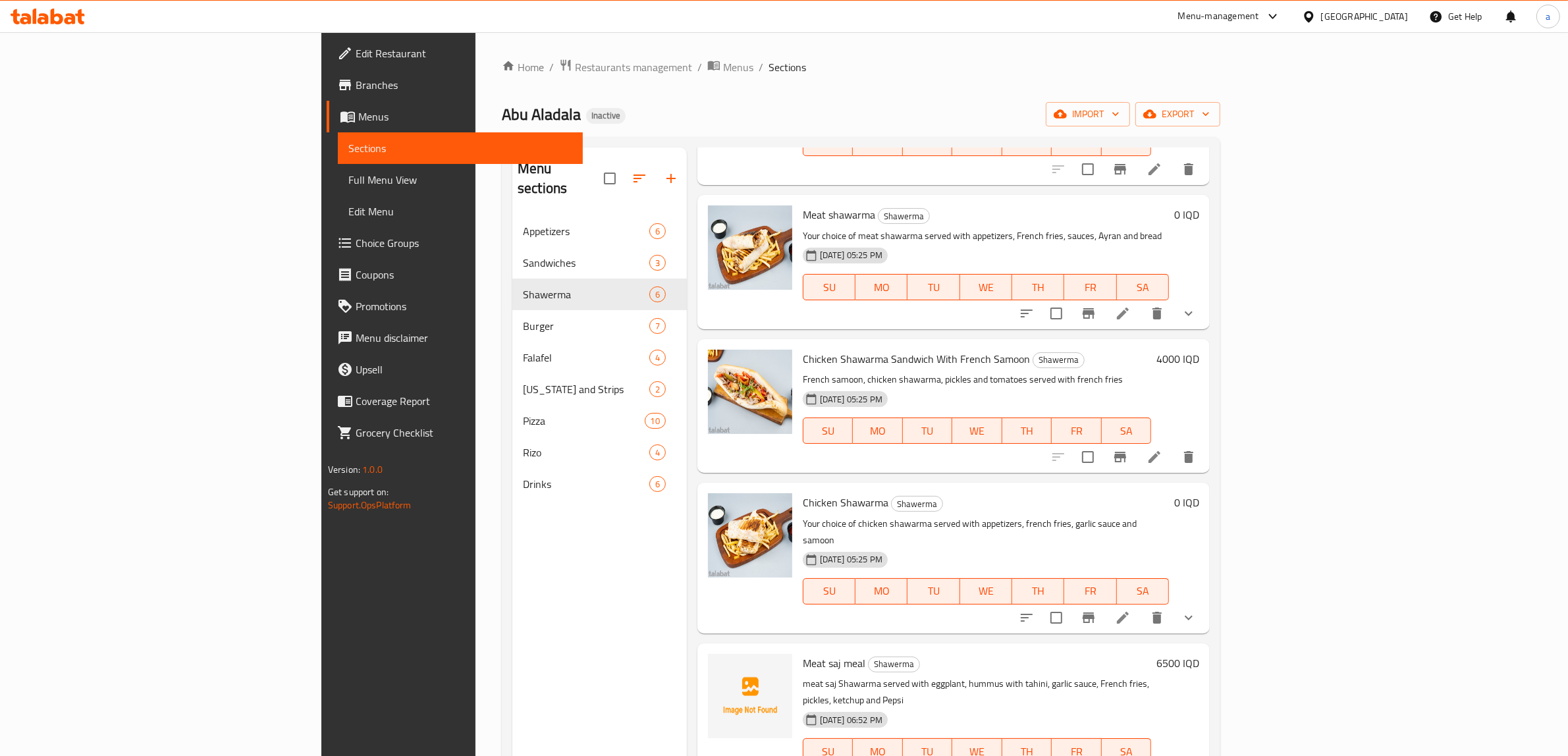
click at [1221, 240] on div "Menu sections Appetizers 6 Sandwiches 3 Shawerma 6 Burger 7 Falafel 4 Kentucky …" at bounding box center [861, 525] width 719 height 777
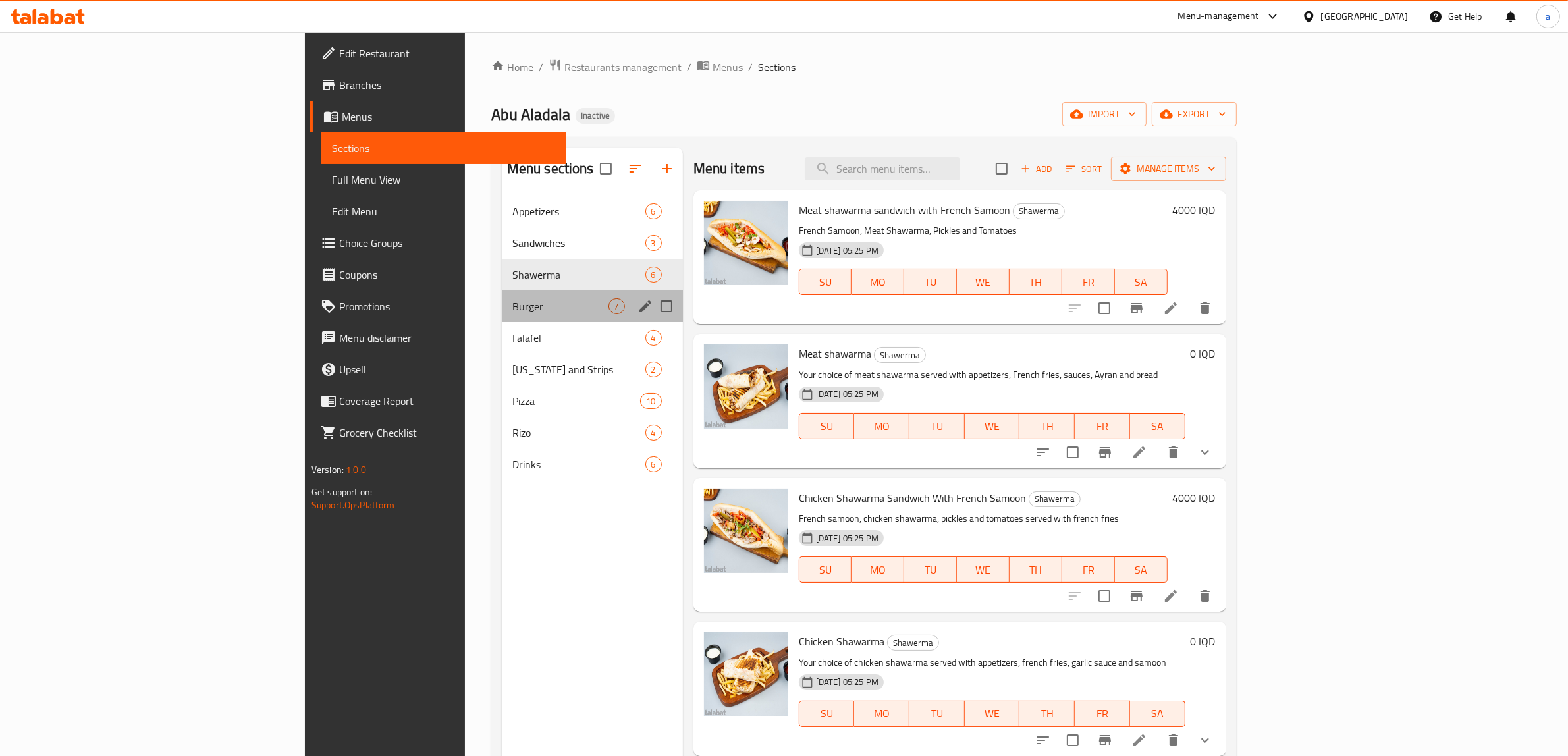
click at [502, 295] on div "Burger 7" at bounding box center [593, 306] width 181 height 31
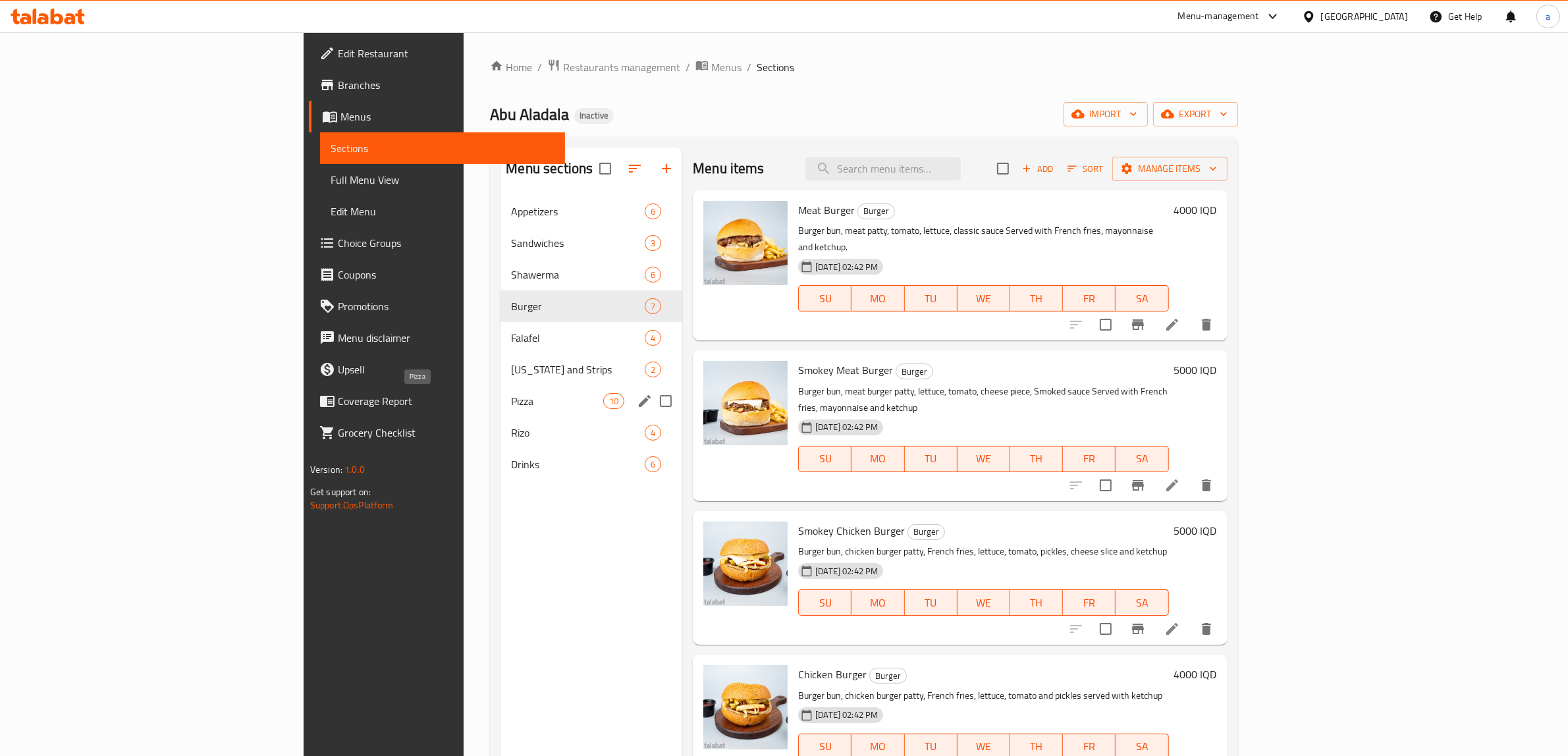
click at [511, 396] on span "Pizza" at bounding box center [556, 400] width 92 height 16
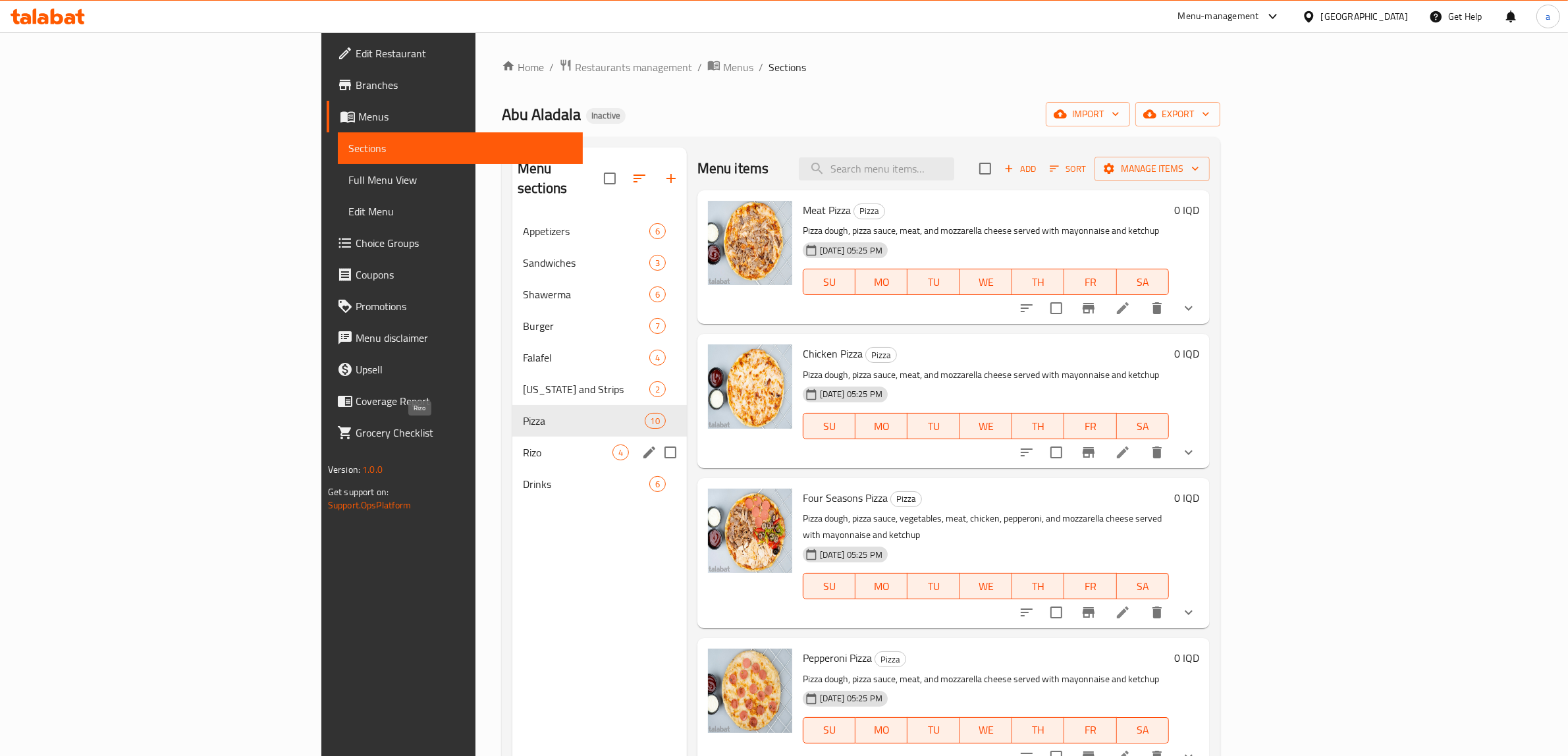
click at [523, 445] on span "Rizo" at bounding box center [568, 452] width 90 height 16
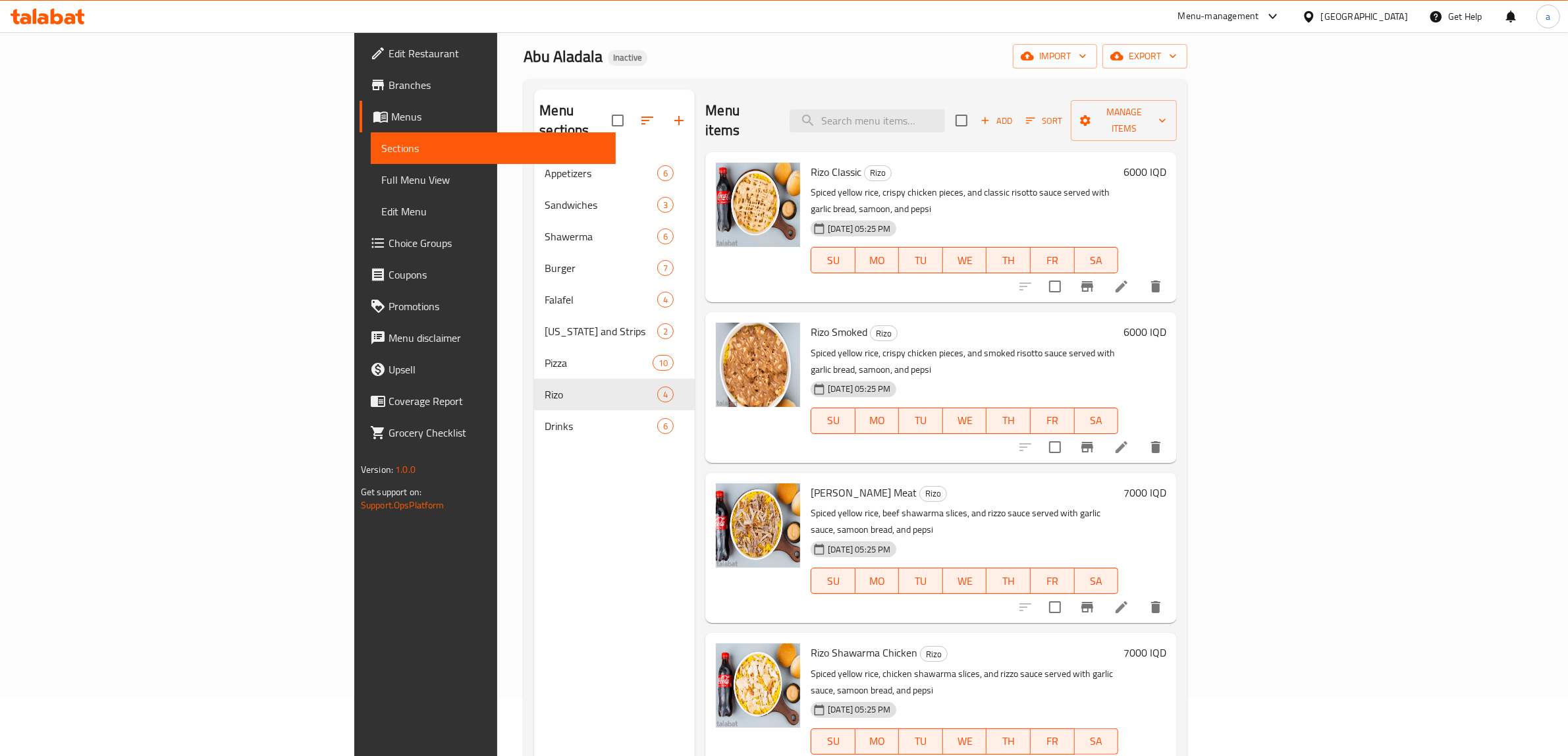
scroll to position [61, 0]
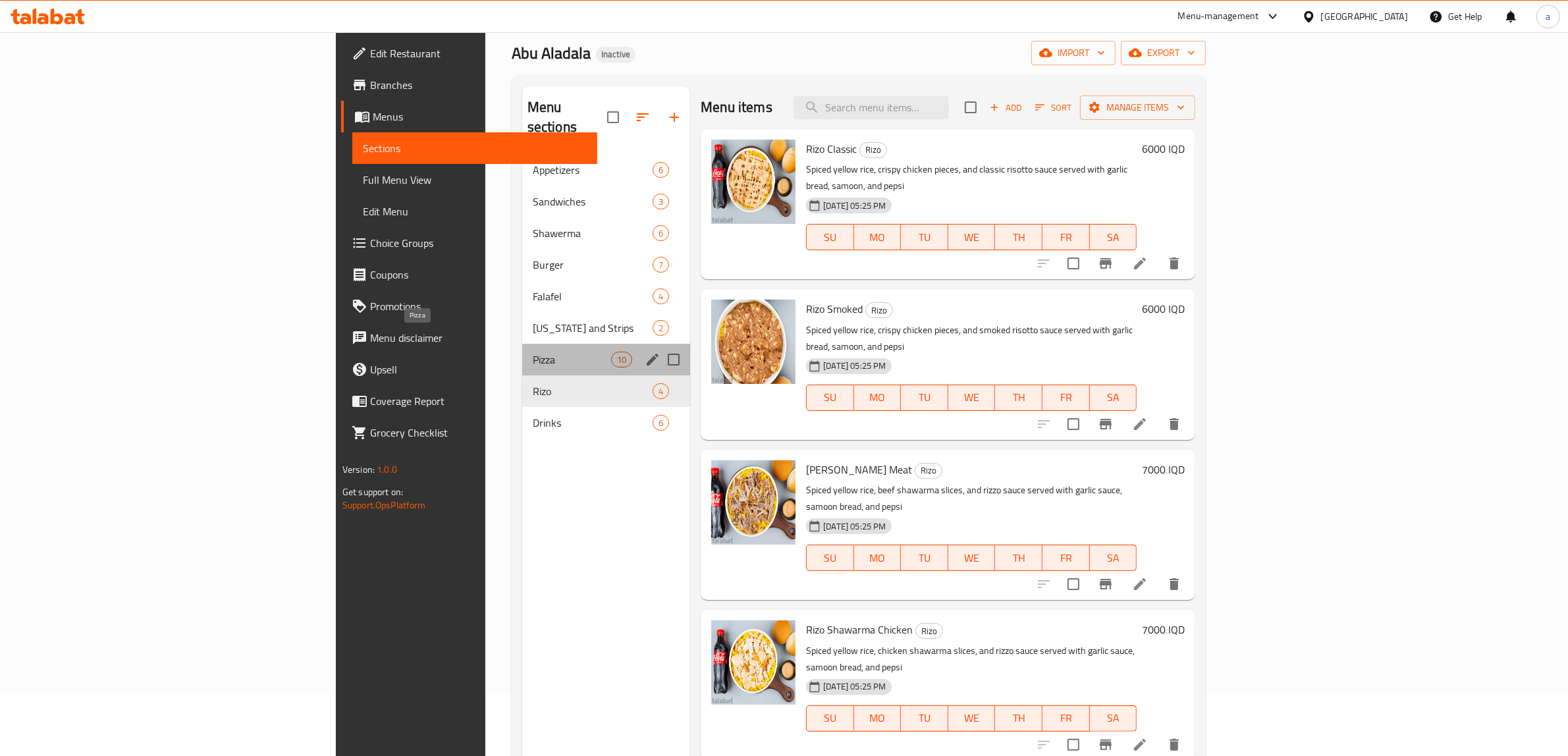
click at [533, 351] on span "Pizza" at bounding box center [571, 359] width 78 height 16
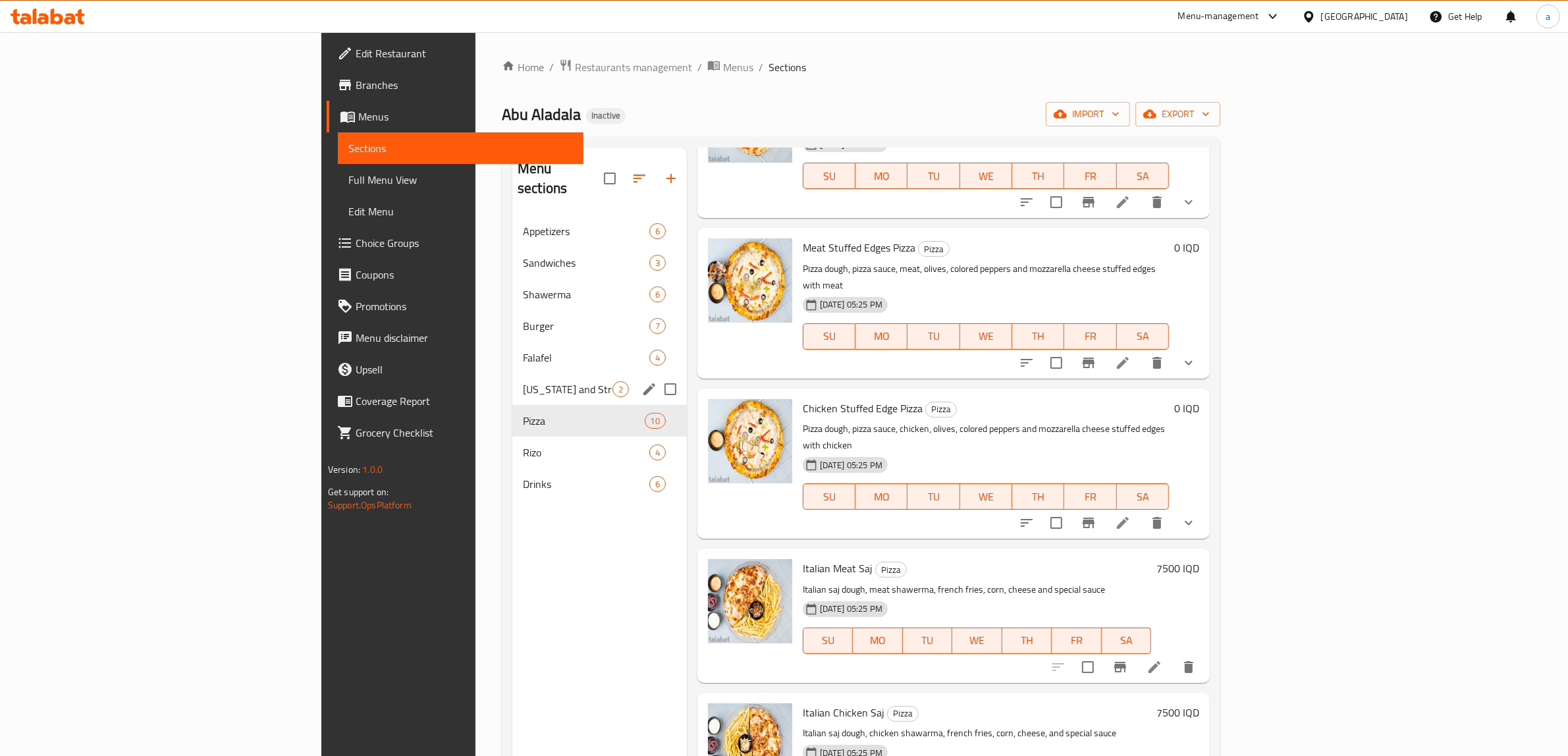
click at [523, 381] on span "[US_STATE] and Strips" at bounding box center [568, 389] width 90 height 16
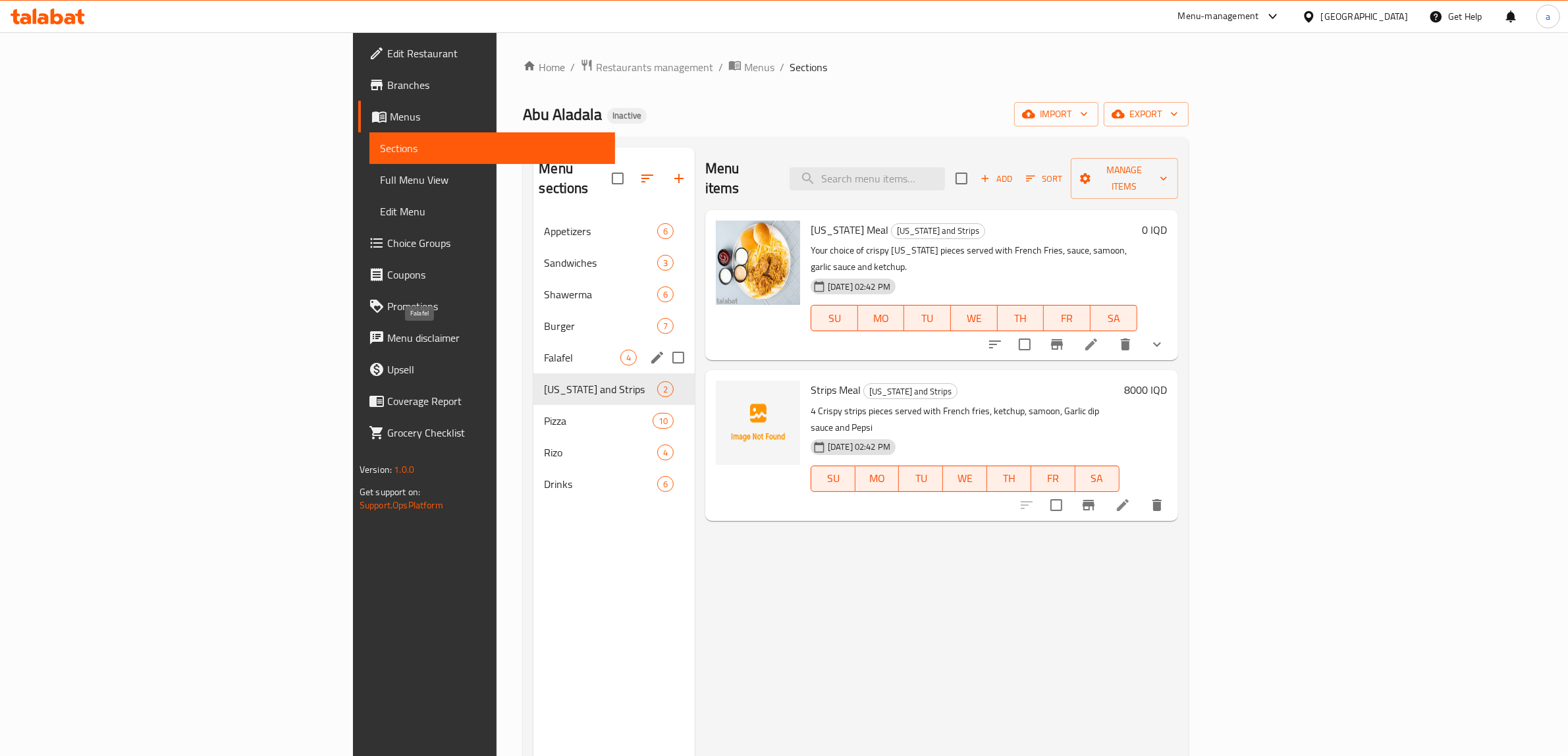
click at [544, 349] on span "Falafel" at bounding box center [582, 357] width 76 height 16
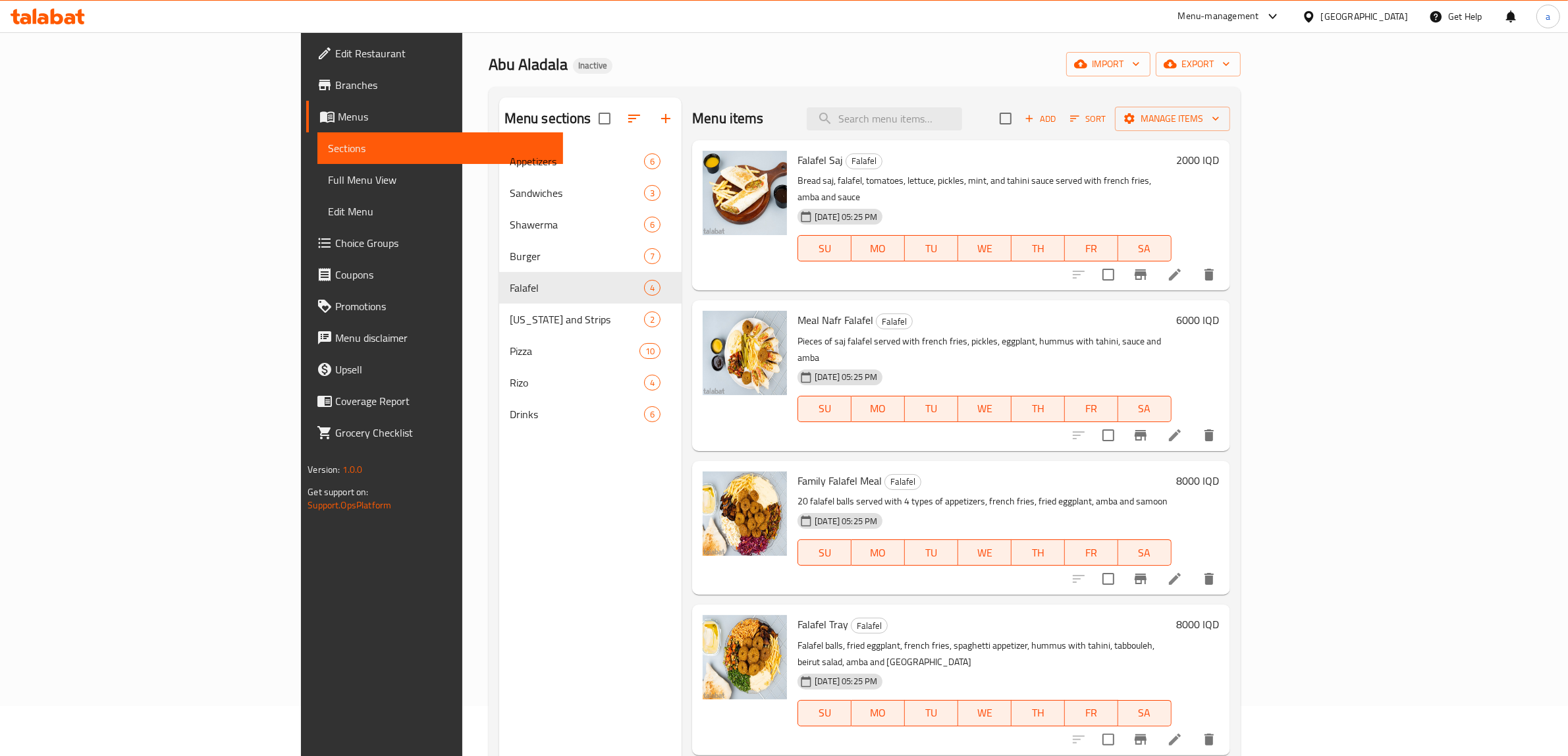
scroll to position [40, 0]
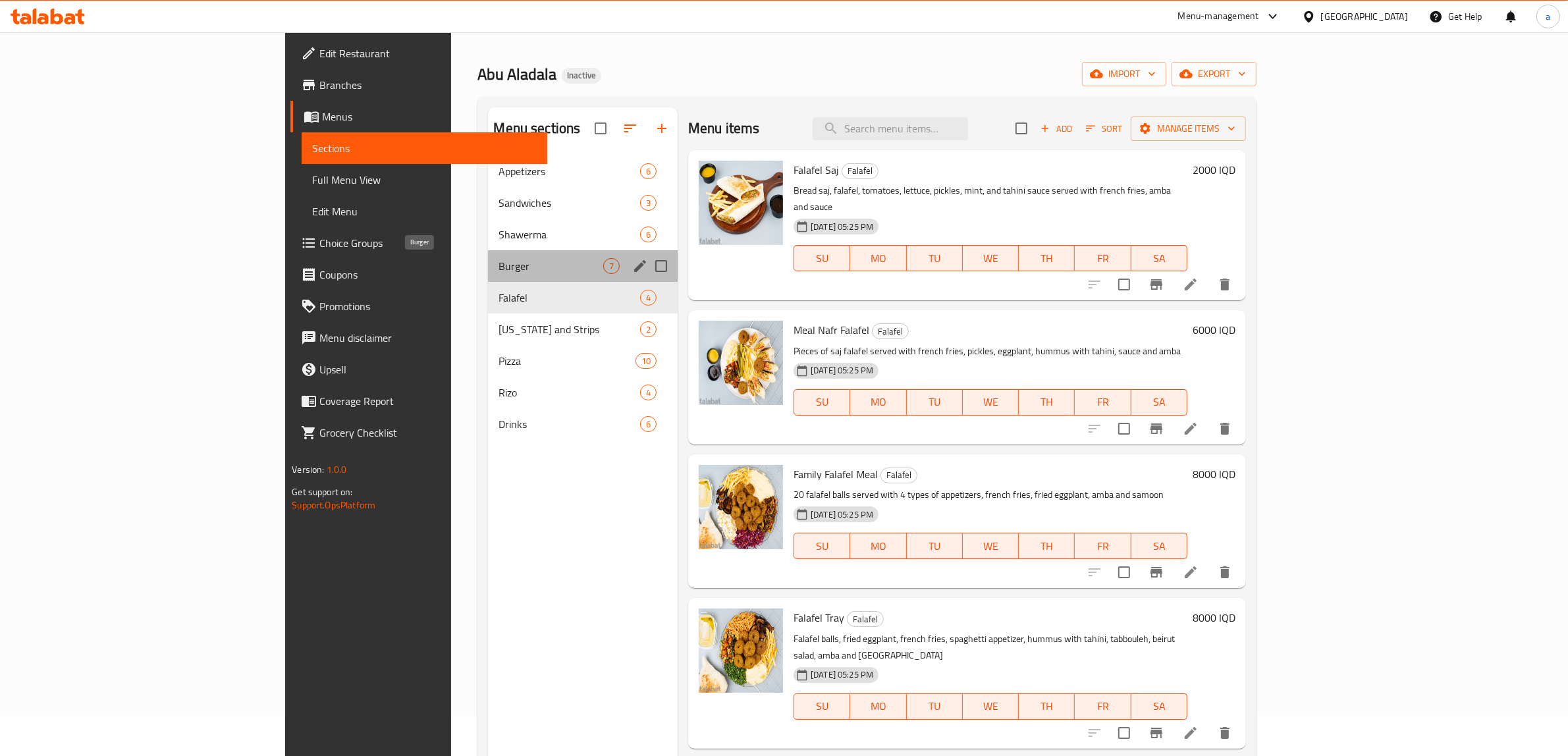
click at [499, 268] on span "Burger" at bounding box center [551, 266] width 105 height 16
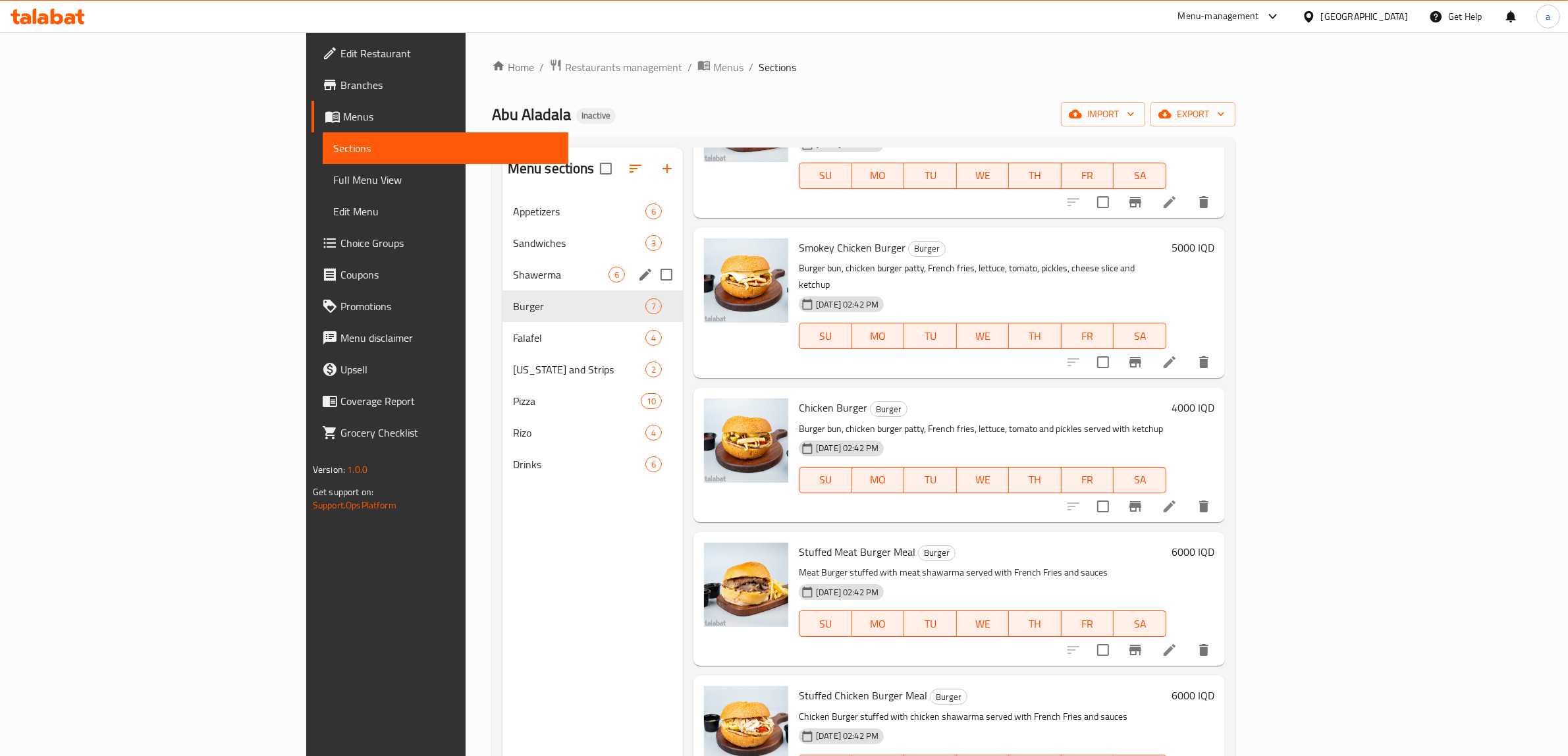
click at [513, 270] on span "Shawerma" at bounding box center [561, 274] width 95 height 16
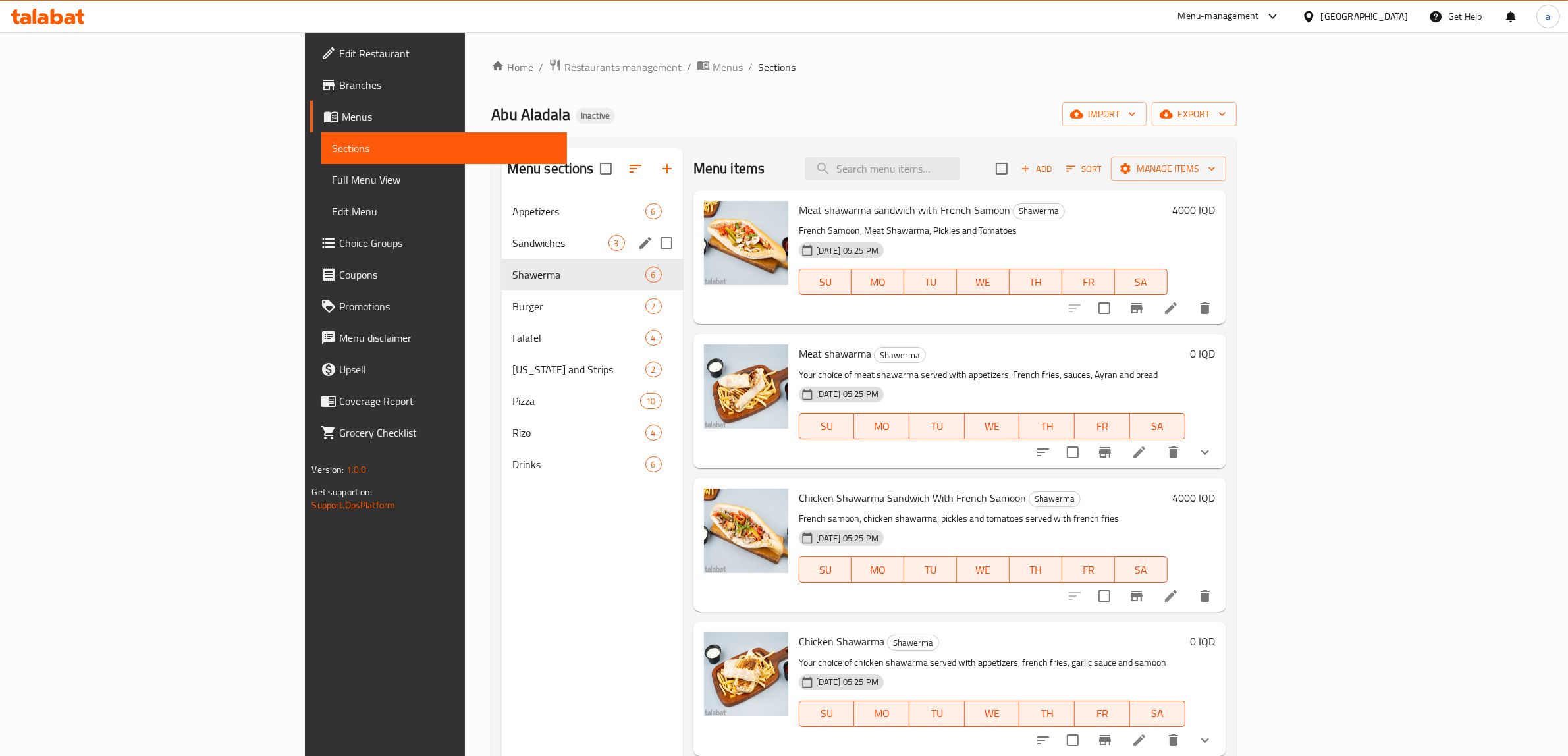
click at [502, 234] on div "Sandwiches 3" at bounding box center [593, 243] width 181 height 31
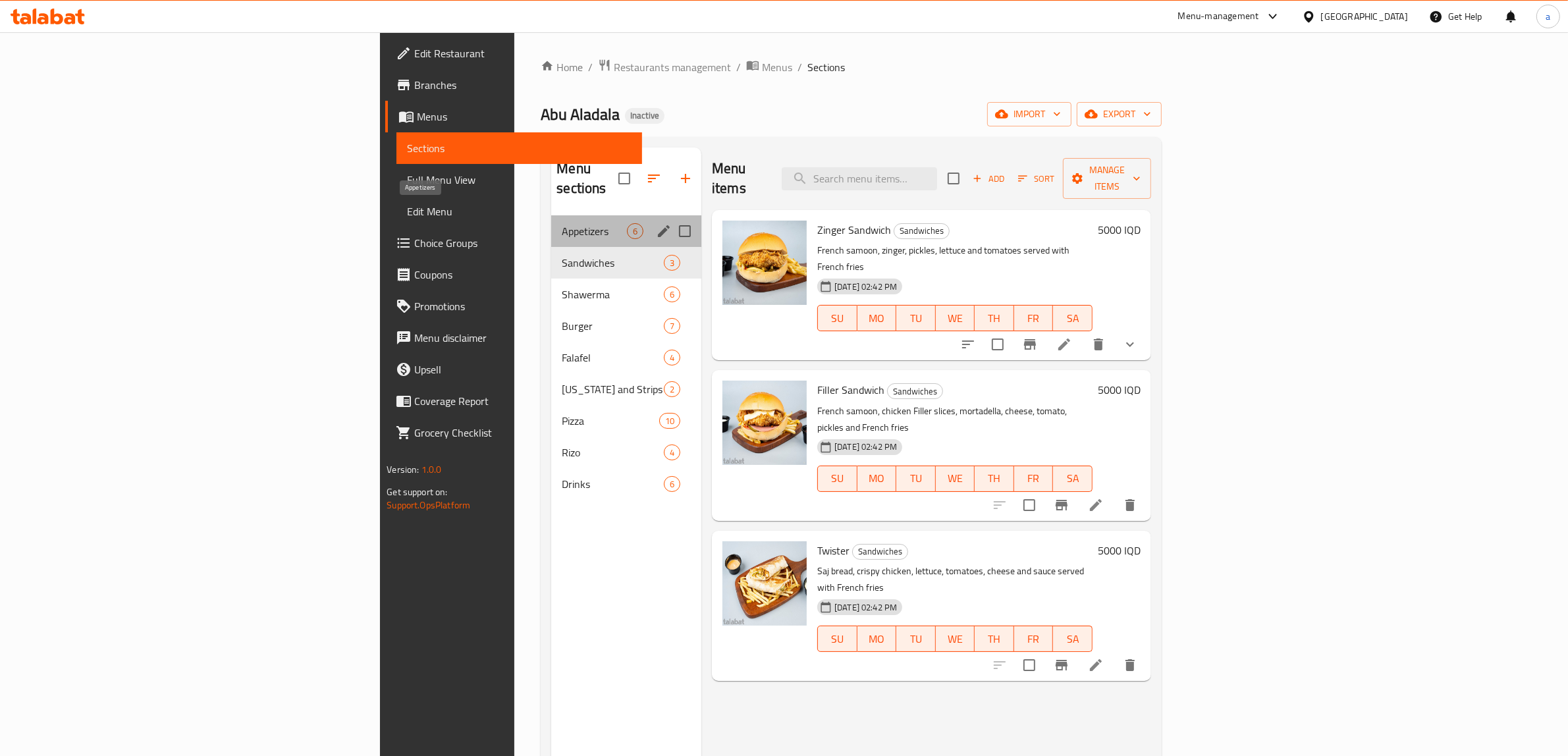
click at [562, 223] on span "Appetizers" at bounding box center [595, 231] width 65 height 16
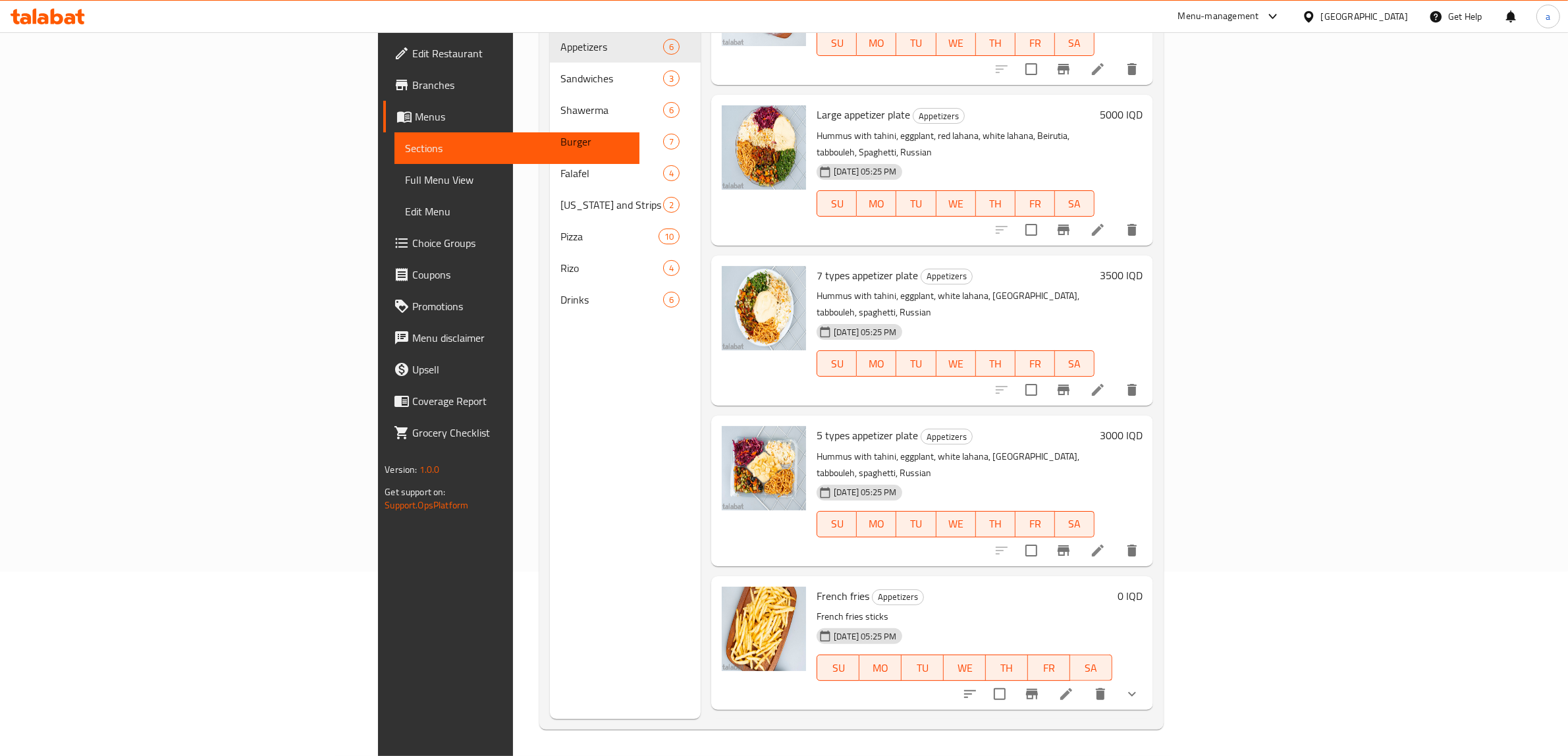
scroll to position [139, 0]
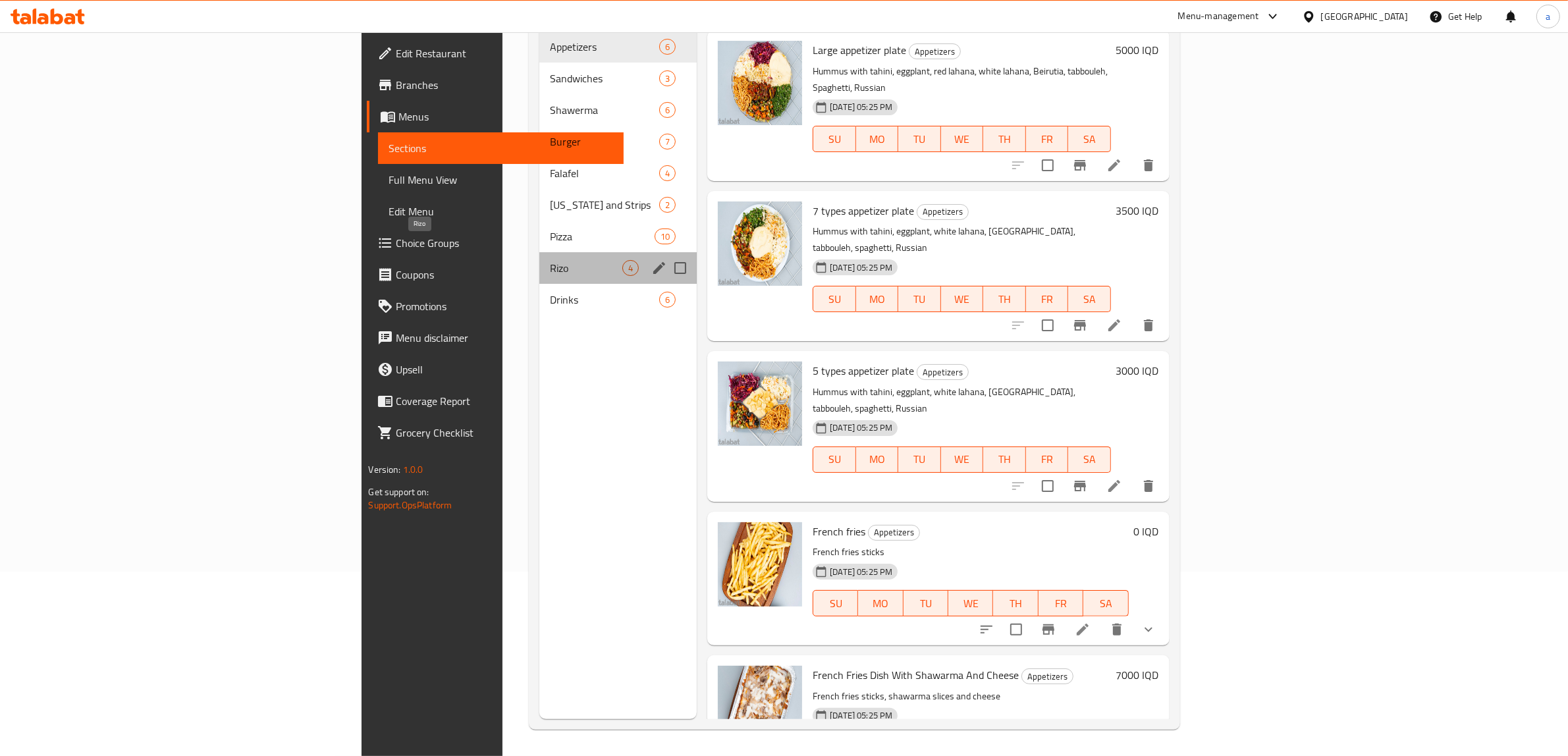
click at [550, 260] on span "Rizo" at bounding box center [586, 268] width 72 height 16
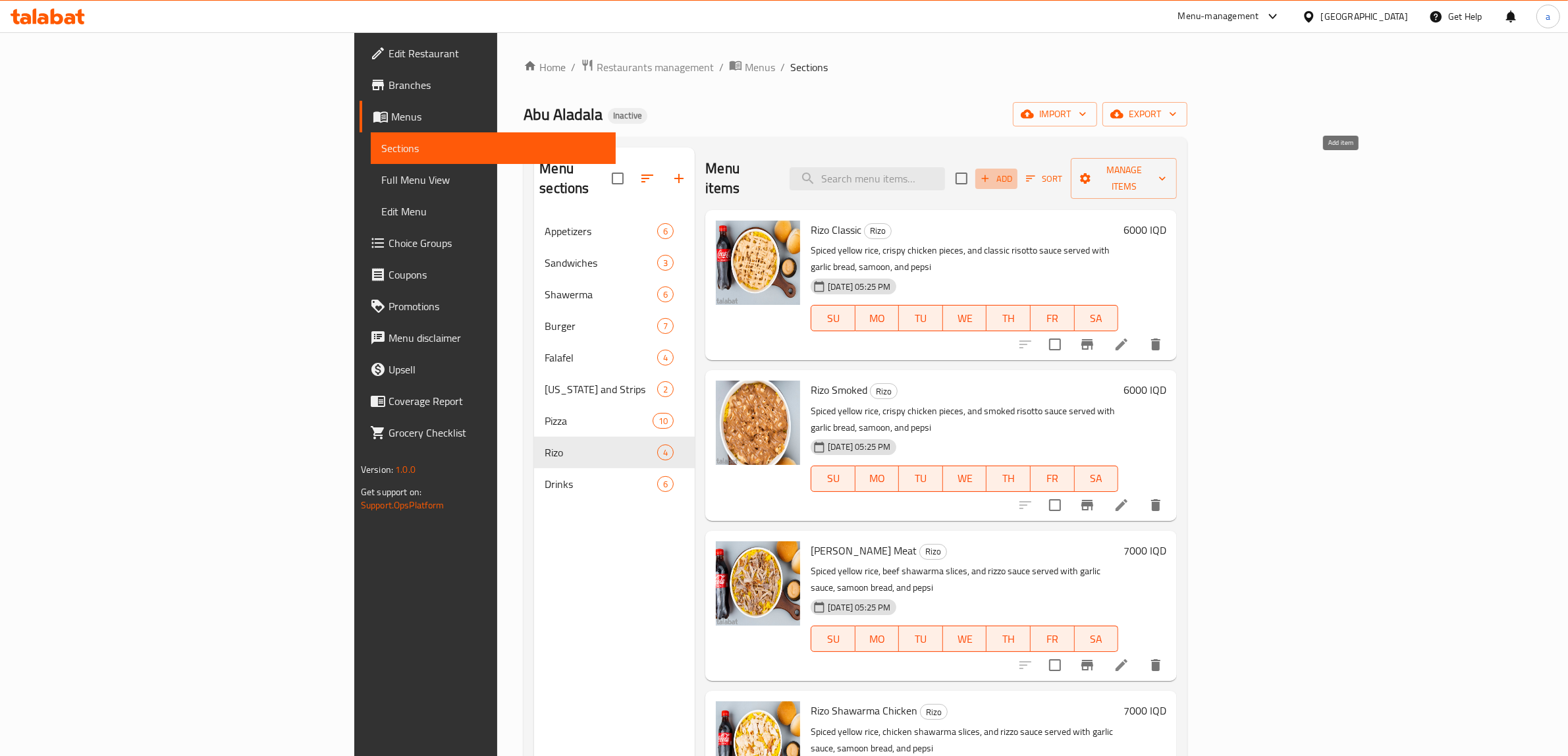
click at [1014, 171] on span "Add" at bounding box center [997, 178] width 35 height 15
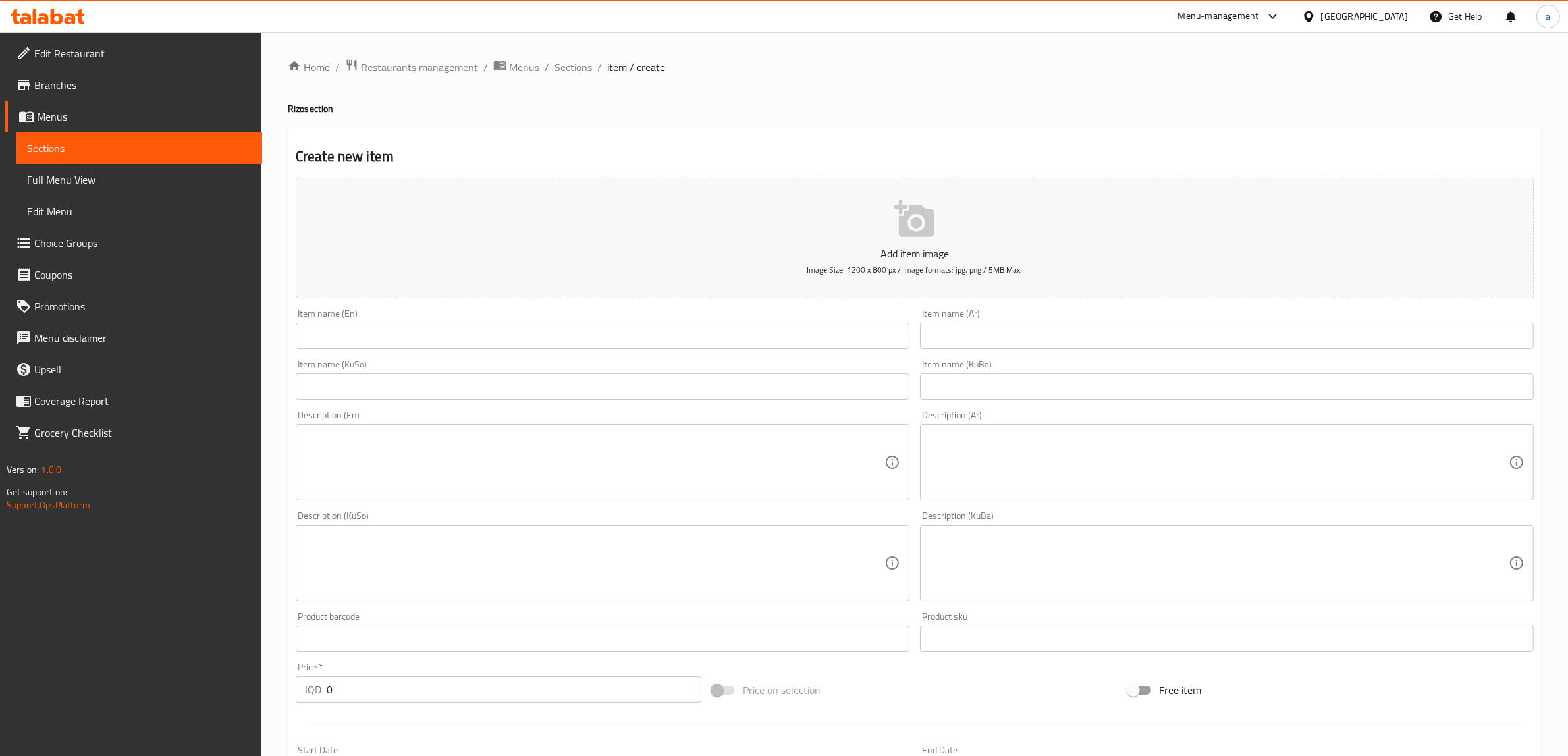
click at [638, 326] on input "text" at bounding box center [602, 336] width 614 height 27
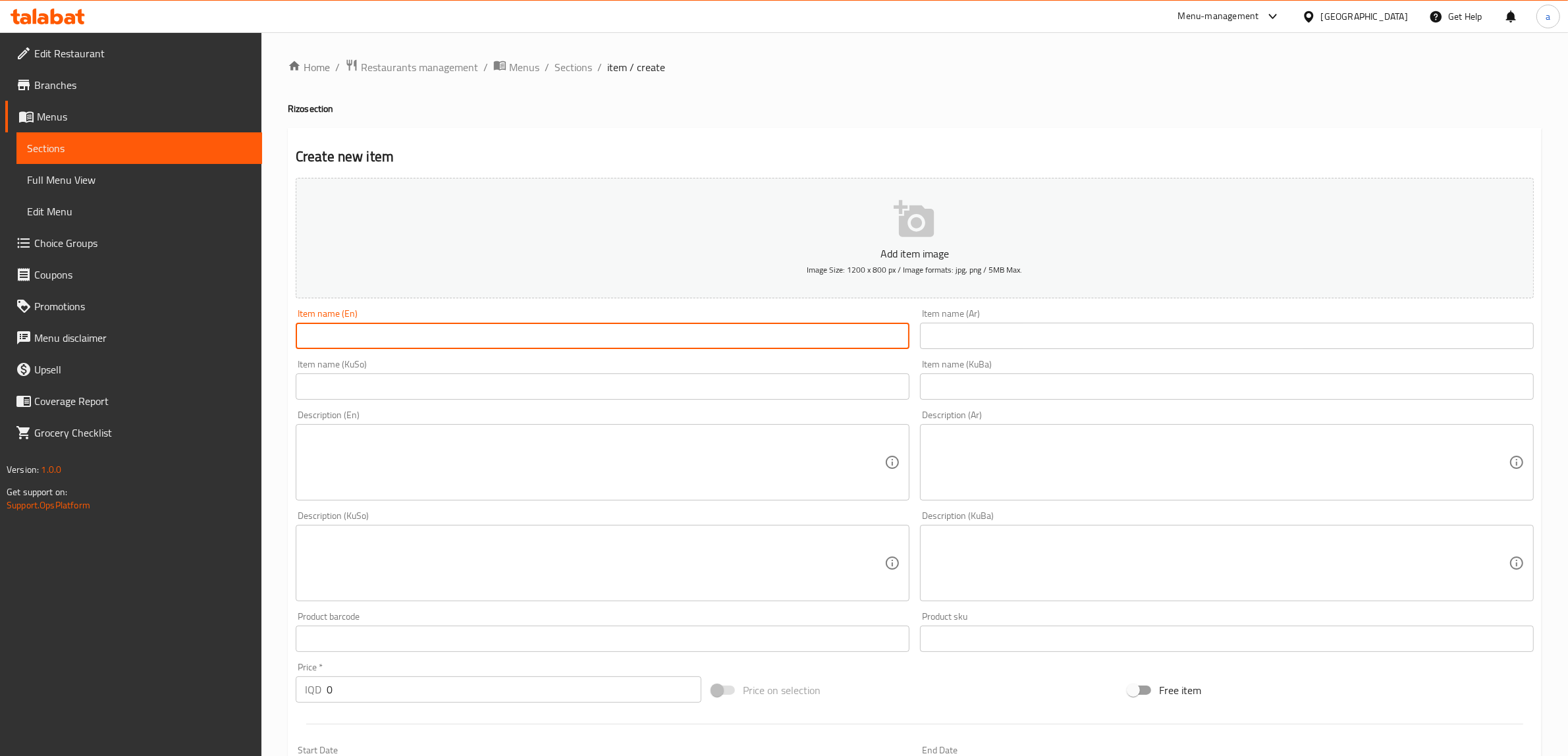
paste input "Rizo Classic"
type input "Rizo Classic"
click at [986, 341] on input "text" at bounding box center [1227, 336] width 614 height 27
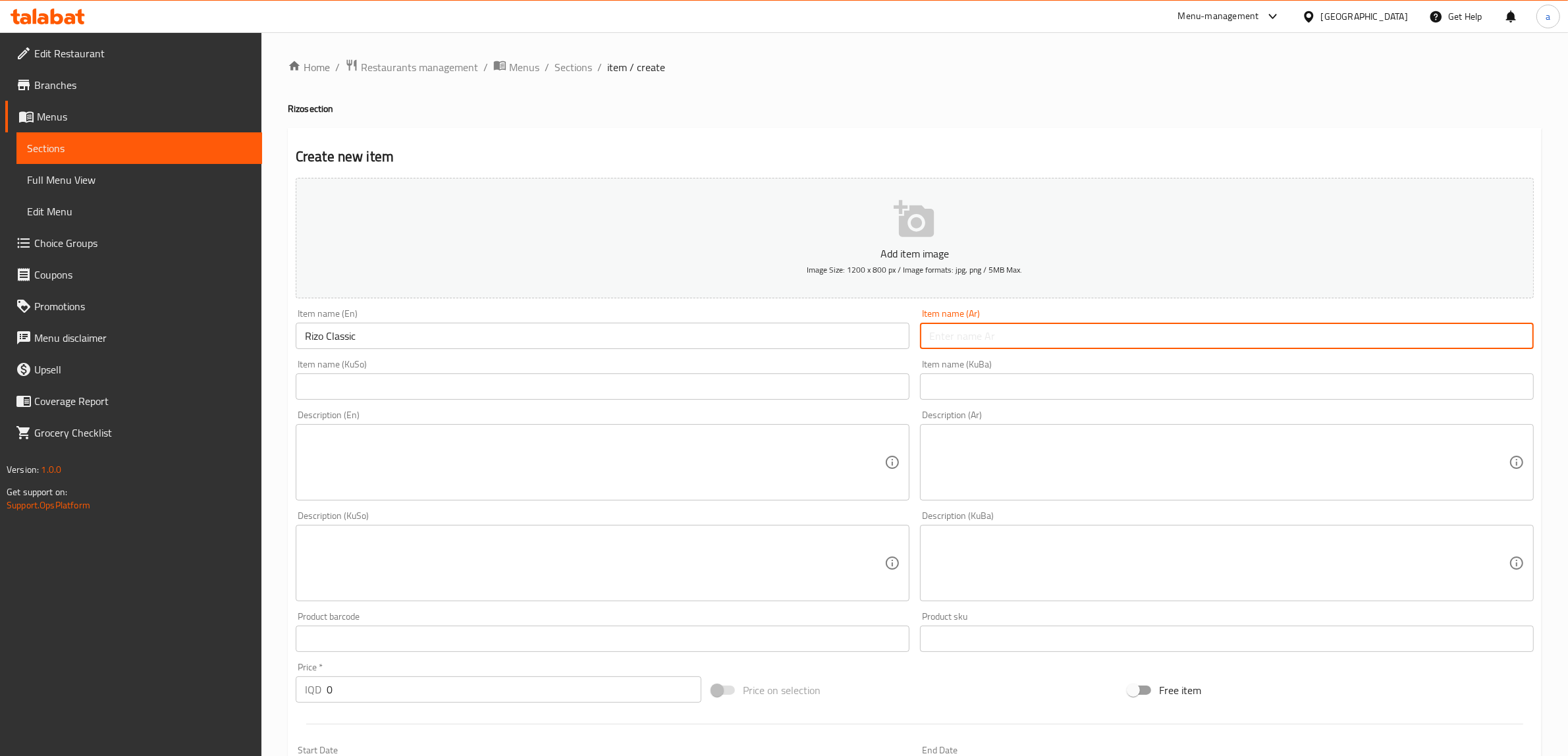
paste input "[PERSON_NAME]"
type input "[PERSON_NAME]"
click at [727, 393] on input "text" at bounding box center [602, 386] width 614 height 27
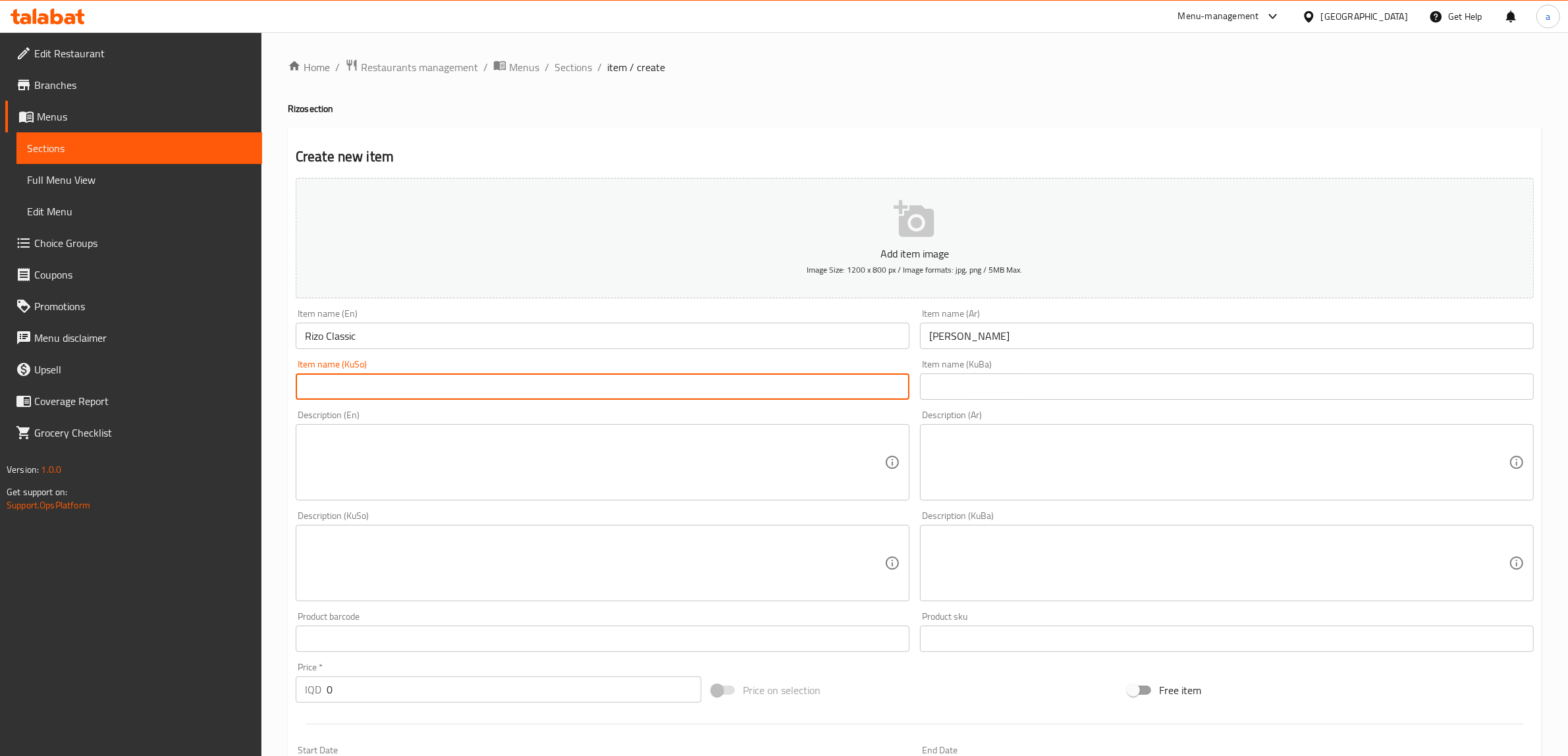
paste input "ڕیزۆی کلاسیک"
type input "ڕیزۆی کلاسیک"
click at [965, 402] on div "Item name (KuBa) Item name (KuBa)" at bounding box center [1227, 379] width 625 height 50
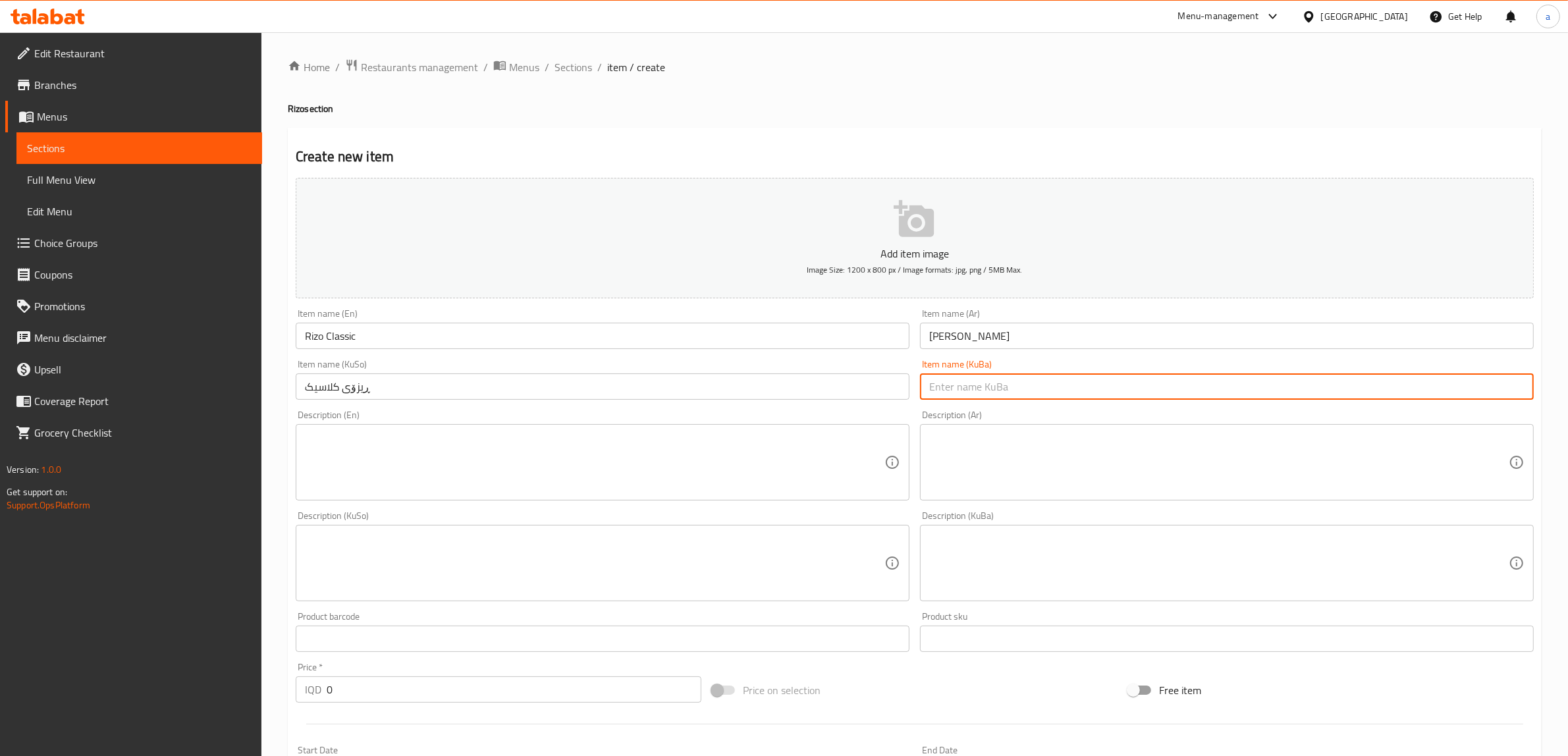
click at [967, 395] on input "text" at bounding box center [1227, 386] width 614 height 27
paste input "ڕیزۆی کلاسیک"
type input "ڕیزۆی کلاسیک"
click at [708, 489] on textarea at bounding box center [595, 462] width 580 height 63
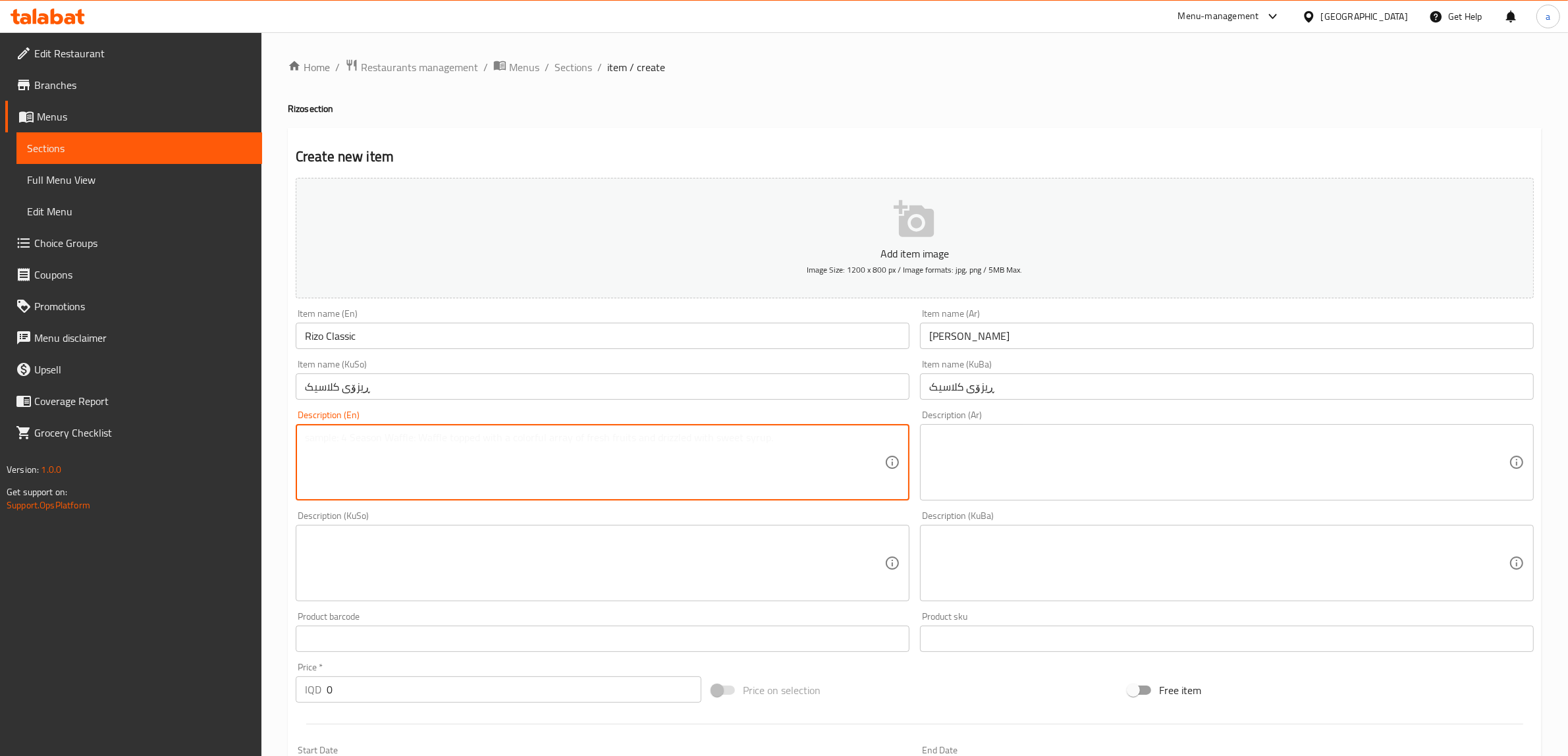
paste textarea "Spiced yellow rice, crispy chicken pieces, and classic risotto sauce served wit…"
type textarea "Spiced yellow rice, crispy chicken pieces, and classic risotto sauce served wit…"
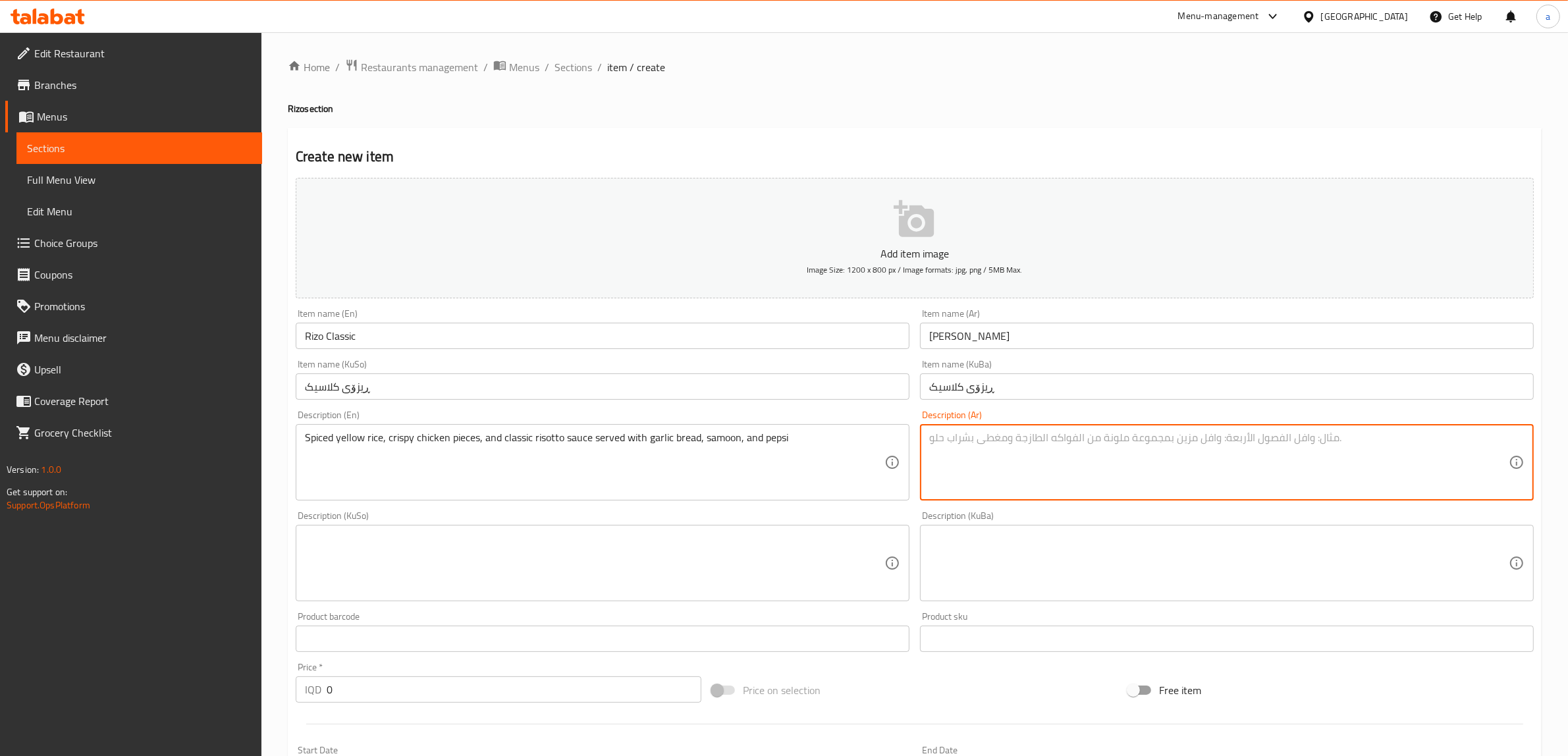
click at [973, 440] on textarea at bounding box center [1219, 462] width 580 height 63
paste textarea "رز اصفر متبل, قطع دجاج كرسبي وصلصة ريزو كلاسيك يقدم مع ثومية, صمون وبيبسي"
type textarea "رز اصفر متبل, قطع دجاج كرسبي وصلصة ريزو كلاسيك يقدم مع ثومية, صمون وبيبسي"
click at [670, 551] on textarea at bounding box center [595, 563] width 580 height 63
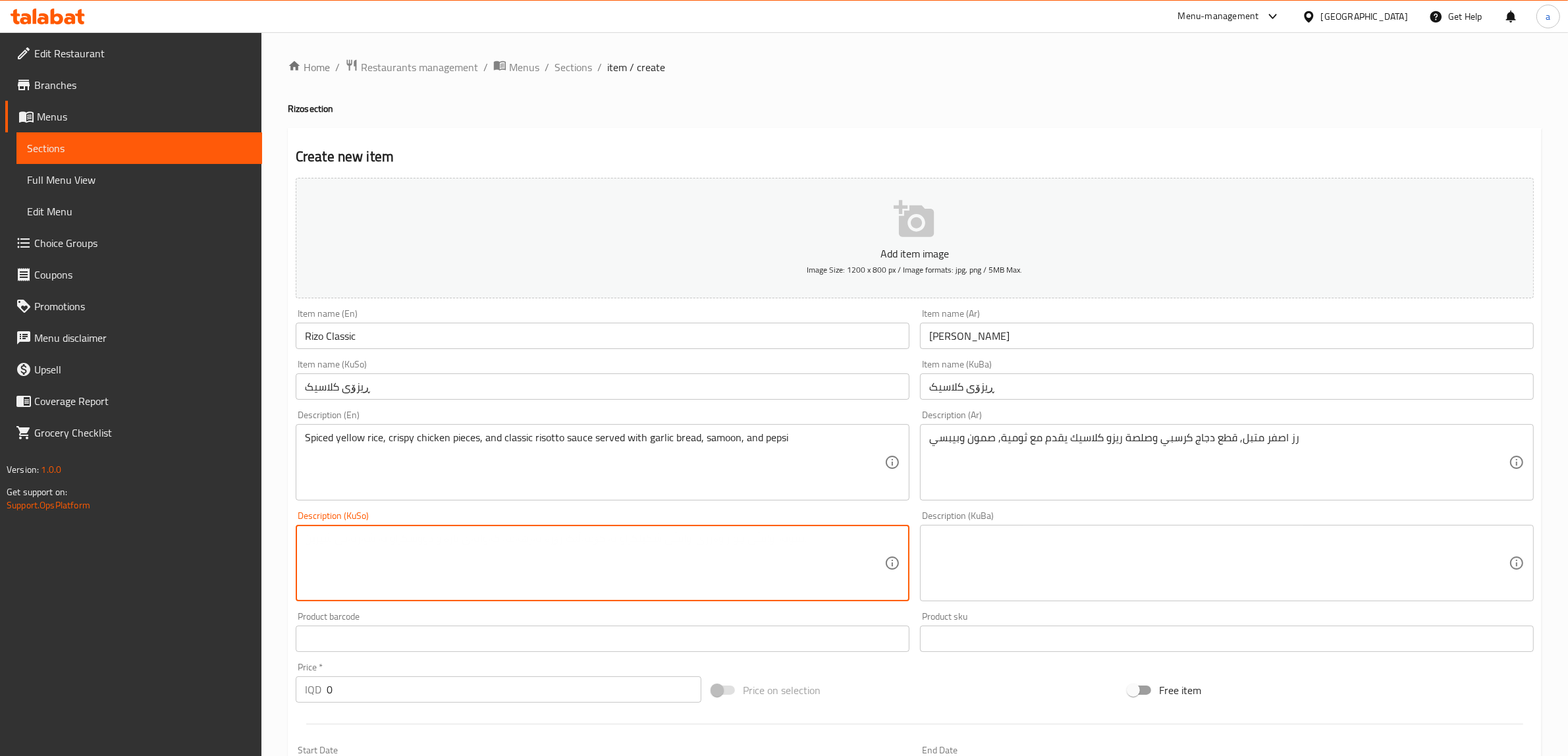
paste textarea "برنجی زەردی بەهاراتدار و پارچە مریشکی کریسپی و سۆسی ڕیزۆتۆی کلاسیکی کە لەگەڵ سی…"
type textarea "برنجی زەردی بەهاراتدار و پارچە مریشکی کریسپی و سۆسی ڕیزۆتۆی کلاسیکی کە لەگەڵ سی…"
click at [1008, 580] on textarea at bounding box center [1219, 563] width 580 height 63
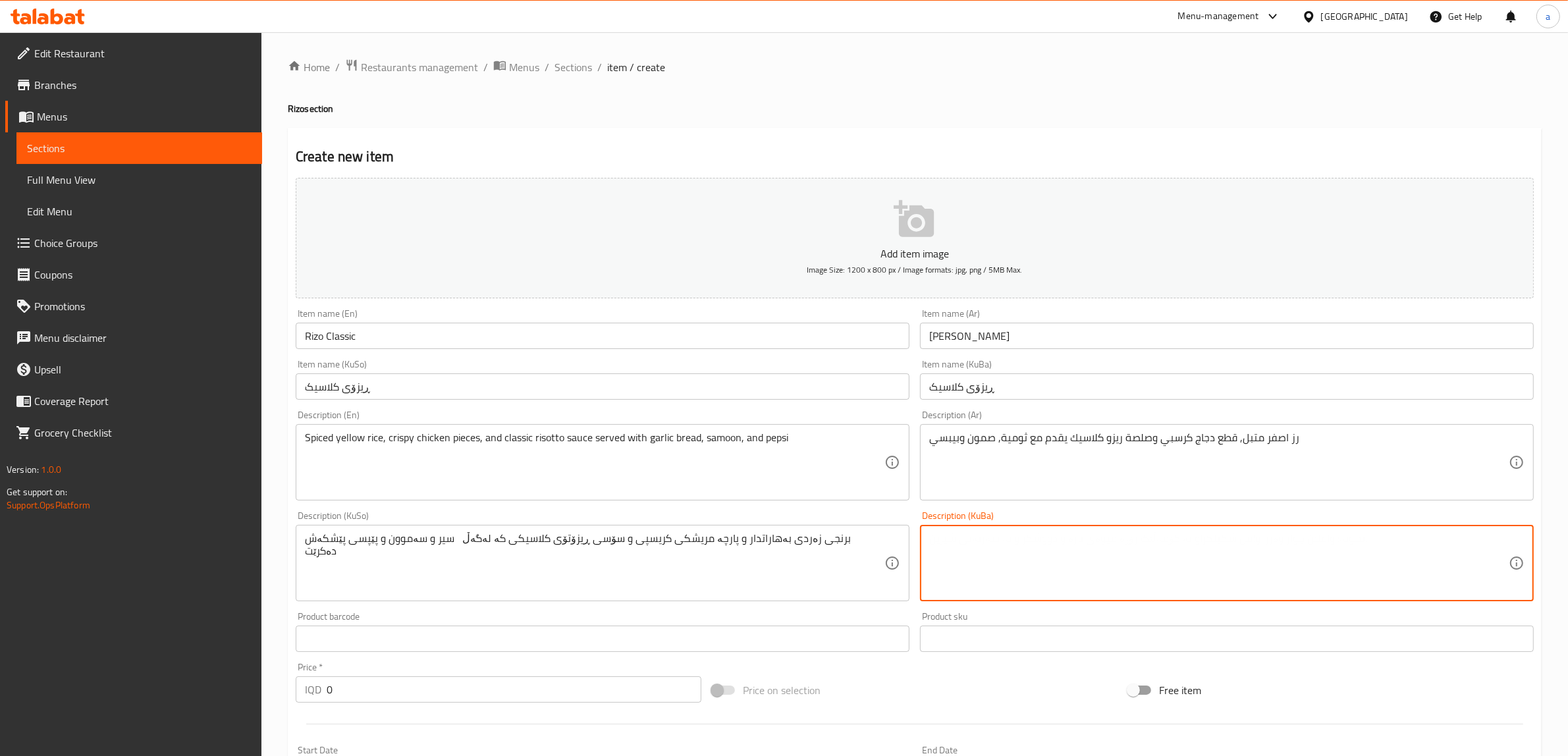
paste textarea "برنجی زەردی بەهاراتدار و پارچە مریشکی کریسپی و سۆسی ڕیزۆتۆی کلاسیکی کە لەگەڵ سی…"
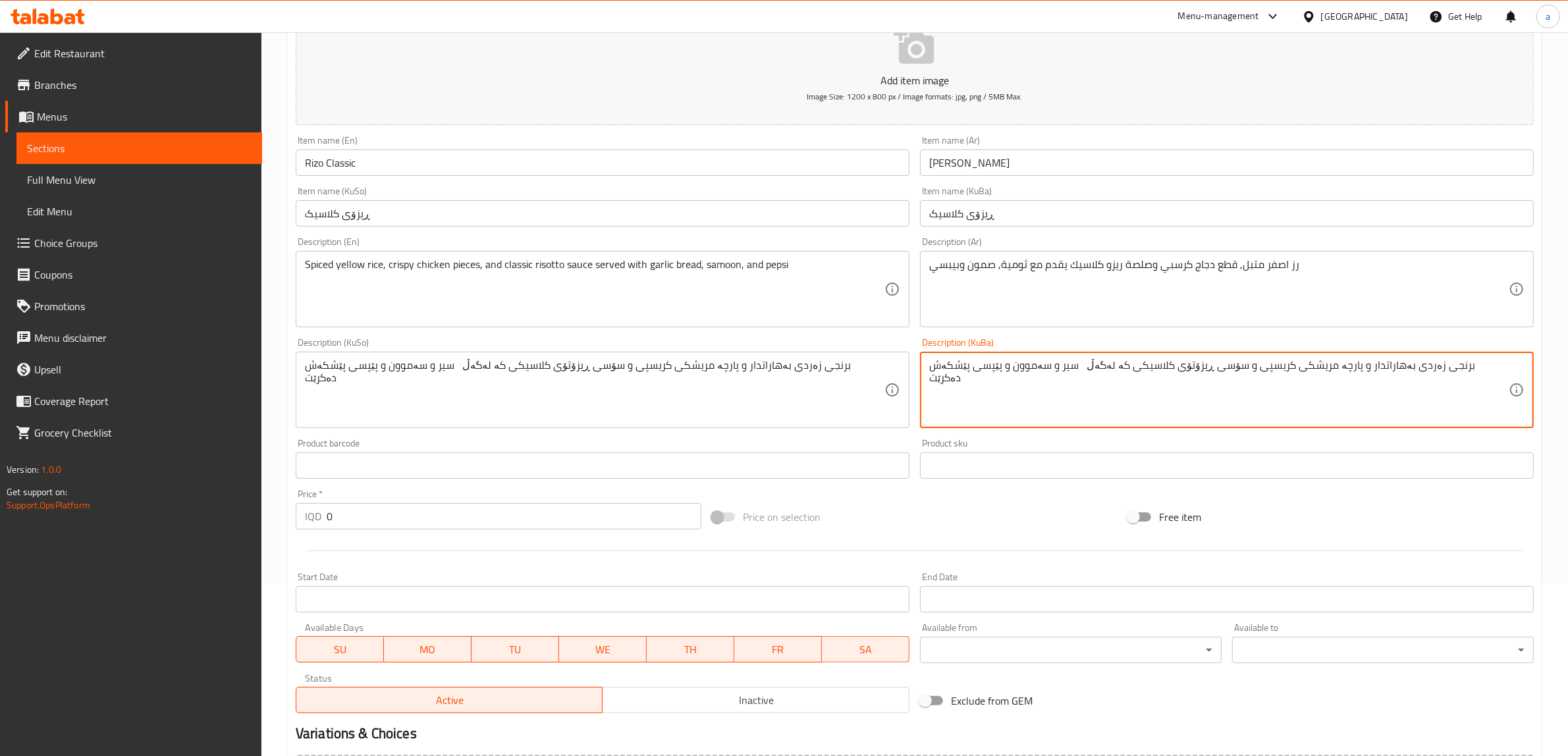
scroll to position [195, 0]
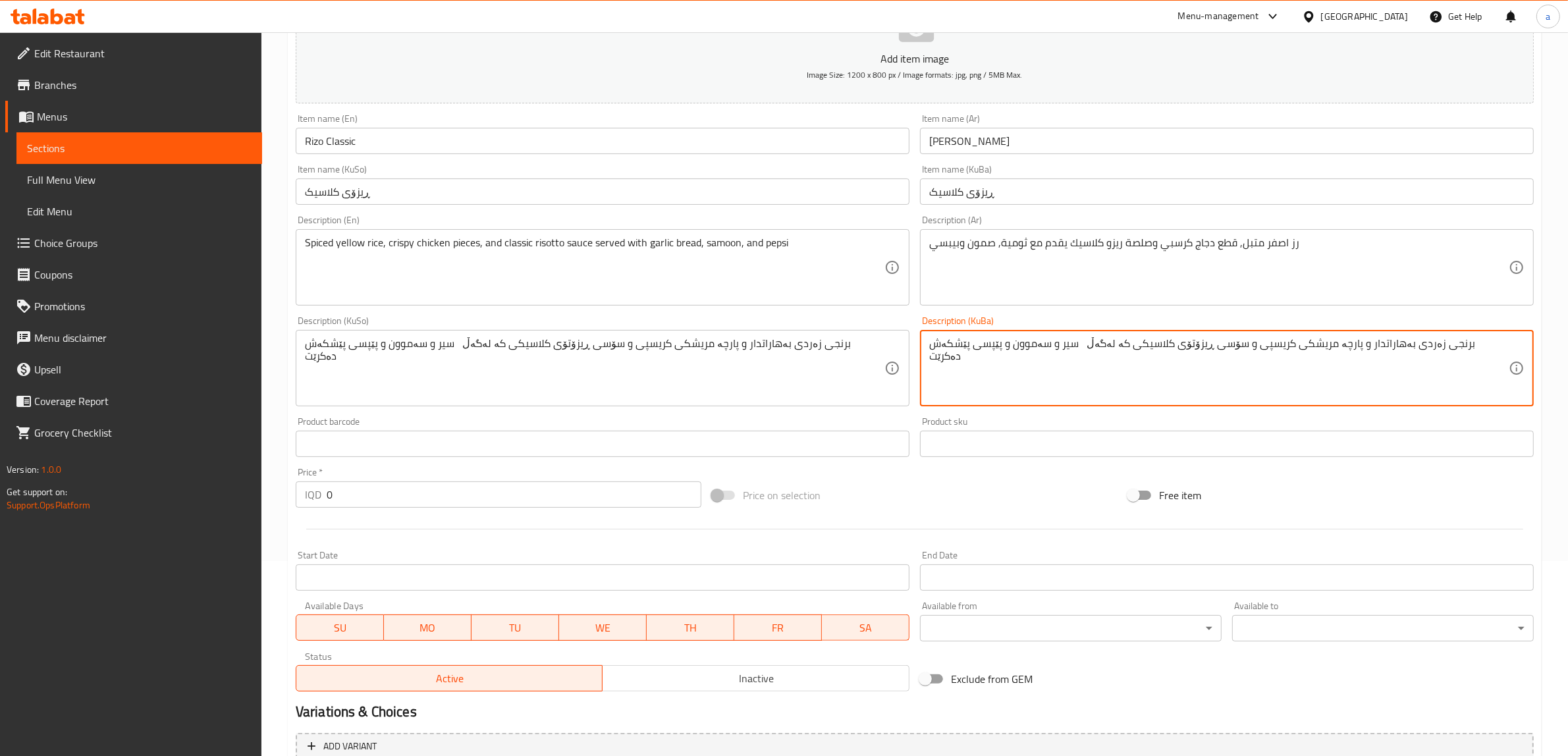
type textarea "برنجی زەردی بەهاراتدار و پارچە مریشکی کریسپی و سۆسی ڕیزۆتۆی کلاسیکی کە لەگەڵ سی…"
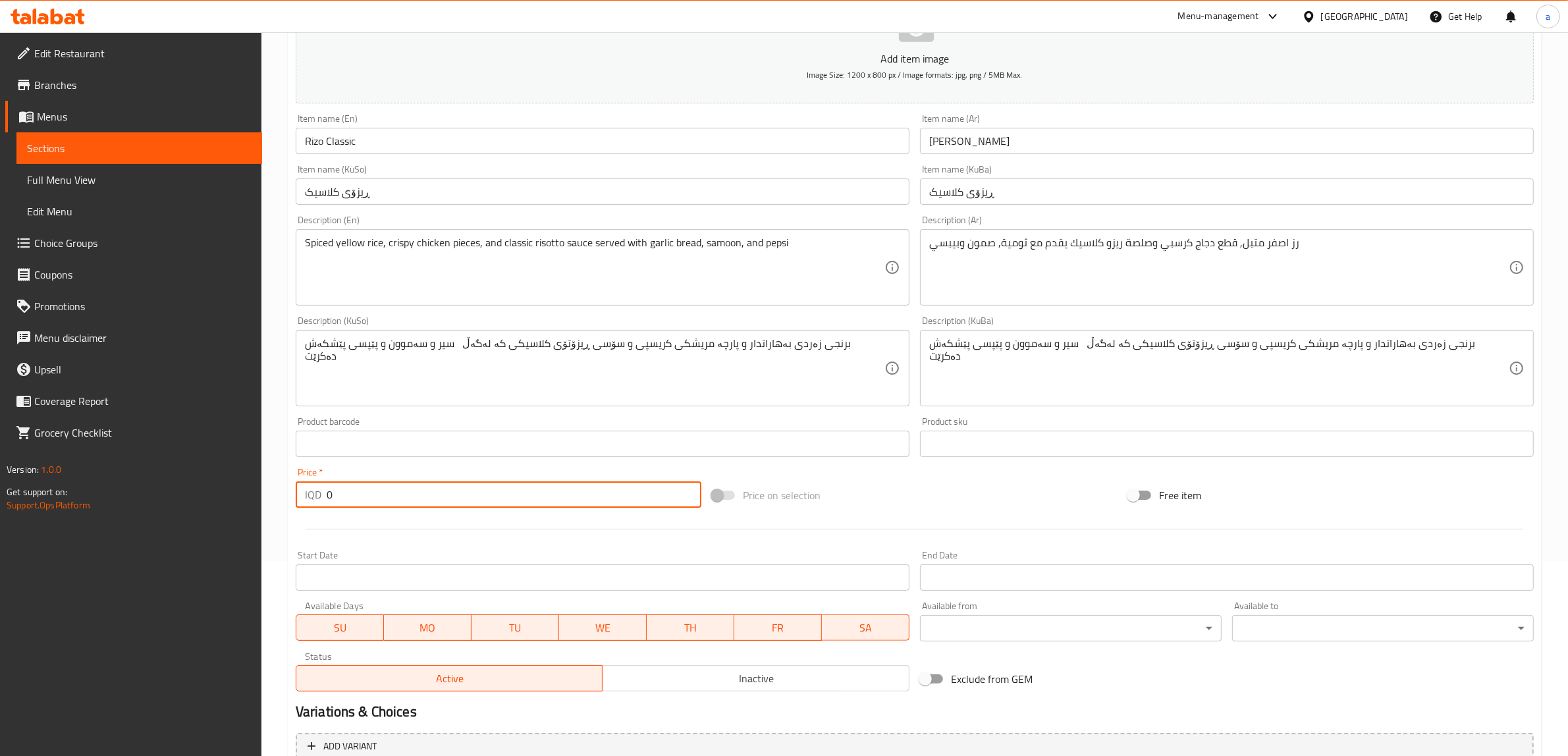
drag, startPoint x: 468, startPoint y: 501, endPoint x: 271, endPoint y: 505, distance: 197.0
click at [271, 505] on div "Home / Restaurants management / Menus / Sections / item / create Rizo section C…" at bounding box center [915, 362] width 1306 height 1050
paste input "600"
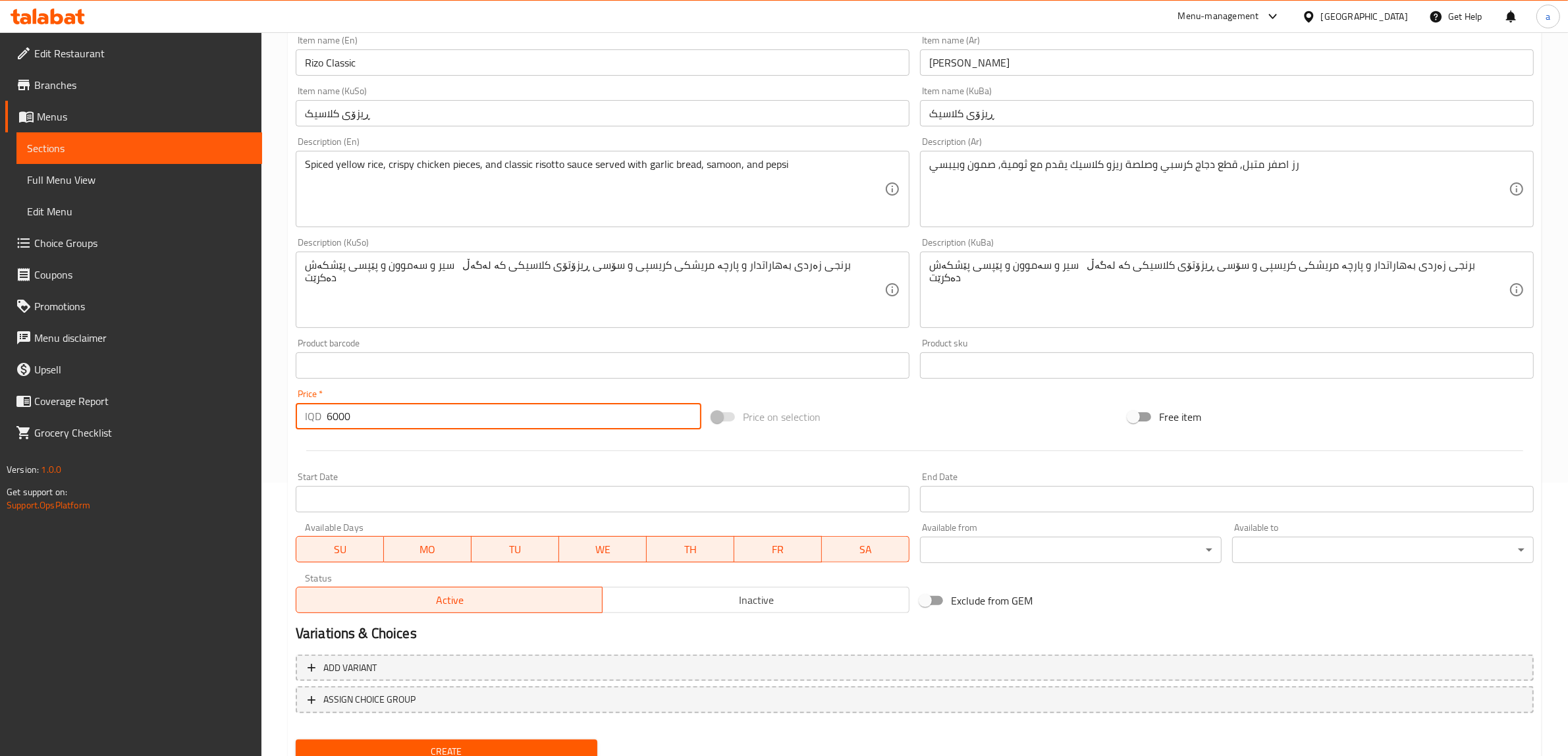
scroll to position [324, 0]
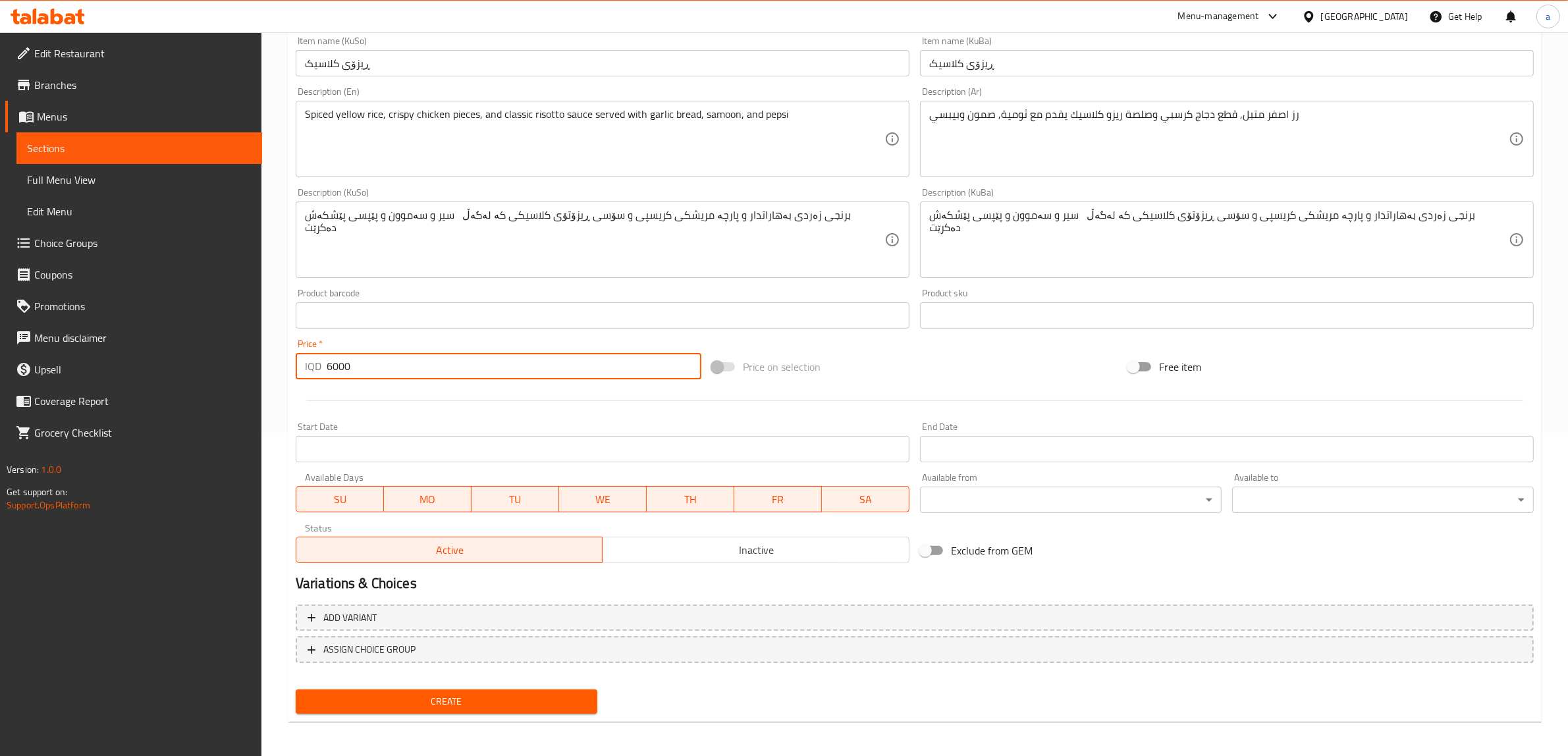
type input "6000"
click at [498, 689] on button "Create" at bounding box center [446, 702] width 302 height 25
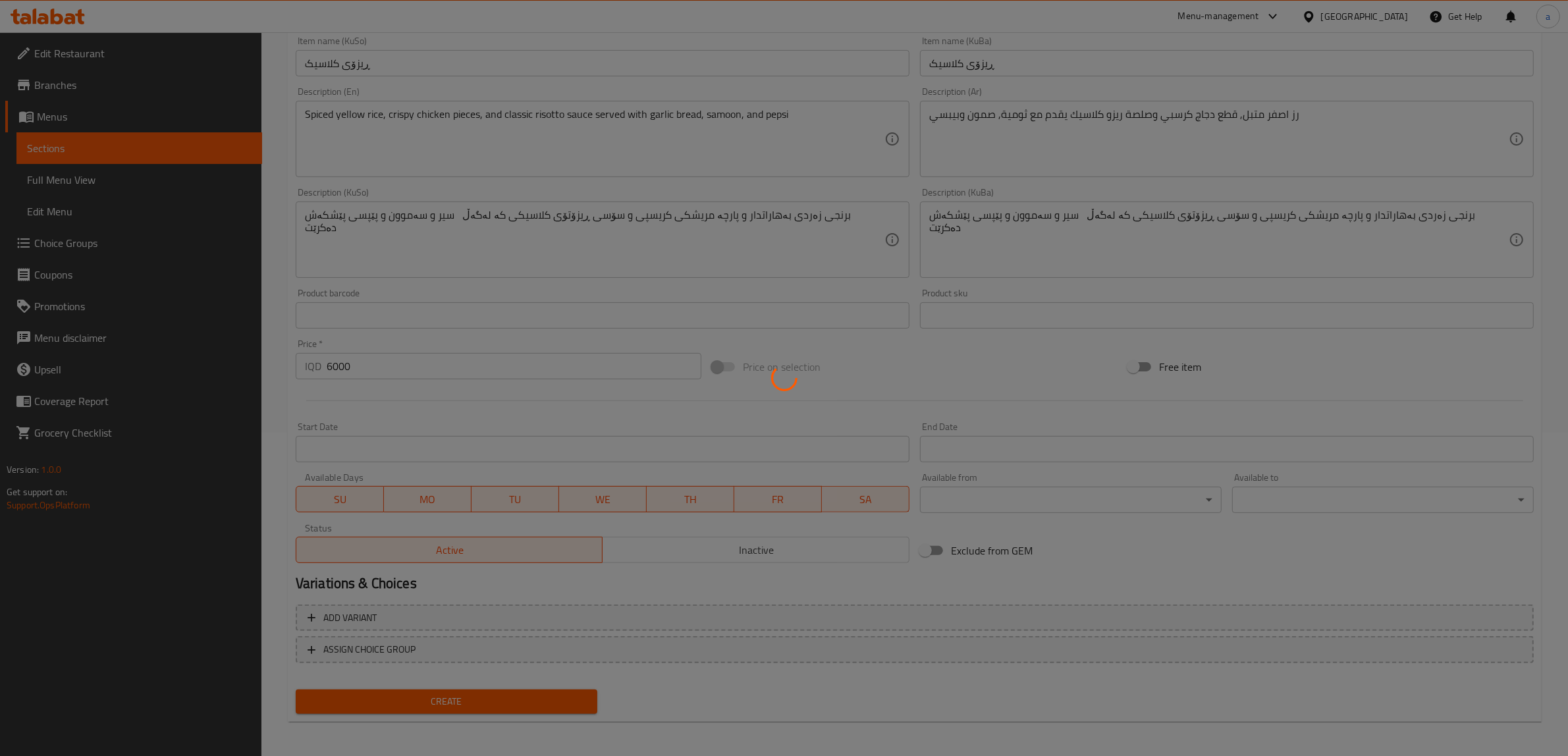
type input "0"
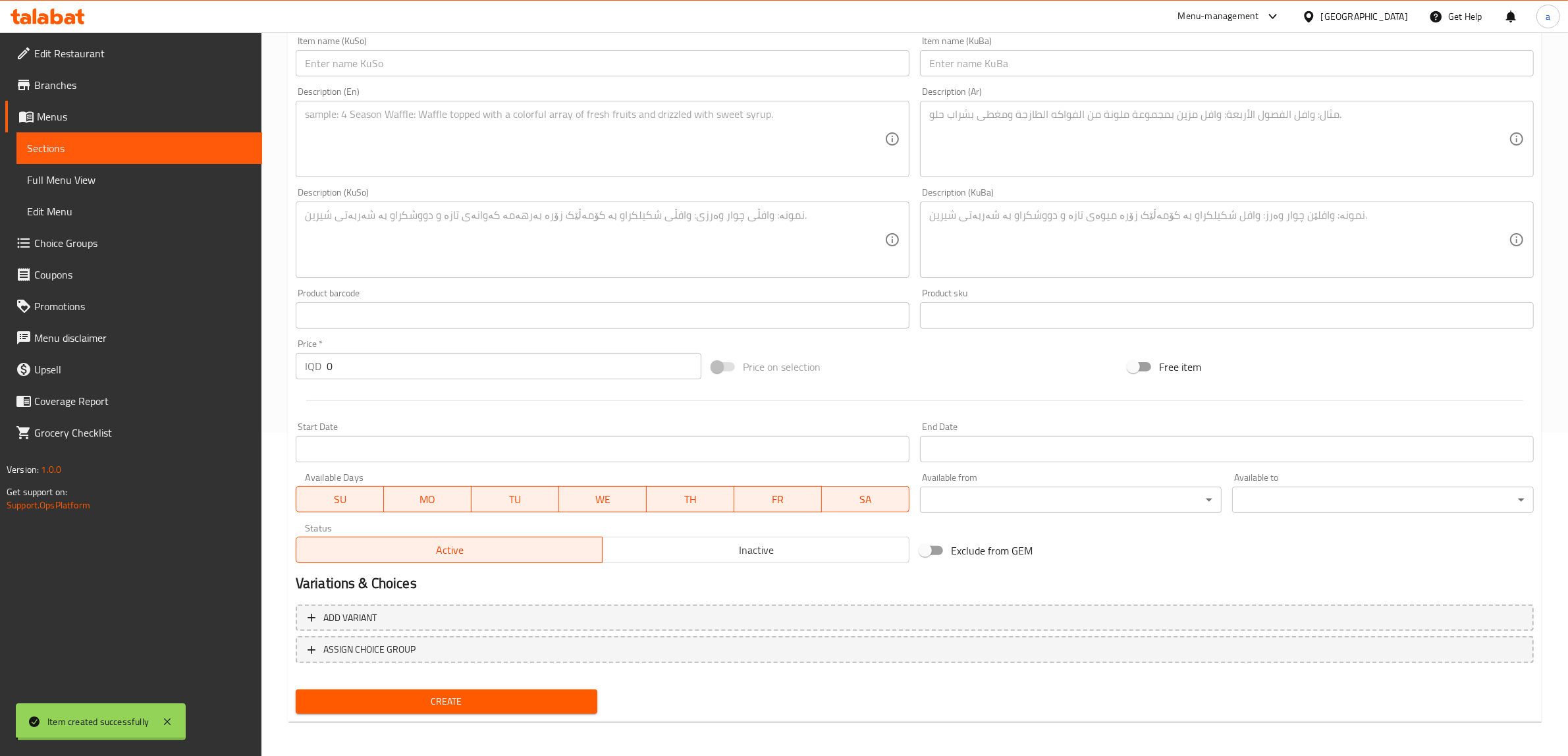
scroll to position [0, 0]
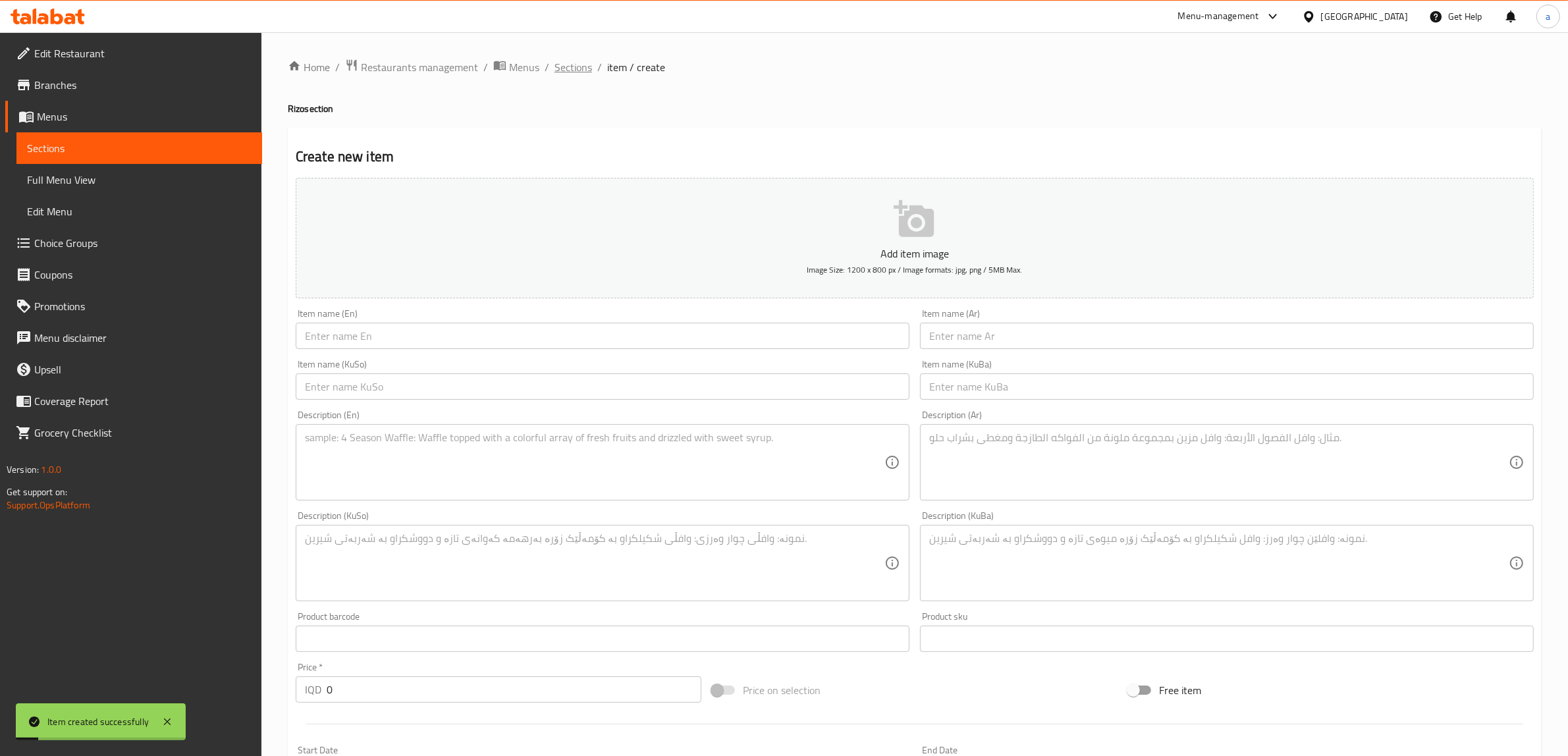
click at [571, 59] on span "Sections" at bounding box center [573, 67] width 37 height 16
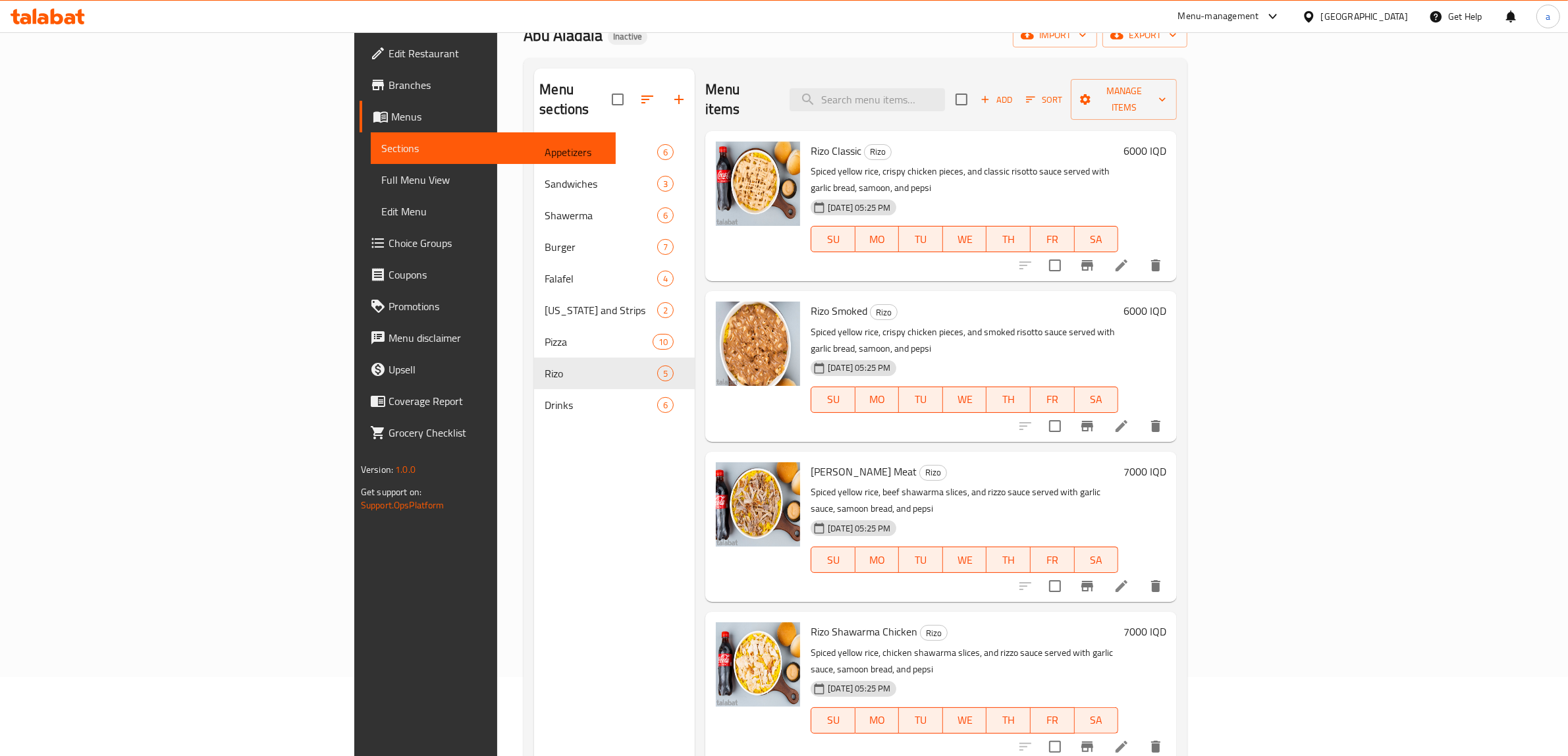
scroll to position [38, 0]
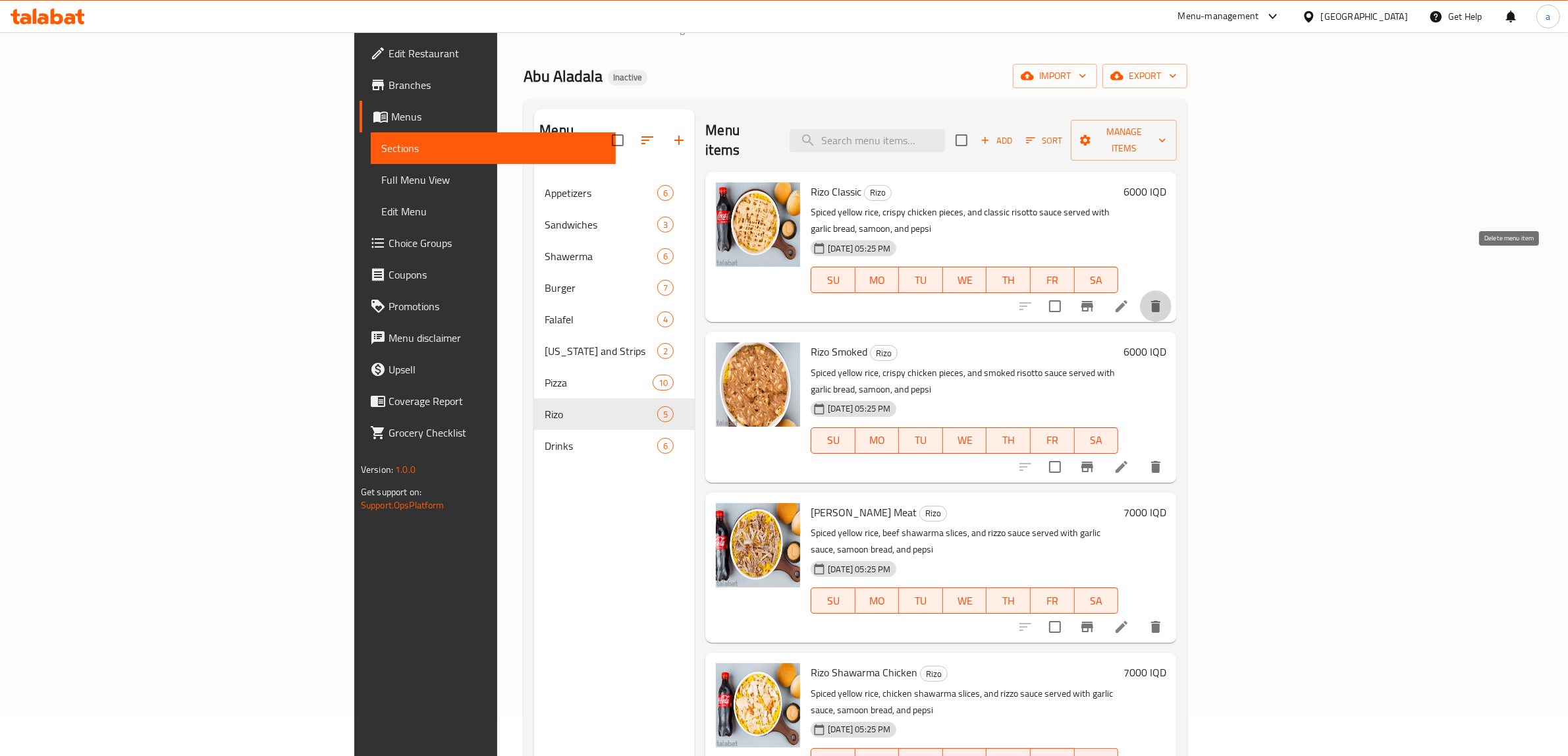
click at [1161, 300] on icon "delete" at bounding box center [1156, 306] width 10 height 12
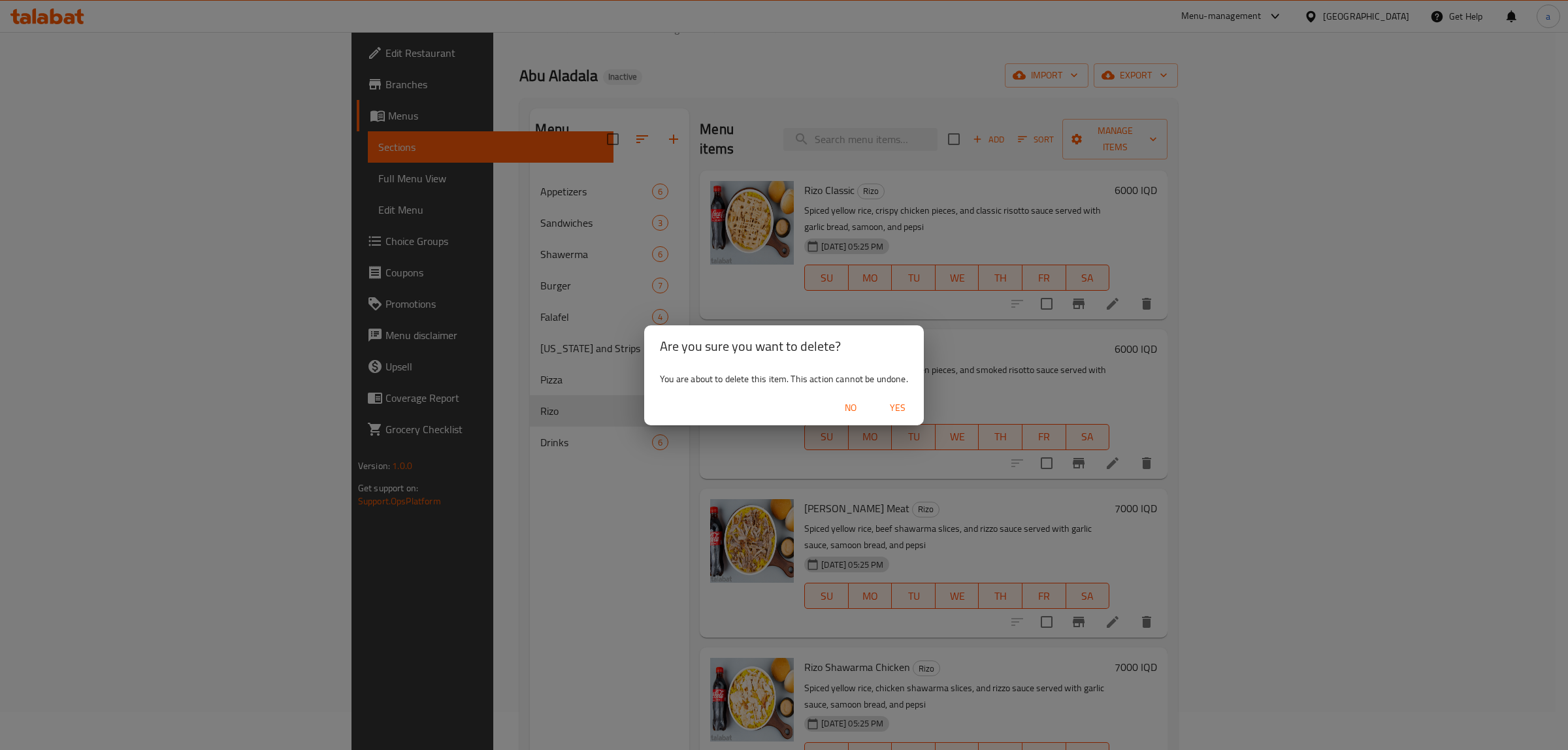
click at [895, 409] on span "Yes" at bounding box center [897, 408] width 31 height 16
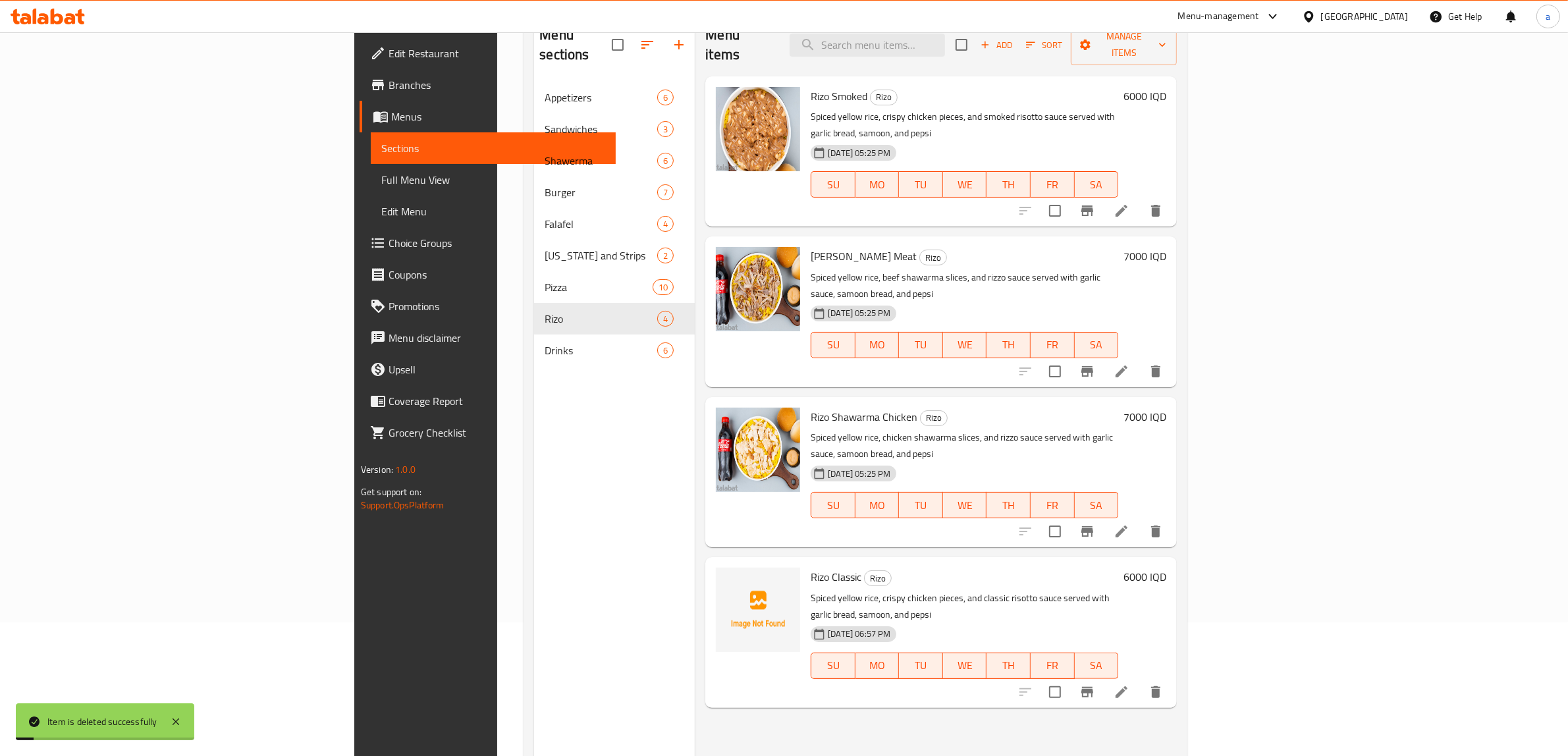
scroll to position [146, 0]
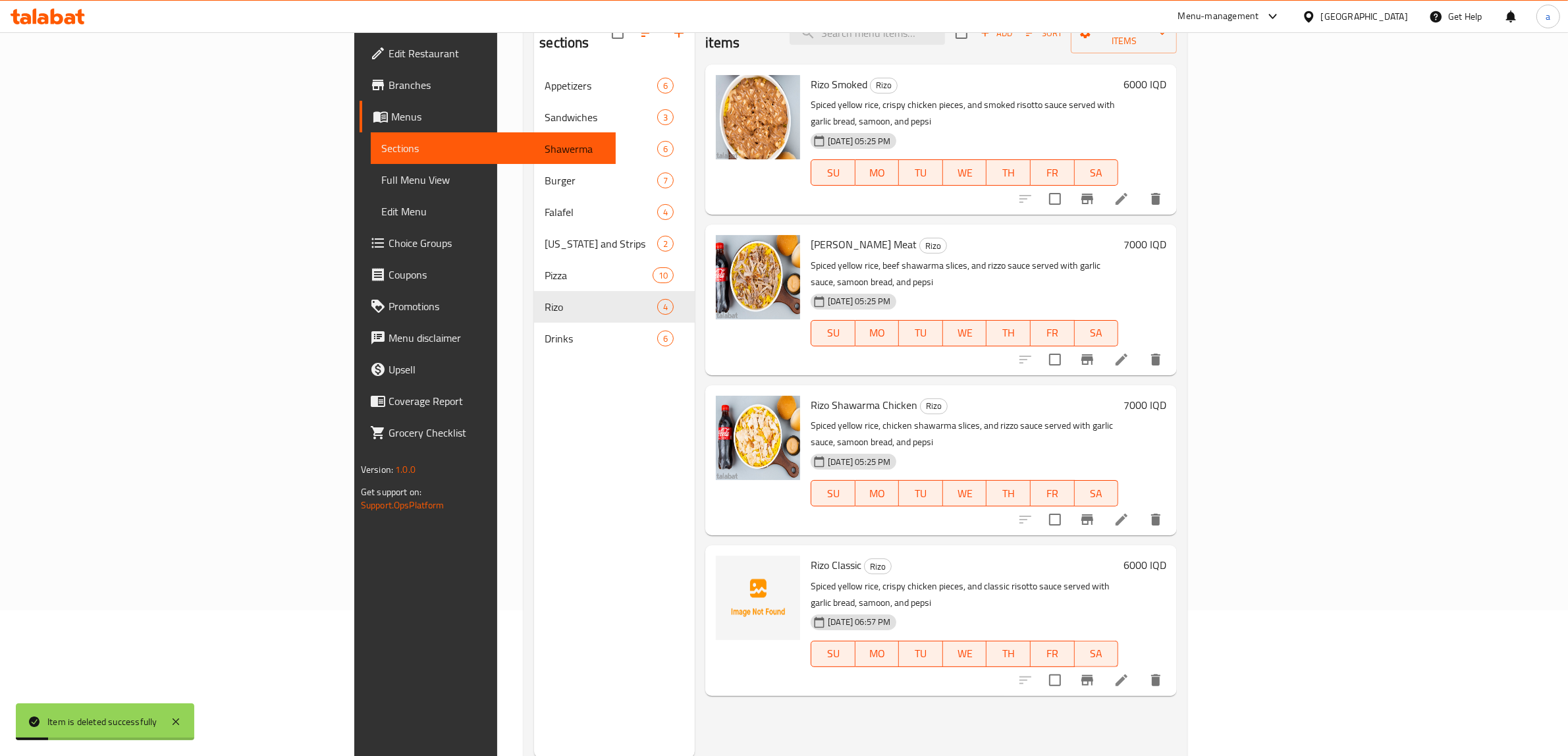
click at [1129, 351] on icon at bounding box center [1121, 359] width 16 height 16
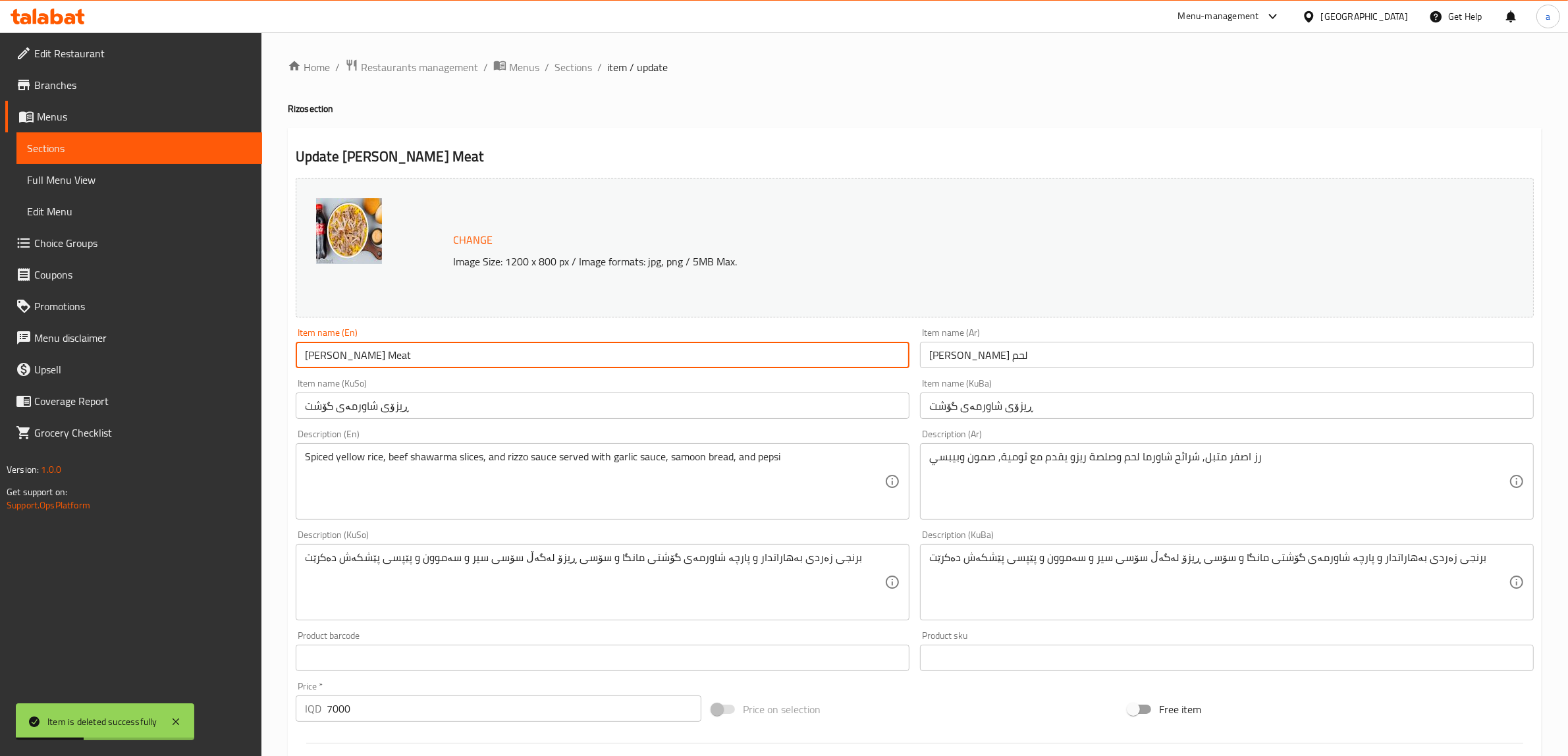
drag, startPoint x: 501, startPoint y: 357, endPoint x: 170, endPoint y: 370, distance: 331.3
click at [170, 370] on div "Edit Restaurant Branches Menus Sections Full Menu View Edit Menu Choice Groups …" at bounding box center [784, 566] width 1568 height 1069
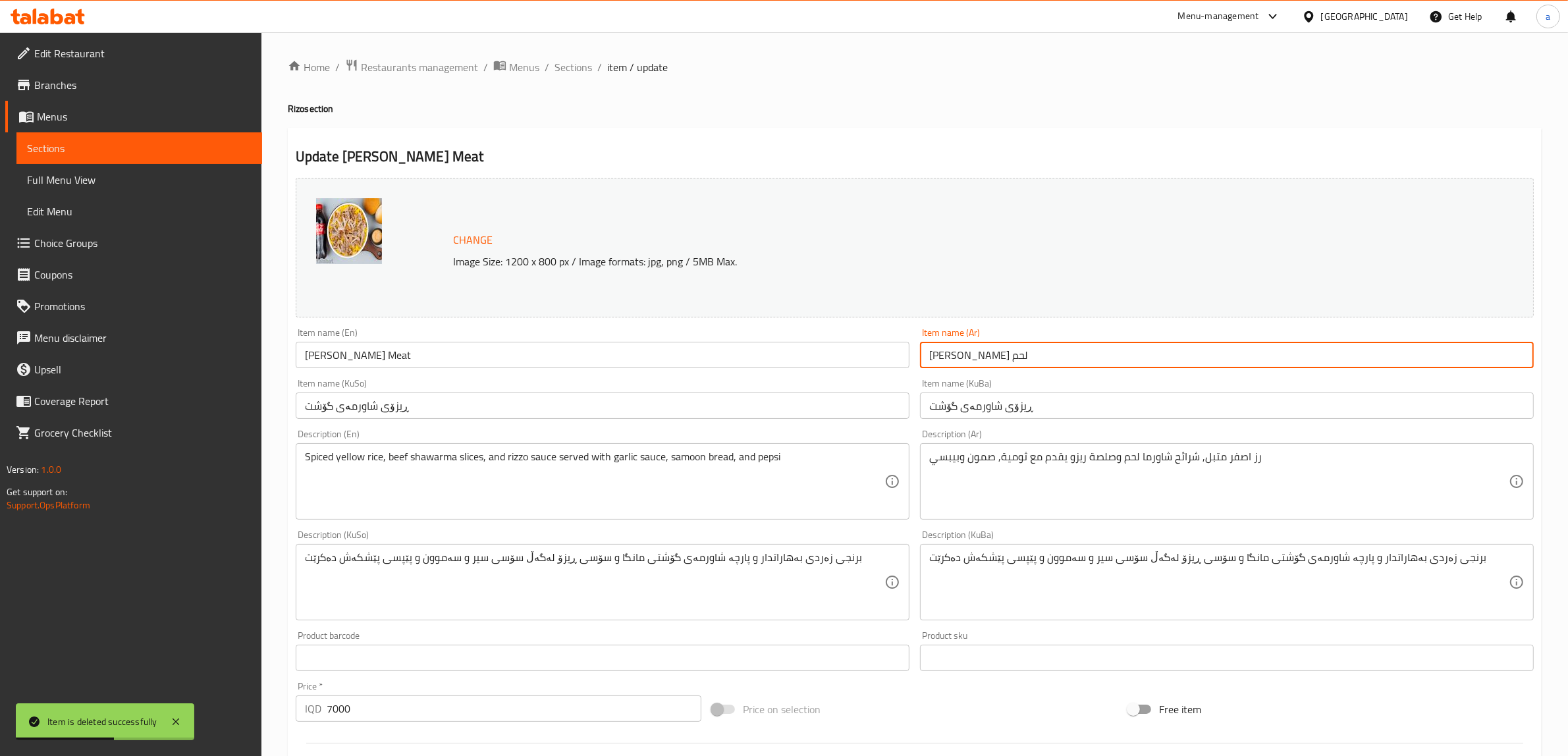
drag, startPoint x: 1088, startPoint y: 357, endPoint x: 838, endPoint y: 368, distance: 250.2
click at [838, 368] on div "Change Image Size: 1200 x 800 px / Image formats: jpg, png / 5MB Max. Item name…" at bounding box center [914, 541] width 1249 height 738
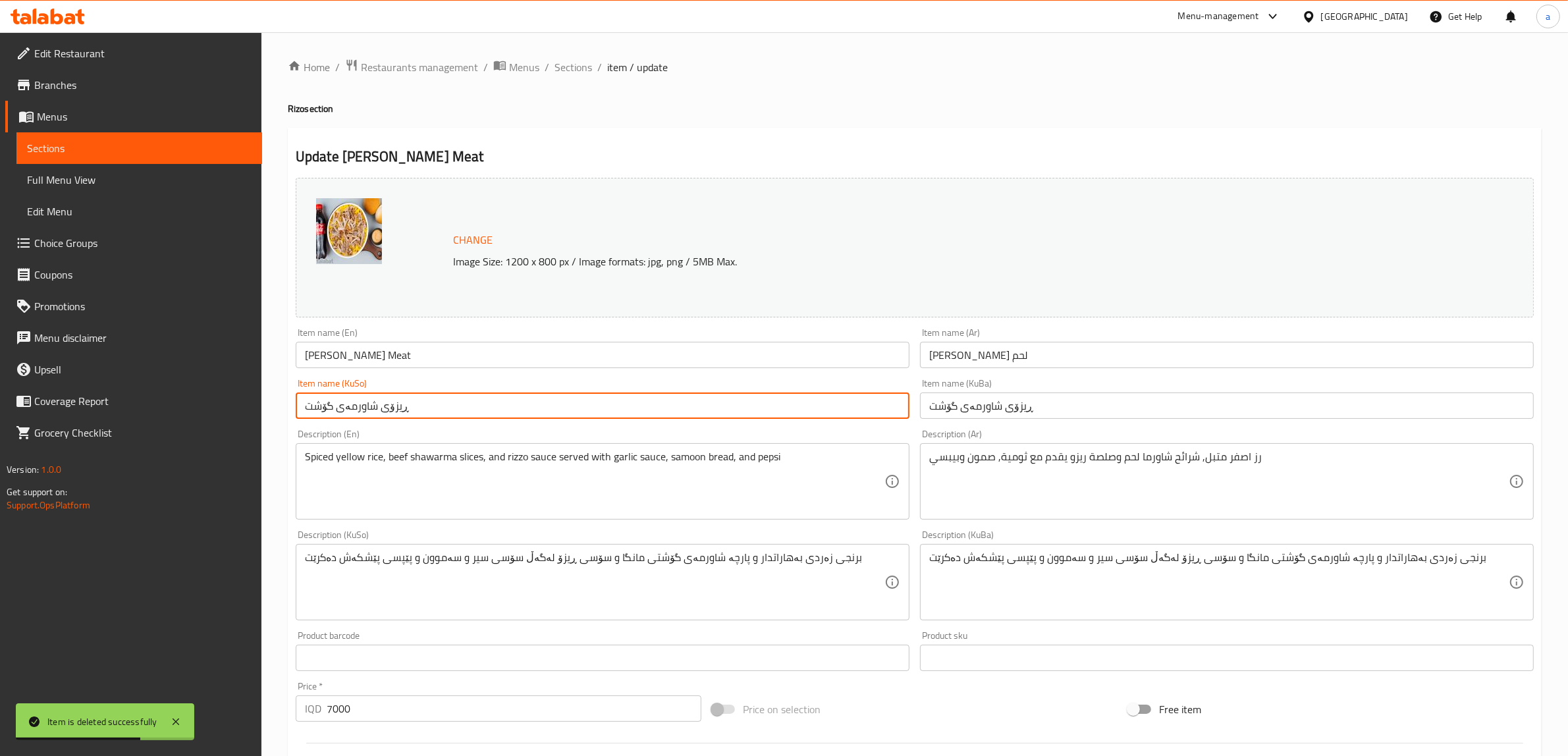
drag, startPoint x: 537, startPoint y: 413, endPoint x: 132, endPoint y: 409, distance: 405.0
click at [132, 409] on div "Edit Restaurant Branches Menus Sections Full Menu View Edit Menu Choice Groups …" at bounding box center [784, 566] width 1568 height 1069
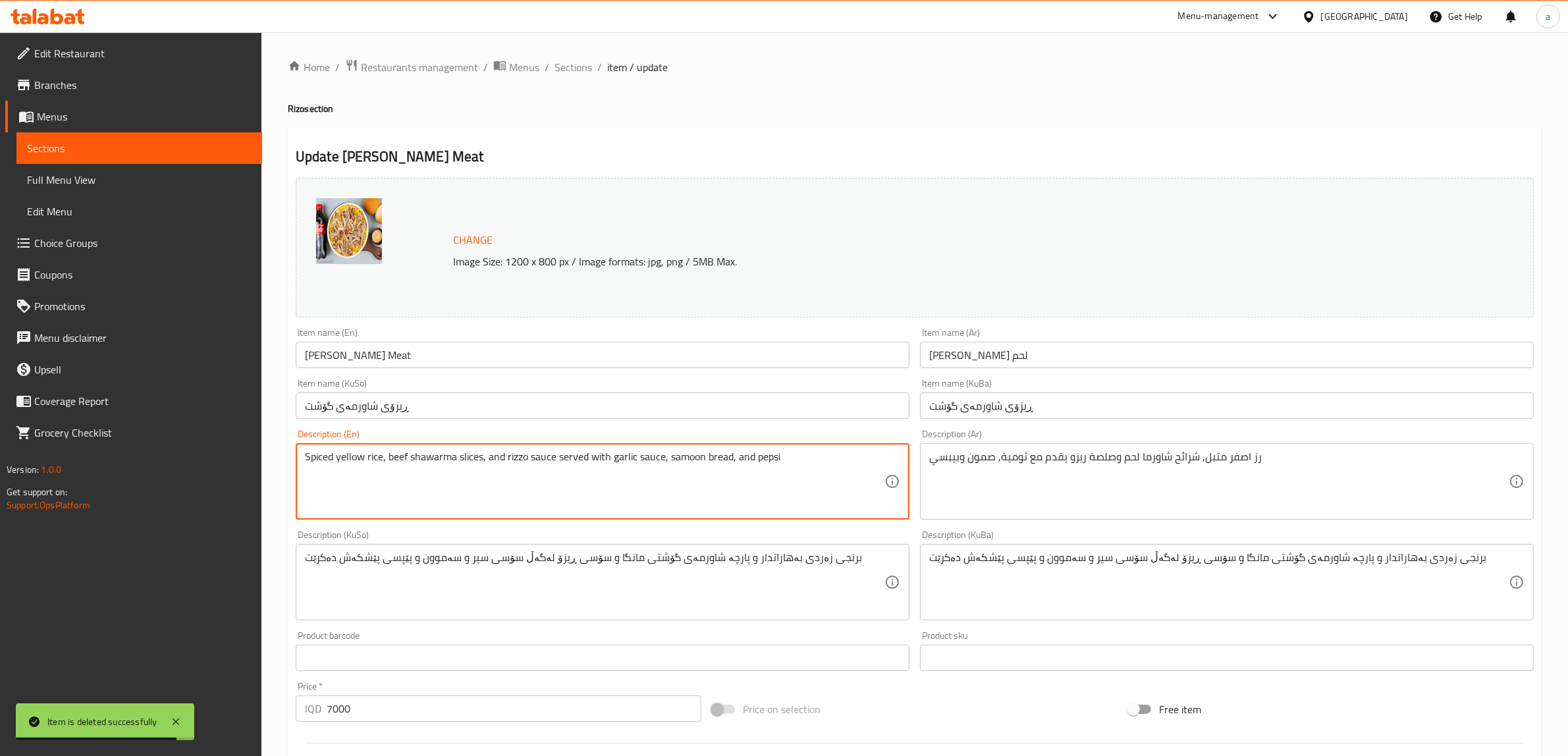
drag, startPoint x: 815, startPoint y: 471, endPoint x: 301, endPoint y: 468, distance: 514.0
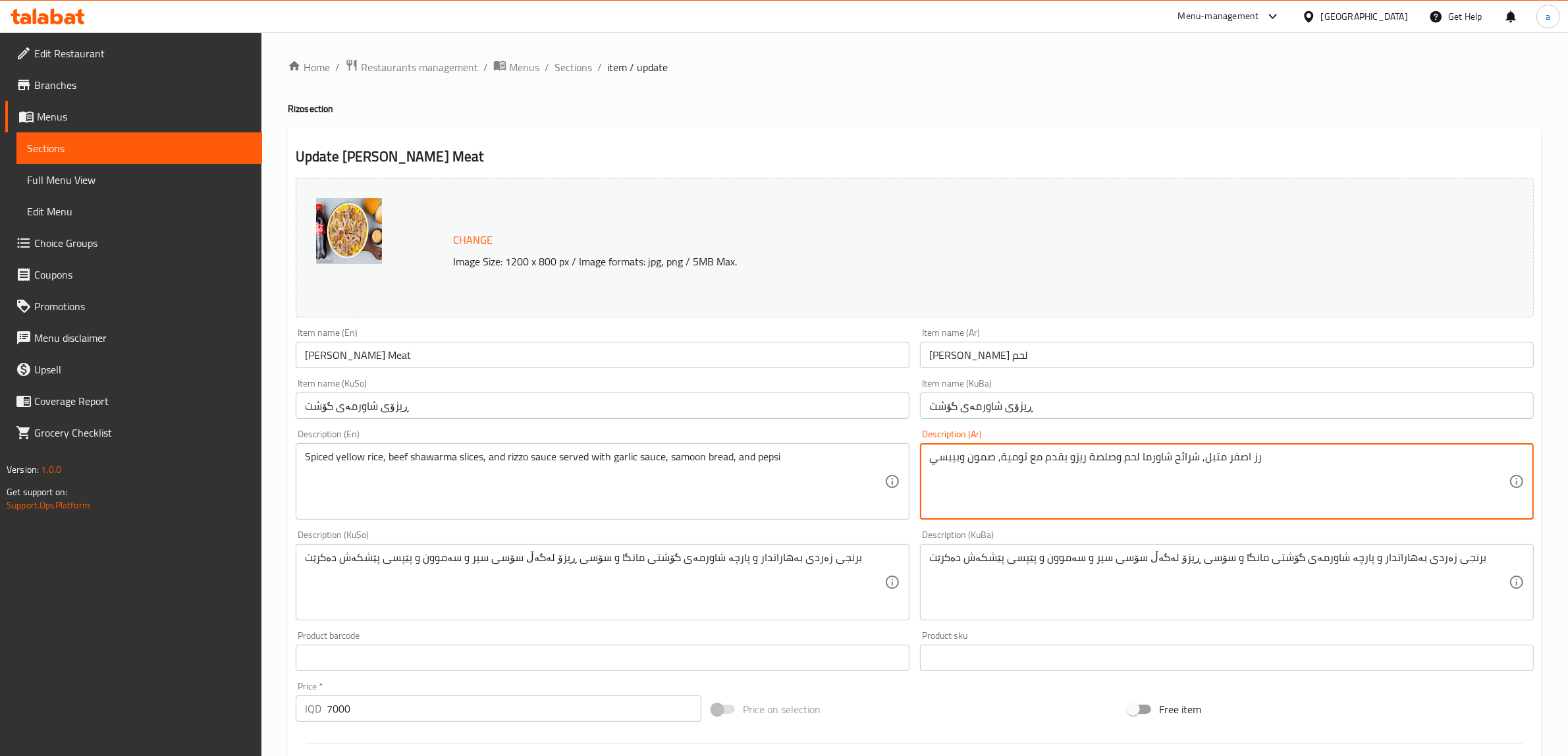
drag, startPoint x: 1269, startPoint y: 458, endPoint x: 843, endPoint y: 458, distance: 426.0
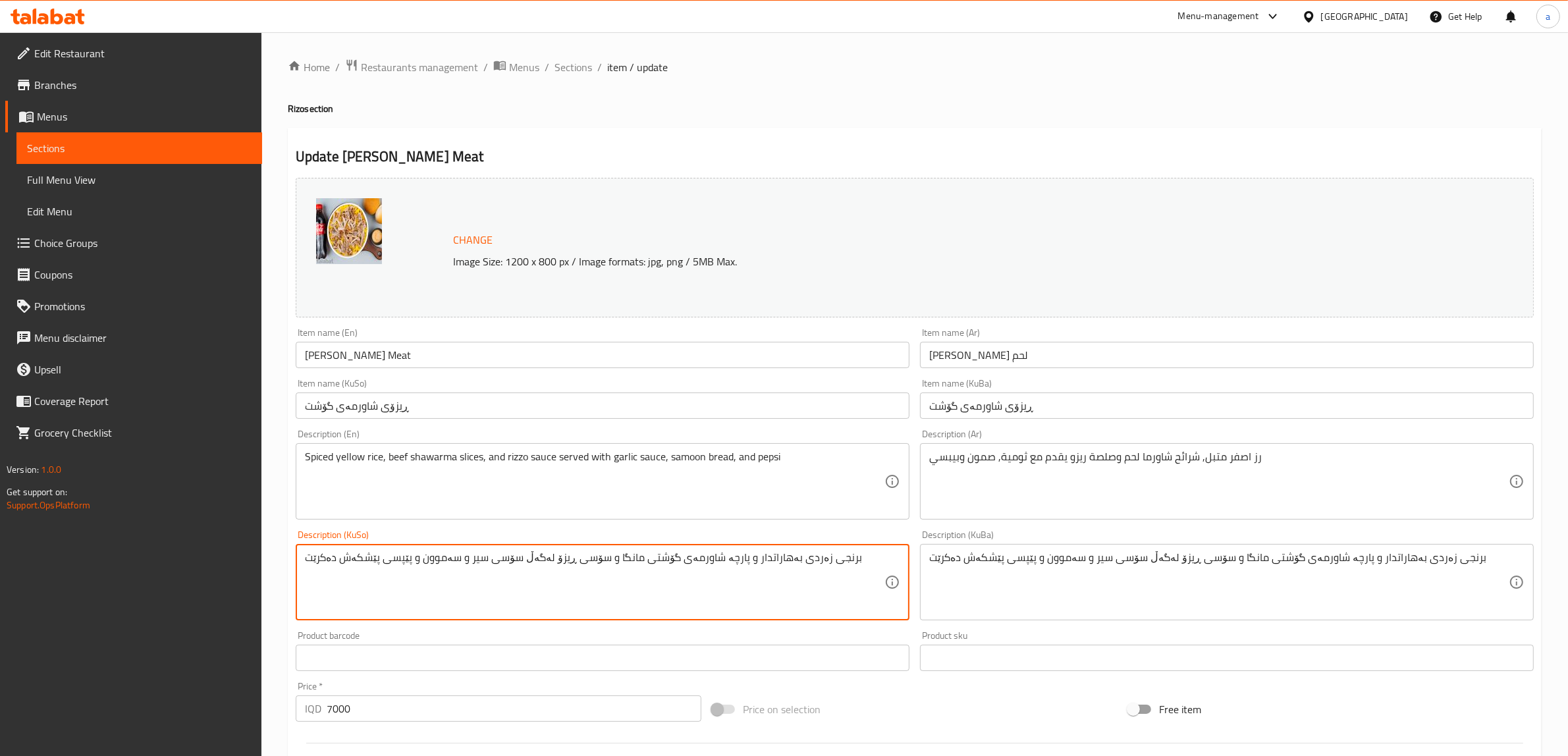
drag, startPoint x: 838, startPoint y: 563, endPoint x: 175, endPoint y: 535, distance: 663.6
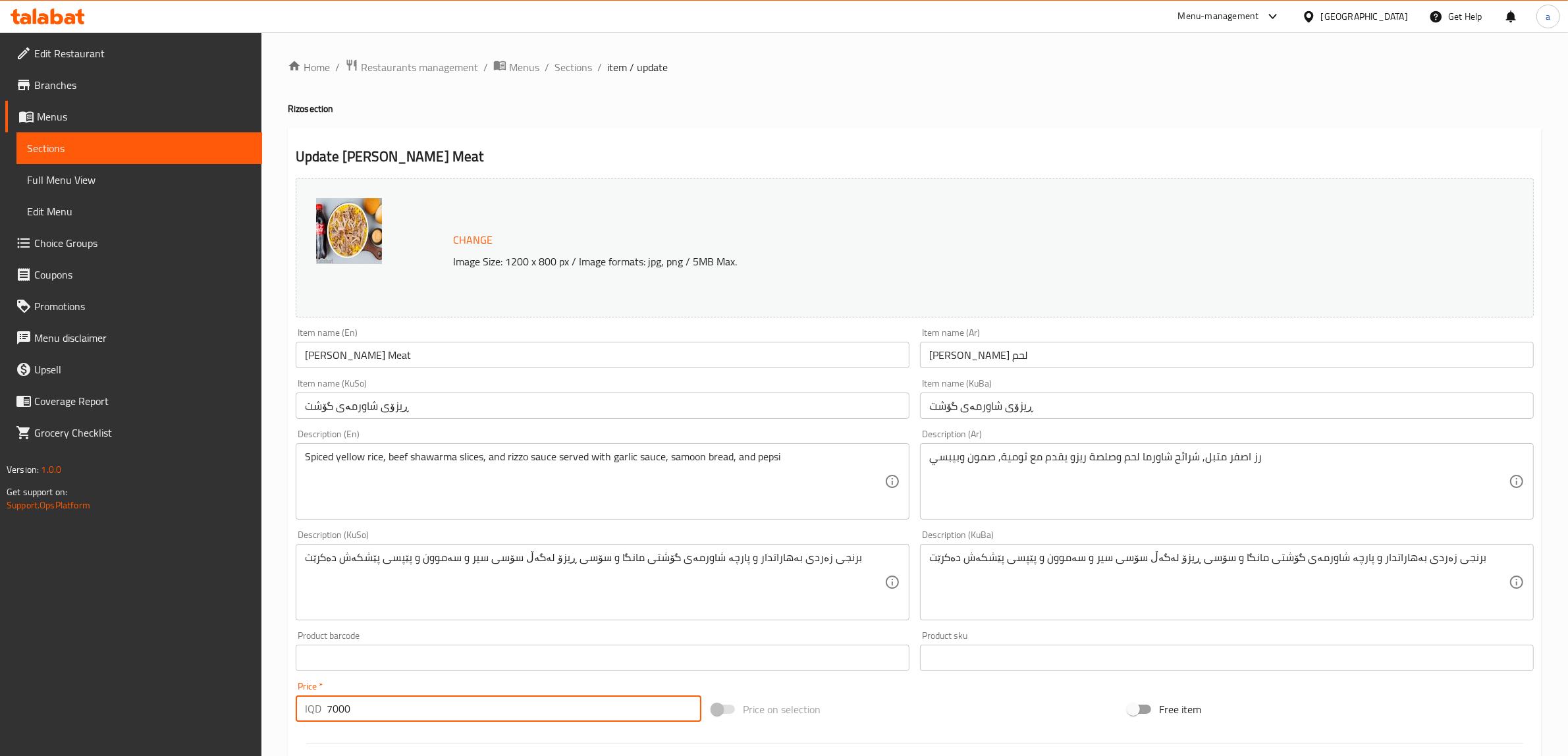
drag, startPoint x: 404, startPoint y: 710, endPoint x: 210, endPoint y: 702, distance: 194.2
click at [210, 702] on div "Edit Restaurant Branches Menus Sections Full Menu View Edit Menu Choice Groups …" at bounding box center [784, 566] width 1568 height 1069
click at [568, 67] on span "Sections" at bounding box center [573, 67] width 37 height 16
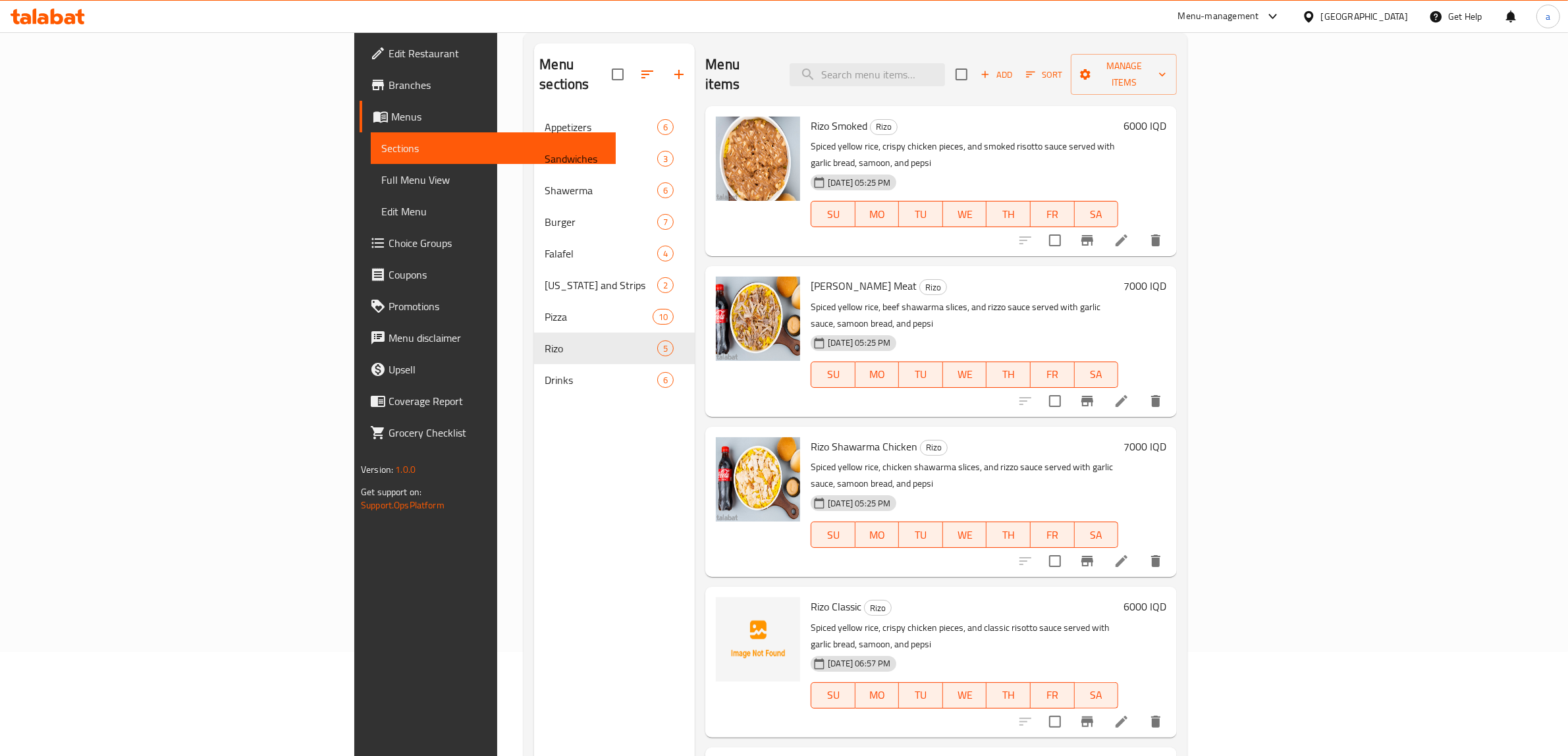
scroll to position [112, 0]
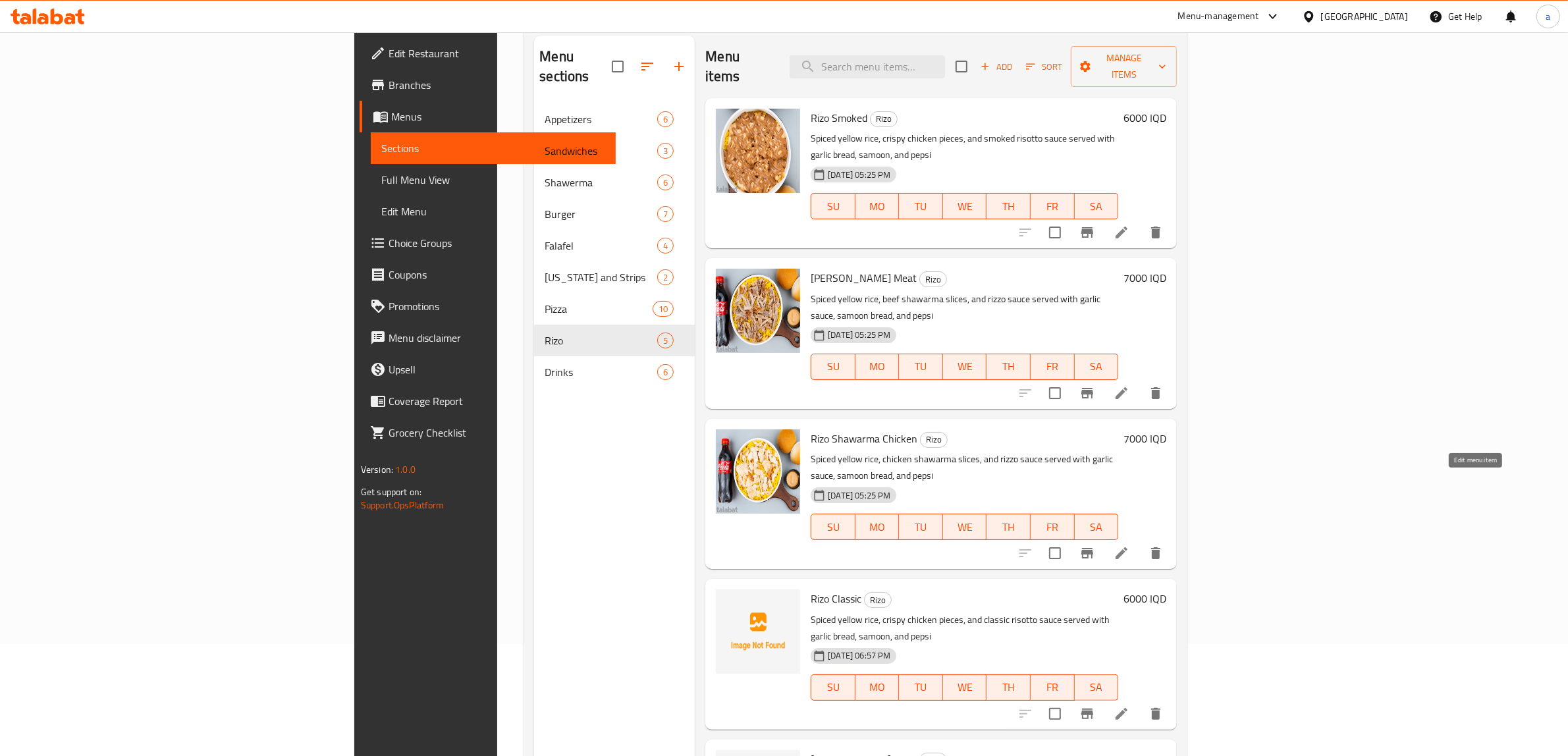
click at [1129, 546] on icon at bounding box center [1121, 553] width 16 height 16
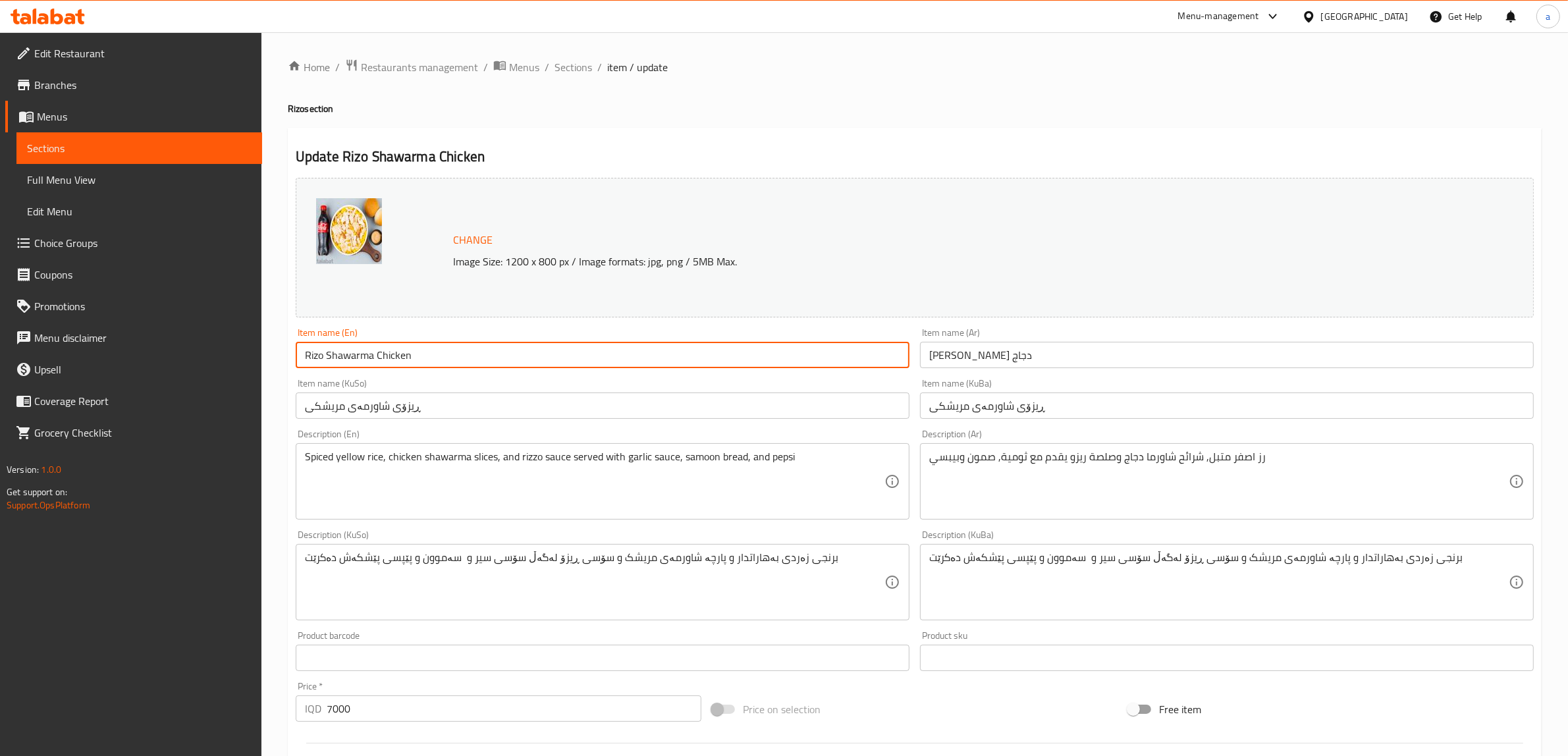
drag, startPoint x: 431, startPoint y: 366, endPoint x: 208, endPoint y: 344, distance: 224.1
click at [208, 344] on div "Edit Restaurant Branches Menus Sections Full Menu View Edit Menu Choice Groups …" at bounding box center [784, 566] width 1568 height 1069
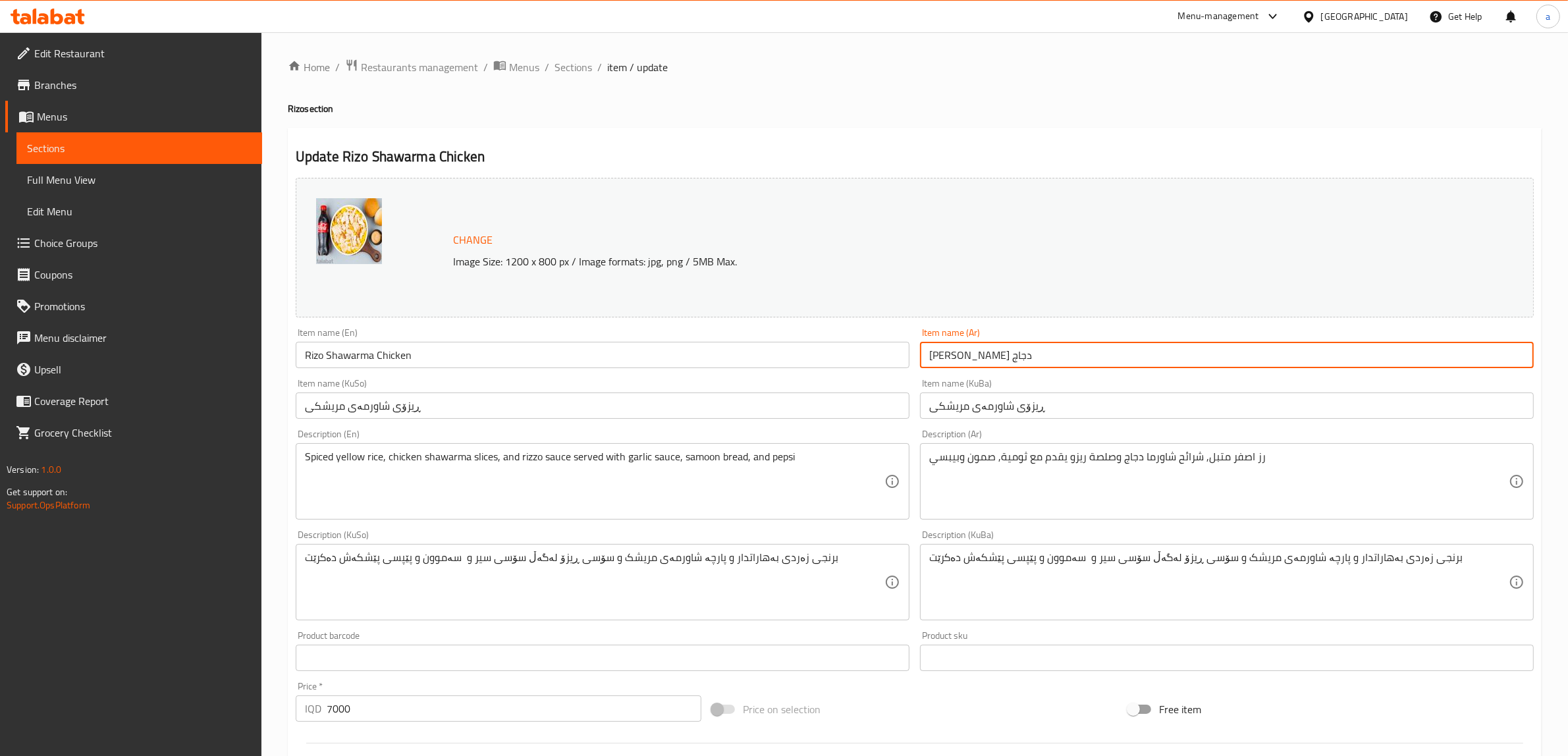
drag, startPoint x: 1026, startPoint y: 360, endPoint x: 689, endPoint y: 385, distance: 337.9
click at [689, 385] on div "Change Image Size: 1200 x 800 px / Image formats: jpg, png / 5MB Max. Item name…" at bounding box center [914, 541] width 1249 height 738
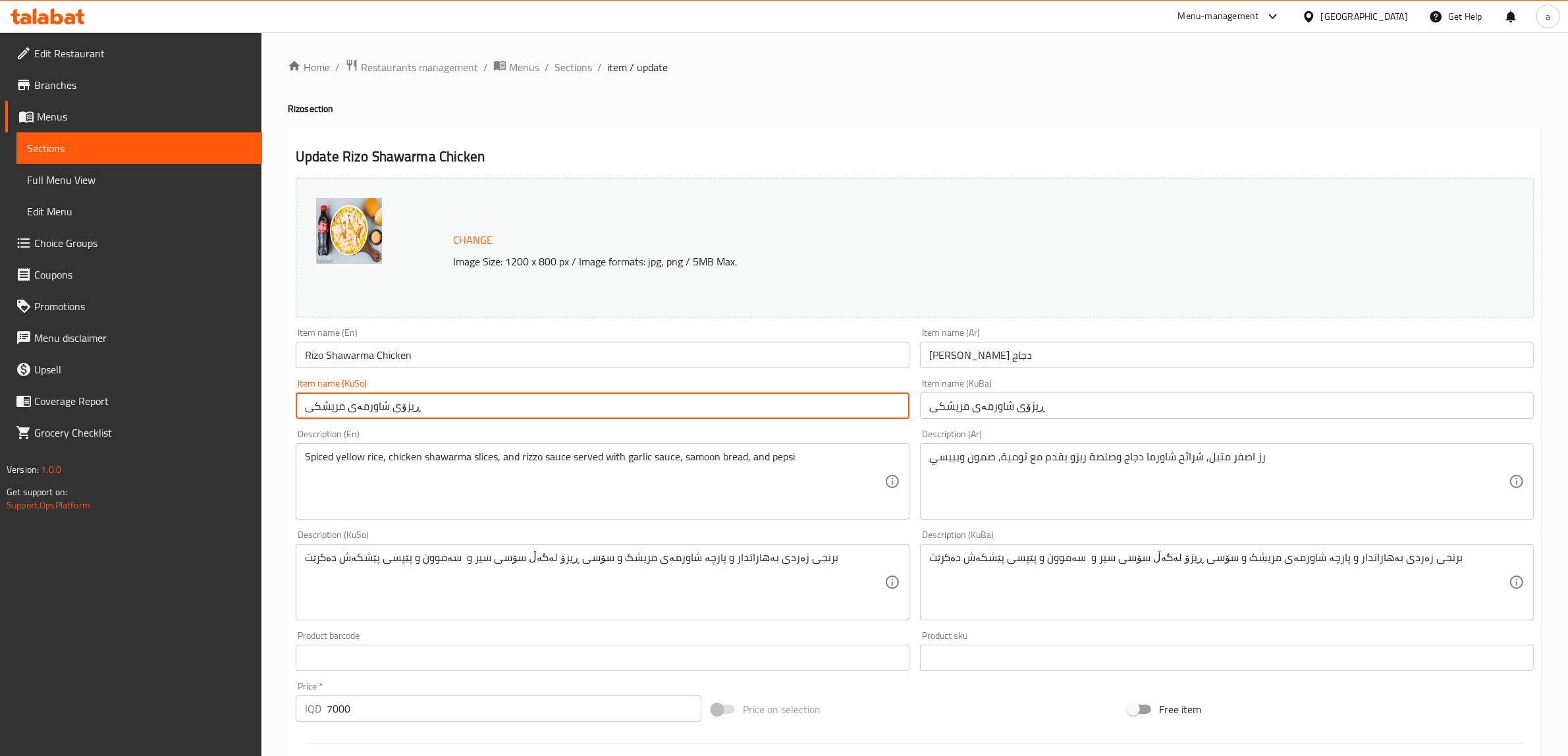
drag, startPoint x: 565, startPoint y: 418, endPoint x: 291, endPoint y: 397, distance: 274.8
click at [291, 397] on div "Item name (KuSo) ڕیزۆی شاورمەی مریشکی Item name (KuSo)" at bounding box center [602, 398] width 625 height 50
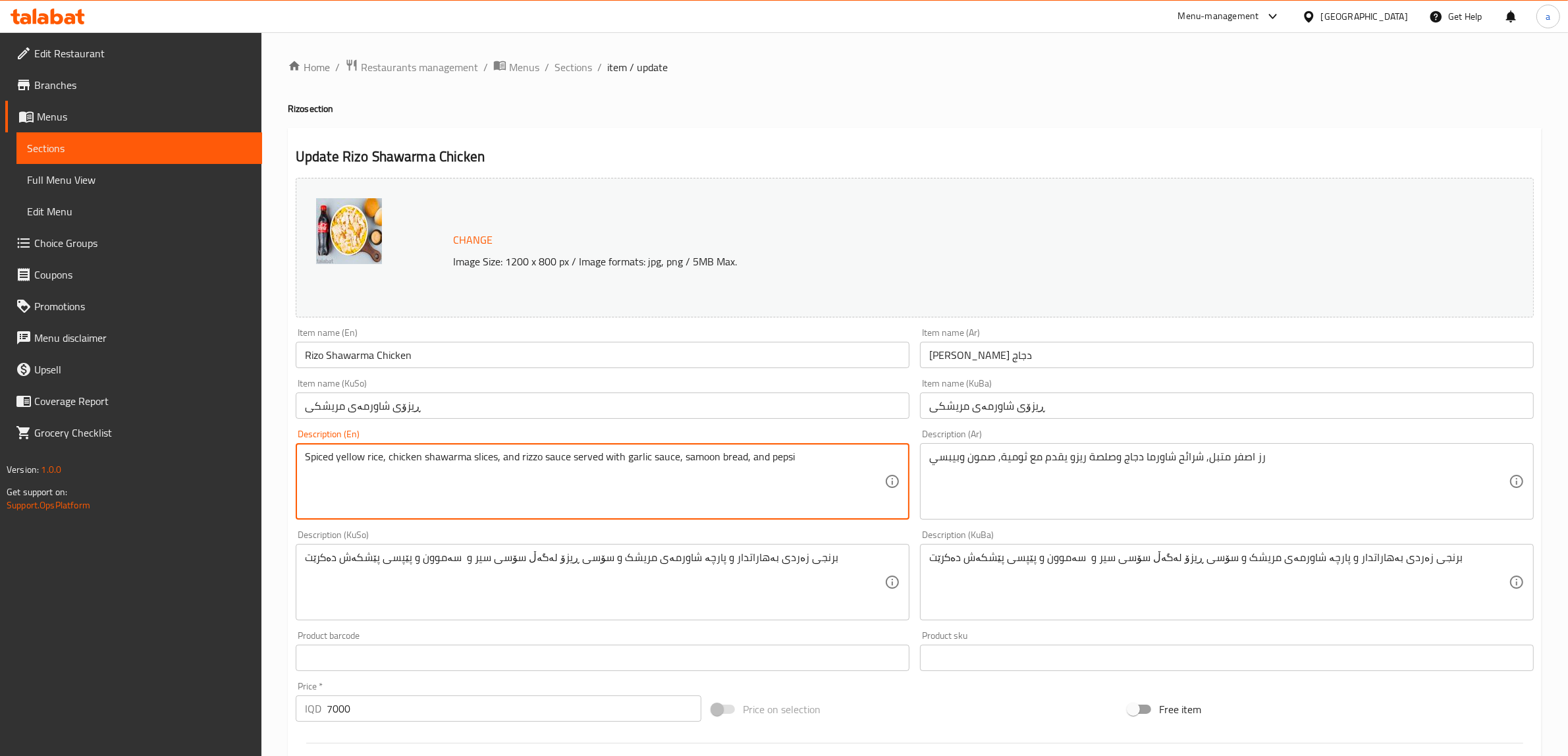
drag, startPoint x: 820, startPoint y: 473, endPoint x: 84, endPoint y: 458, distance: 736.2
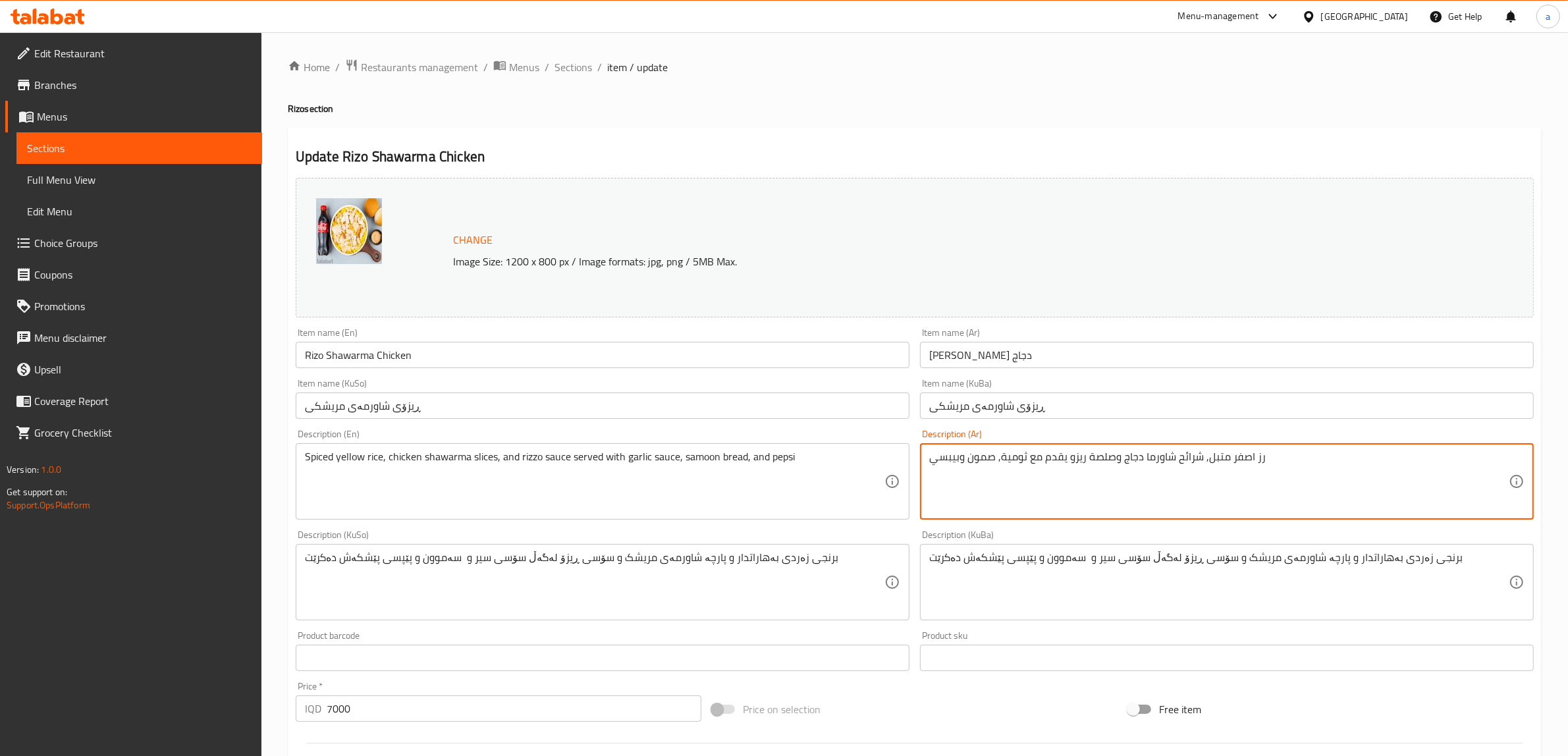
drag, startPoint x: 1319, startPoint y: 461, endPoint x: 845, endPoint y: 461, distance: 474.0
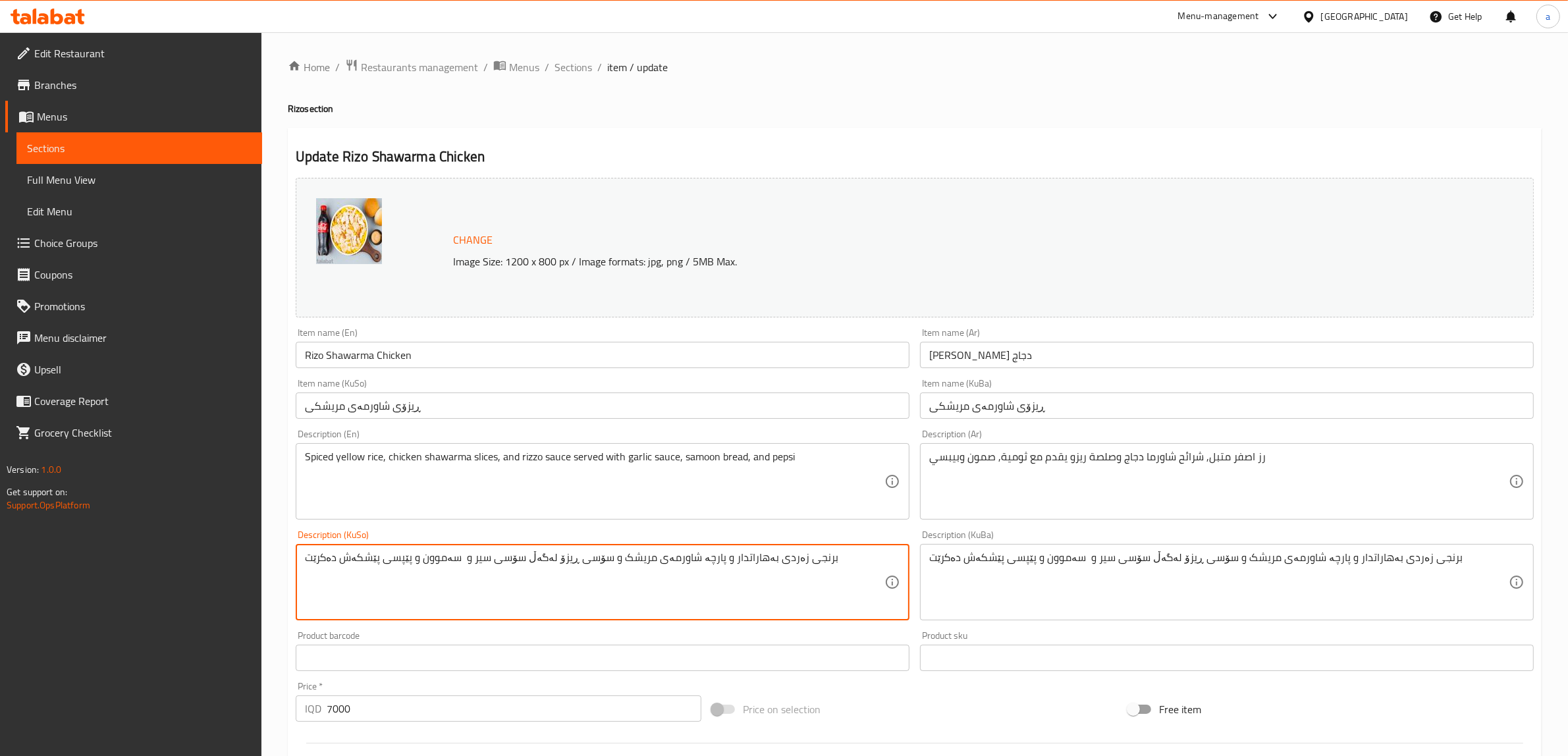
drag, startPoint x: 603, startPoint y: 563, endPoint x: 240, endPoint y: 567, distance: 363.0
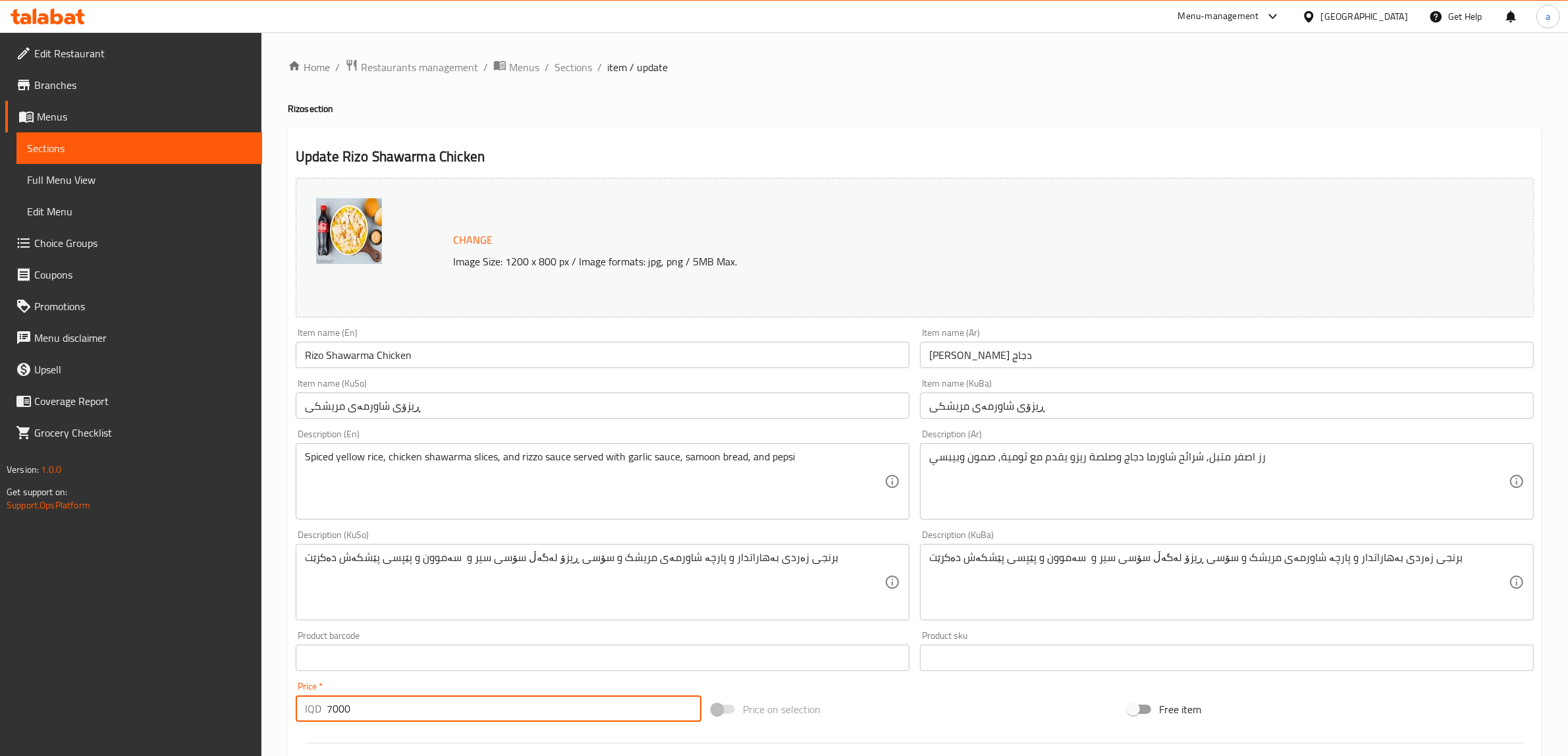
drag, startPoint x: 353, startPoint y: 711, endPoint x: 293, endPoint y: 711, distance: 60.0
click at [293, 711] on div "Price   * IQD 7000 Price *" at bounding box center [498, 702] width 416 height 50
